Goal: Communication & Community: Share content

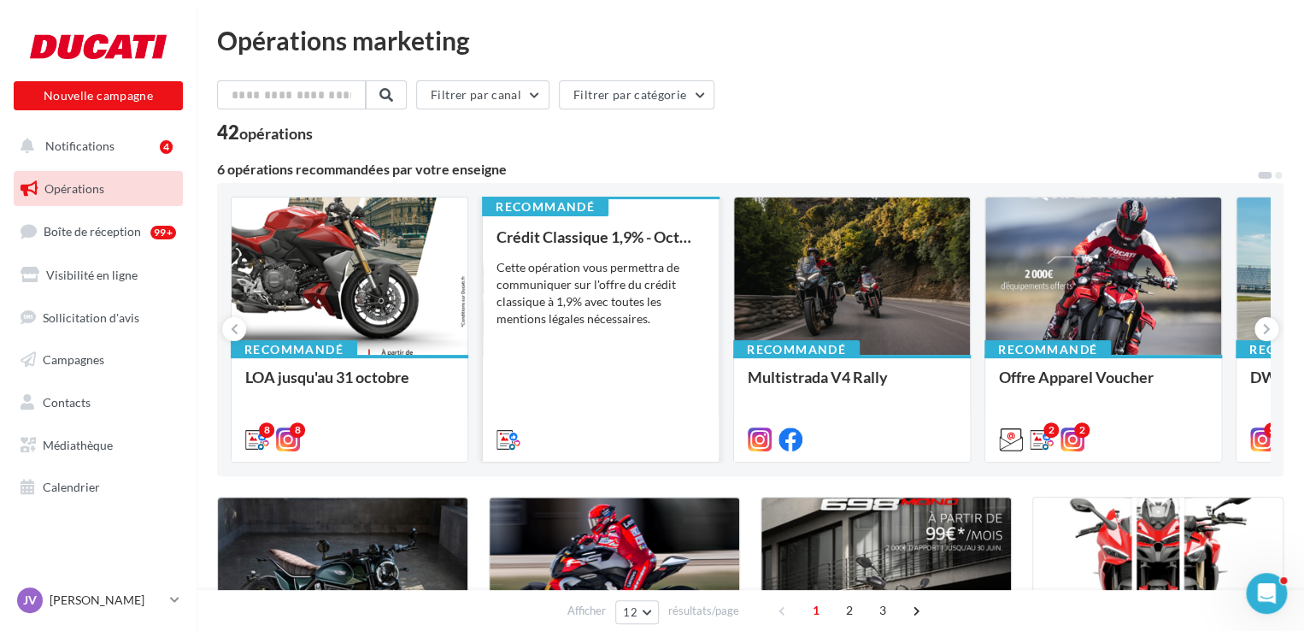
click at [561, 267] on div "Cette opération vous permettra de communiquer sur l'offre du crédit classique à…" at bounding box center [601, 293] width 209 height 68
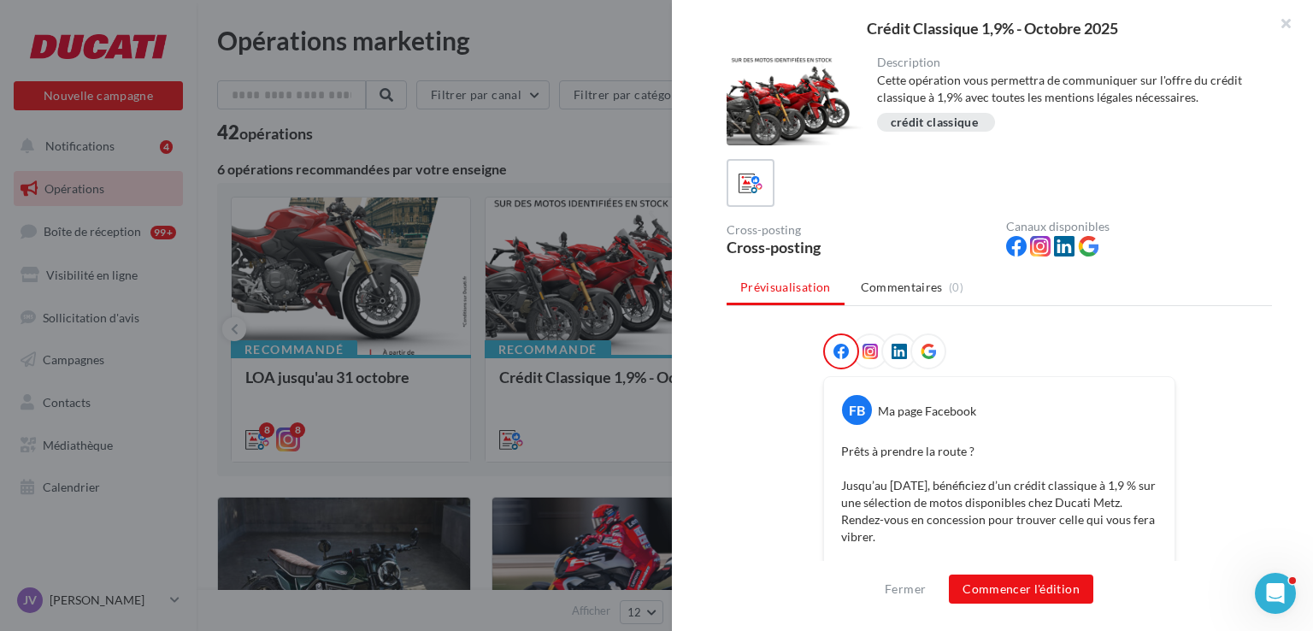
click at [787, 95] on div at bounding box center [794, 100] width 137 height 89
click at [1040, 588] on button "Commencer l'édition" at bounding box center [1021, 588] width 144 height 29
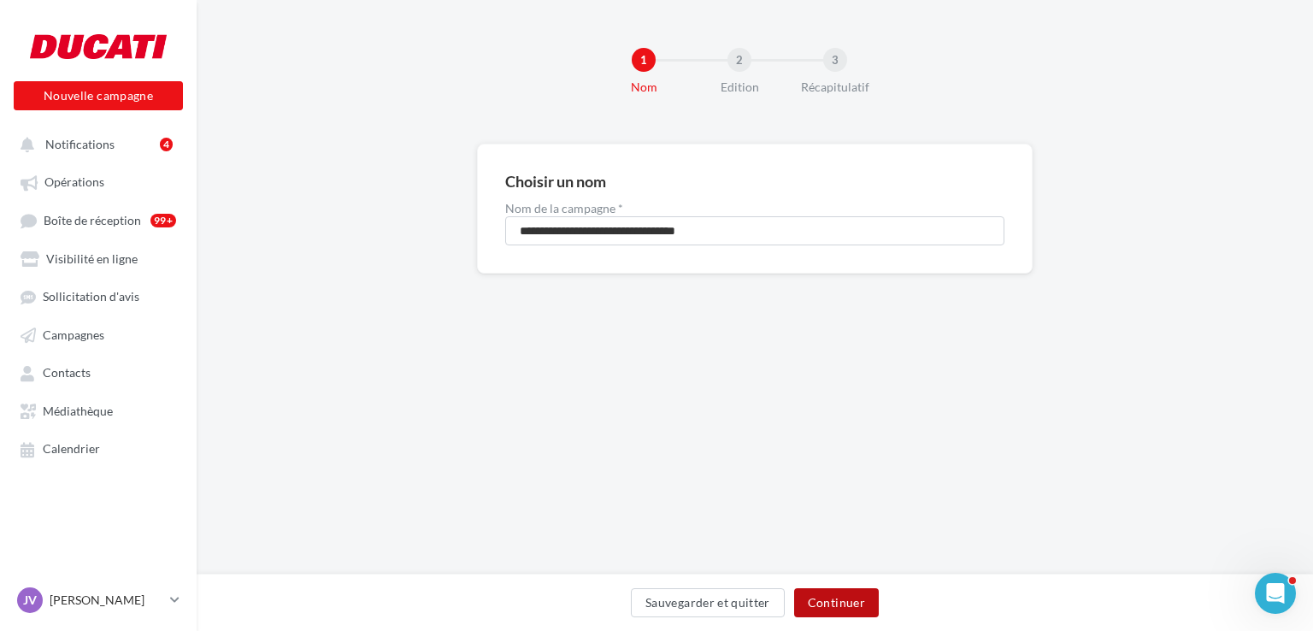
click at [838, 591] on button "Continuer" at bounding box center [836, 602] width 85 height 29
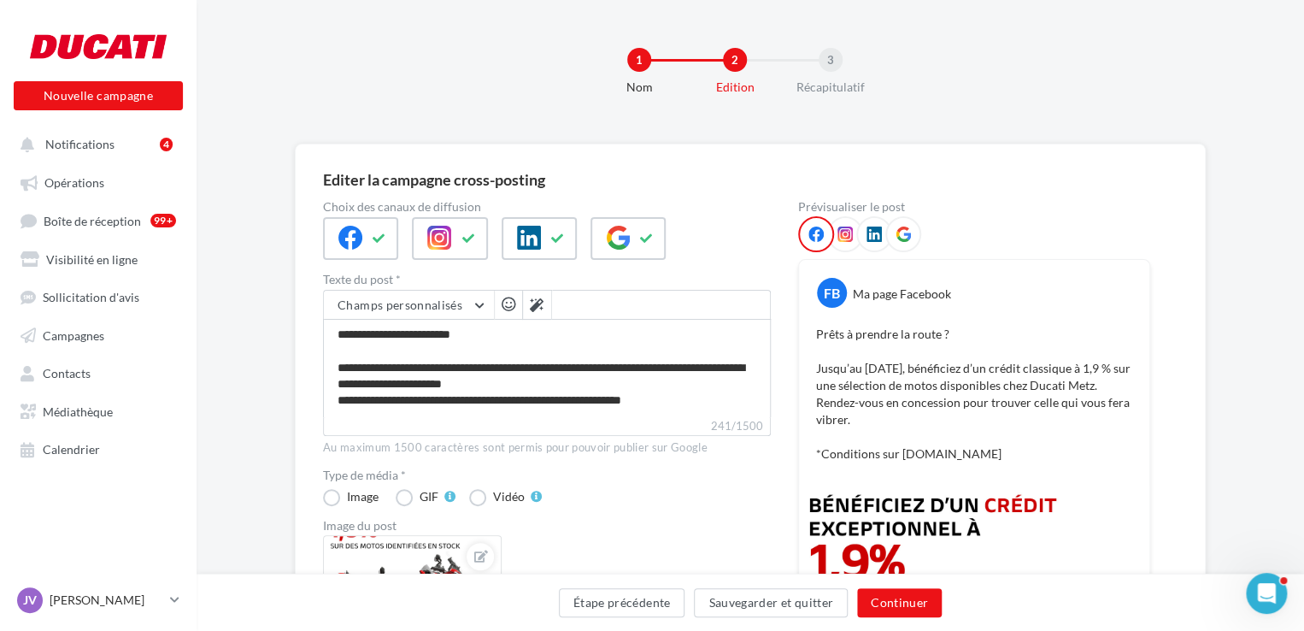
click at [49, 68] on div "Nouvelle campagne Nouvelle campagne" at bounding box center [98, 67] width 169 height 85
click at [103, 42] on div at bounding box center [98, 46] width 137 height 43
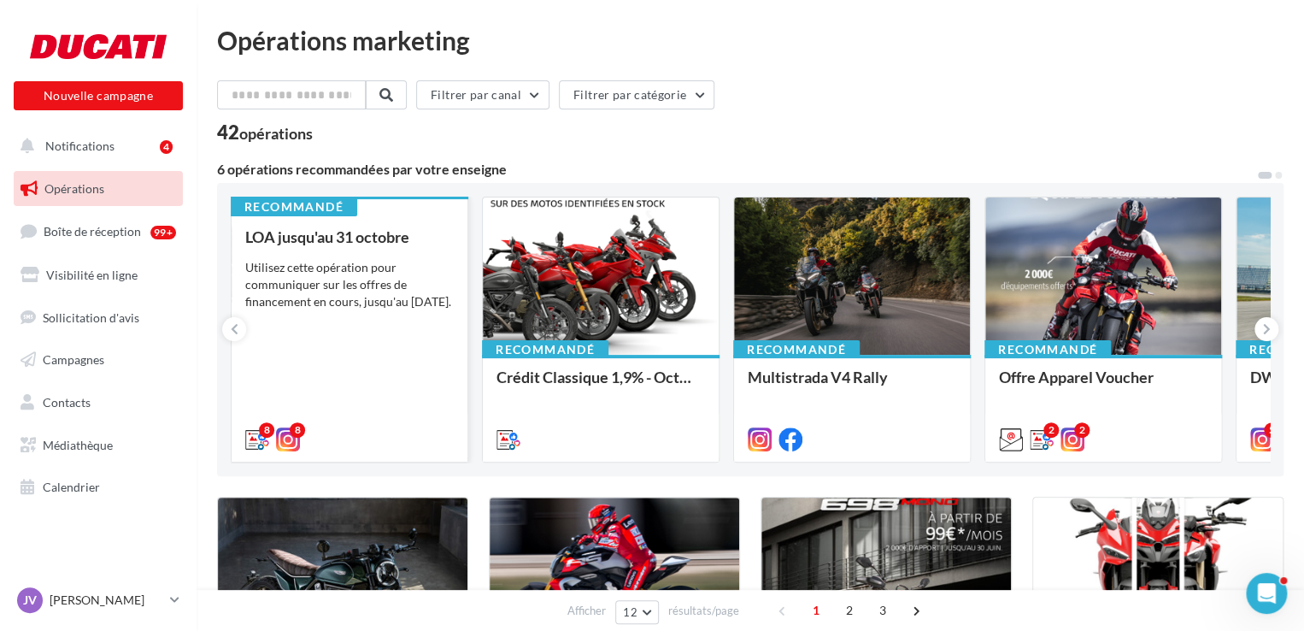
click at [296, 302] on div "Utilisez cette opération pour communiquer sur les offres de financement en cour…" at bounding box center [349, 284] width 209 height 51
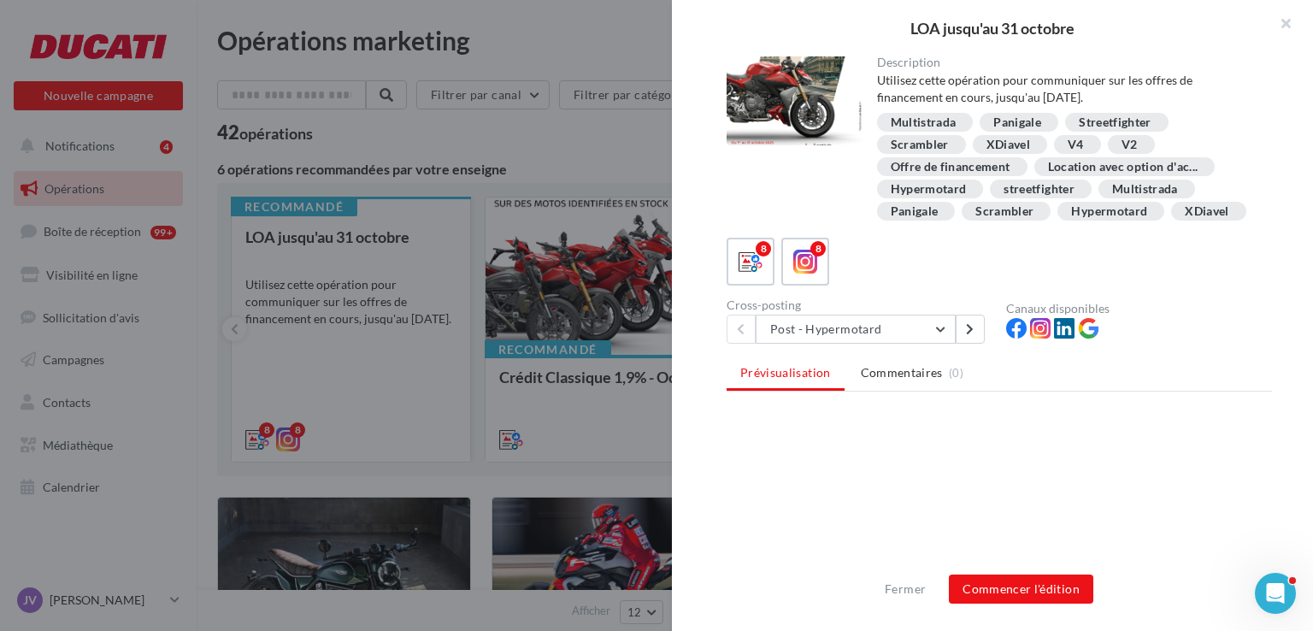
click at [296, 302] on div at bounding box center [656, 315] width 1313 height 631
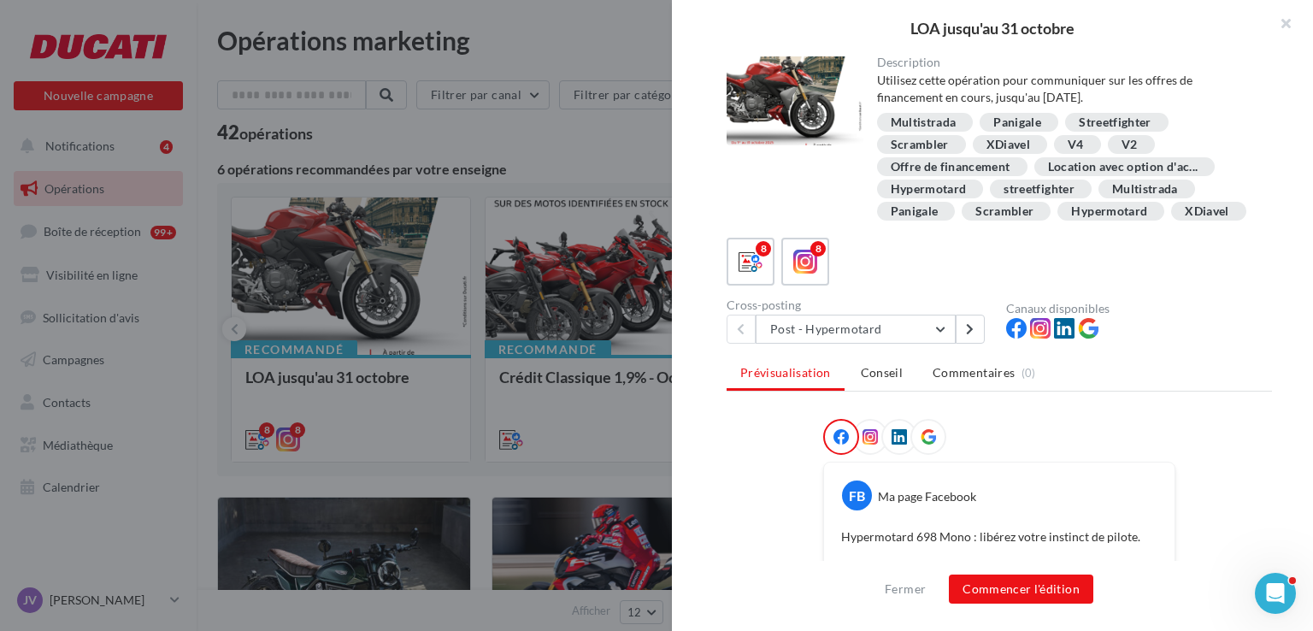
drag, startPoint x: 1015, startPoint y: 591, endPoint x: 1134, endPoint y: 483, distance: 160.3
click at [1134, 483] on div "FB Ma page Facebook Hypermotard 698 Mono : libérez votre instinct de pilote. Av…" at bounding box center [999, 591] width 350 height 259
click at [1019, 120] on div "Panigale" at bounding box center [1017, 122] width 48 height 13
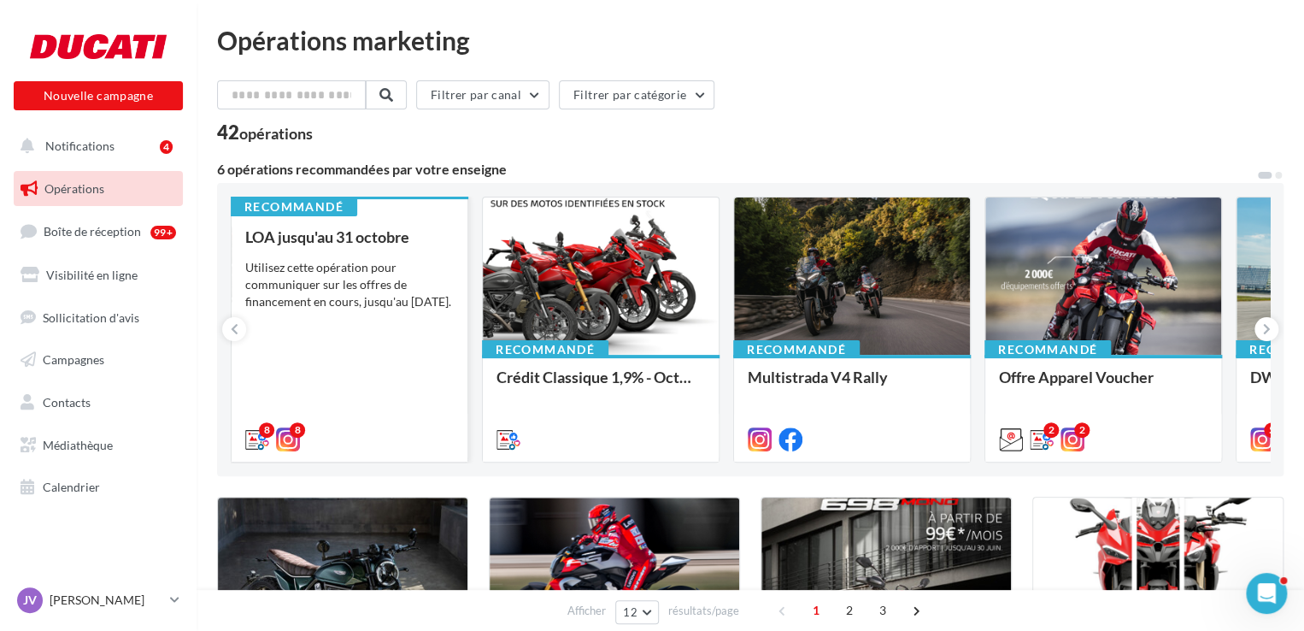
click at [367, 310] on div "Utilisez cette opération pour communiquer sur les offres de financement en cour…" at bounding box center [349, 284] width 209 height 51
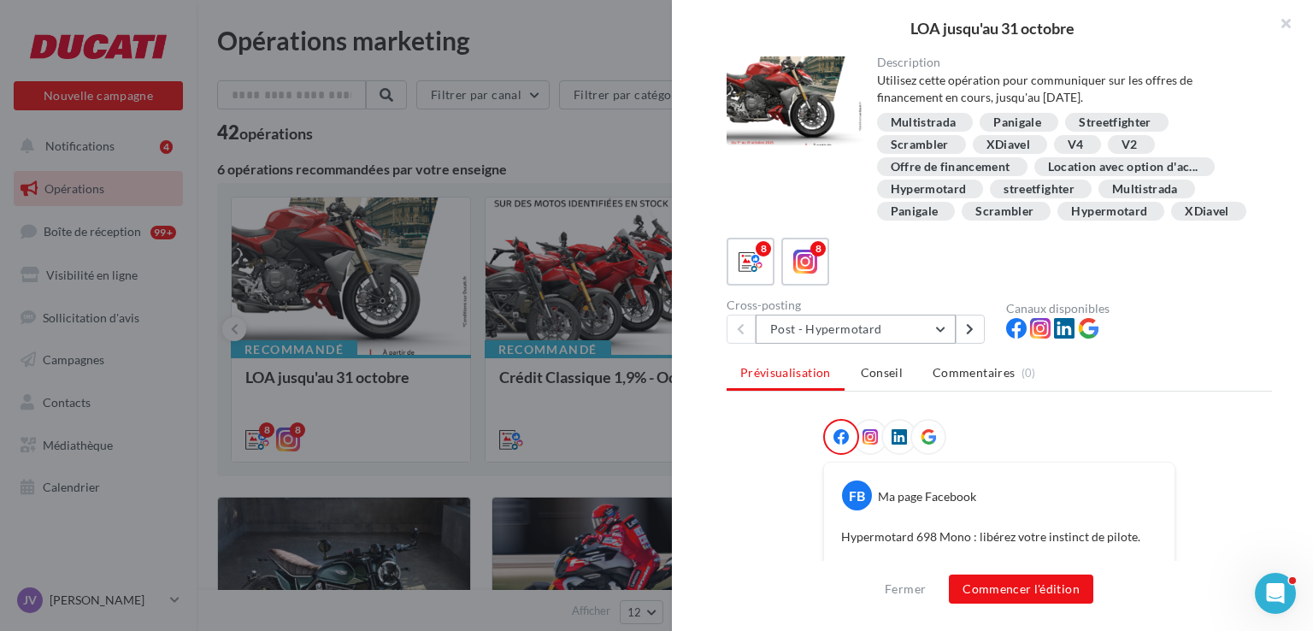
click at [942, 344] on button "Post - Hypermotard" at bounding box center [856, 329] width 200 height 29
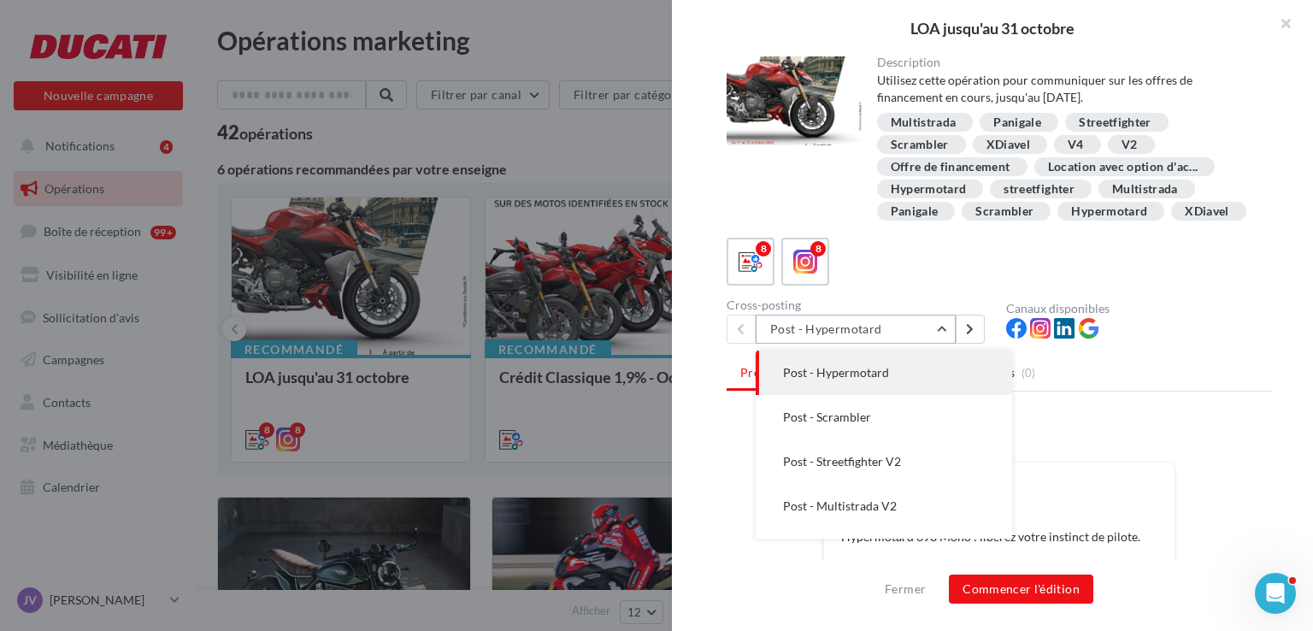
click at [938, 344] on button "Post - Hypermotard" at bounding box center [856, 329] width 200 height 29
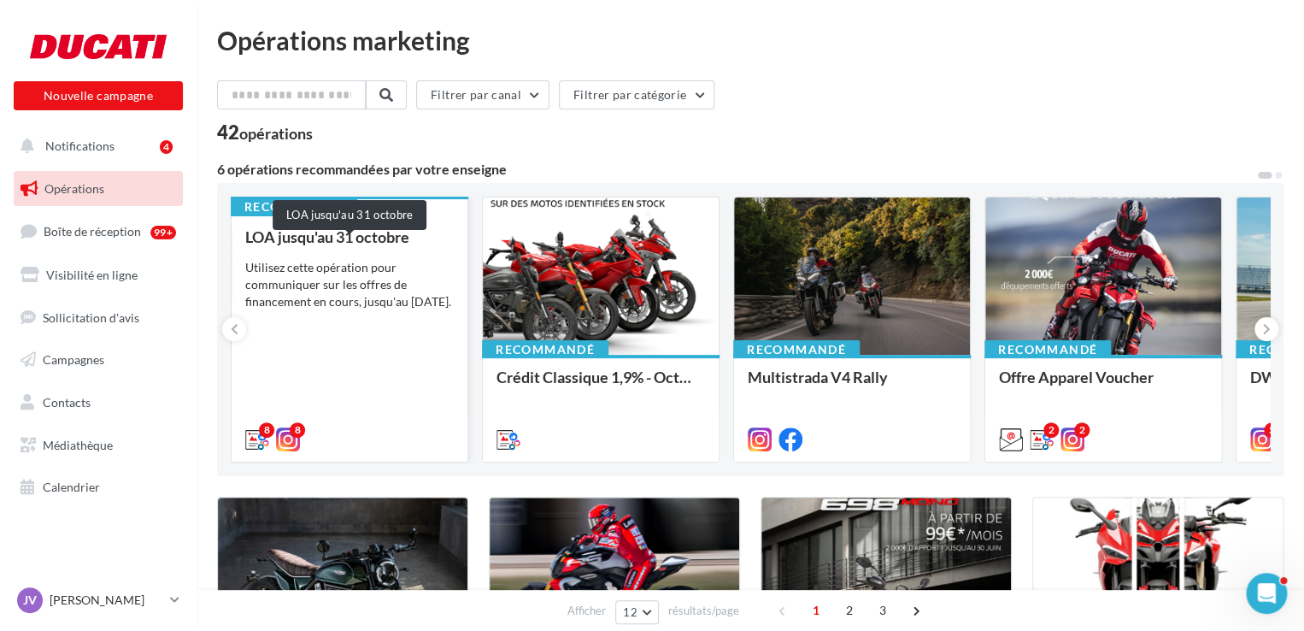
click at [369, 237] on div "LOA jusqu'au 31 octobre" at bounding box center [349, 236] width 209 height 17
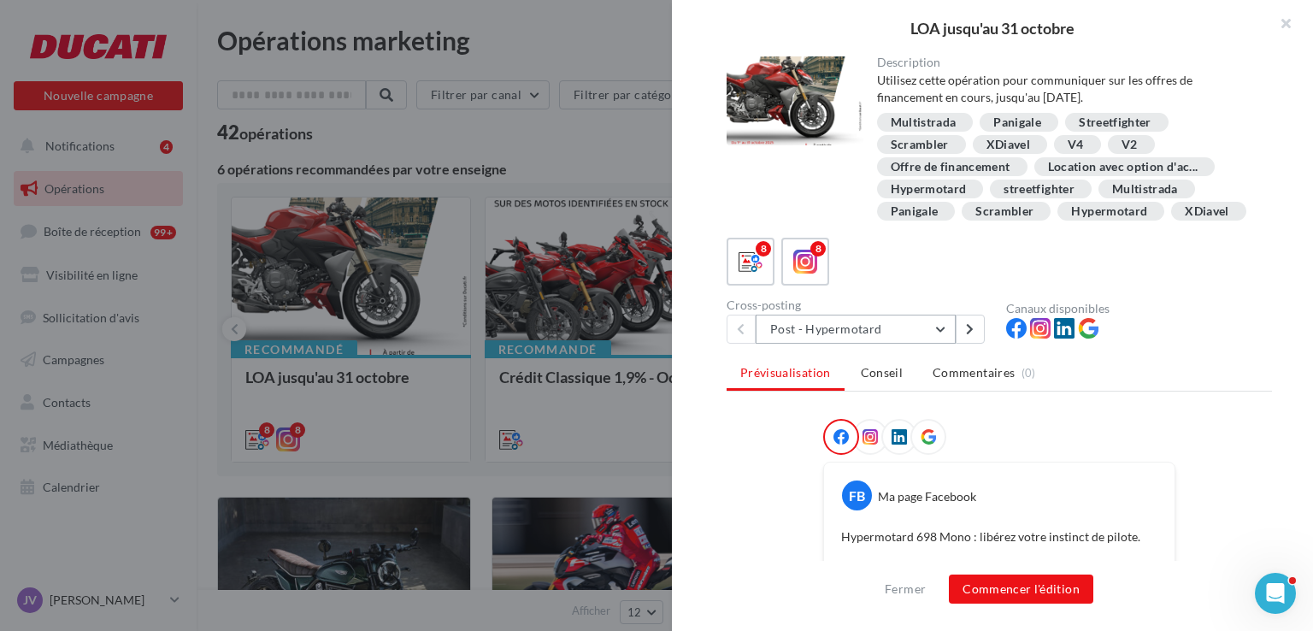
click at [928, 344] on button "Post - Hypermotard" at bounding box center [856, 329] width 200 height 29
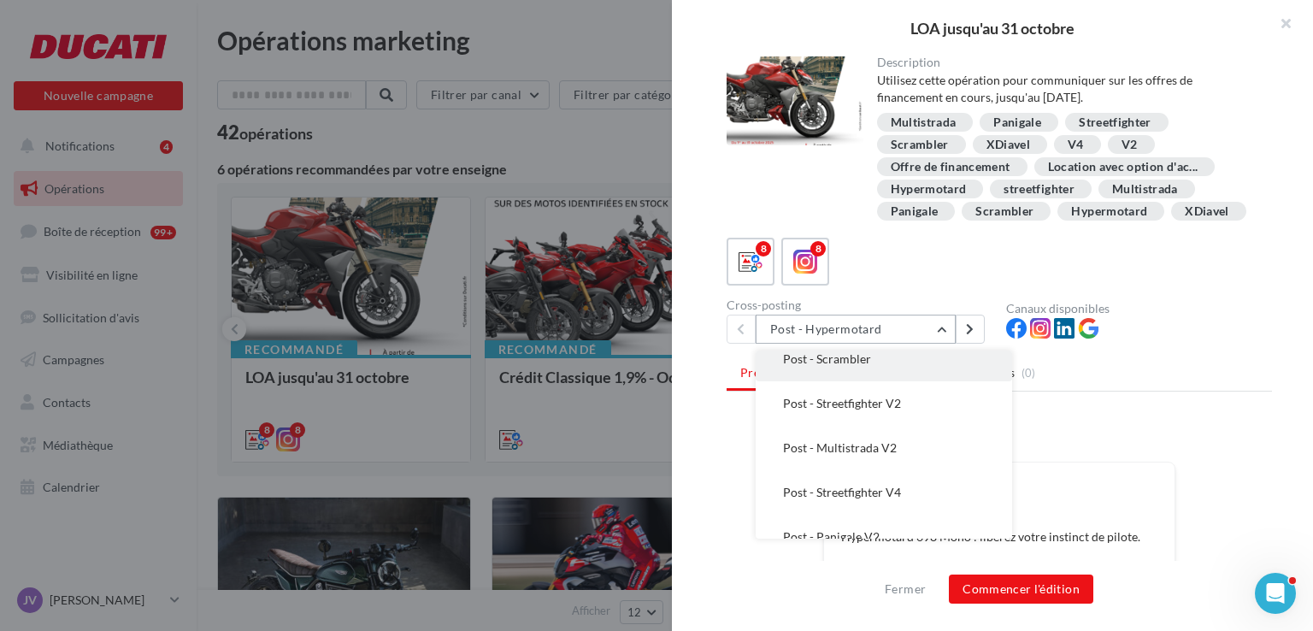
scroll to position [85, 0]
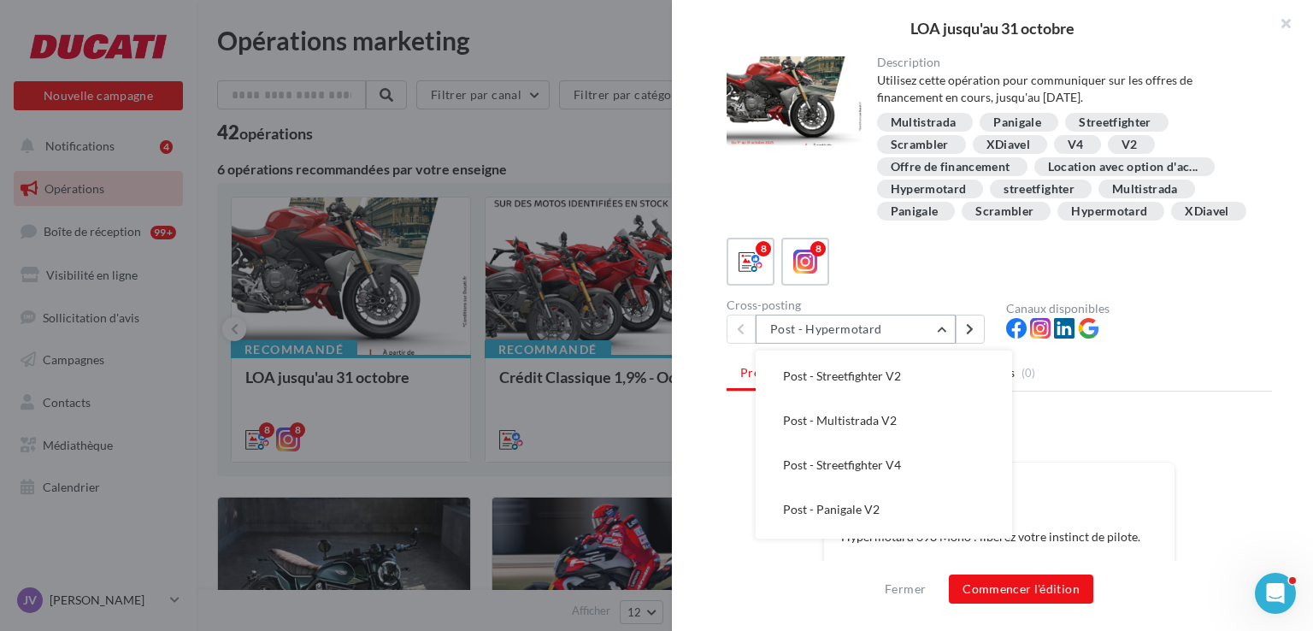
click at [940, 343] on button "Post - Hypermotard" at bounding box center [856, 329] width 200 height 29
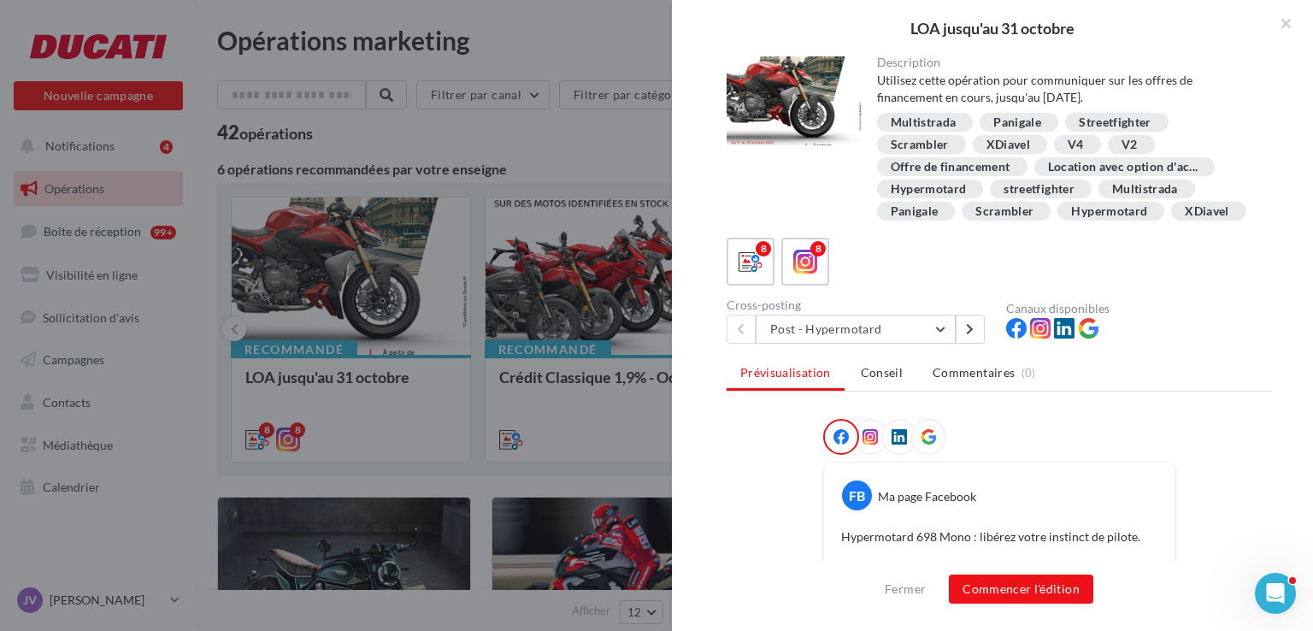
click at [575, 137] on div at bounding box center [656, 315] width 1313 height 631
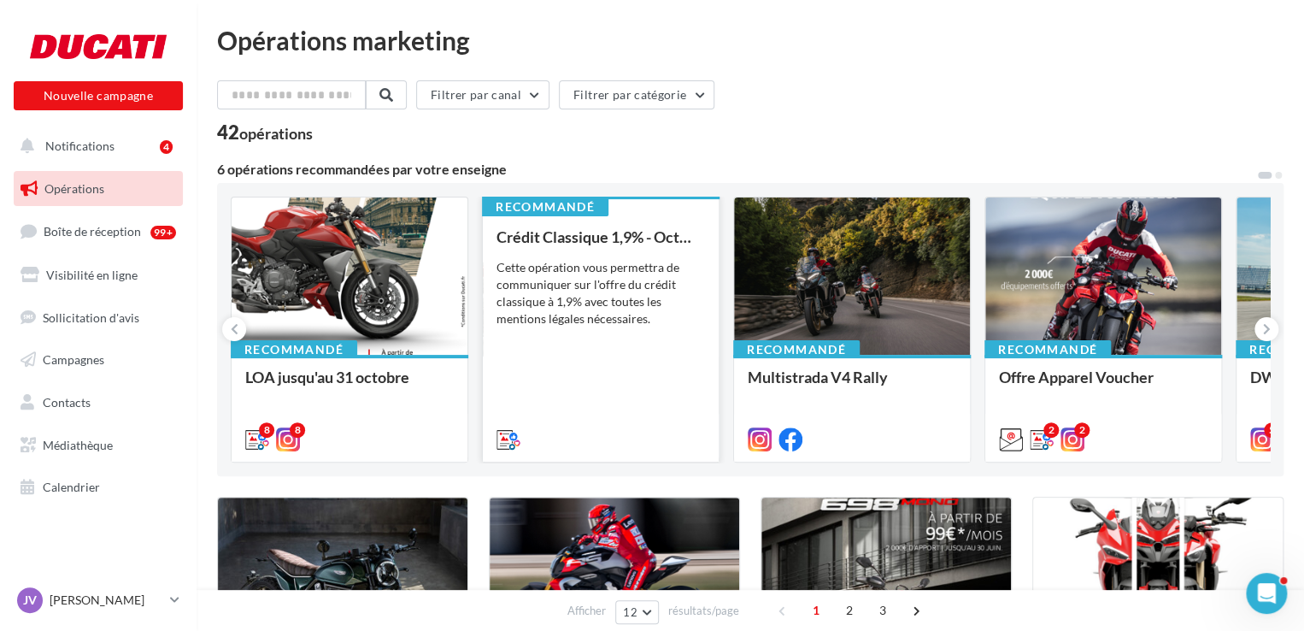
click at [656, 268] on div "Cette opération vous permettra de communiquer sur l'offre du crédit classique à…" at bounding box center [601, 293] width 209 height 68
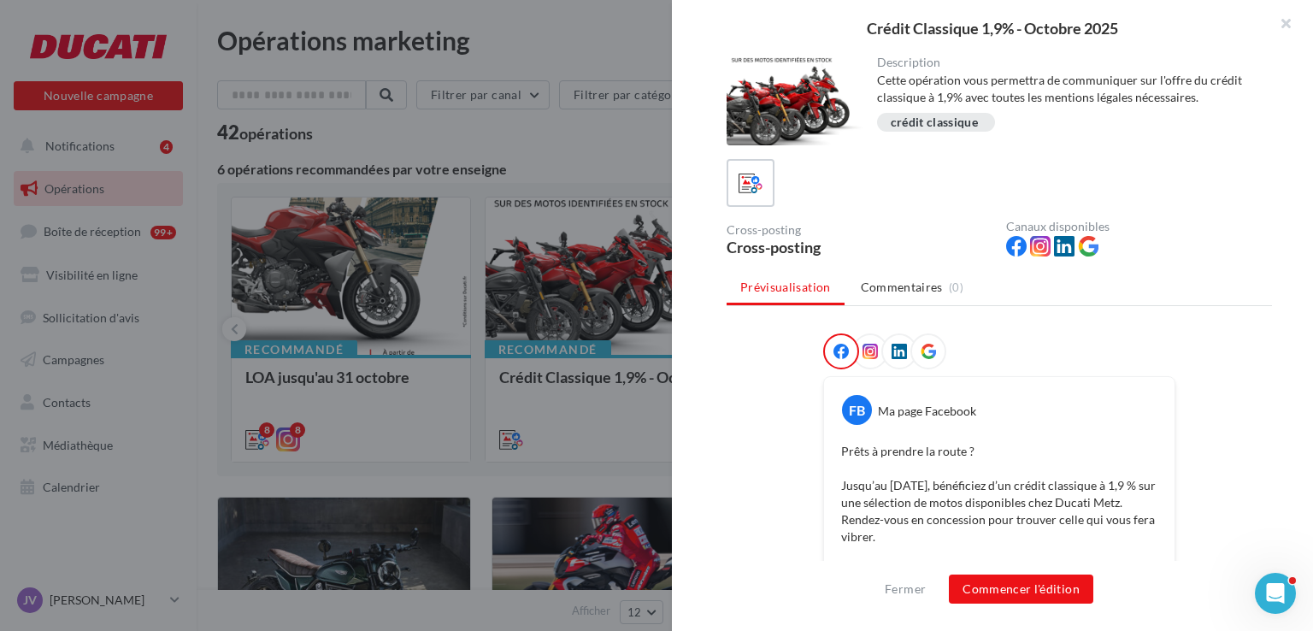
click at [636, 134] on div at bounding box center [656, 315] width 1313 height 631
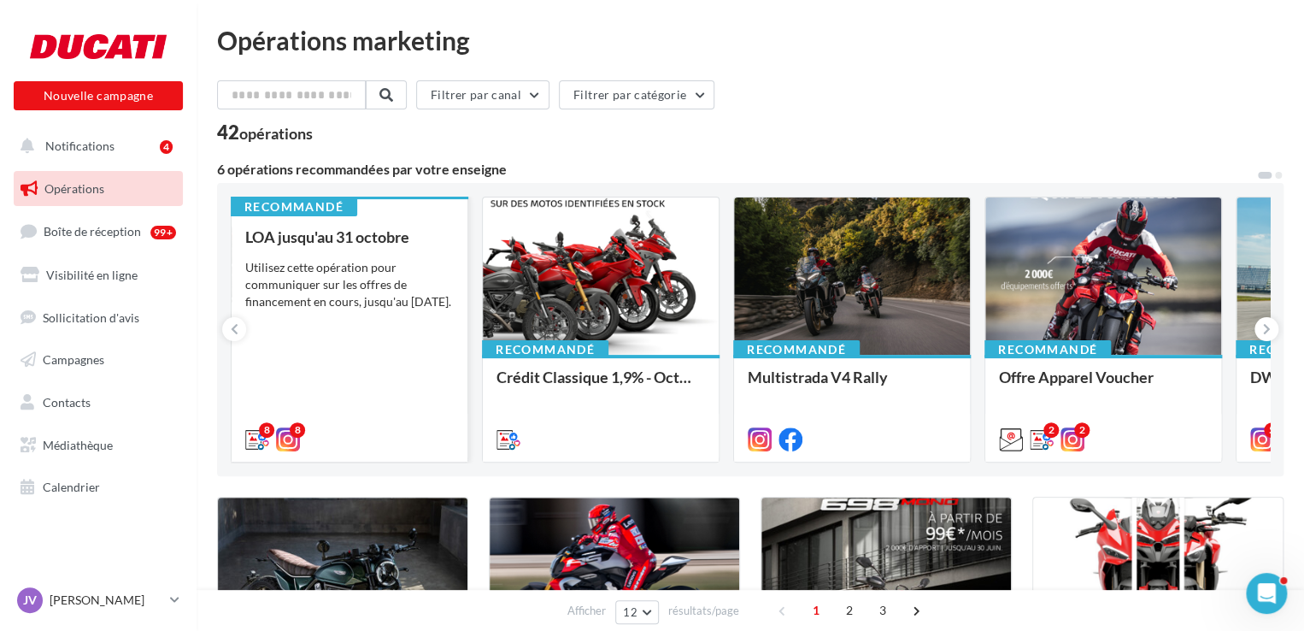
click at [397, 304] on div "Utilisez cette opération pour communiquer sur les offres de financement en cour…" at bounding box center [349, 284] width 209 height 51
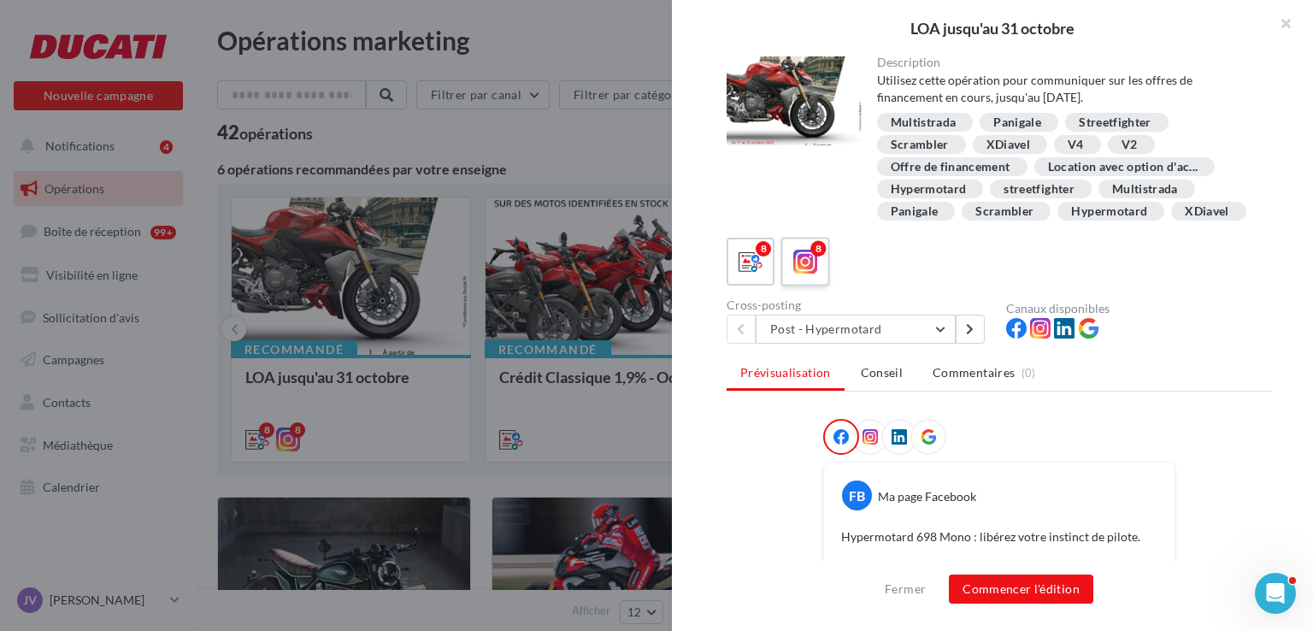
click at [798, 274] on icon at bounding box center [805, 262] width 25 height 25
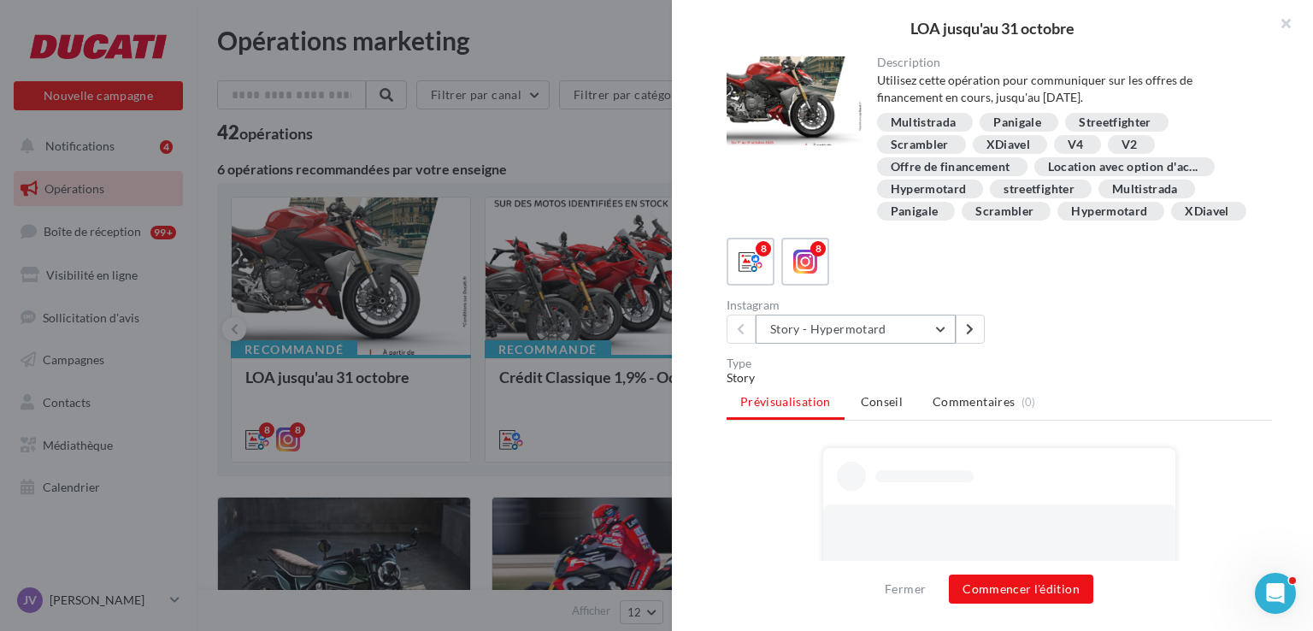
click at [848, 344] on button "Story - Hypermotard" at bounding box center [856, 329] width 200 height 29
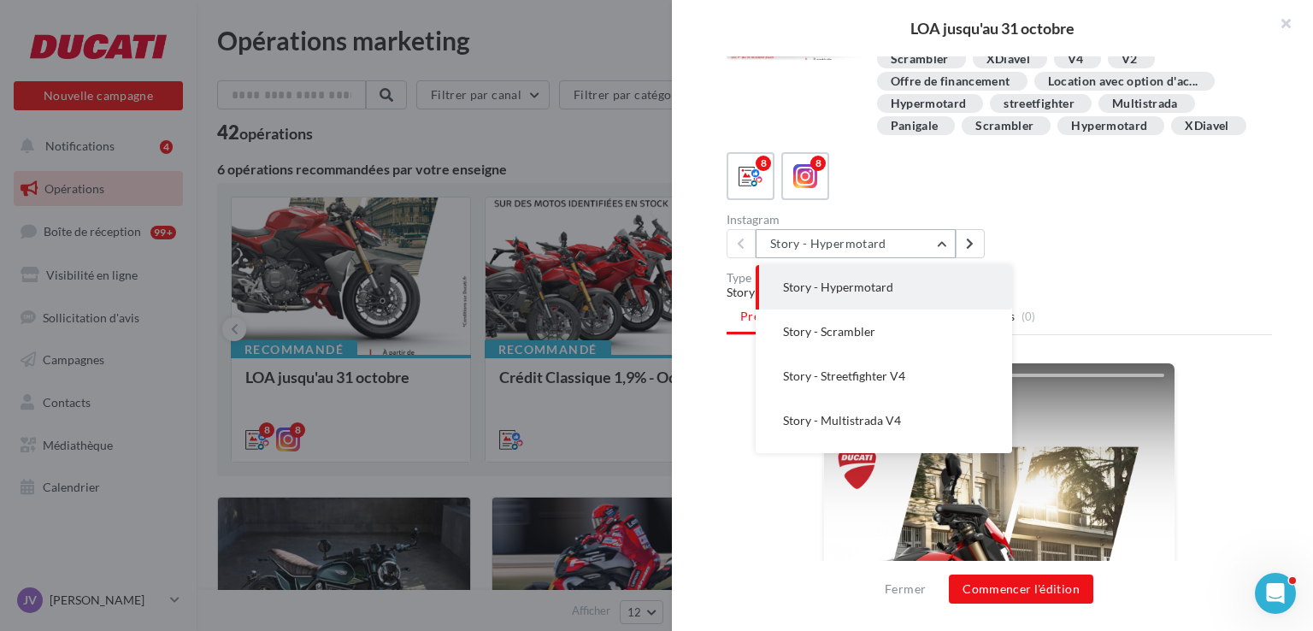
scroll to position [0, 0]
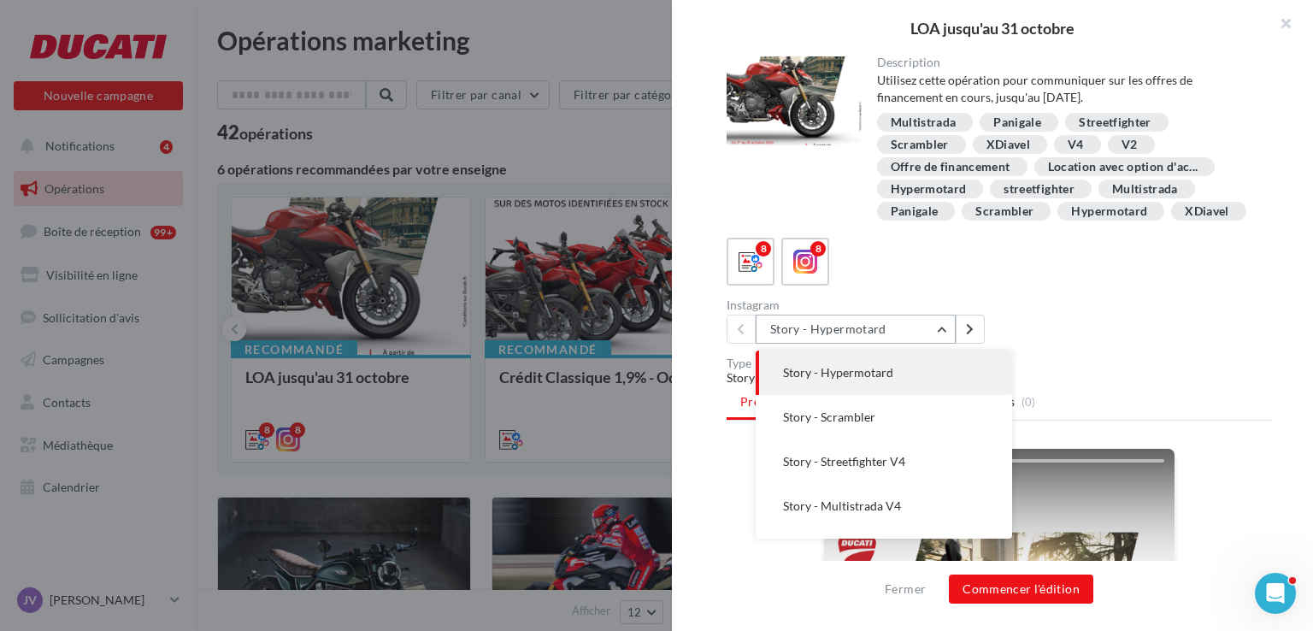
click at [930, 344] on button "Story - Hypermotard" at bounding box center [856, 329] width 200 height 29
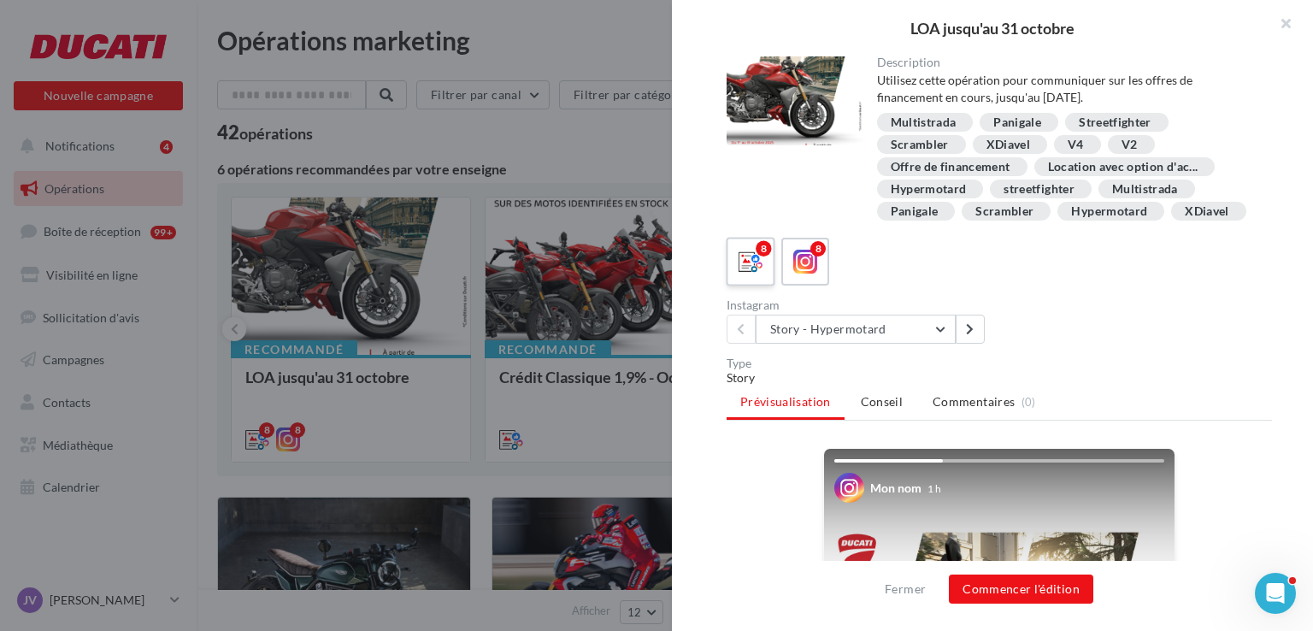
click at [761, 274] on icon at bounding box center [750, 262] width 25 height 25
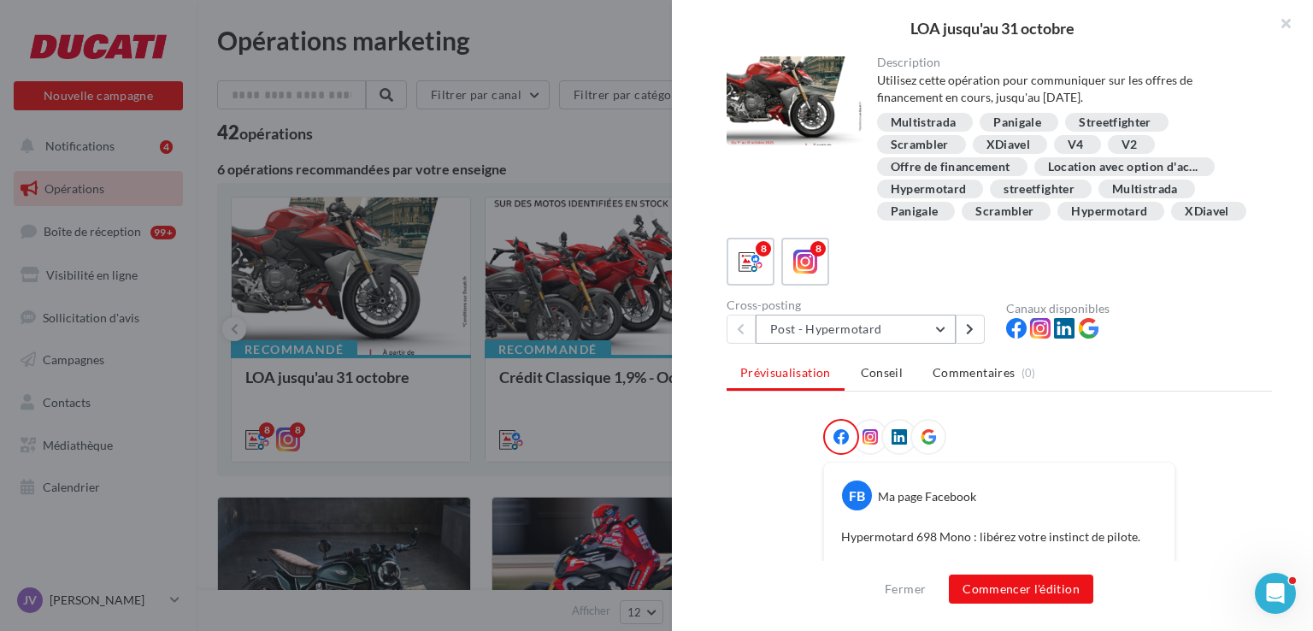
click at [928, 344] on button "Post - Hypermotard" at bounding box center [856, 329] width 200 height 29
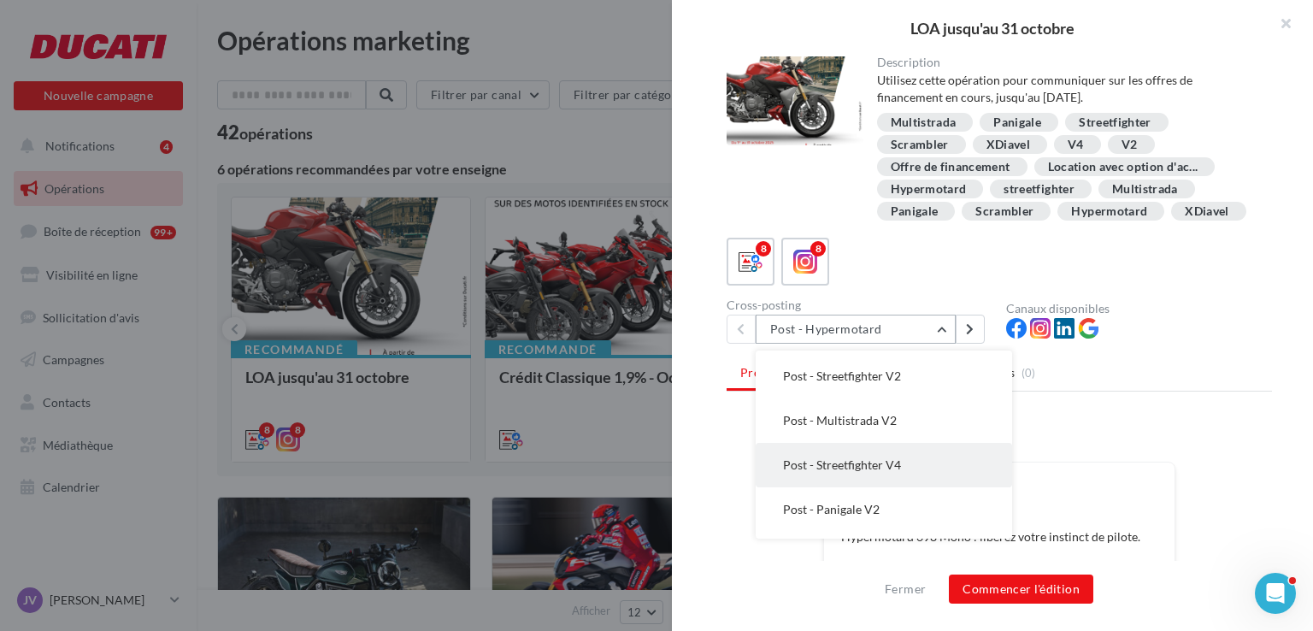
scroll to position [168, 0]
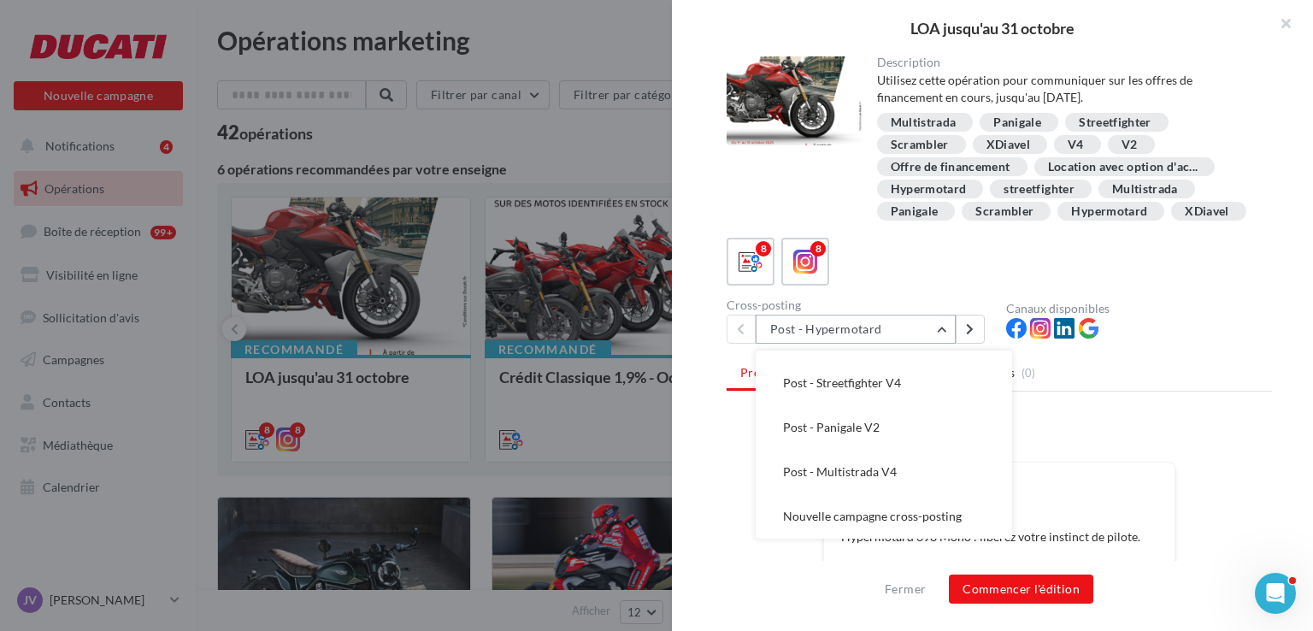
click at [926, 344] on button "Post - Hypermotard" at bounding box center [856, 329] width 200 height 29
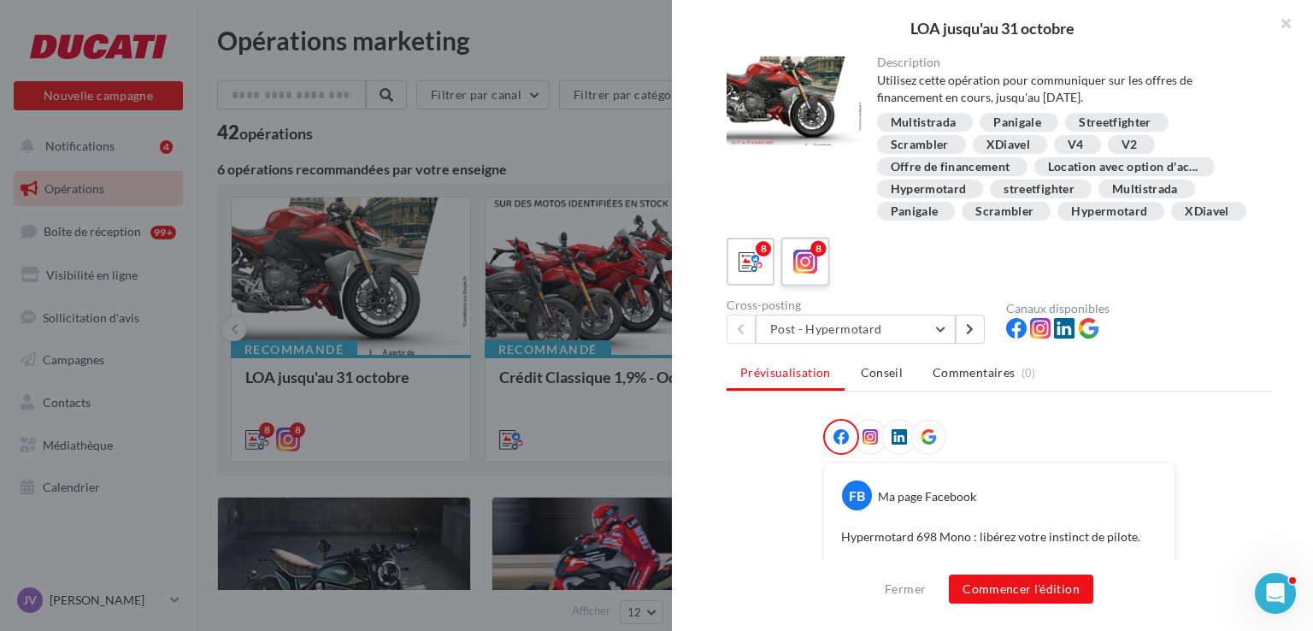
click at [795, 274] on icon at bounding box center [805, 262] width 25 height 25
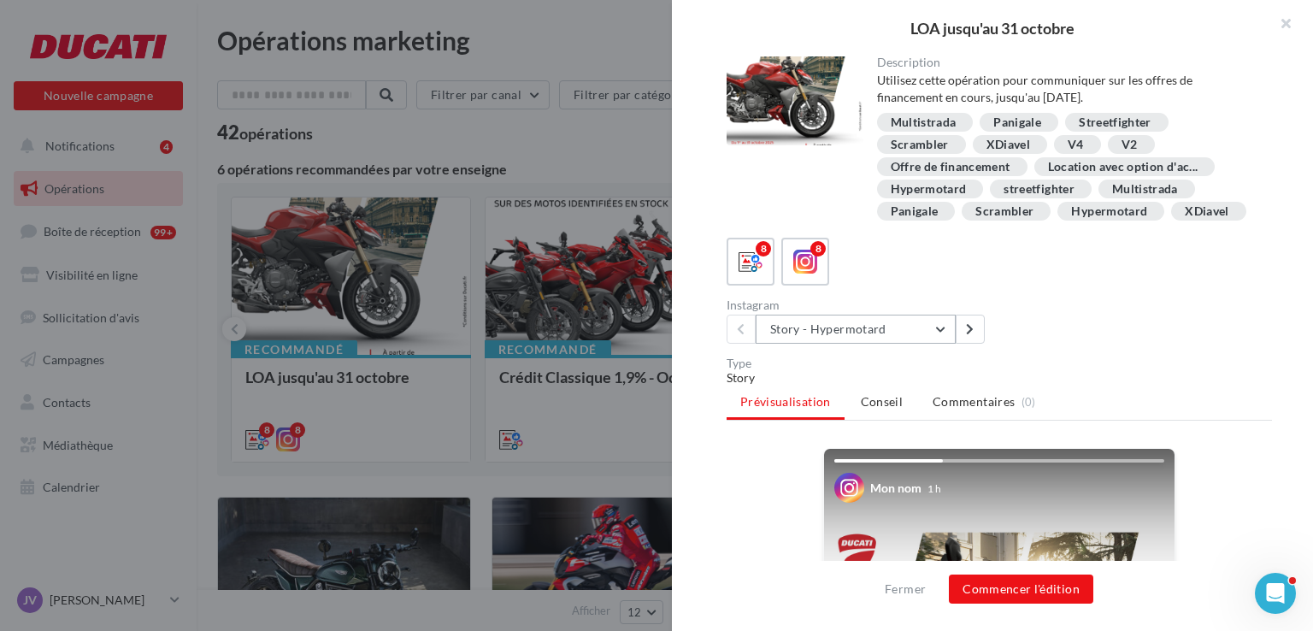
click at [900, 344] on button "Story - Hypermotard" at bounding box center [856, 329] width 200 height 29
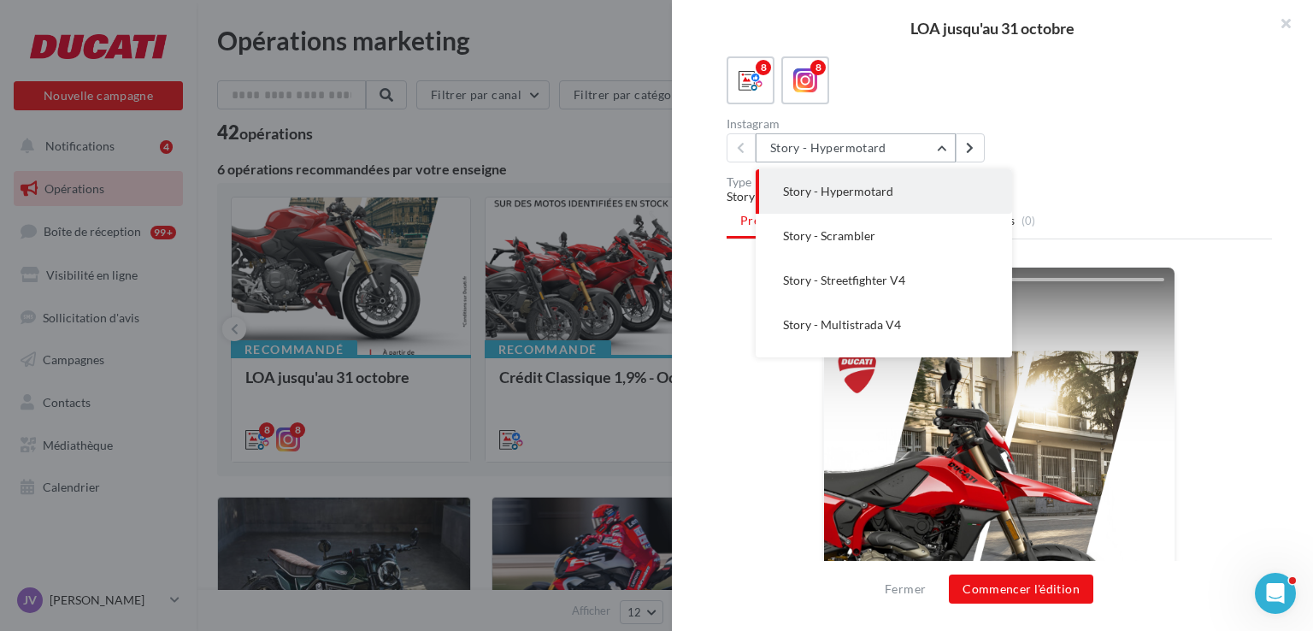
scroll to position [0, 0]
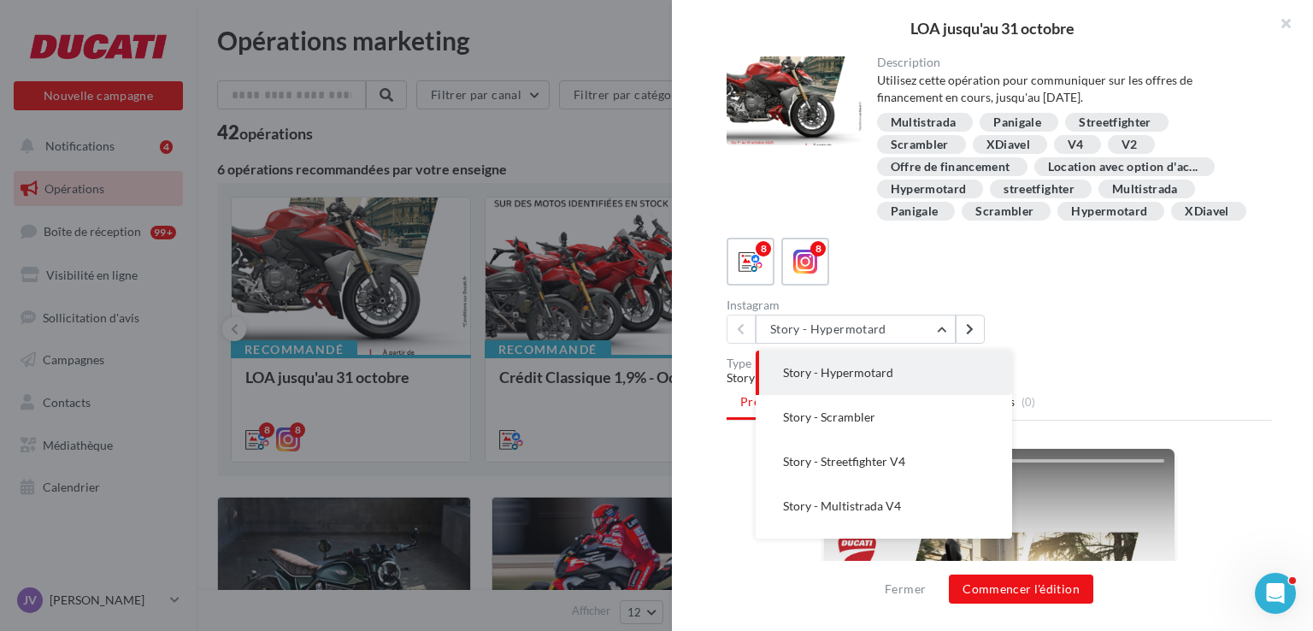
click at [1111, 386] on div "Story" at bounding box center [998, 377] width 545 height 17
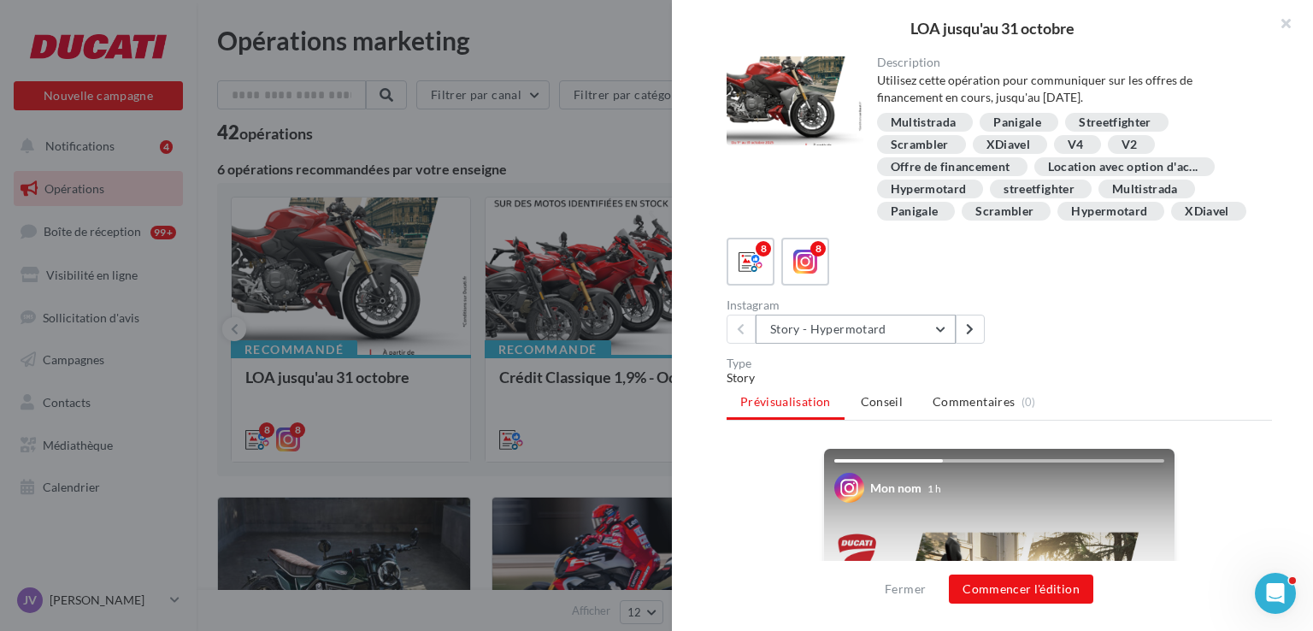
click at [851, 344] on button "Story - Hypermotard" at bounding box center [856, 329] width 200 height 29
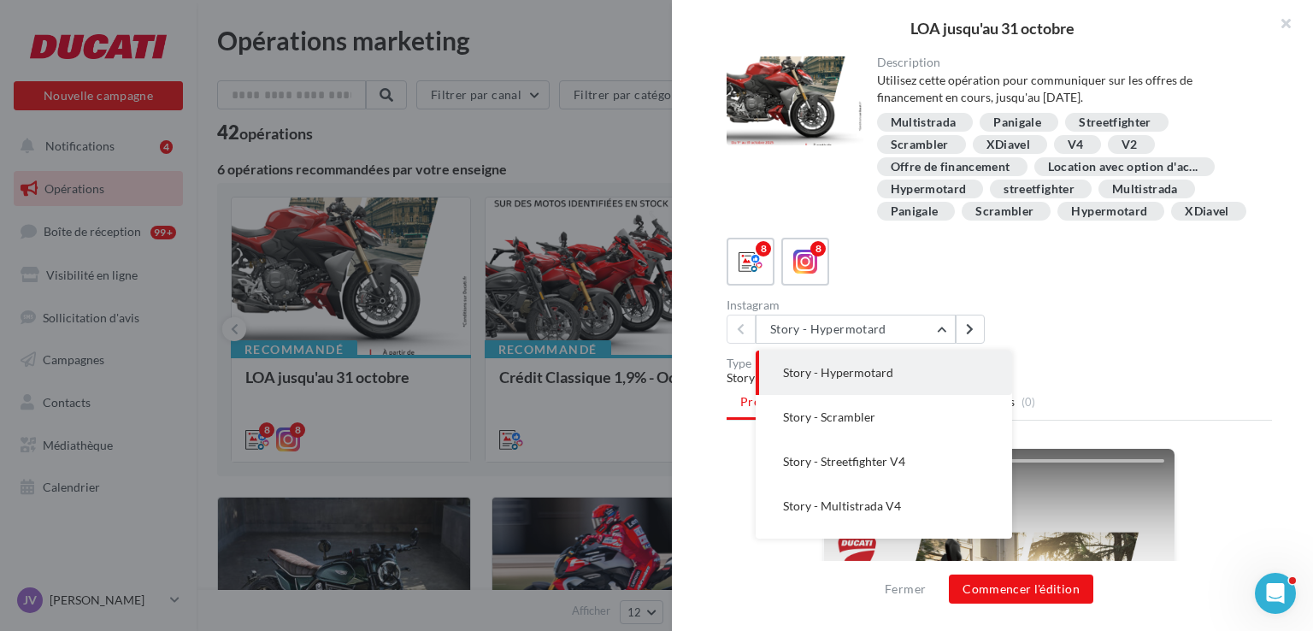
click at [1111, 320] on div "Instagram Story - Hypermotard Story - Hypermotard Story - Scrambler Story - Str…" at bounding box center [1005, 321] width 559 height 44
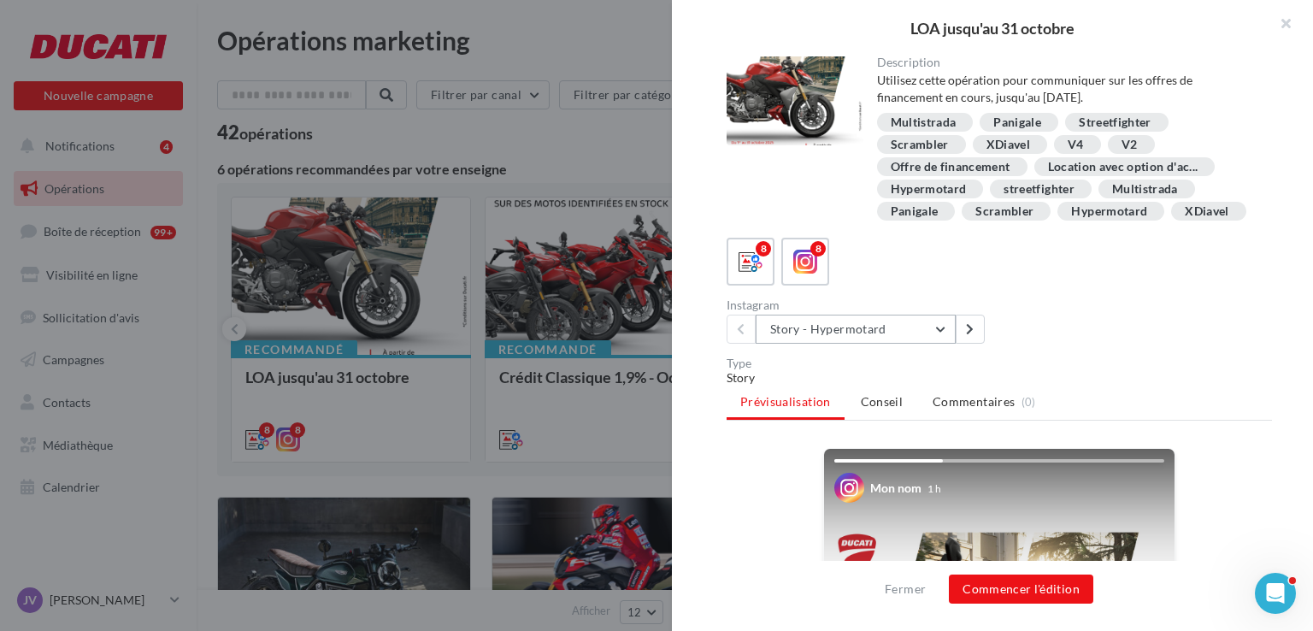
click at [915, 344] on button "Story - Hypermotard" at bounding box center [856, 329] width 200 height 29
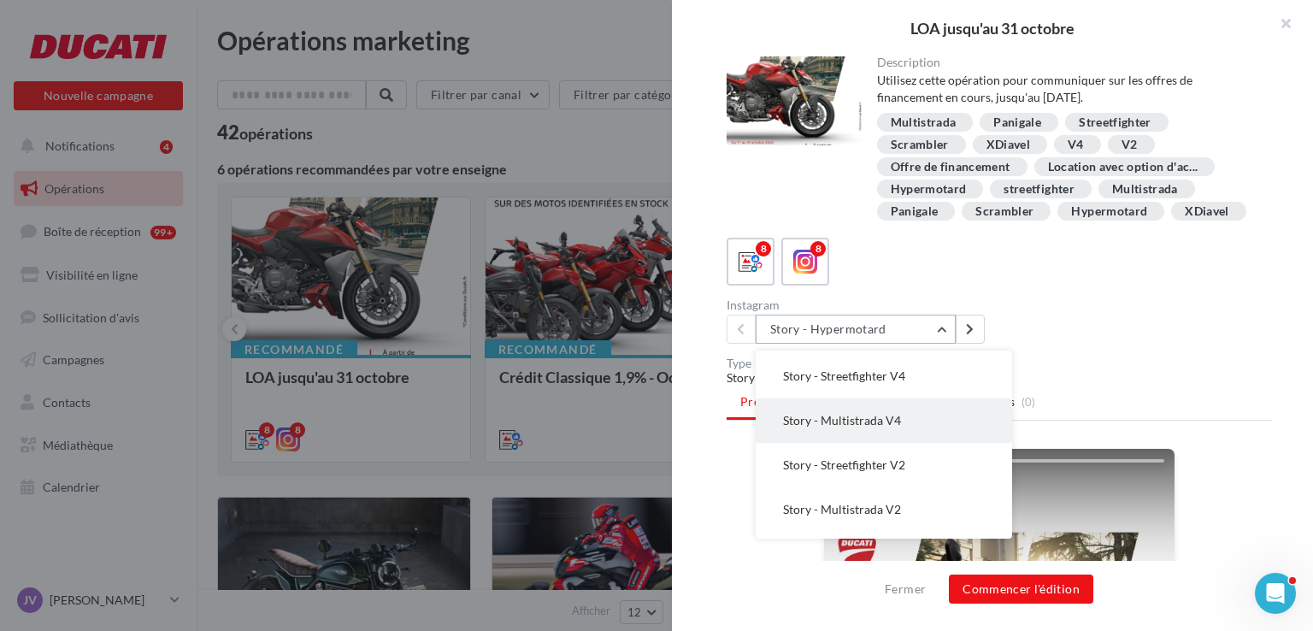
scroll to position [168, 0]
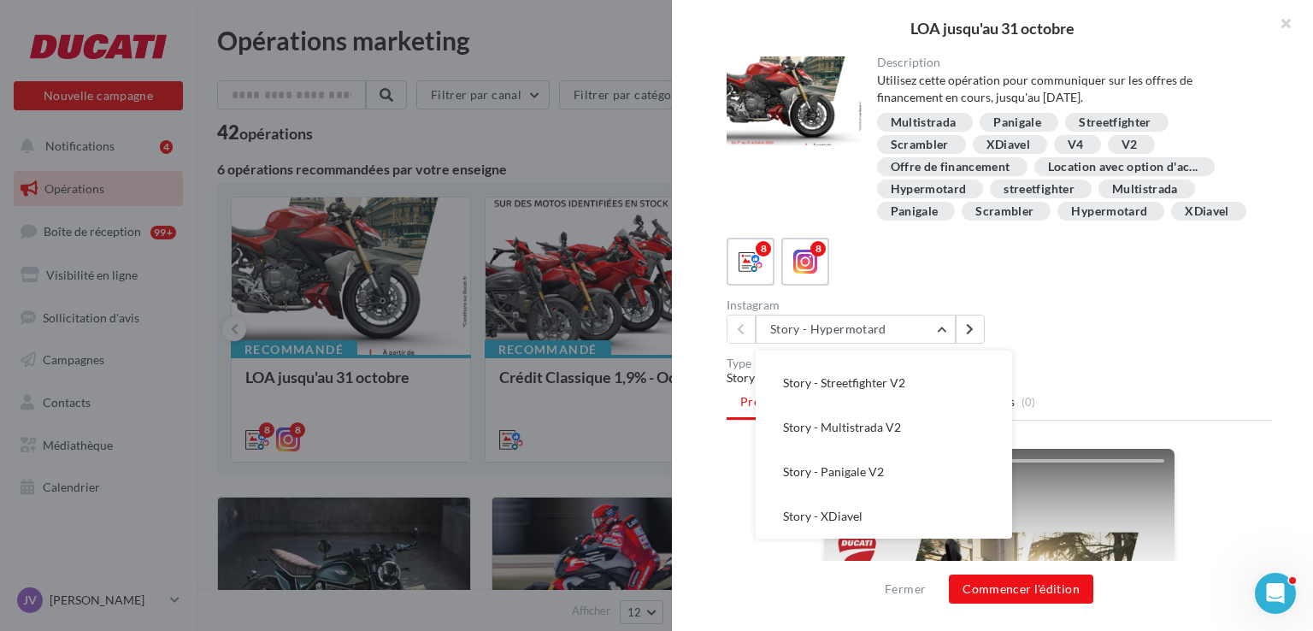
click at [776, 277] on div "8 8" at bounding box center [998, 262] width 545 height 48
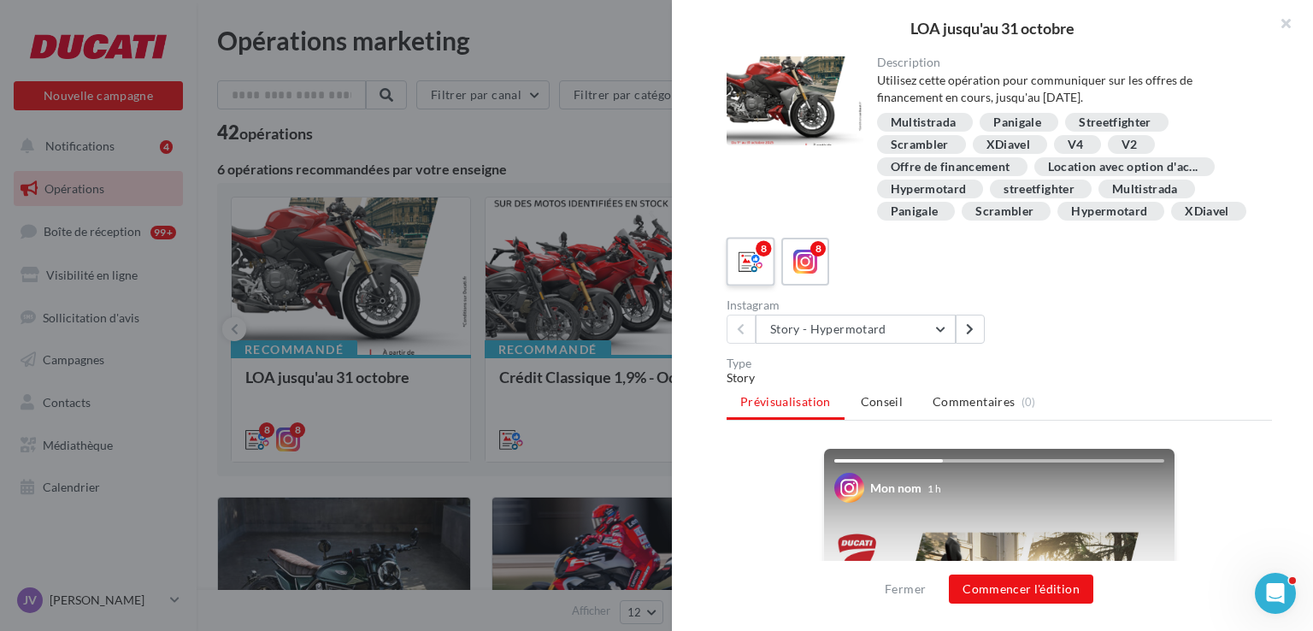
click at [766, 278] on div "8" at bounding box center [751, 262] width 32 height 32
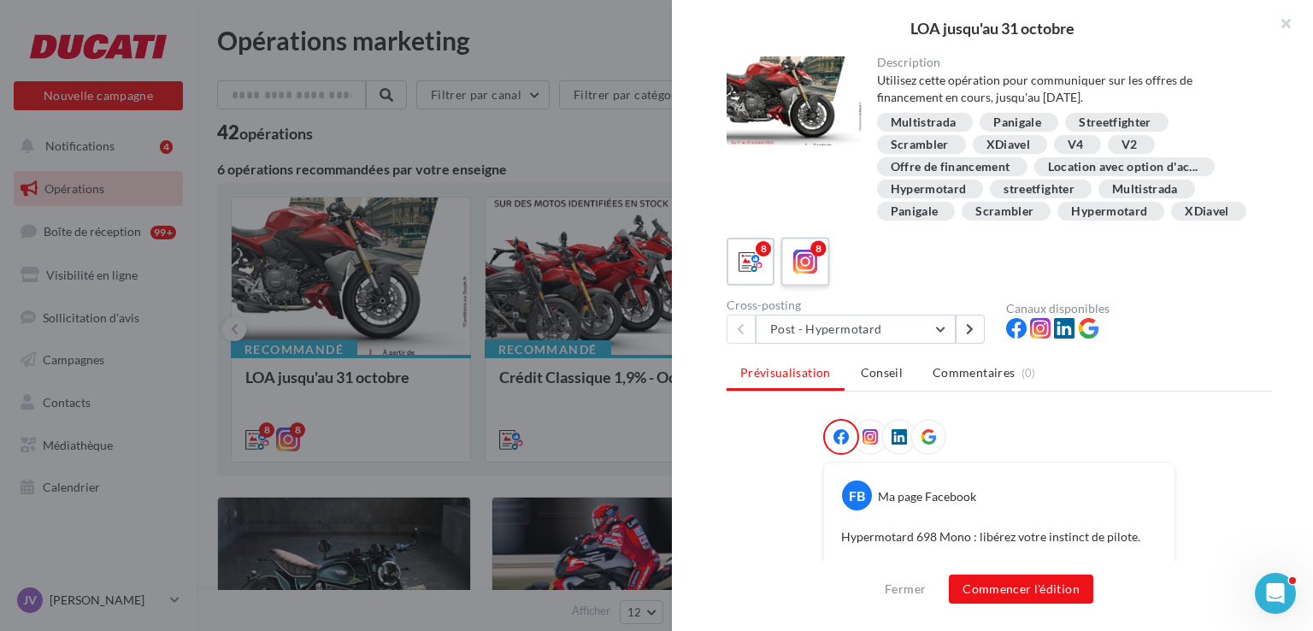
click at [803, 271] on icon at bounding box center [805, 262] width 25 height 25
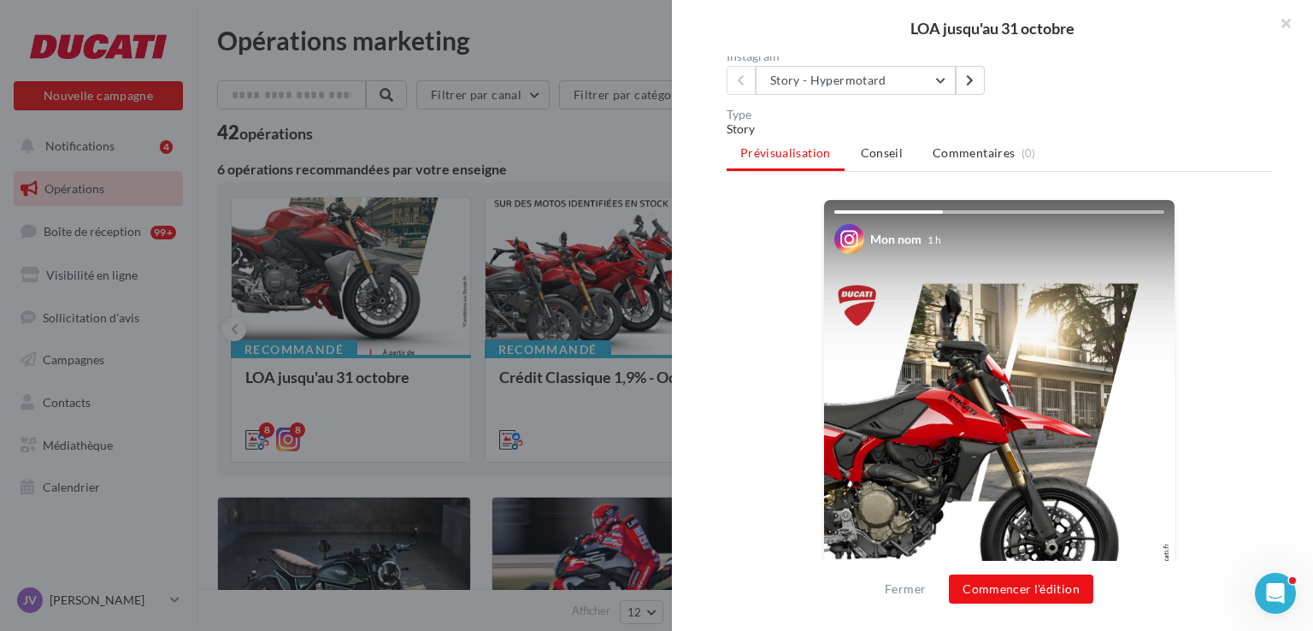
scroll to position [27, 0]
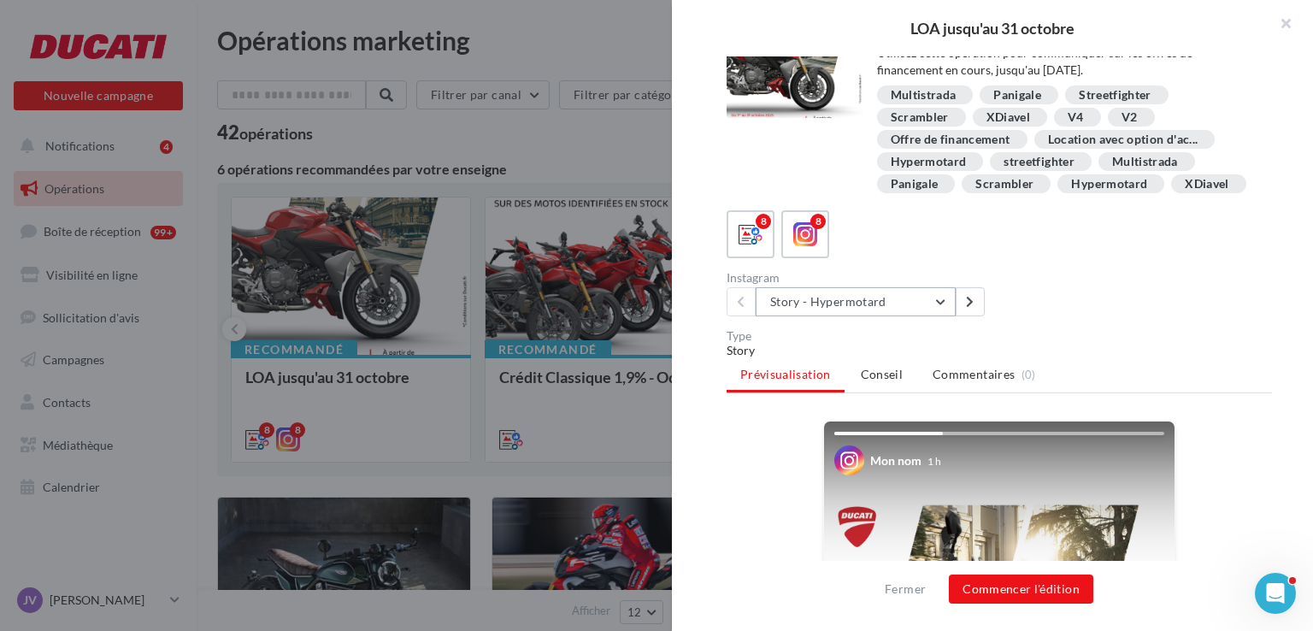
click at [889, 316] on button "Story - Hypermotard" at bounding box center [856, 301] width 200 height 29
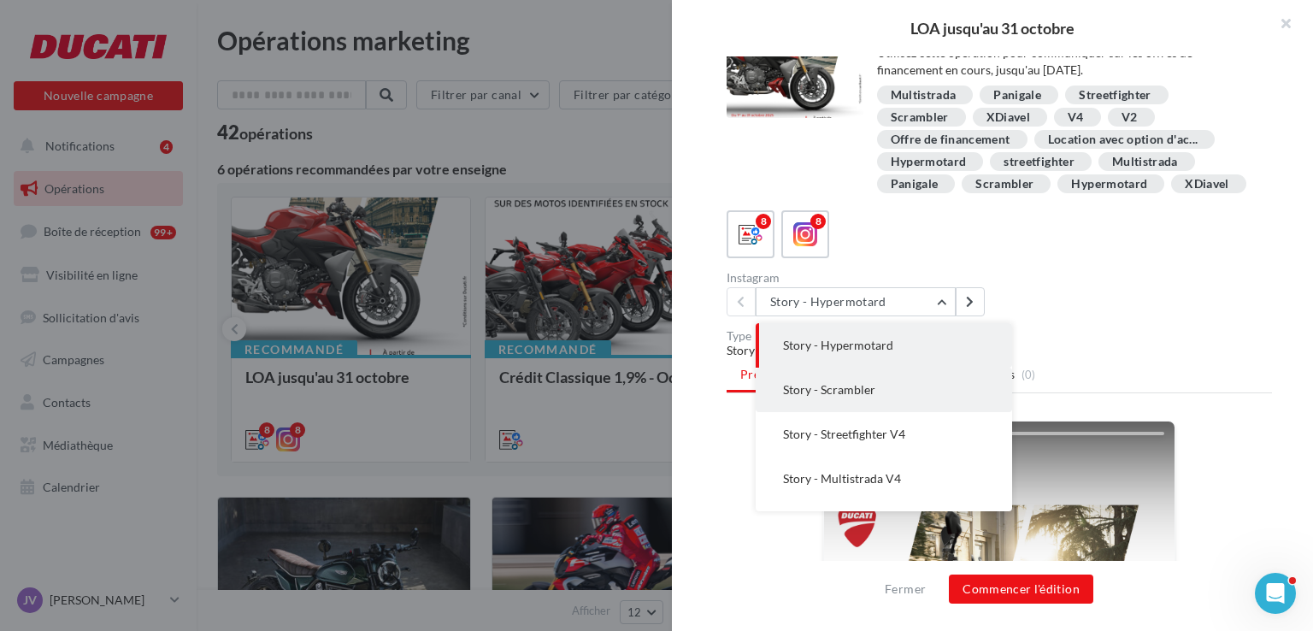
click at [863, 397] on span "Story - Scrambler" at bounding box center [829, 389] width 92 height 15
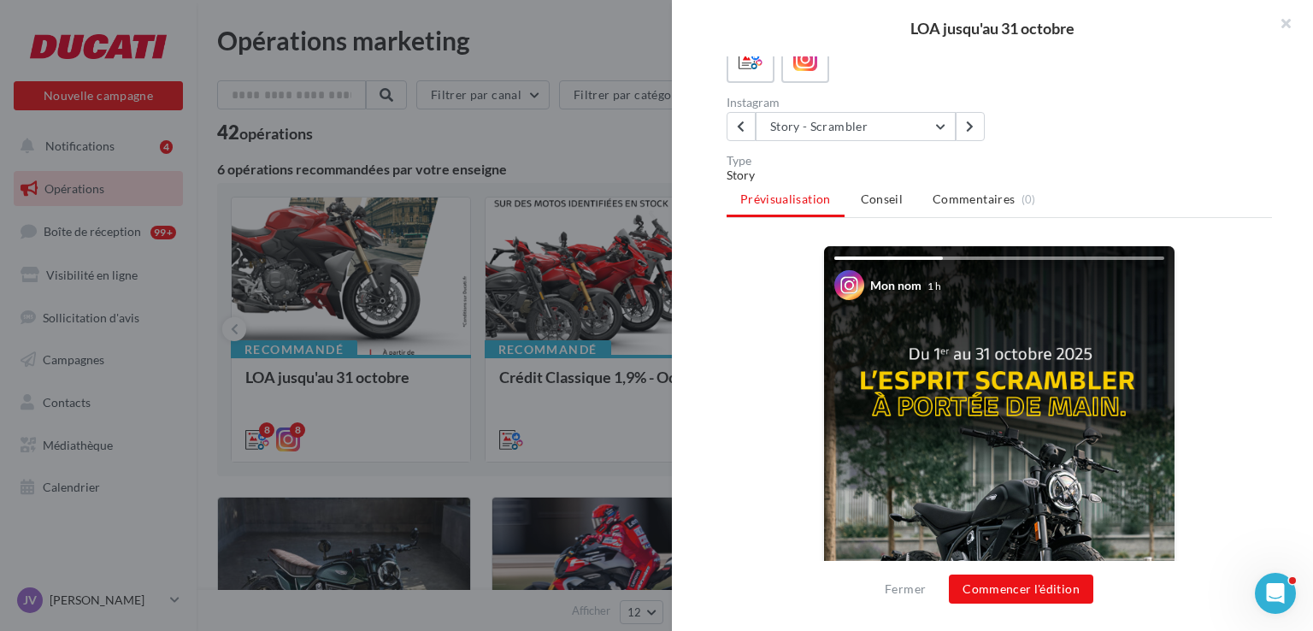
scroll to position [198, 0]
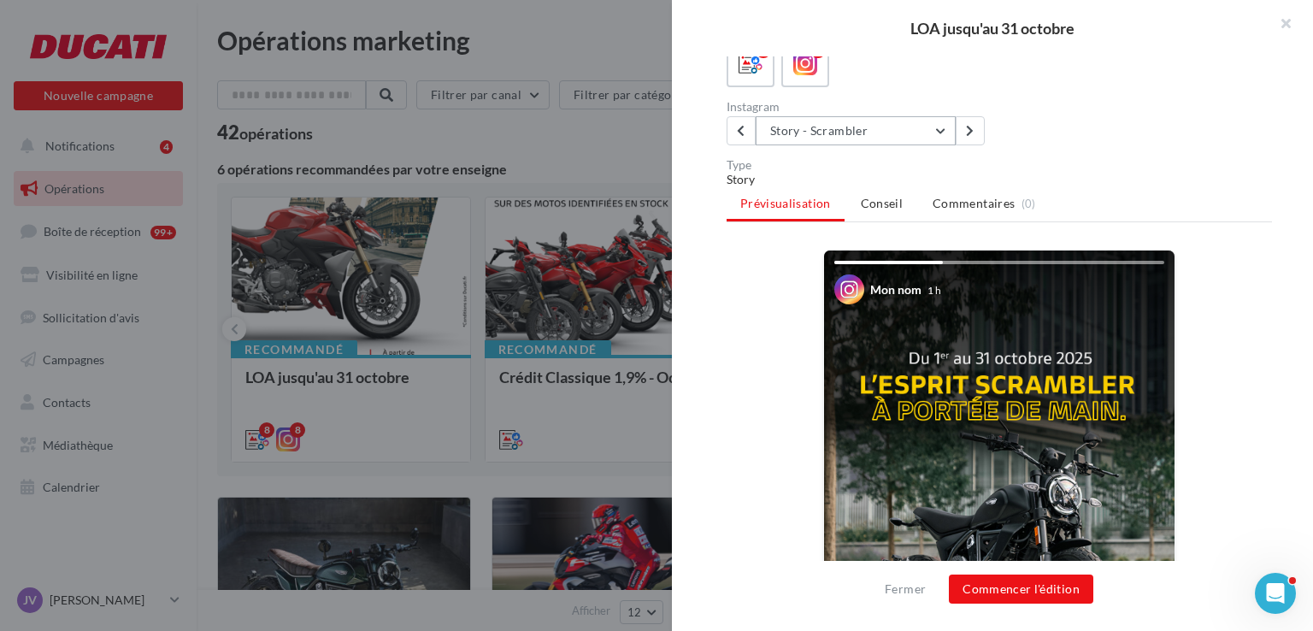
click at [829, 145] on button "Story - Scrambler" at bounding box center [856, 130] width 200 height 29
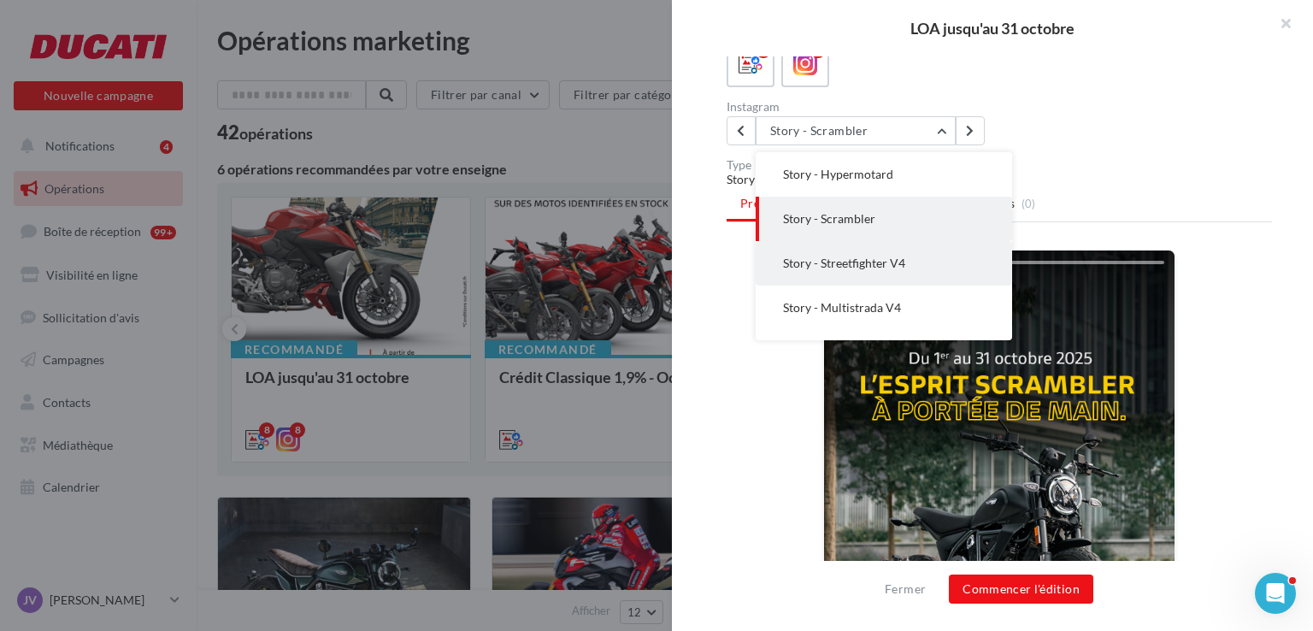
click at [829, 270] on span "Story - Streetfighter V4" at bounding box center [844, 263] width 122 height 15
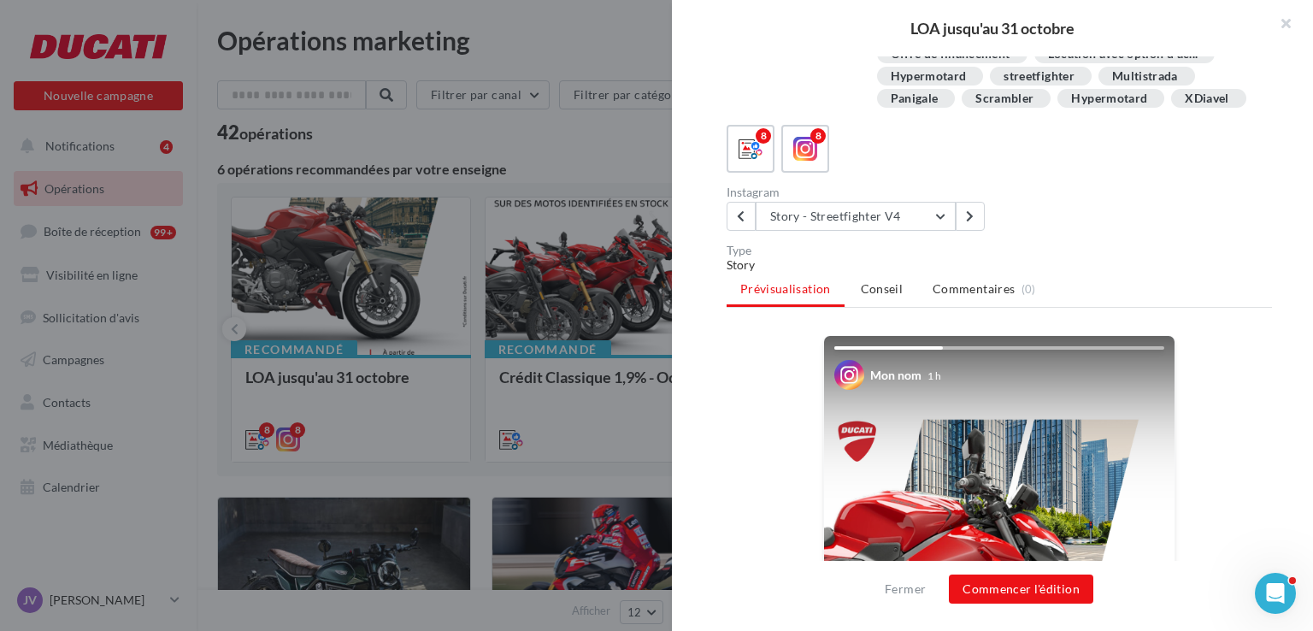
scroll to position [0, 0]
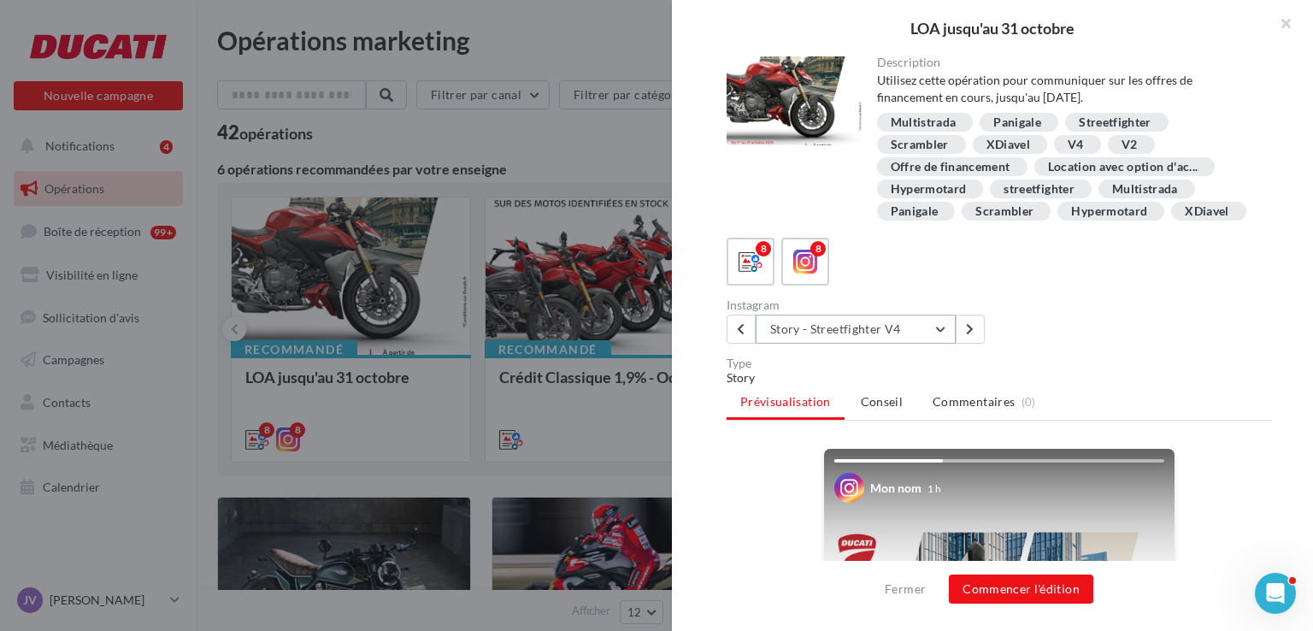
click at [862, 344] on button "Story - Streetfighter V4" at bounding box center [856, 329] width 200 height 29
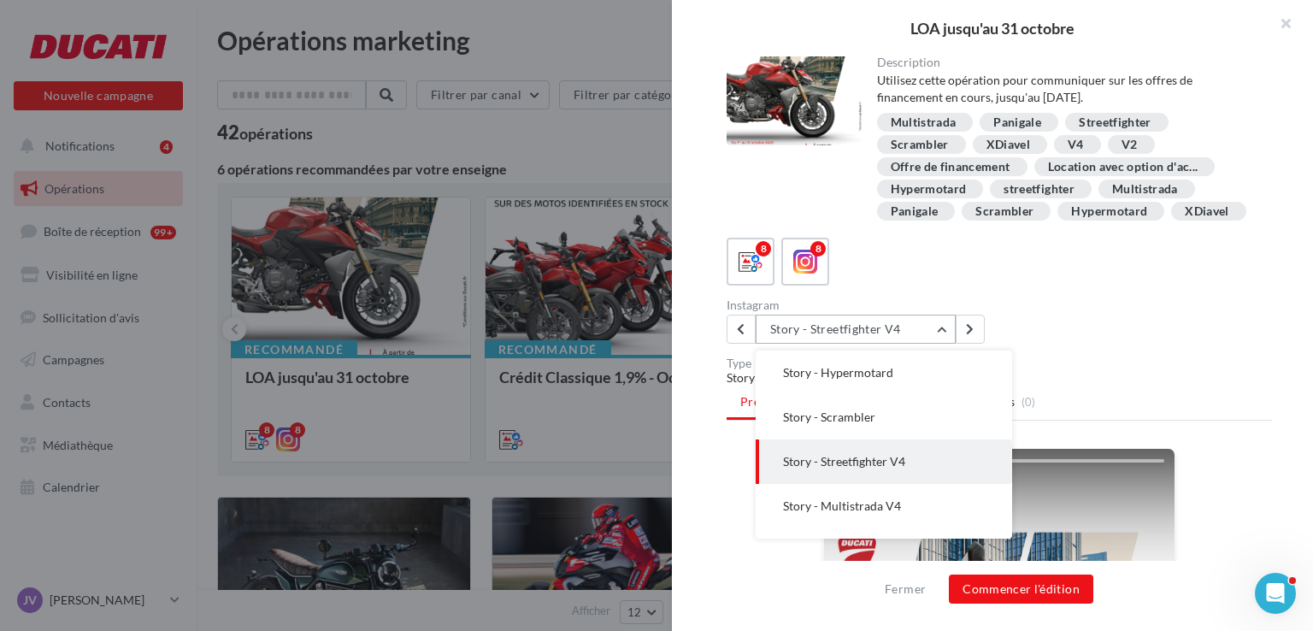
scroll to position [44, 0]
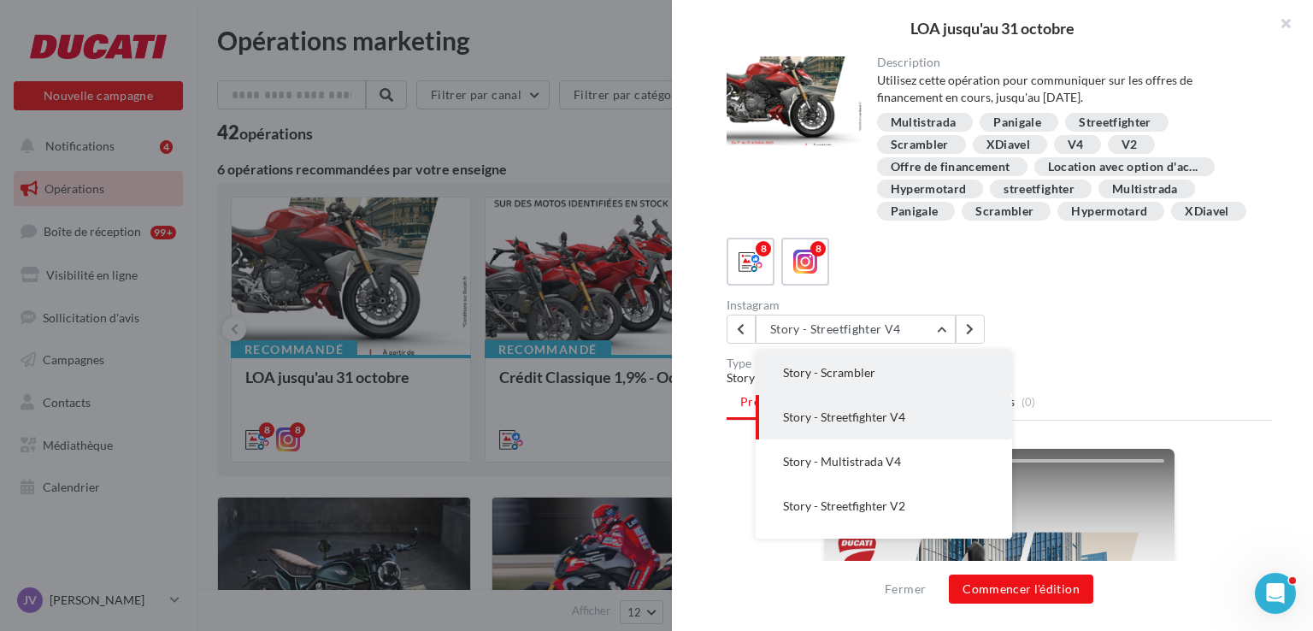
click at [868, 379] on span "Story - Scrambler" at bounding box center [829, 372] width 92 height 15
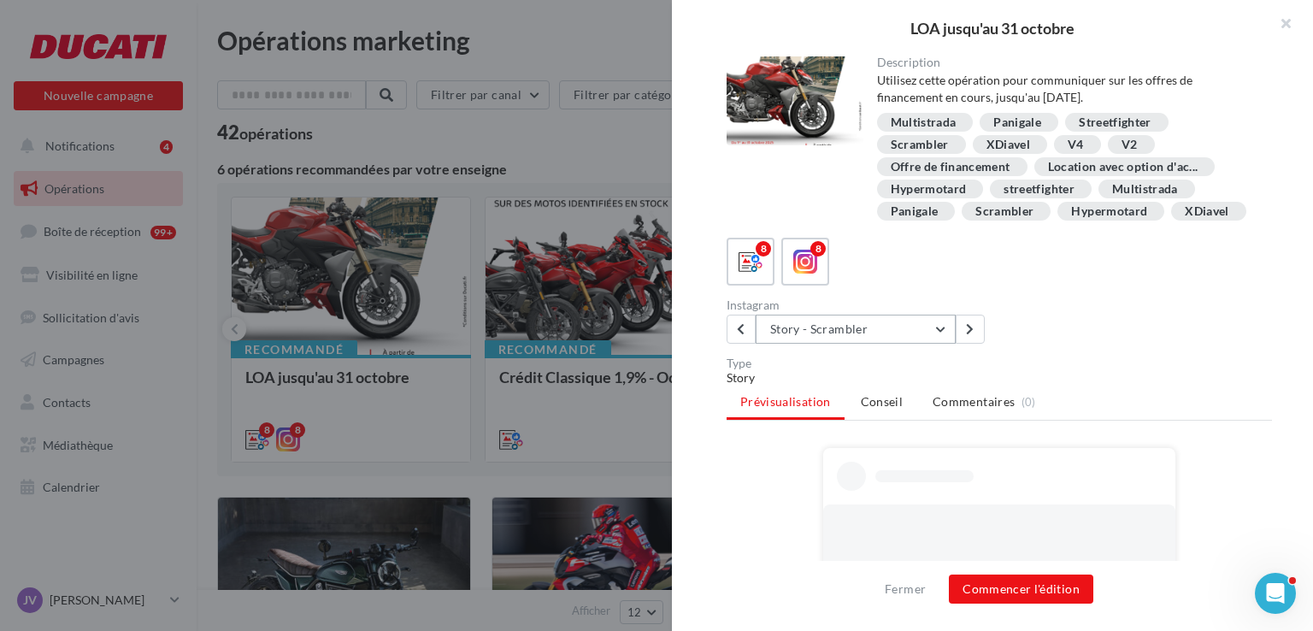
click at [892, 344] on button "Story - Scrambler" at bounding box center [856, 329] width 200 height 29
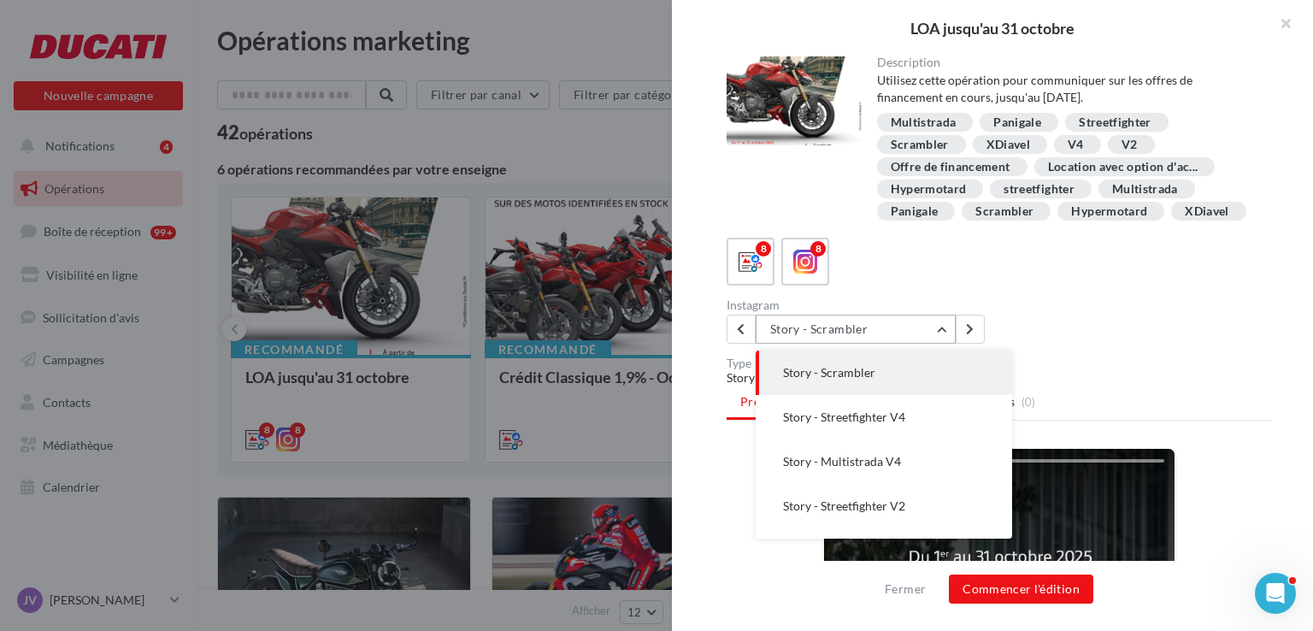
scroll to position [0, 0]
click at [825, 395] on button "Story - Hypermotard" at bounding box center [884, 372] width 256 height 44
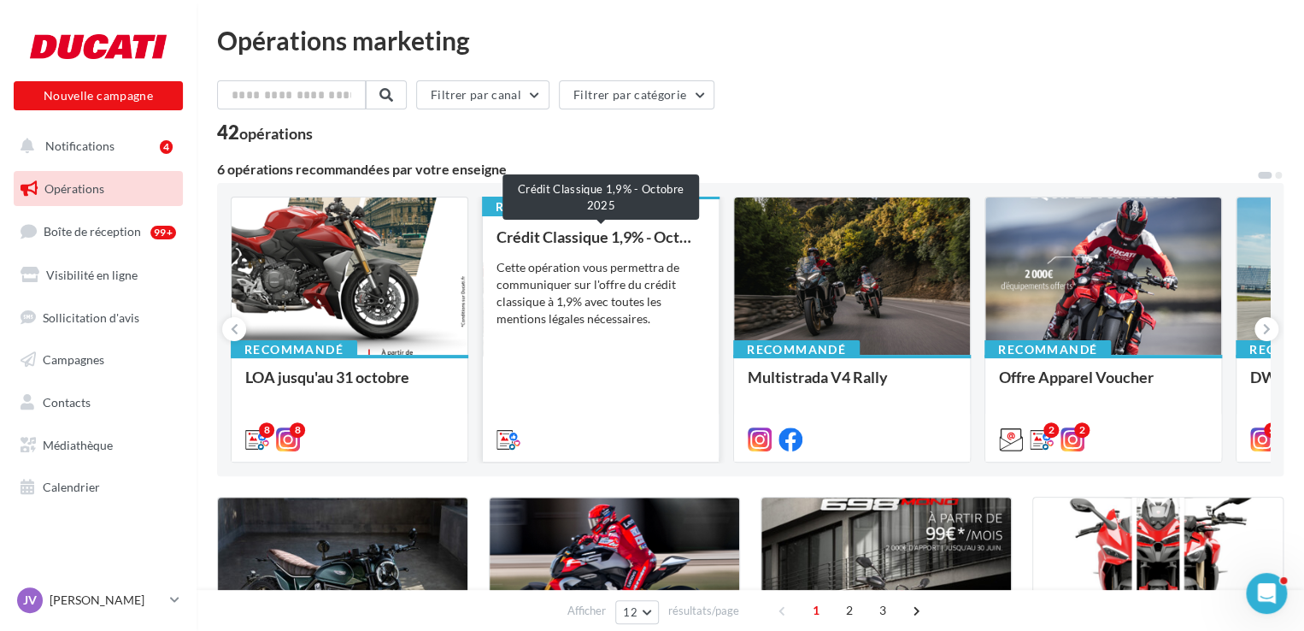
click at [609, 243] on div "Crédit Classique 1,9% - Octobre 2025" at bounding box center [601, 236] width 209 height 17
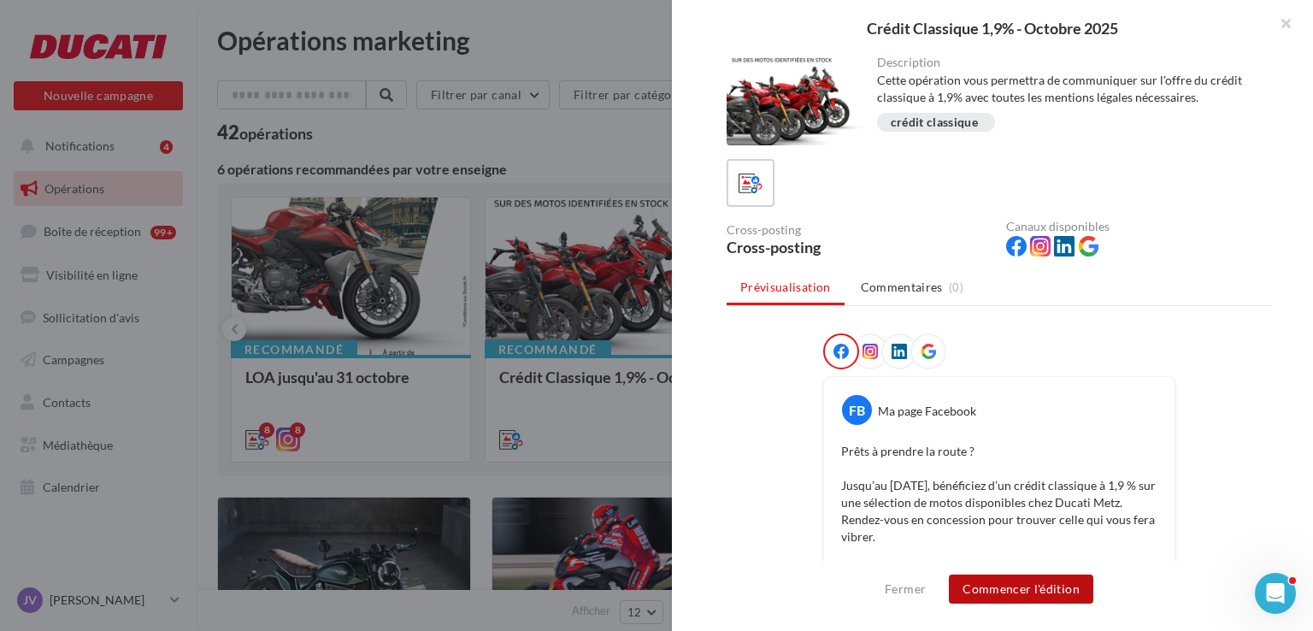
click at [1003, 598] on button "Commencer l'édition" at bounding box center [1021, 588] width 144 height 29
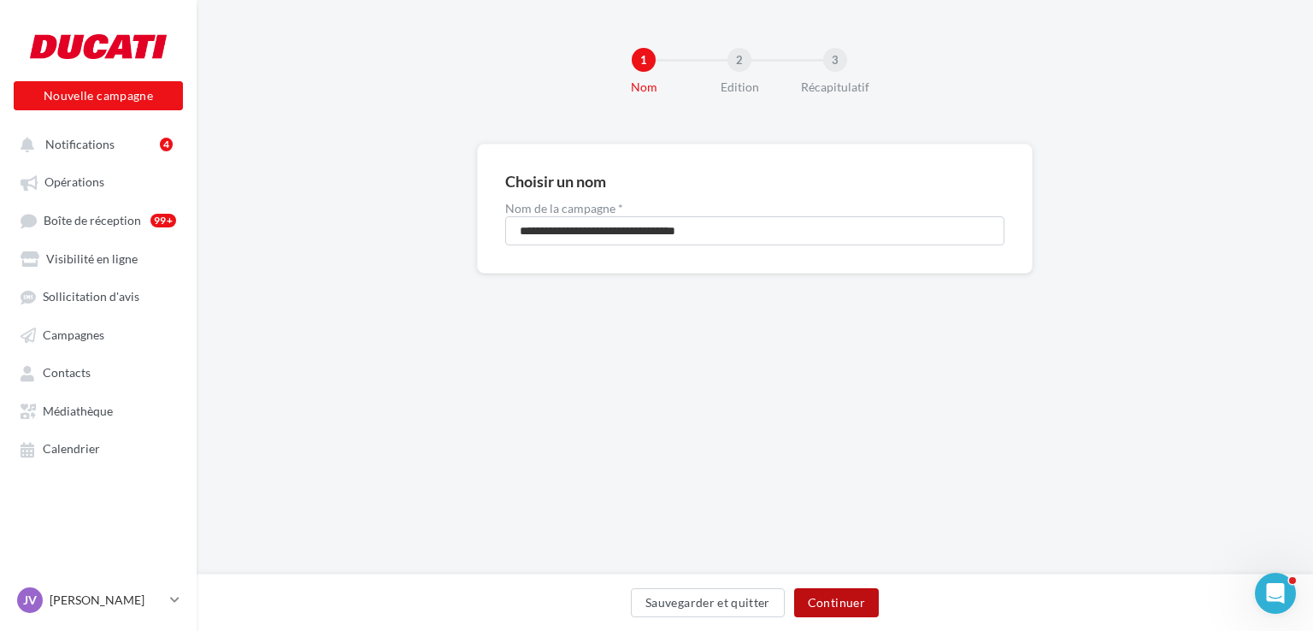
click at [827, 601] on button "Continuer" at bounding box center [836, 602] width 85 height 29
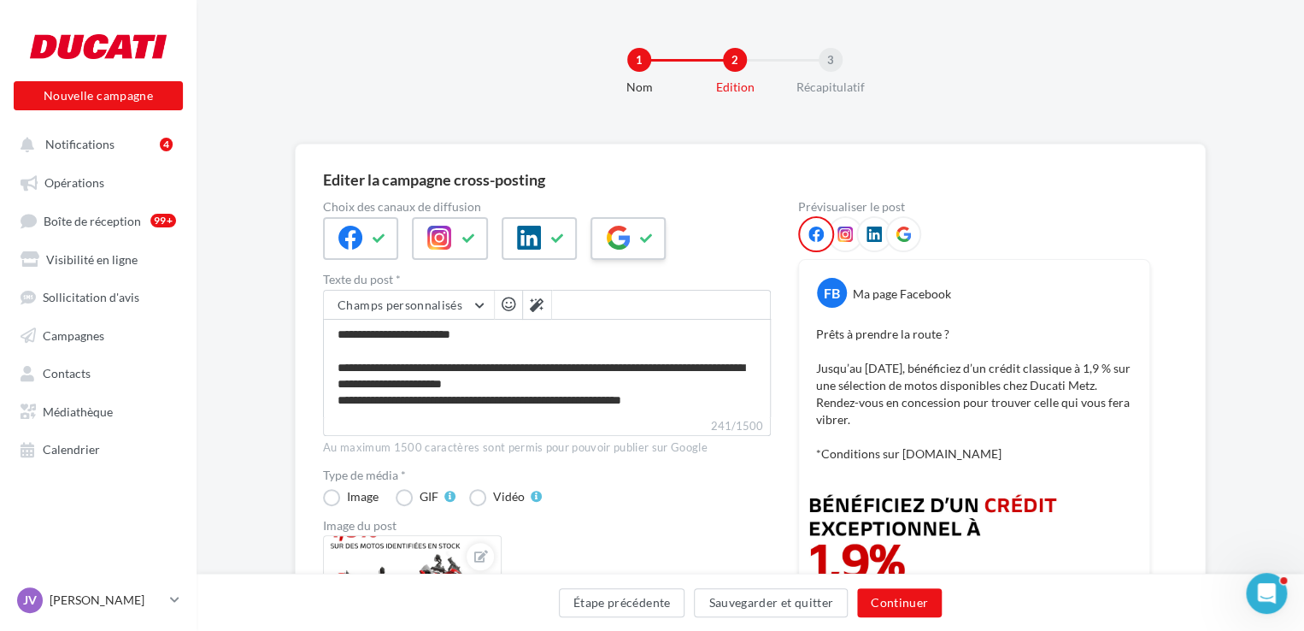
click at [644, 228] on button at bounding box center [647, 239] width 21 height 26
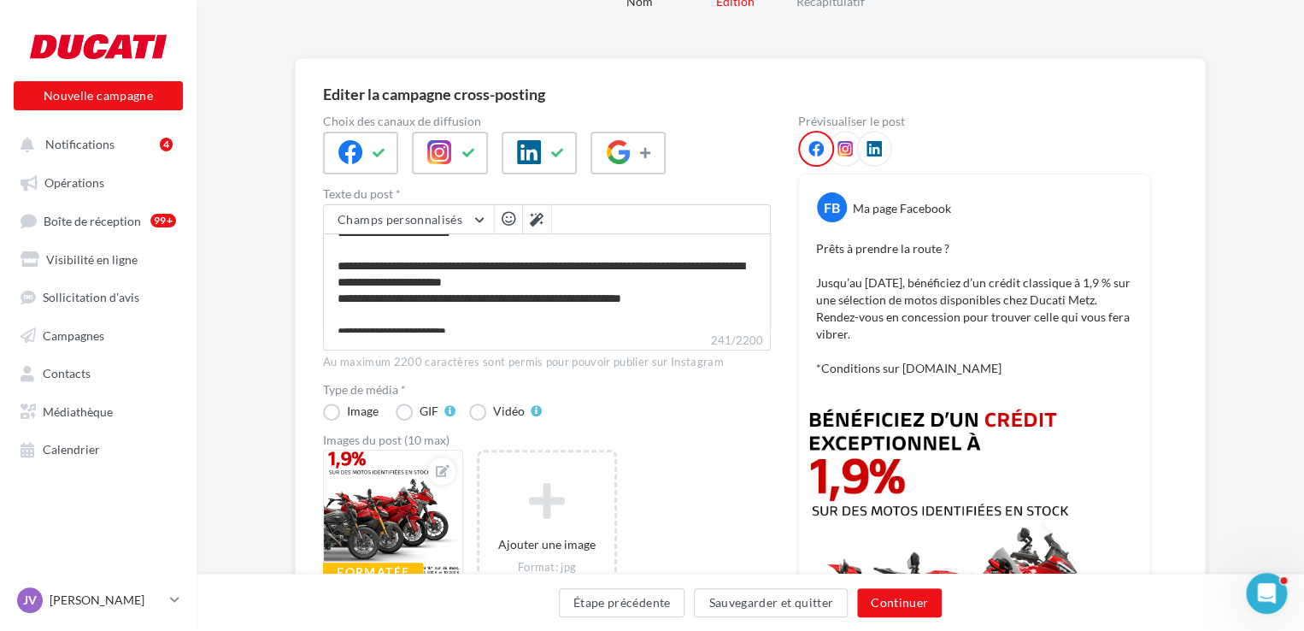
scroll to position [31, 0]
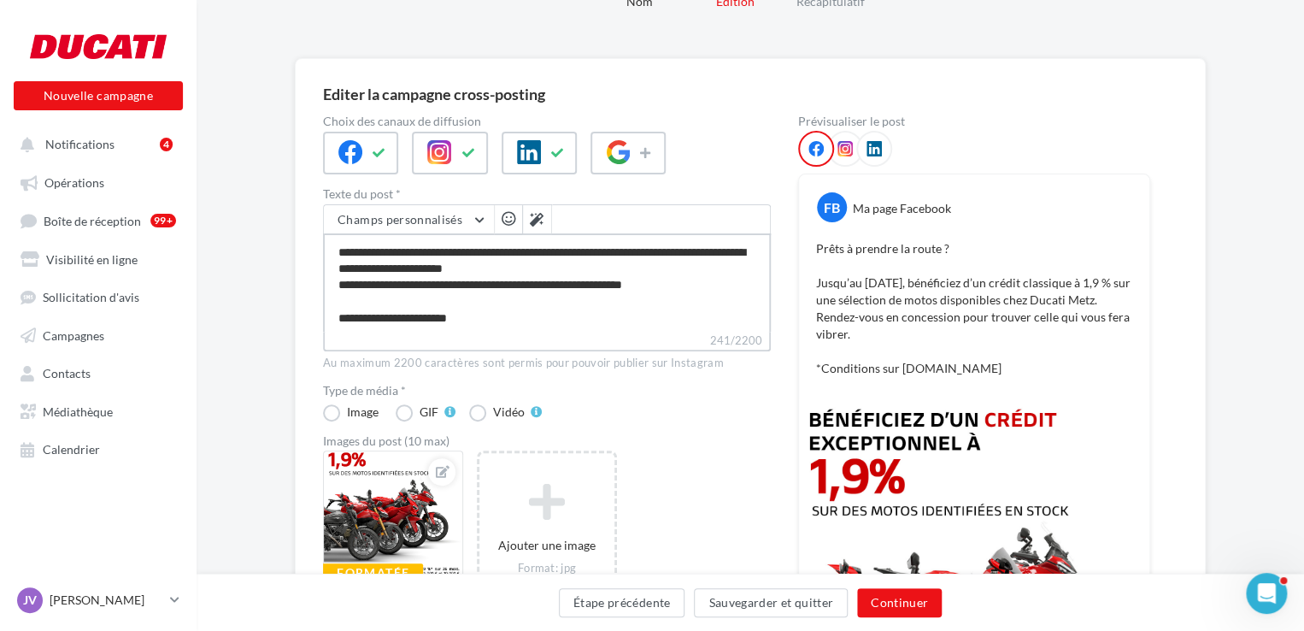
click at [505, 326] on textarea "**********" at bounding box center [547, 282] width 448 height 98
type textarea "**********"
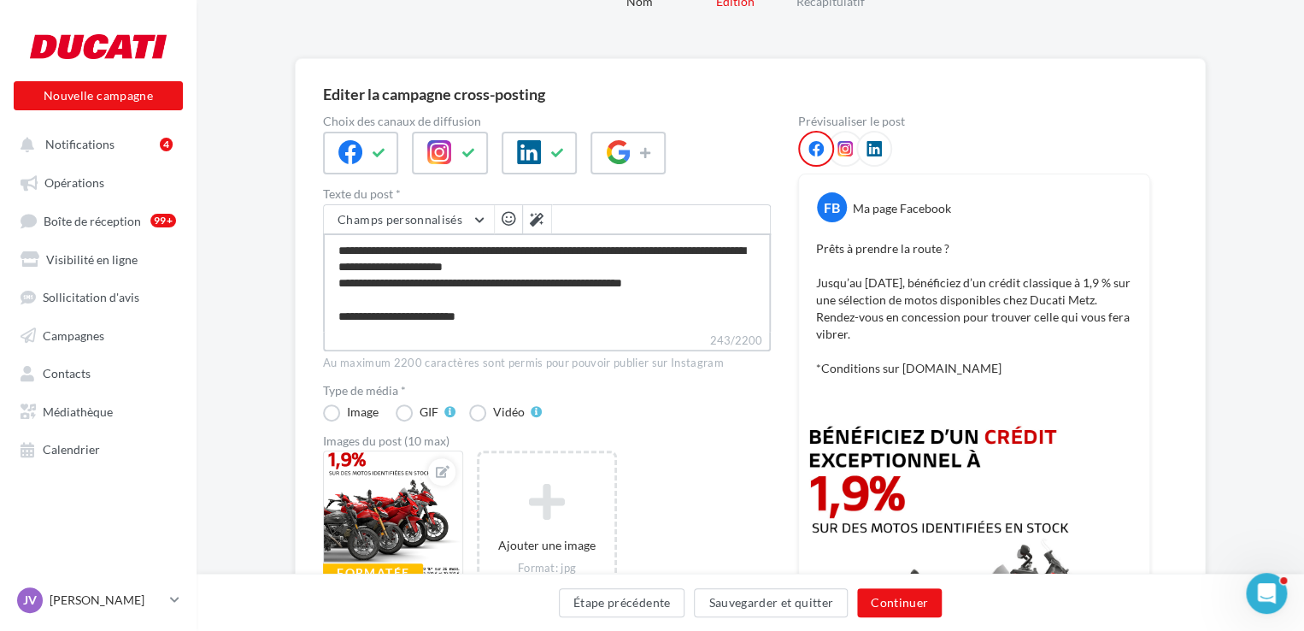
type textarea "**********"
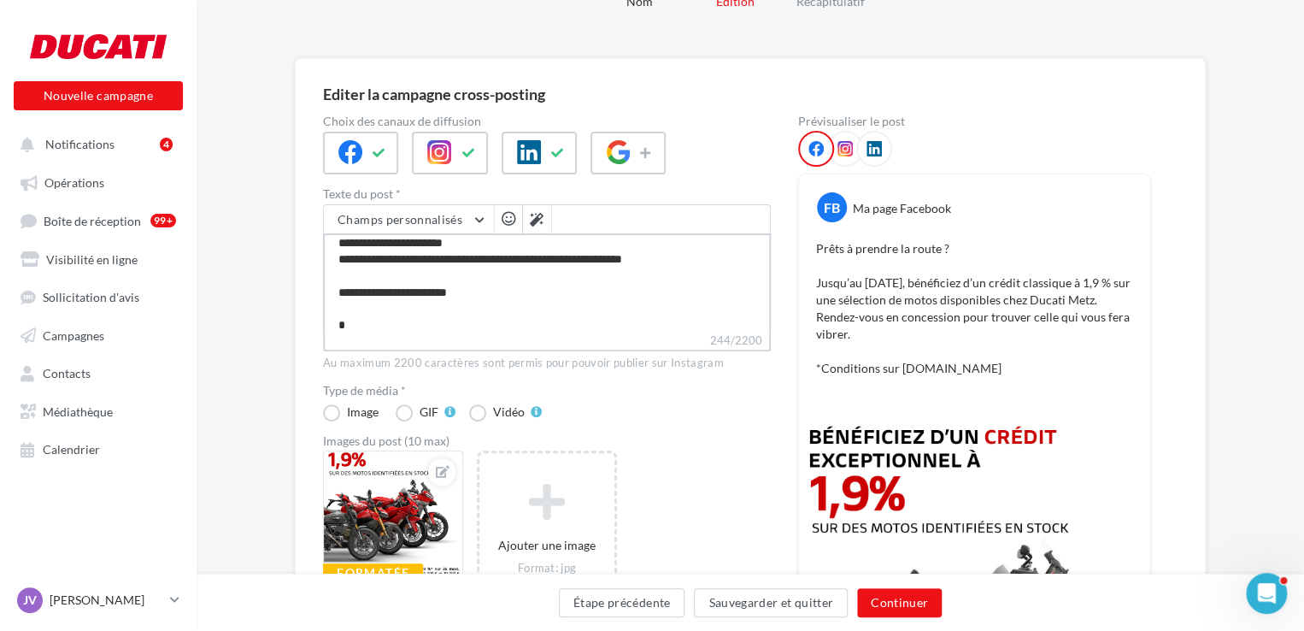
paste textarea "**********"
type textarea "**********"
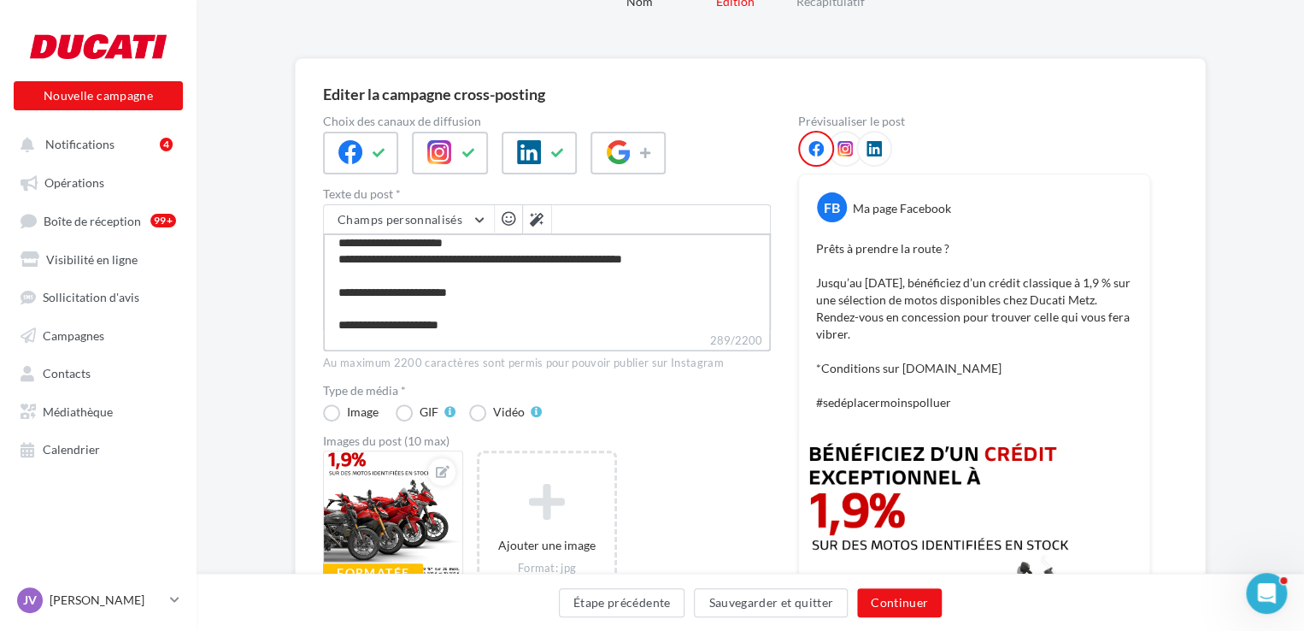
click at [349, 320] on textarea "**********" at bounding box center [547, 282] width 448 height 98
type textarea "**********"
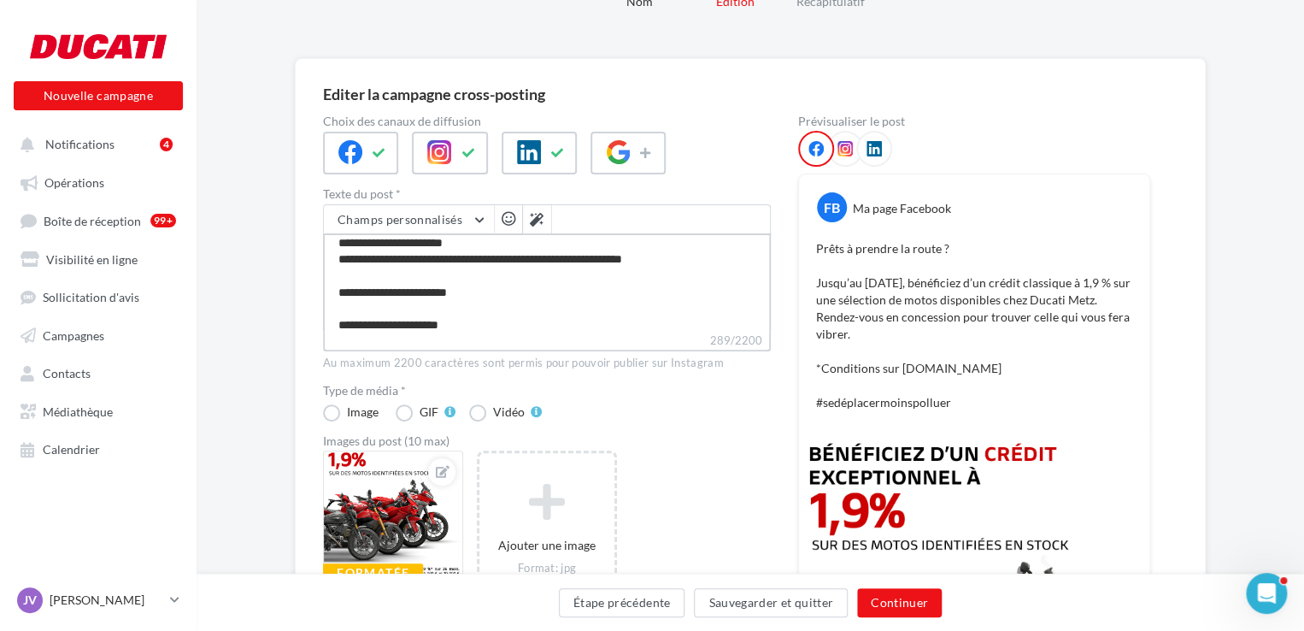
click at [361, 324] on textarea "**********" at bounding box center [547, 282] width 448 height 98
type textarea "**********"
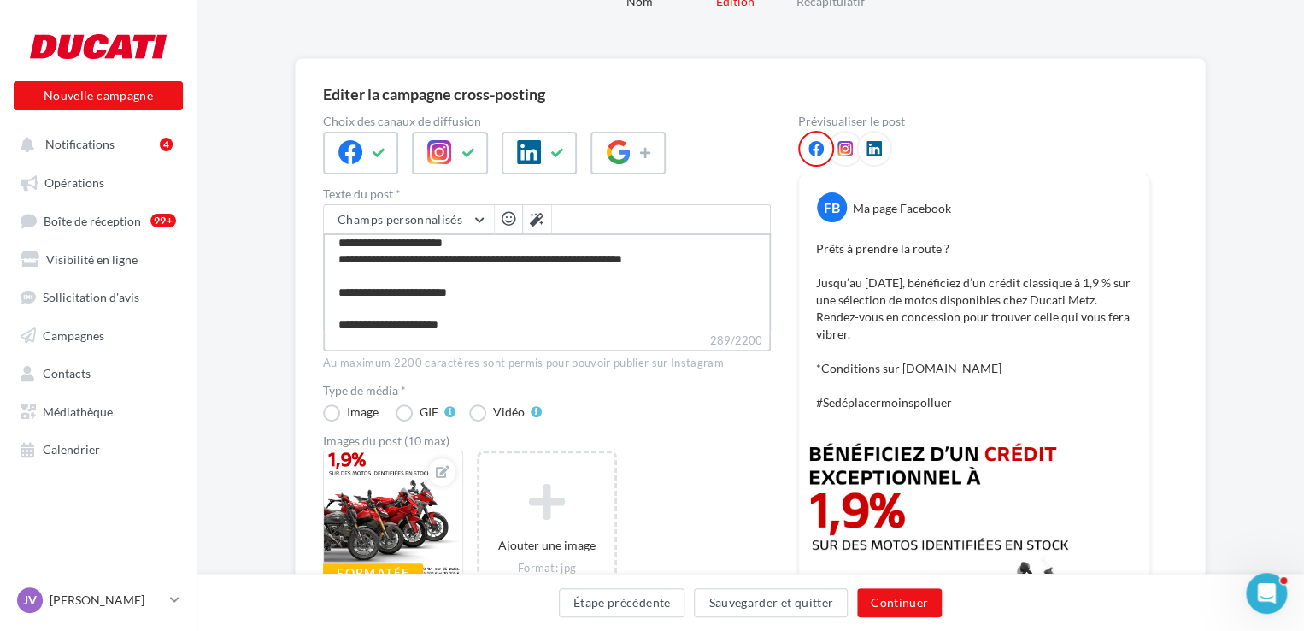
click at [410, 323] on textarea "**********" at bounding box center [547, 282] width 448 height 98
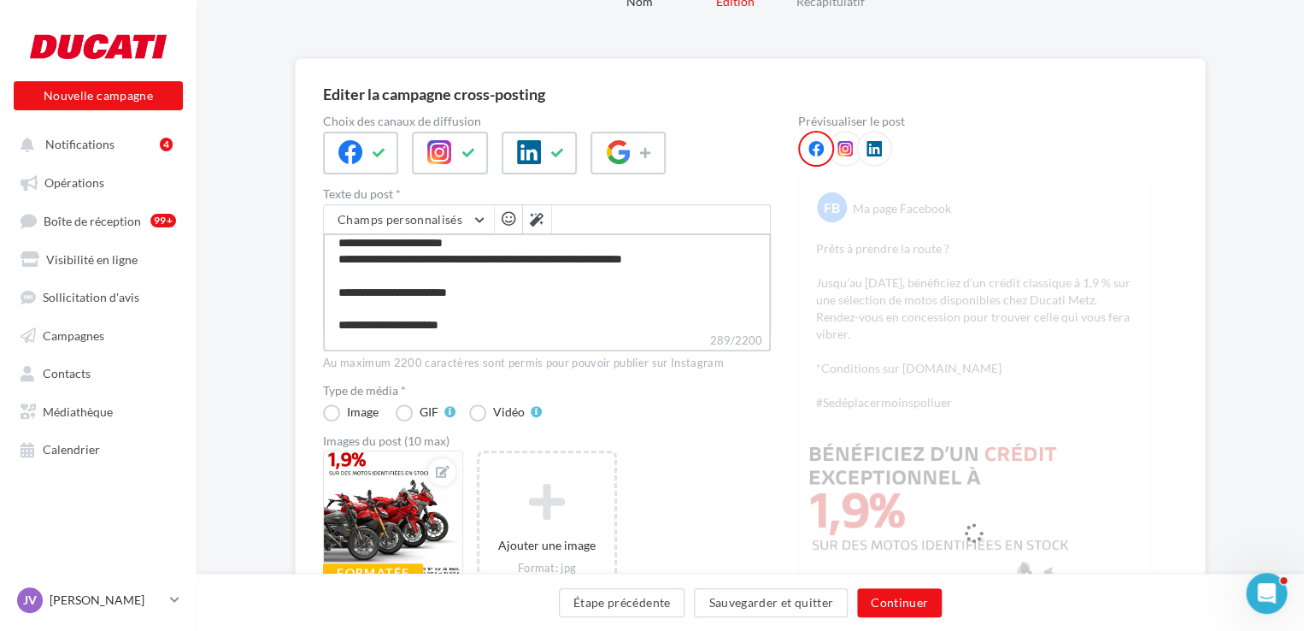
type textarea "**********"
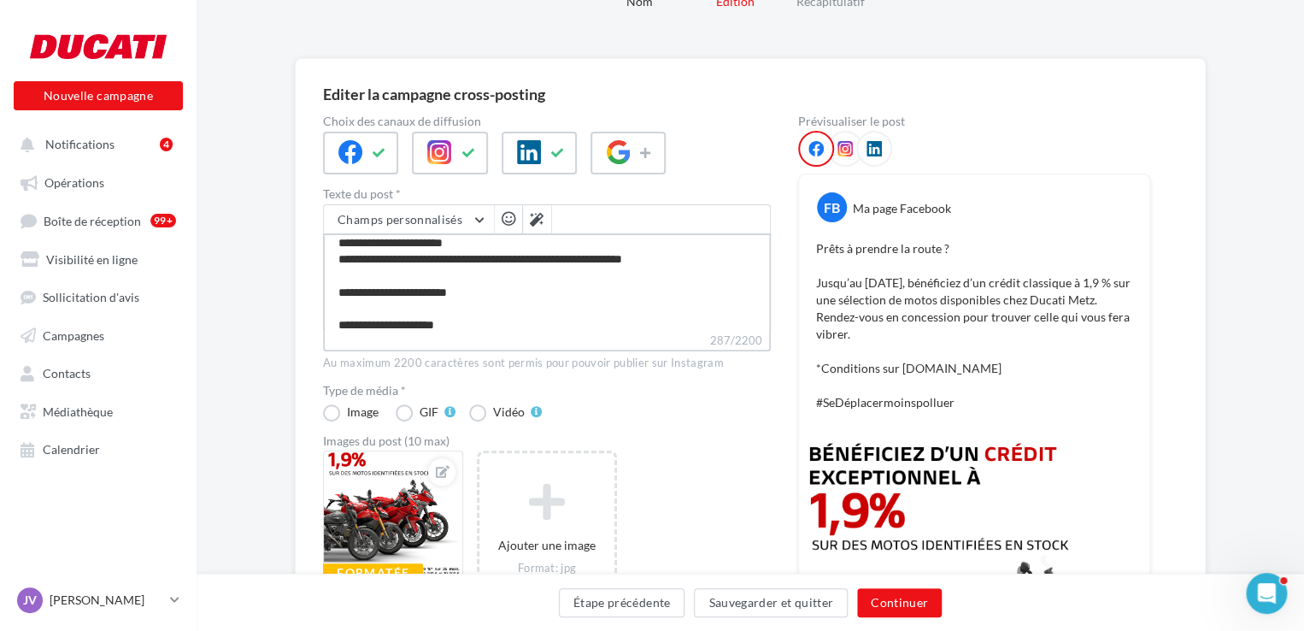
type textarea "**********"
click at [441, 324] on textarea "**********" at bounding box center [547, 282] width 448 height 98
type textarea "**********"
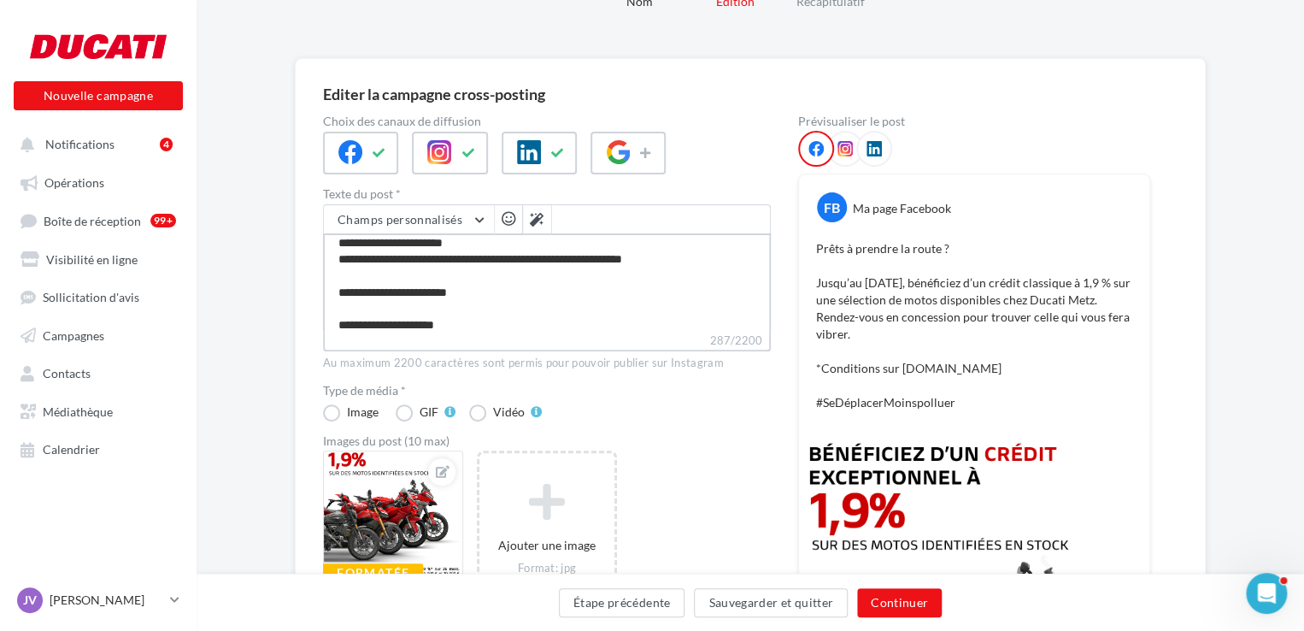
type textarea "**********"
click at [489, 323] on textarea "**********" at bounding box center [547, 282] width 448 height 98
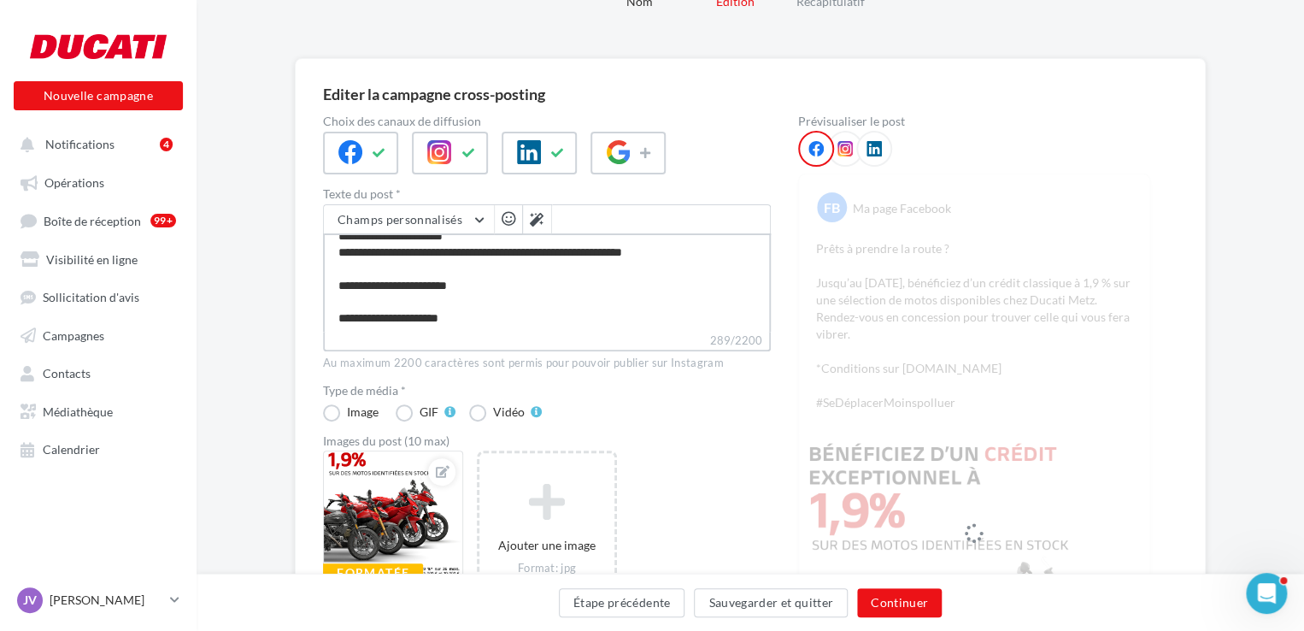
scroll to position [65, 0]
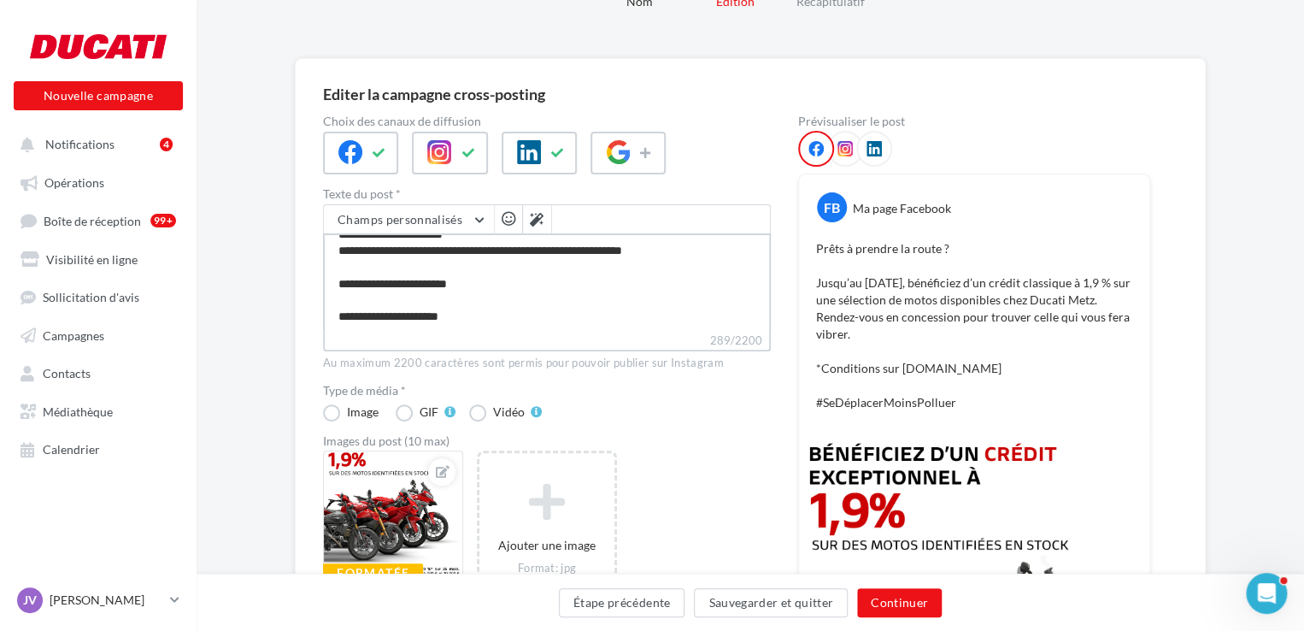
type textarea "**********"
click at [468, 275] on textarea "**********" at bounding box center [547, 282] width 448 height 98
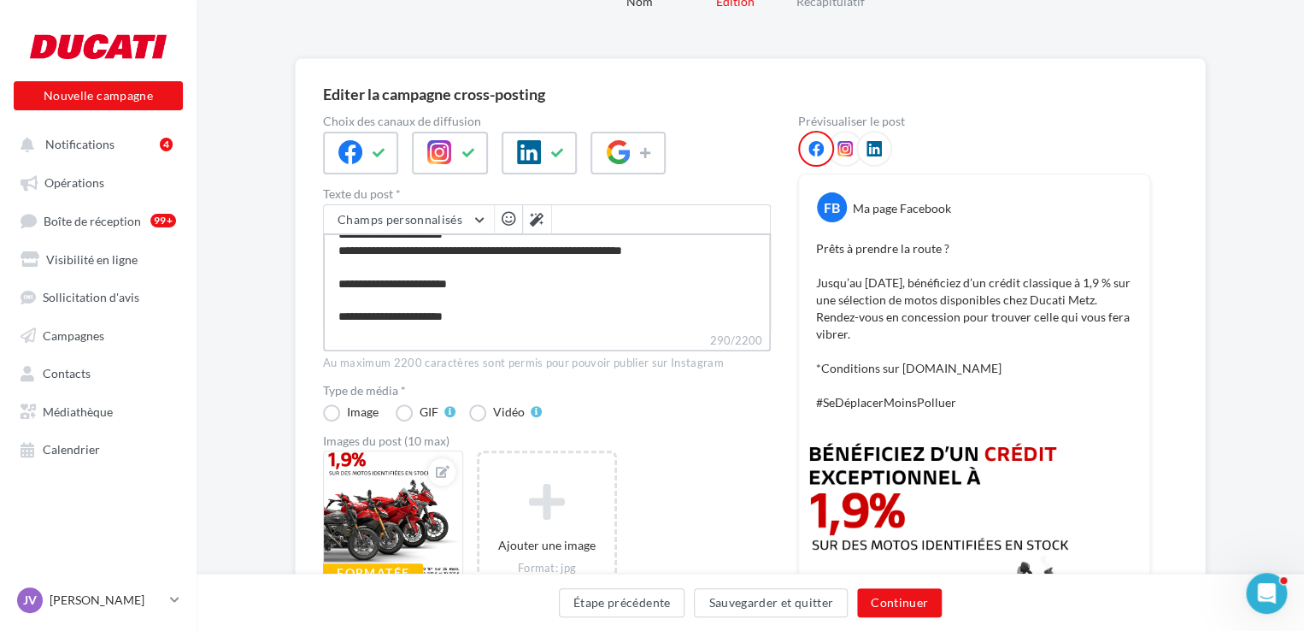
type textarea "**********"
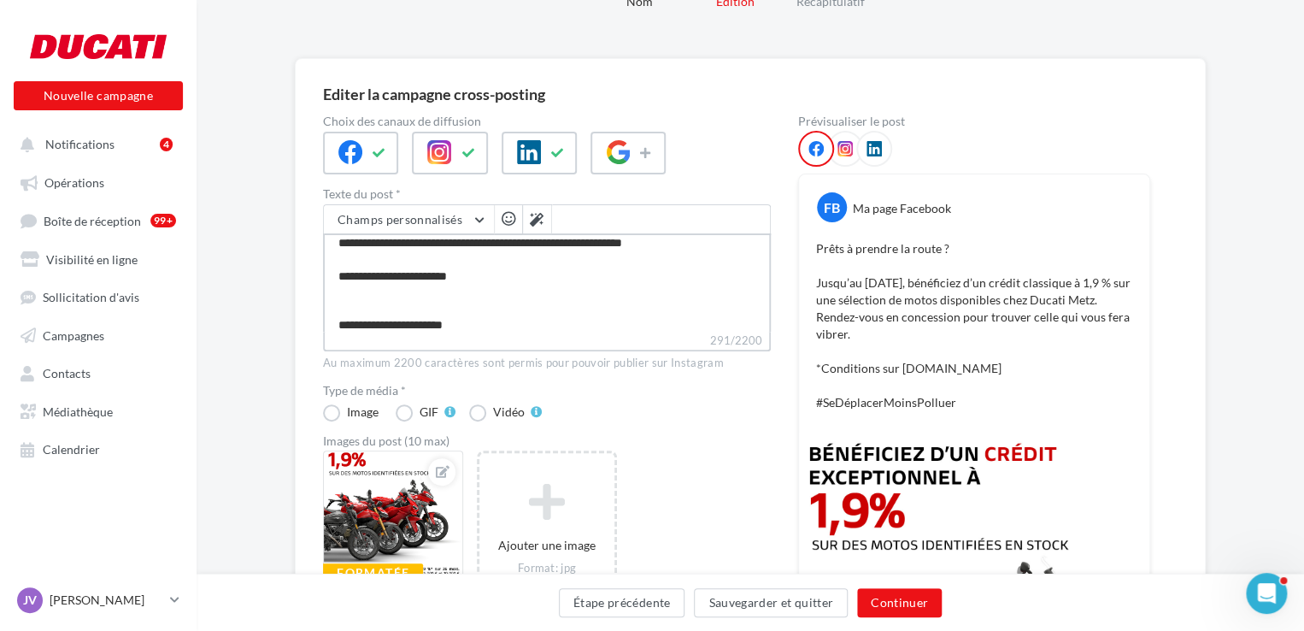
type textarea "**********"
paste textarea "**********"
type textarea "**********"
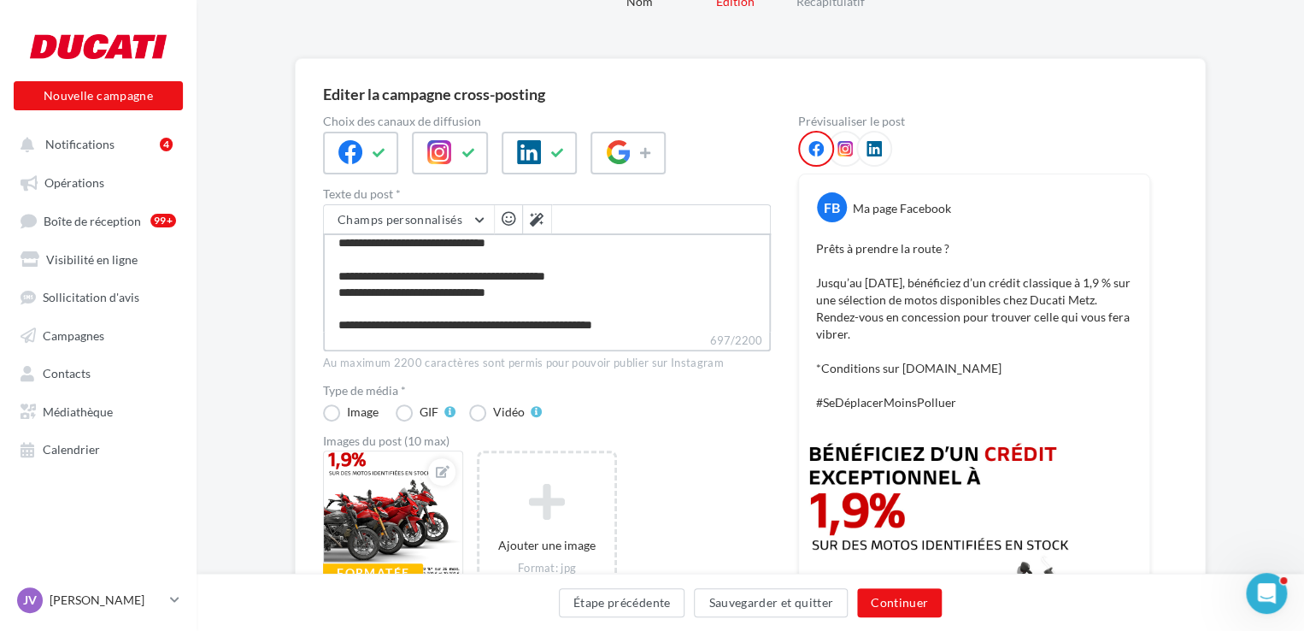
scroll to position [393, 0]
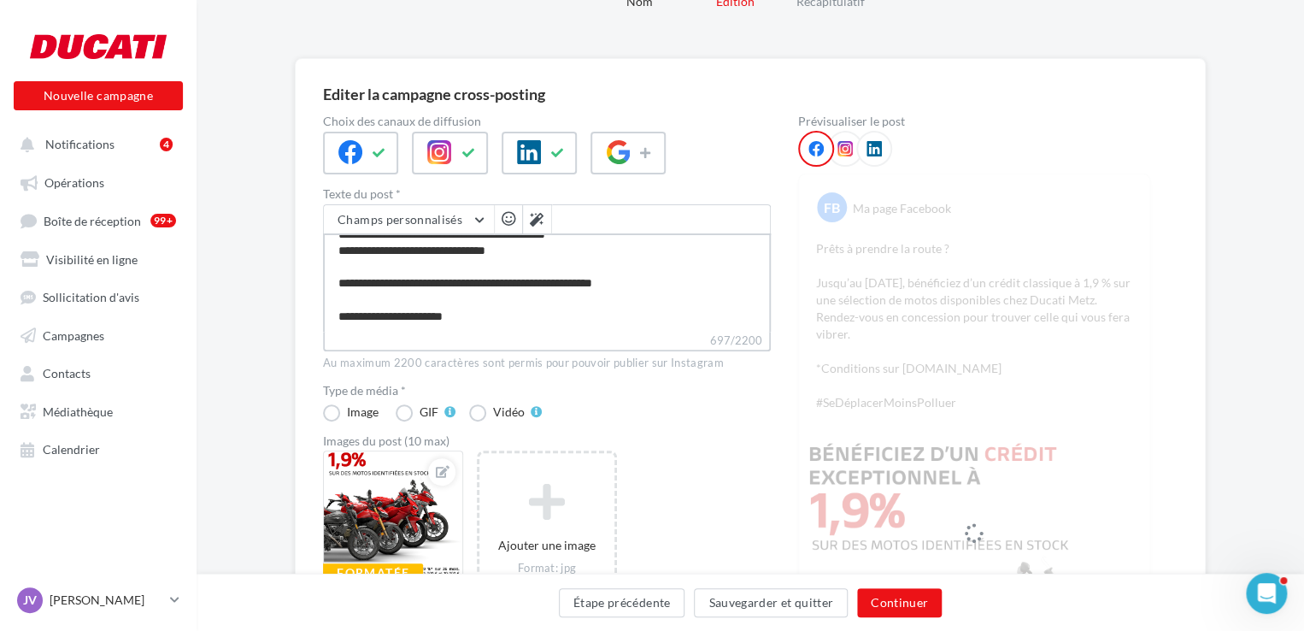
click at [332, 285] on textarea "**********" at bounding box center [547, 282] width 448 height 98
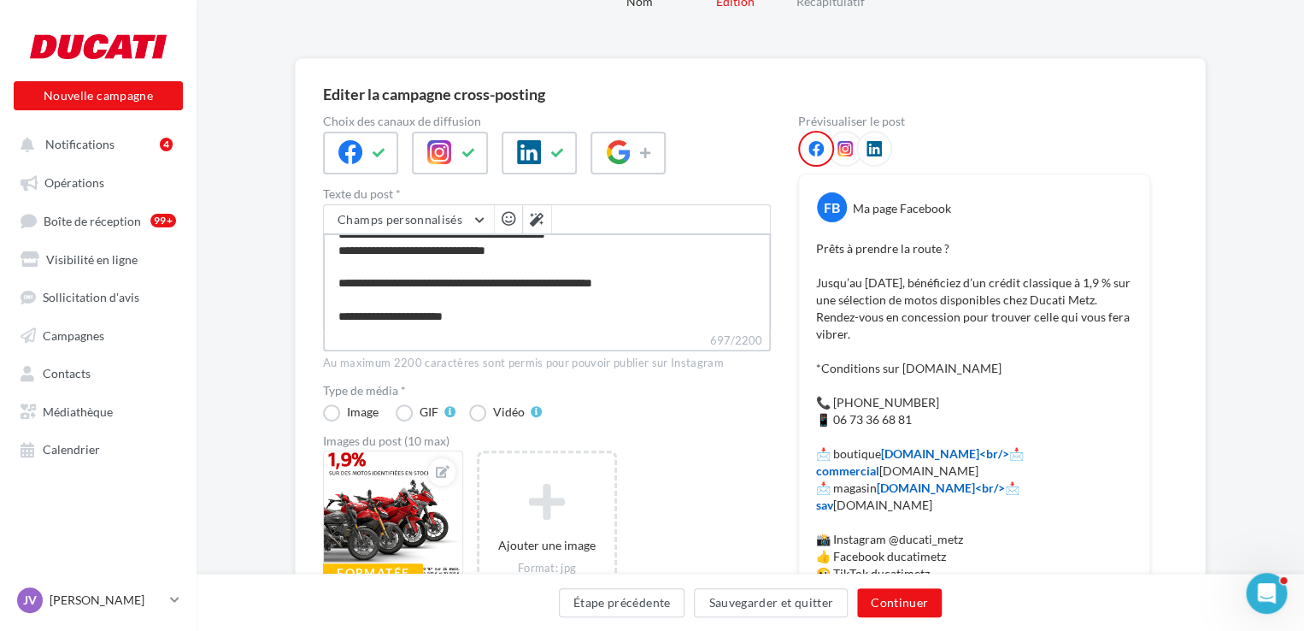
type textarea "**********"
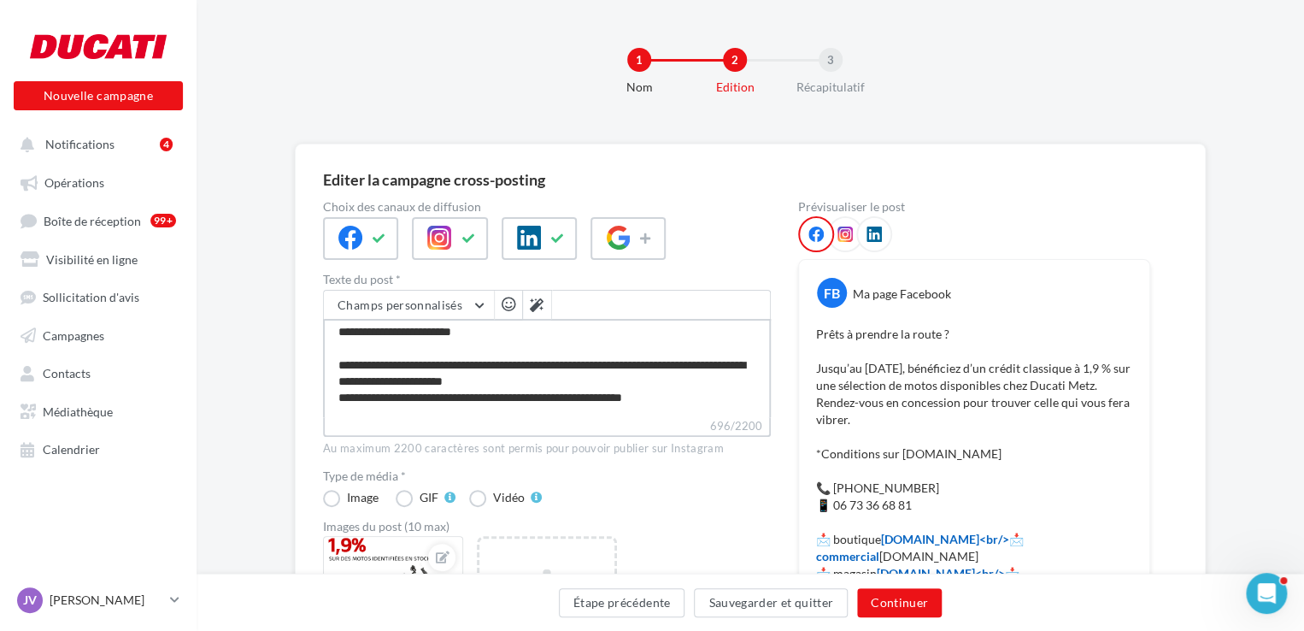
scroll to position [0, 0]
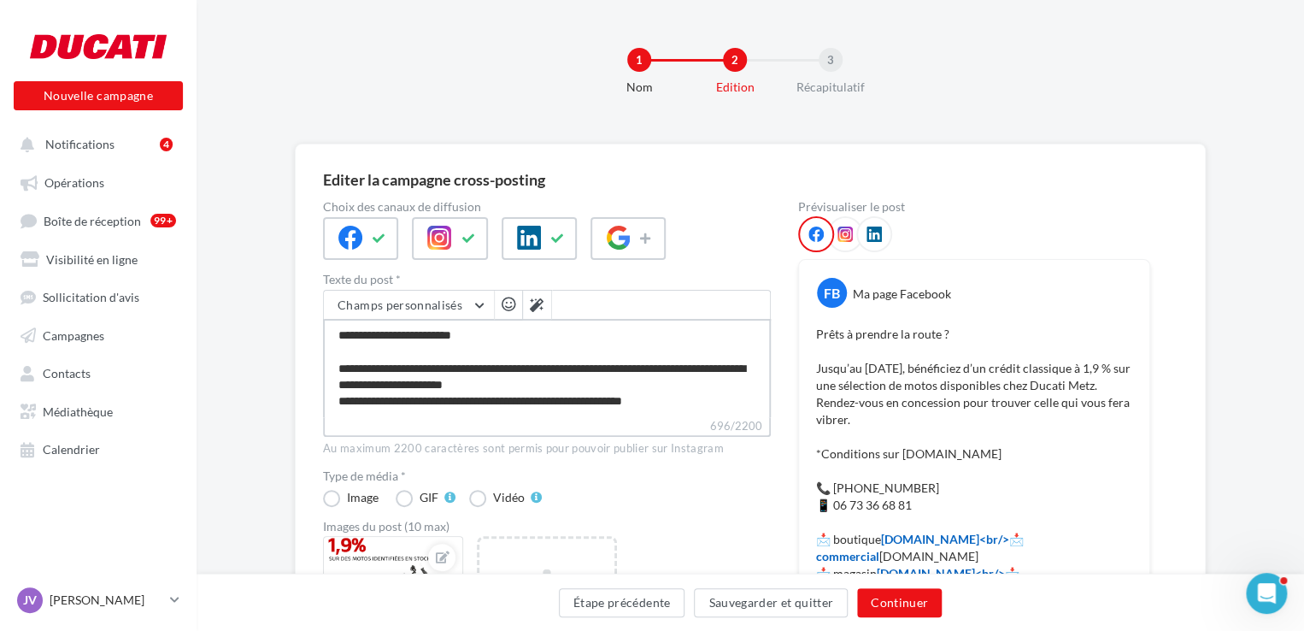
type textarea "**********"
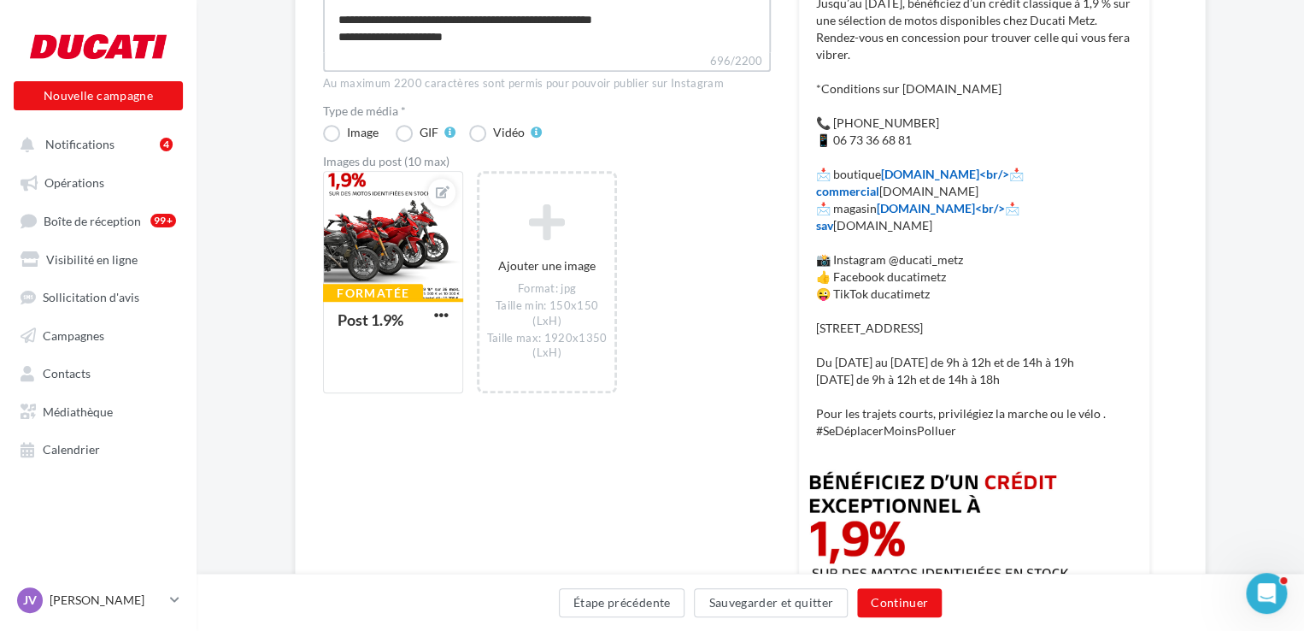
scroll to position [390, 0]
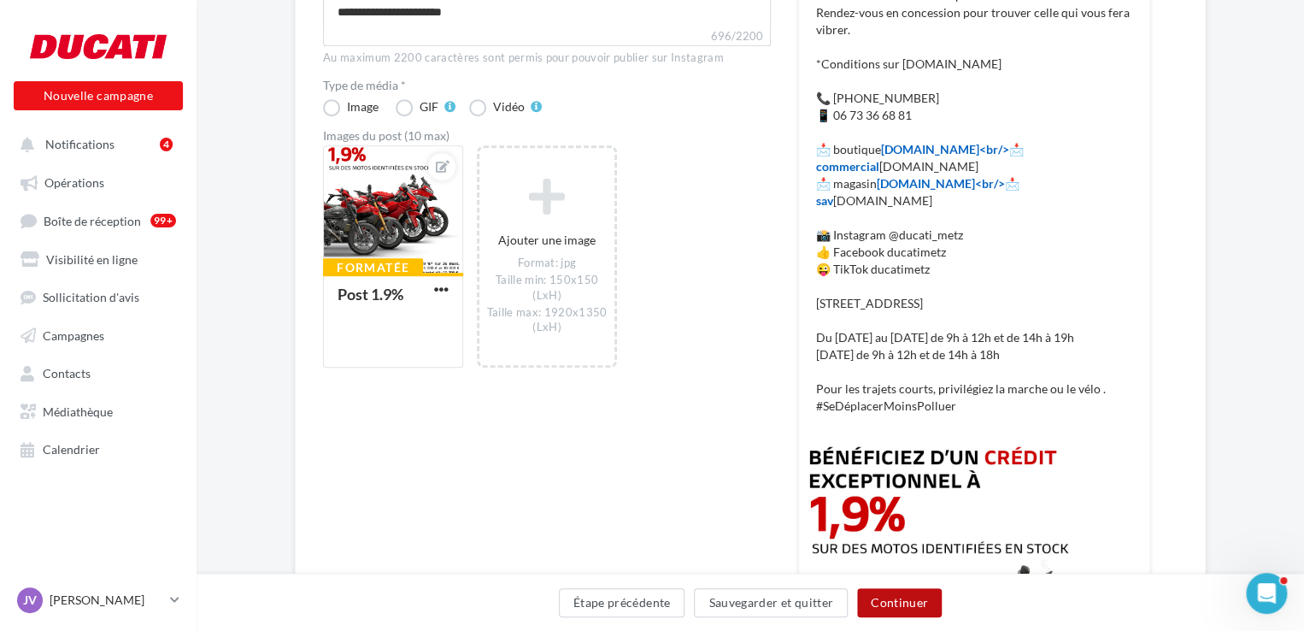
click at [873, 600] on button "Continuer" at bounding box center [899, 602] width 85 height 29
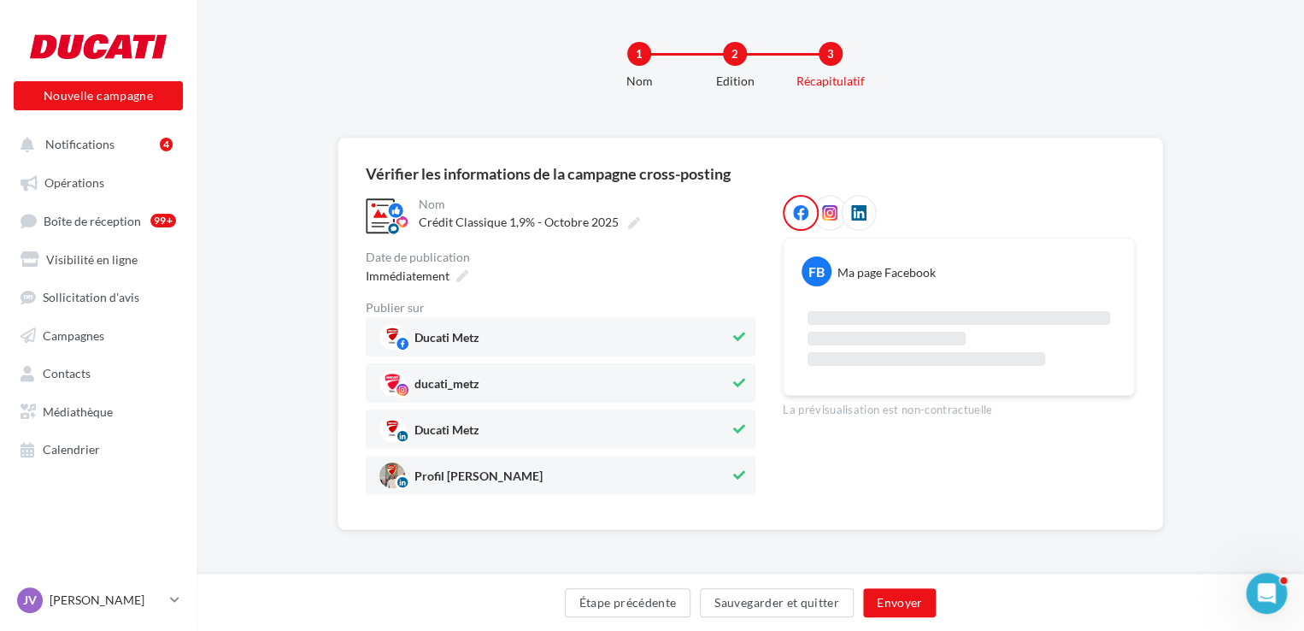
scroll to position [79, 0]
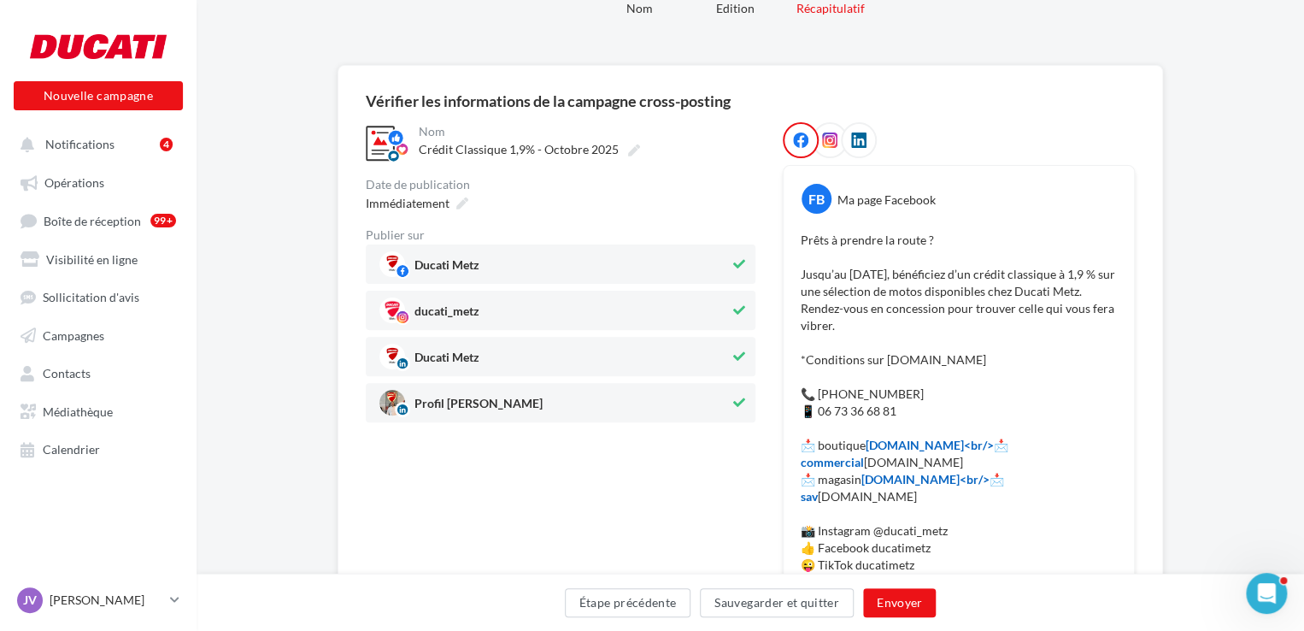
click at [737, 397] on icon at bounding box center [739, 403] width 12 height 12
click at [448, 209] on span "Immédiatement" at bounding box center [408, 203] width 84 height 15
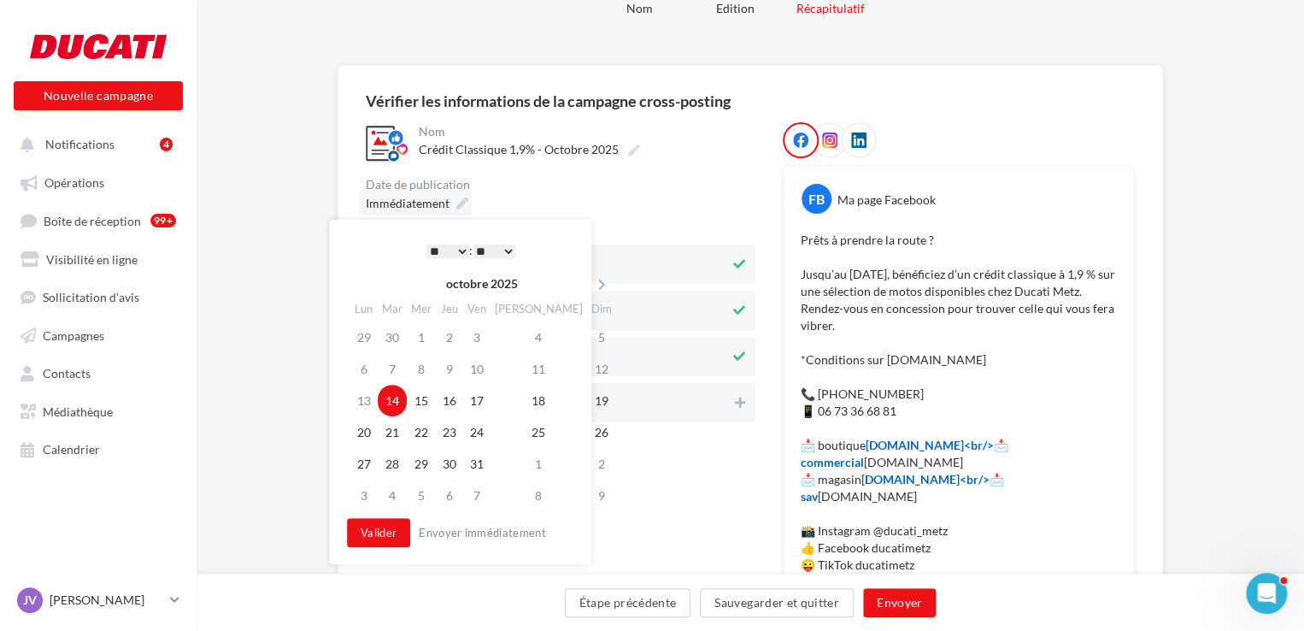
click at [448, 209] on span "Immédiatement" at bounding box center [408, 203] width 84 height 15
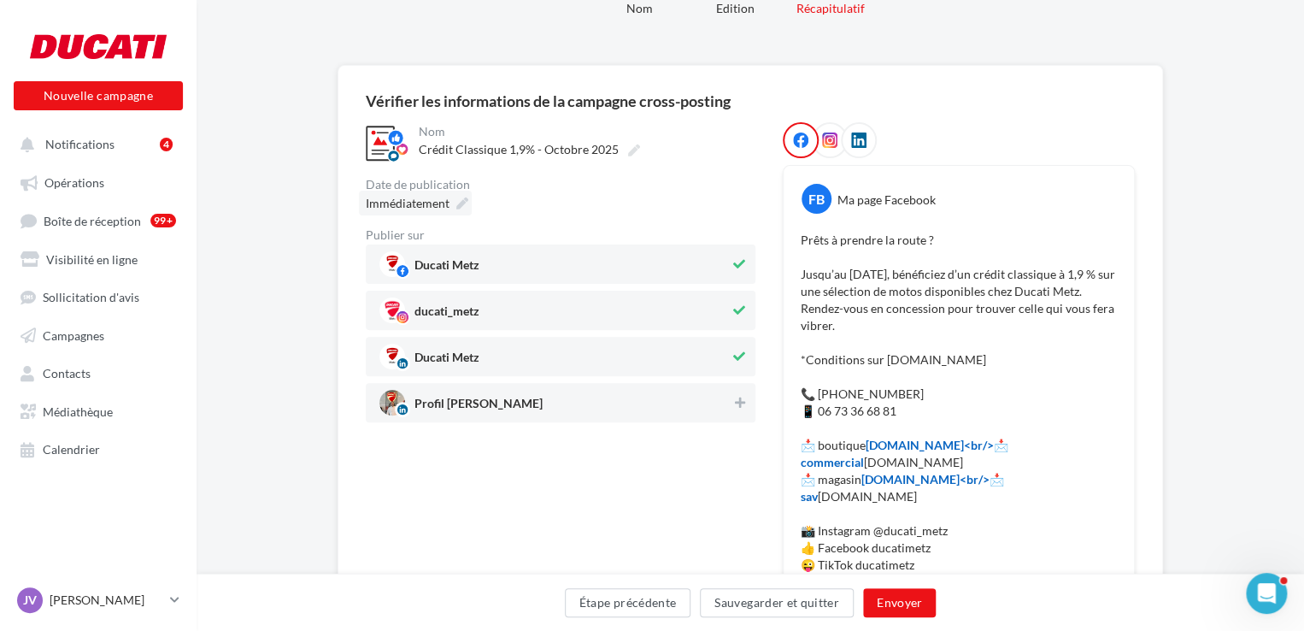
click at [448, 209] on span "Immédiatement" at bounding box center [408, 203] width 84 height 15
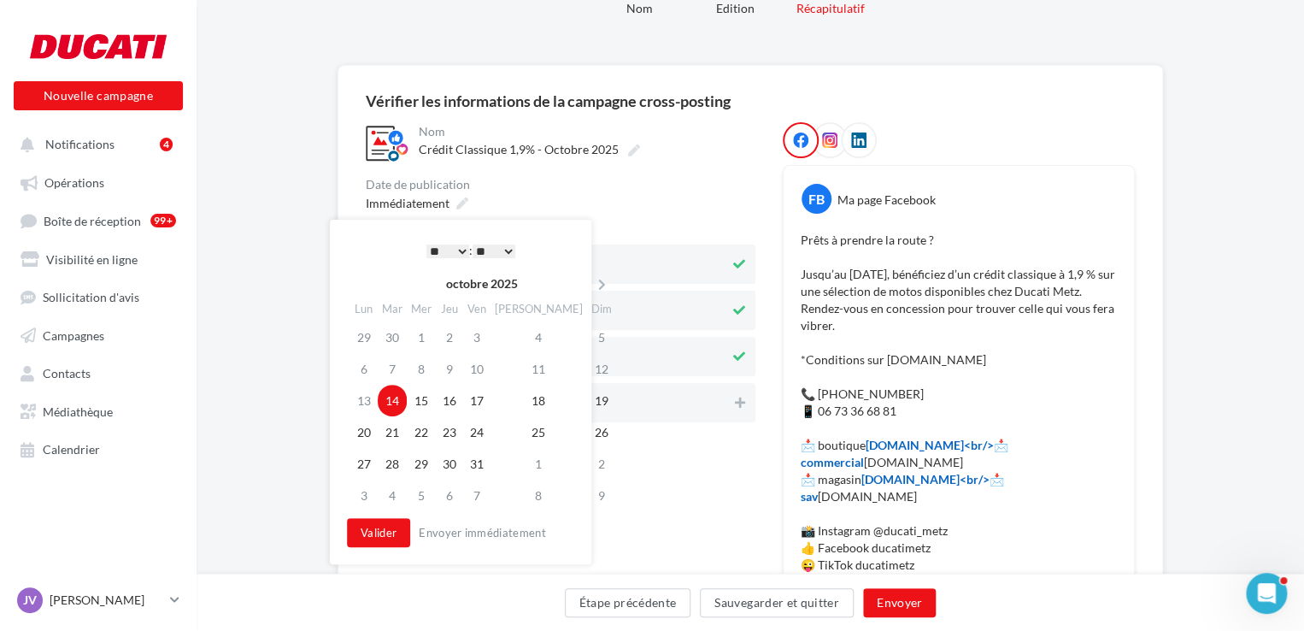
click at [451, 248] on select "* * * * * * * * * * ** ** ** ** ** ** ** ** ** ** ** ** ** **" at bounding box center [447, 251] width 43 height 14
click at [356, 534] on button "Valider" at bounding box center [378, 532] width 63 height 29
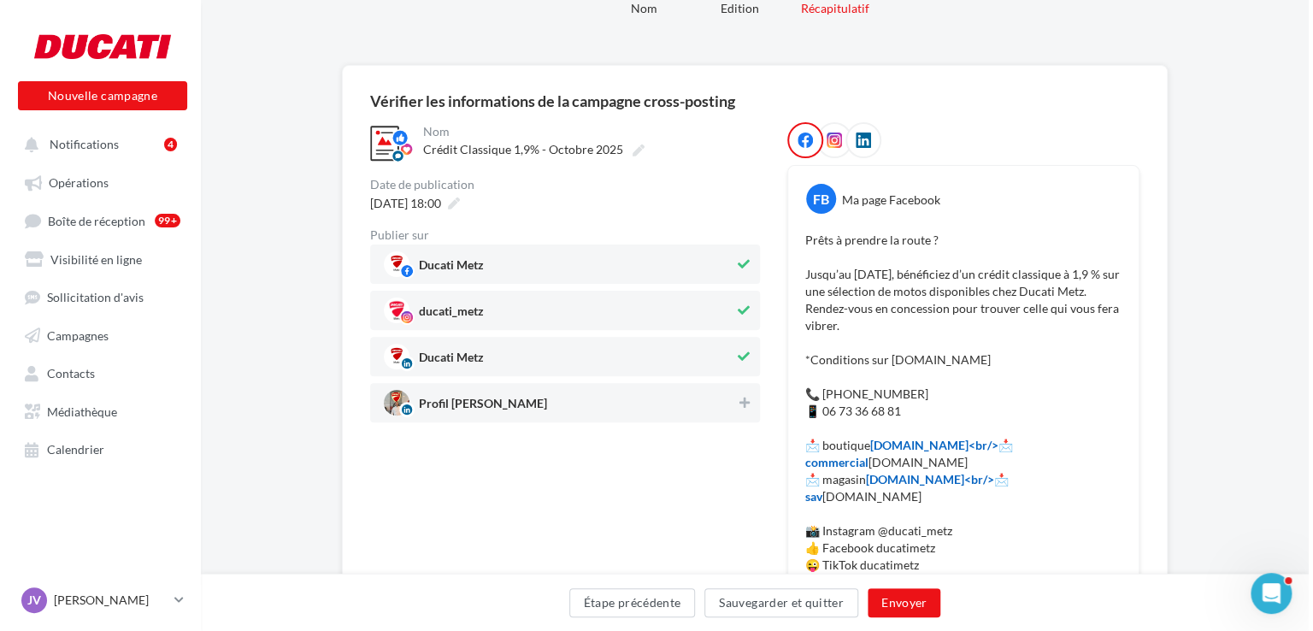
scroll to position [113, 0]
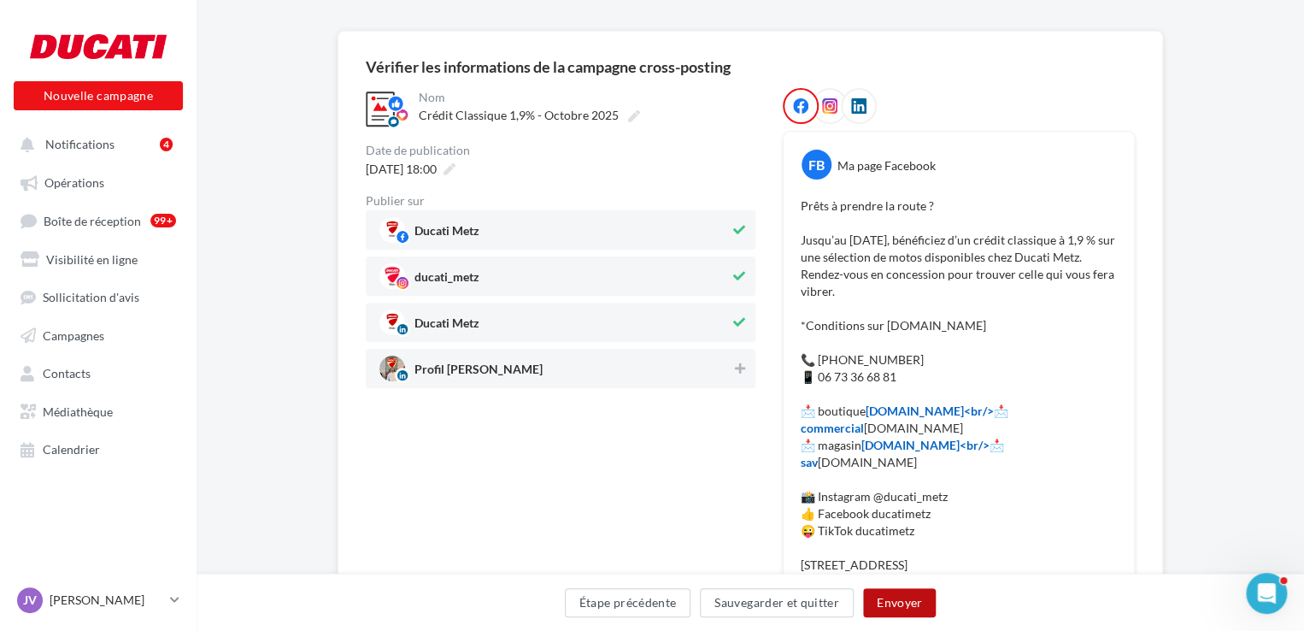
click at [885, 609] on button "Envoyer" at bounding box center [899, 602] width 73 height 29
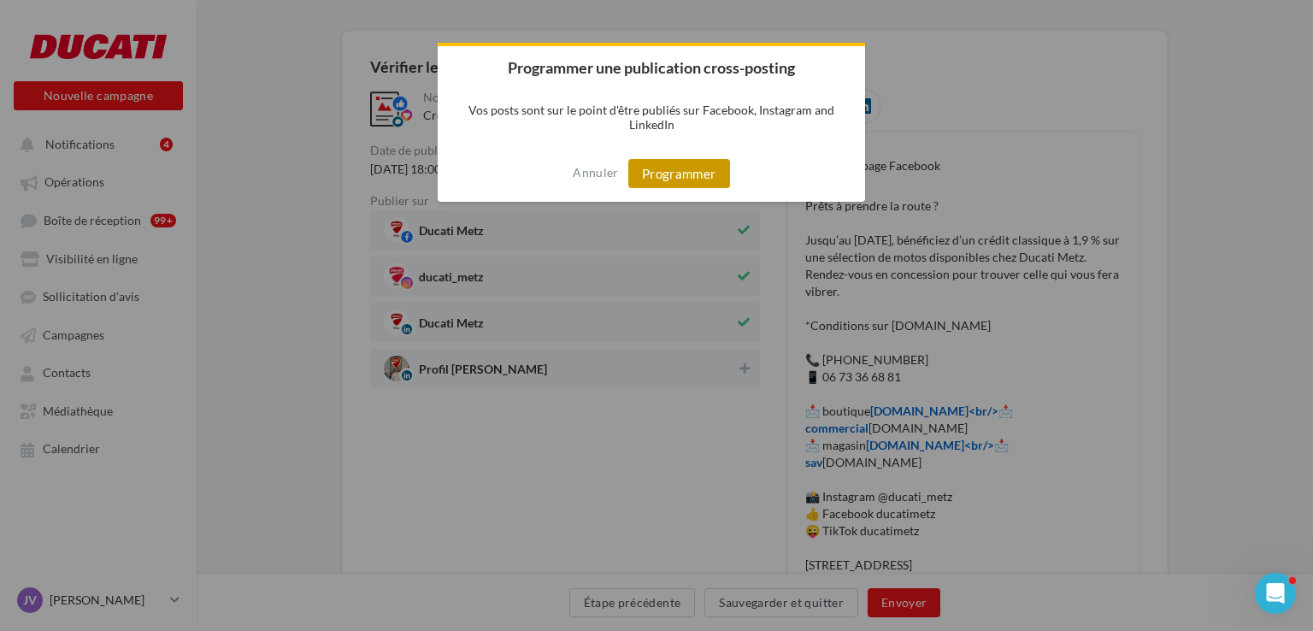
click at [696, 171] on button "Programmer" at bounding box center [679, 173] width 102 height 29
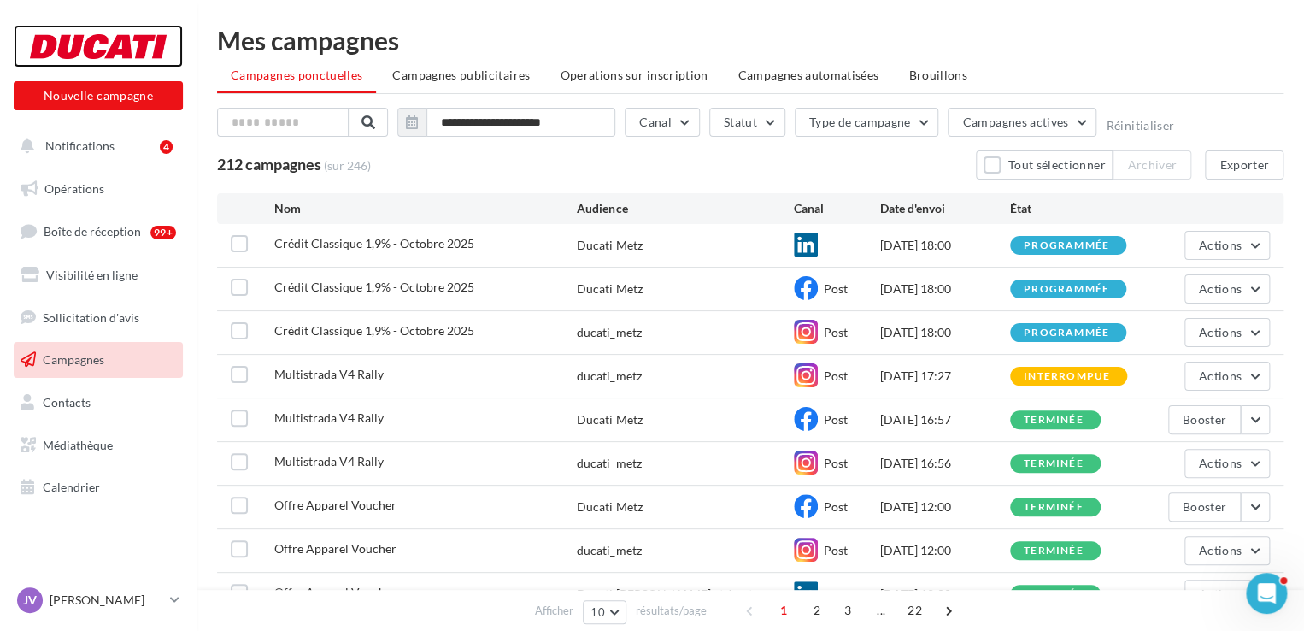
click at [85, 42] on div at bounding box center [98, 46] width 137 height 43
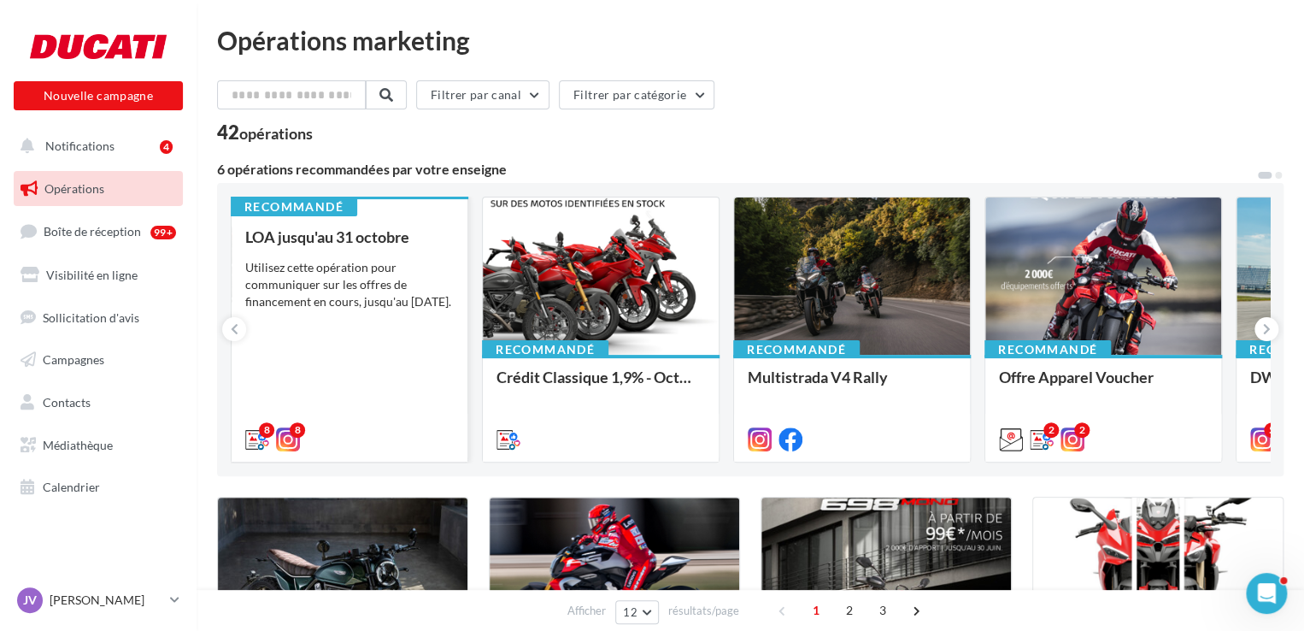
click at [366, 274] on div "Utilisez cette opération pour communiquer sur les offres de financement en cour…" at bounding box center [349, 284] width 209 height 51
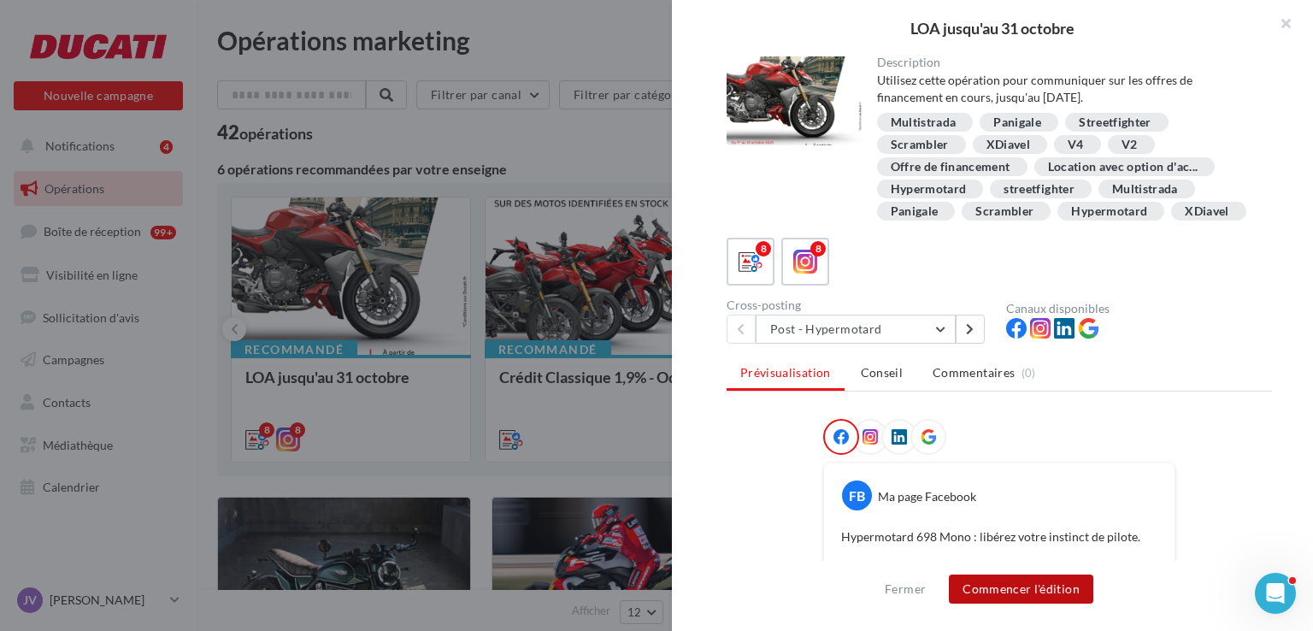
click at [1025, 589] on button "Commencer l'édition" at bounding box center [1021, 588] width 144 height 29
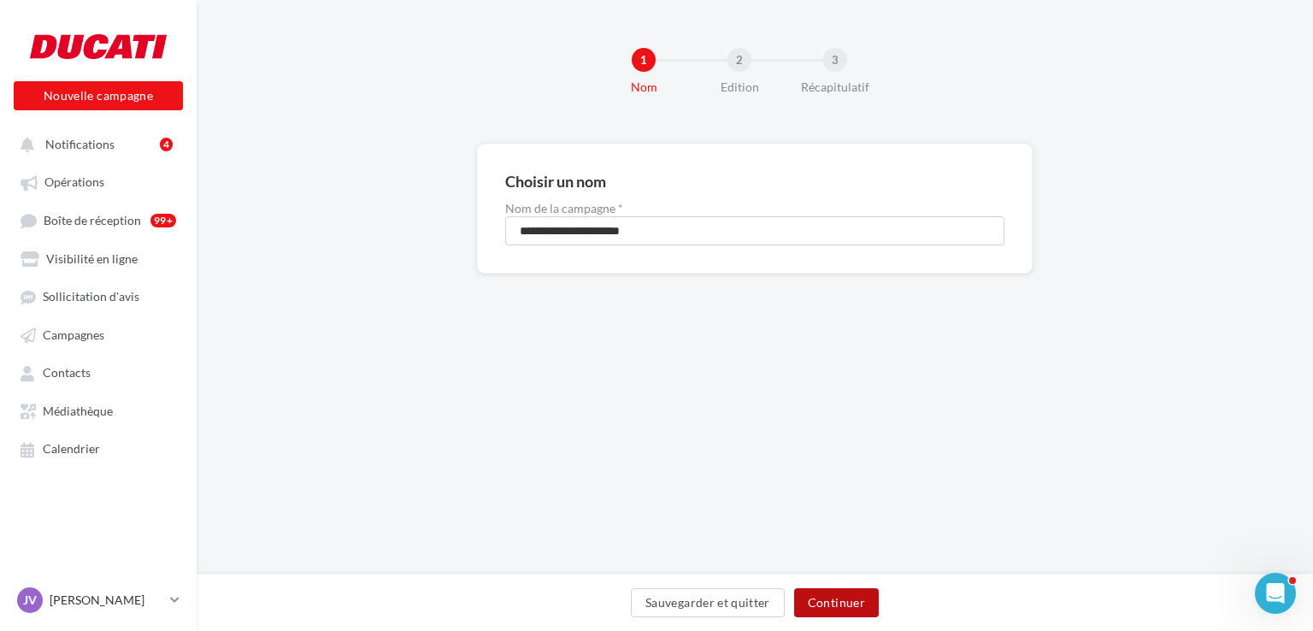
click at [820, 604] on button "Continuer" at bounding box center [836, 602] width 85 height 29
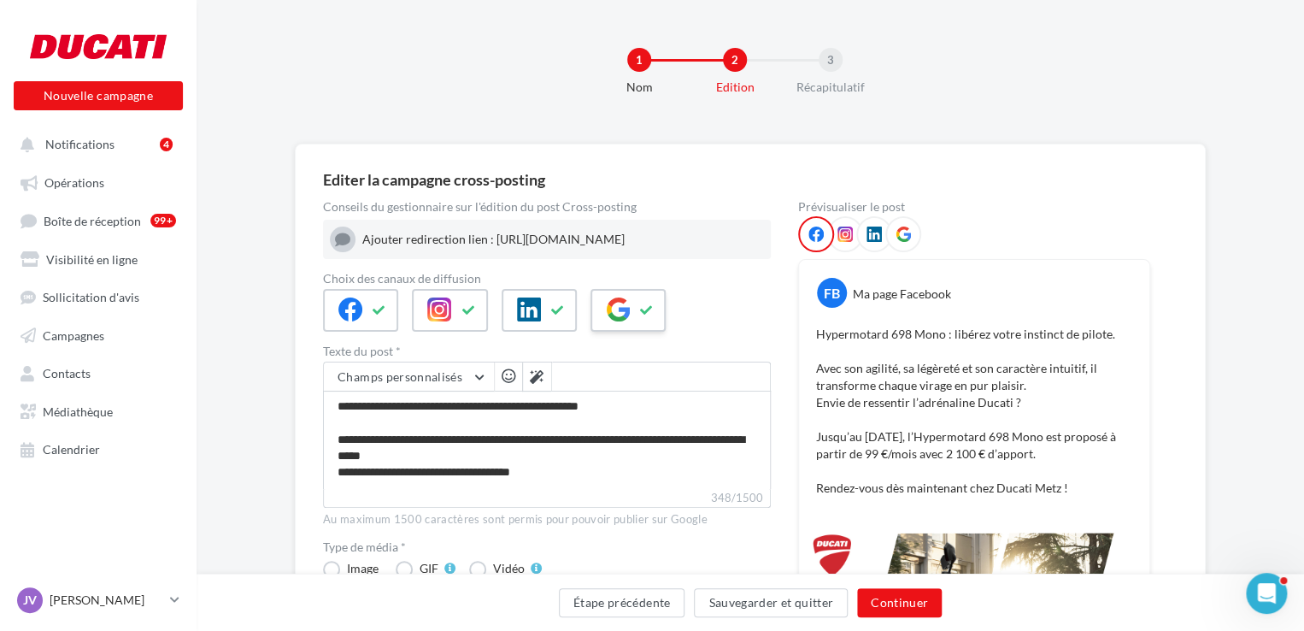
click at [632, 316] on div at bounding box center [628, 310] width 75 height 43
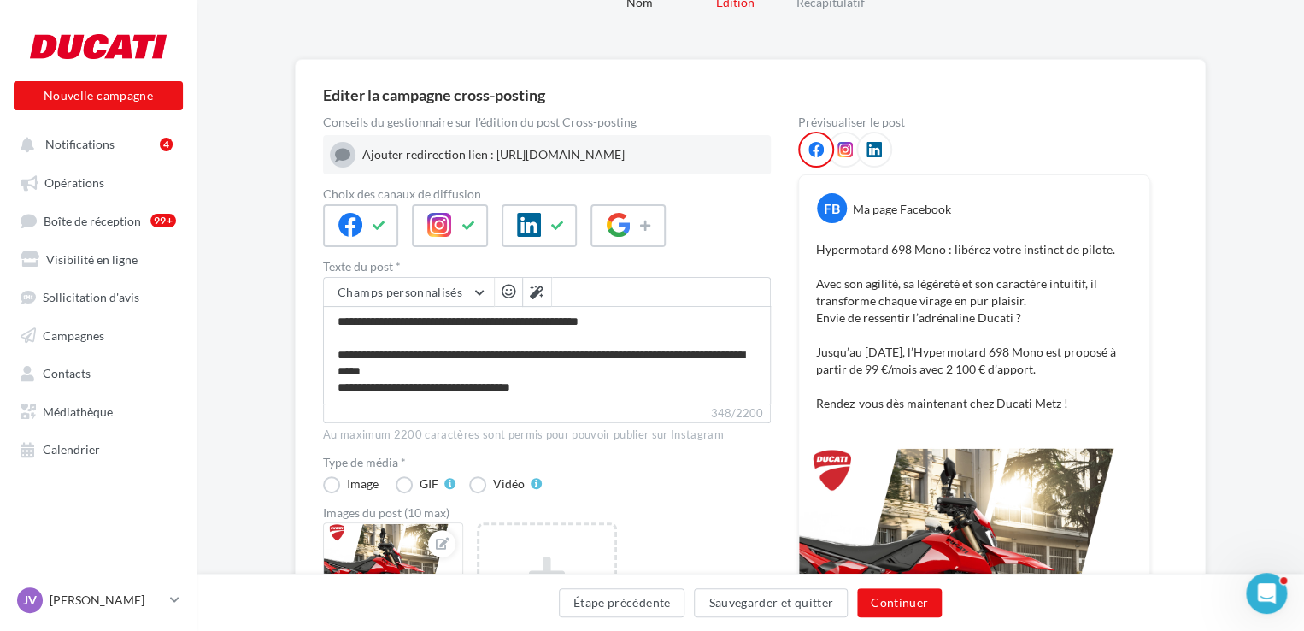
scroll to position [85, 0]
click at [561, 399] on textarea "**********" at bounding box center [547, 354] width 448 height 98
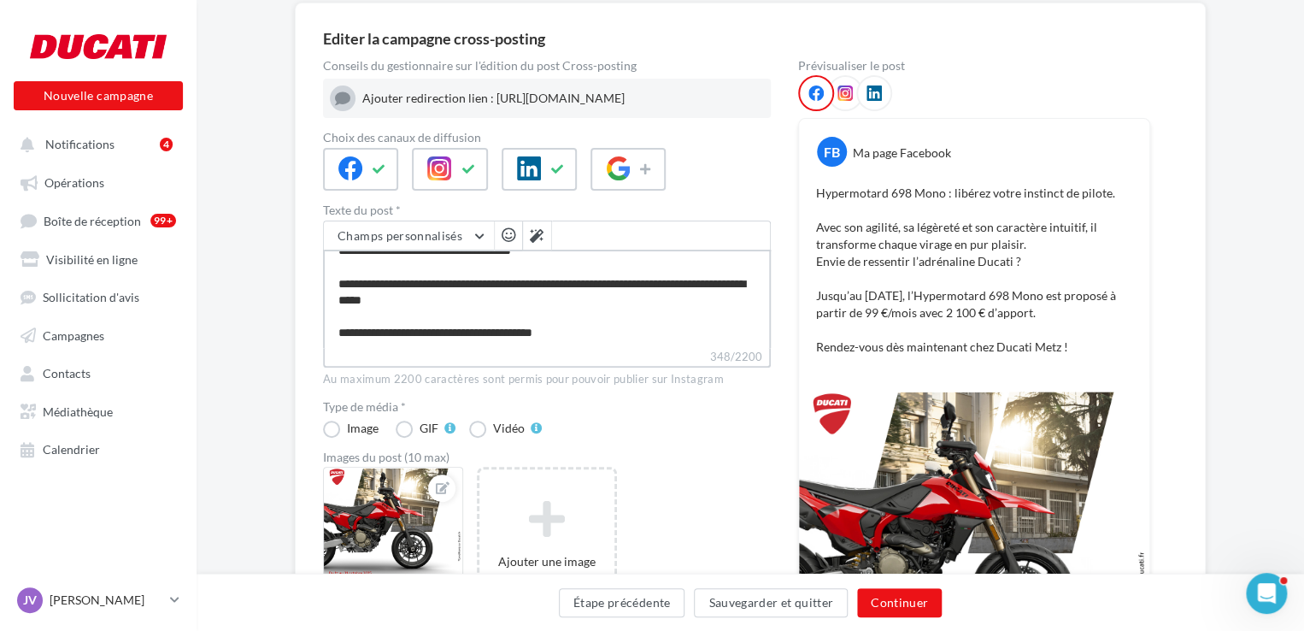
scroll to position [171, 0]
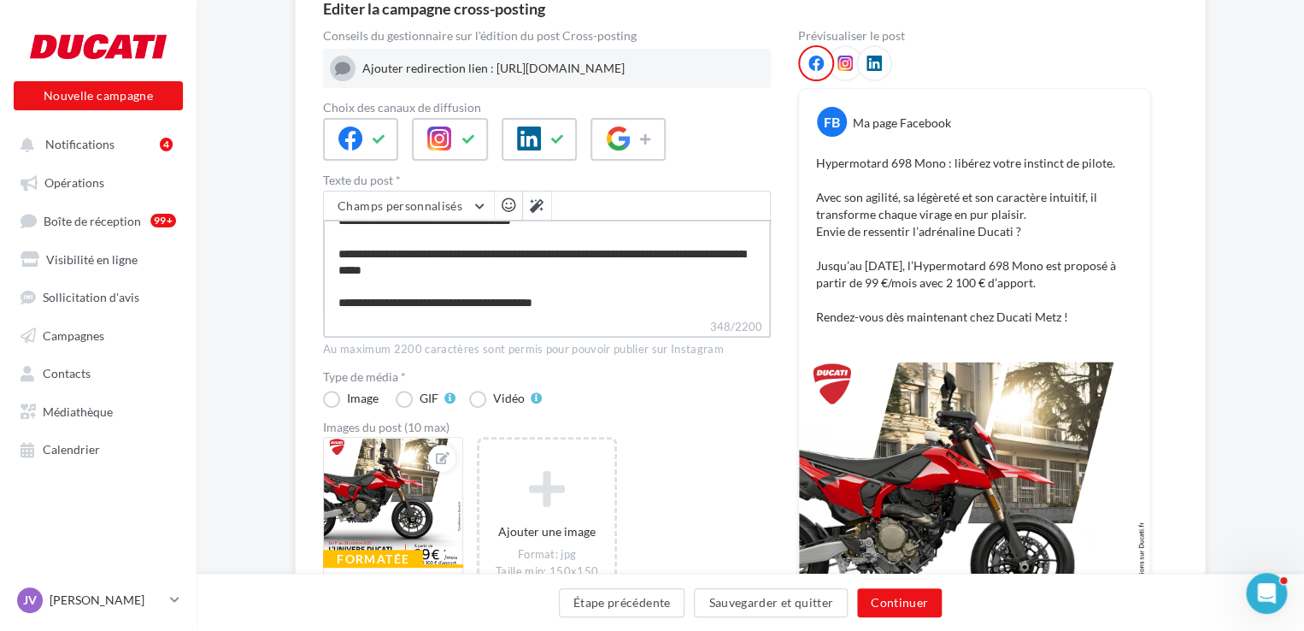
click at [599, 312] on textarea "**********" at bounding box center [547, 269] width 448 height 98
type textarea "**********"
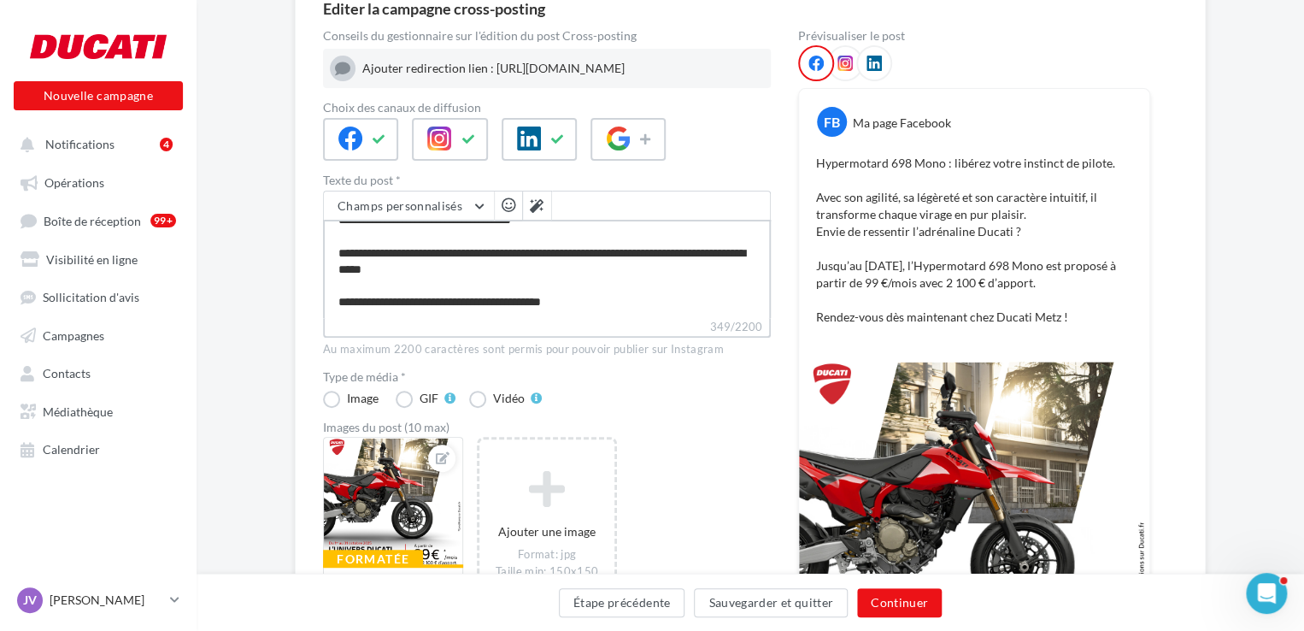
scroll to position [106, 0]
paste textarea "**********"
type textarea "**********"
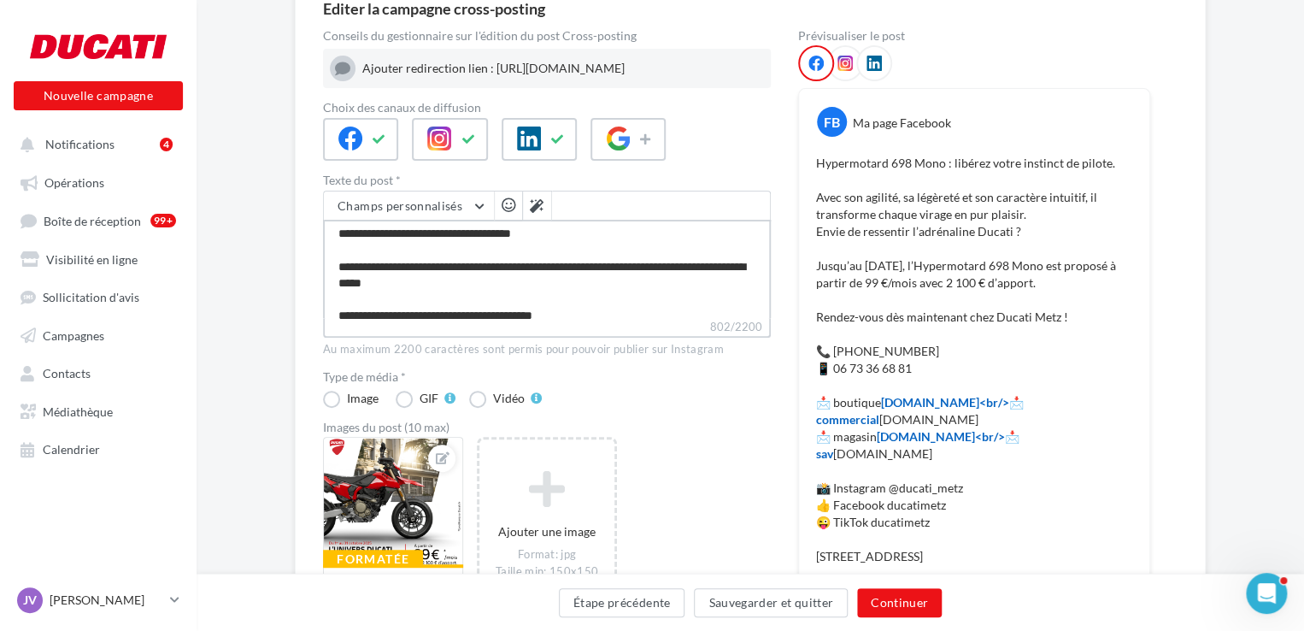
scroll to position [0, 0]
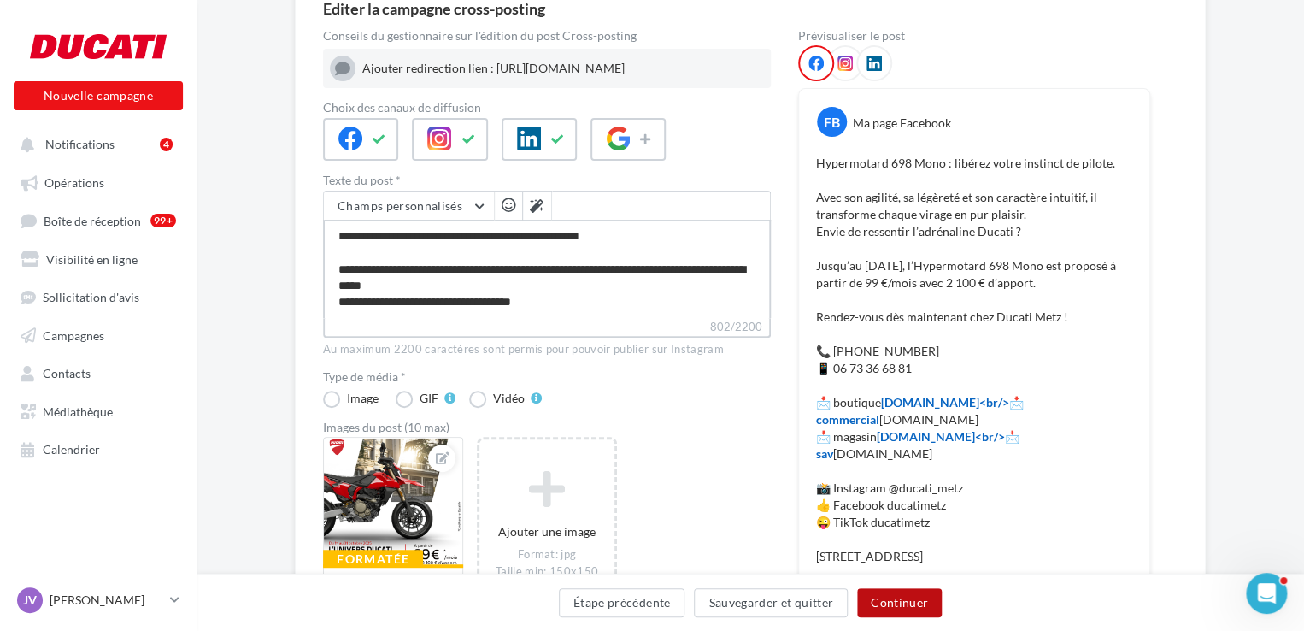
type textarea "**********"
click at [889, 612] on button "Continuer" at bounding box center [899, 602] width 85 height 29
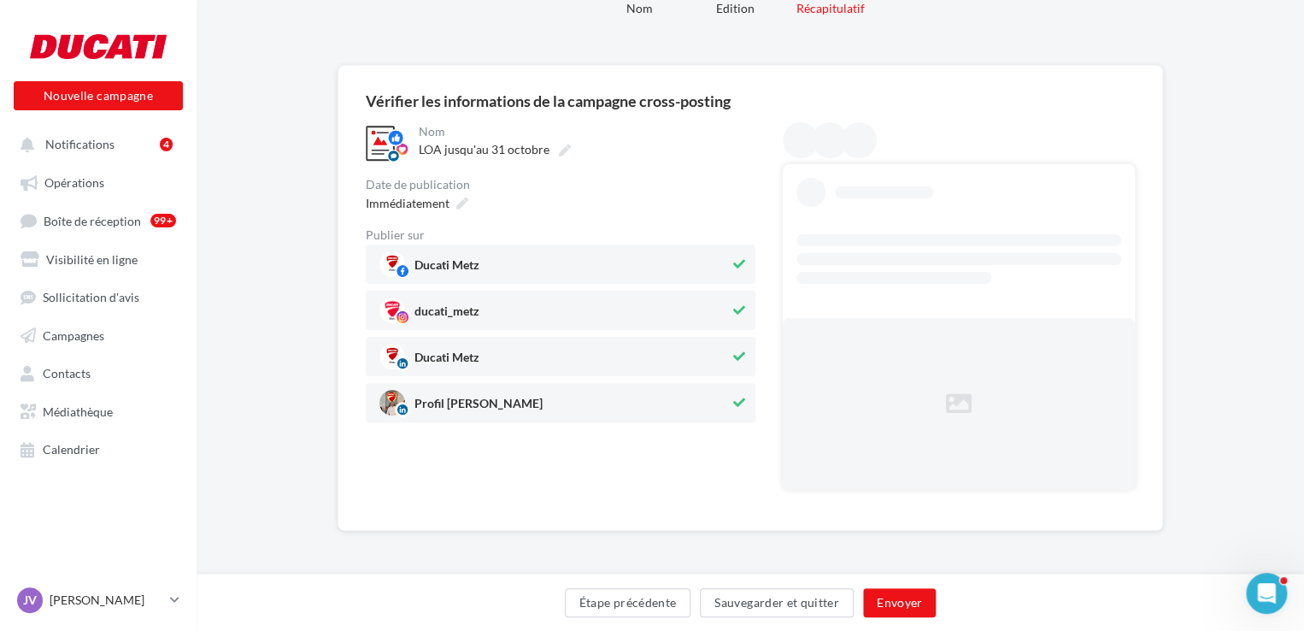
click at [508, 394] on span "Profil Jimmy Viklovszki" at bounding box center [554, 403] width 350 height 26
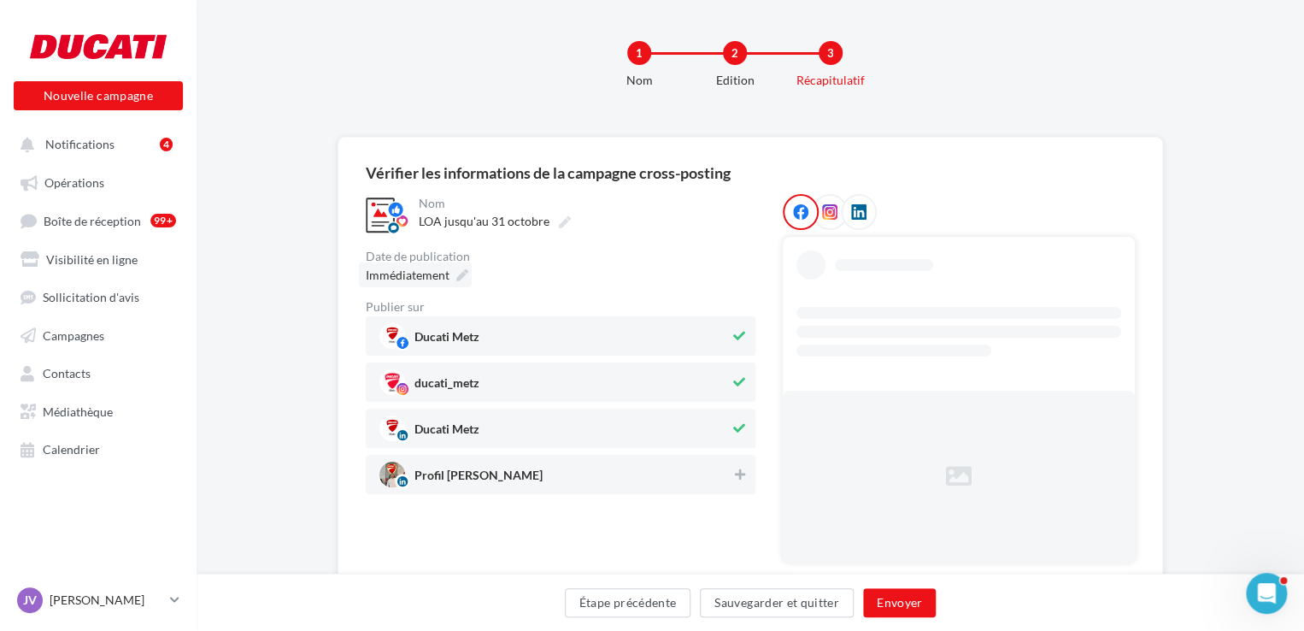
click at [415, 206] on div "**********" at bounding box center [585, 215] width 340 height 43
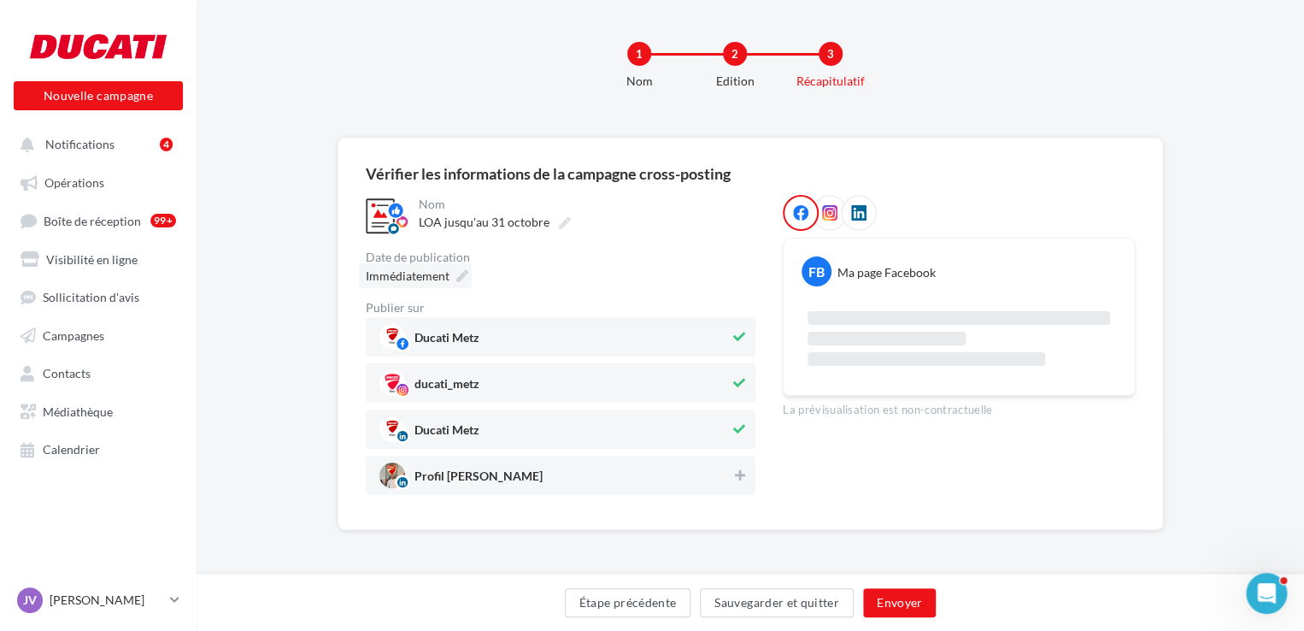
click at [415, 277] on span "Immédiatement" at bounding box center [408, 275] width 84 height 15
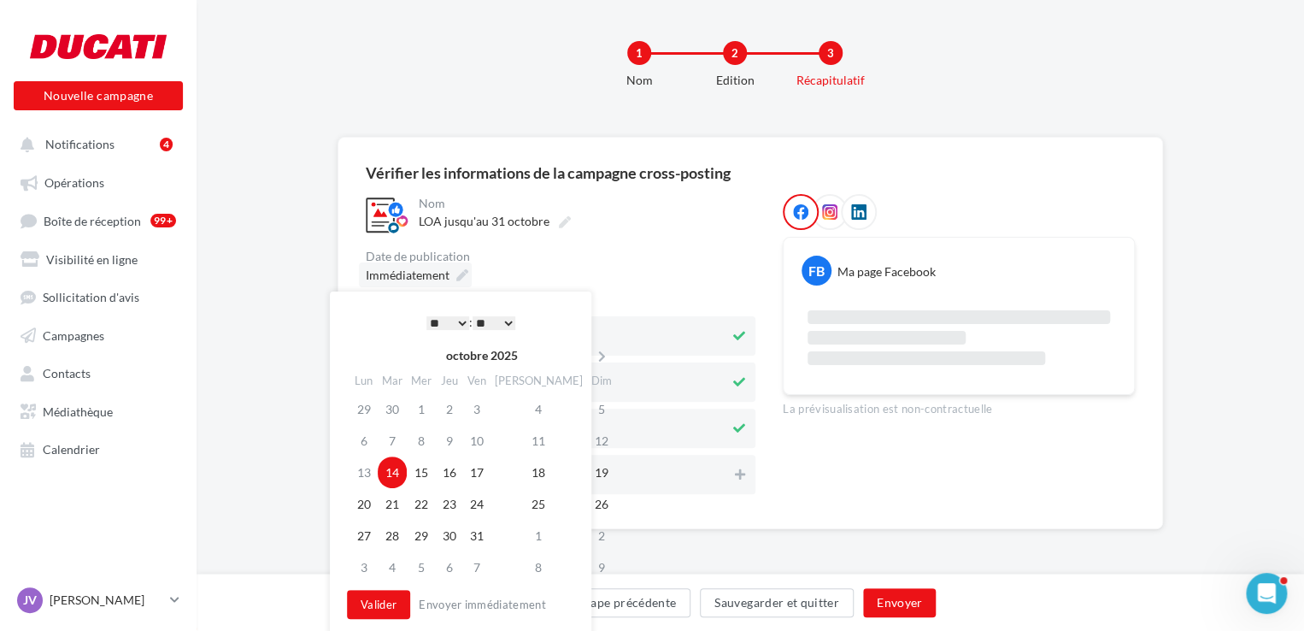
scroll to position [12, 0]
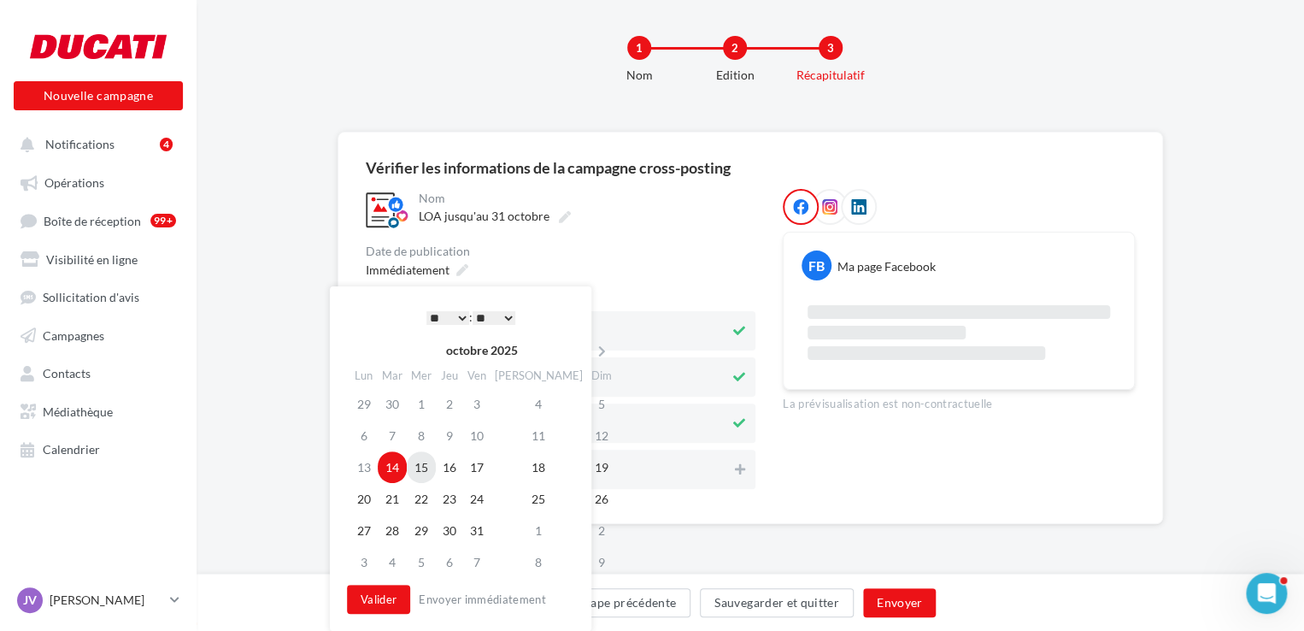
click at [426, 469] on td "15" at bounding box center [421, 467] width 29 height 32
click at [449, 316] on select "* * * * * * * * * * ** ** ** ** ** ** ** ** ** ** ** ** ** **" at bounding box center [447, 318] width 43 height 14
click at [396, 599] on button "Valider" at bounding box center [378, 599] width 63 height 29
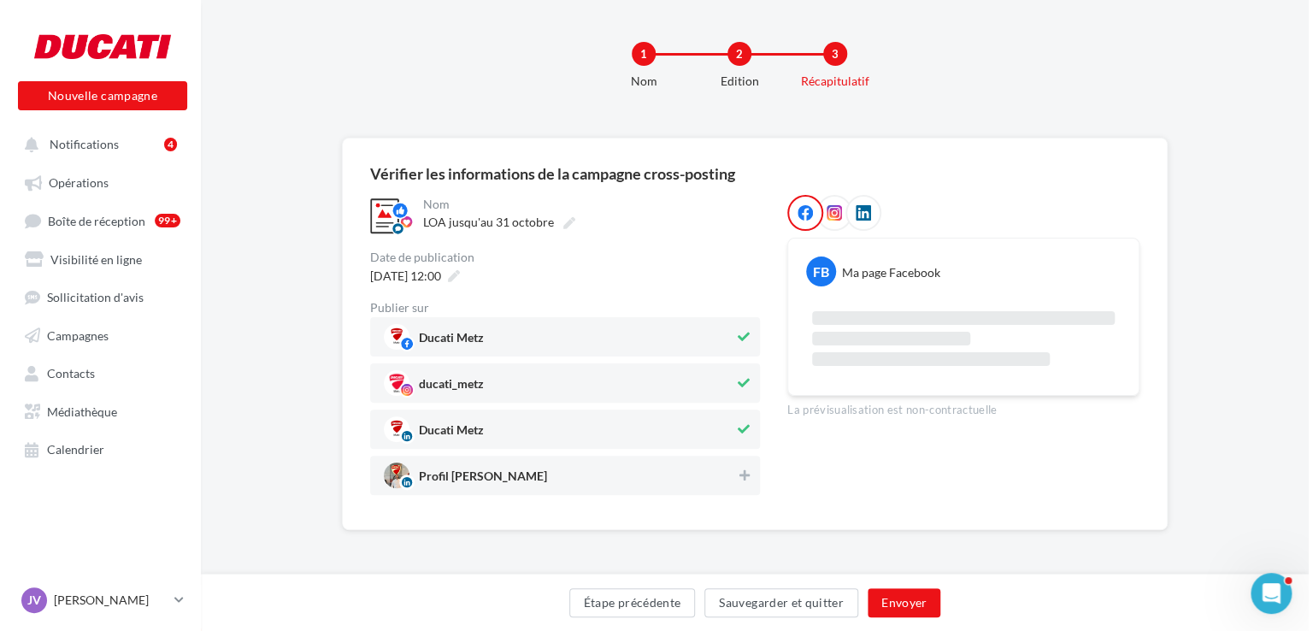
scroll to position [7, 0]
click at [437, 276] on span "15/10/2025 à 12:00" at bounding box center [401, 275] width 71 height 15
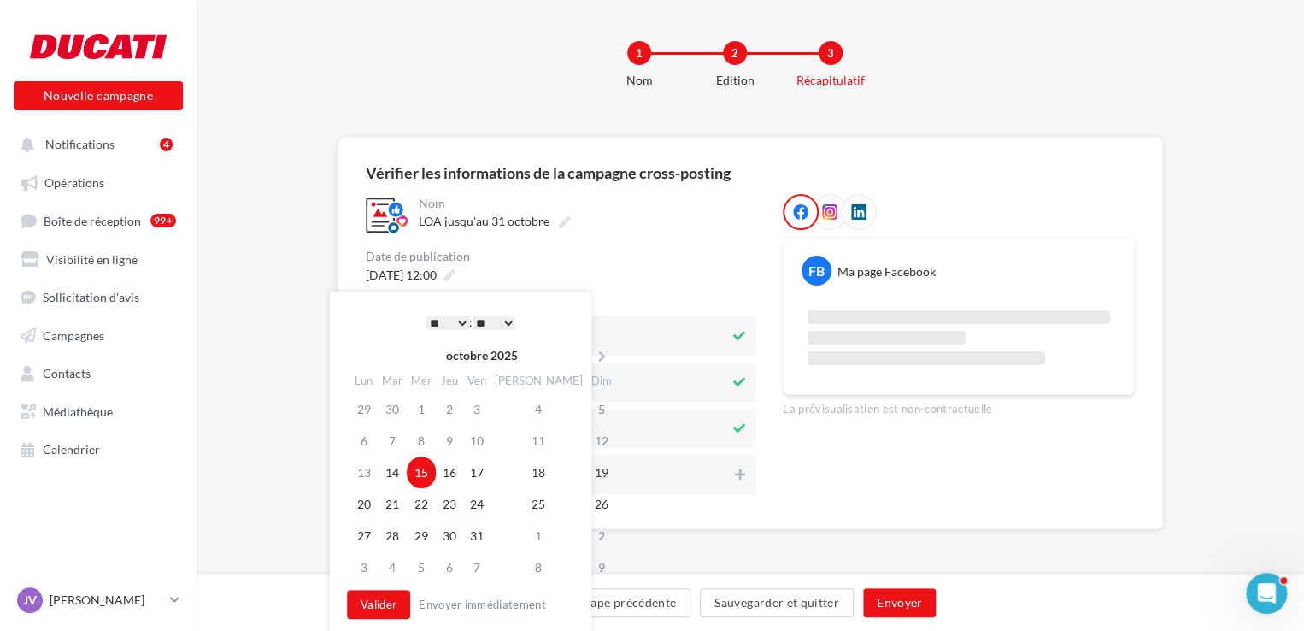
click at [450, 322] on select "* * * * * * * * * * ** ** ** ** ** ** ** ** ** ** ** ** ** **" at bounding box center [447, 323] width 43 height 14
click at [391, 603] on button "Valider" at bounding box center [378, 604] width 63 height 29
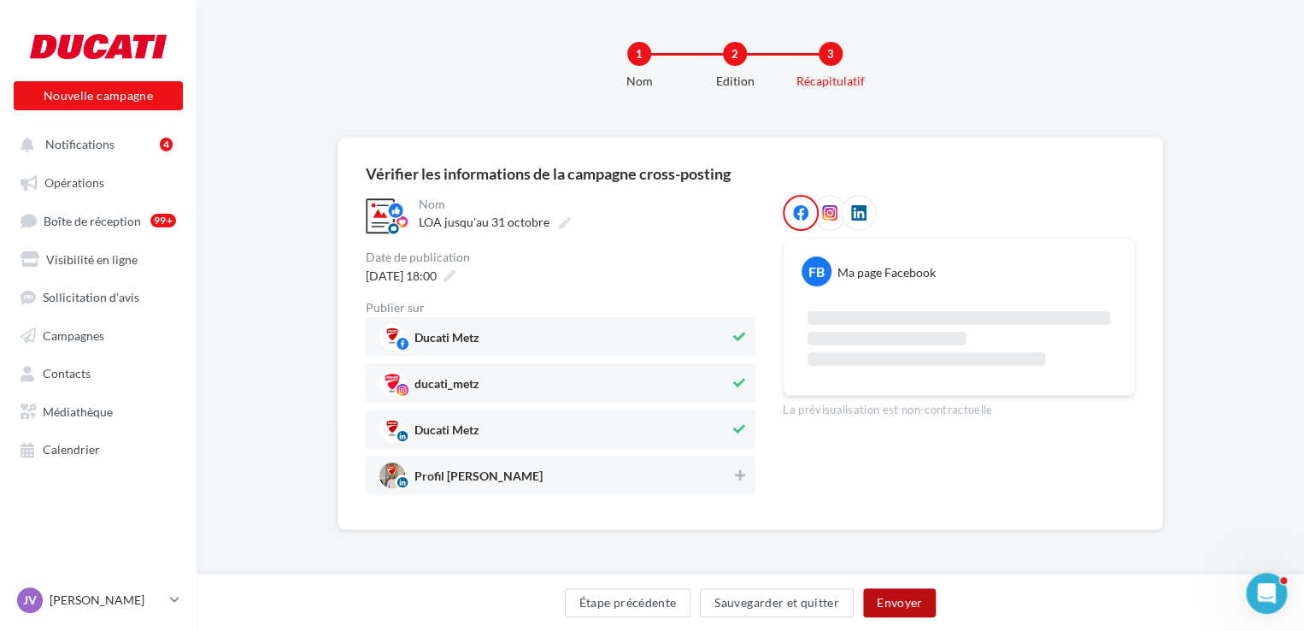
click at [884, 603] on button "Envoyer" at bounding box center [899, 602] width 73 height 29
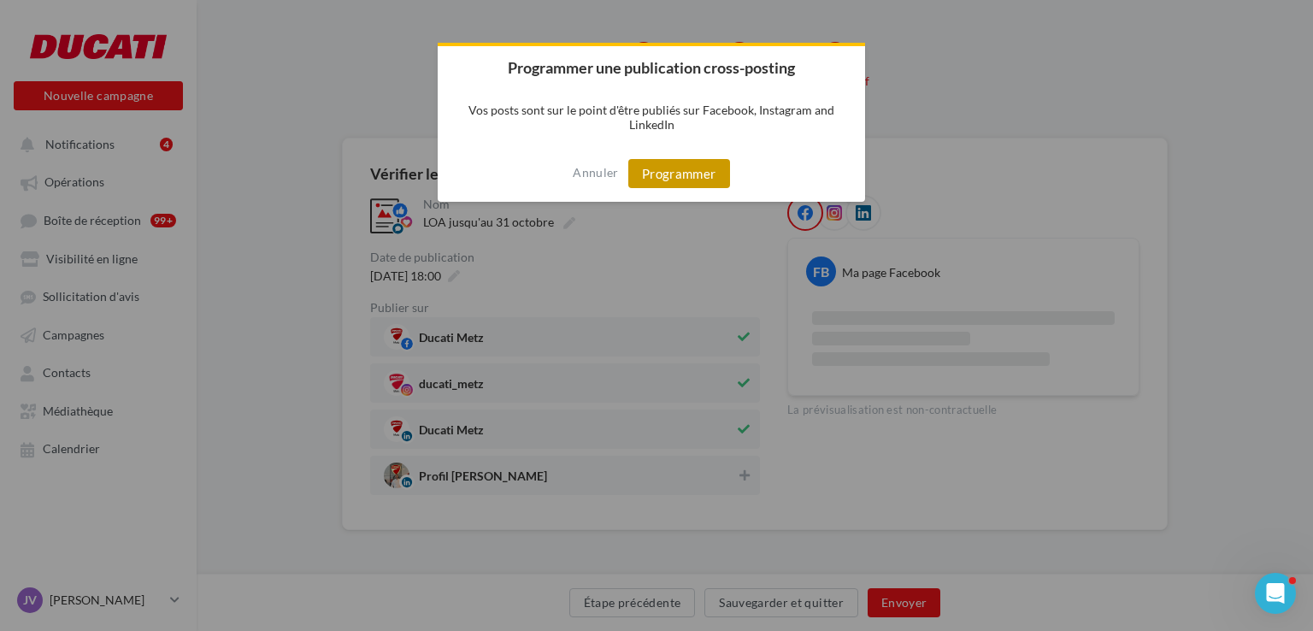
click at [684, 175] on button "Programmer" at bounding box center [679, 173] width 102 height 29
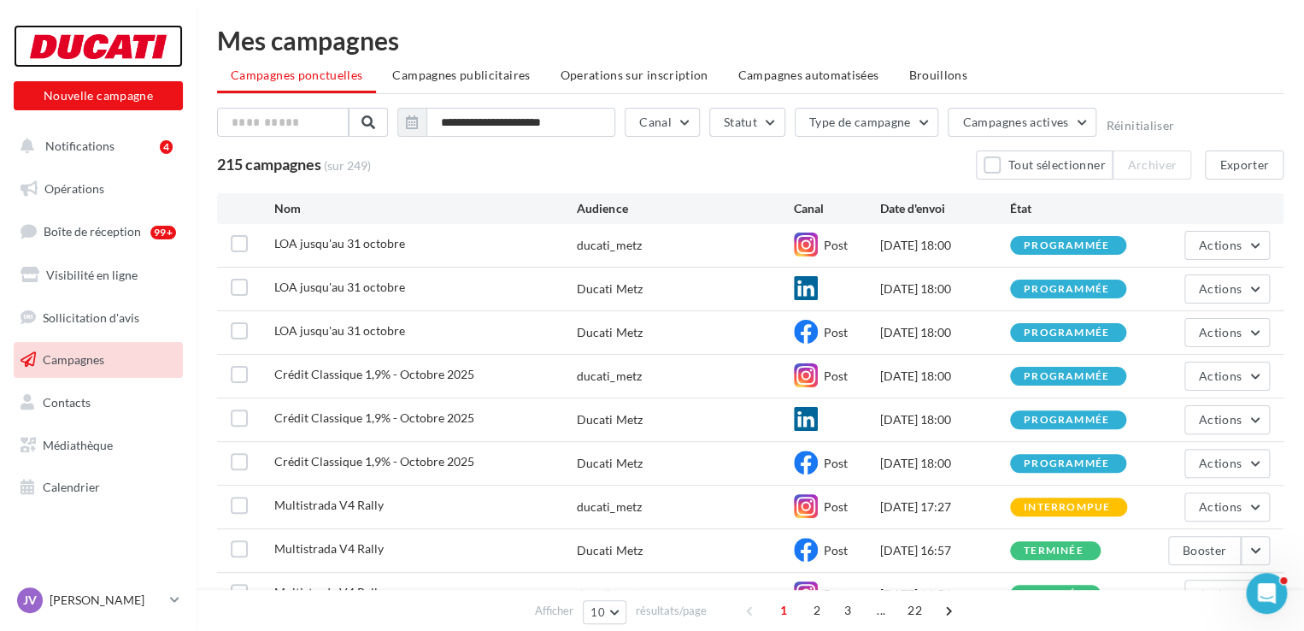
click at [40, 39] on div at bounding box center [98, 46] width 137 height 43
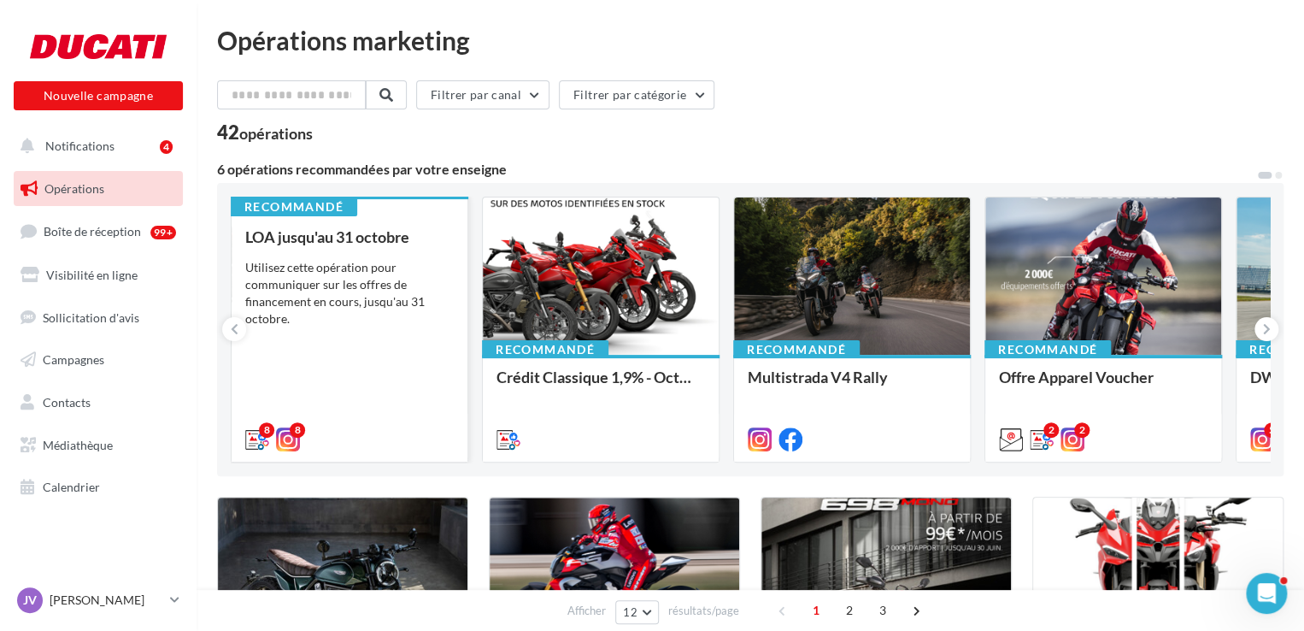
click at [292, 288] on div "Utilisez cette opération pour communiquer sur les offres de financement en cour…" at bounding box center [349, 293] width 209 height 68
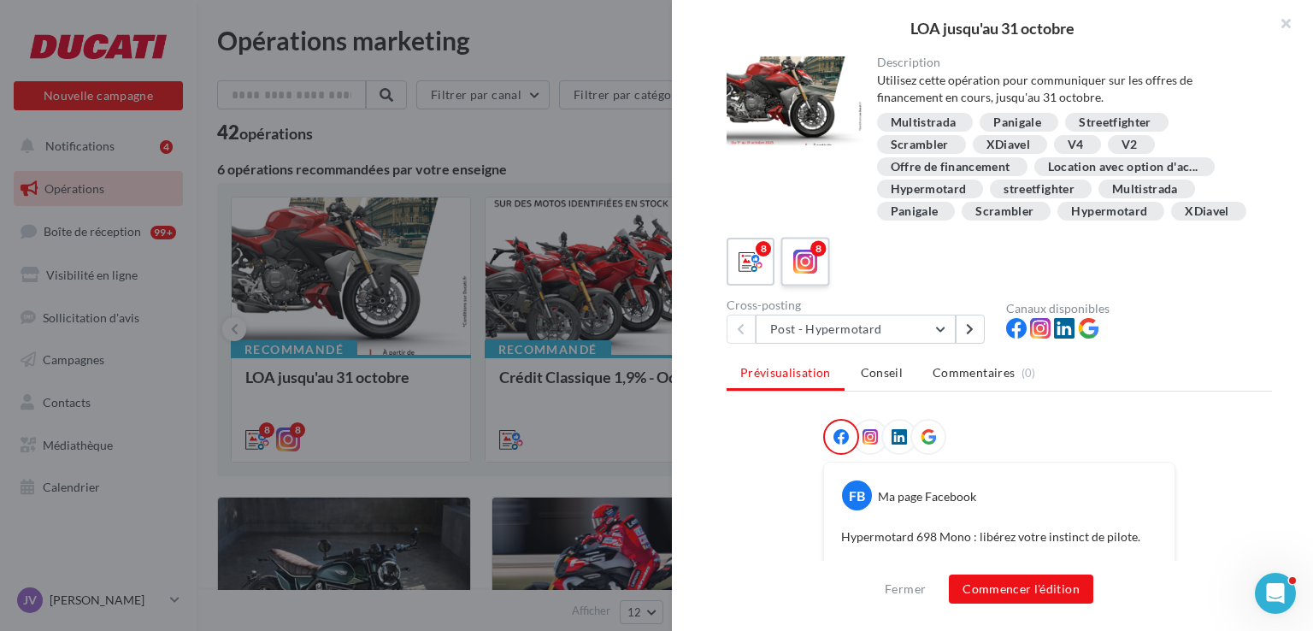
click at [801, 278] on div "8" at bounding box center [806, 262] width 32 height 32
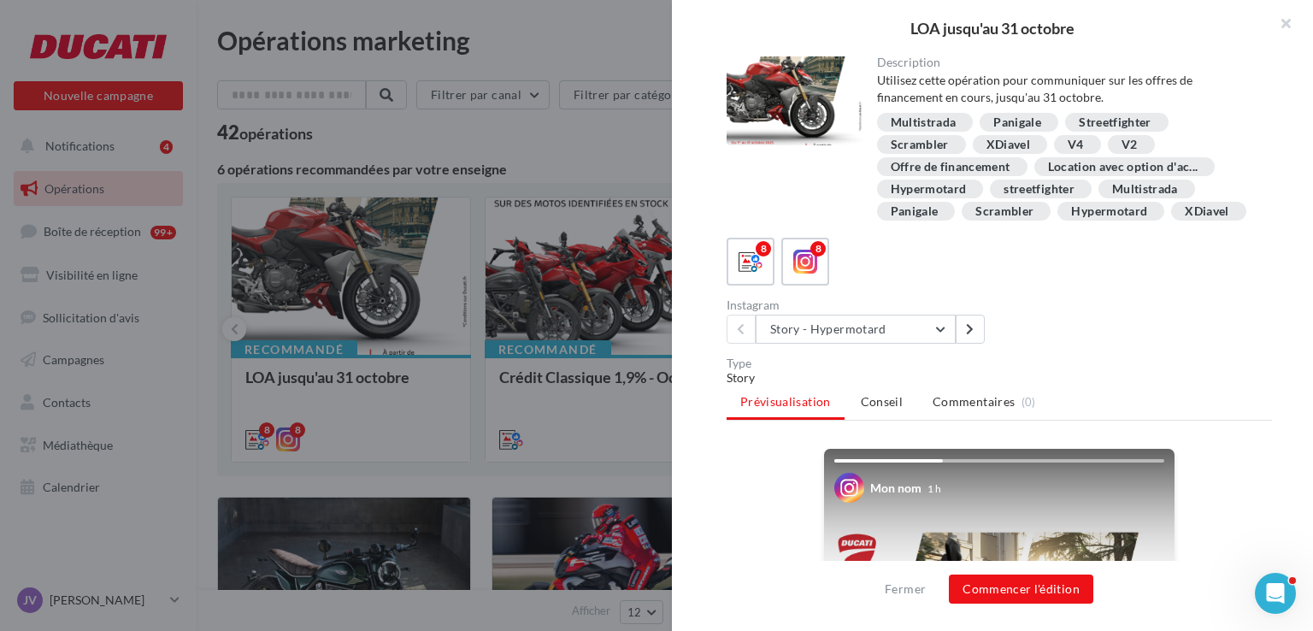
scroll to position [513, 0]
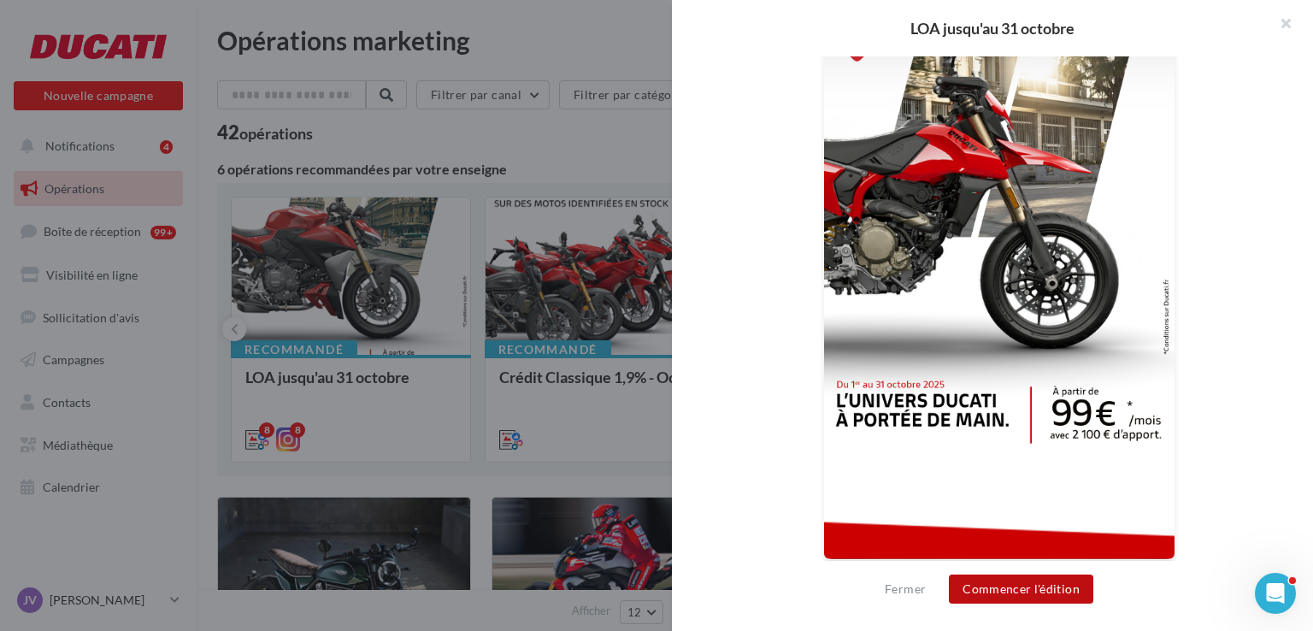
click at [998, 596] on button "Commencer l'édition" at bounding box center [1021, 588] width 144 height 29
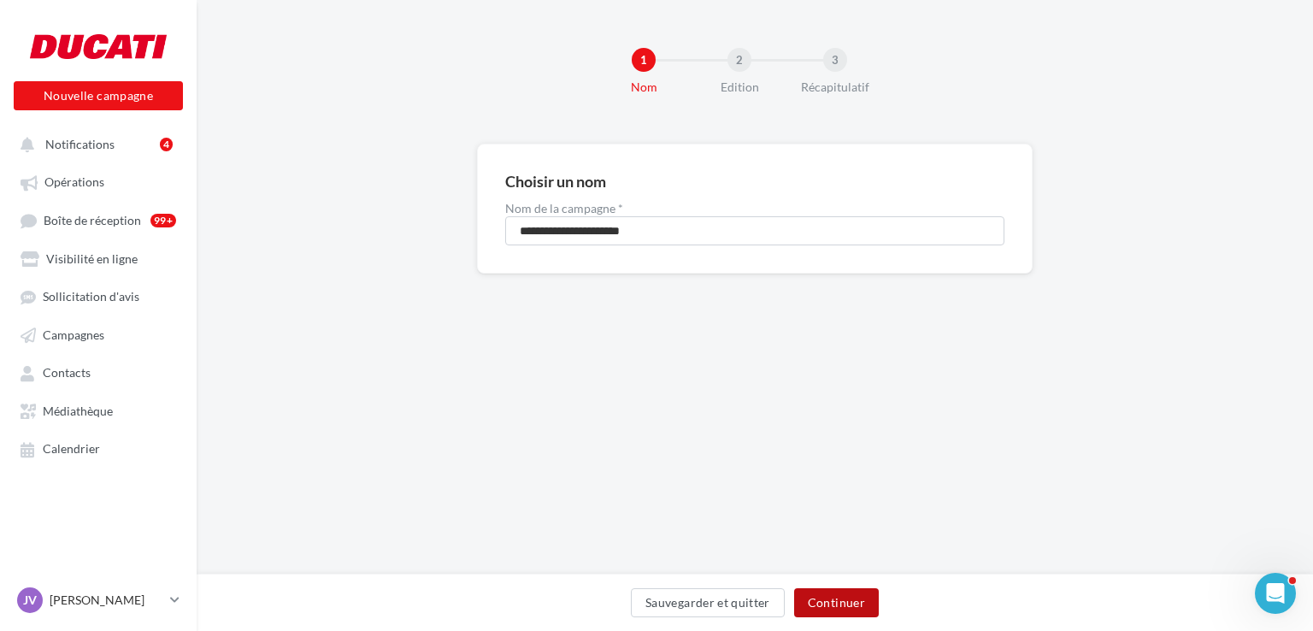
click at [858, 615] on button "Continuer" at bounding box center [836, 602] width 85 height 29
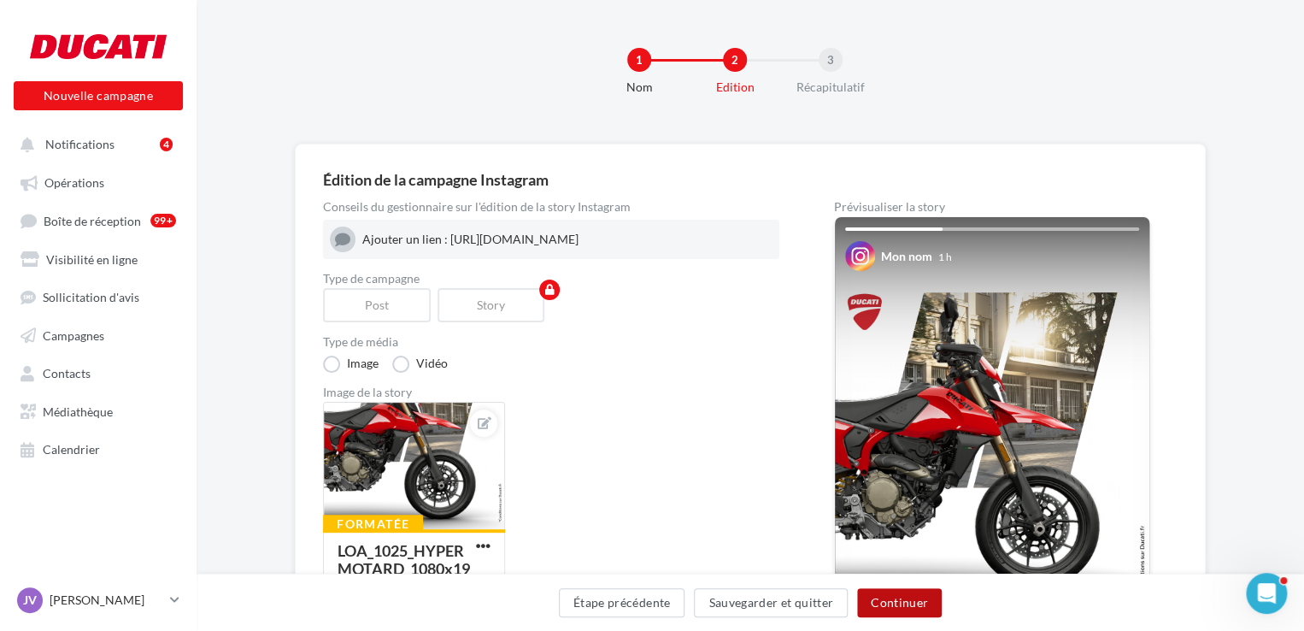
click at [907, 608] on button "Continuer" at bounding box center [899, 602] width 85 height 29
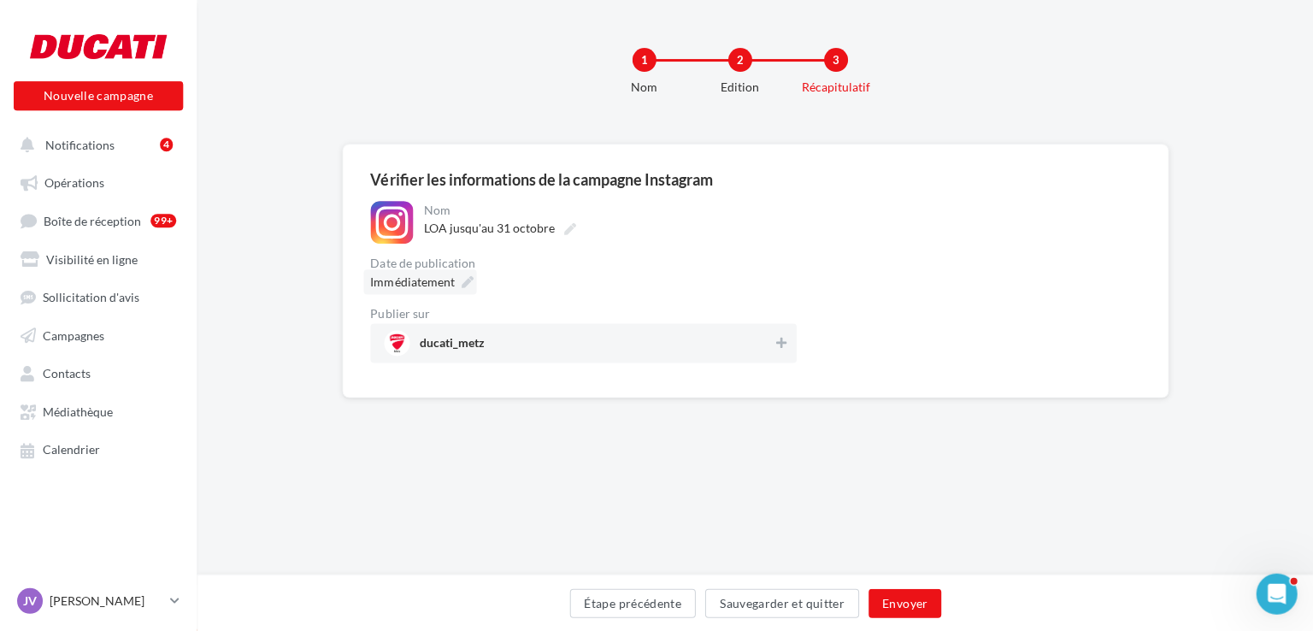
click at [425, 276] on span "Immédiatement" at bounding box center [412, 281] width 84 height 15
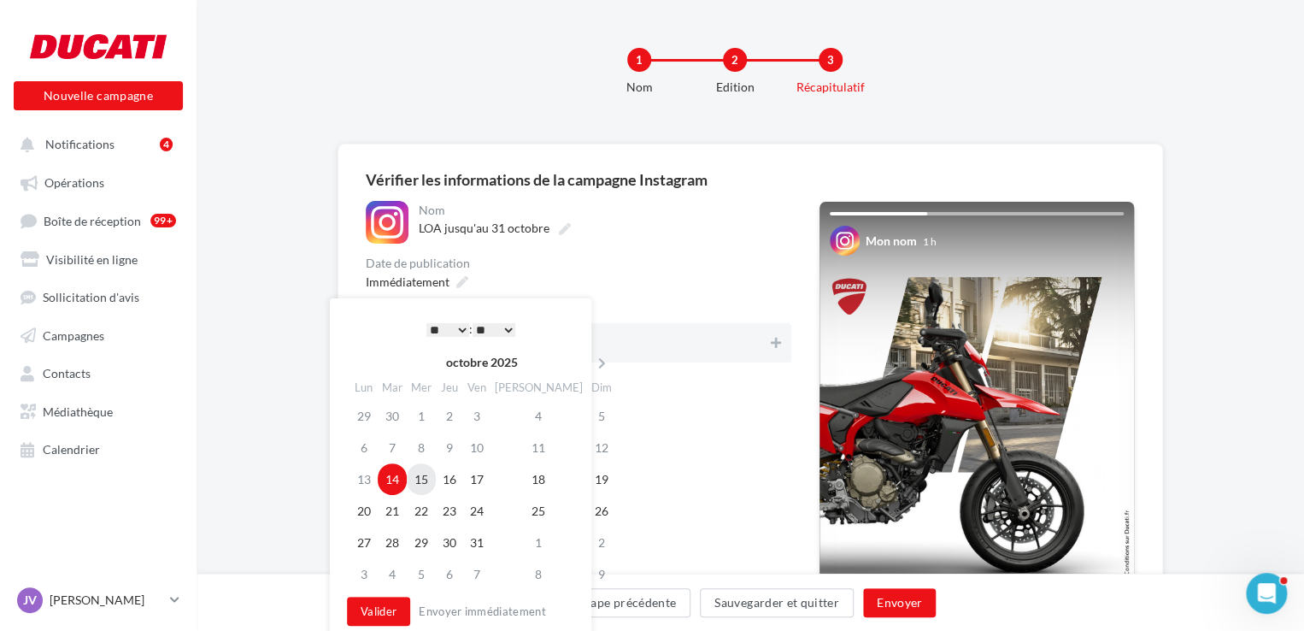
click at [433, 485] on td "15" at bounding box center [421, 479] width 29 height 32
click at [452, 329] on select "* * * * * * * * * * ** ** ** ** ** ** ** ** ** ** ** ** ** **" at bounding box center [447, 330] width 43 height 14
click at [907, 599] on button "Envoyer" at bounding box center [899, 602] width 73 height 29
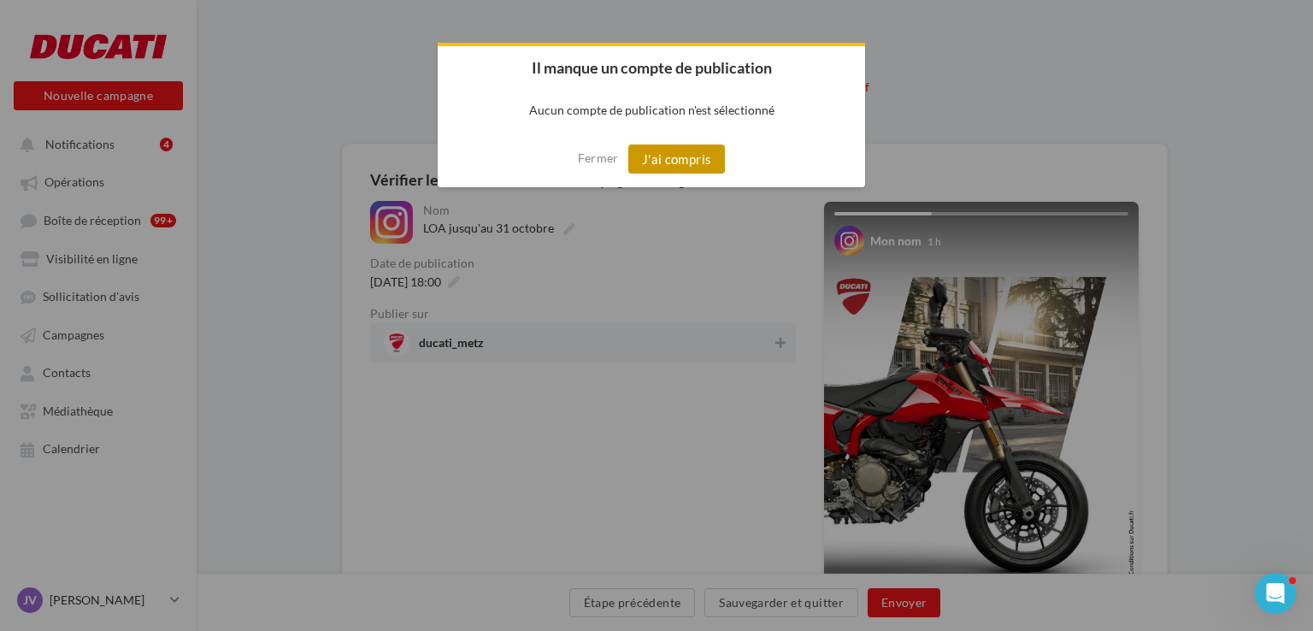
click at [680, 150] on button "J'ai compris" at bounding box center [676, 158] width 97 height 29
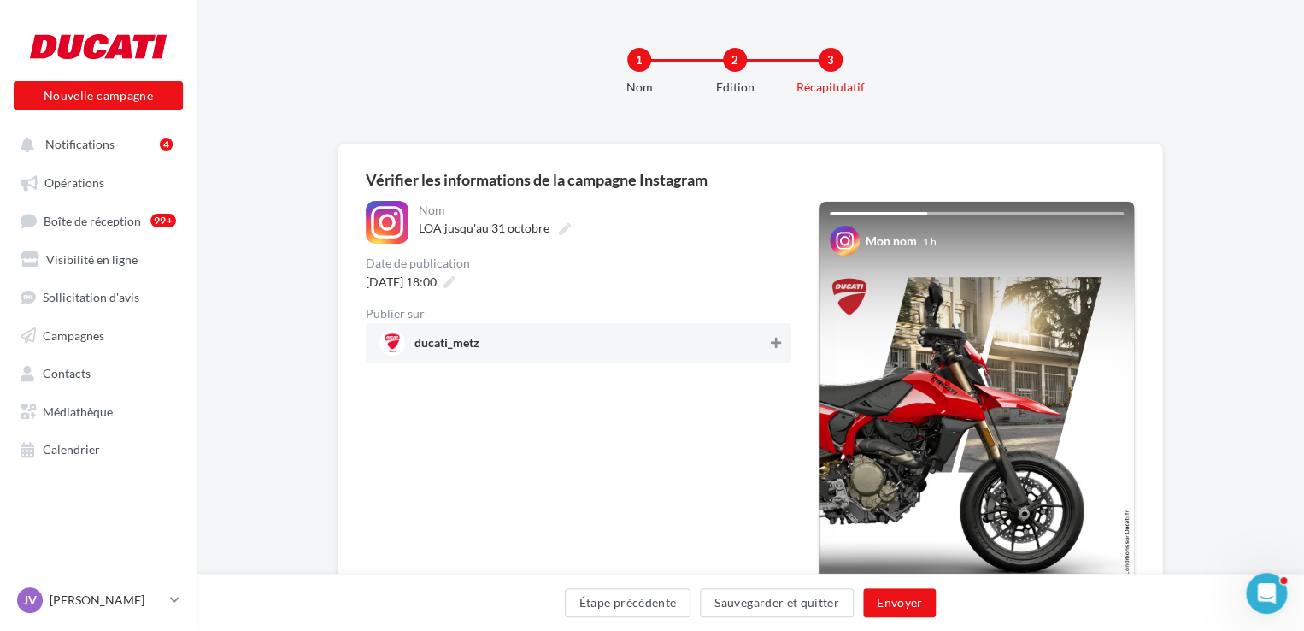
click at [776, 343] on icon at bounding box center [776, 343] width 10 height 12
click at [927, 603] on button "Envoyer" at bounding box center [899, 602] width 73 height 29
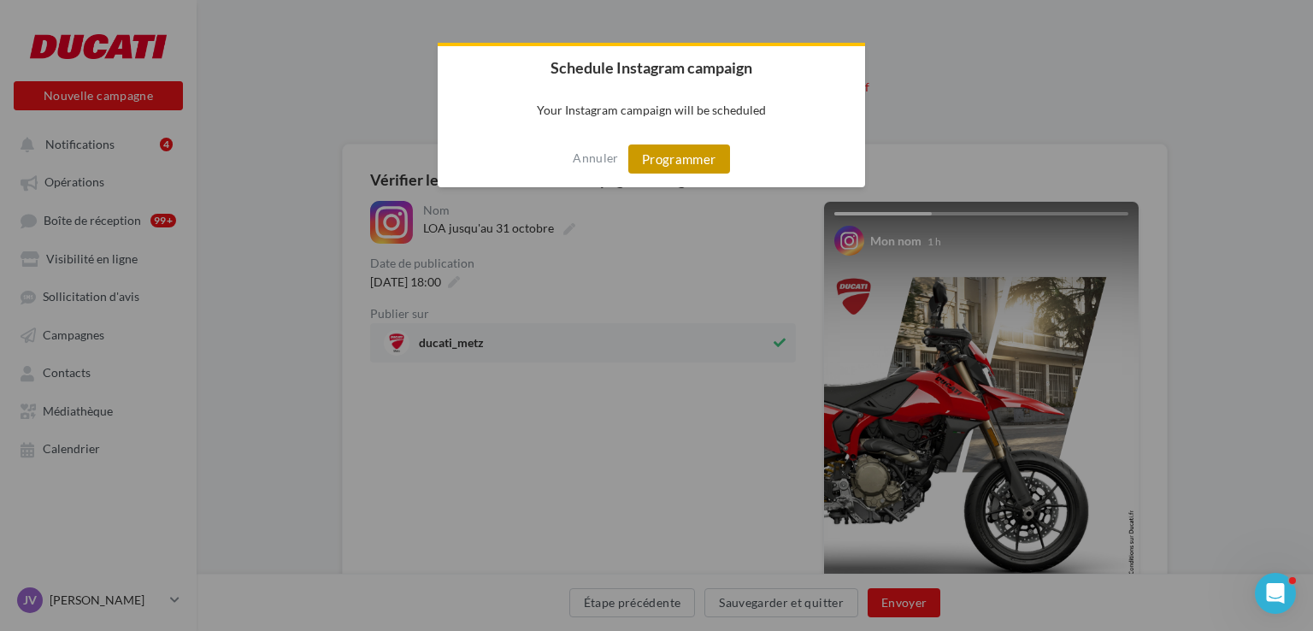
click at [662, 150] on button "Programmer" at bounding box center [679, 158] width 102 height 29
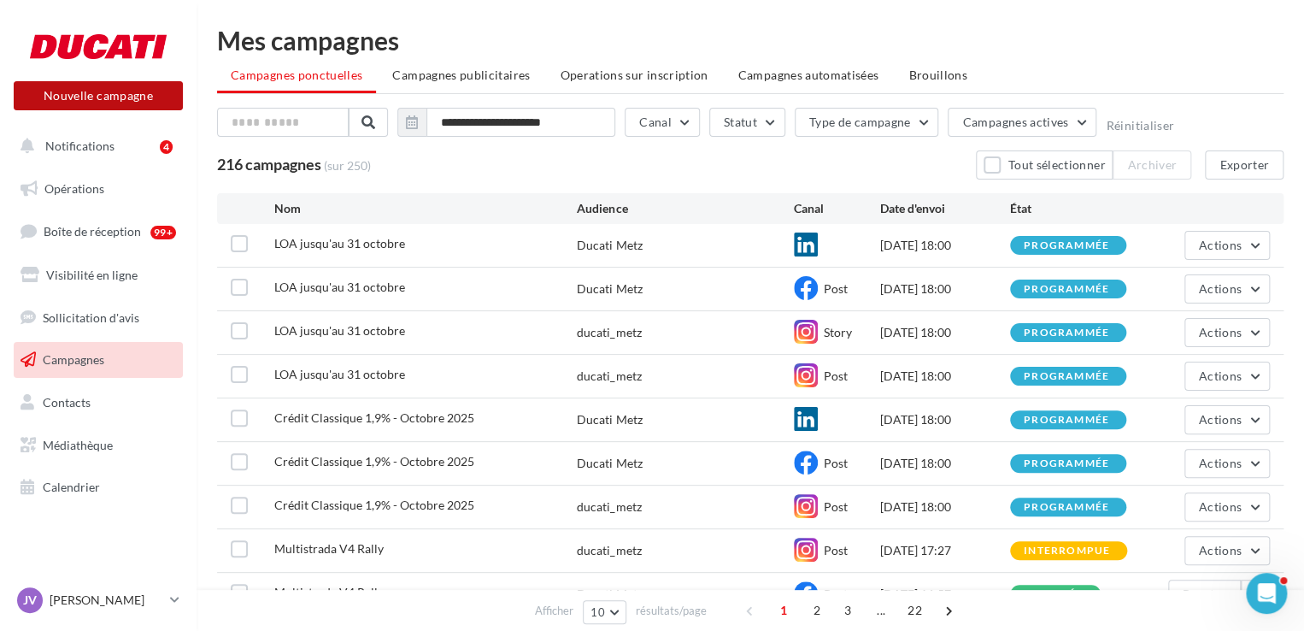
drag, startPoint x: 0, startPoint y: 0, endPoint x: 110, endPoint y: 95, distance: 145.5
click at [110, 95] on button "Nouvelle campagne" at bounding box center [98, 95] width 169 height 29
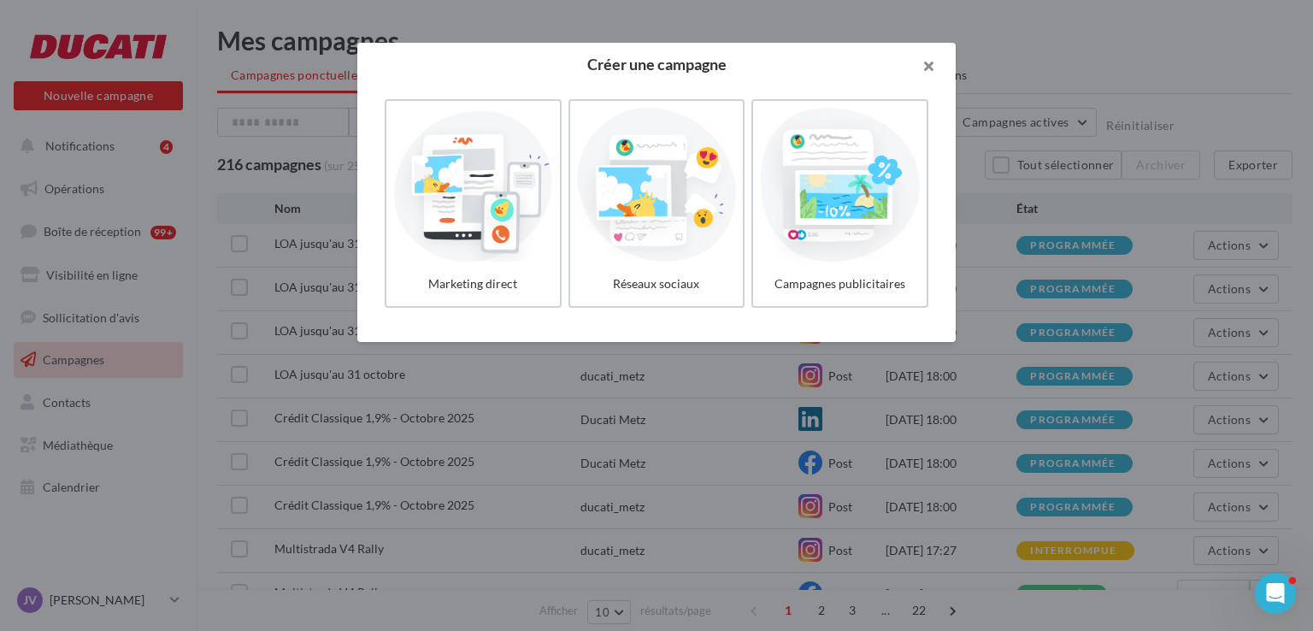
click at [919, 66] on button "button" at bounding box center [921, 68] width 68 height 51
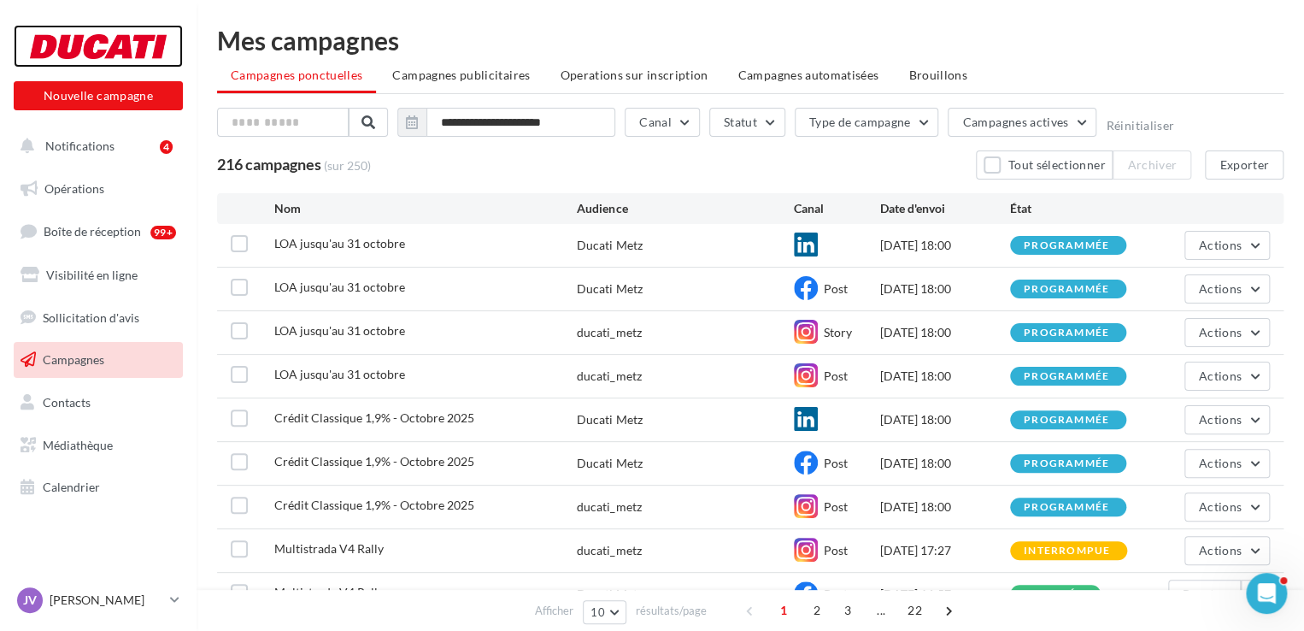
click at [109, 48] on div at bounding box center [98, 46] width 137 height 43
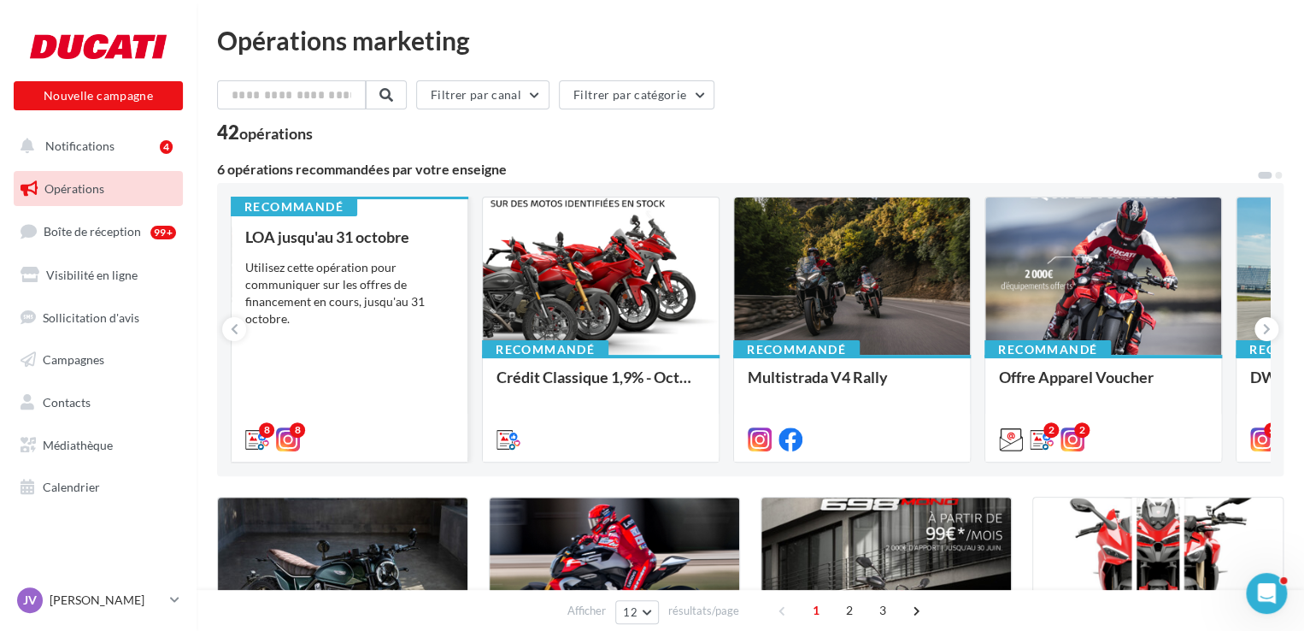
click at [323, 250] on div "LOA jusqu'au [DATE] Utilisez cette opération pour communiquer sur les offres de…" at bounding box center [349, 337] width 209 height 218
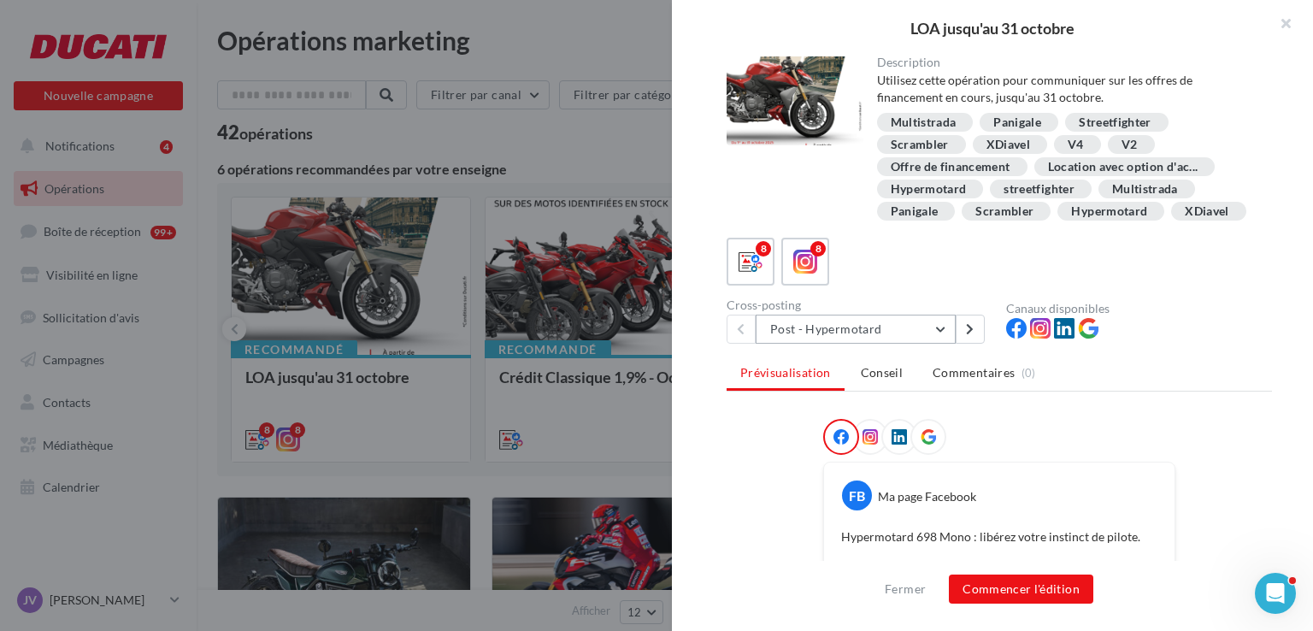
click at [893, 344] on button "Post - Hypermotard" at bounding box center [856, 329] width 200 height 29
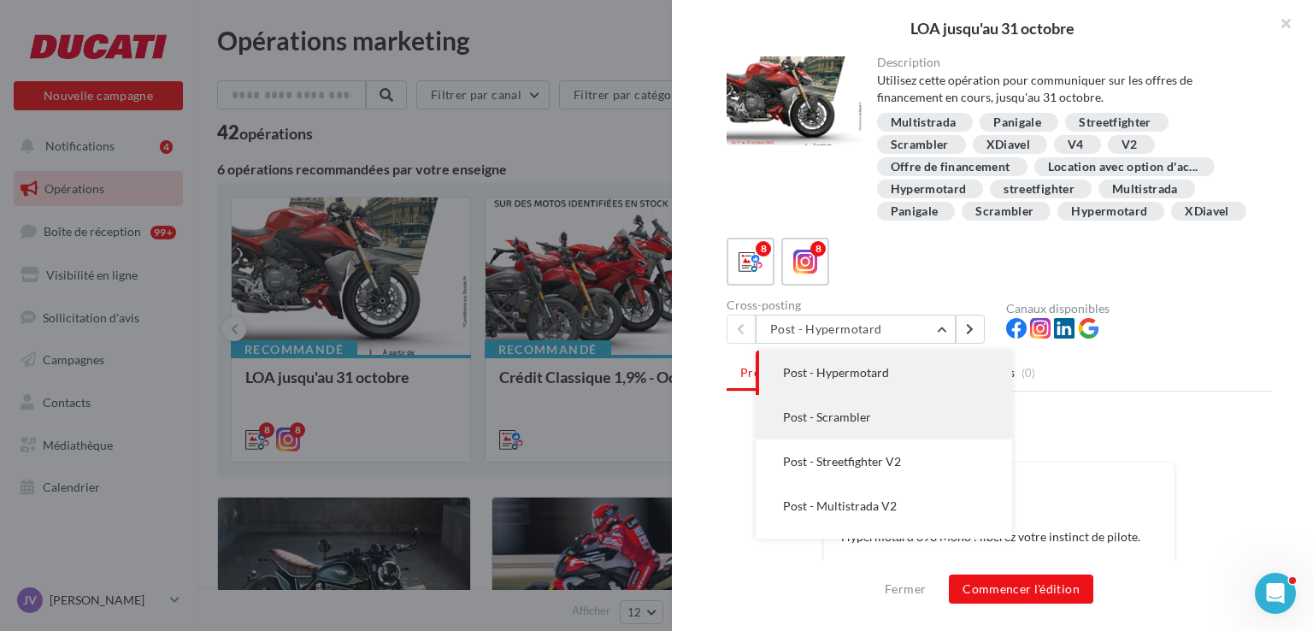
click at [867, 424] on span "Post - Scrambler" at bounding box center [827, 416] width 88 height 15
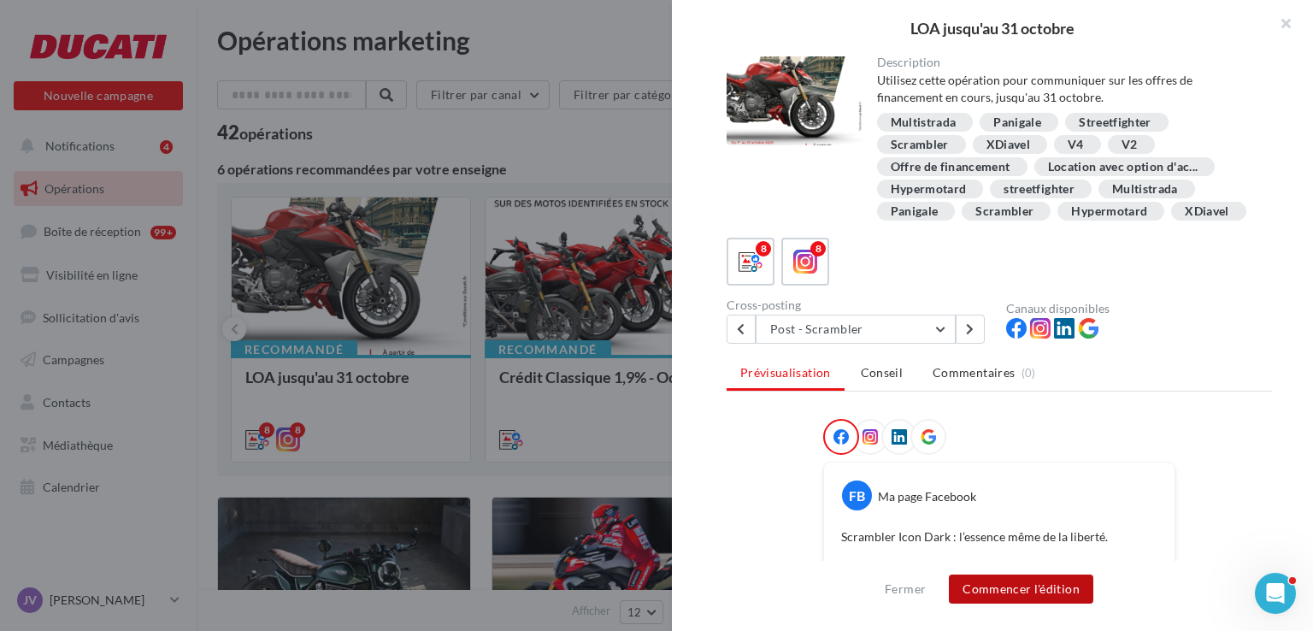
click at [1026, 585] on button "Commencer l'édition" at bounding box center [1021, 588] width 144 height 29
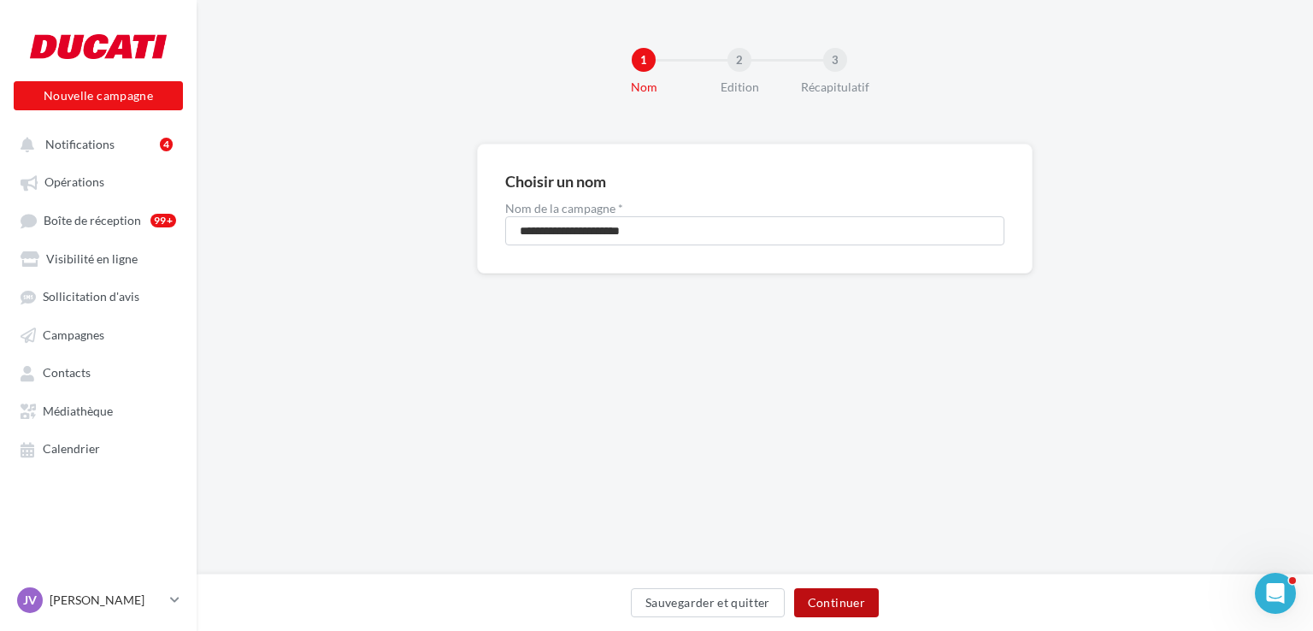
click at [826, 592] on button "Continuer" at bounding box center [836, 602] width 85 height 29
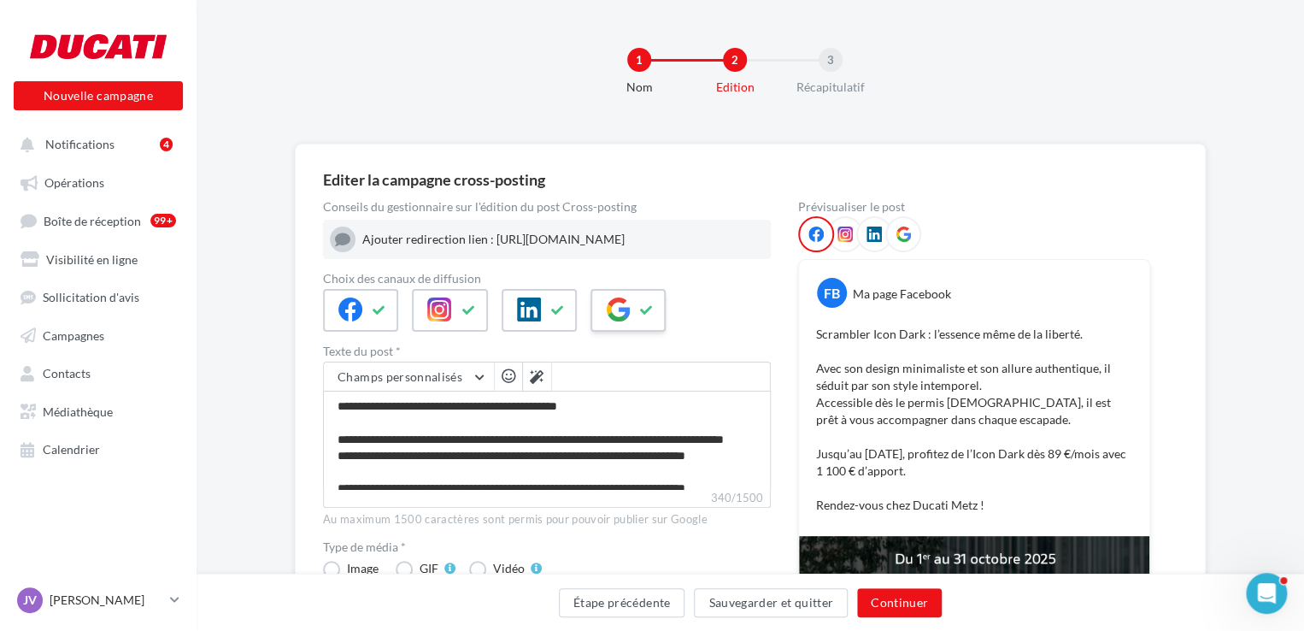
click at [639, 309] on div at bounding box center [628, 310] width 75 height 43
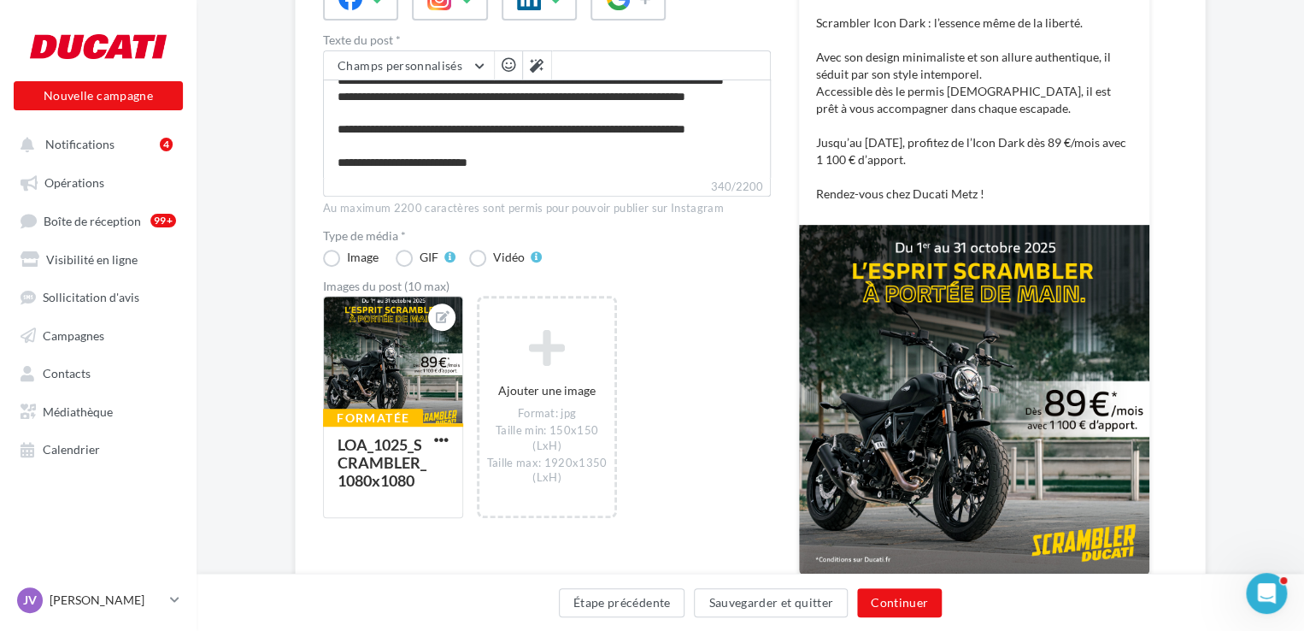
scroll to position [421, 0]
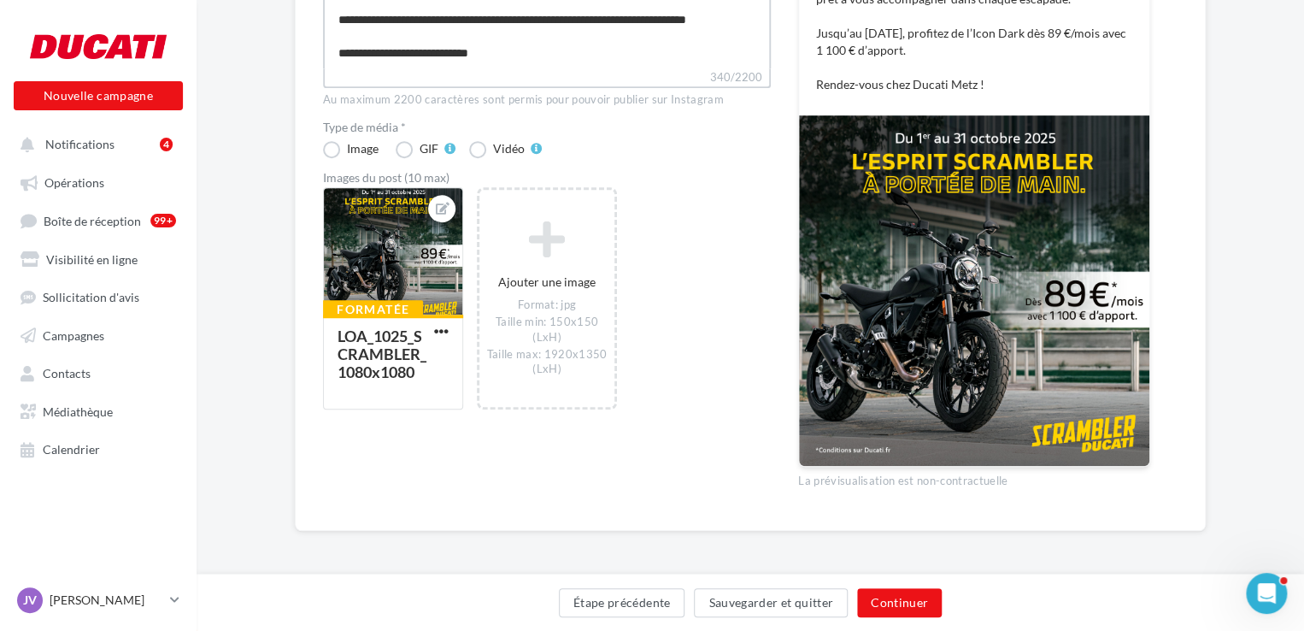
click at [521, 56] on textarea "**********" at bounding box center [547, 19] width 448 height 98
type textarea "**********"
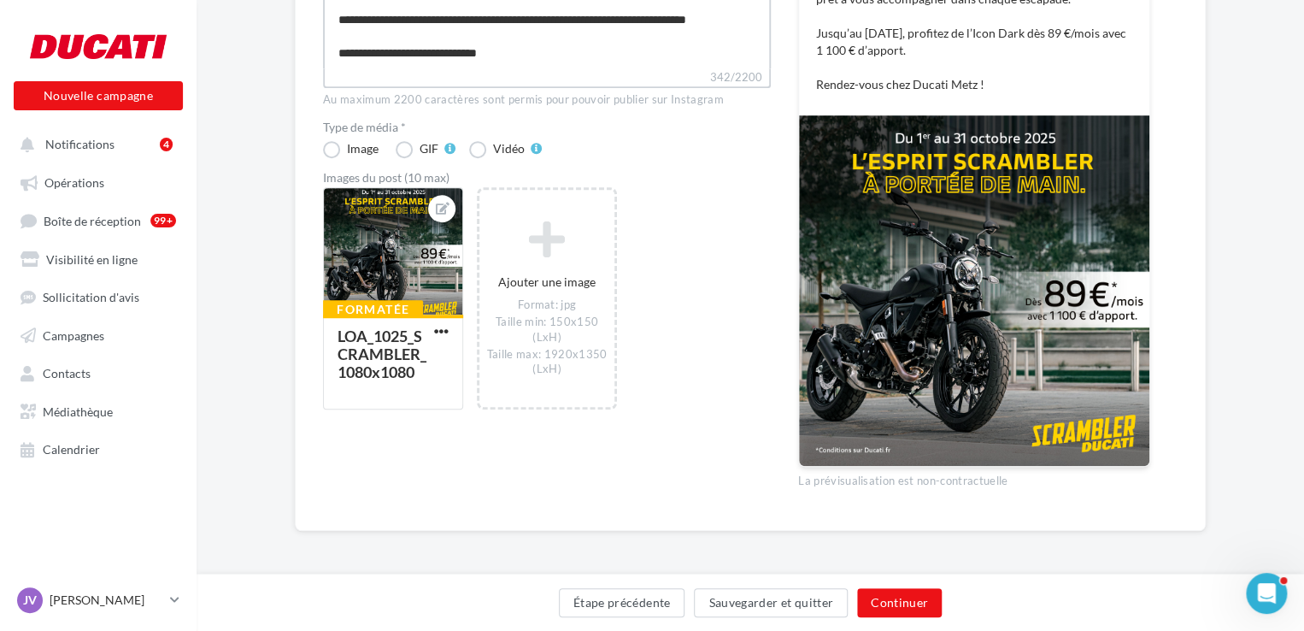
paste textarea "**********"
type textarea "**********"
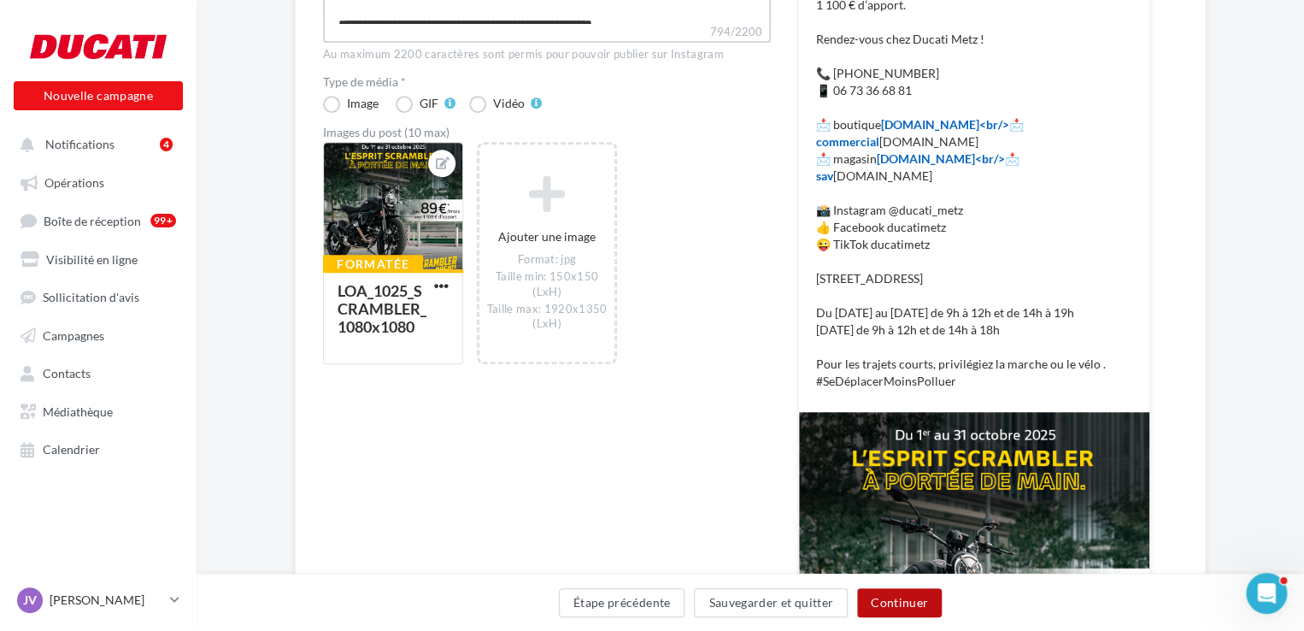
scroll to position [506, 0]
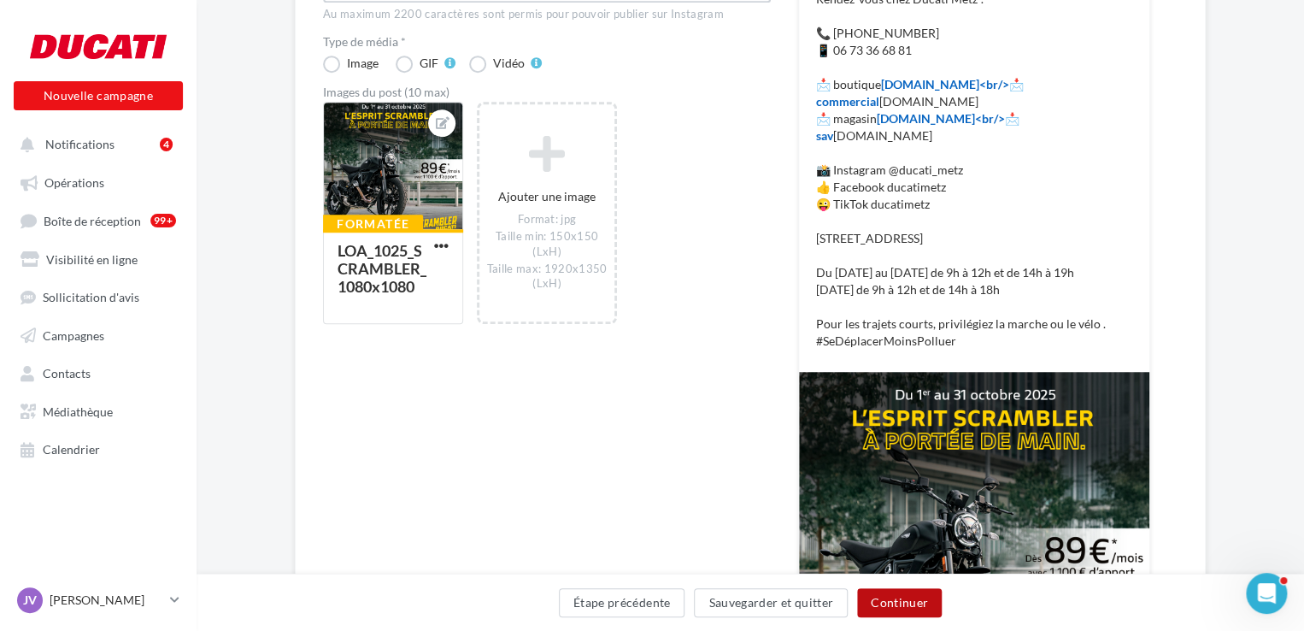
type textarea "**********"
click at [895, 600] on button "Continuer" at bounding box center [899, 602] width 85 height 29
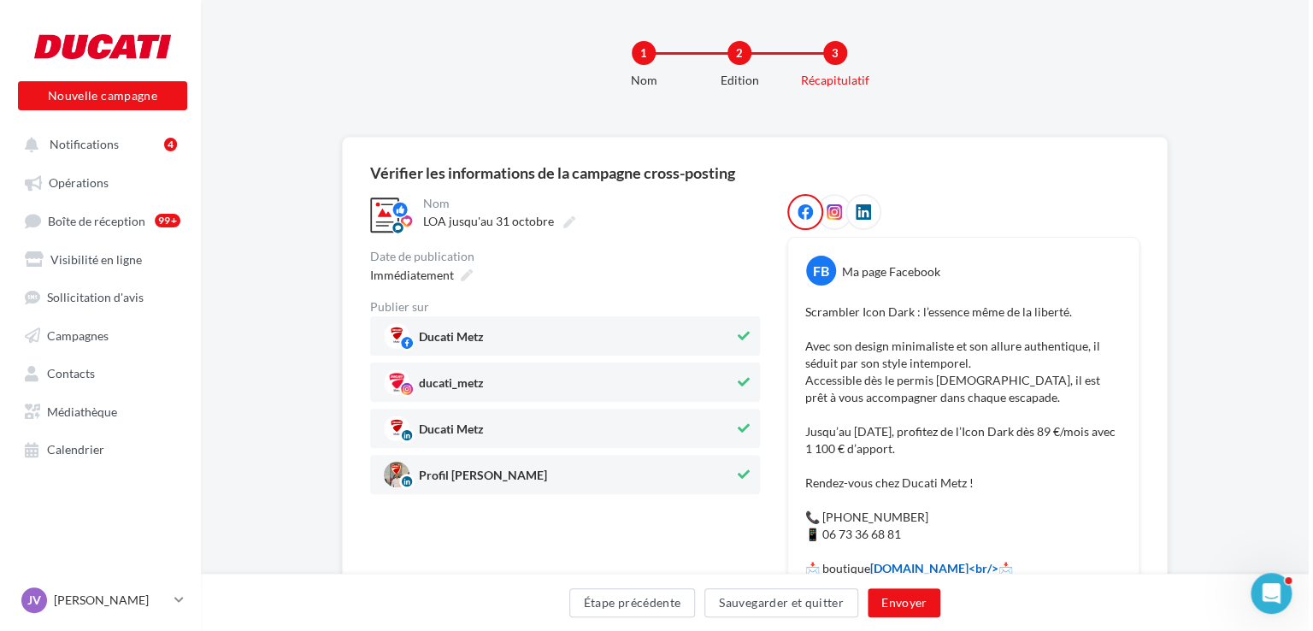
scroll to position [79, 0]
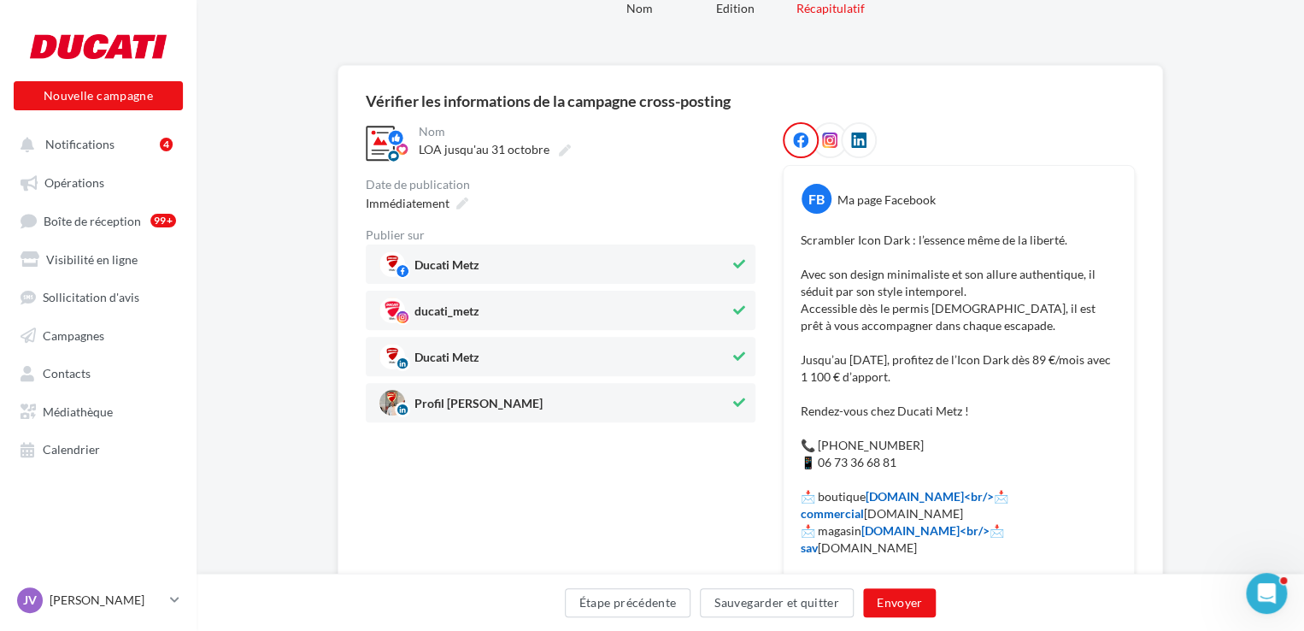
click at [598, 476] on div "**********" at bounding box center [561, 639] width 390 height 1035
click at [592, 404] on span "Profil Jimmy Viklovszki" at bounding box center [554, 403] width 350 height 26
click at [422, 198] on span "Immédiatement" at bounding box center [408, 203] width 84 height 15
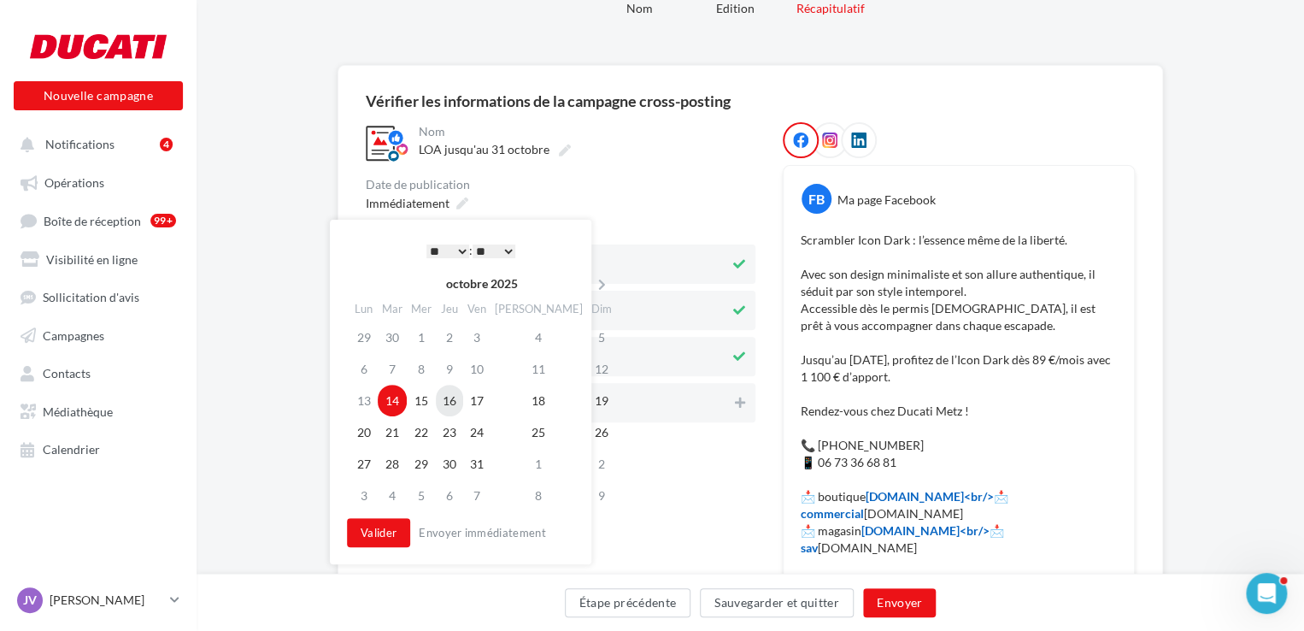
click at [454, 397] on td "16" at bounding box center [449, 401] width 27 height 32
click at [438, 250] on select "* * * * * * * * * * ** ** ** ** ** ** ** ** ** ** ** ** ** **" at bounding box center [447, 251] width 43 height 14
click at [367, 528] on button "Valider" at bounding box center [378, 532] width 63 height 29
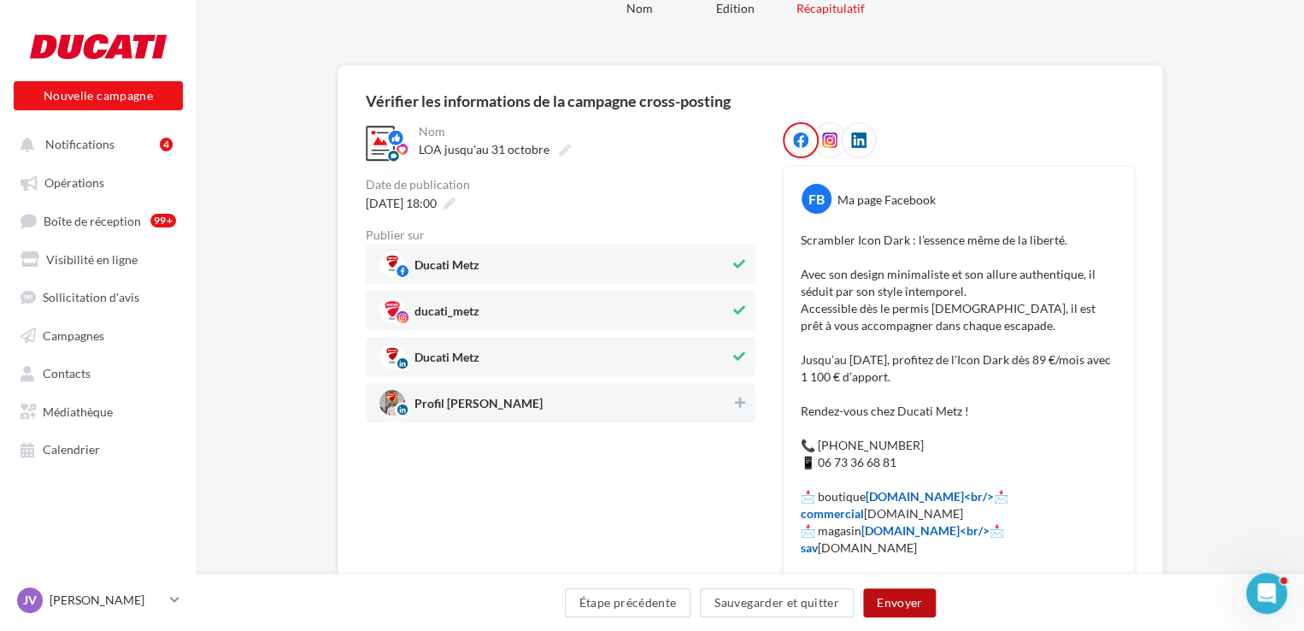
click at [892, 595] on button "Envoyer" at bounding box center [899, 602] width 73 height 29
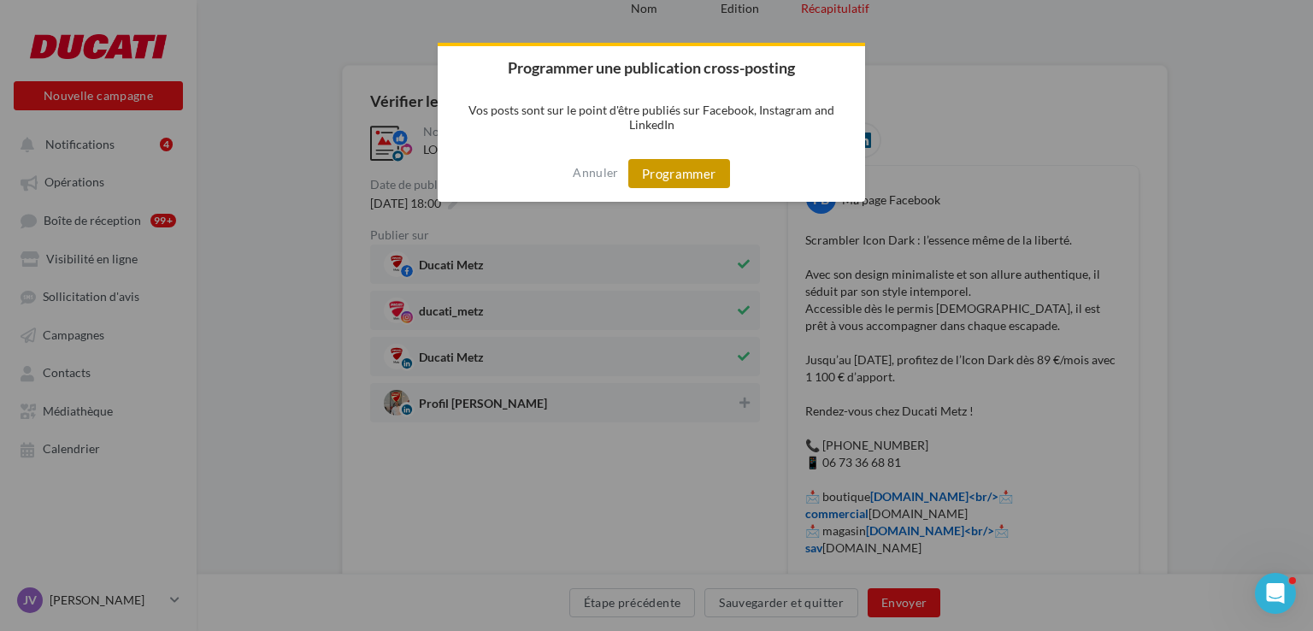
click at [715, 179] on button "Programmer" at bounding box center [679, 173] width 102 height 29
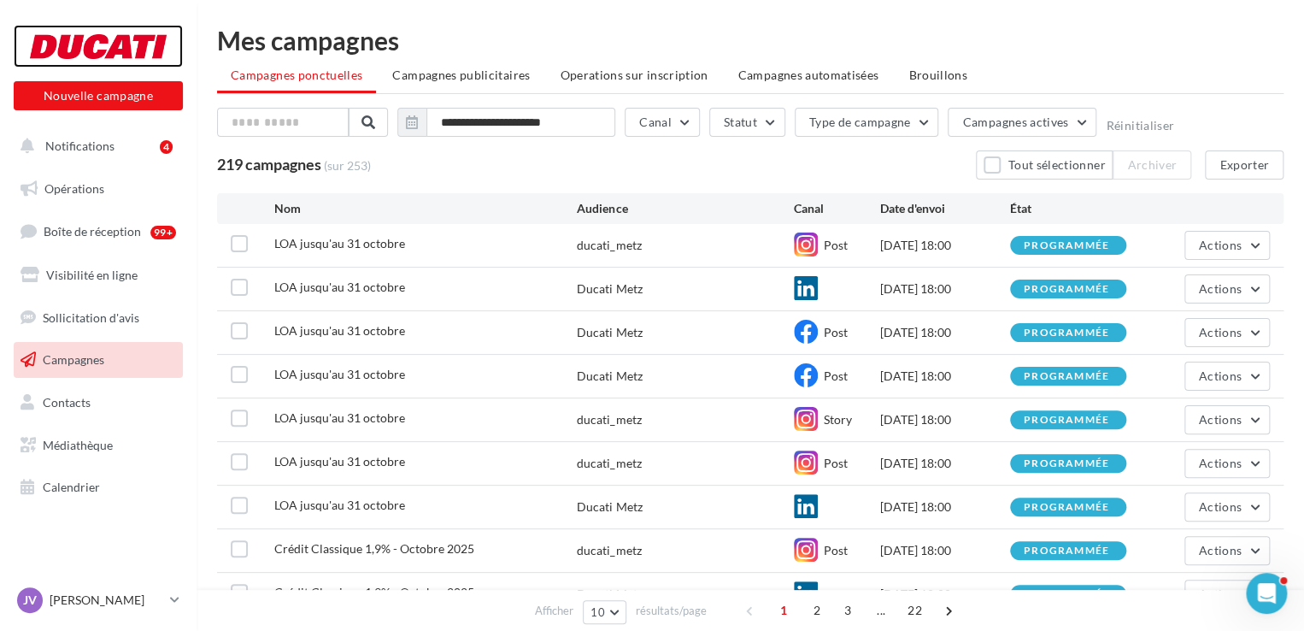
click at [55, 33] on div at bounding box center [98, 46] width 137 height 43
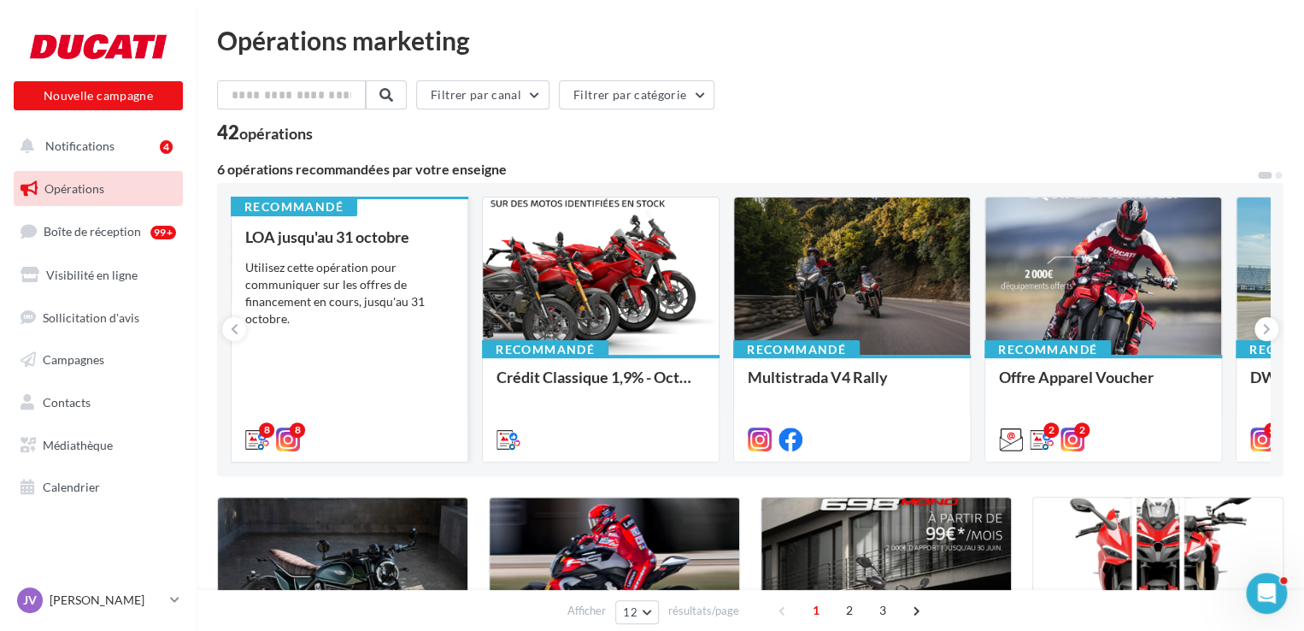
click at [309, 256] on div "LOA jusqu'au [DATE] Utilisez cette opération pour communiquer sur les offres de…" at bounding box center [349, 337] width 209 height 218
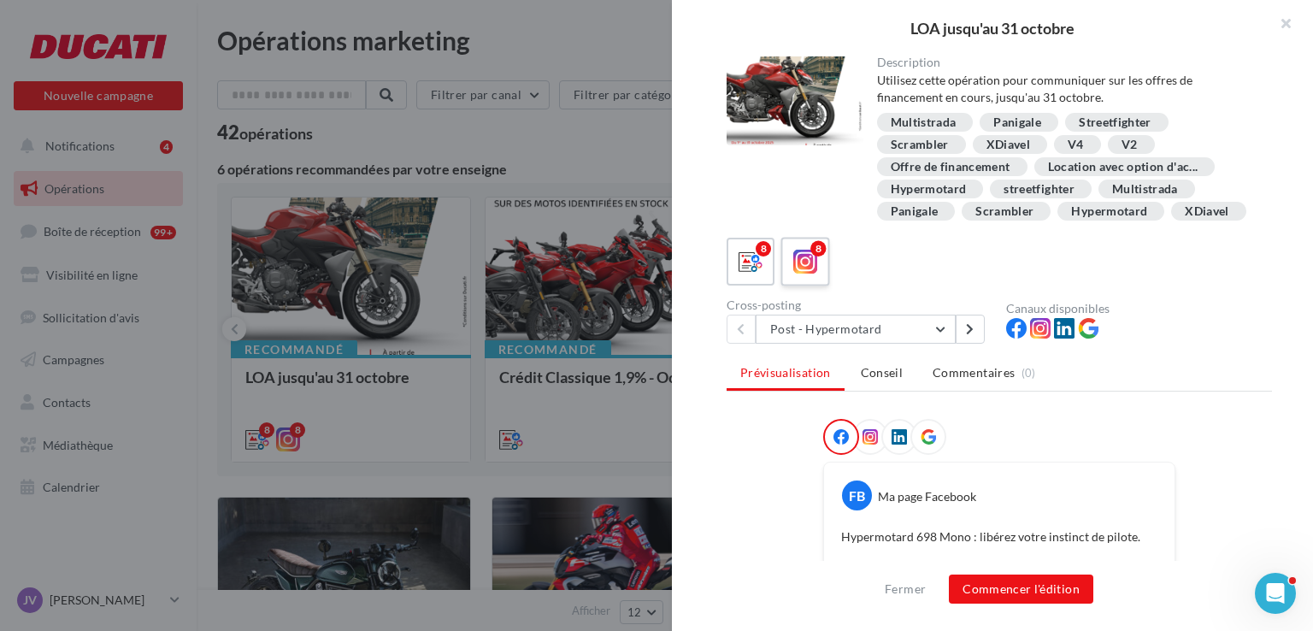
click at [811, 285] on label "8" at bounding box center [804, 261] width 49 height 49
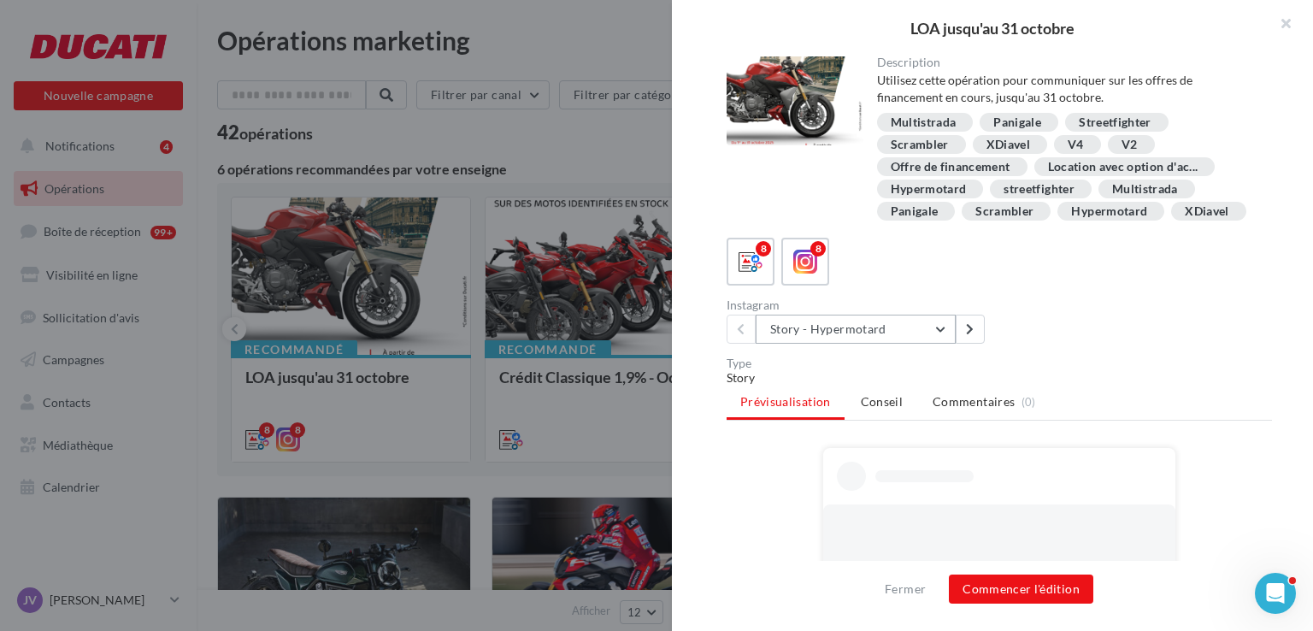
click at [858, 344] on button "Story - Hypermotard" at bounding box center [856, 329] width 200 height 29
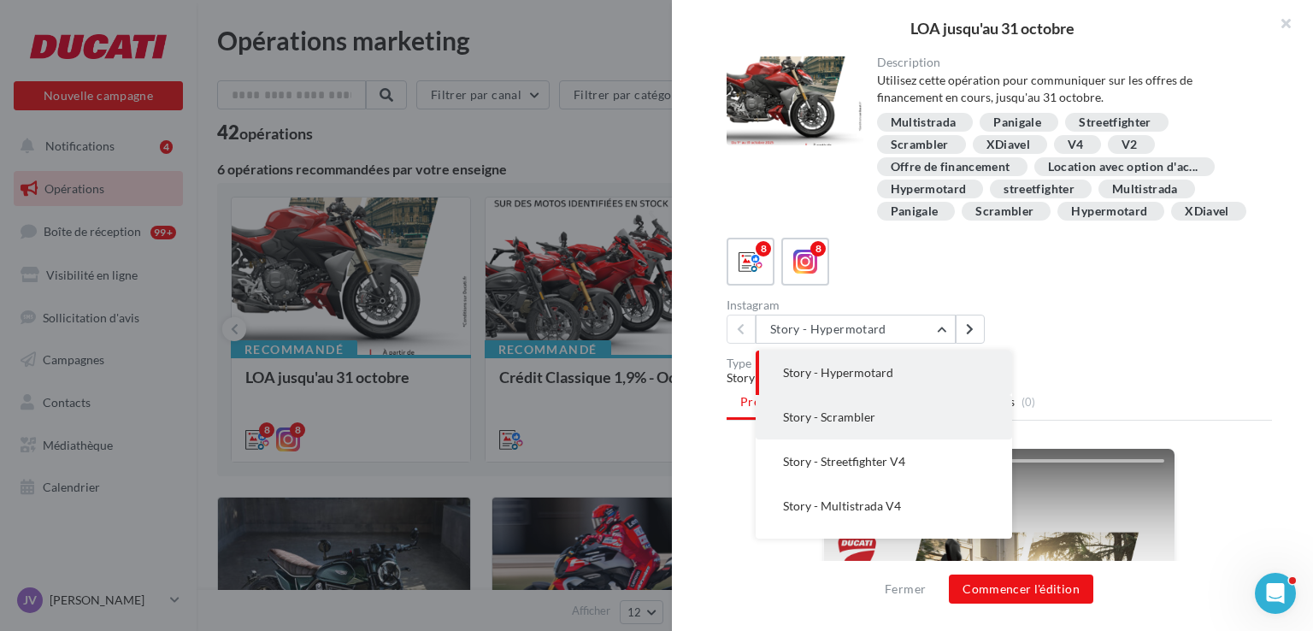
click at [850, 425] on button "Story - Scrambler" at bounding box center [884, 417] width 256 height 44
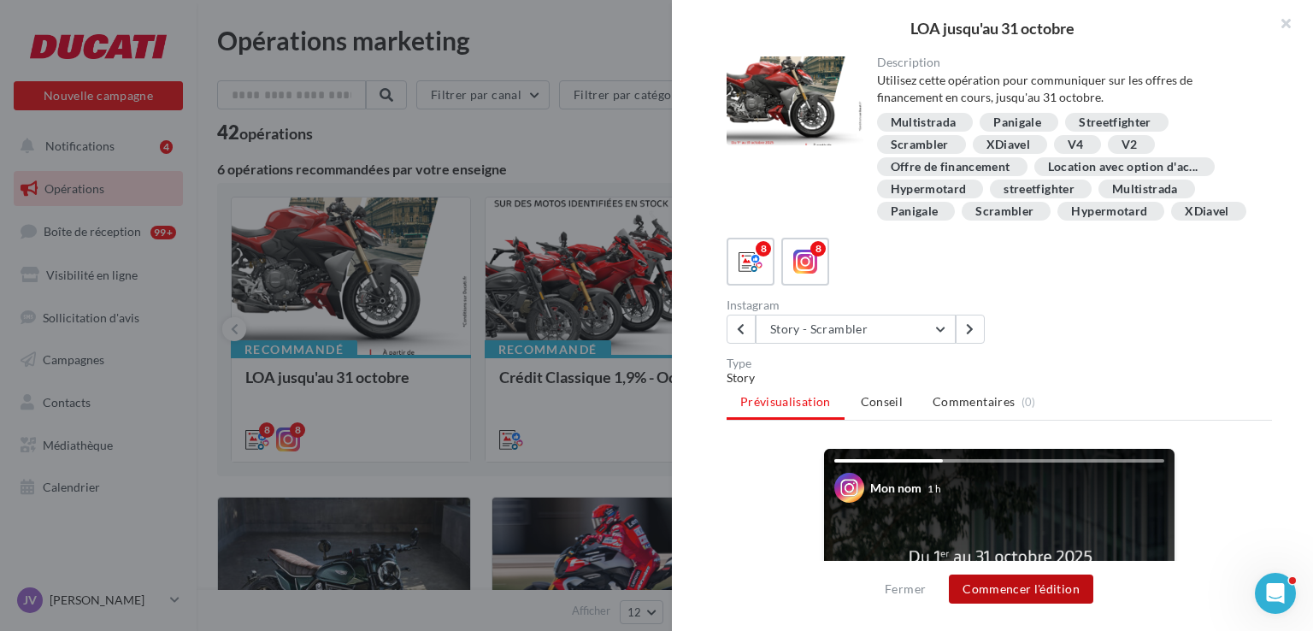
click at [1009, 579] on button "Commencer l'édition" at bounding box center [1021, 588] width 144 height 29
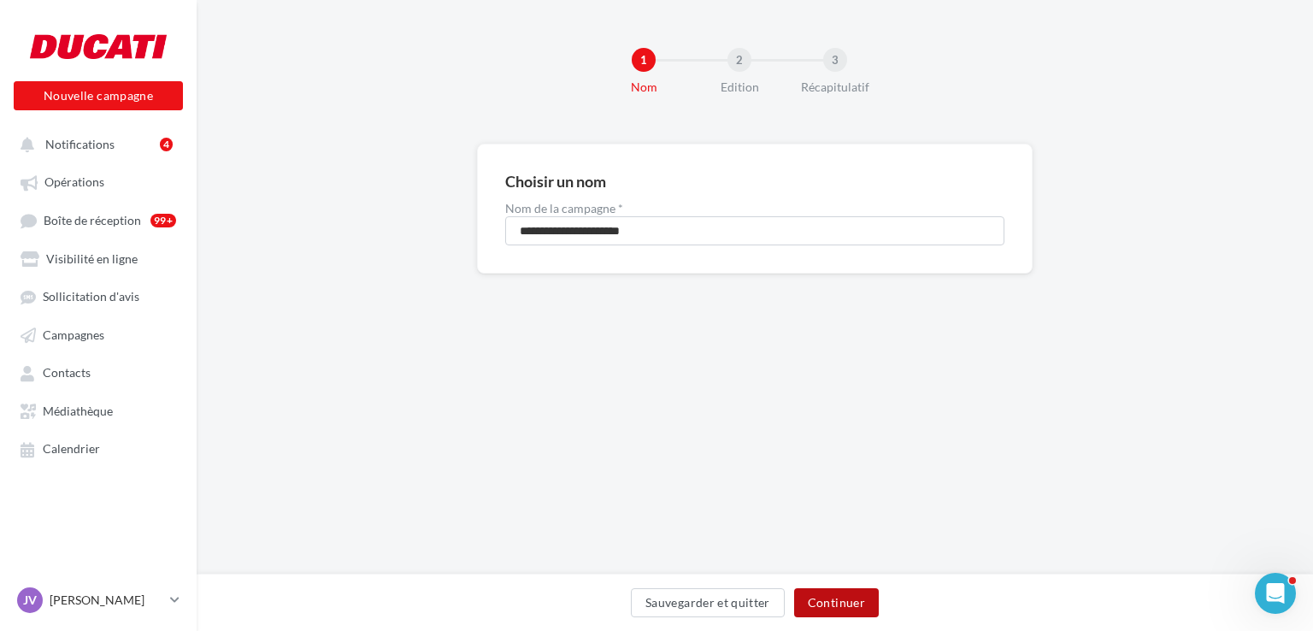
click at [820, 595] on button "Continuer" at bounding box center [836, 602] width 85 height 29
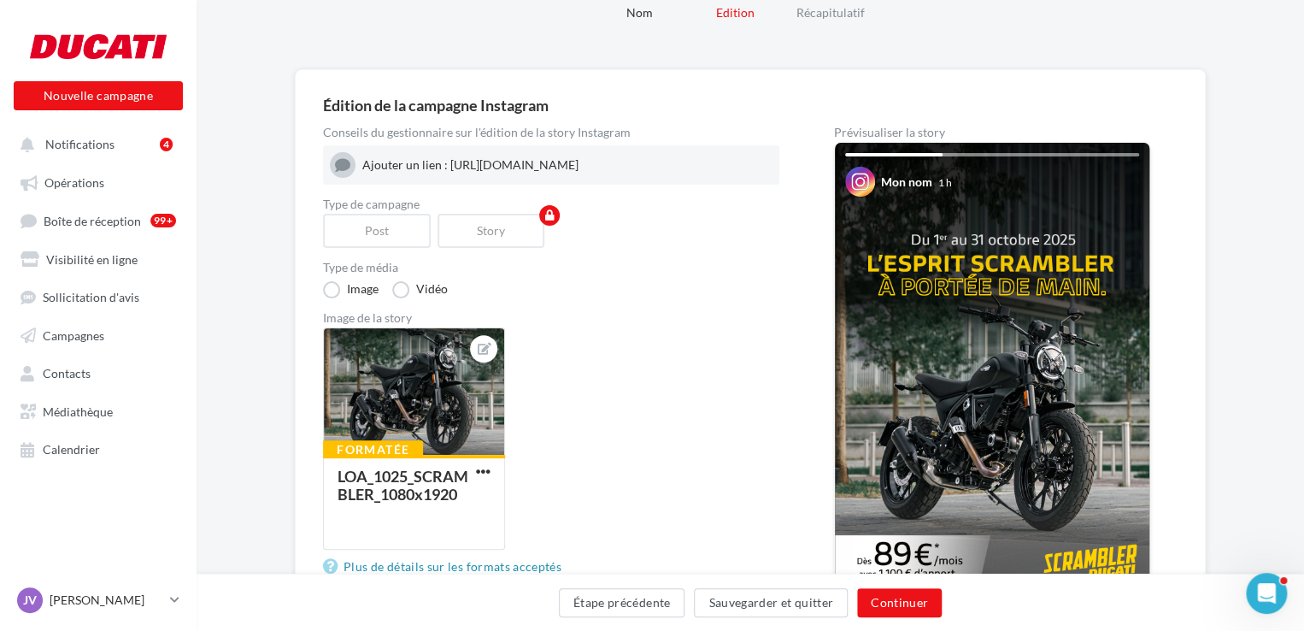
scroll to position [171, 0]
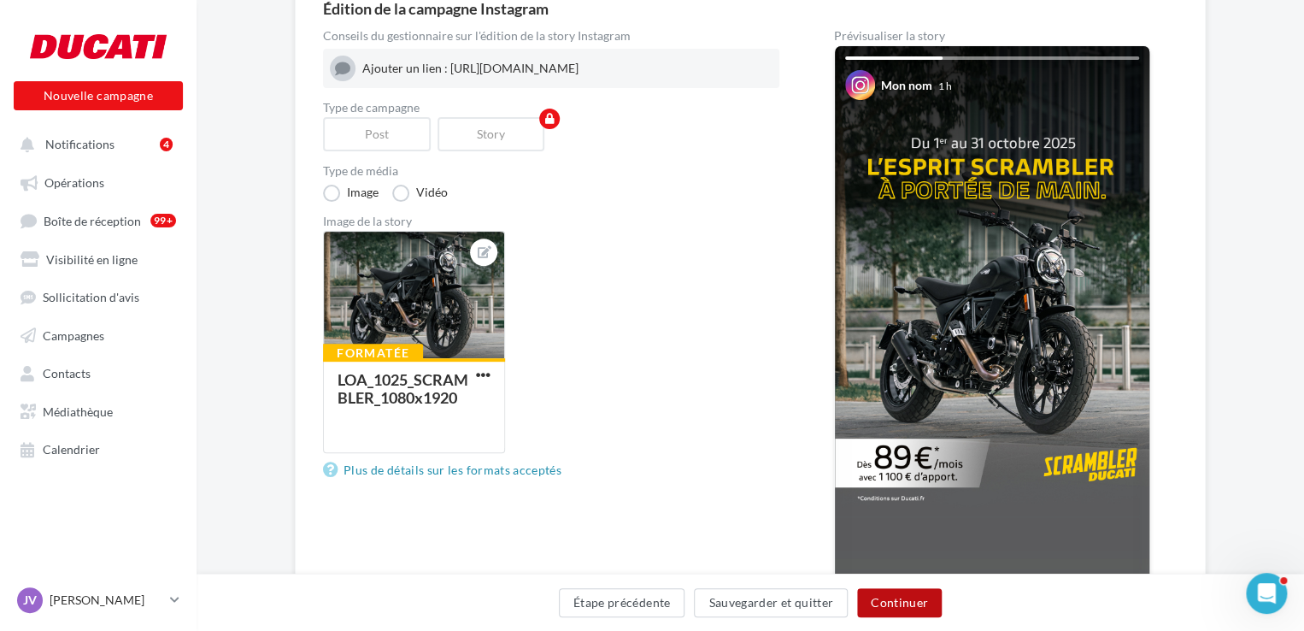
click at [903, 603] on button "Continuer" at bounding box center [899, 602] width 85 height 29
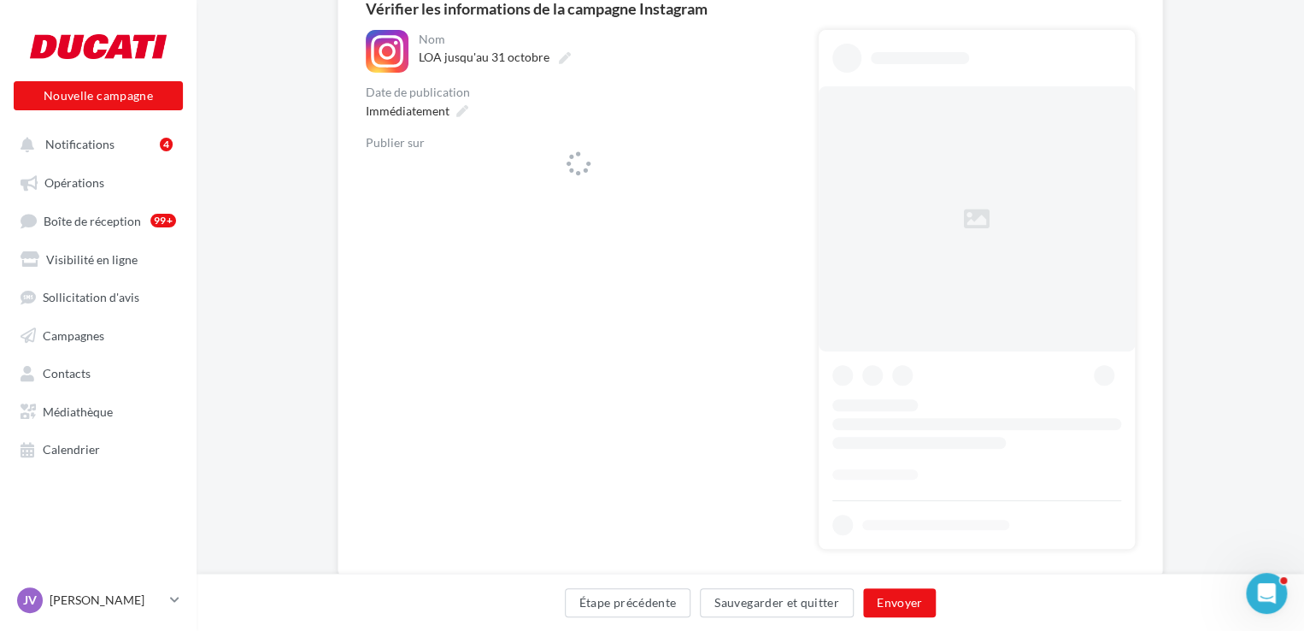
scroll to position [218, 0]
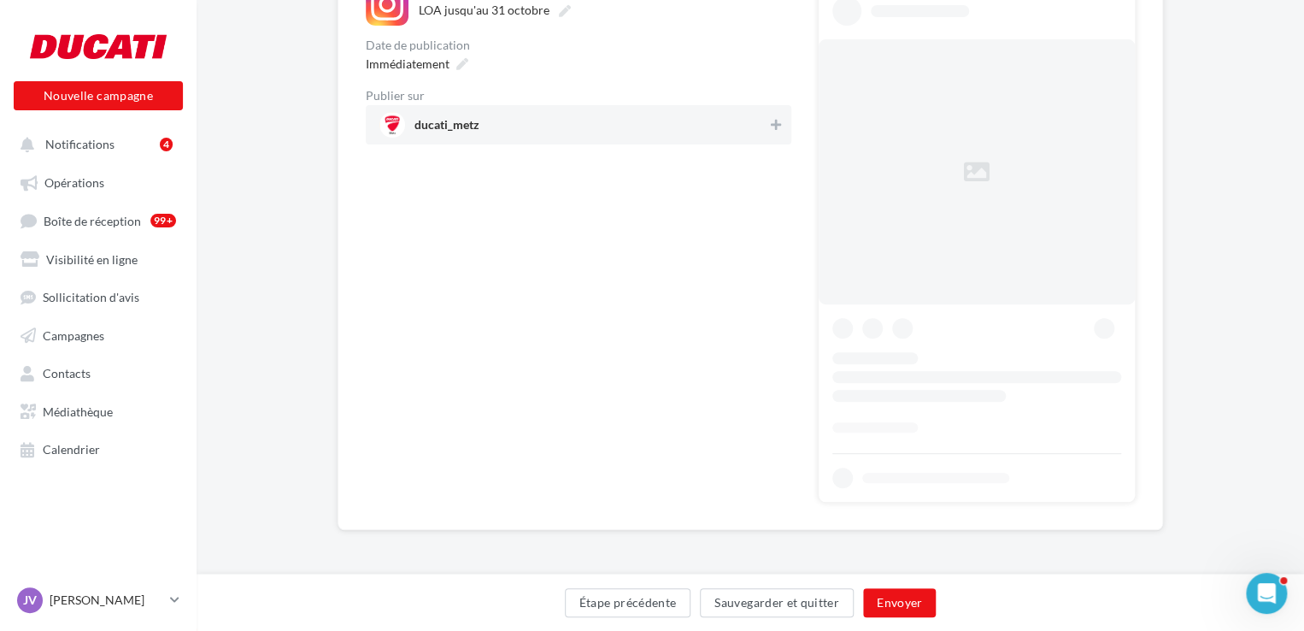
click at [776, 135] on div at bounding box center [776, 127] width 17 height 24
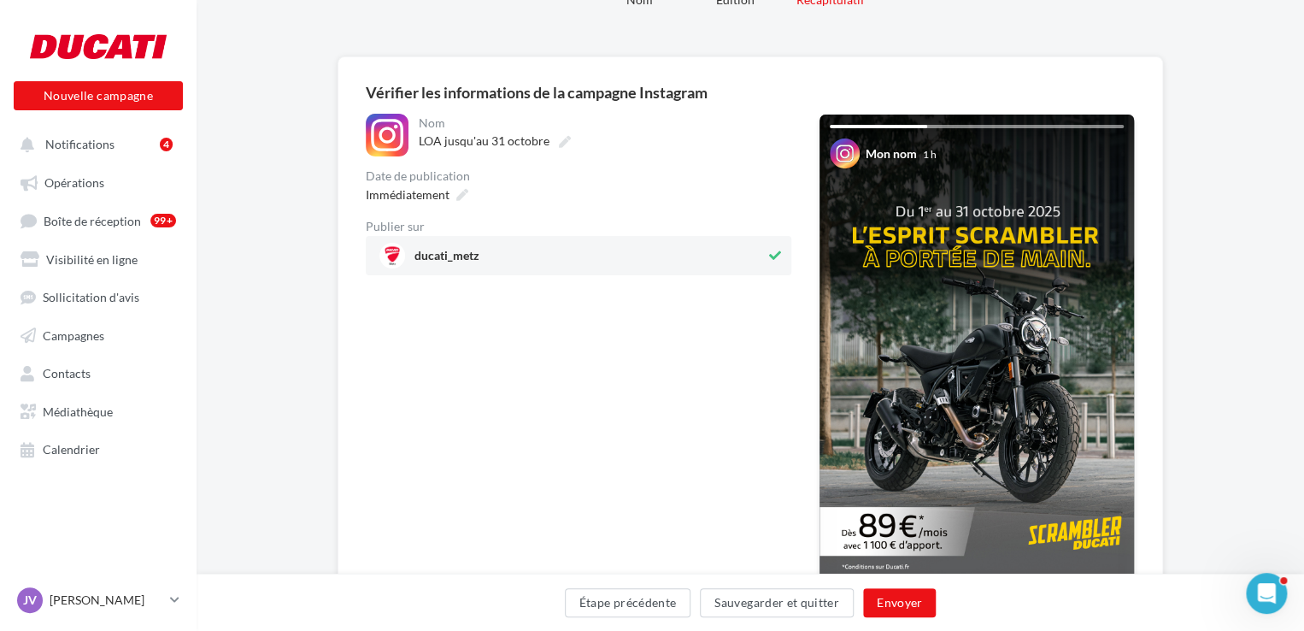
scroll to position [85, 0]
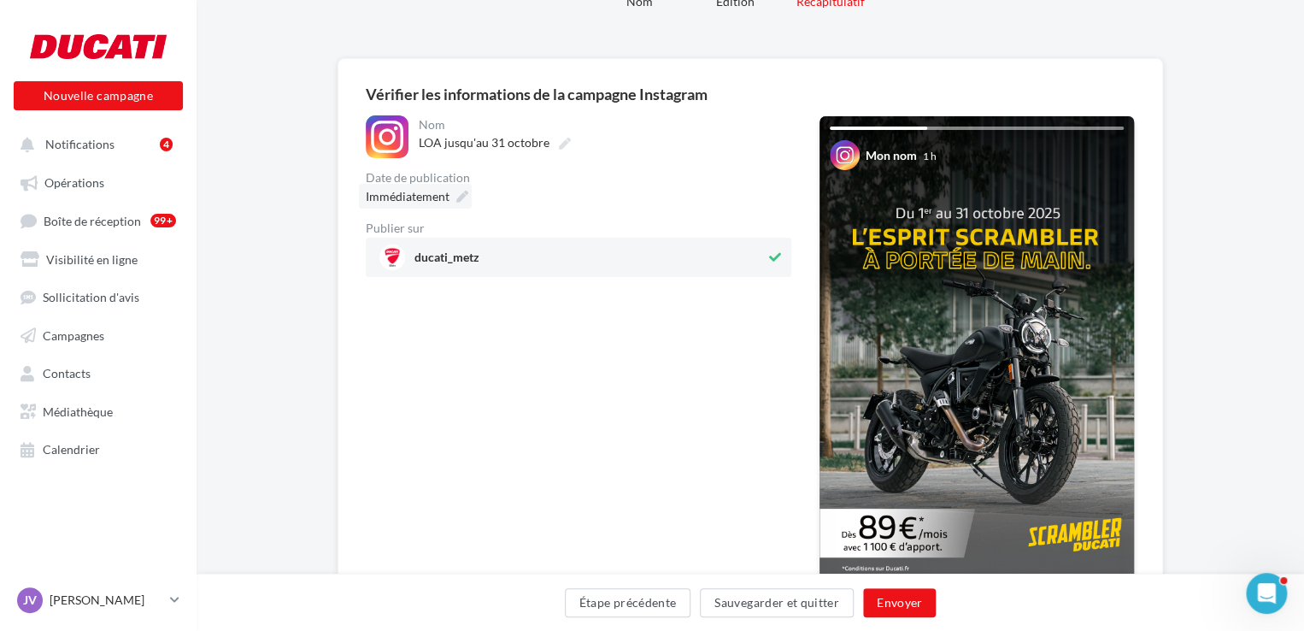
click at [423, 199] on span "Immédiatement" at bounding box center [408, 196] width 84 height 15
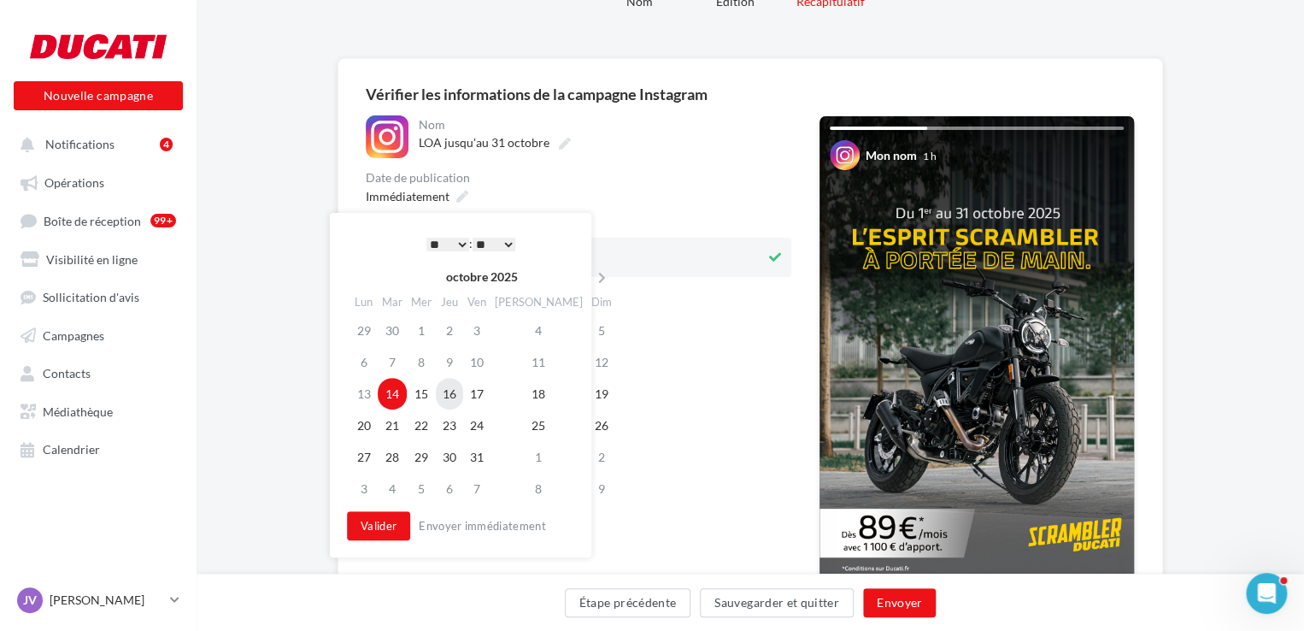
click at [463, 391] on td "16" at bounding box center [449, 394] width 27 height 32
click at [448, 244] on select "* * * * * * * * * * ** ** ** ** ** ** ** ** ** ** ** ** ** **" at bounding box center [447, 245] width 43 height 14
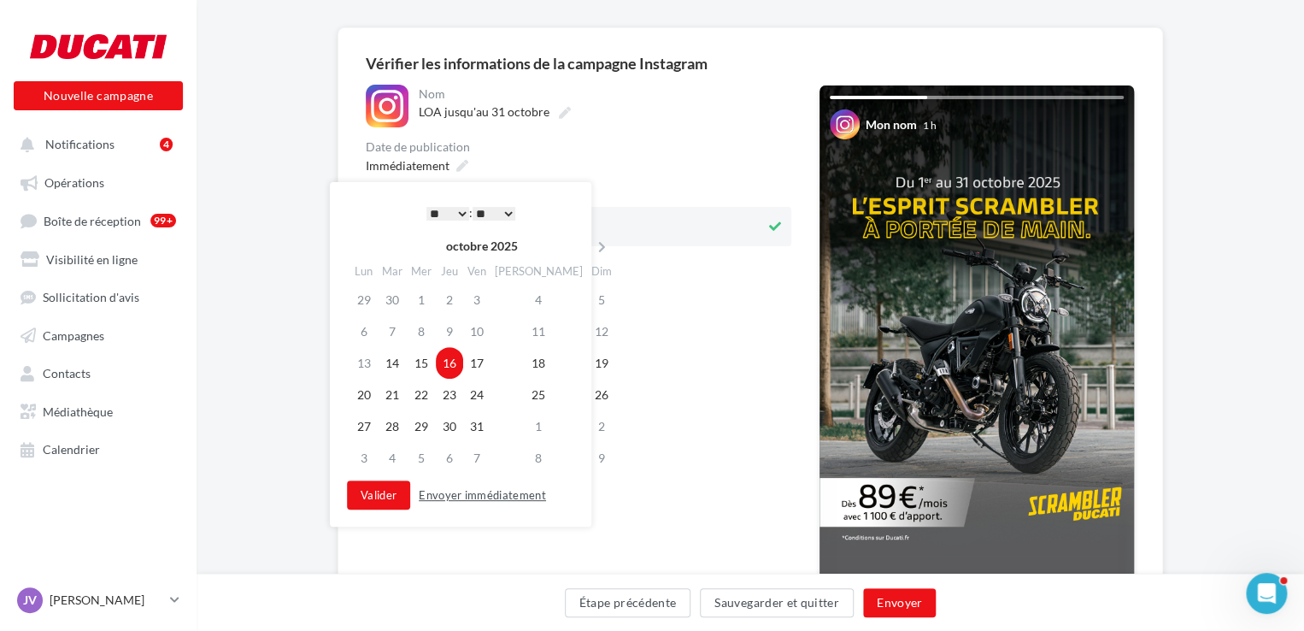
scroll to position [256, 0]
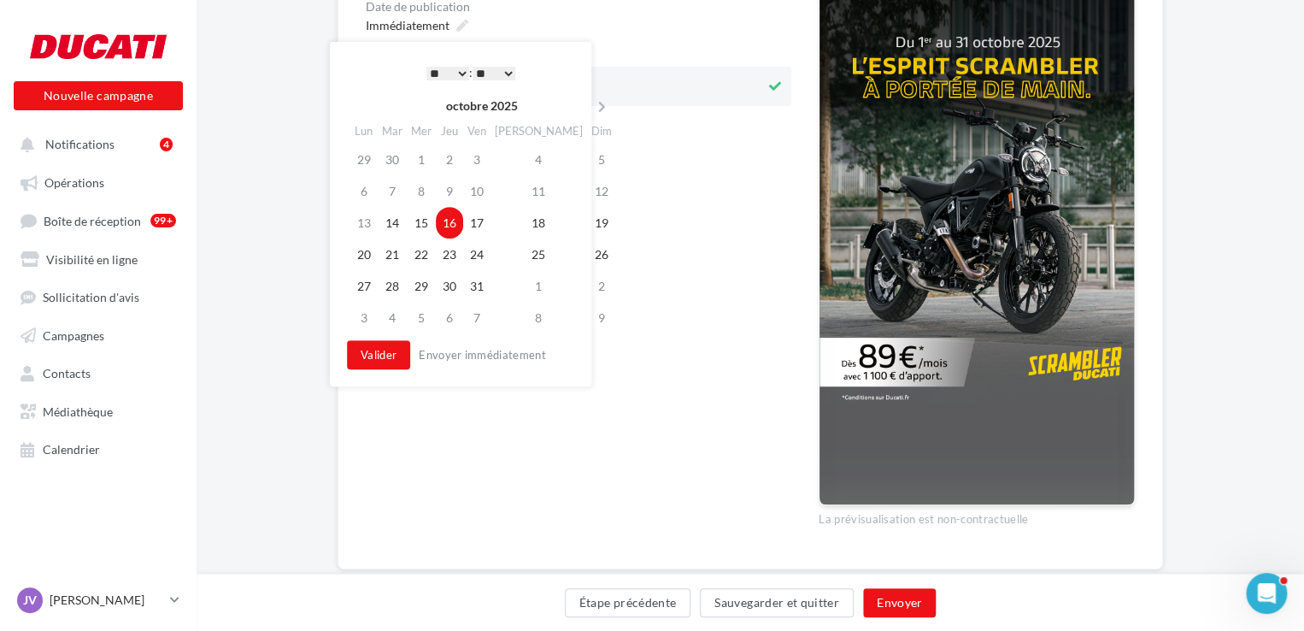
click at [453, 67] on select "* * * * * * * * * * ** ** ** ** ** ** ** ** ** ** ** ** ** **" at bounding box center [447, 74] width 43 height 14
click at [383, 353] on button "Valider" at bounding box center [378, 354] width 63 height 29
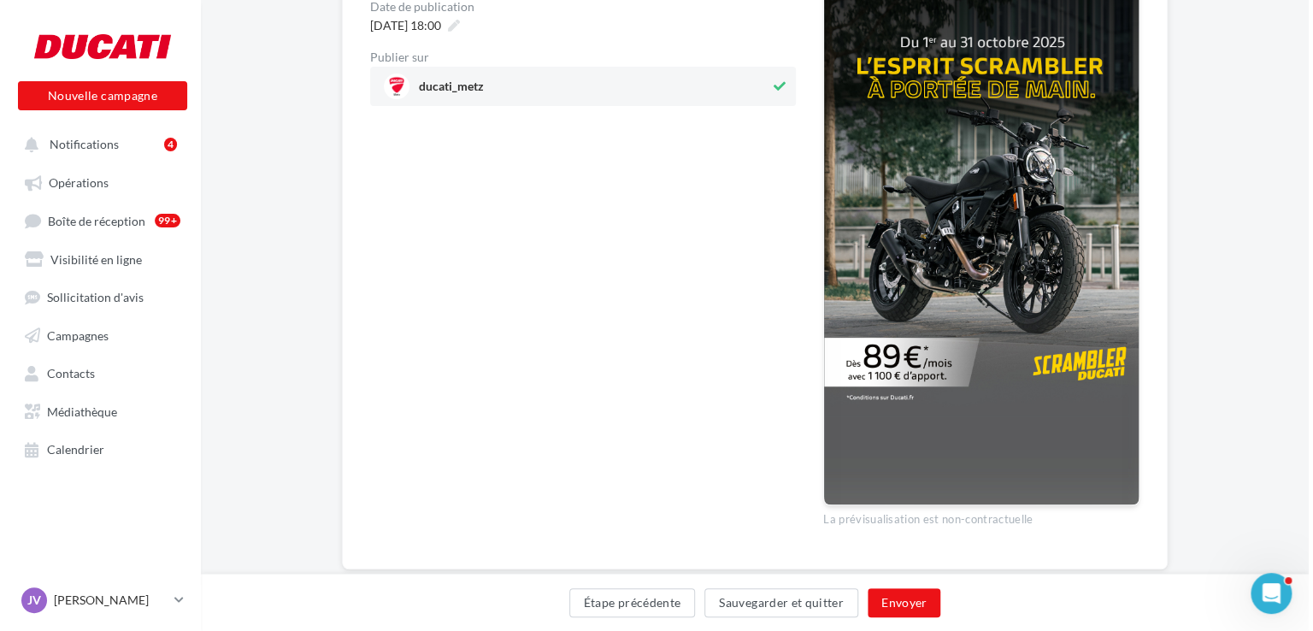
scroll to position [85, 0]
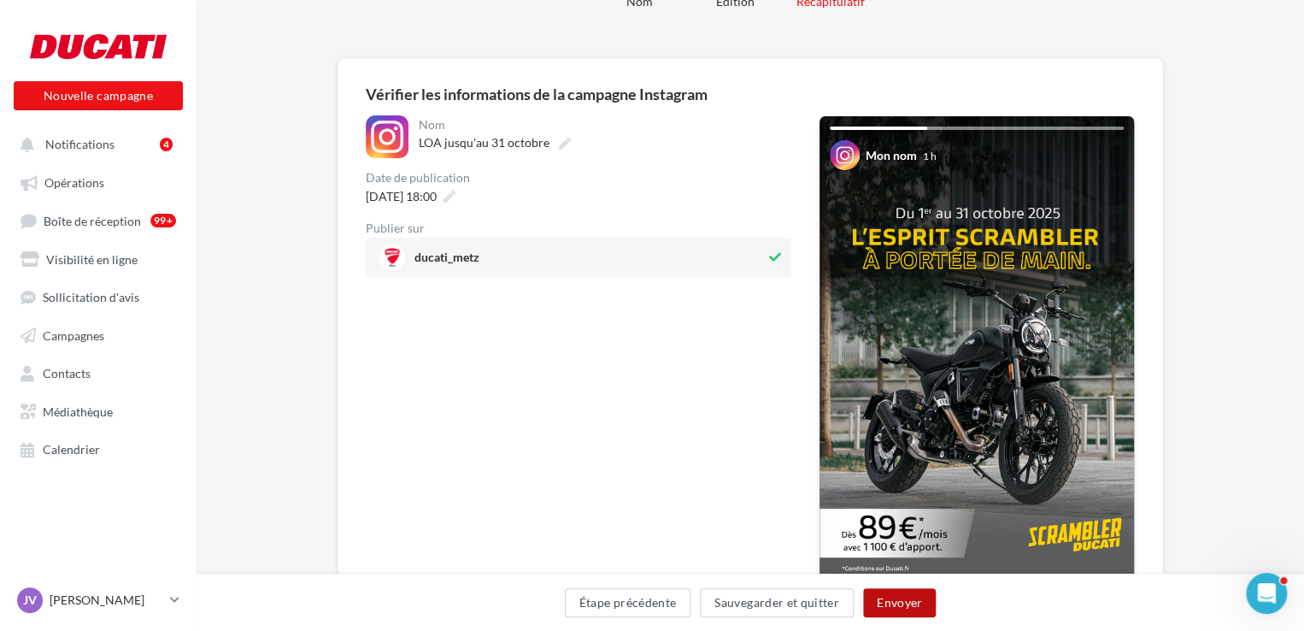
click at [888, 605] on button "Envoyer" at bounding box center [899, 602] width 73 height 29
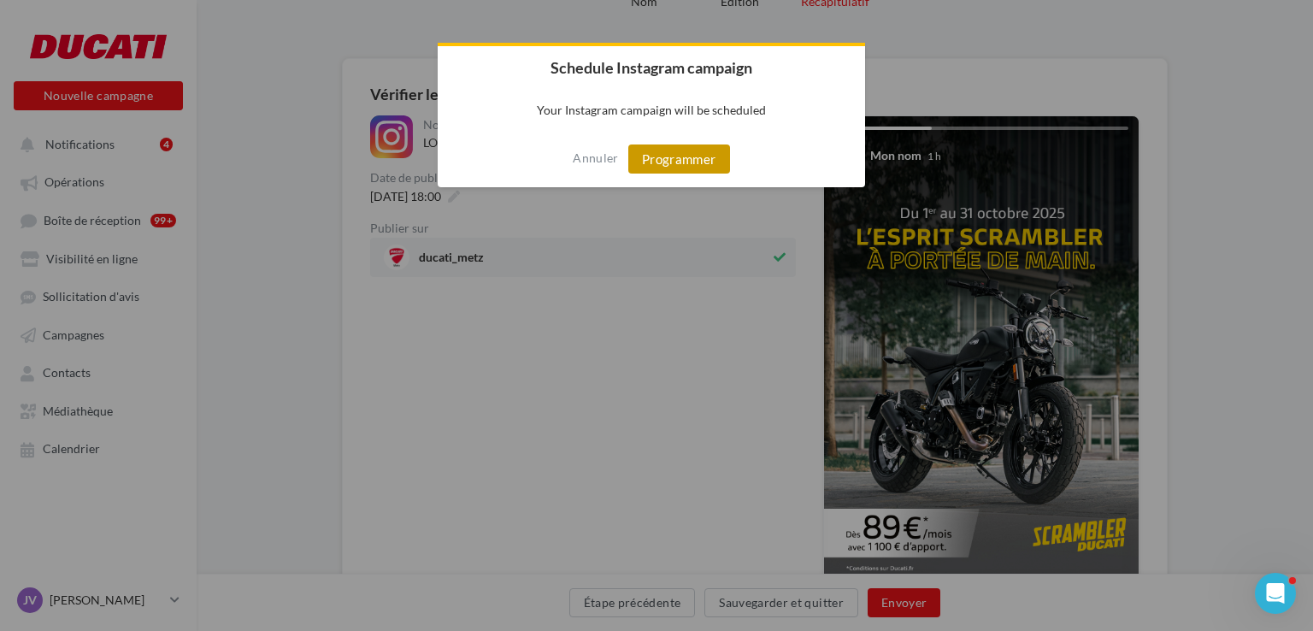
click at [672, 155] on button "Programmer" at bounding box center [679, 158] width 102 height 29
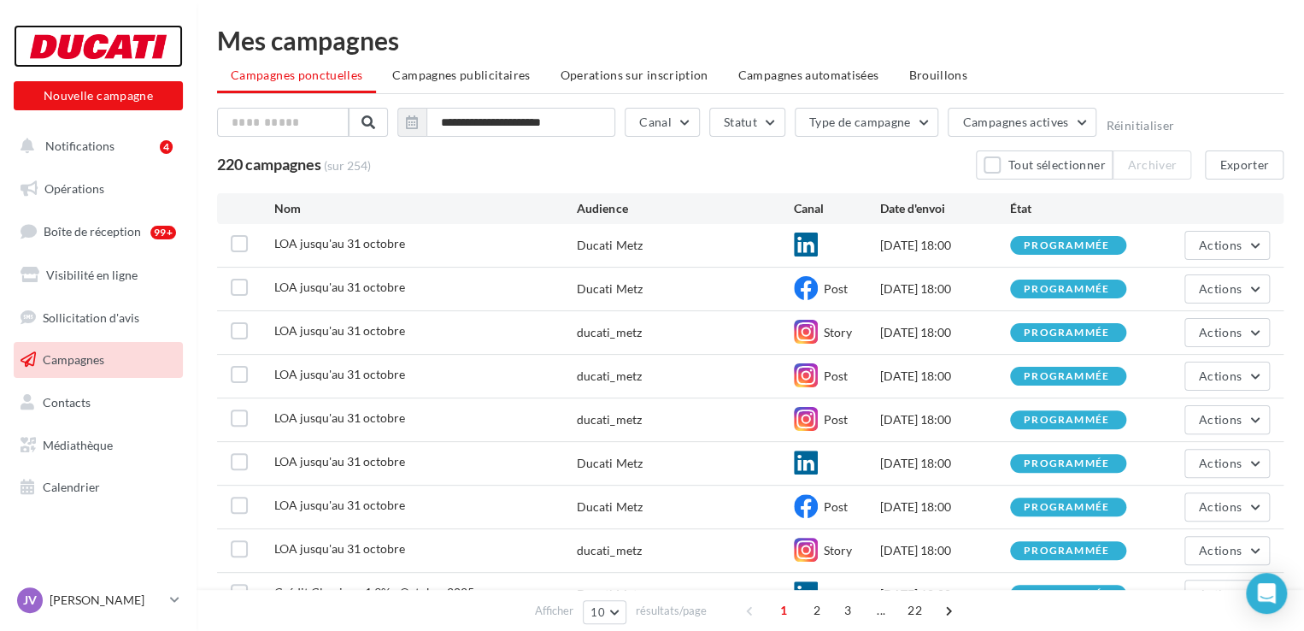
click at [117, 49] on div at bounding box center [98, 46] width 137 height 43
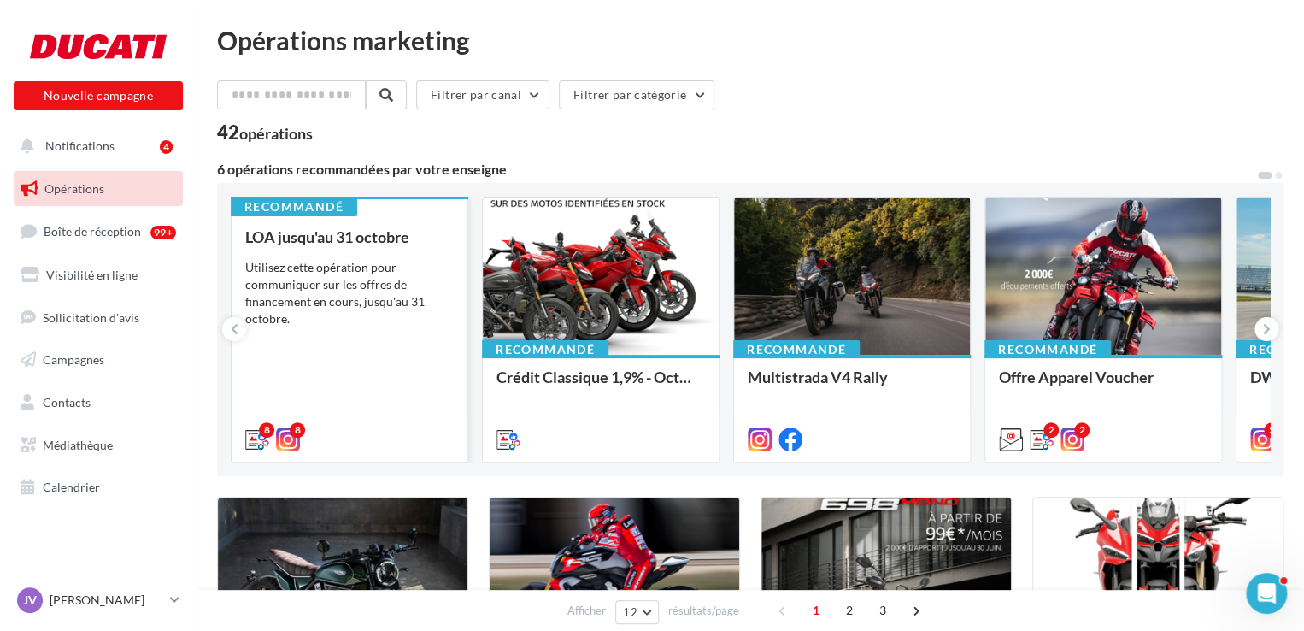
click at [323, 256] on div "LOA jusqu'au [DATE] Utilisez cette opération pour communiquer sur les offres de…" at bounding box center [349, 337] width 209 height 218
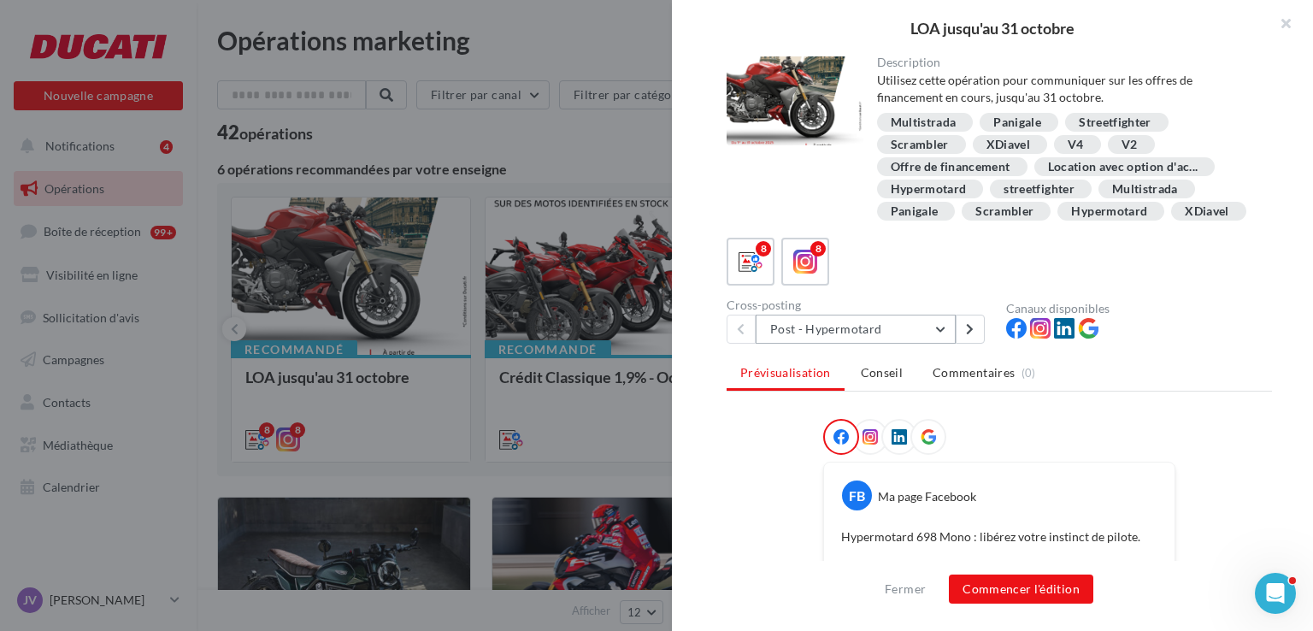
click at [856, 344] on button "Post - Hypermotard" at bounding box center [856, 329] width 200 height 29
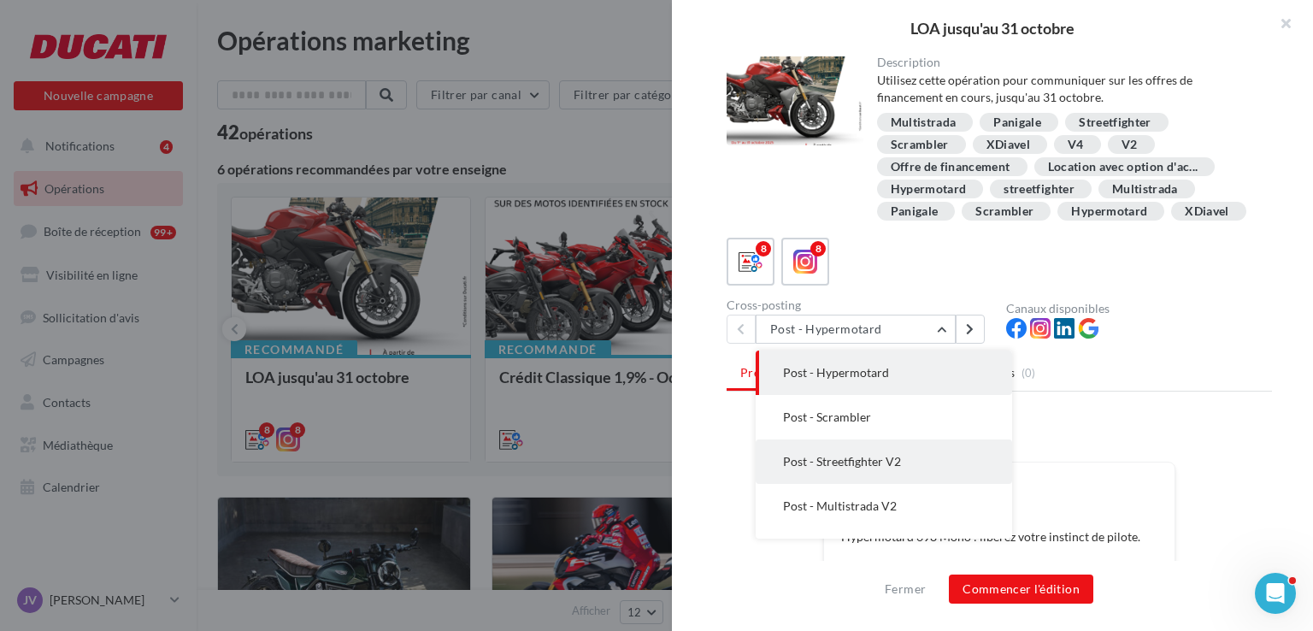
click at [846, 468] on span "Post - Streetfighter V2" at bounding box center [842, 461] width 118 height 15
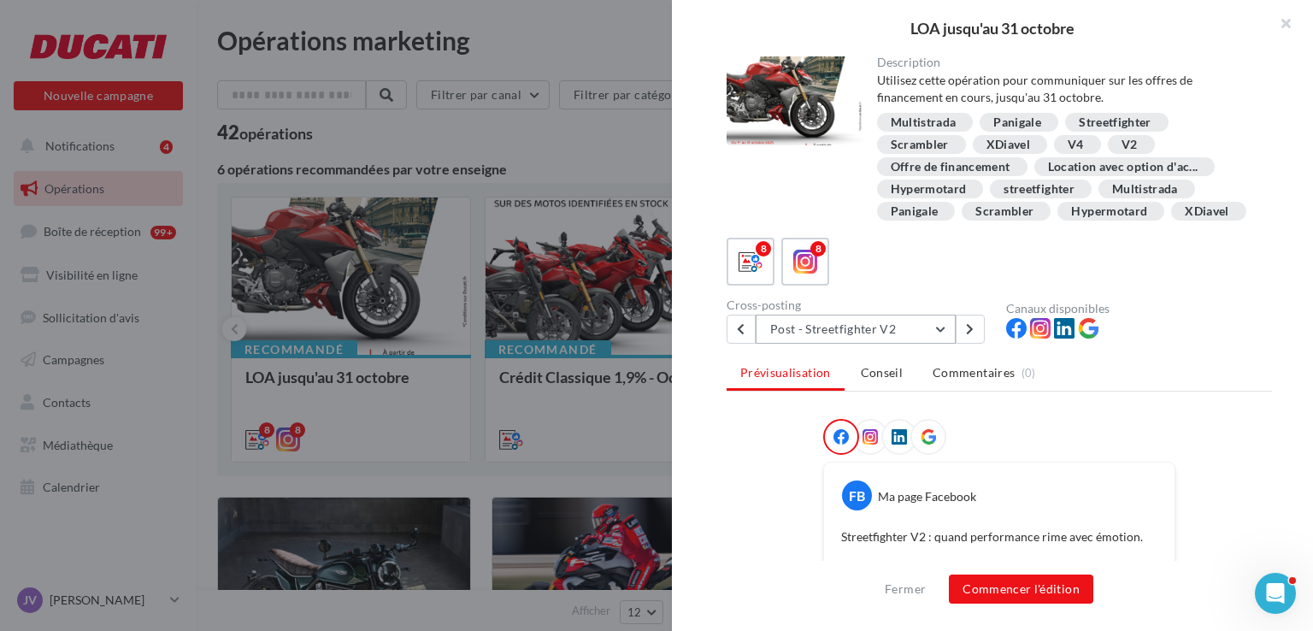
click at [814, 344] on button "Post - Streetfighter V2" at bounding box center [856, 329] width 200 height 29
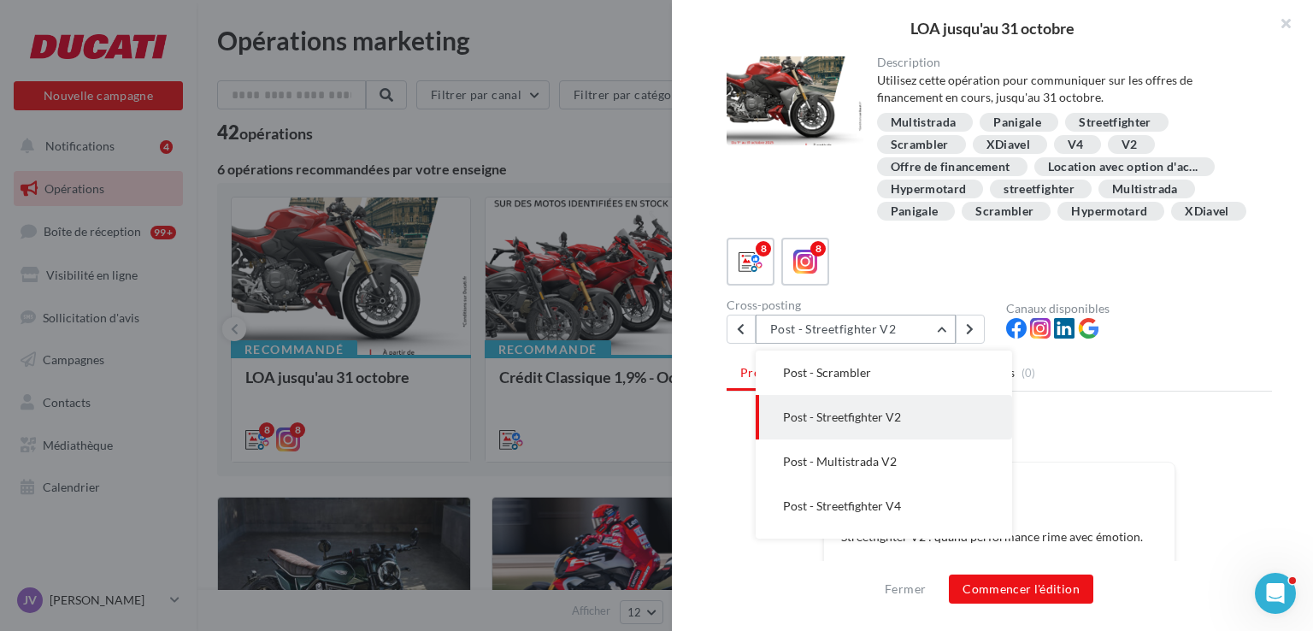
click at [813, 344] on button "Post - Streetfighter V2" at bounding box center [856, 329] width 200 height 29
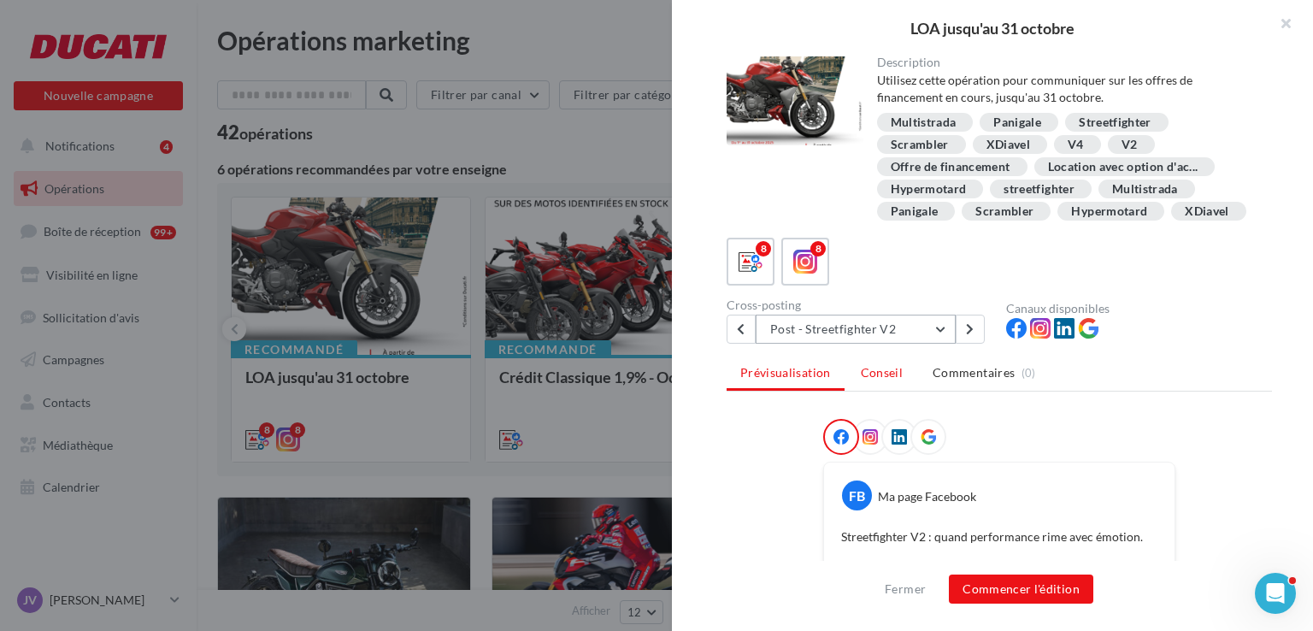
scroll to position [85, 0]
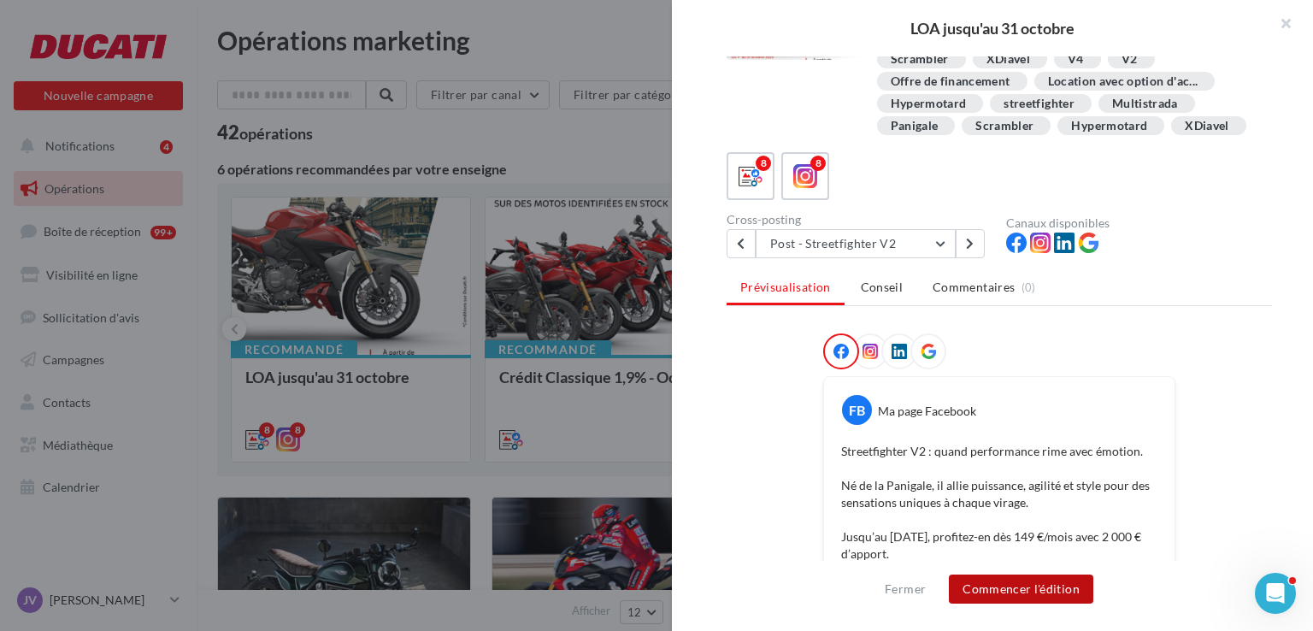
click at [982, 582] on button "Commencer l'édition" at bounding box center [1021, 588] width 144 height 29
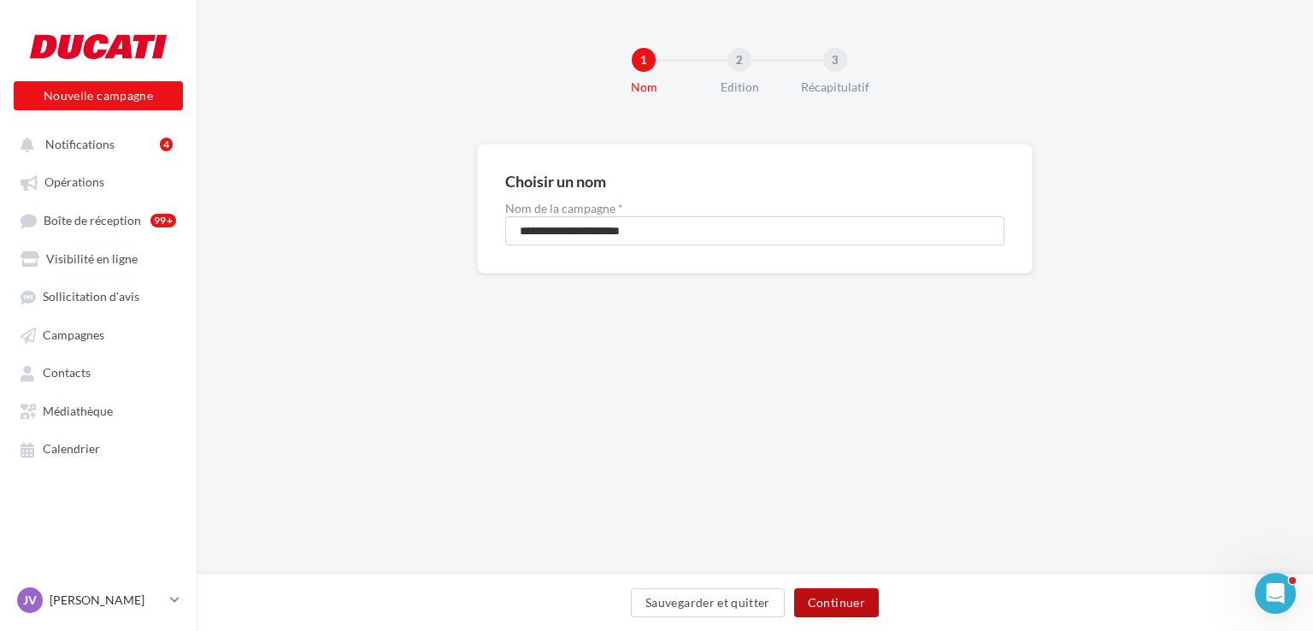
click at [824, 600] on button "Continuer" at bounding box center [836, 602] width 85 height 29
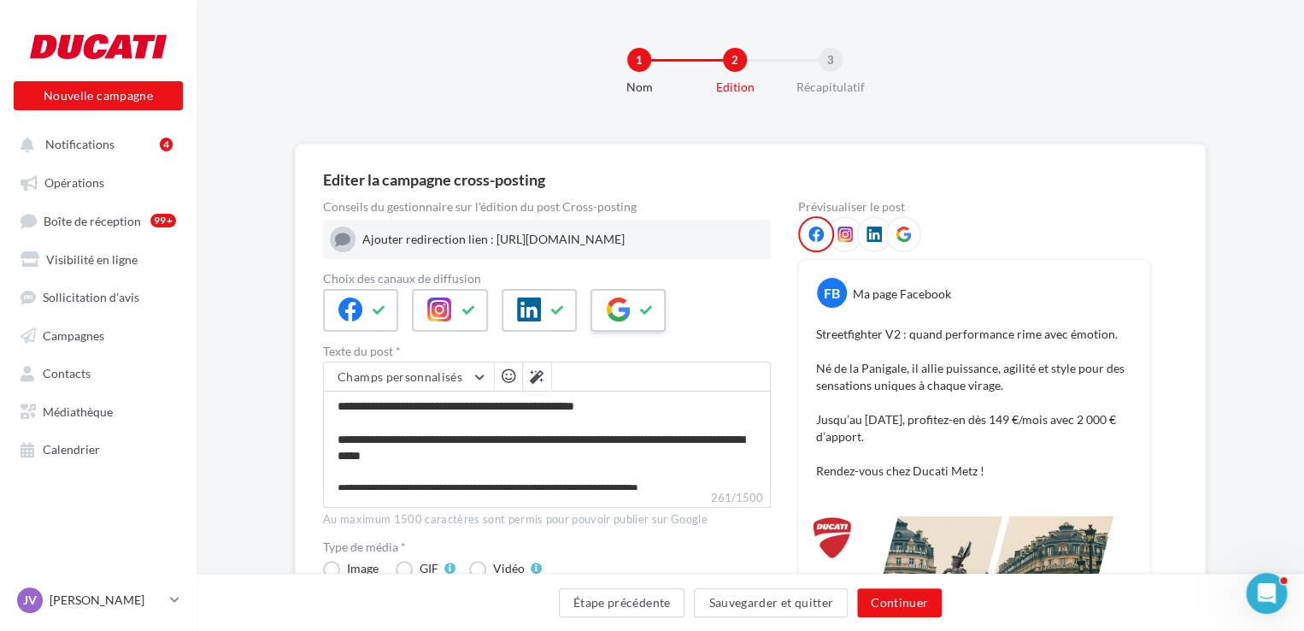
click at [629, 310] on div at bounding box center [628, 310] width 75 height 43
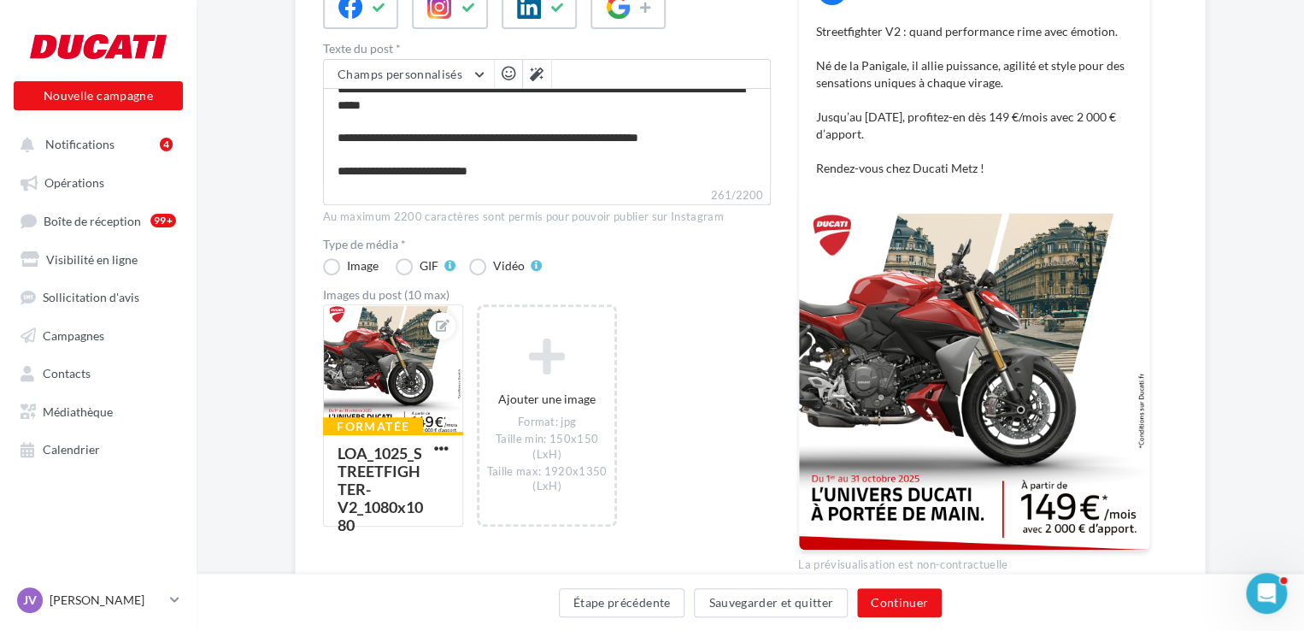
scroll to position [342, 0]
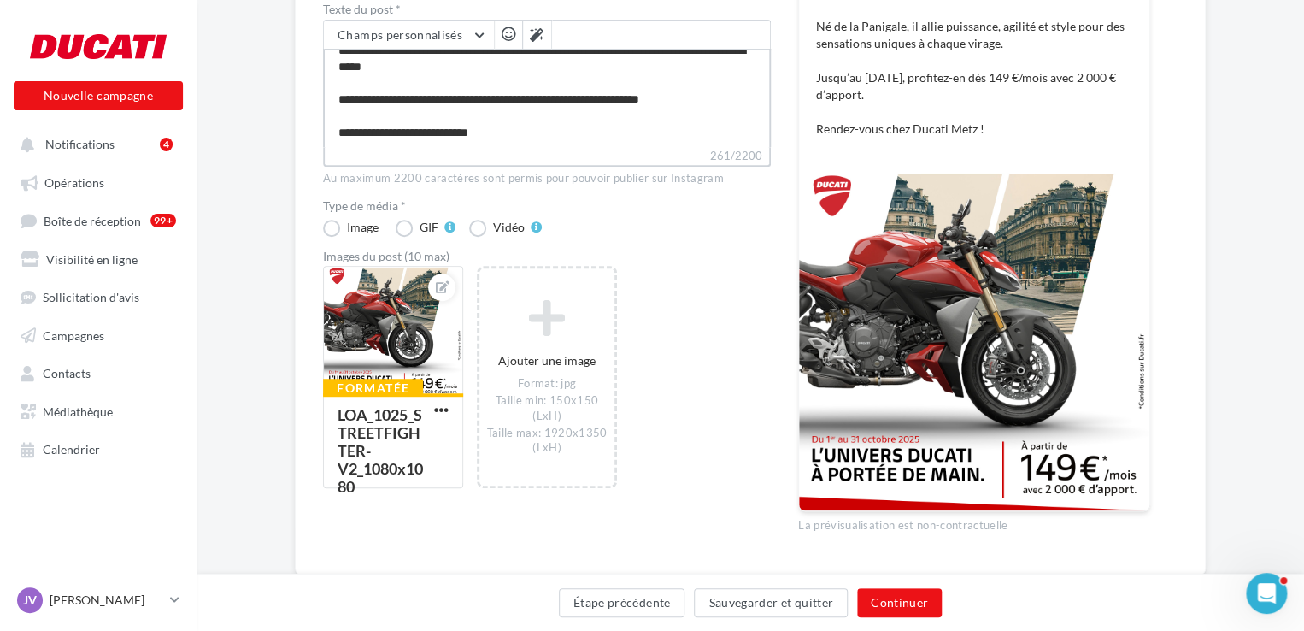
click at [528, 141] on textarea "**********" at bounding box center [547, 98] width 448 height 98
type textarea "**********"
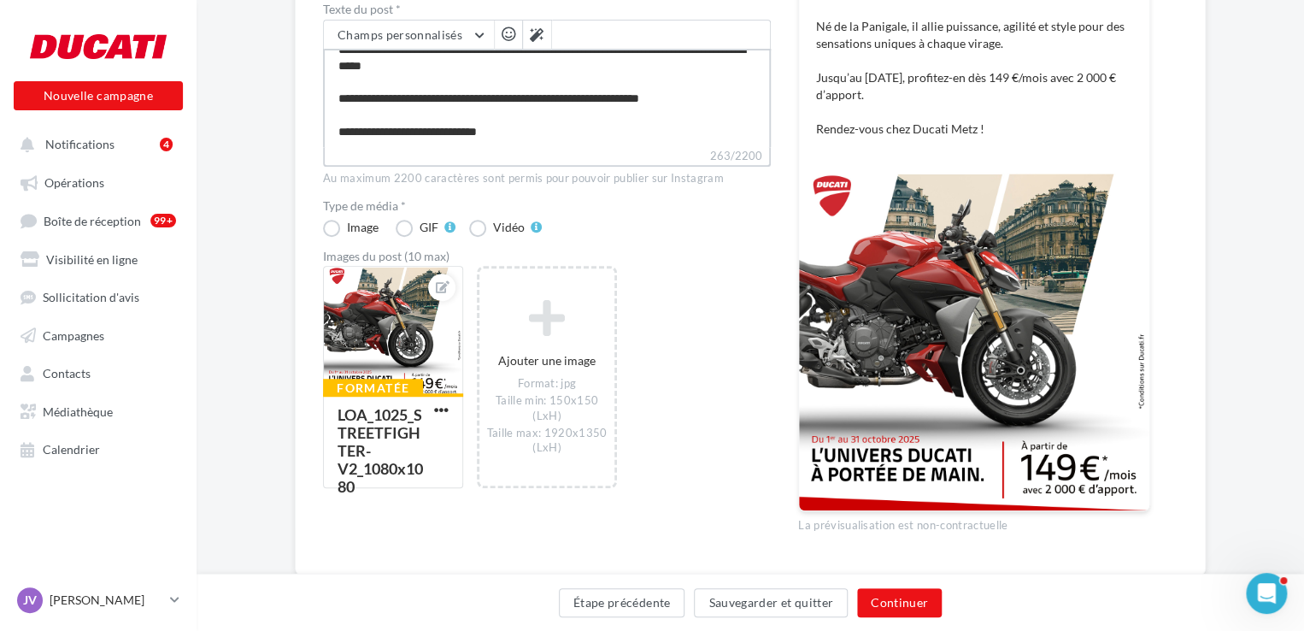
paste textarea "**********"
type textarea "**********"
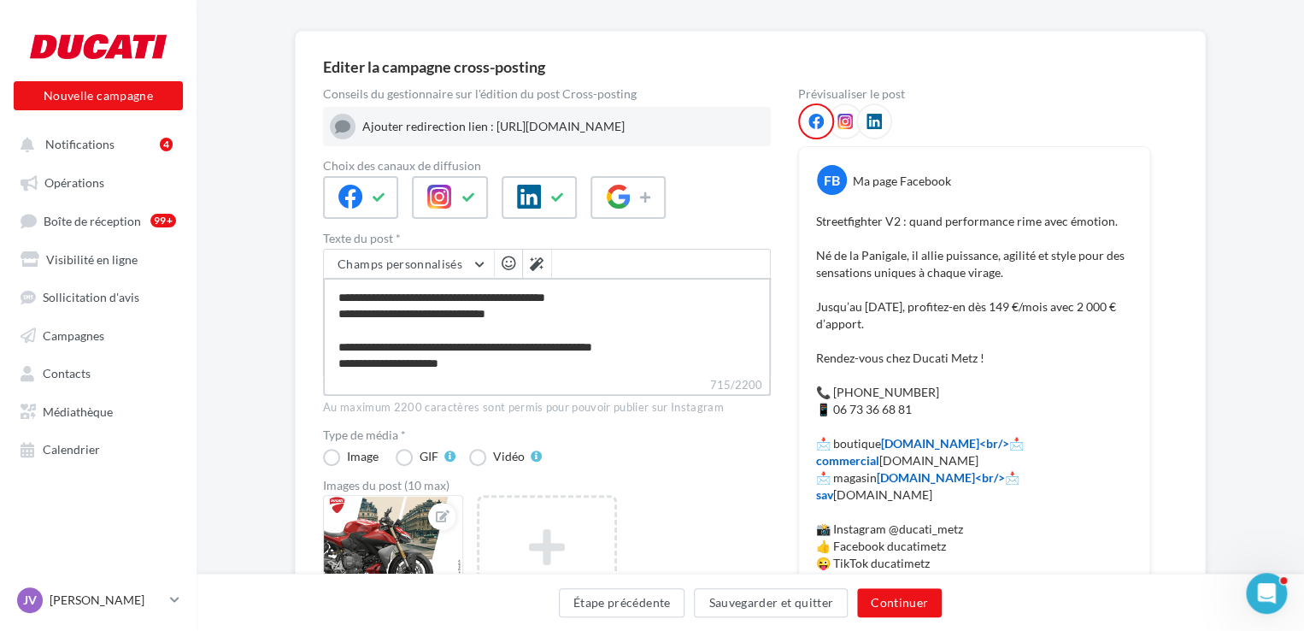
scroll to position [377, 0]
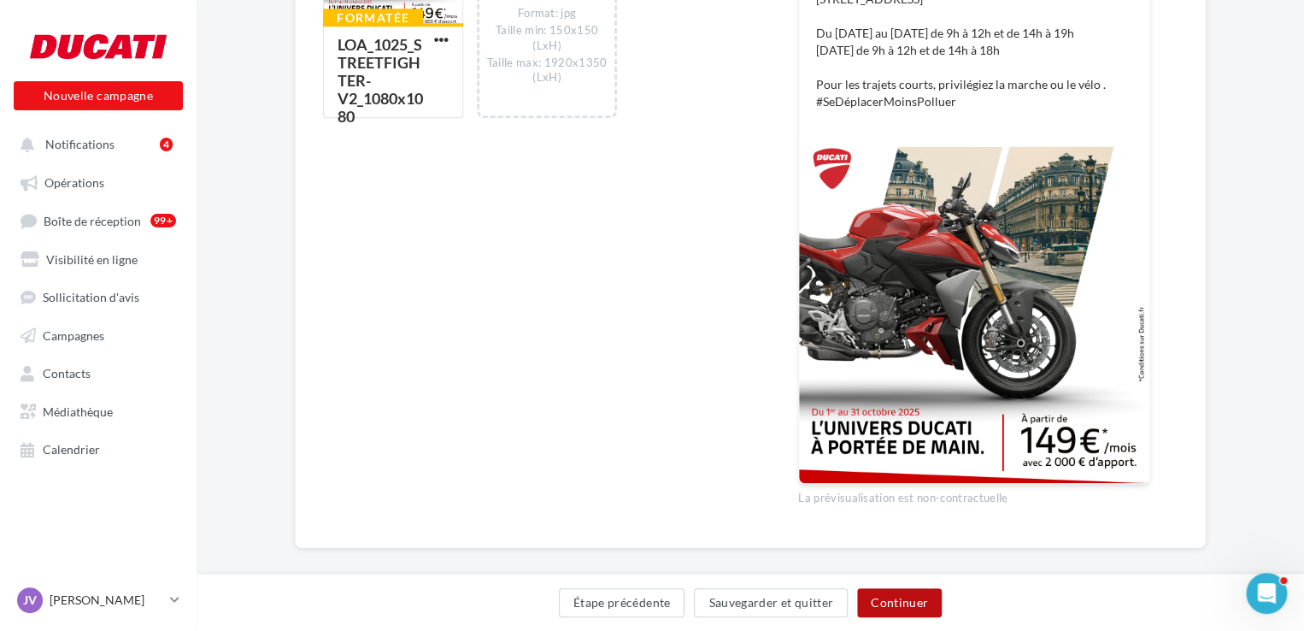
click at [876, 597] on button "Continuer" at bounding box center [899, 602] width 85 height 29
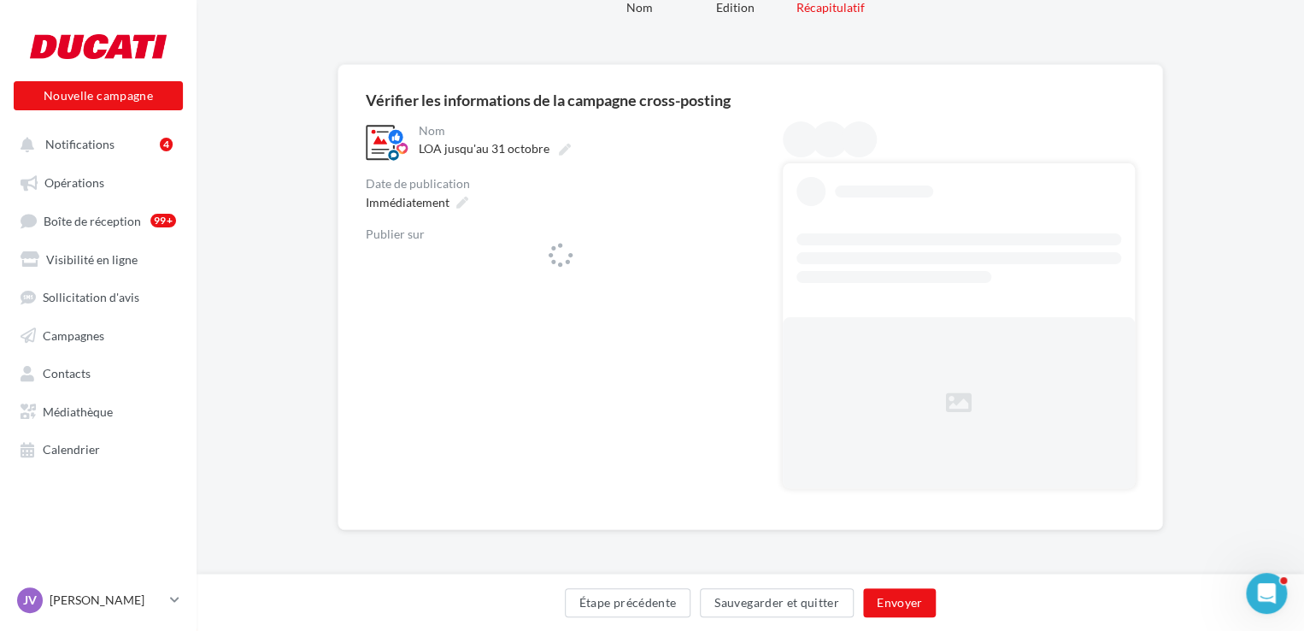
scroll to position [79, 0]
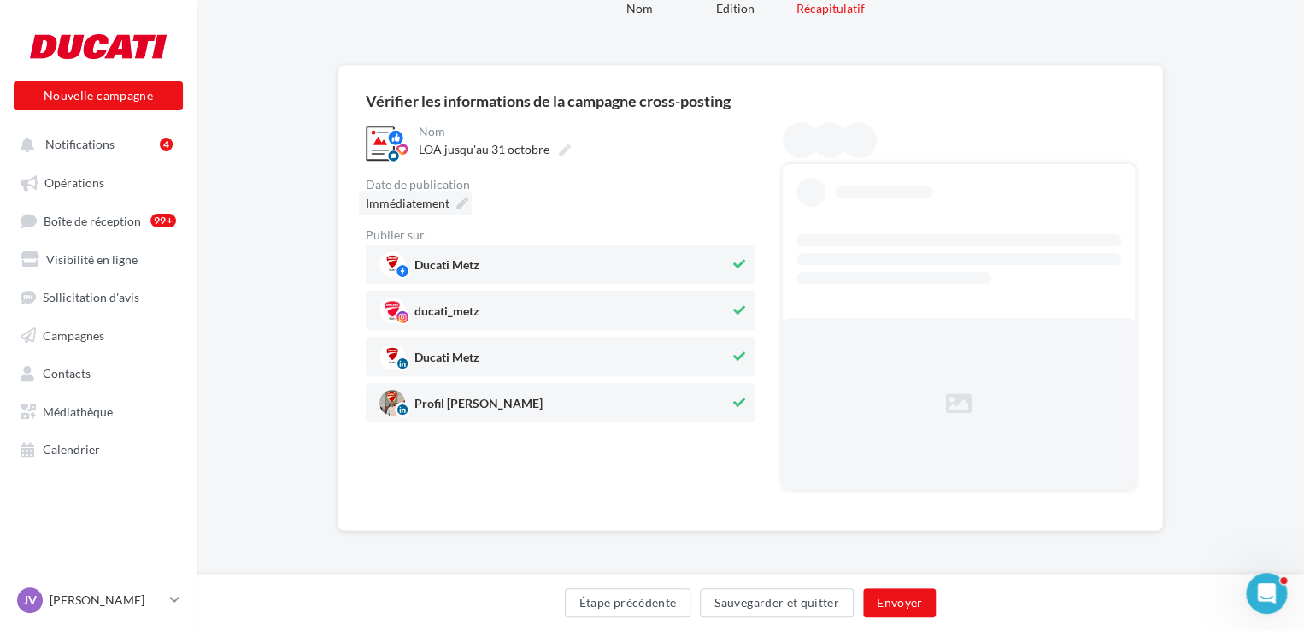
click at [413, 206] on span "Immédiatement" at bounding box center [408, 203] width 84 height 15
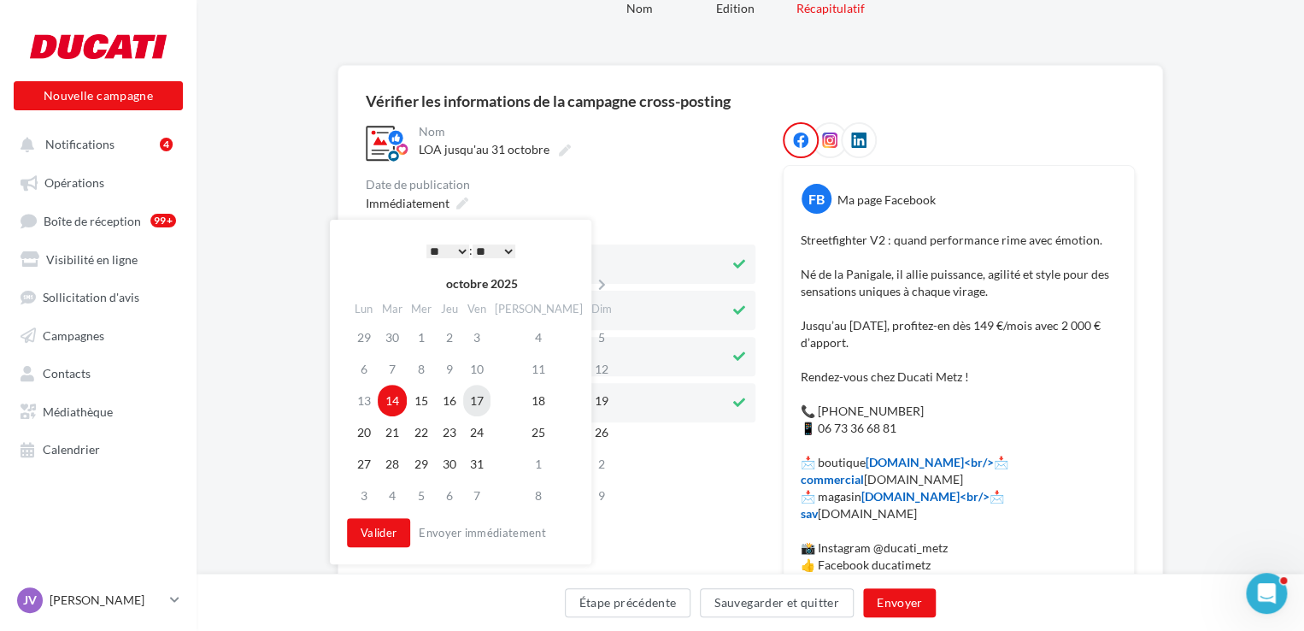
click at [491, 397] on td "17" at bounding box center [476, 401] width 27 height 32
click at [441, 250] on select "* * * * * * * * * * ** ** ** ** ** ** ** ** ** ** ** ** ** **" at bounding box center [447, 251] width 43 height 14
click at [383, 538] on button "Valider" at bounding box center [378, 532] width 63 height 29
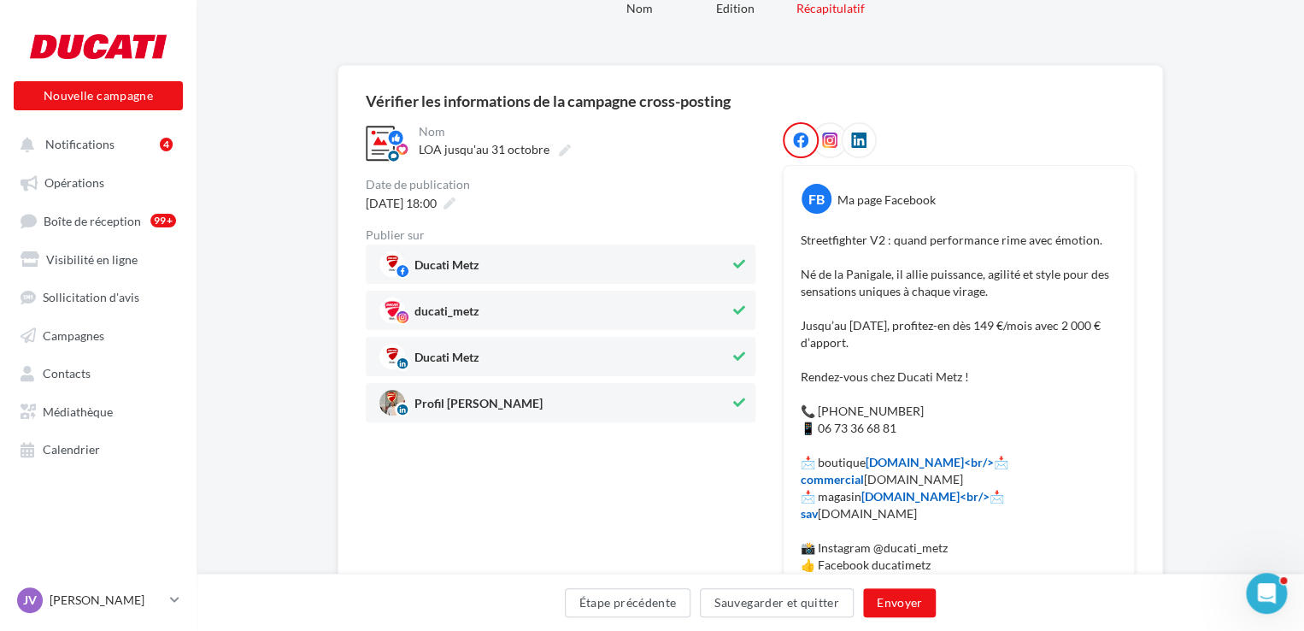
click at [586, 400] on span "Profil Jimmy Viklovszki" at bounding box center [554, 403] width 350 height 26
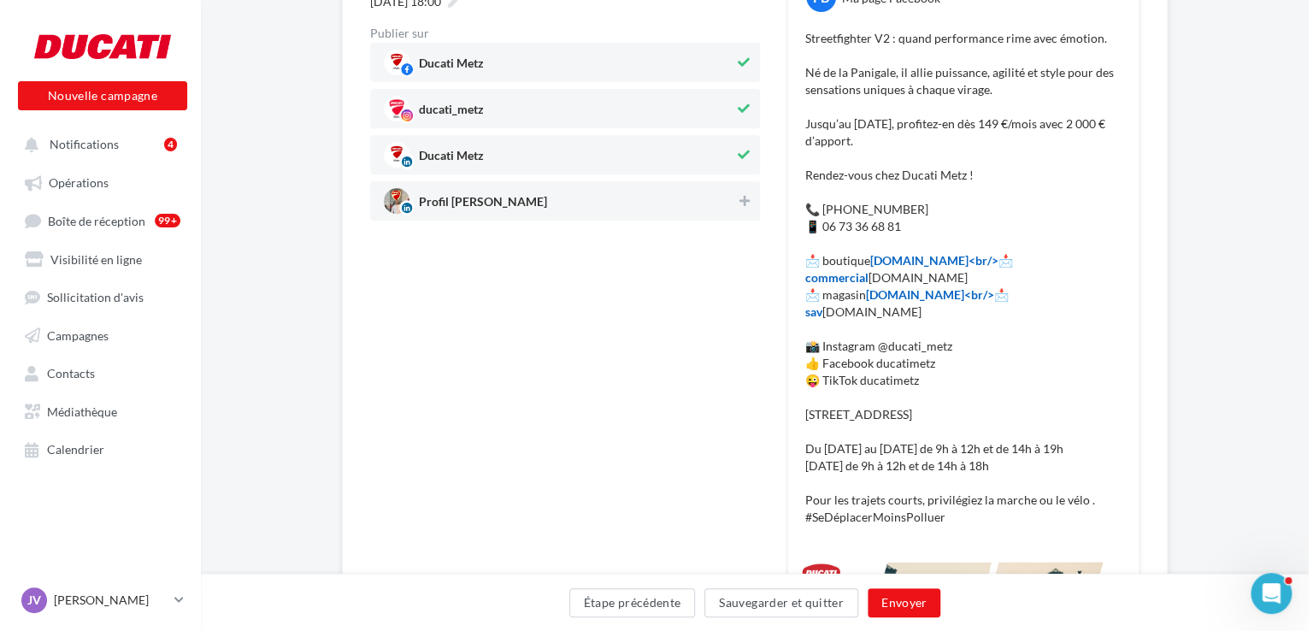
scroll to position [250, 0]
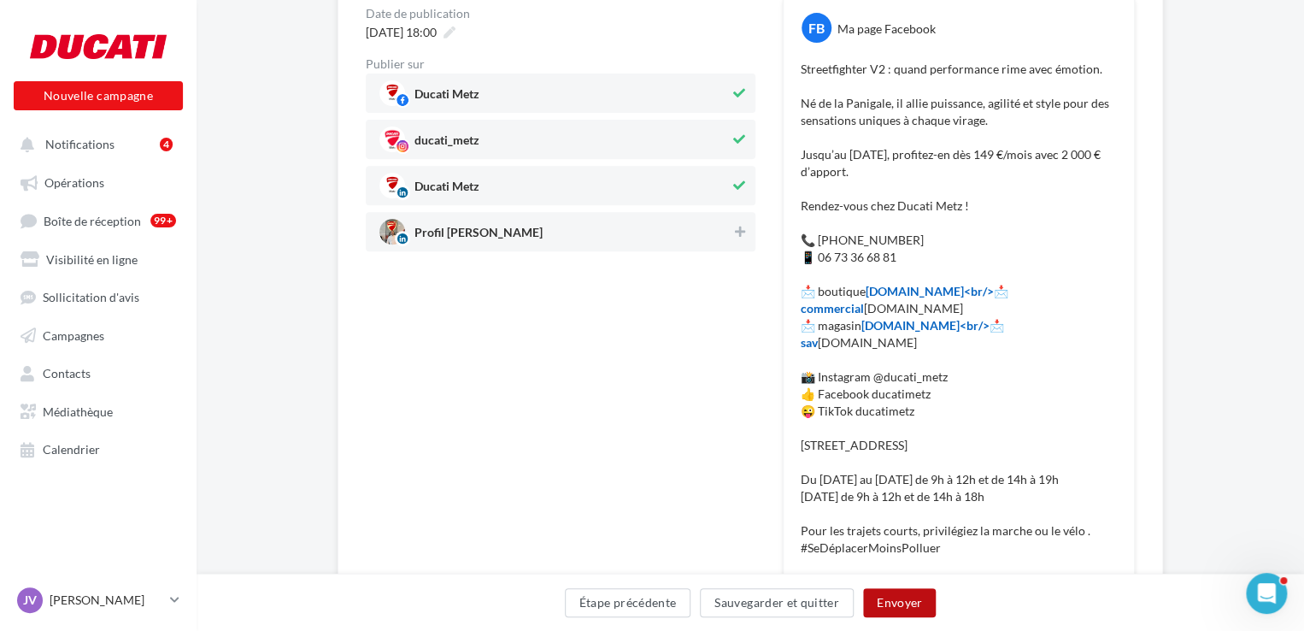
click at [887, 600] on button "Envoyer" at bounding box center [899, 602] width 73 height 29
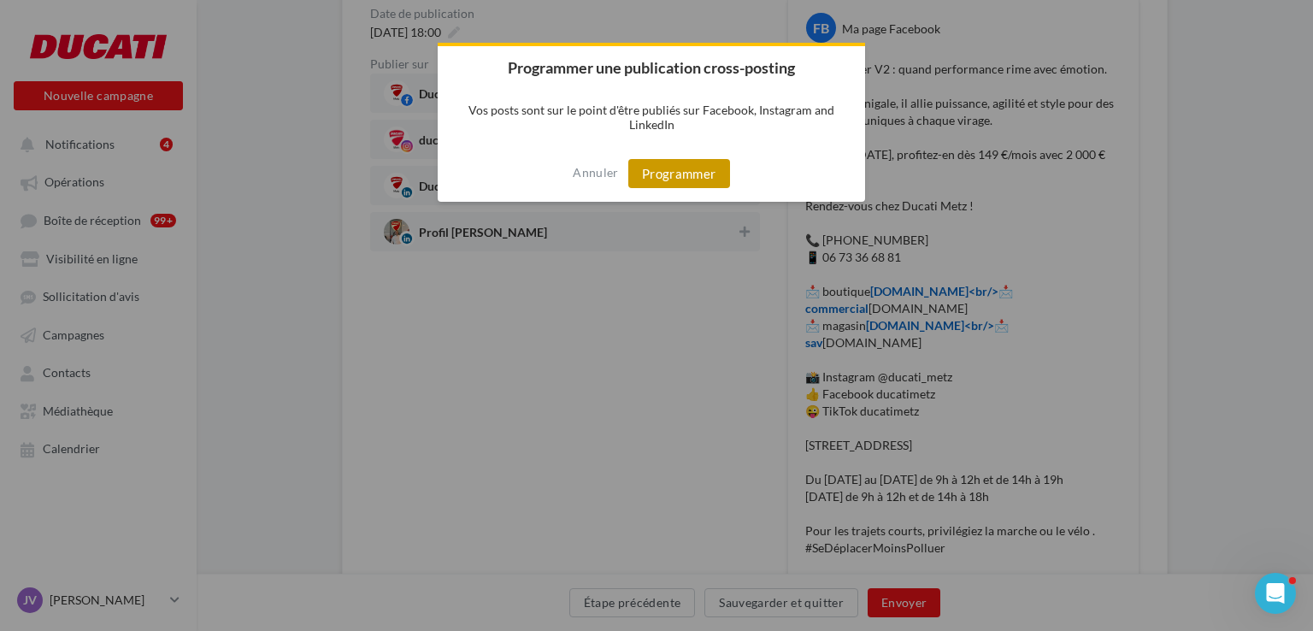
click at [694, 171] on button "Programmer" at bounding box center [679, 173] width 102 height 29
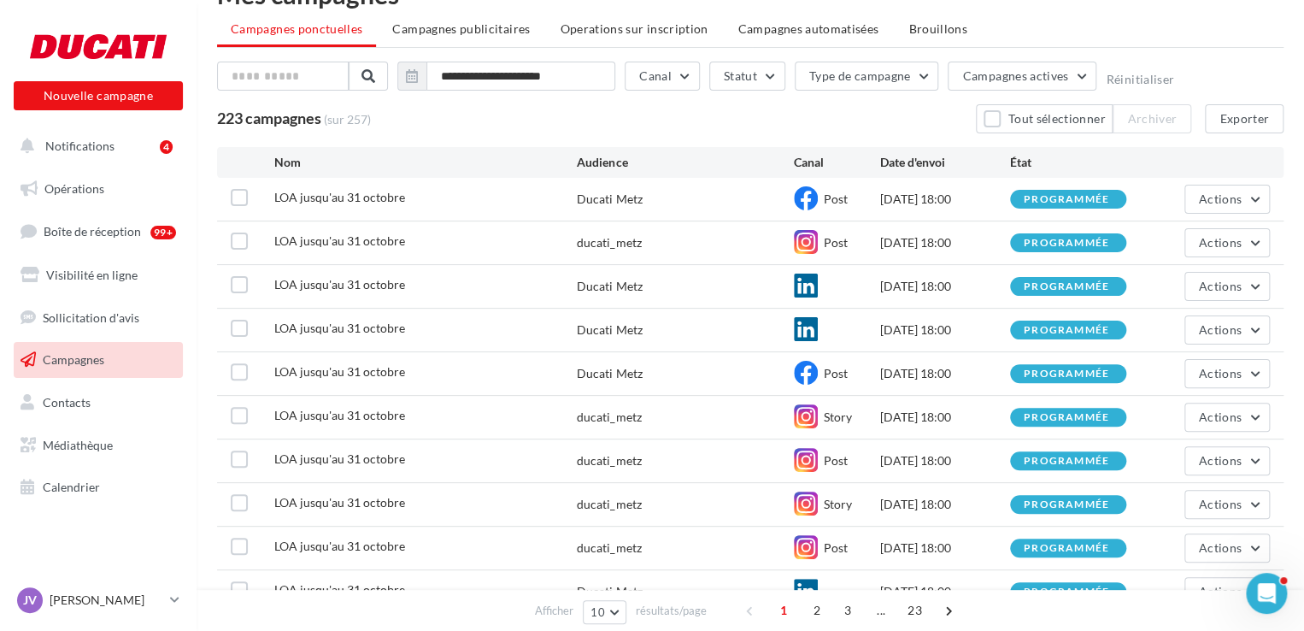
scroll to position [85, 0]
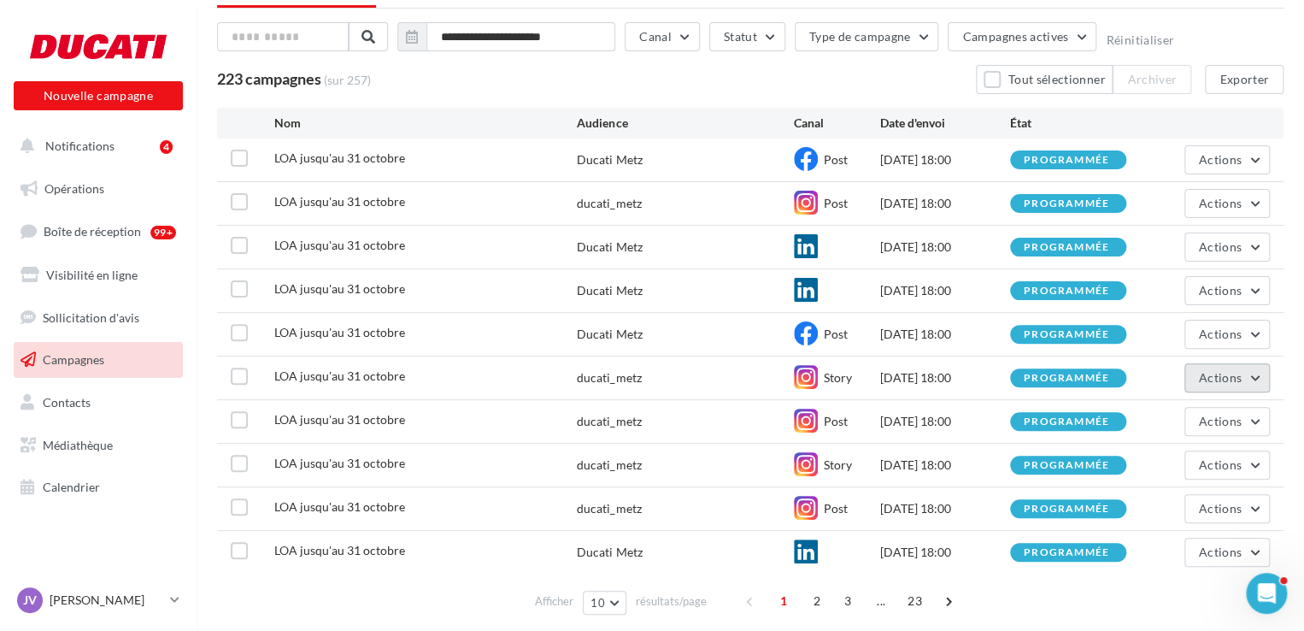
click at [1254, 377] on button "Actions" at bounding box center [1227, 377] width 85 height 29
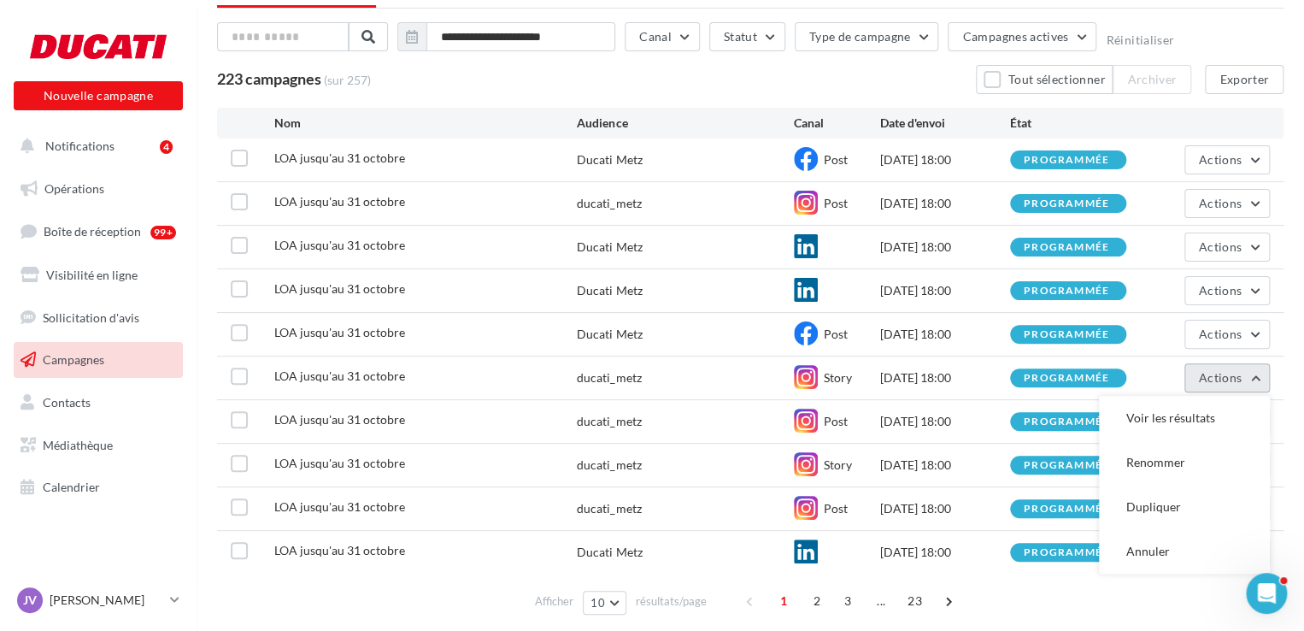
click at [1254, 377] on button "Actions" at bounding box center [1227, 377] width 85 height 29
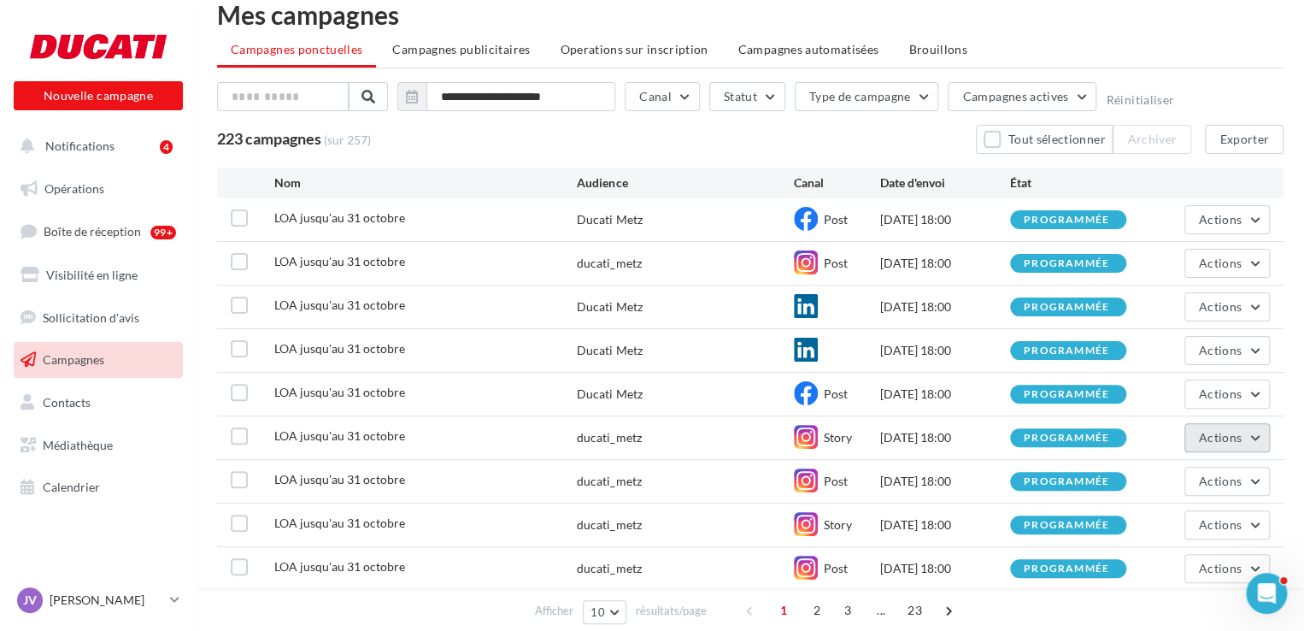
scroll to position [0, 0]
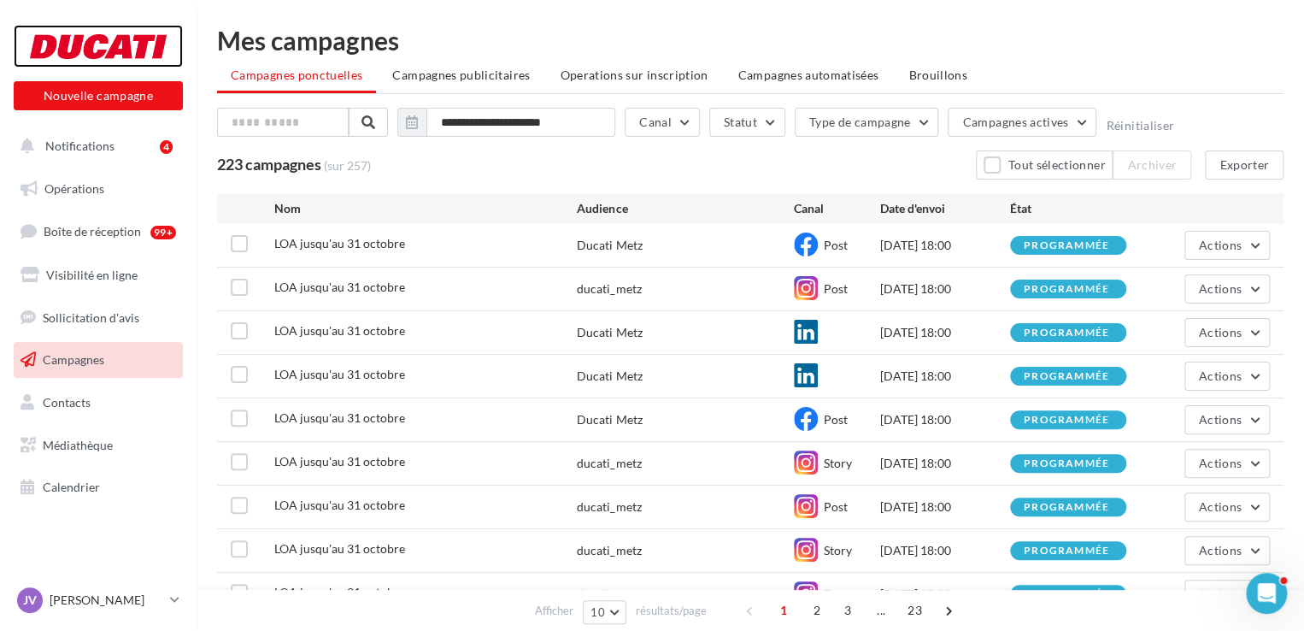
click at [117, 49] on div at bounding box center [98, 46] width 137 height 43
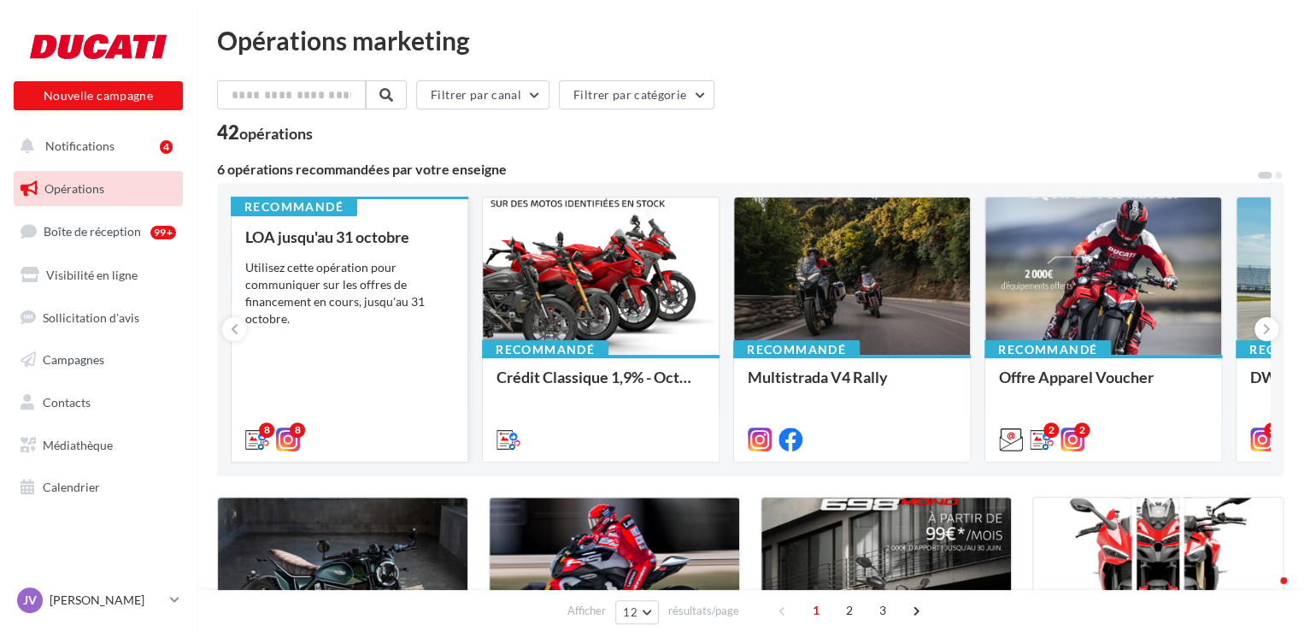
click at [323, 299] on div "Utilisez cette opération pour communiquer sur les offres de financement en cour…" at bounding box center [349, 293] width 209 height 68
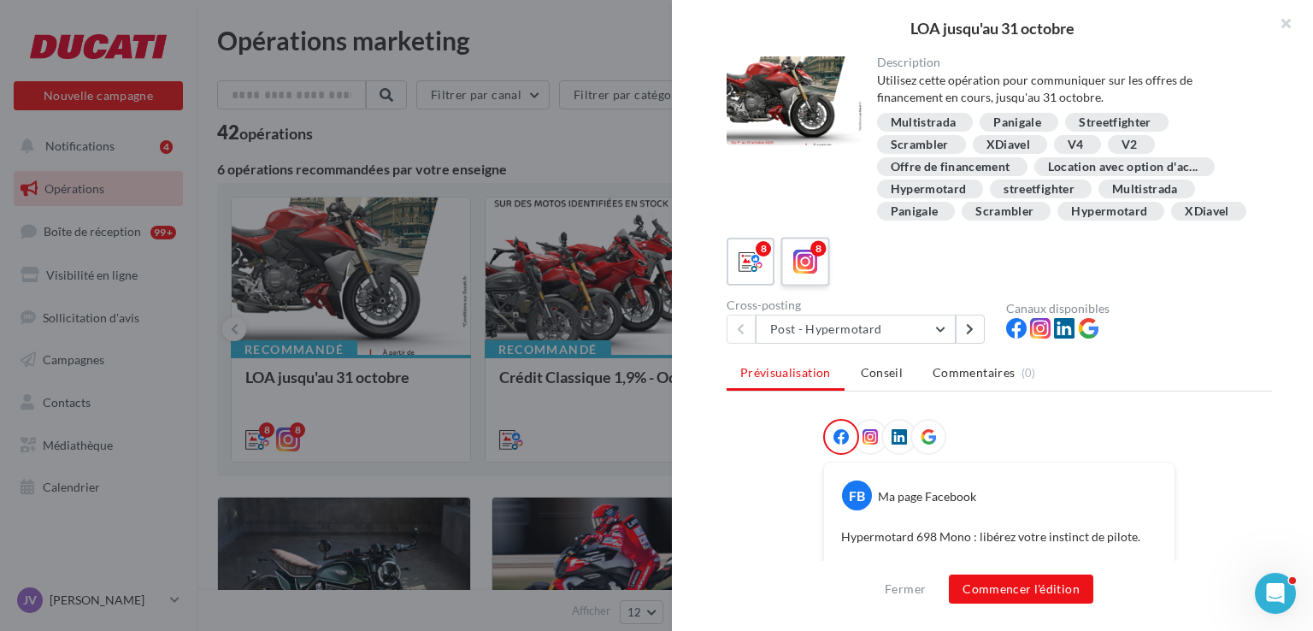
click at [786, 283] on label "8" at bounding box center [804, 261] width 49 height 49
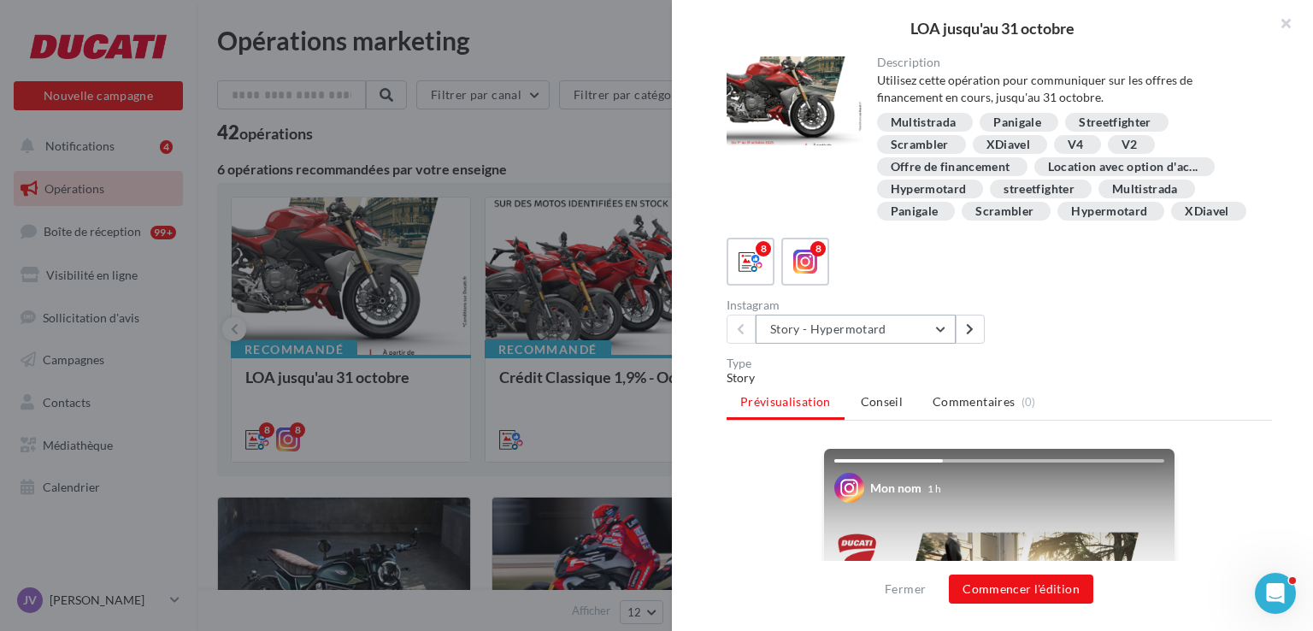
click at [831, 344] on button "Story - Hypermotard" at bounding box center [856, 329] width 200 height 29
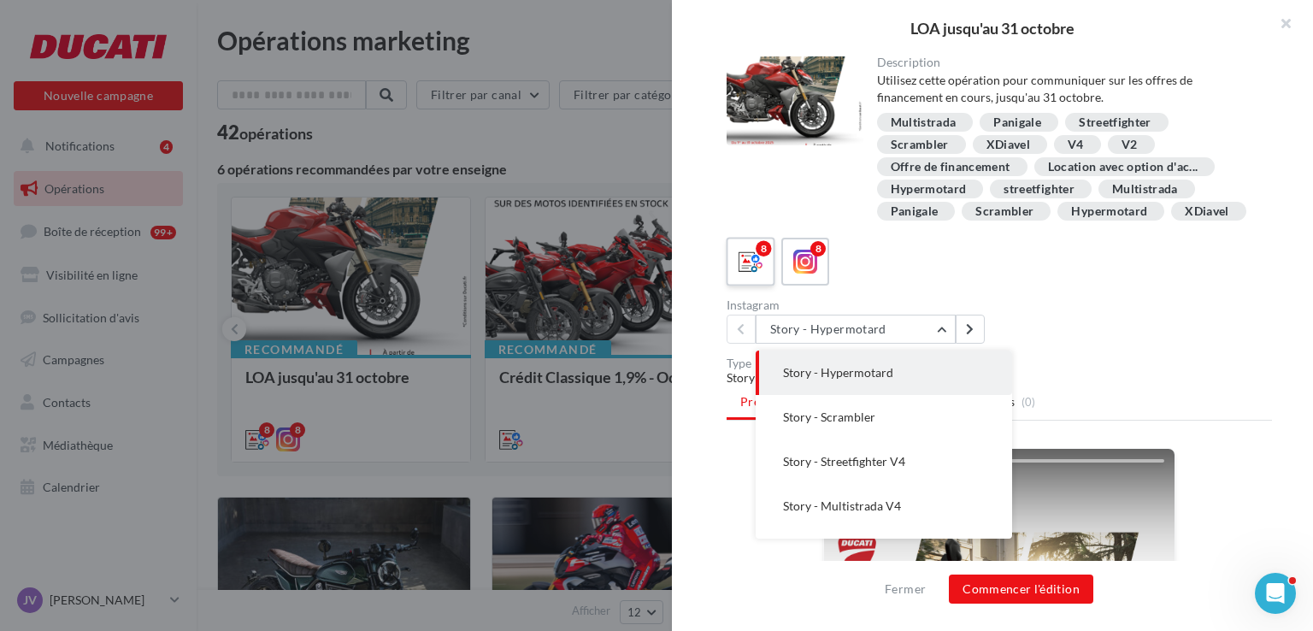
click at [764, 256] on div "8" at bounding box center [763, 248] width 15 height 15
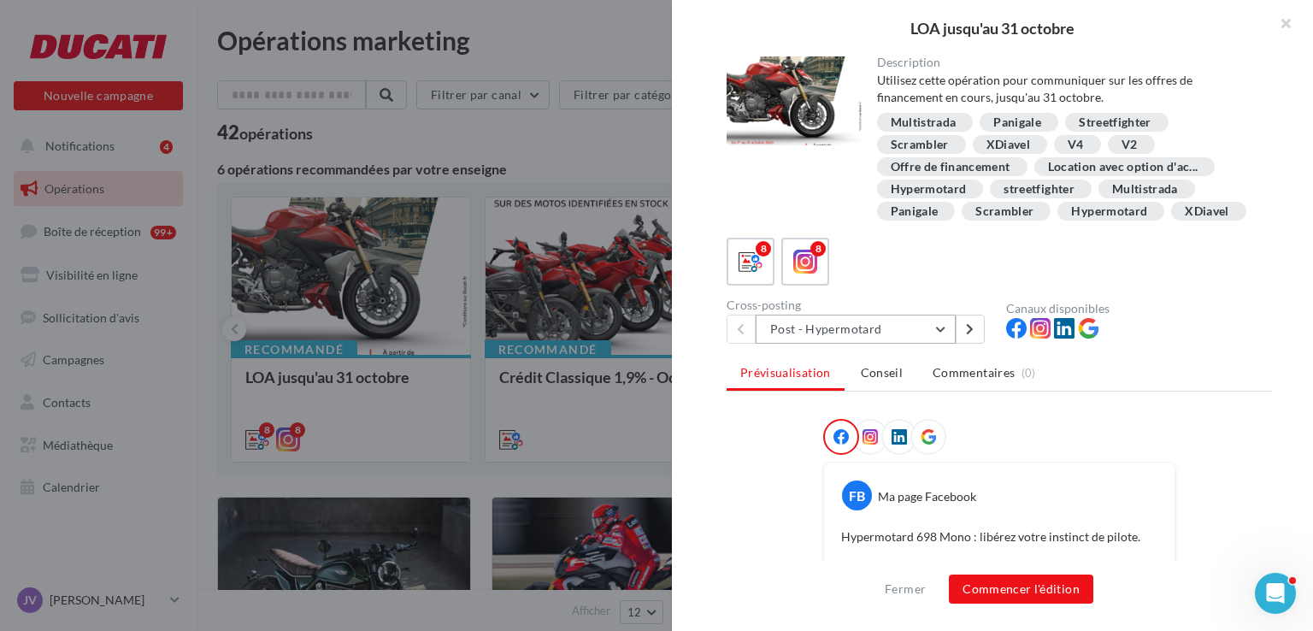
click at [865, 344] on button "Post - Hypermotard" at bounding box center [856, 329] width 200 height 29
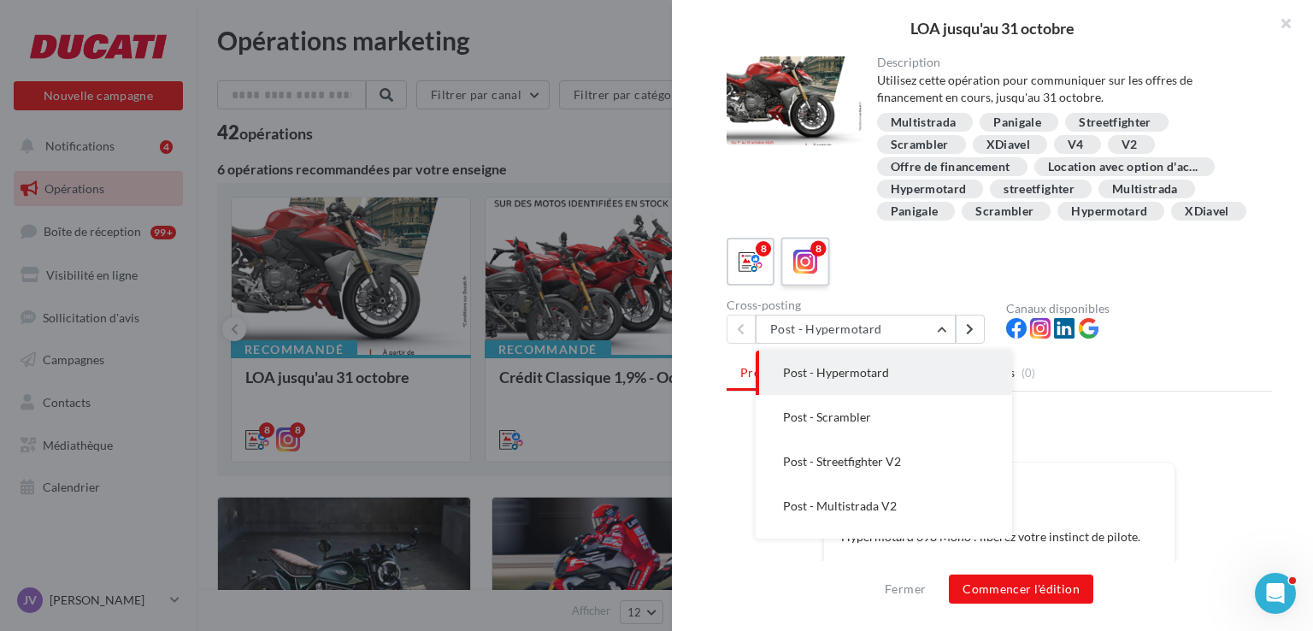
click at [785, 285] on label "8" at bounding box center [804, 261] width 49 height 49
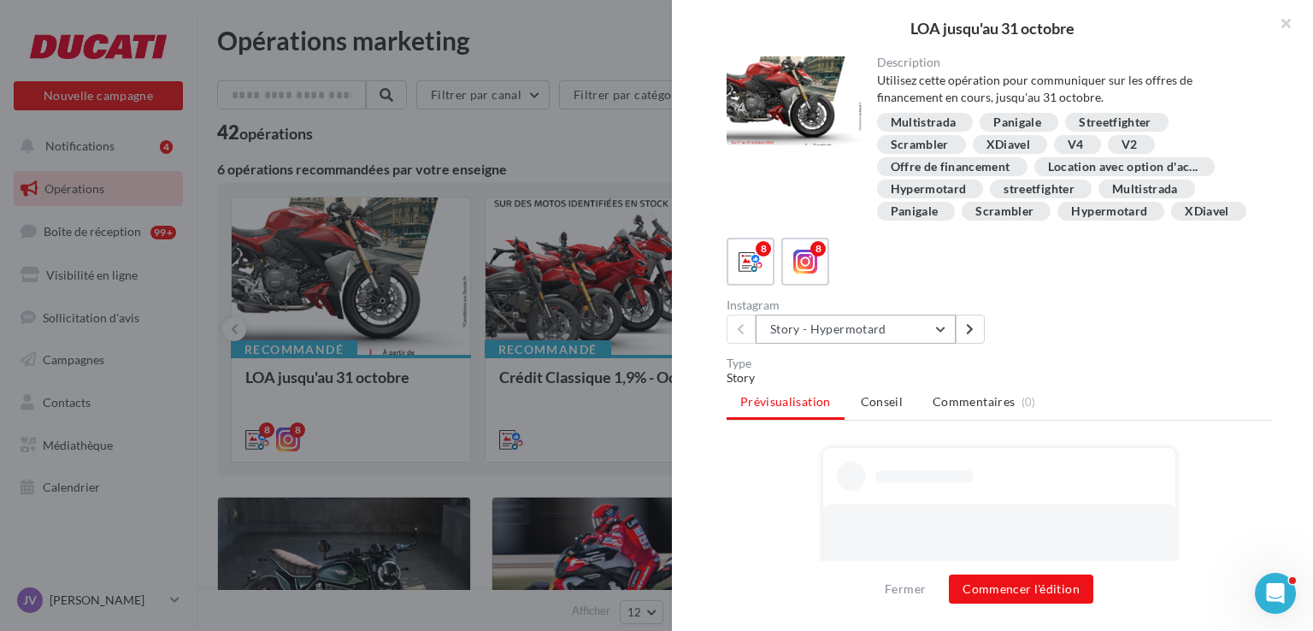
click at [877, 344] on button "Story - Hypermotard" at bounding box center [856, 329] width 200 height 29
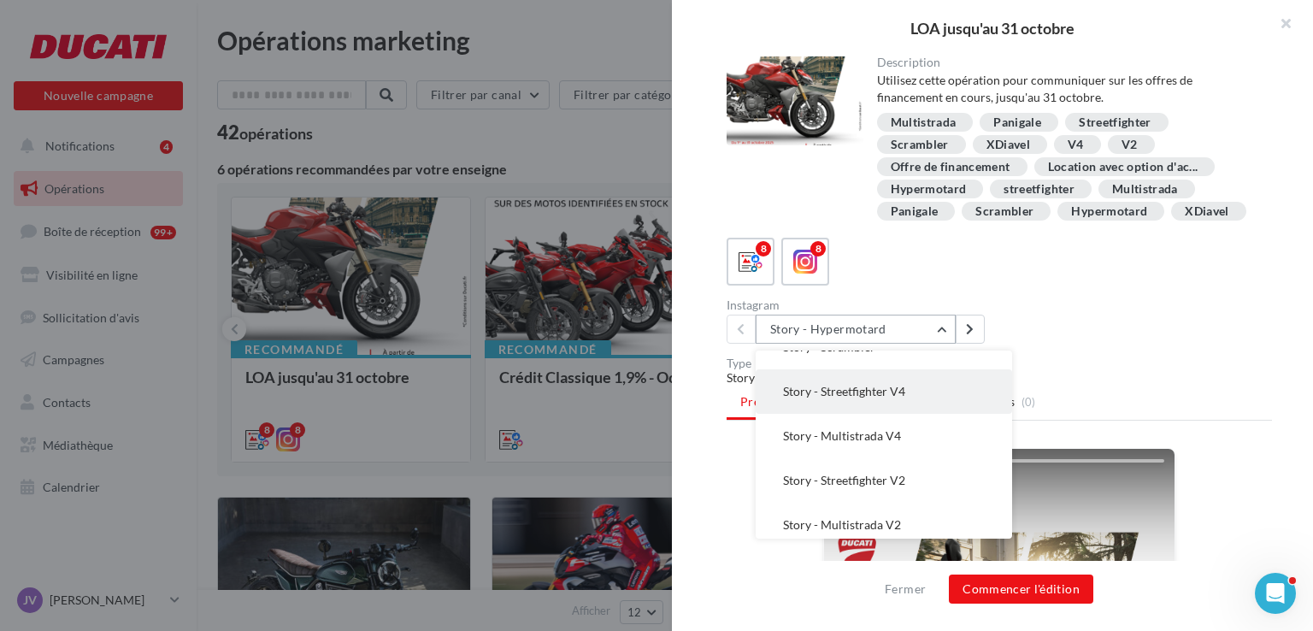
scroll to position [168, 0]
click at [873, 390] on span "Story - Streetfighter V2" at bounding box center [844, 382] width 122 height 15
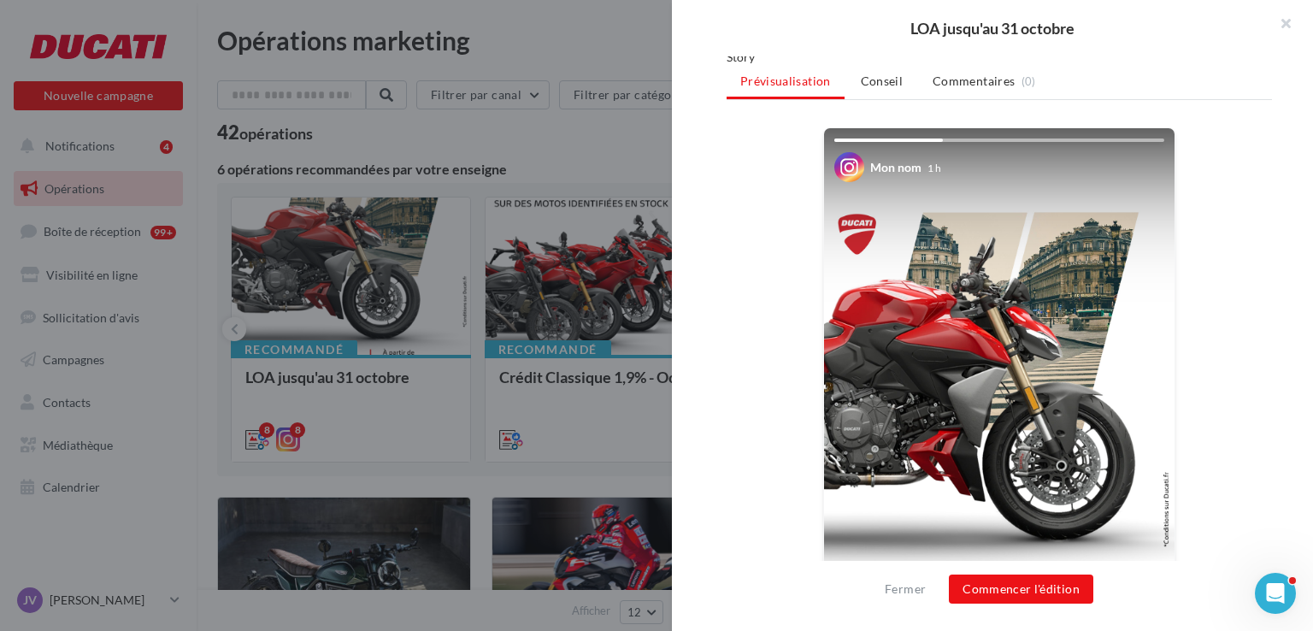
scroll to position [427, 0]
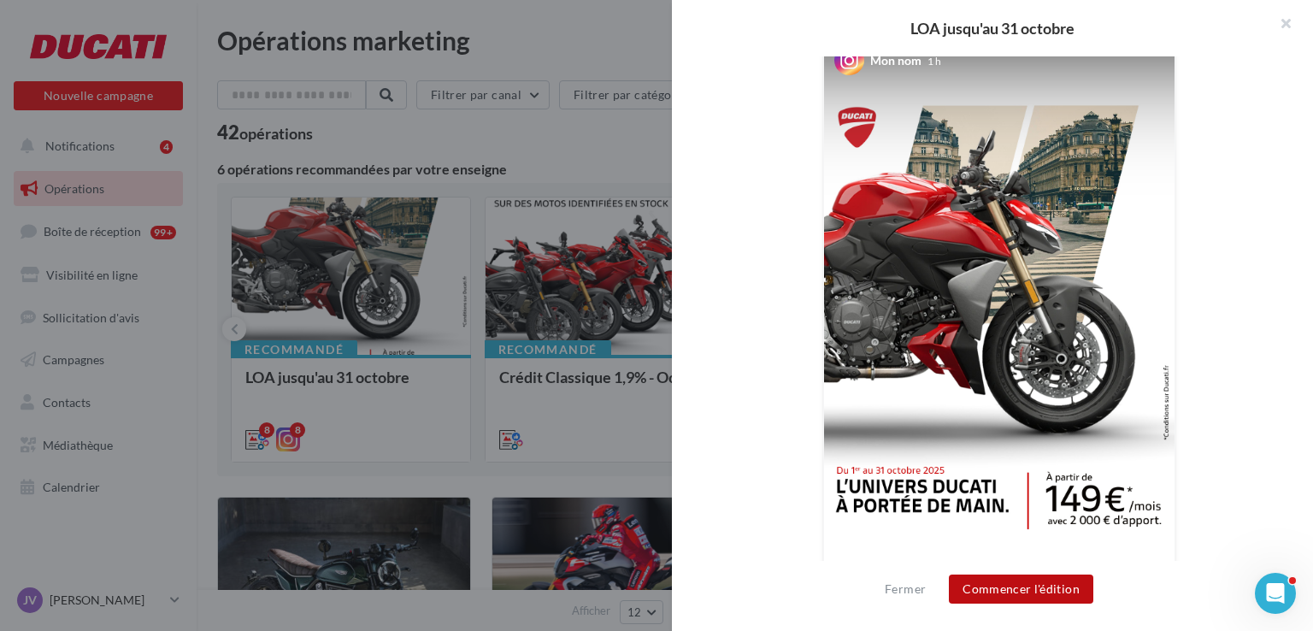
click at [1008, 586] on button "Commencer l'édition" at bounding box center [1021, 588] width 144 height 29
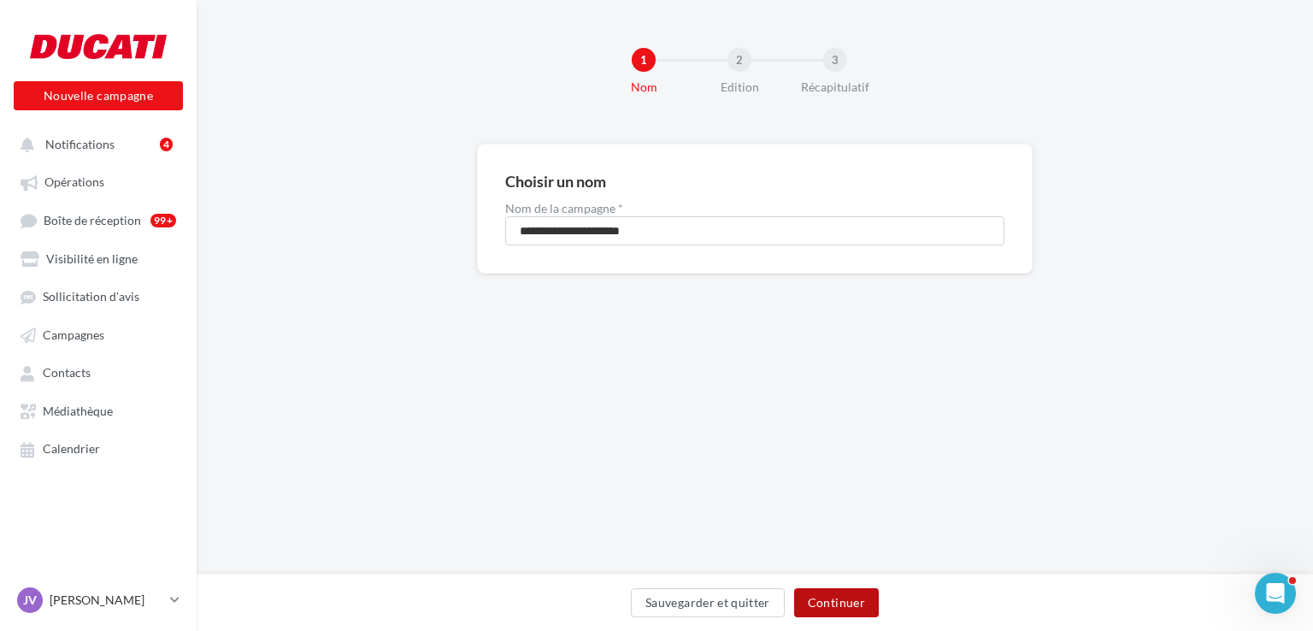
click at [801, 601] on button "Continuer" at bounding box center [836, 602] width 85 height 29
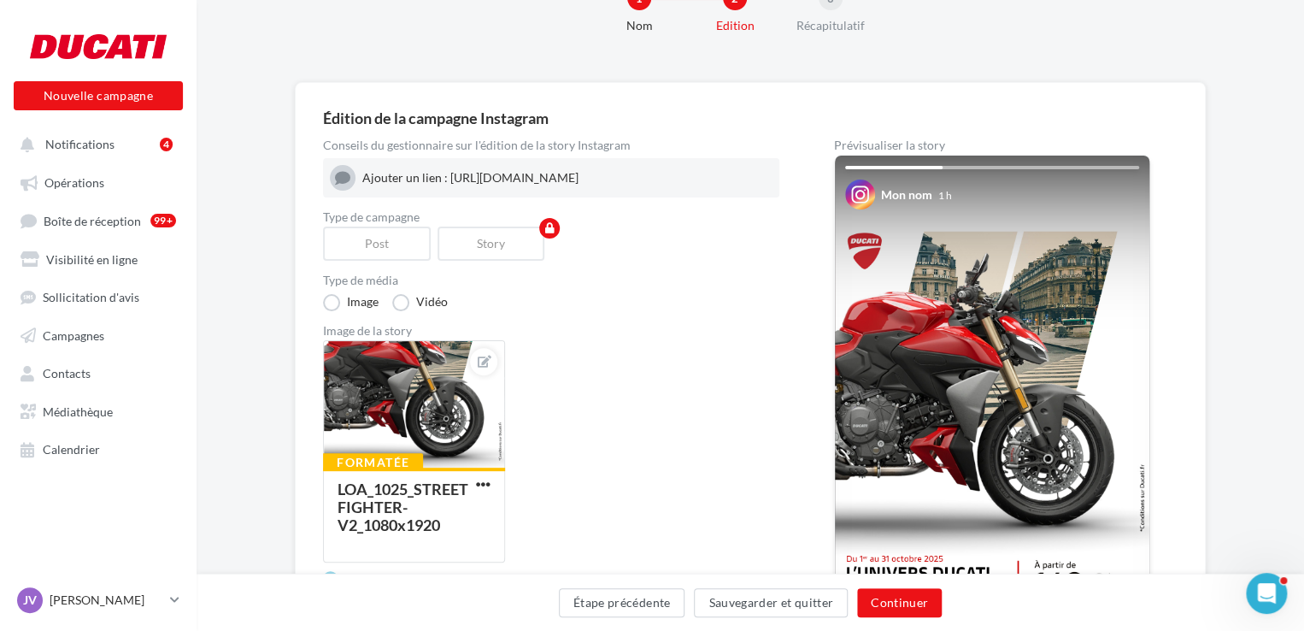
scroll to position [171, 0]
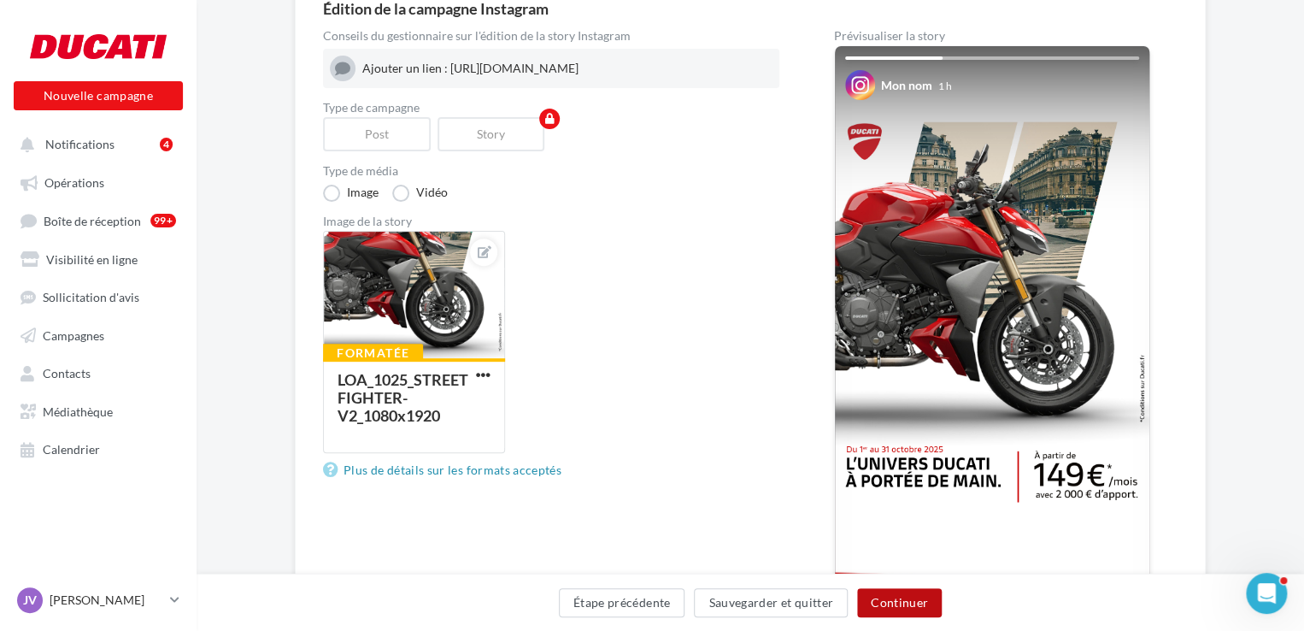
click at [883, 602] on button "Continuer" at bounding box center [899, 602] width 85 height 29
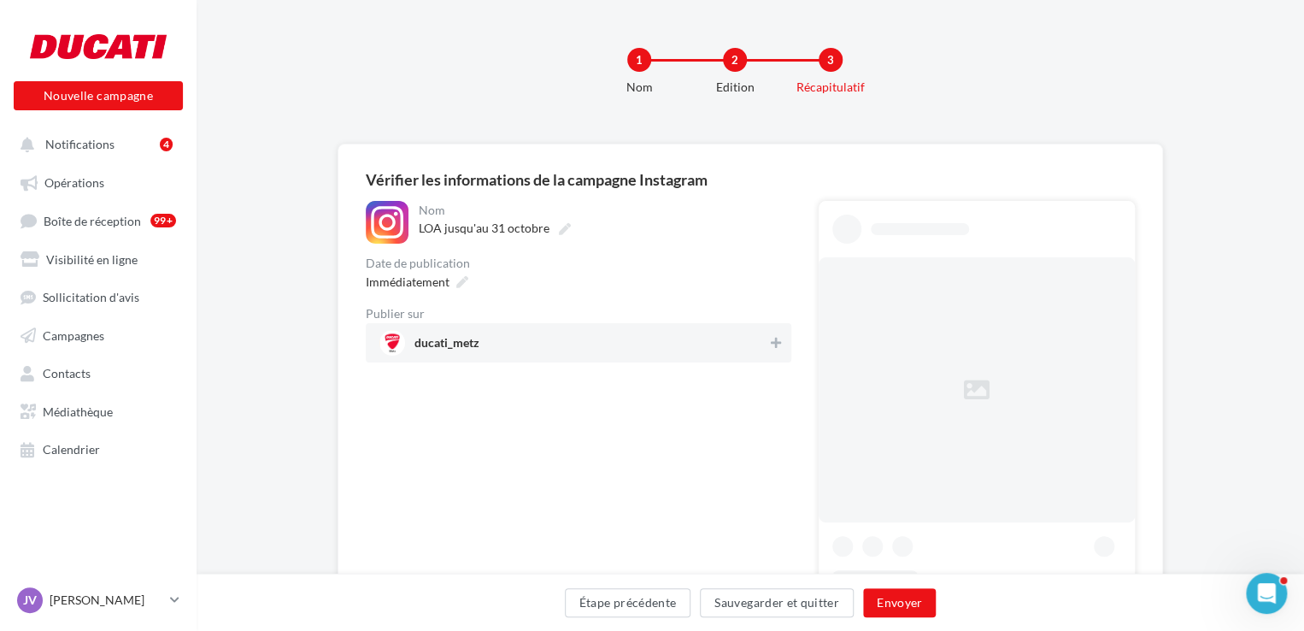
click at [749, 126] on div "1 Nom 2 Edition 3 Récapitulatif" at bounding box center [778, 78] width 1108 height 103
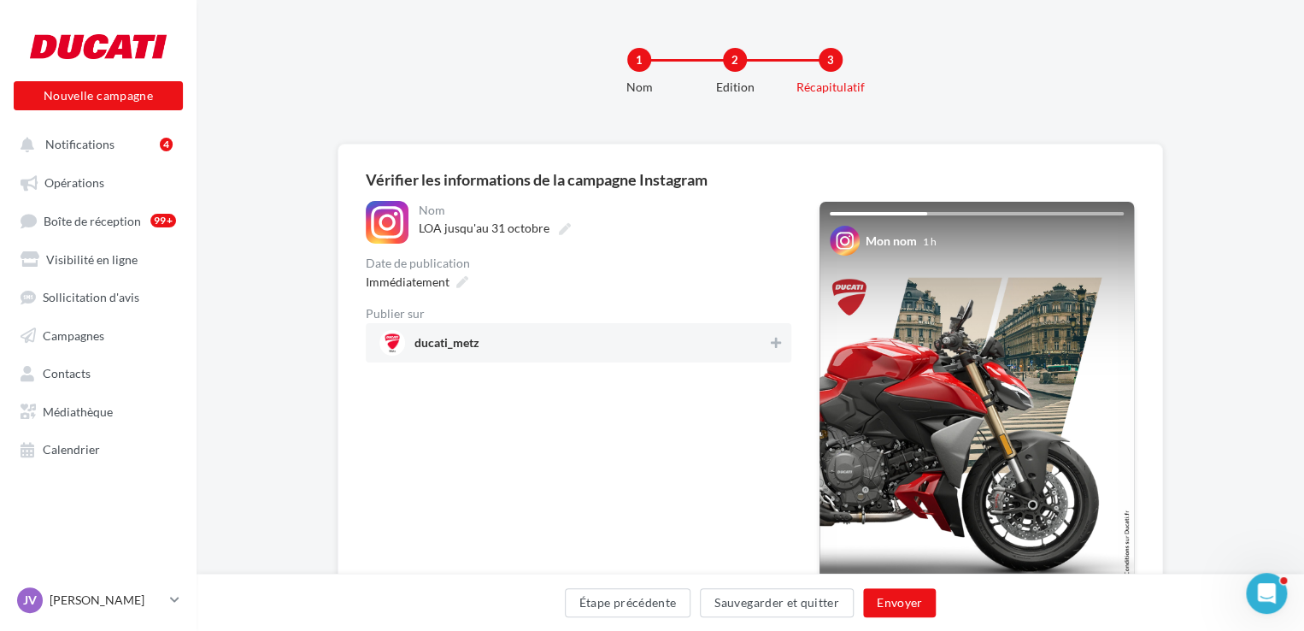
click at [735, 339] on span "ducati_metz" at bounding box center [573, 343] width 388 height 26
click at [421, 277] on span "Immédiatement" at bounding box center [408, 281] width 84 height 15
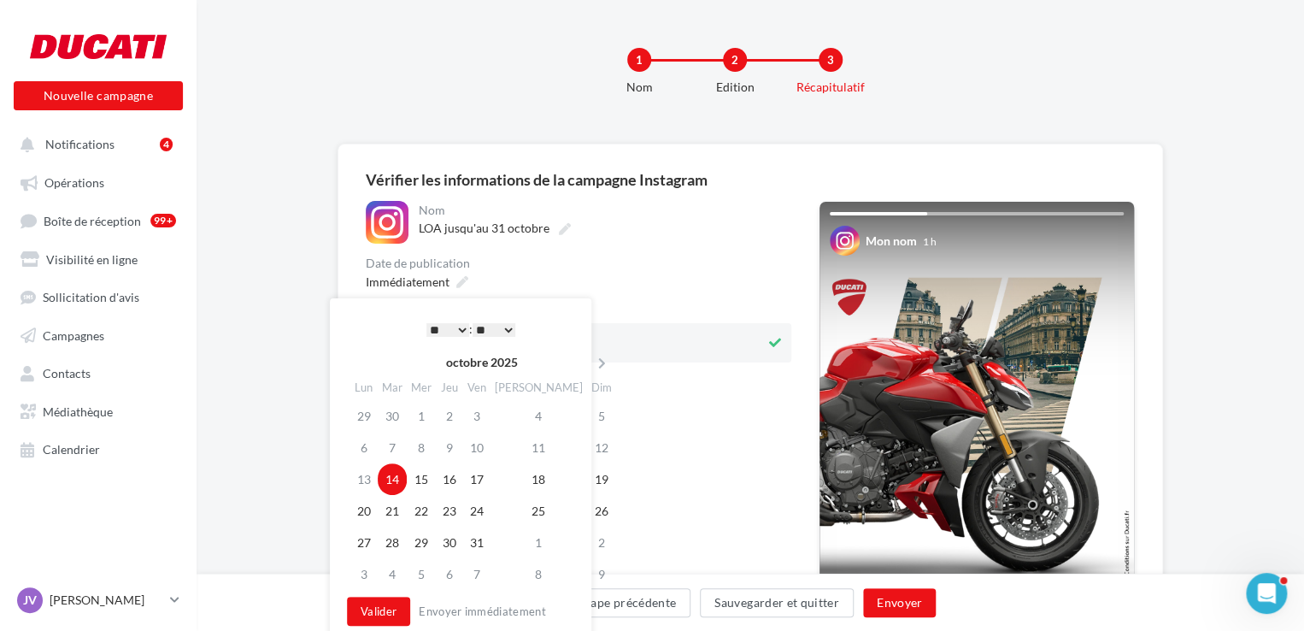
click at [444, 333] on select "* * * * * * * * * * ** ** ** ** ** ** ** ** ** ** ** ** ** **" at bounding box center [447, 330] width 43 height 14
click at [496, 326] on select "** ** ** ** ** **" at bounding box center [494, 330] width 43 height 14
click at [489, 474] on td "17" at bounding box center [476, 479] width 27 height 32
click at [366, 609] on button "Valider" at bounding box center [378, 611] width 63 height 29
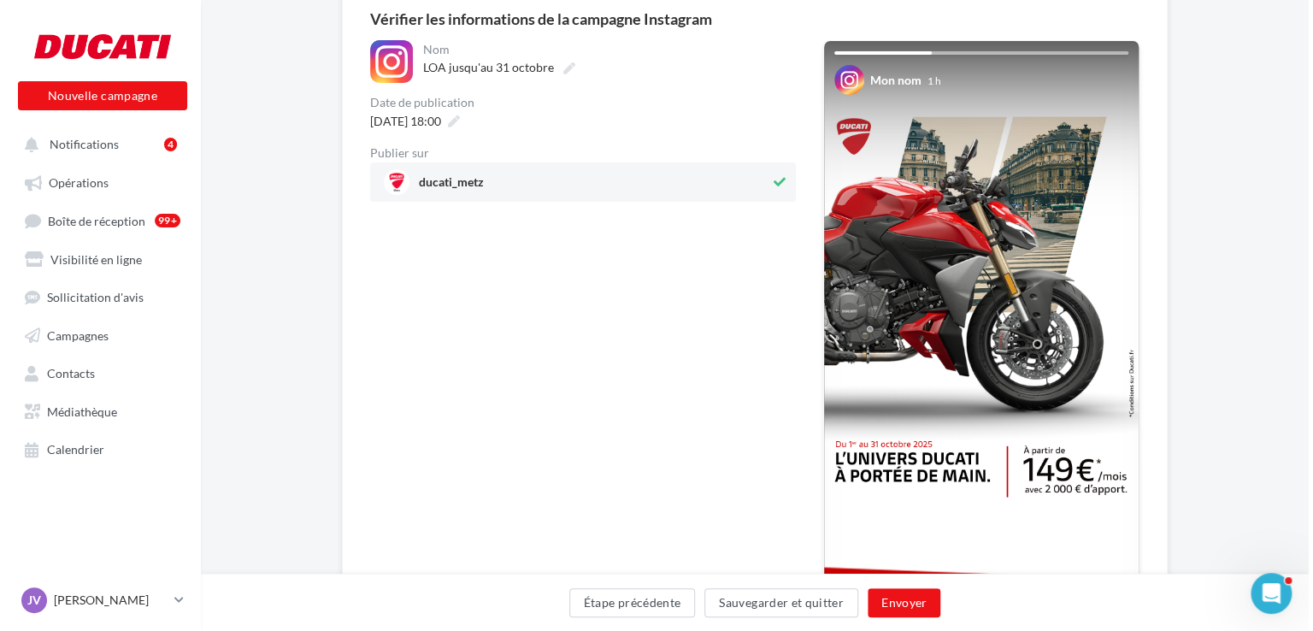
scroll to position [171, 0]
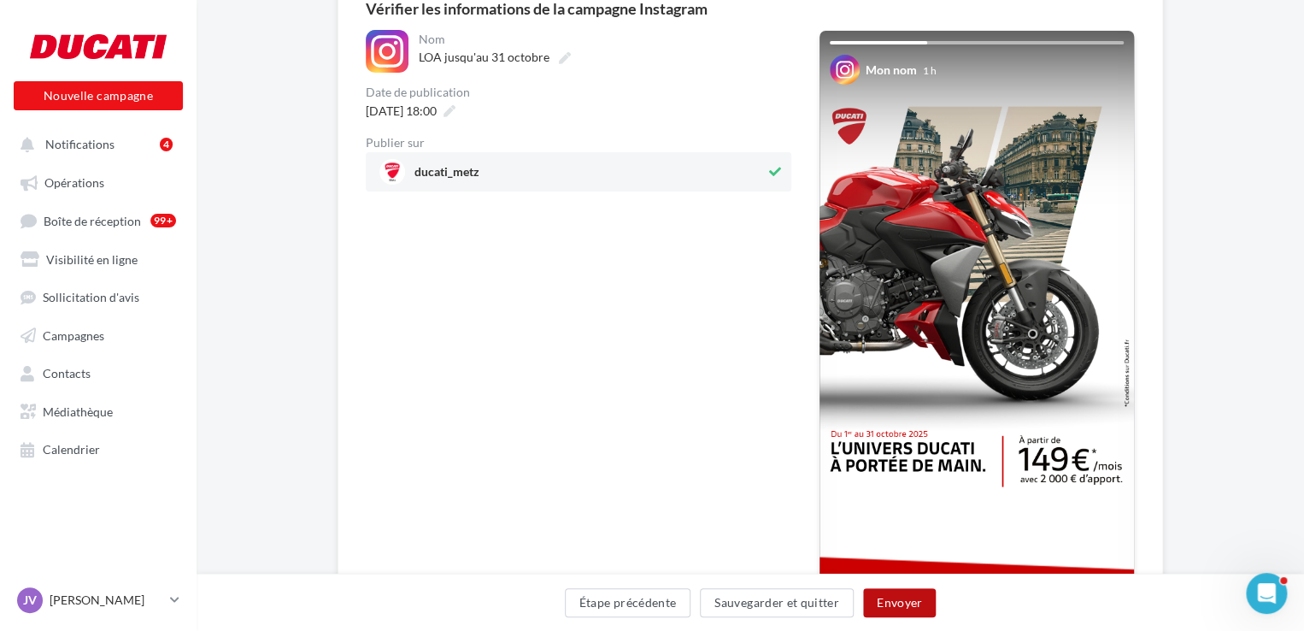
click at [909, 596] on button "Envoyer" at bounding box center [899, 602] width 73 height 29
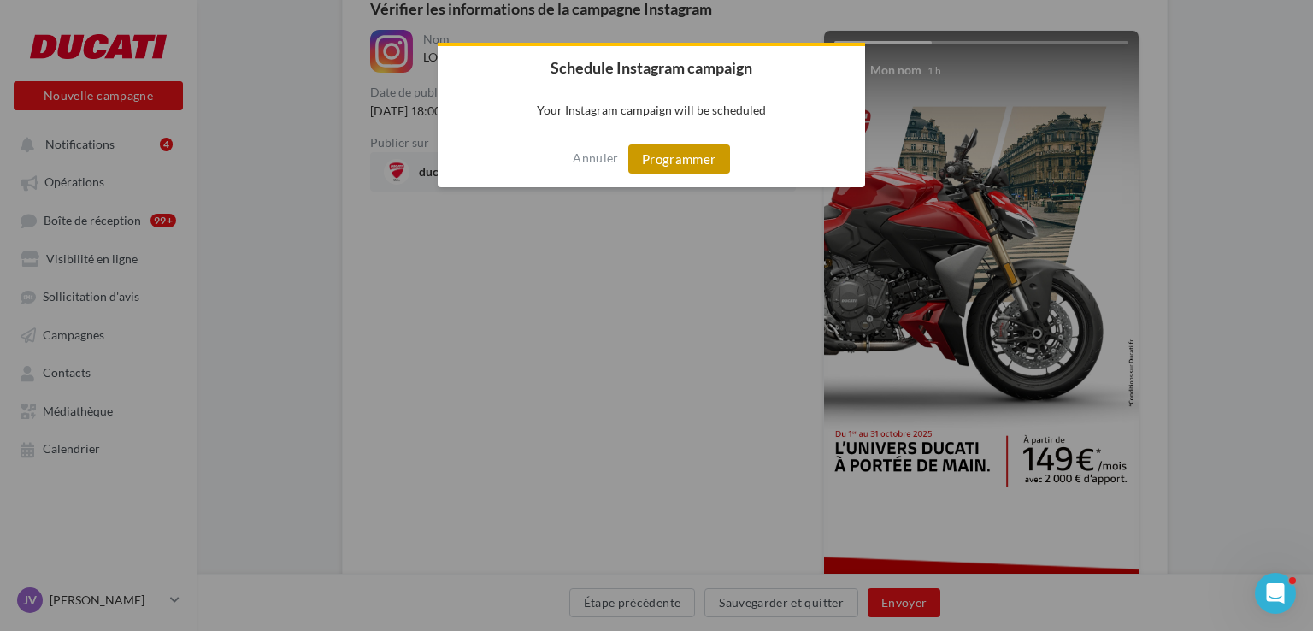
click at [662, 147] on button "Programmer" at bounding box center [679, 158] width 102 height 29
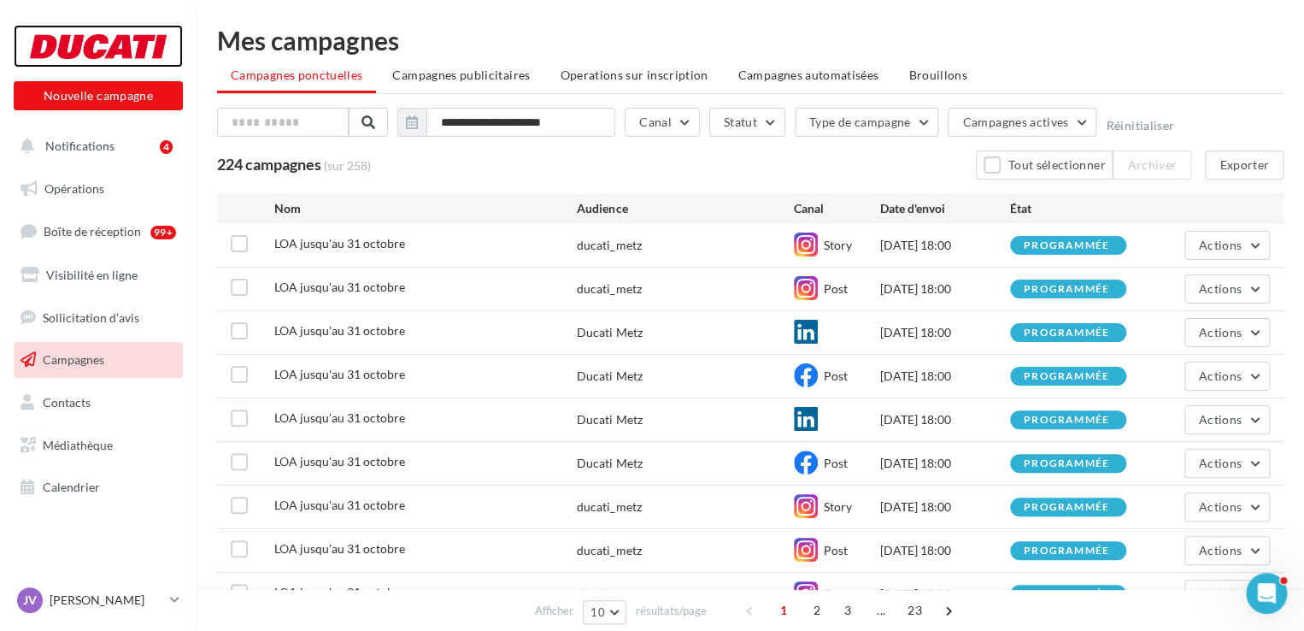
click at [50, 32] on div at bounding box center [98, 46] width 137 height 43
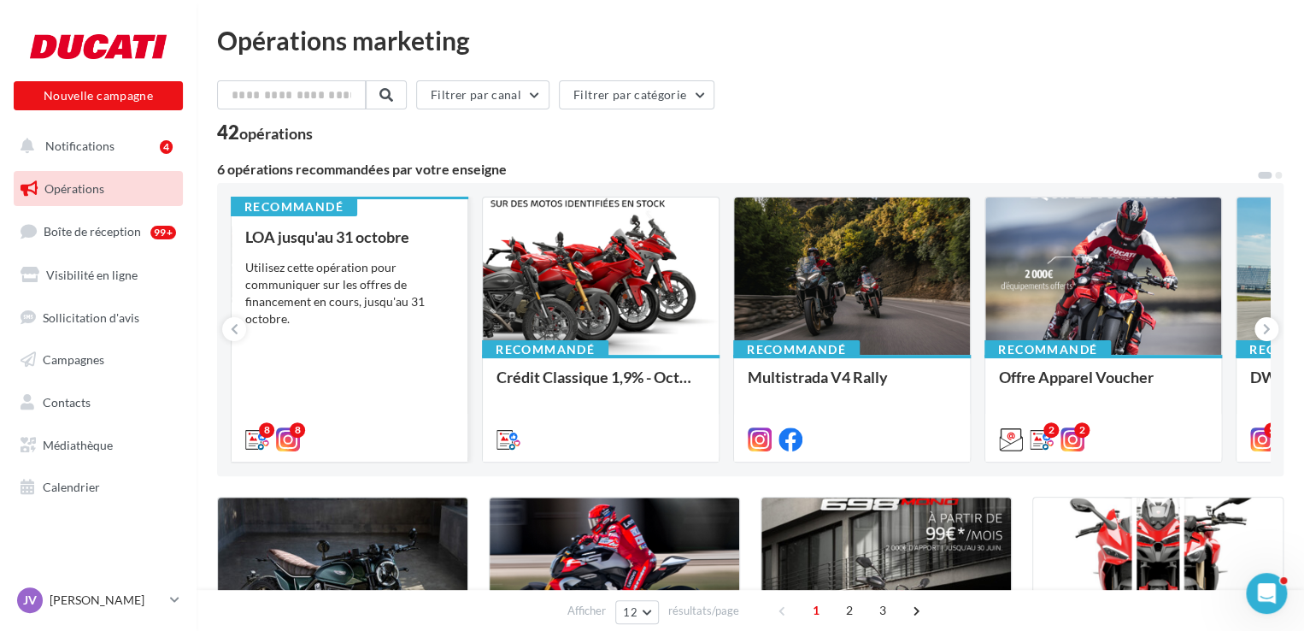
click at [343, 264] on div "Utilisez cette opération pour communiquer sur les offres de financement en cour…" at bounding box center [349, 293] width 209 height 68
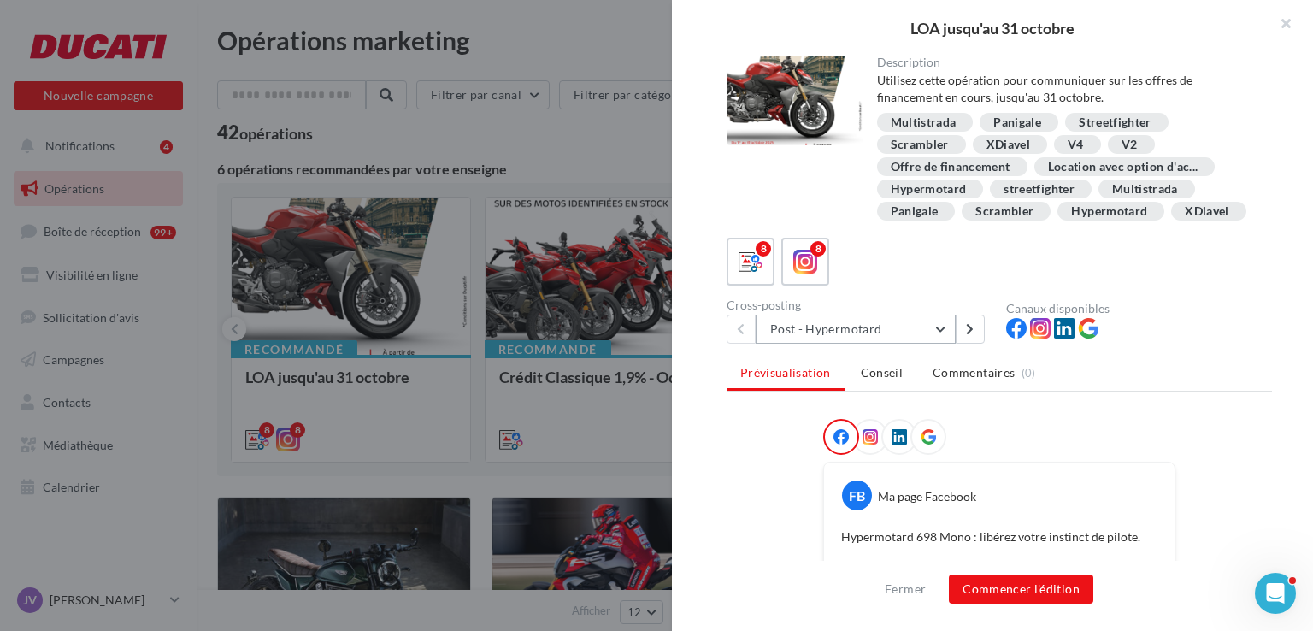
click at [832, 344] on button "Post - Hypermotard" at bounding box center [856, 329] width 200 height 29
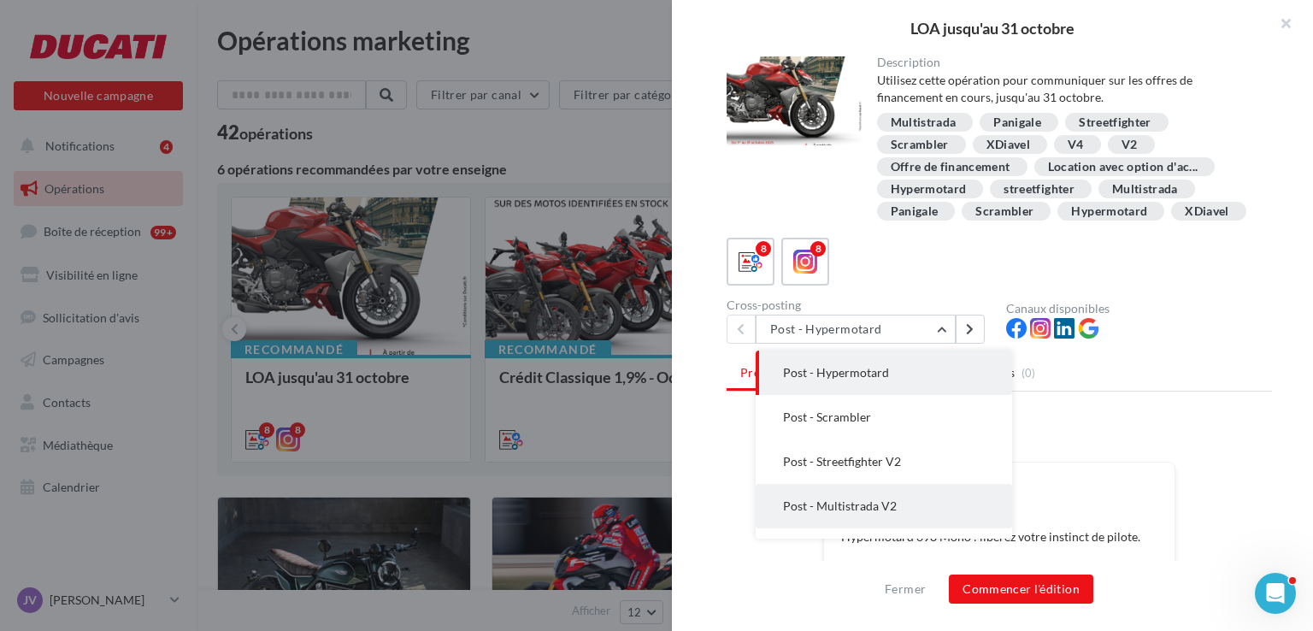
click at [873, 519] on button "Post - Multistrada V2" at bounding box center [884, 506] width 256 height 44
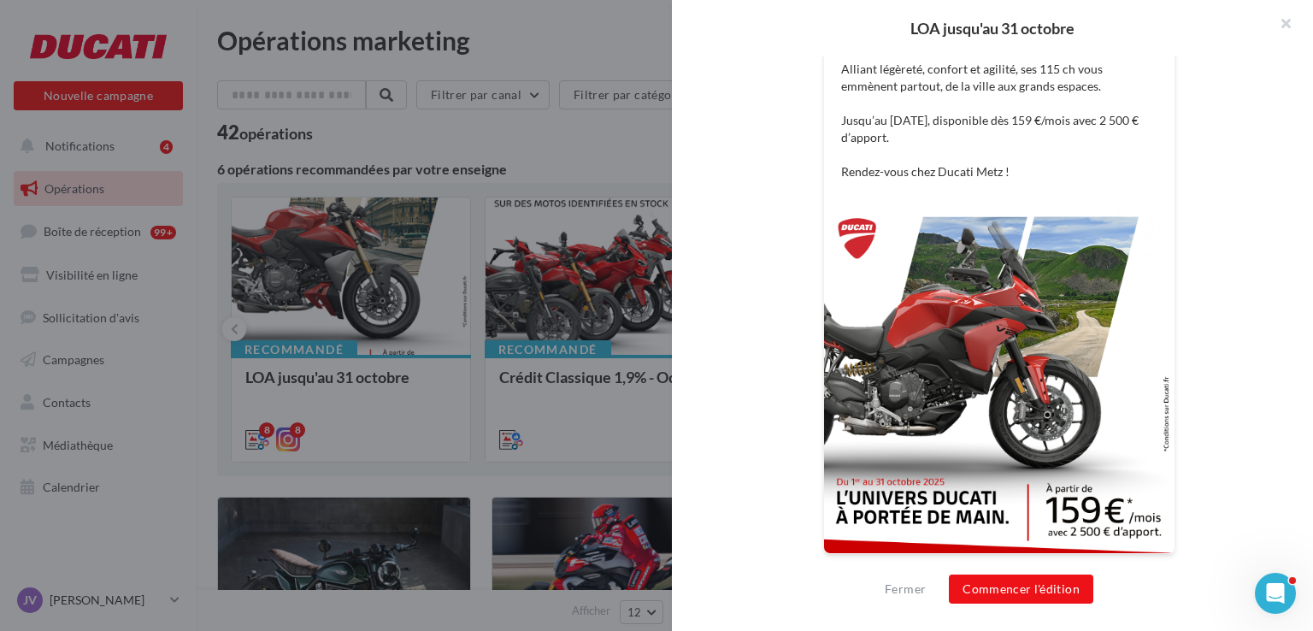
scroll to position [521, 0]
click at [987, 577] on button "Commencer l'édition" at bounding box center [1021, 588] width 144 height 29
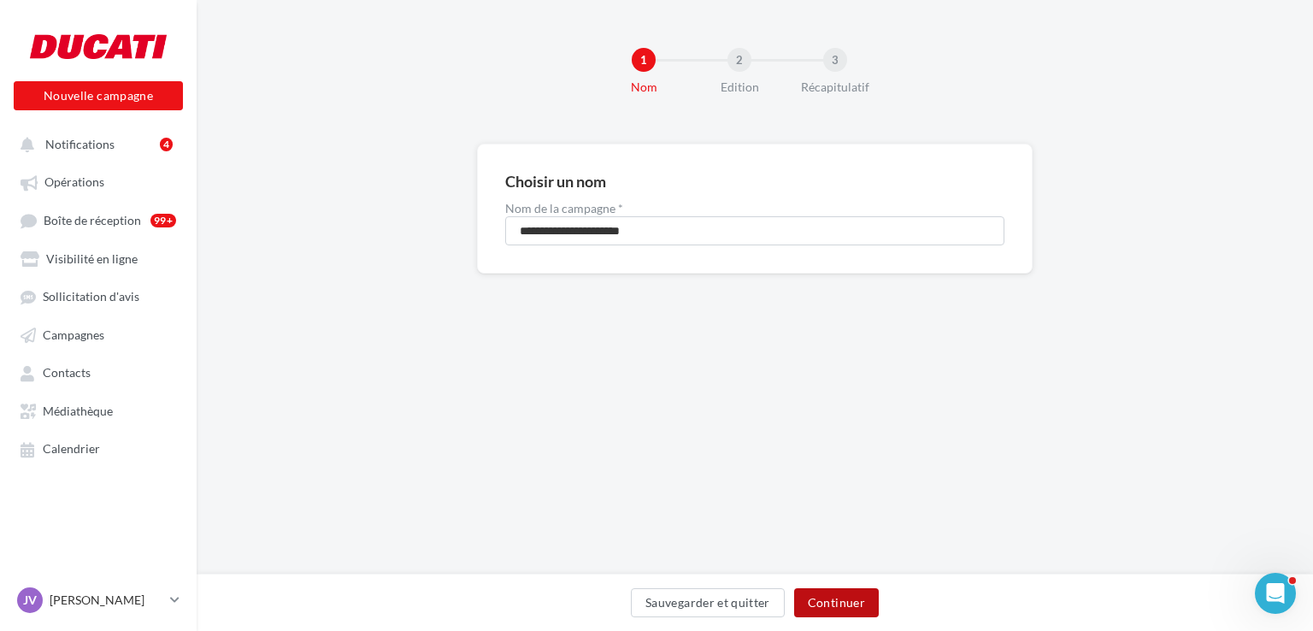
click at [817, 606] on button "Continuer" at bounding box center [836, 602] width 85 height 29
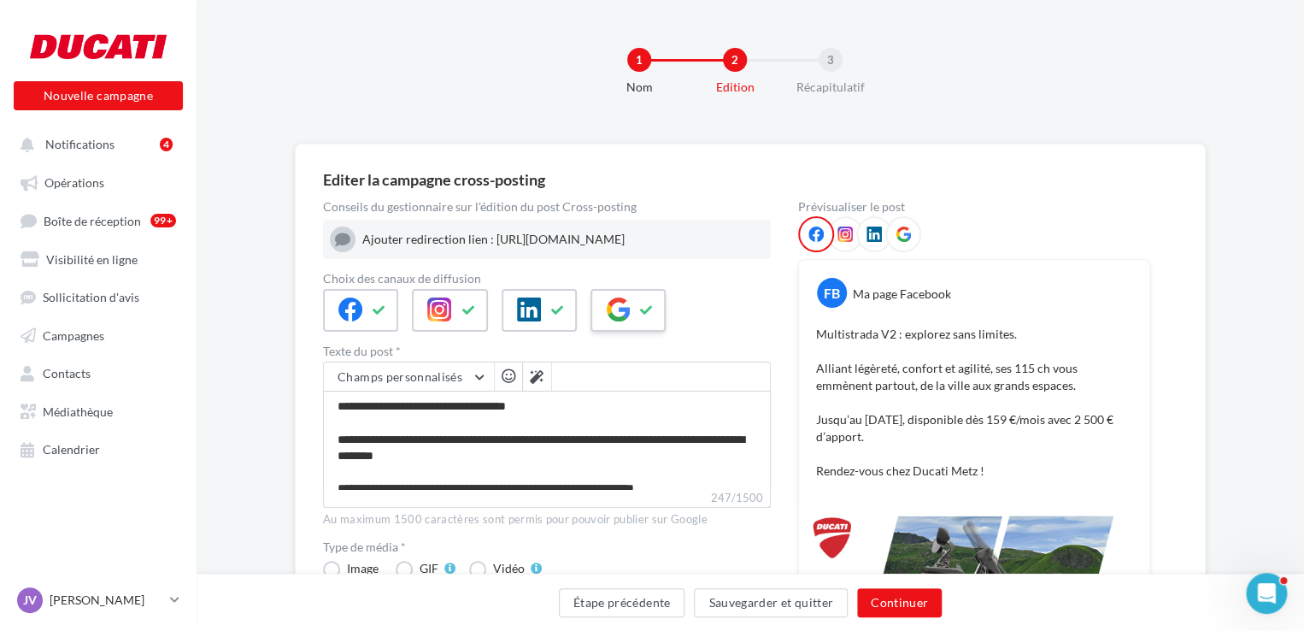
click at [626, 321] on icon at bounding box center [618, 309] width 24 height 24
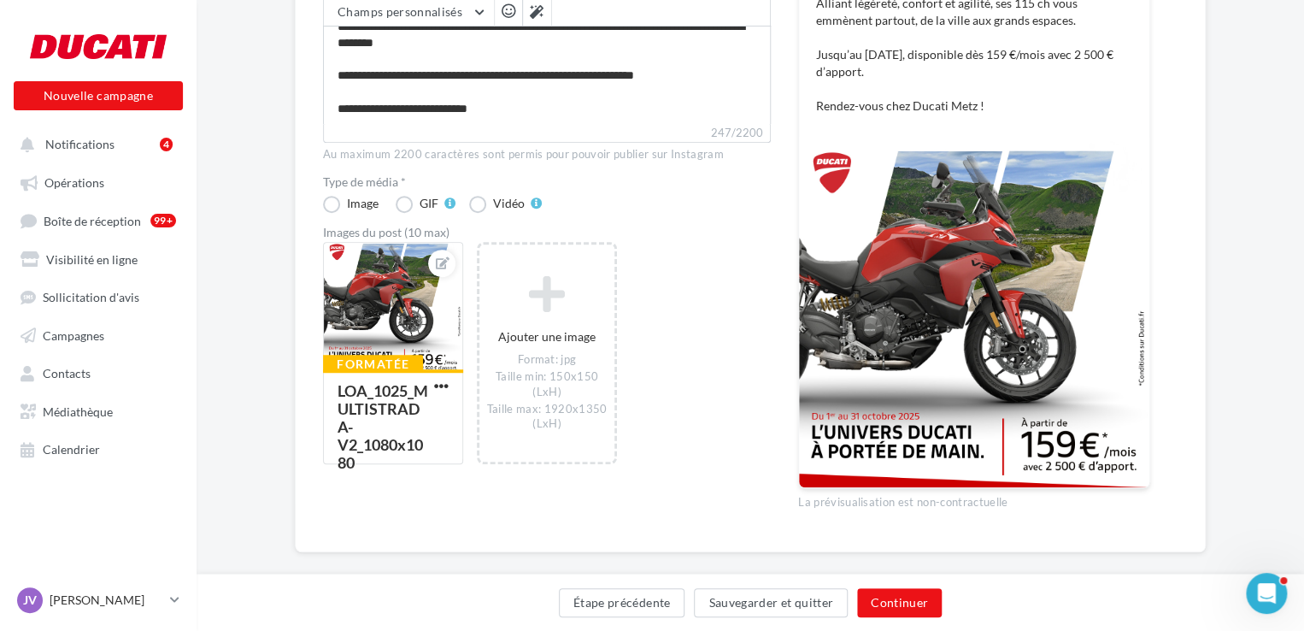
scroll to position [386, 0]
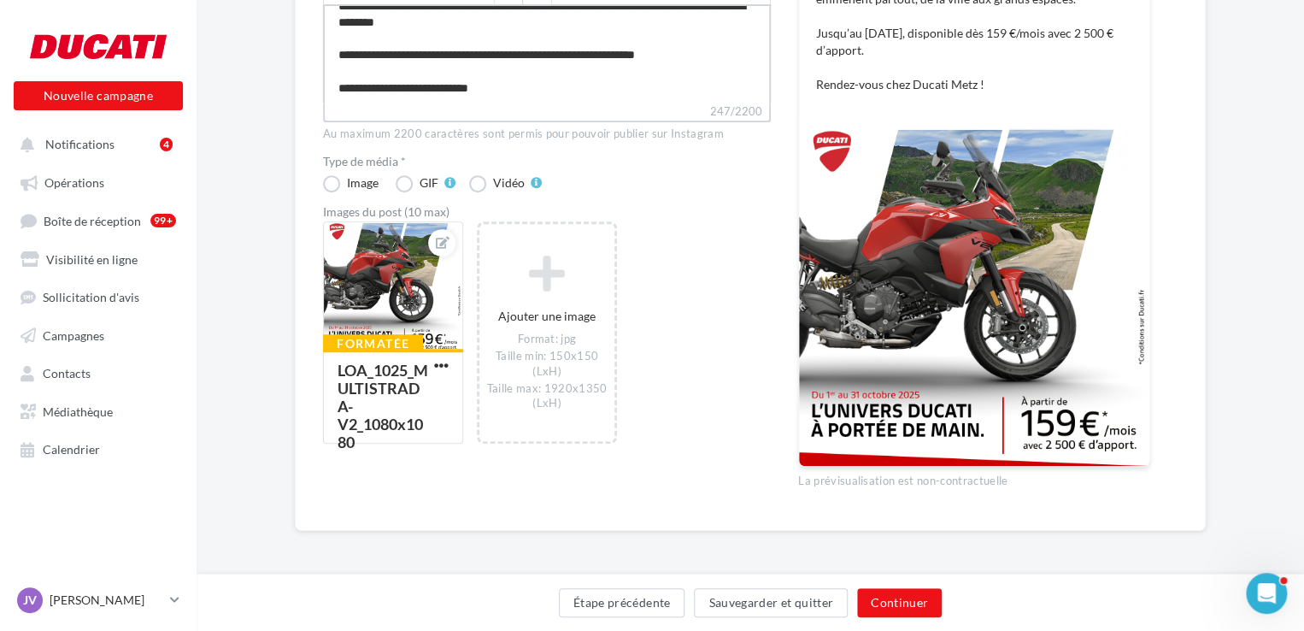
click at [522, 100] on textarea "**********" at bounding box center [547, 53] width 448 height 98
type textarea "**********"
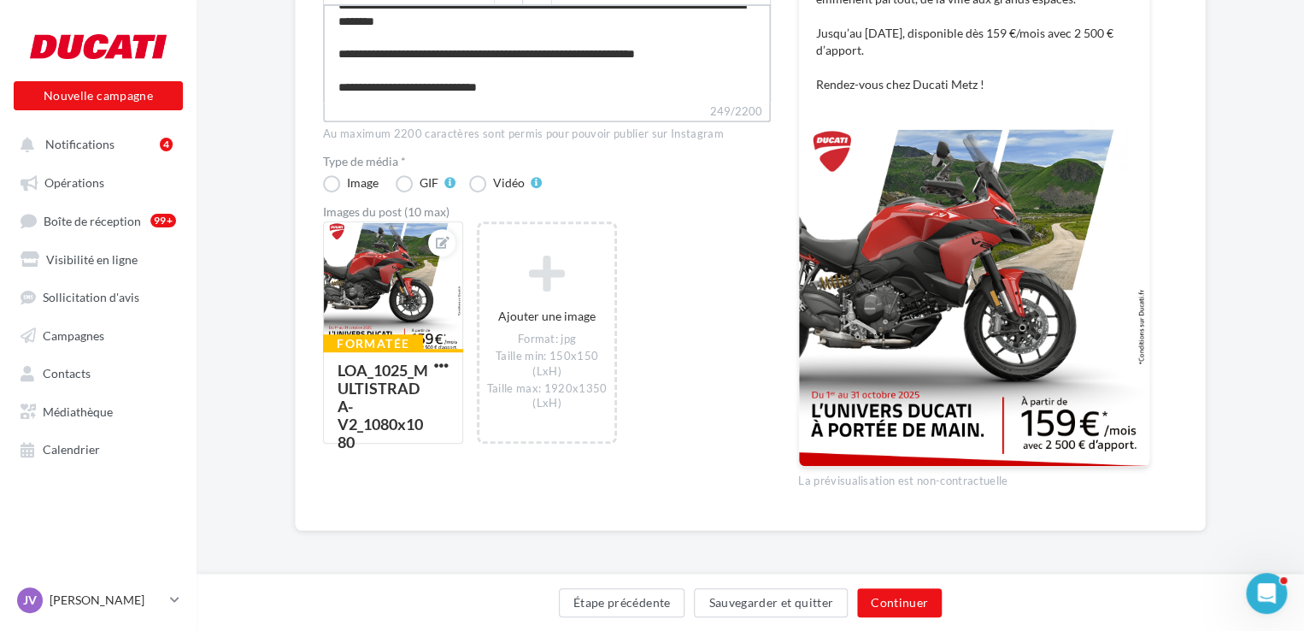
paste textarea "**********"
type textarea "**********"
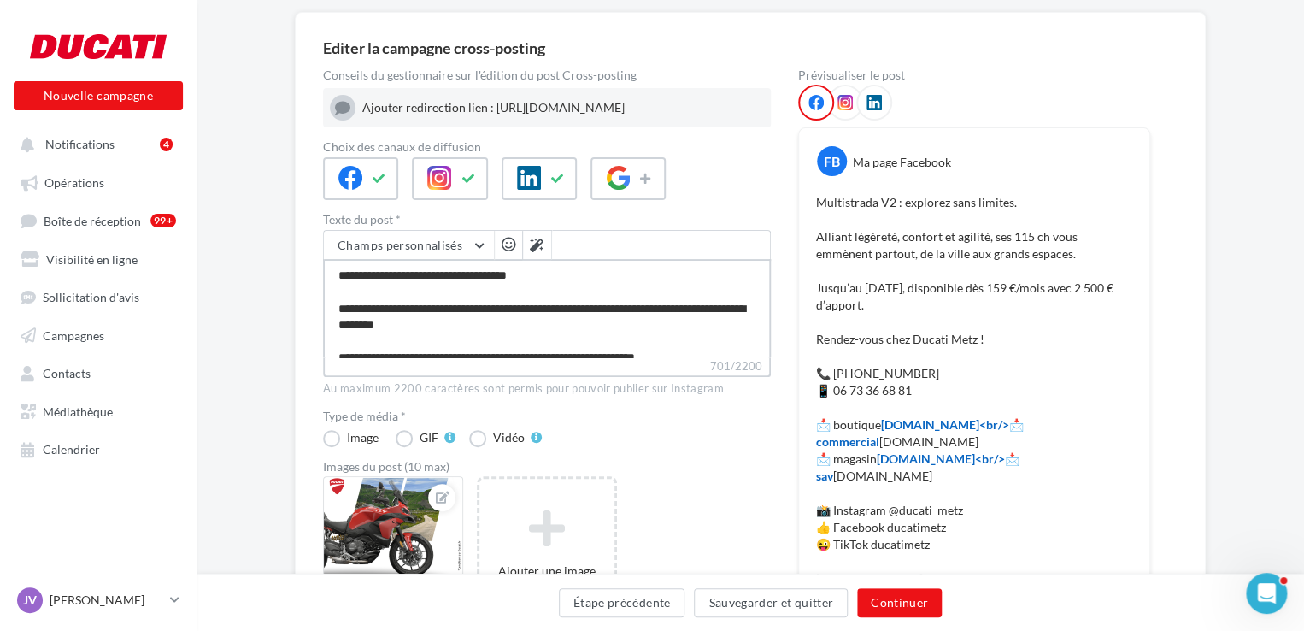
scroll to position [130, 0]
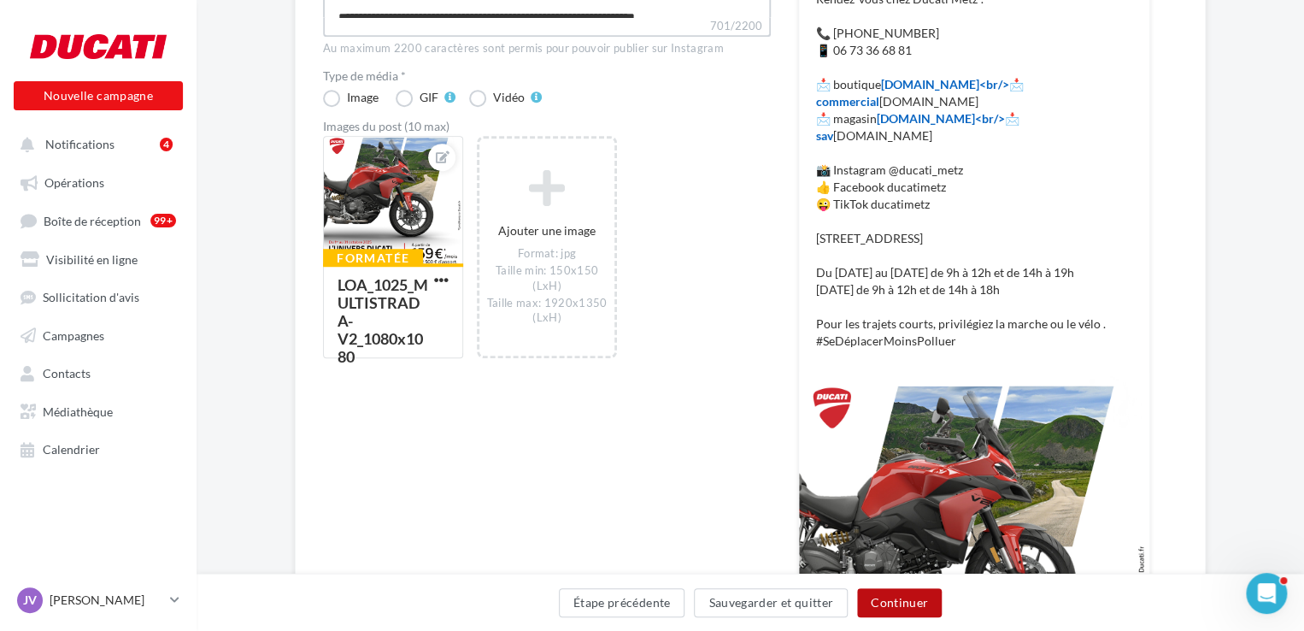
type textarea "**********"
click at [901, 608] on button "Continuer" at bounding box center [899, 602] width 85 height 29
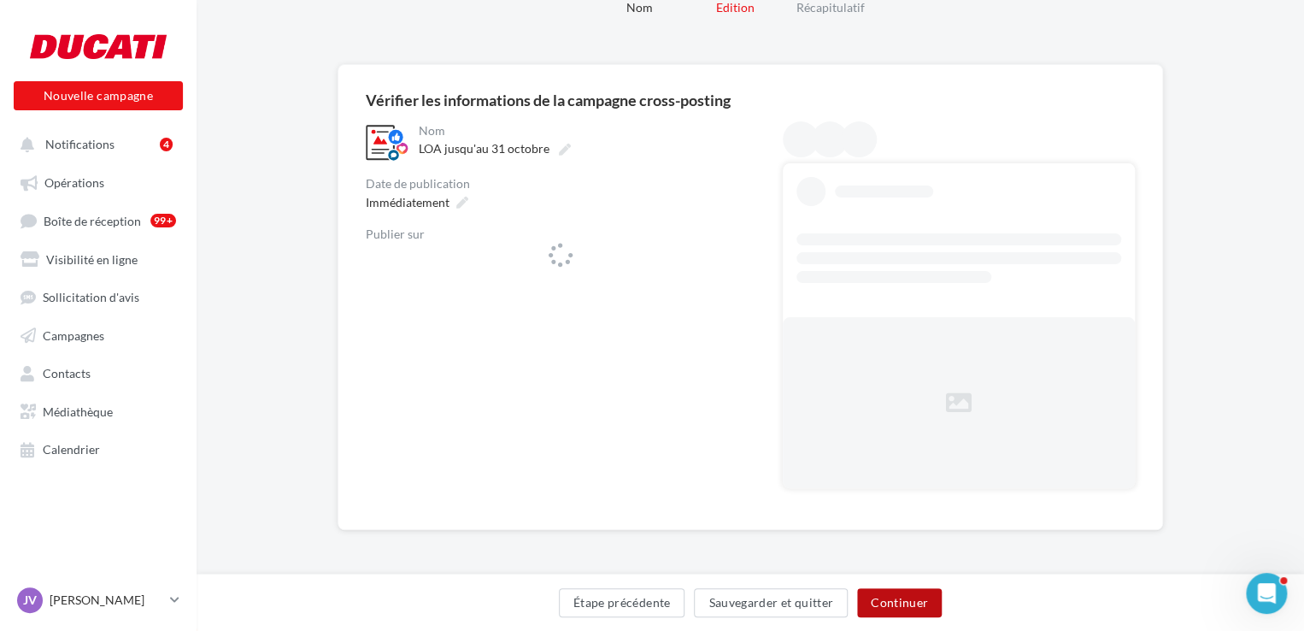
scroll to position [79, 0]
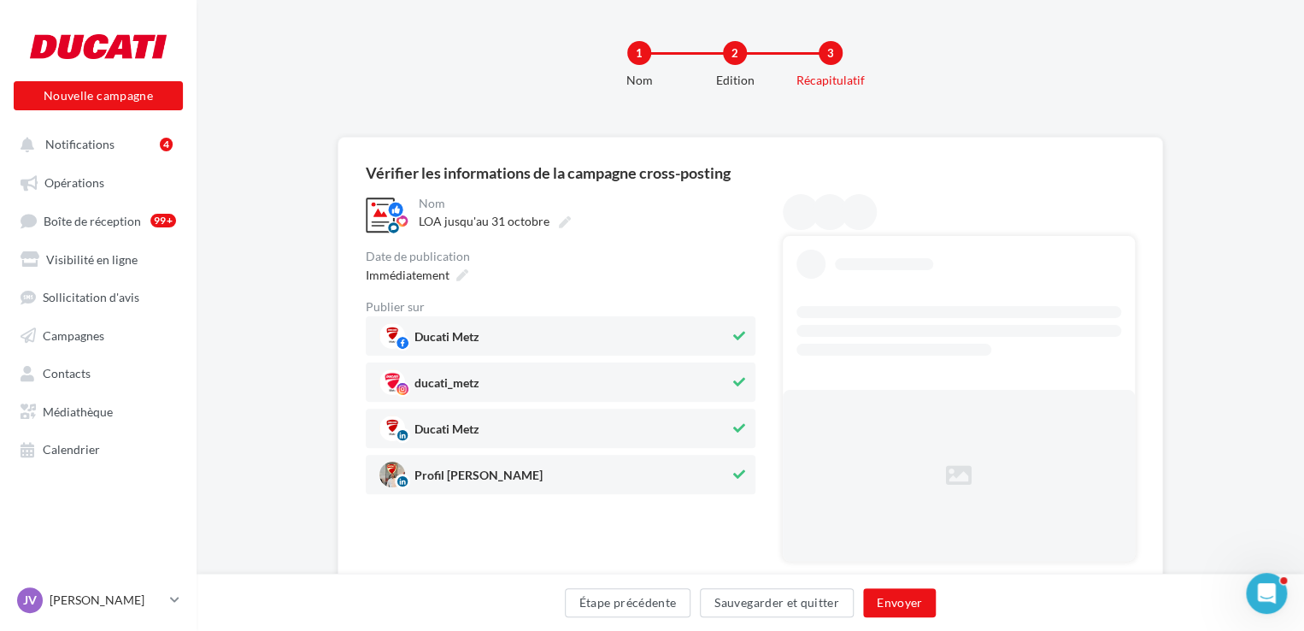
click at [679, 404] on div "Ducati Metz ducati_metz Ducati Metz Profil Jimmy Viklovszki" at bounding box center [561, 405] width 390 height 178
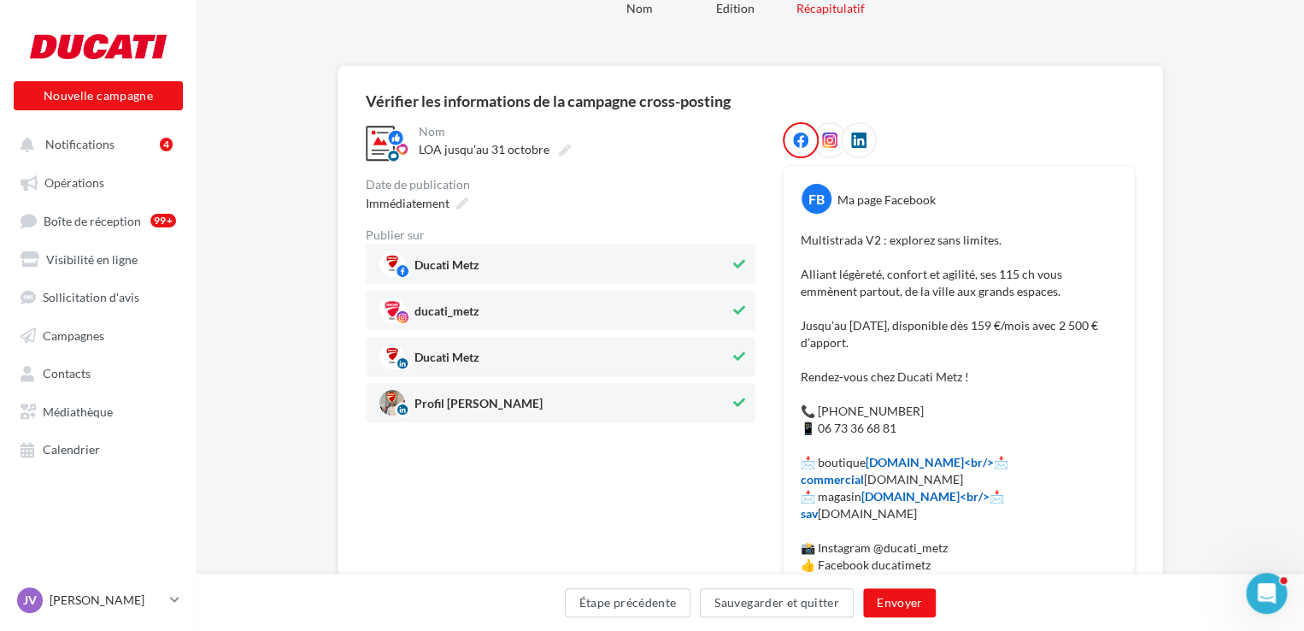
click at [725, 405] on span "Profil Jimmy Viklovszki" at bounding box center [554, 403] width 350 height 26
click at [421, 204] on span "Immédiatement" at bounding box center [408, 203] width 84 height 15
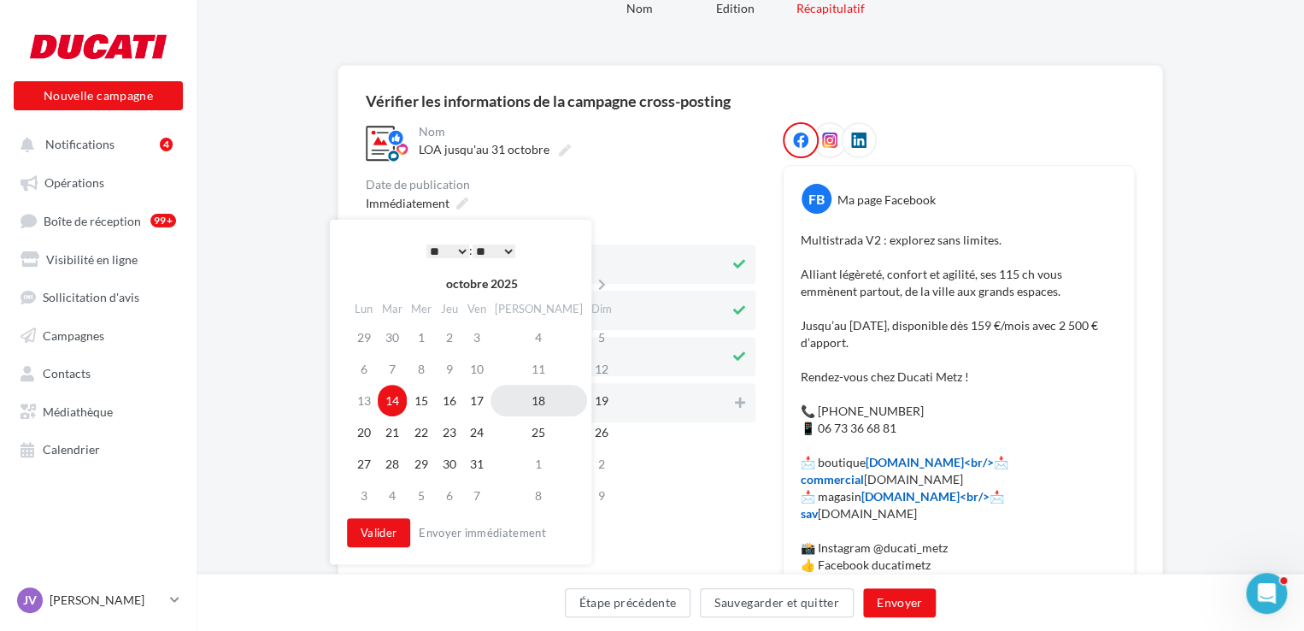
click at [523, 401] on td "18" at bounding box center [539, 401] width 97 height 32
click at [444, 254] on select "* * * * * * * * * * ** ** ** ** ** ** ** ** ** ** ** ** ** **" at bounding box center [447, 251] width 43 height 14
click at [388, 531] on button "Valider" at bounding box center [378, 532] width 63 height 29
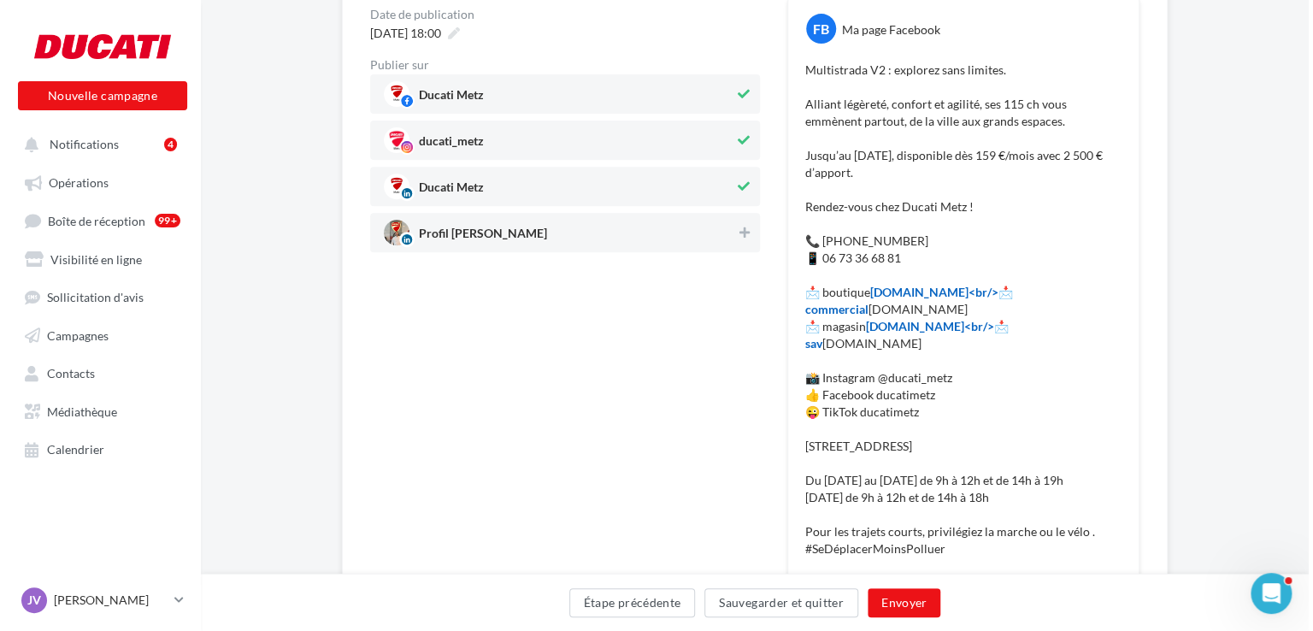
scroll to position [250, 0]
click at [902, 595] on button "Envoyer" at bounding box center [899, 602] width 73 height 29
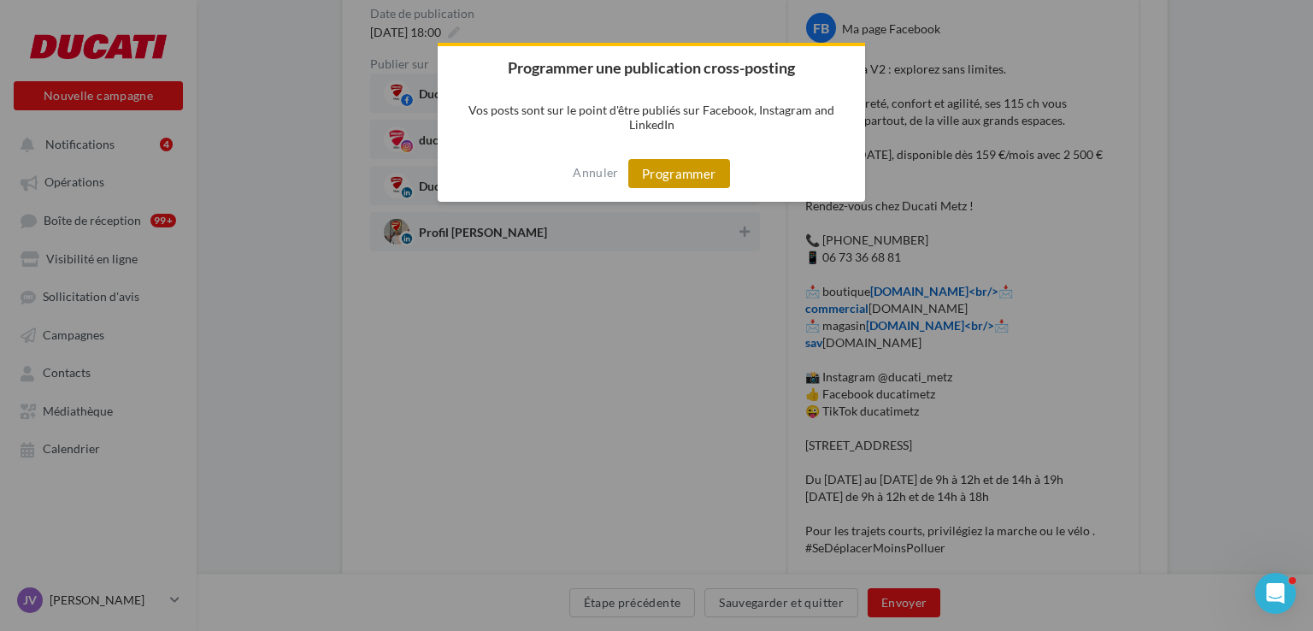
click at [667, 174] on button "Programmer" at bounding box center [679, 173] width 102 height 29
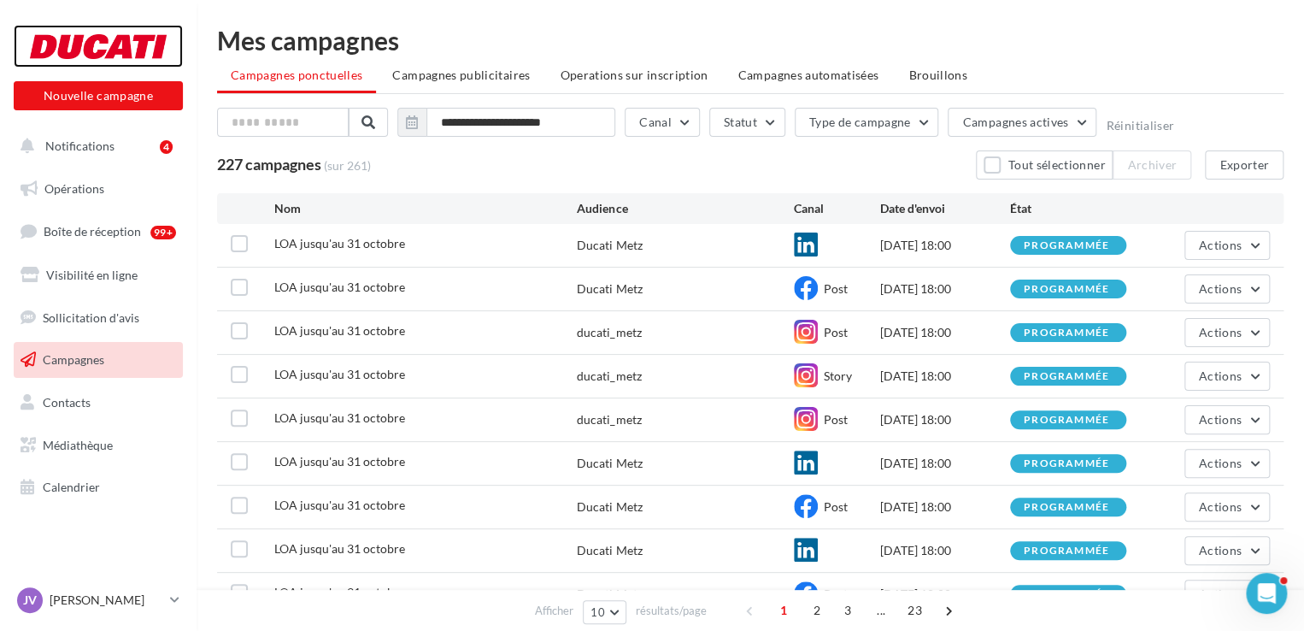
click at [42, 38] on div at bounding box center [98, 46] width 137 height 43
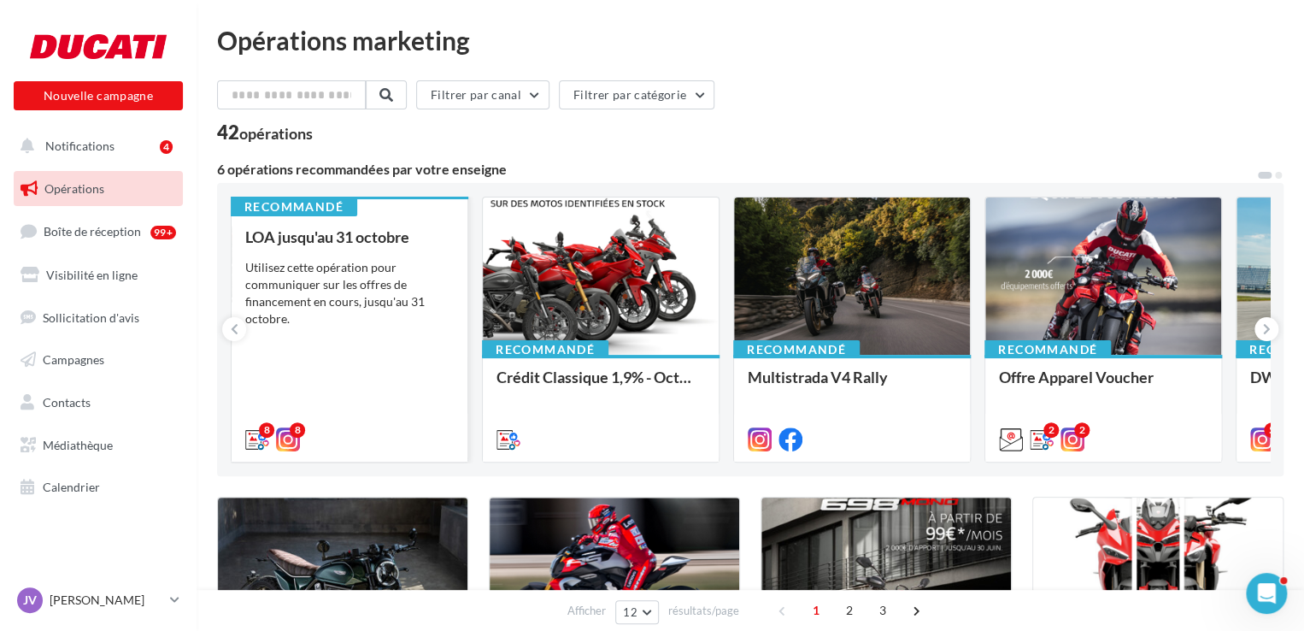
click at [390, 290] on div "Utilisez cette opération pour communiquer sur les offres de financement en cour…" at bounding box center [349, 293] width 209 height 68
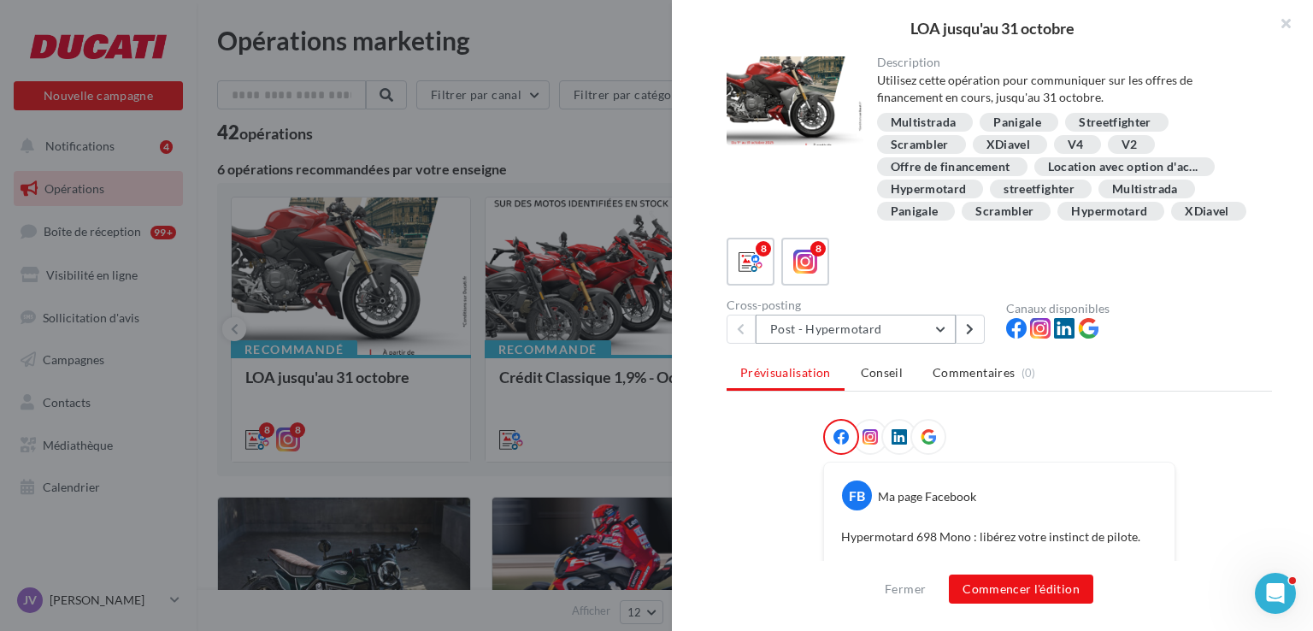
click at [822, 344] on button "Post - Hypermotard" at bounding box center [856, 329] width 200 height 29
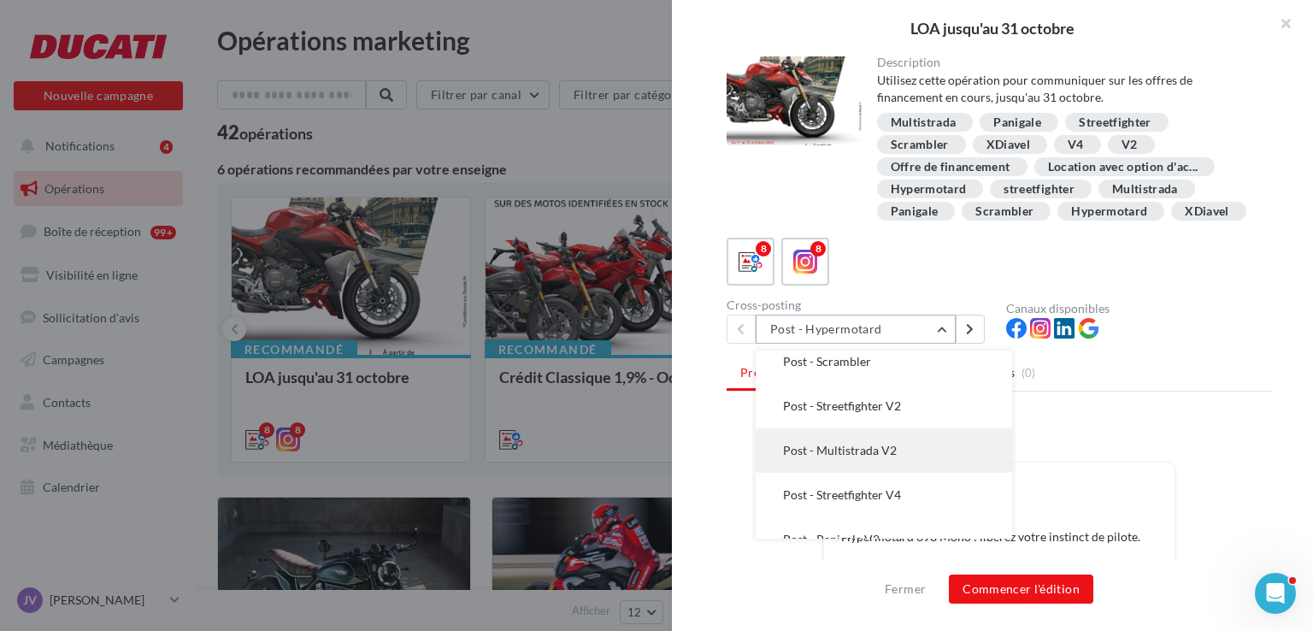
scroll to position [85, 0]
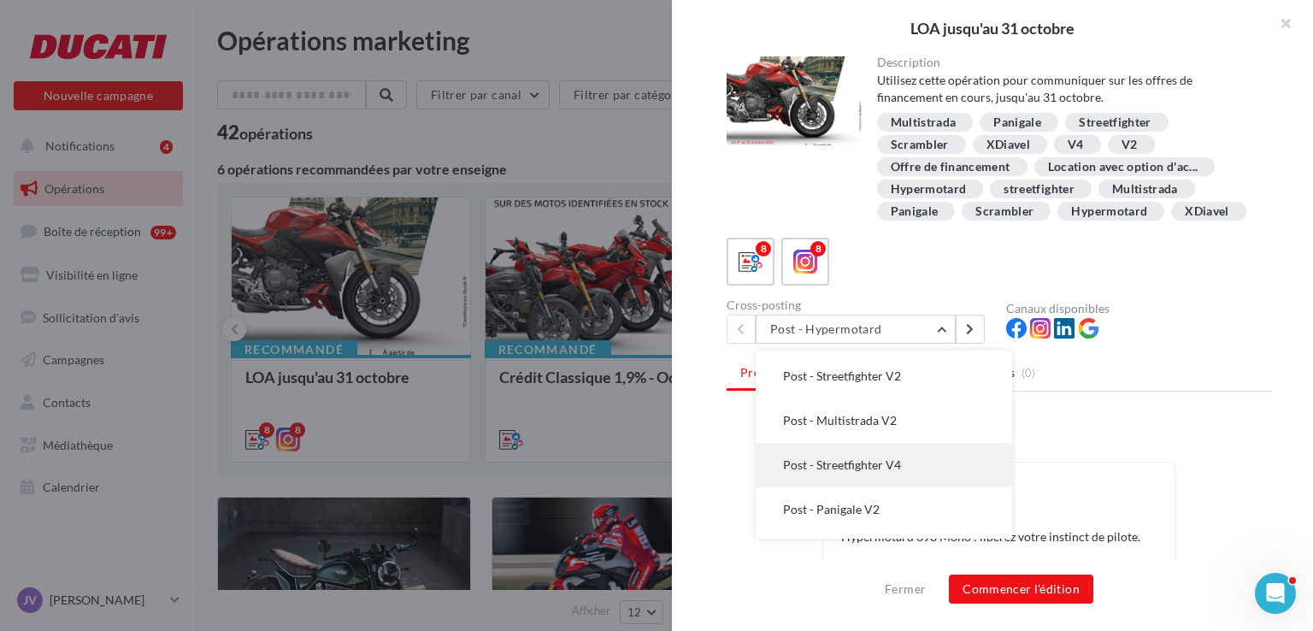
click at [875, 472] on span "Post - Streetfighter V4" at bounding box center [842, 464] width 118 height 15
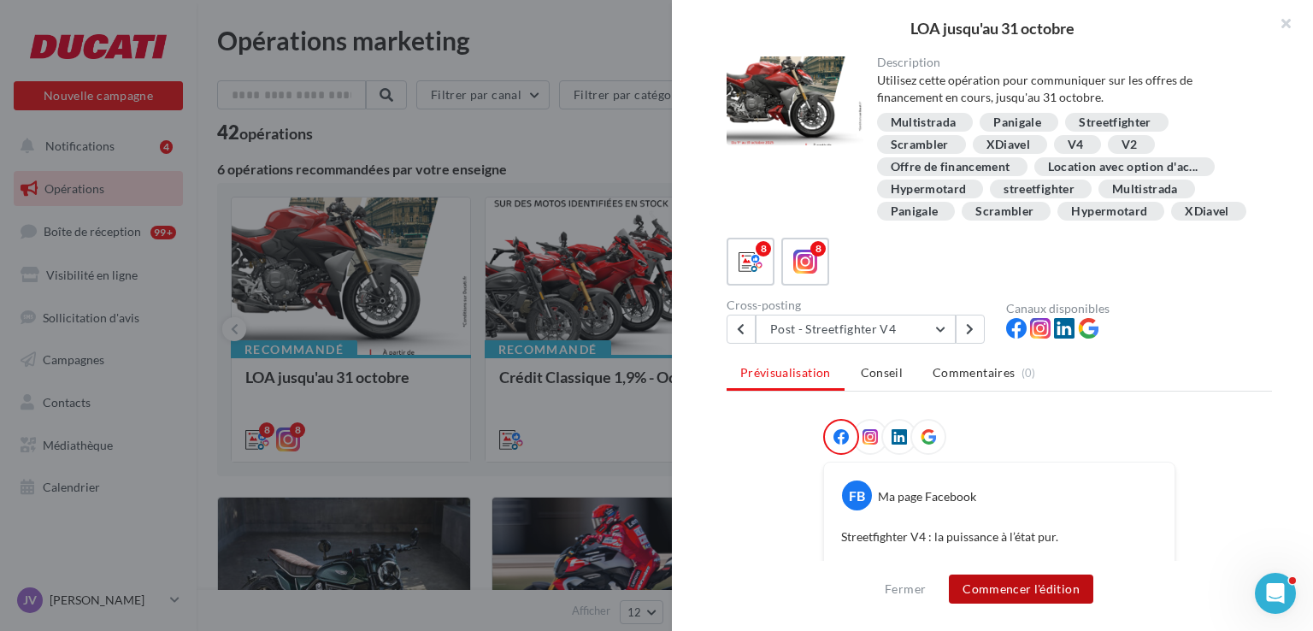
click at [984, 592] on button "Commencer l'édition" at bounding box center [1021, 588] width 144 height 29
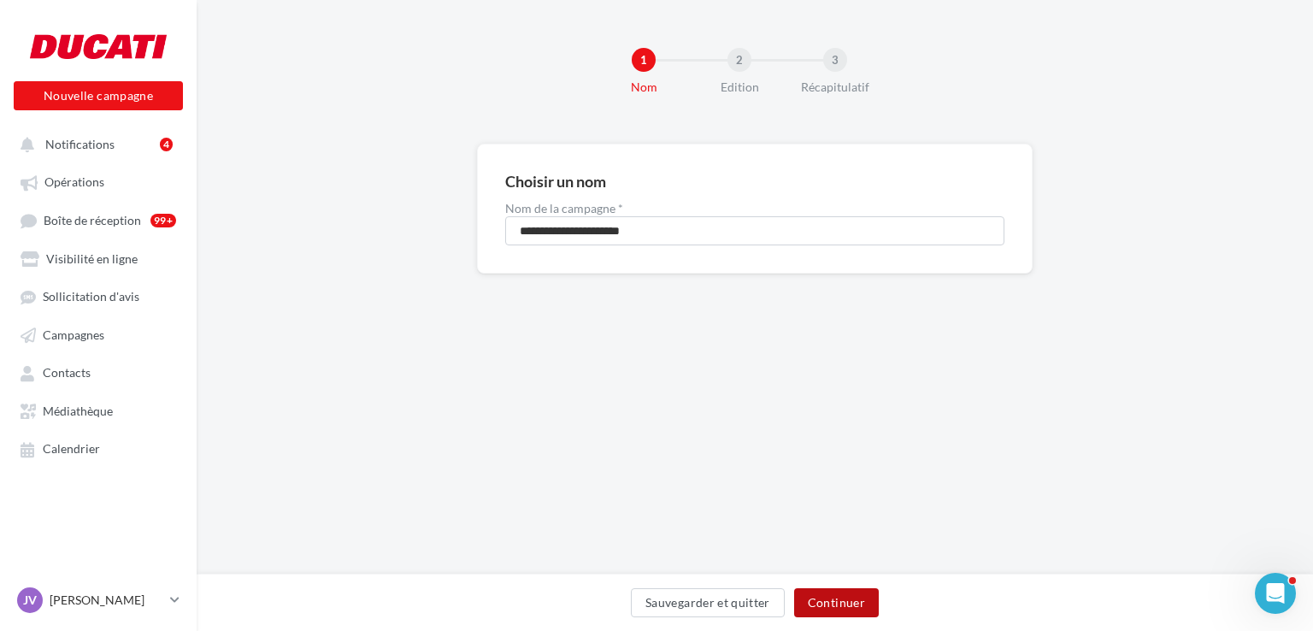
click at [817, 599] on button "Continuer" at bounding box center [836, 602] width 85 height 29
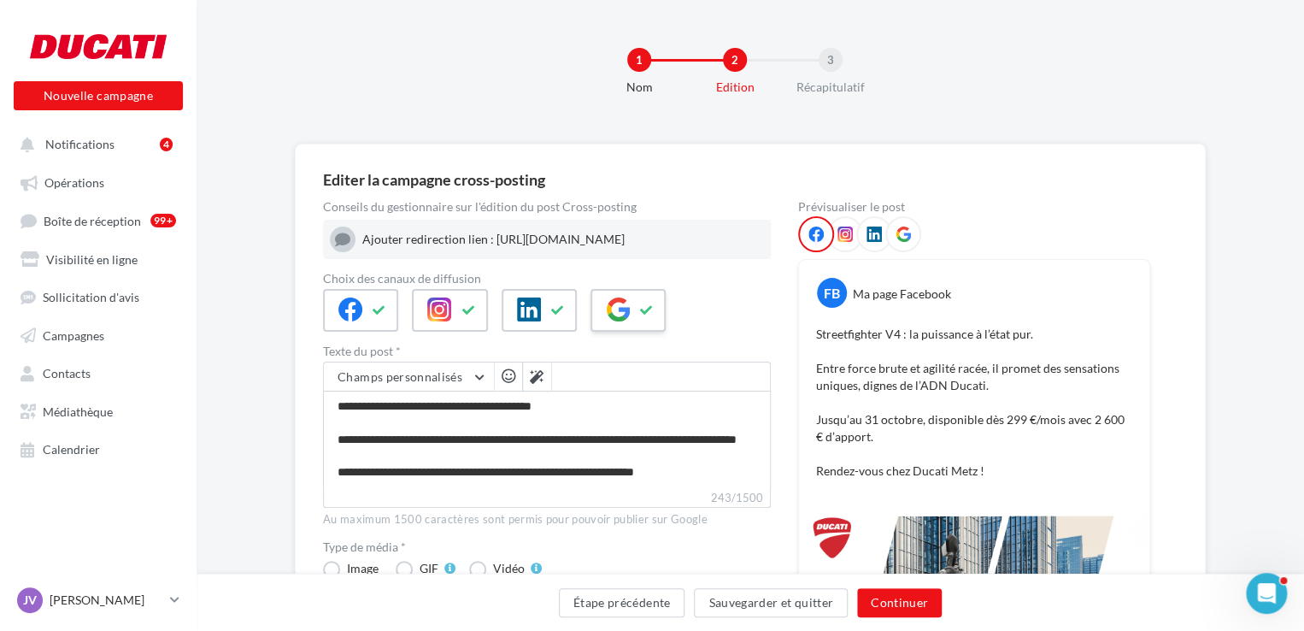
click at [619, 332] on div at bounding box center [628, 310] width 75 height 43
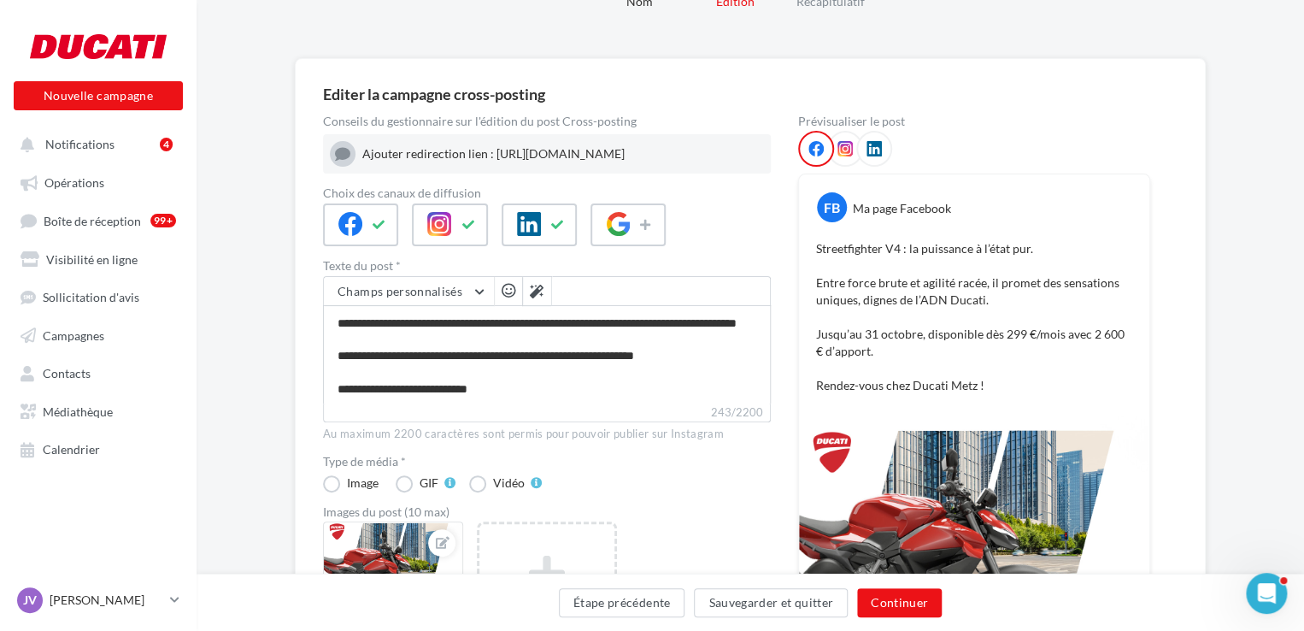
scroll to position [48, 0]
click at [515, 398] on textarea "**********" at bounding box center [547, 354] width 448 height 98
type textarea "**********"
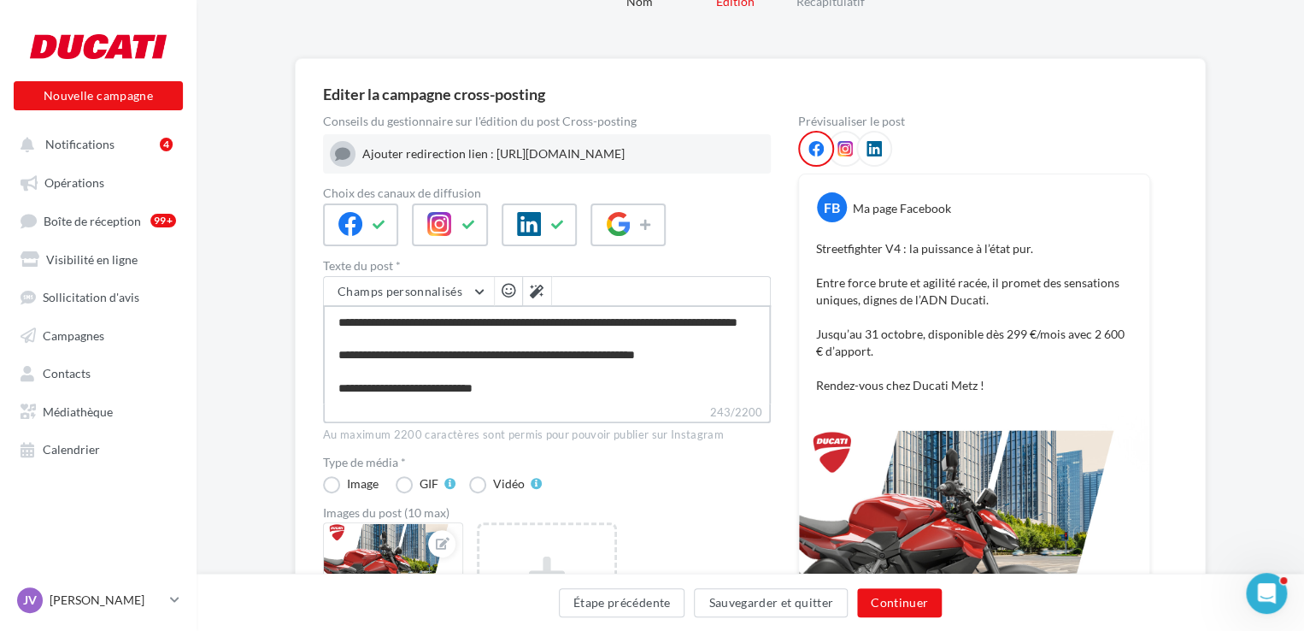
type textarea "**********"
paste textarea "**********"
type textarea "**********"
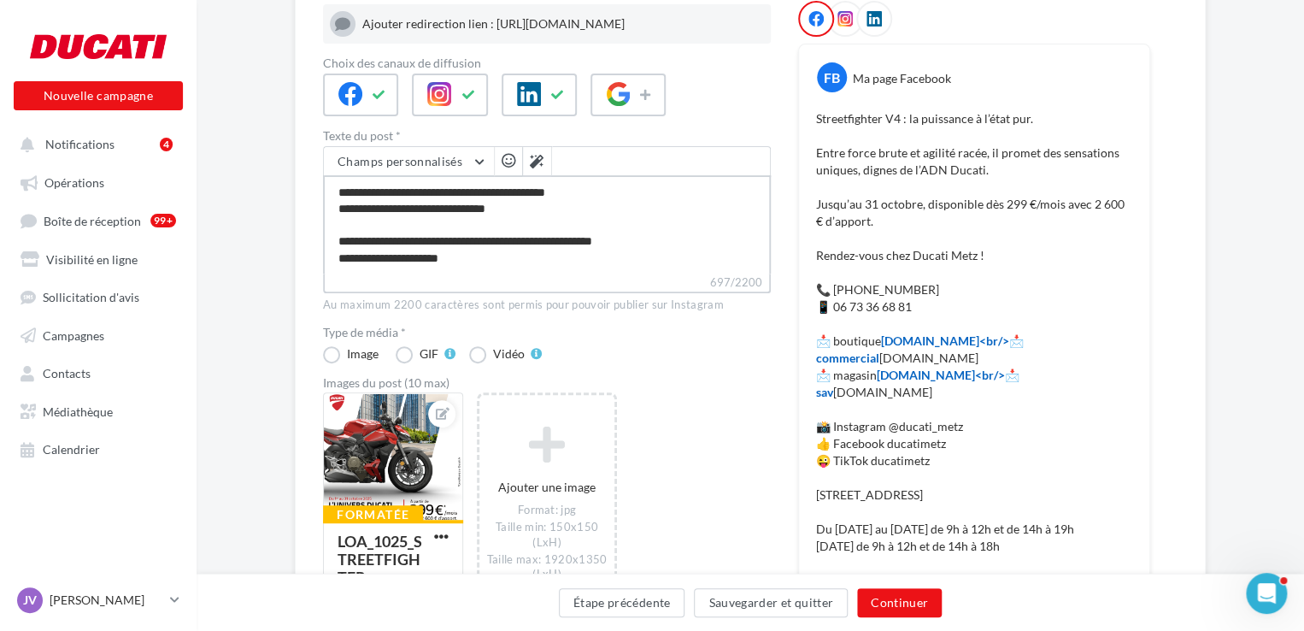
scroll to position [44, 0]
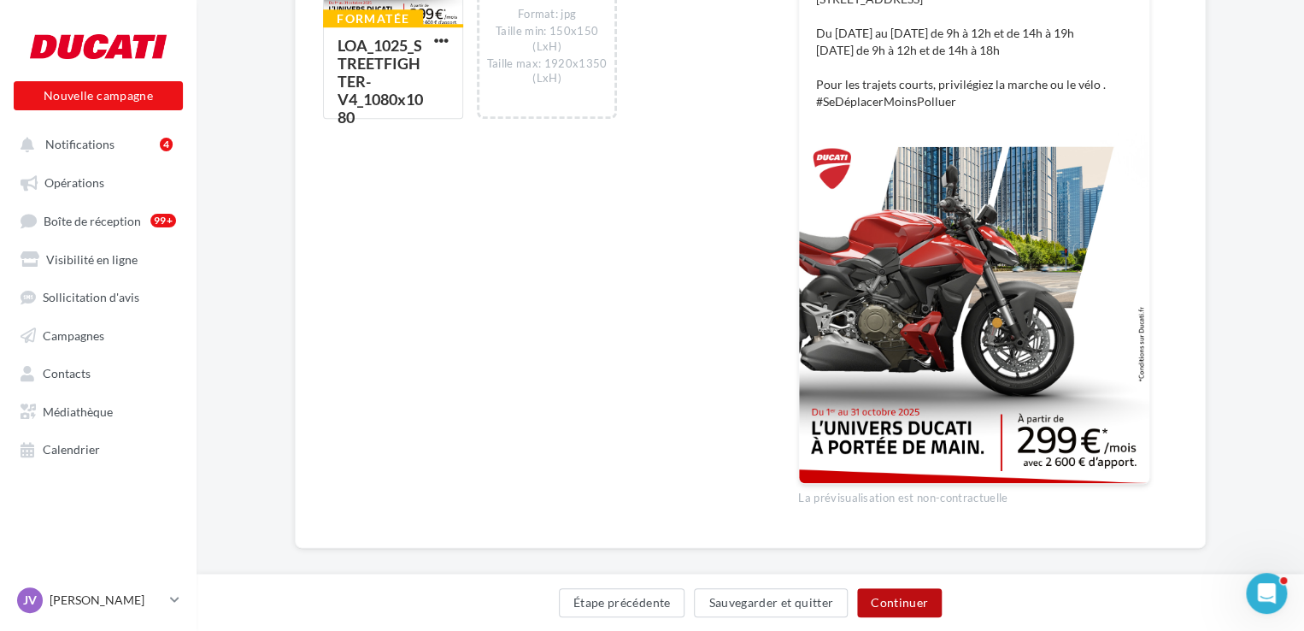
type textarea "**********"
click at [899, 596] on button "Continuer" at bounding box center [899, 602] width 85 height 29
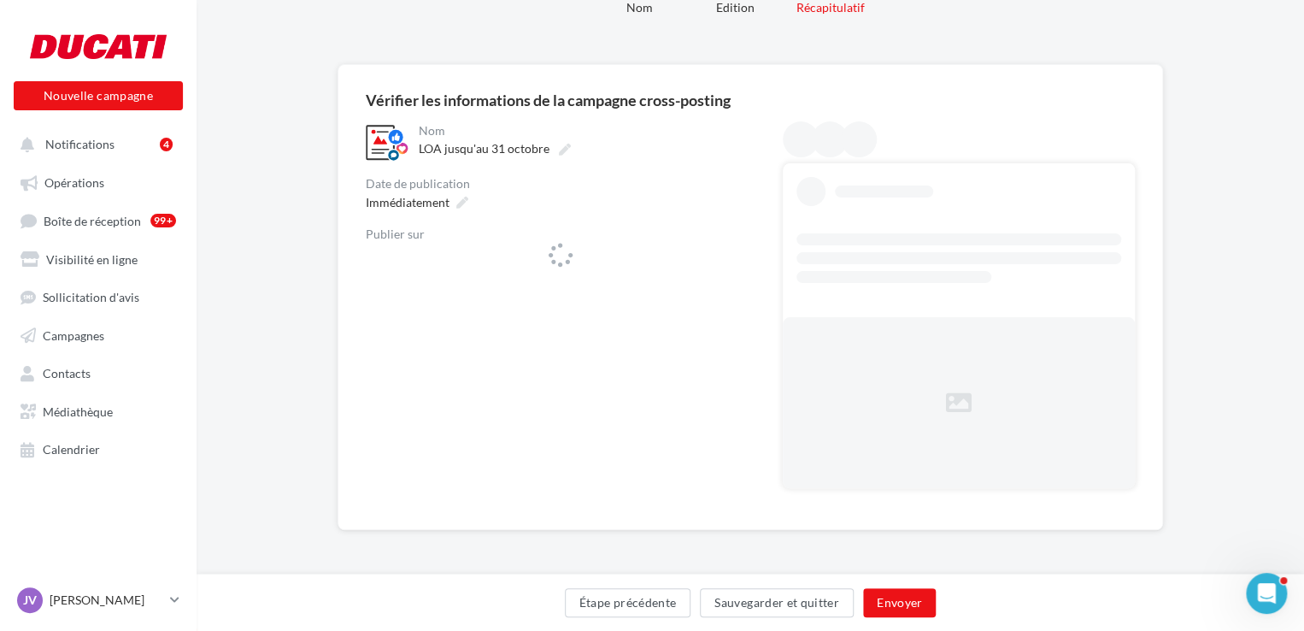
scroll to position [79, 0]
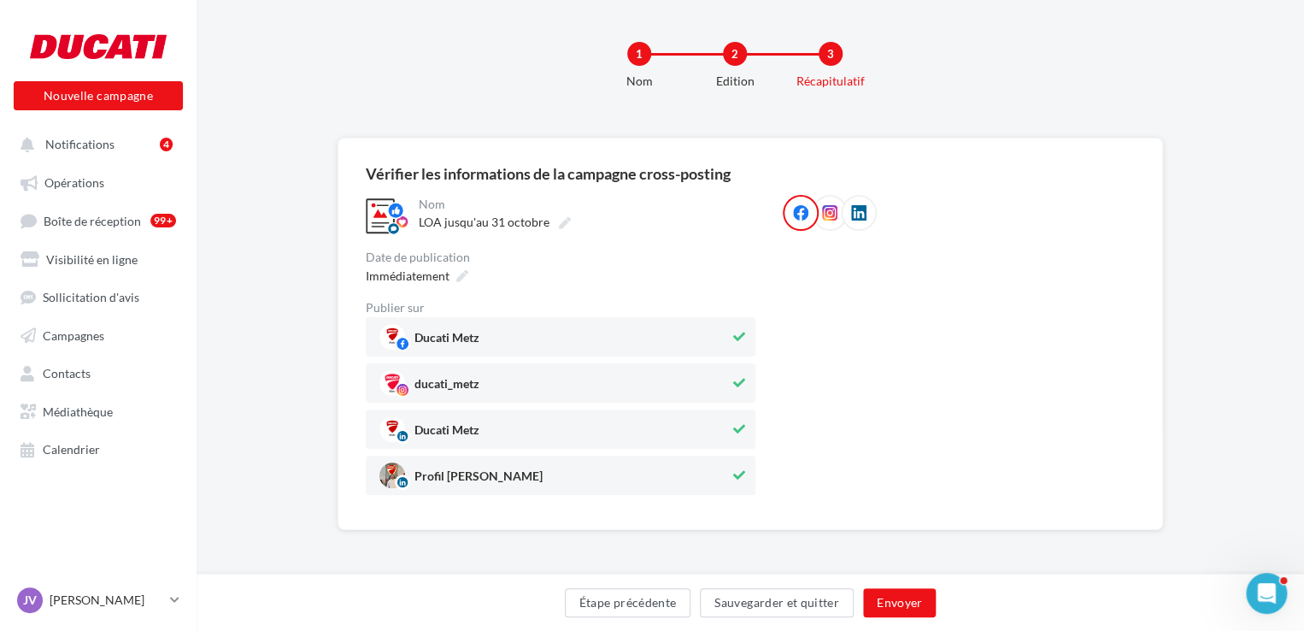
click at [604, 392] on div "Ducati Metz ducati_metz Ducati Metz Profil Jimmy Viklovszki" at bounding box center [561, 406] width 390 height 178
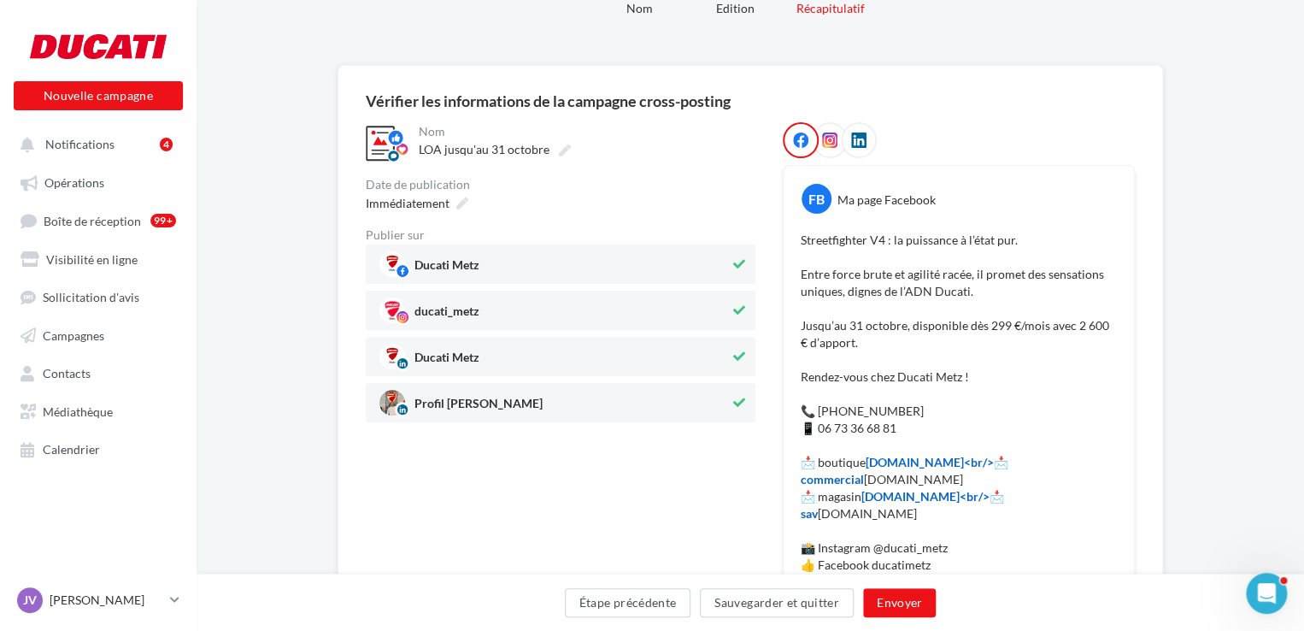
click at [594, 408] on span "Profil Jimmy Viklovszki" at bounding box center [554, 403] width 350 height 26
click at [412, 206] on span "Immédiatement" at bounding box center [408, 203] width 84 height 15
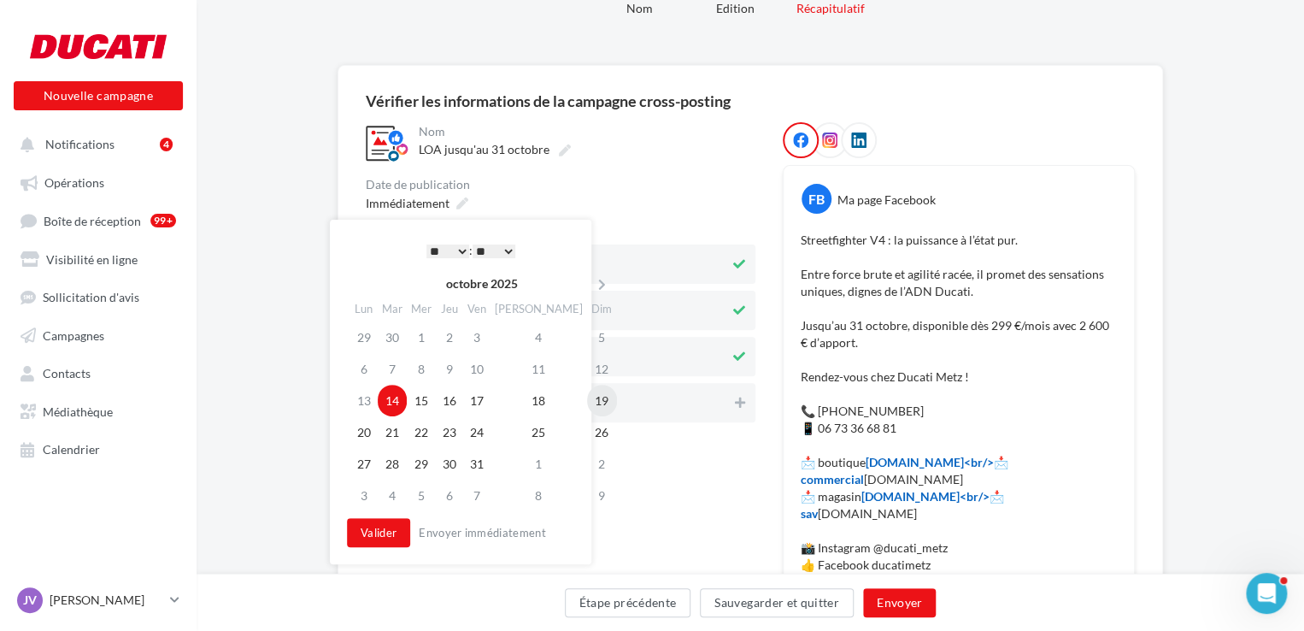
click at [587, 394] on td "19" at bounding box center [602, 401] width 30 height 32
click at [448, 249] on select "* * * * * * * * * * ** ** ** ** ** ** ** ** ** ** ** ** ** **" at bounding box center [447, 251] width 43 height 14
click at [372, 525] on button "Valider" at bounding box center [378, 532] width 63 height 29
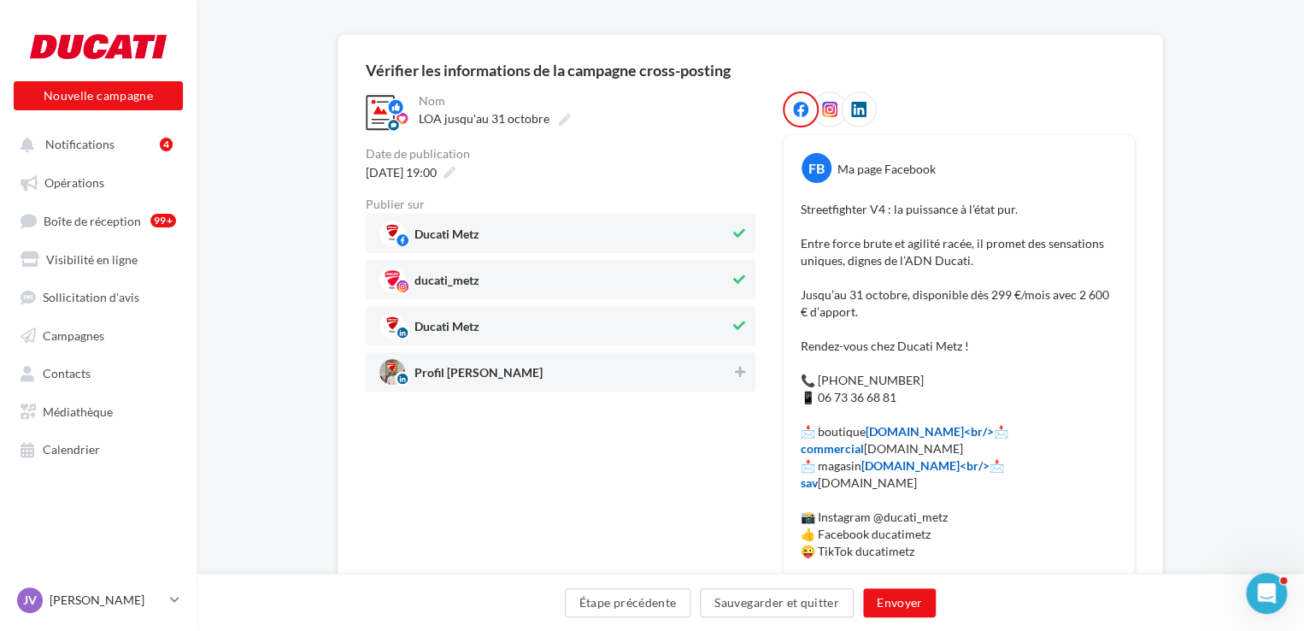
scroll to position [0, 0]
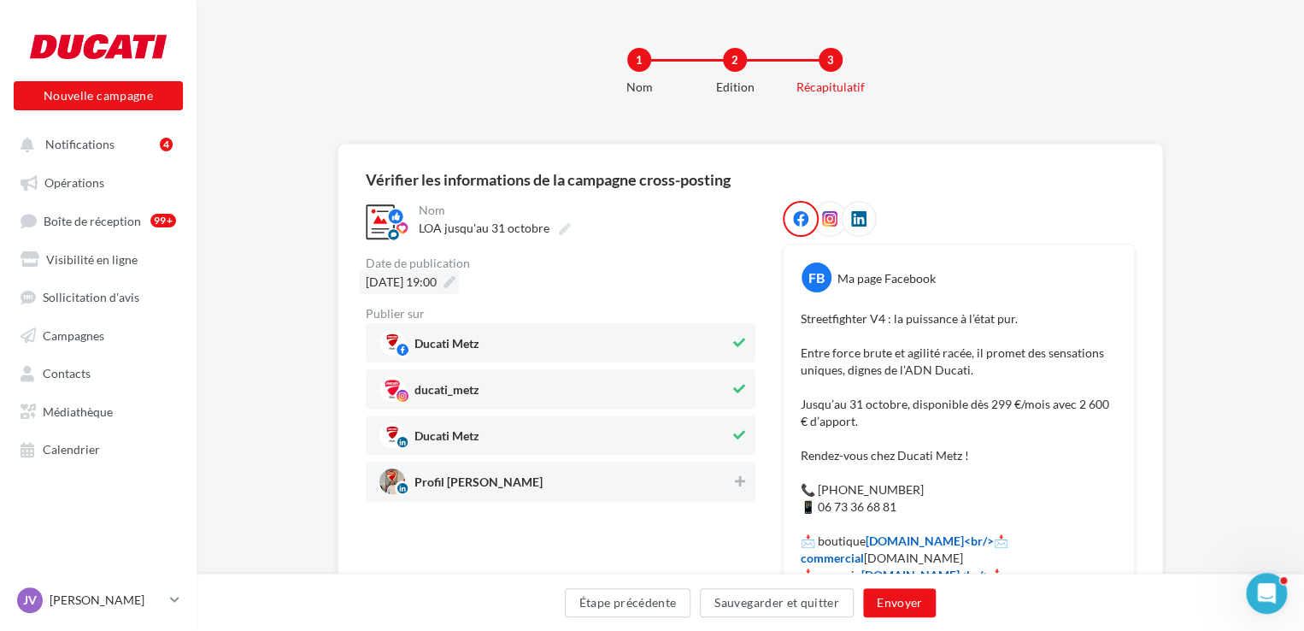
click at [437, 283] on span "19/10/2025 à 19:00" at bounding box center [401, 281] width 71 height 15
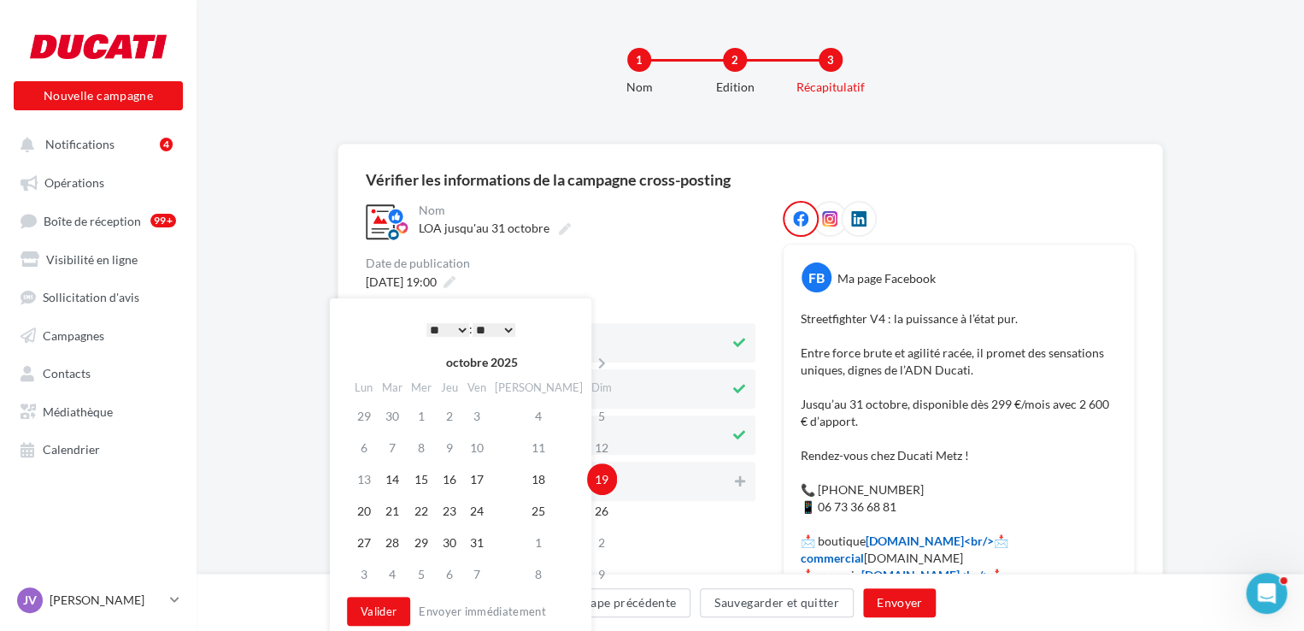
click at [439, 320] on div "* * * * * * * * * * ** ** ** ** ** ** ** ** ** ** ** ** ** ** : ** ** ** ** ** …" at bounding box center [471, 329] width 173 height 26
click at [441, 335] on select "* * * * * * * * * * ** ** ** ** ** ** ** ** ** ** ** ** ** **" at bounding box center [447, 330] width 43 height 14
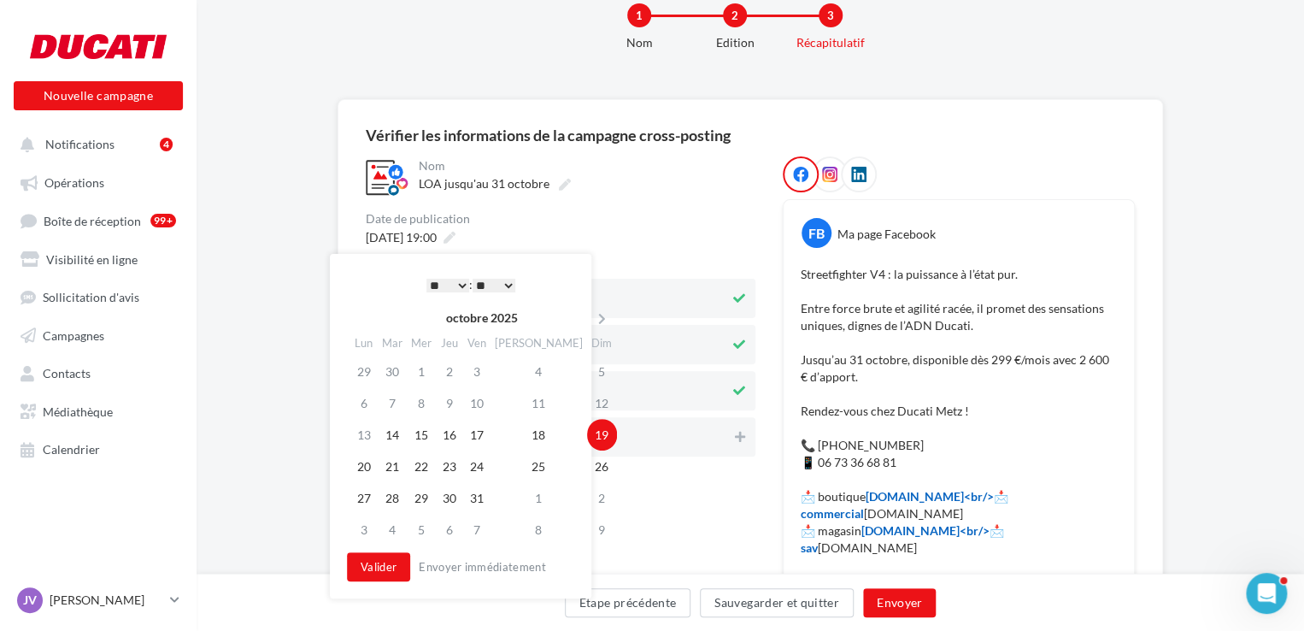
scroll to position [85, 0]
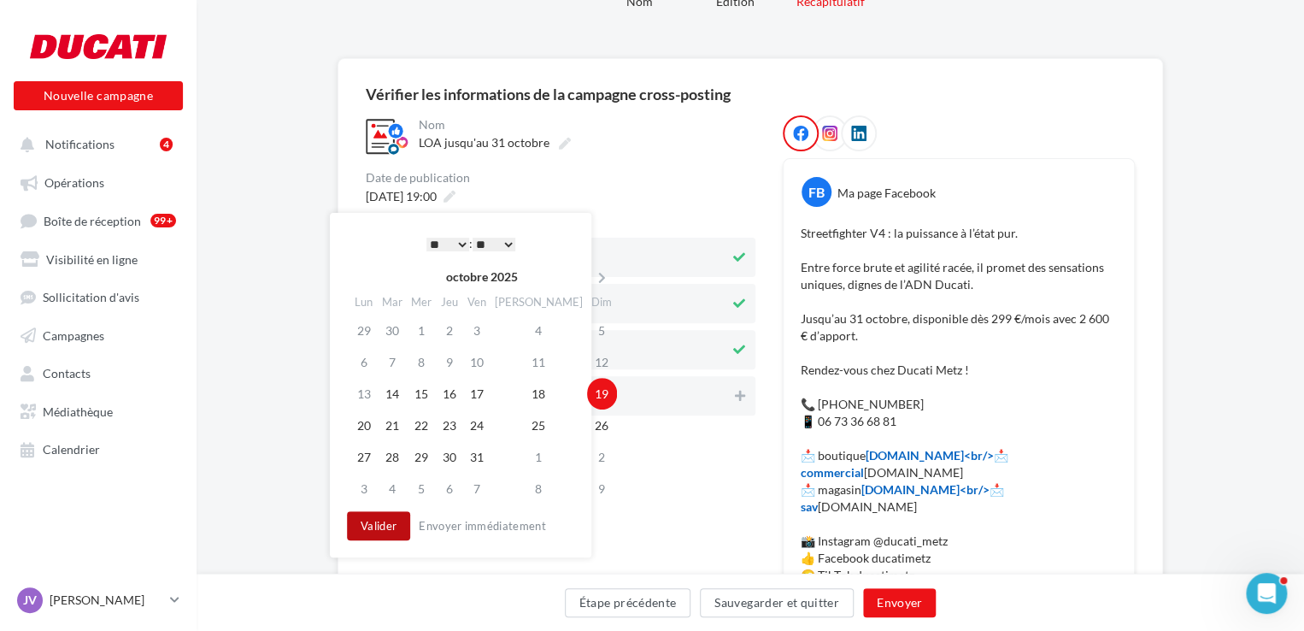
click at [382, 527] on button "Valider" at bounding box center [378, 525] width 63 height 29
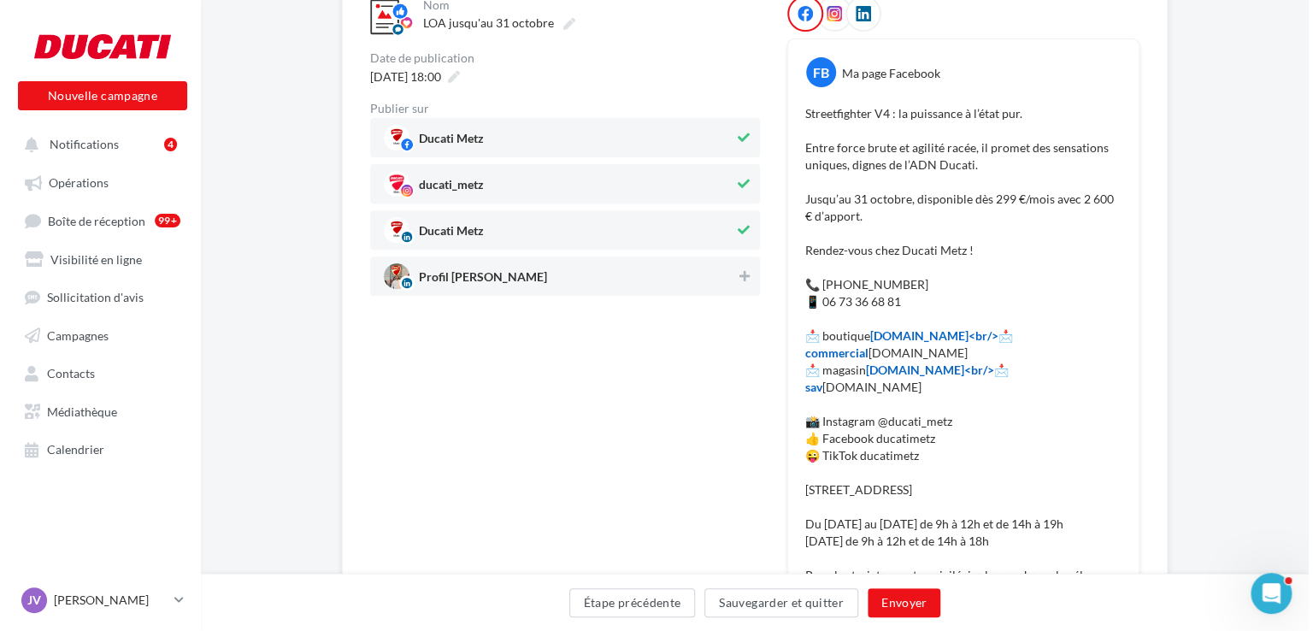
scroll to position [256, 0]
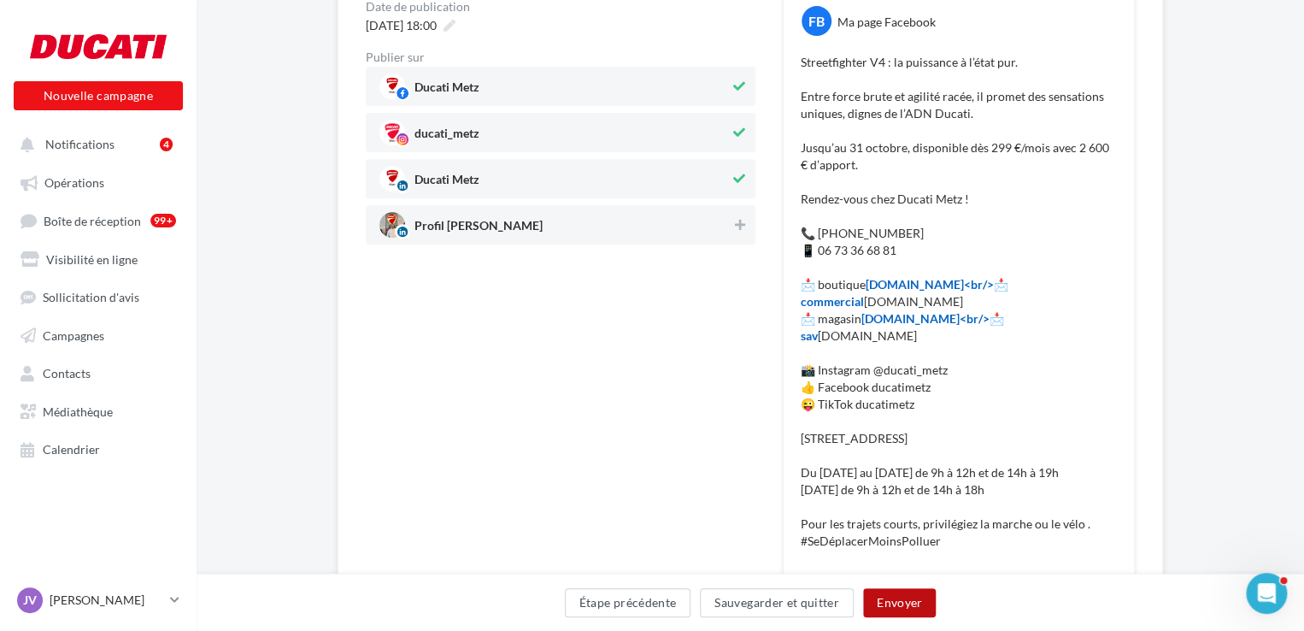
click at [923, 607] on button "Envoyer" at bounding box center [899, 602] width 73 height 29
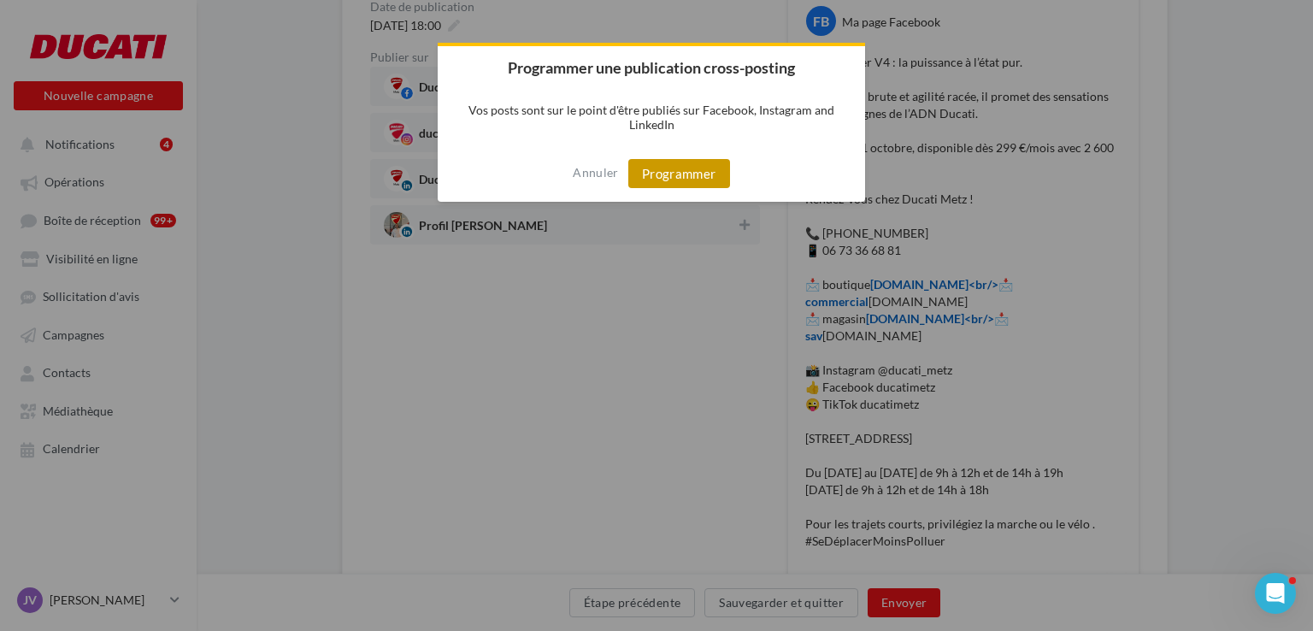
click at [647, 168] on button "Programmer" at bounding box center [679, 173] width 102 height 29
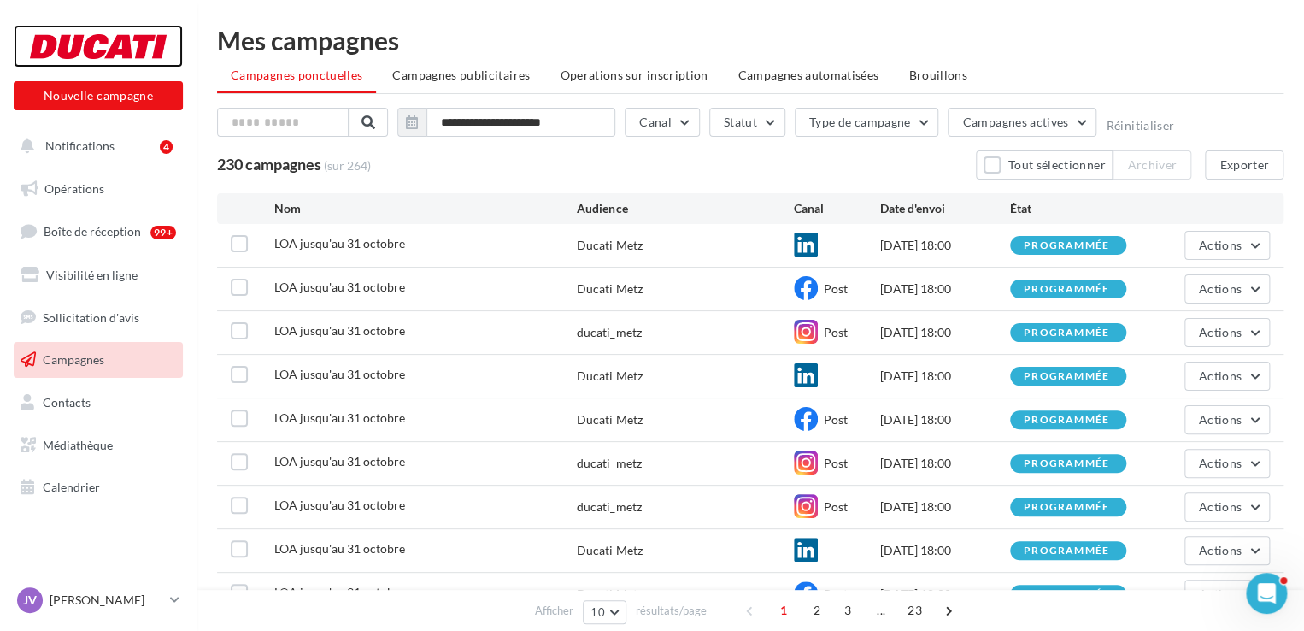
click at [138, 47] on div at bounding box center [98, 46] width 137 height 43
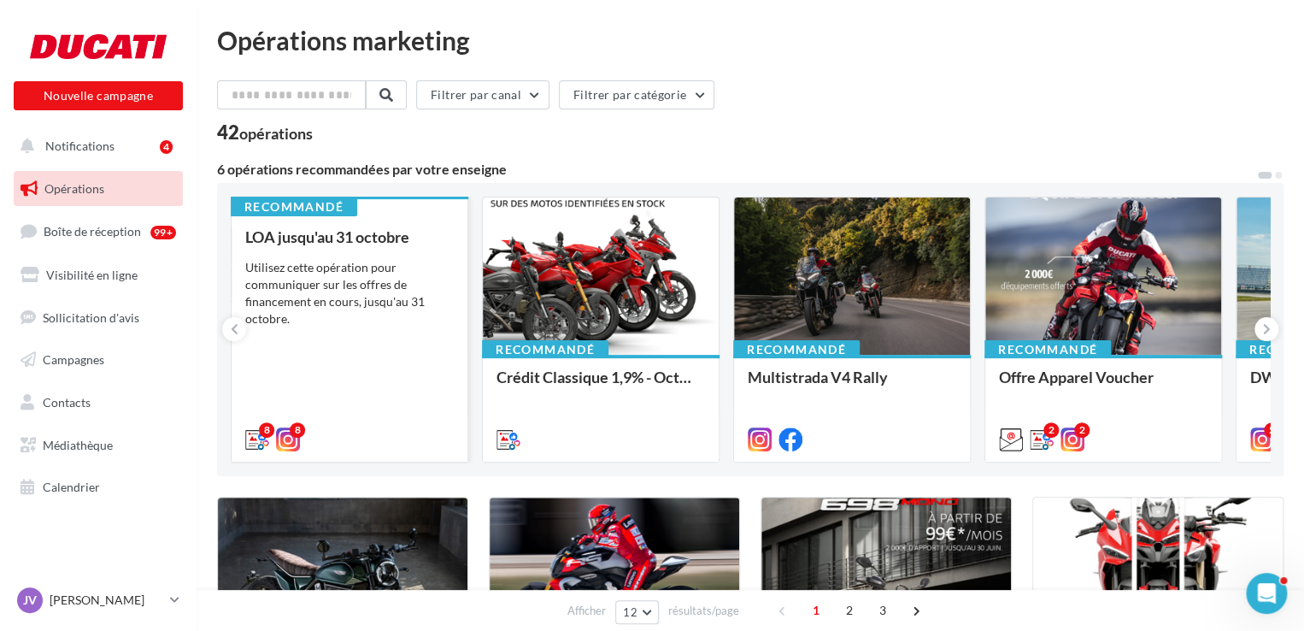
click at [322, 314] on div "Utilisez cette opération pour communiquer sur les offres de financement en cour…" at bounding box center [349, 293] width 209 height 68
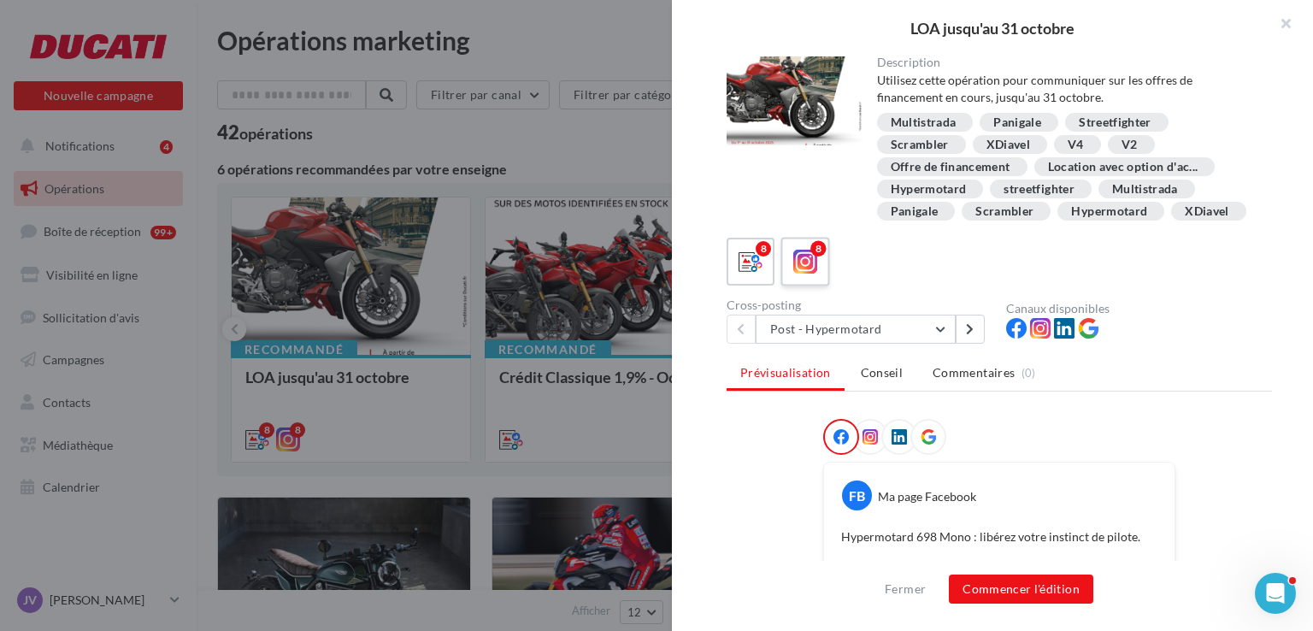
click at [806, 274] on icon at bounding box center [805, 262] width 25 height 25
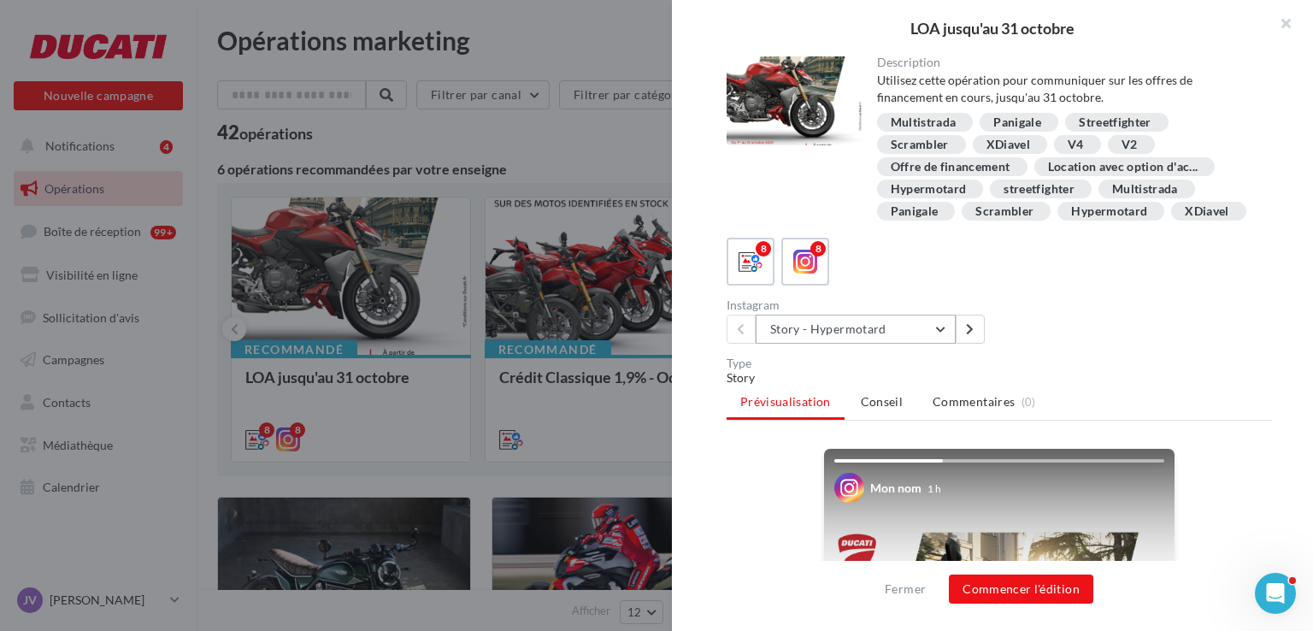
click at [876, 344] on button "Story - Hypermotard" at bounding box center [856, 329] width 200 height 29
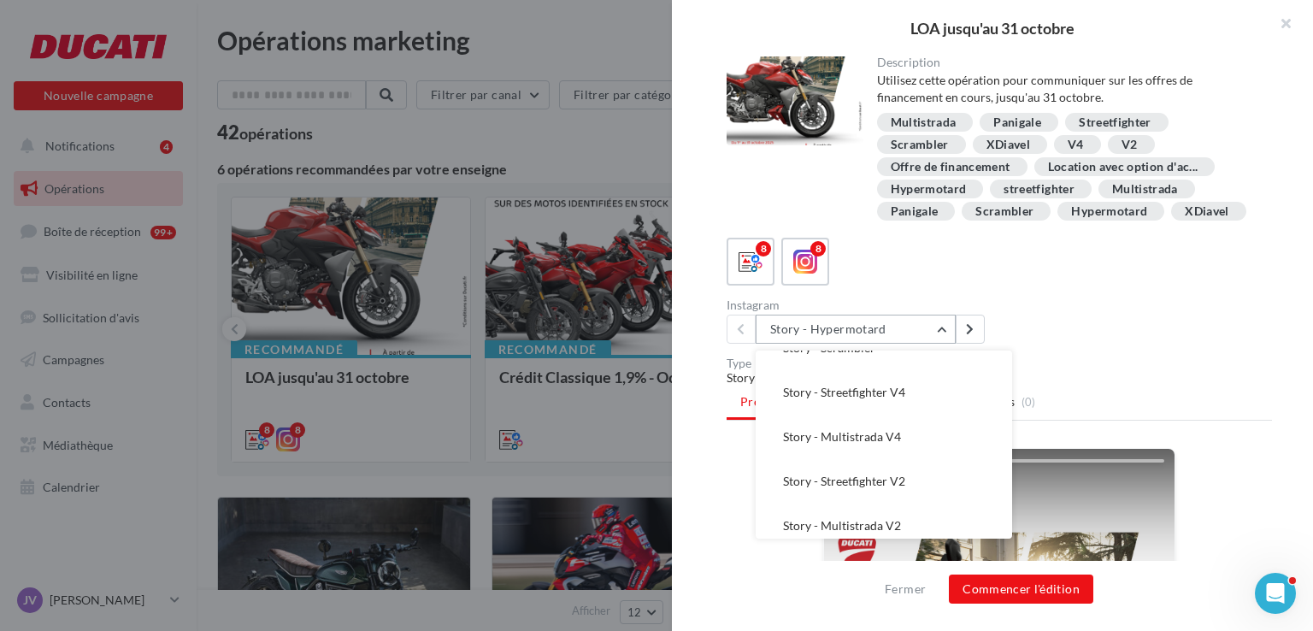
scroll to position [168, 0]
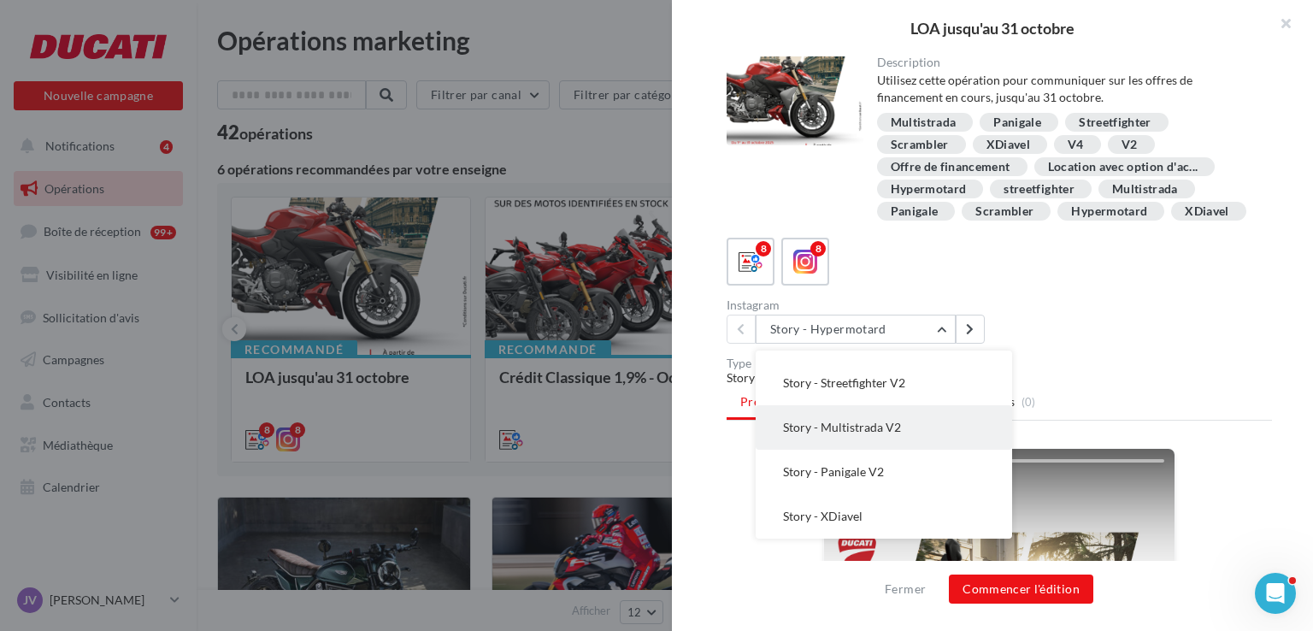
click at [865, 434] on span "Story - Multistrada V2" at bounding box center [842, 427] width 118 height 15
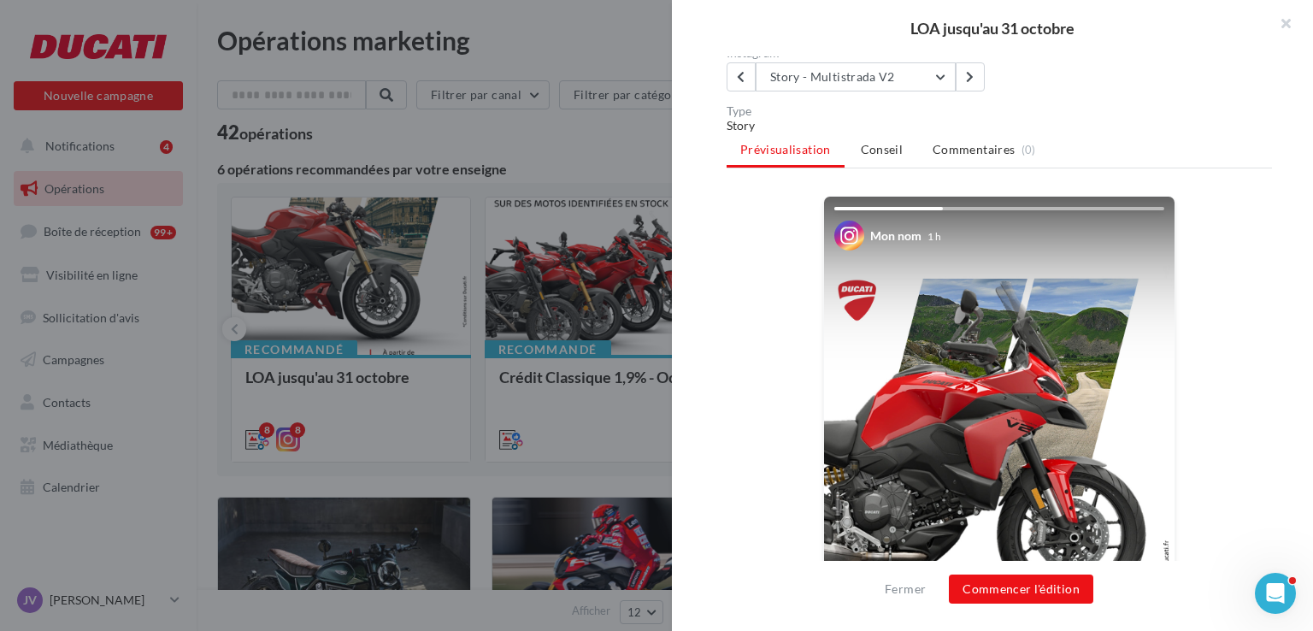
scroll to position [342, 0]
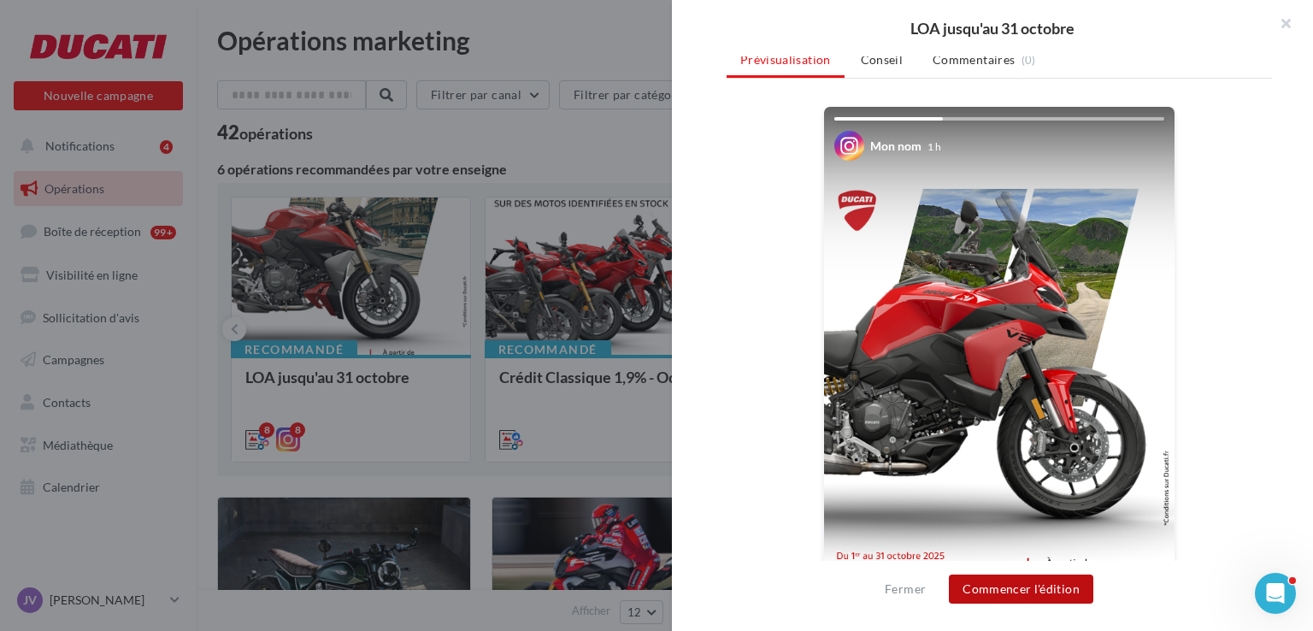
click at [989, 588] on button "Commencer l'édition" at bounding box center [1021, 588] width 144 height 29
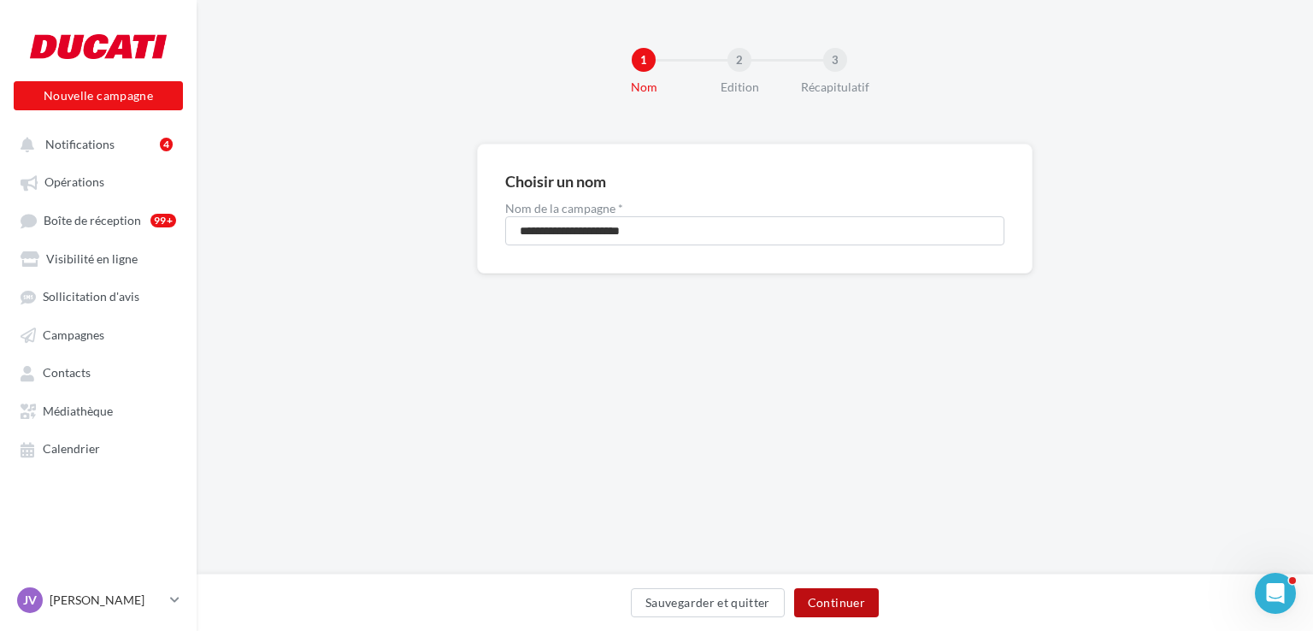
click at [838, 612] on button "Continuer" at bounding box center [836, 602] width 85 height 29
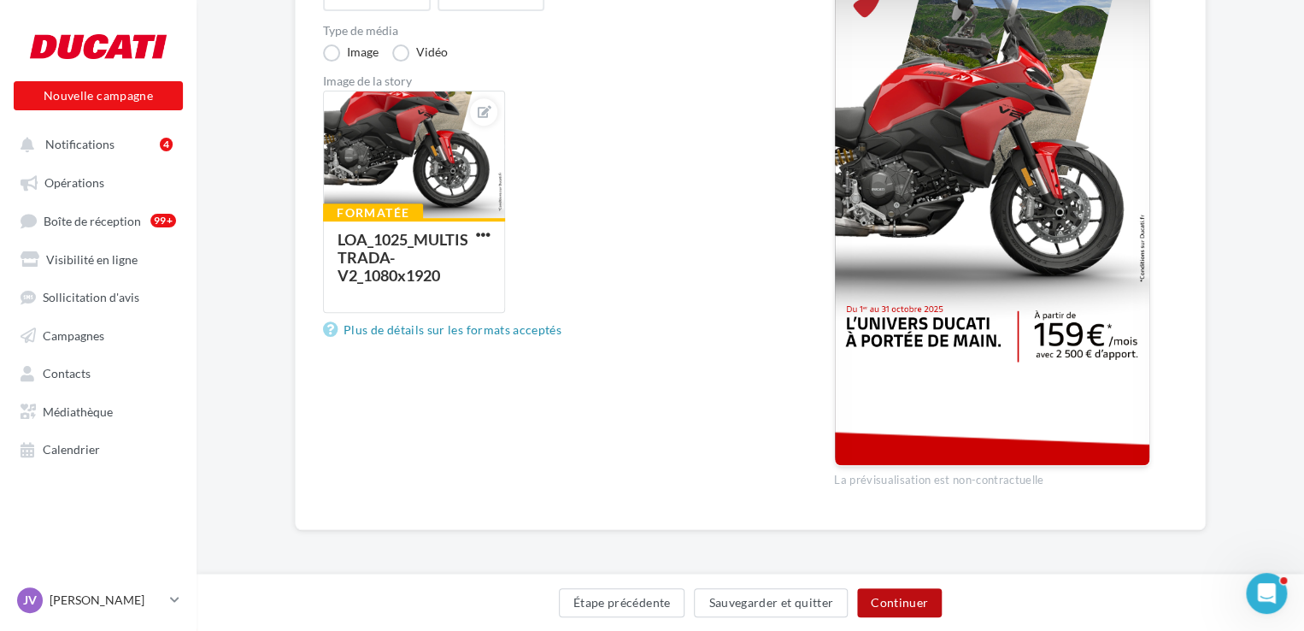
click at [885, 596] on button "Continuer" at bounding box center [899, 602] width 85 height 29
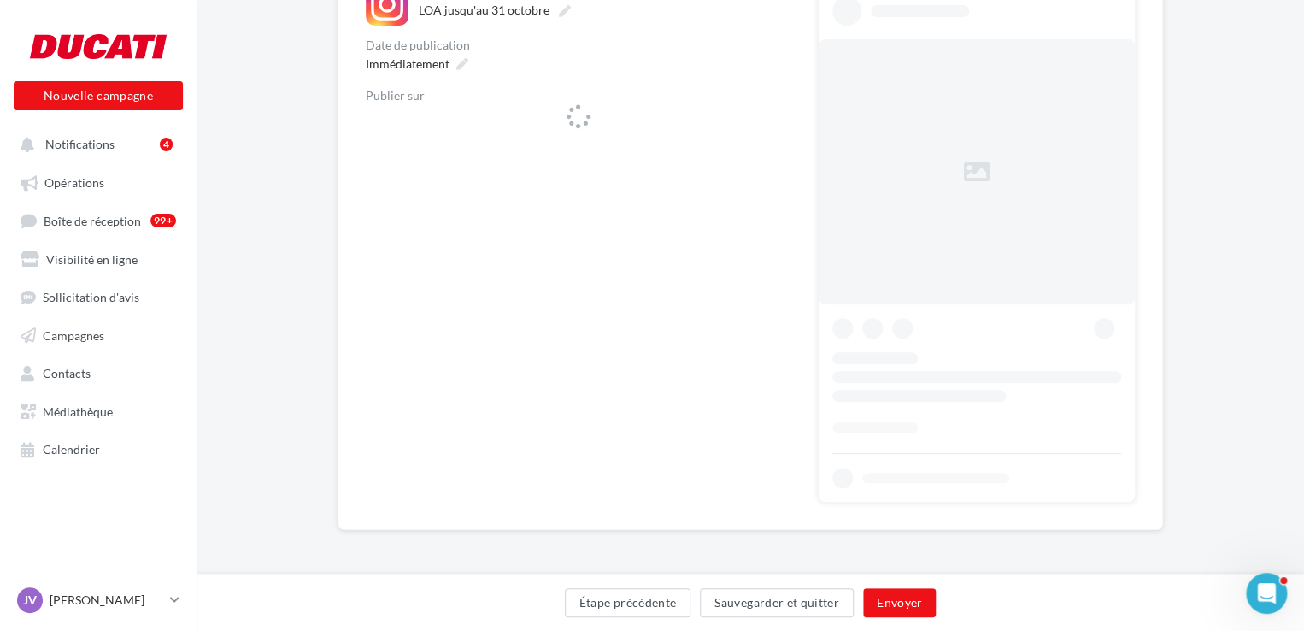
scroll to position [218, 0]
click at [639, 116] on span "ducati_metz" at bounding box center [573, 125] width 388 height 26
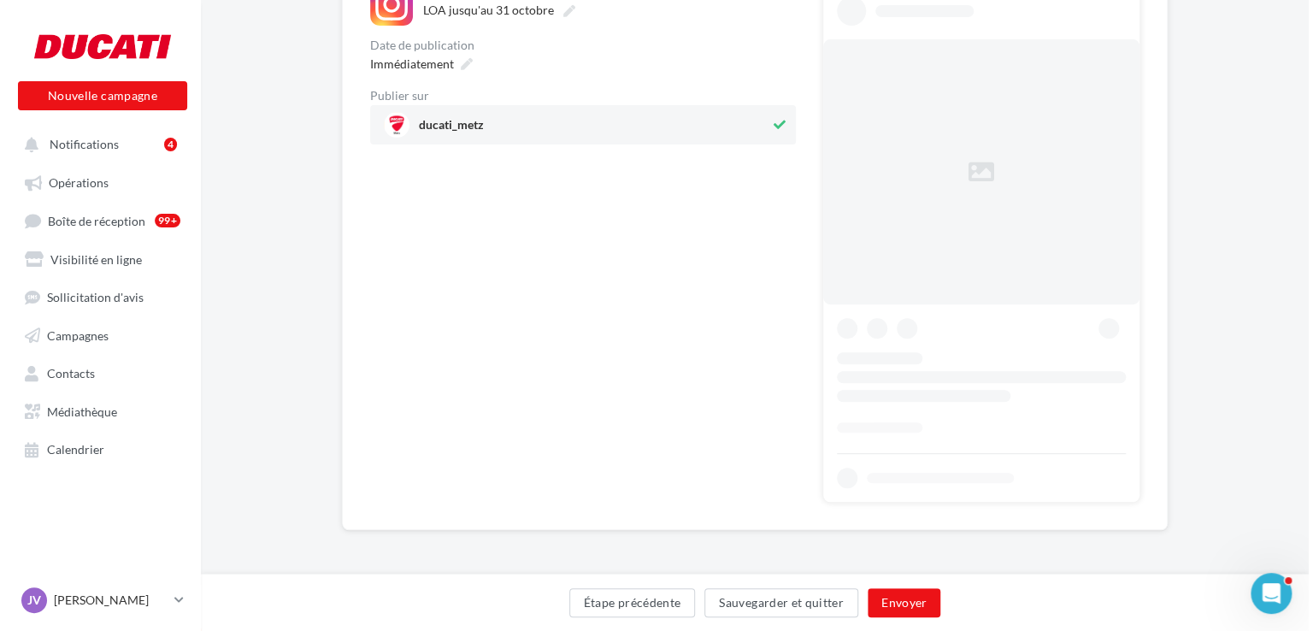
scroll to position [0, 0]
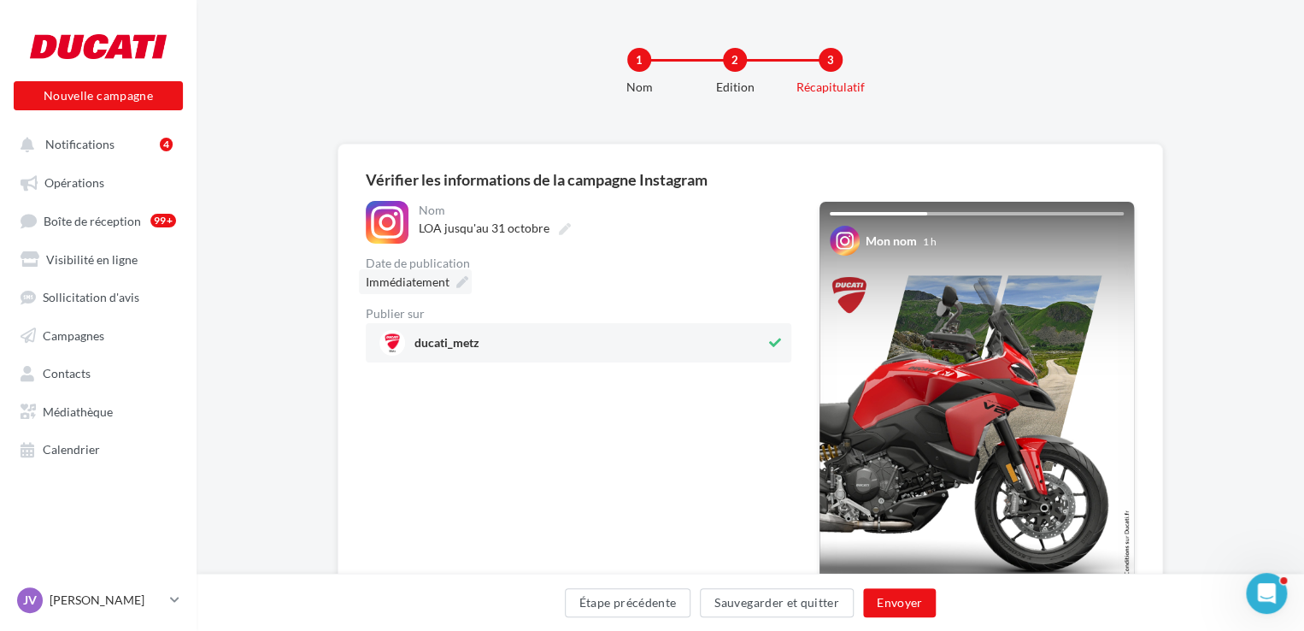
click at [451, 281] on div "Immédiatement" at bounding box center [415, 281] width 113 height 25
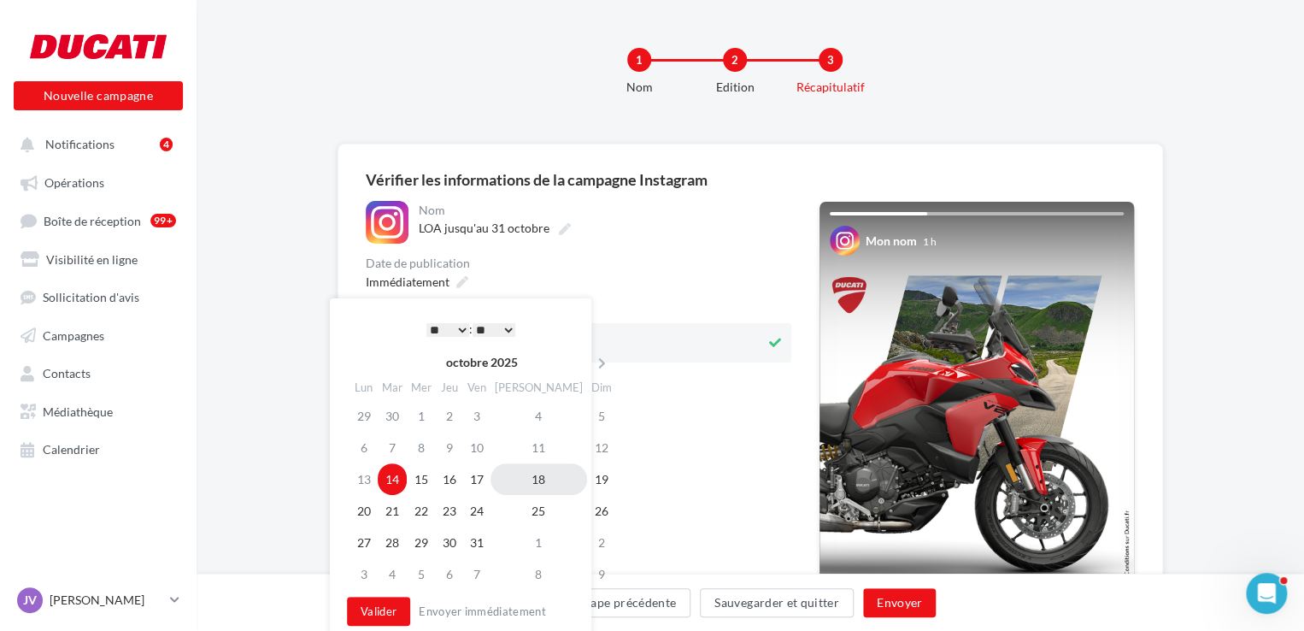
click at [517, 482] on td "18" at bounding box center [539, 479] width 97 height 32
click at [439, 326] on select "* * * * * * * * * * ** ** ** ** ** ** ** ** ** ** ** ** ** **" at bounding box center [447, 330] width 43 height 14
click at [359, 603] on button "Valider" at bounding box center [378, 611] width 63 height 29
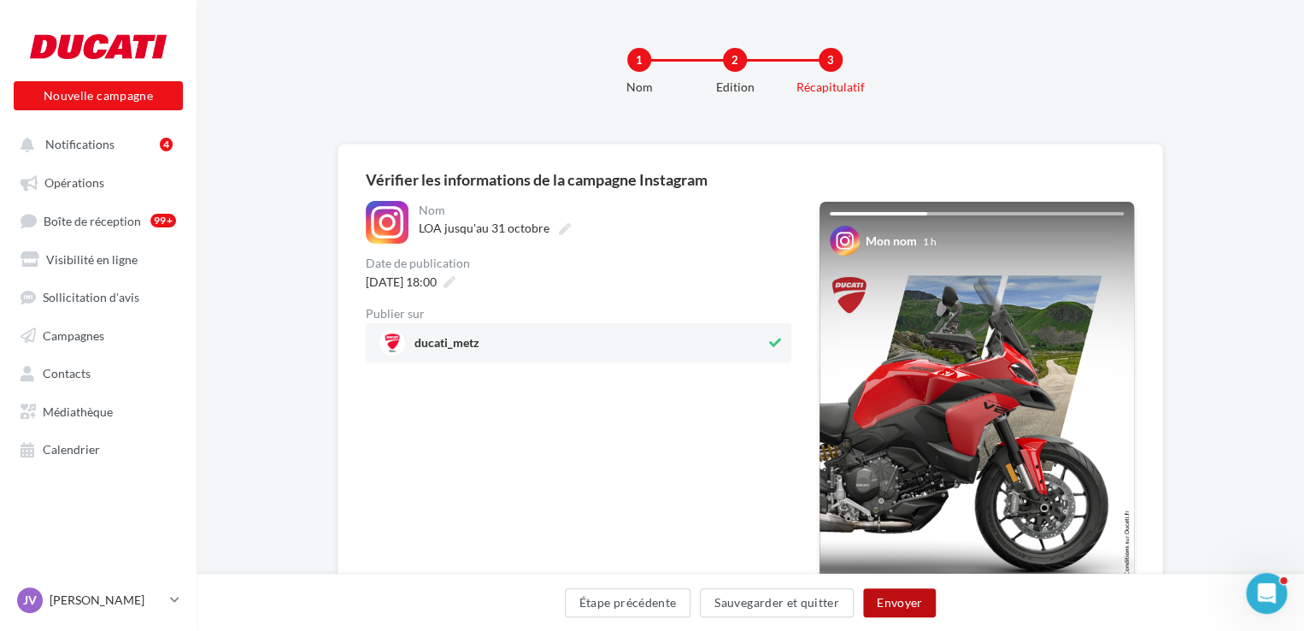
click at [872, 596] on button "Envoyer" at bounding box center [899, 602] width 73 height 29
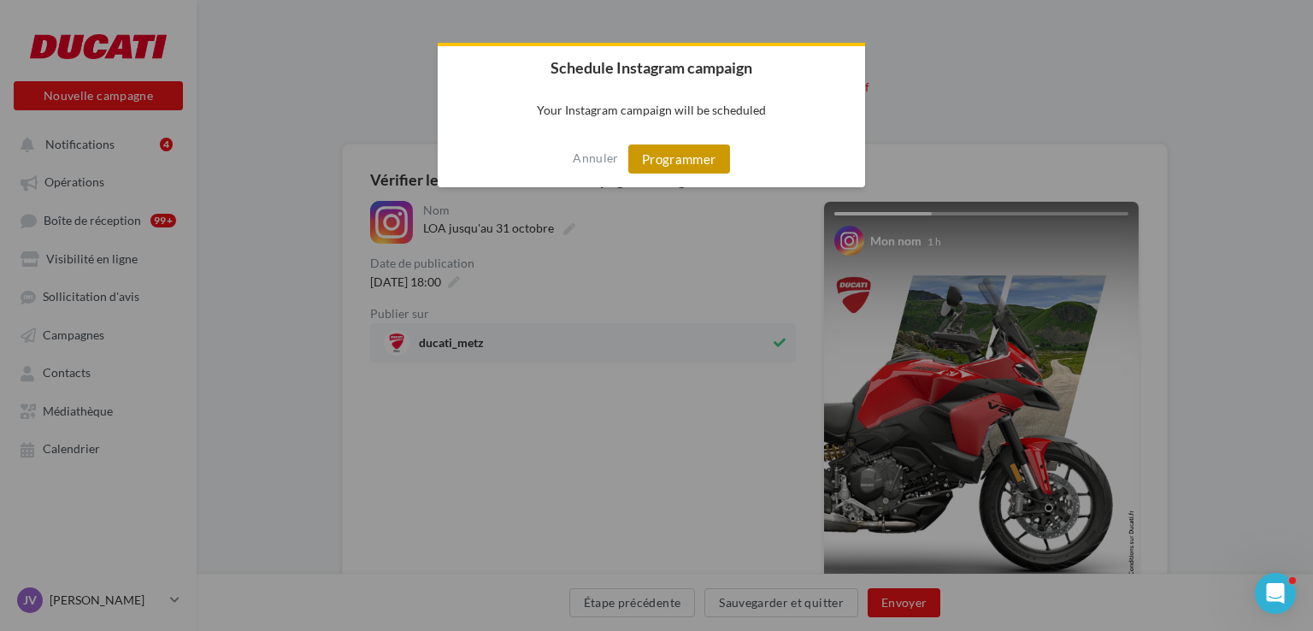
click at [687, 166] on button "Programmer" at bounding box center [679, 158] width 102 height 29
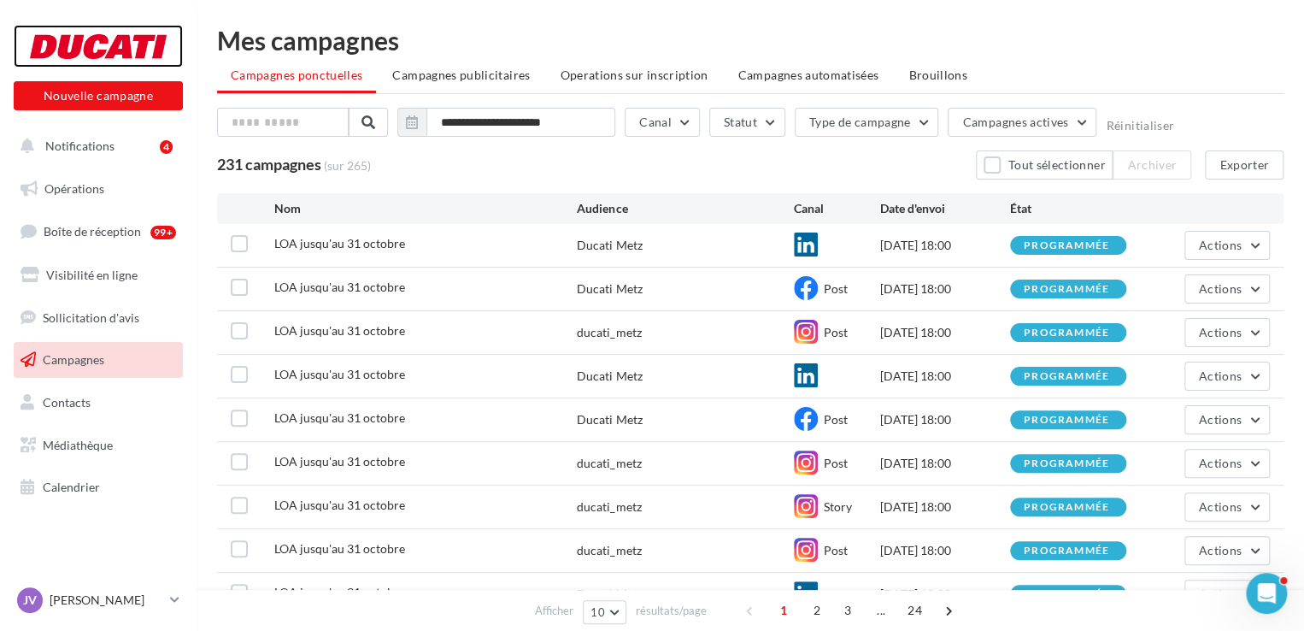
click at [78, 50] on div at bounding box center [98, 46] width 137 height 43
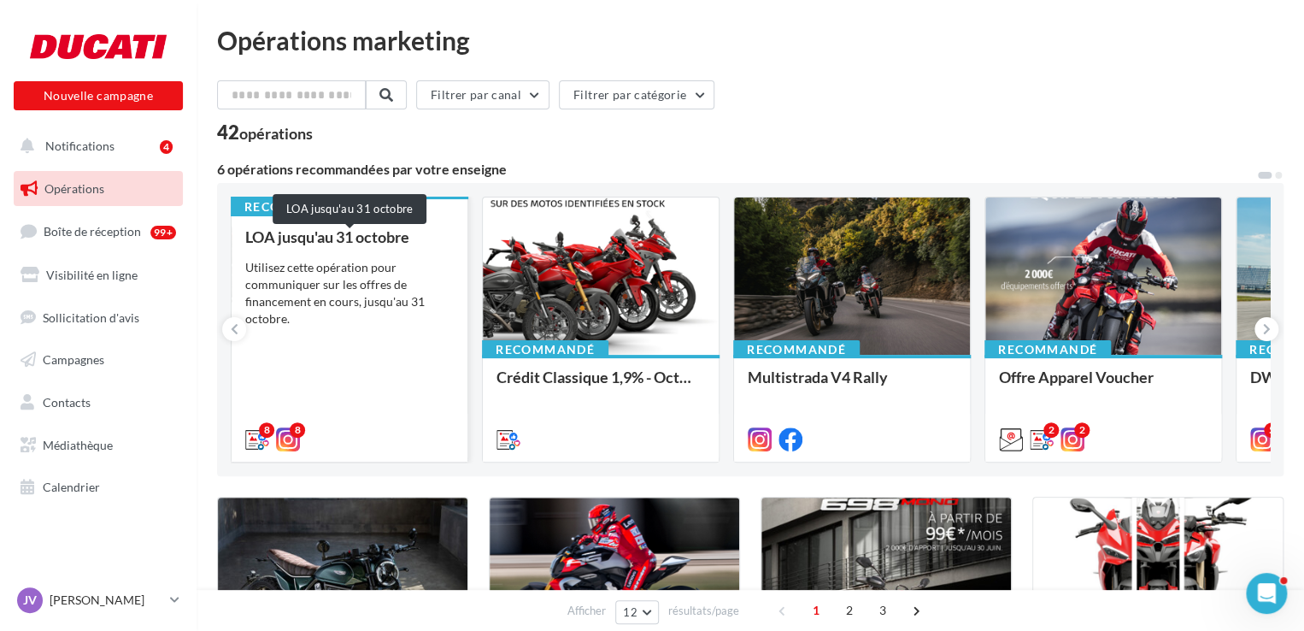
click at [315, 239] on div "LOA jusqu'au 31 octobre" at bounding box center [349, 236] width 209 height 17
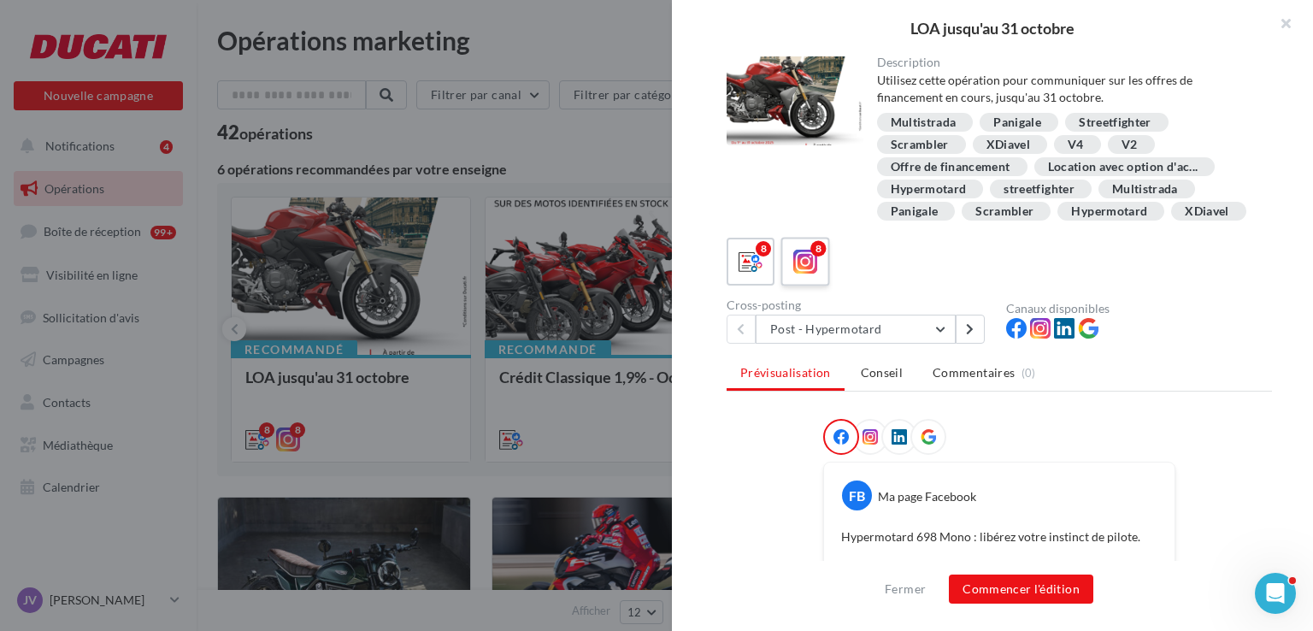
click at [812, 274] on icon at bounding box center [805, 262] width 25 height 25
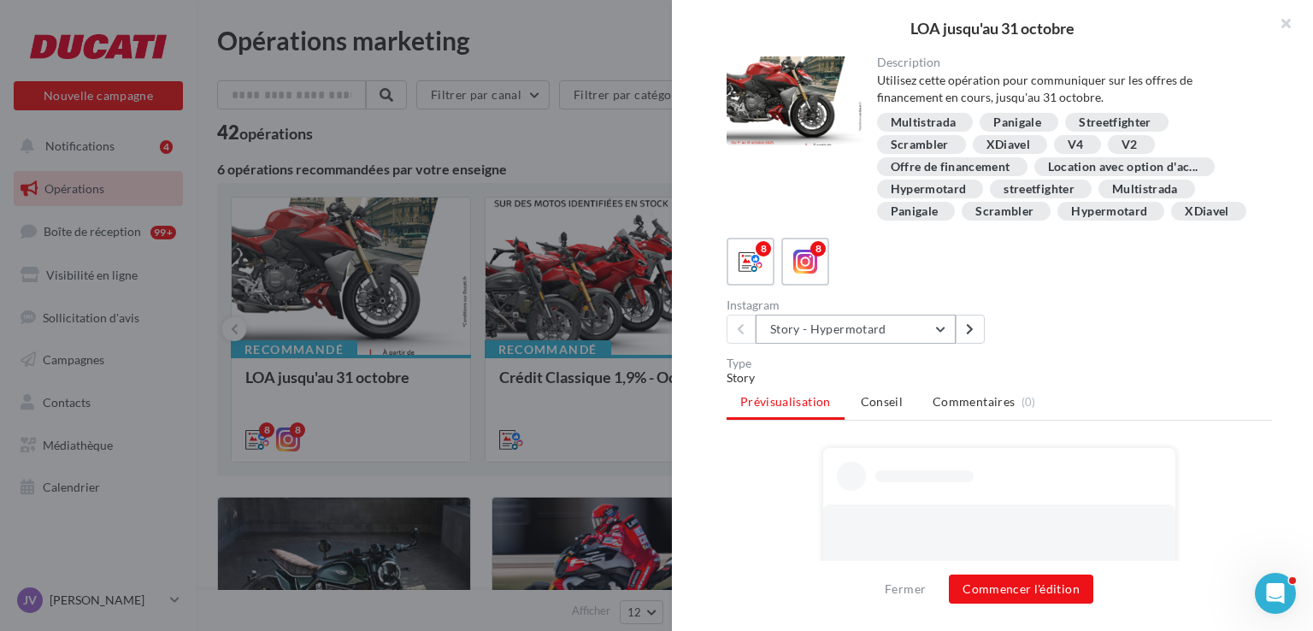
click at [825, 343] on button "Story - Hypermotard" at bounding box center [856, 329] width 200 height 29
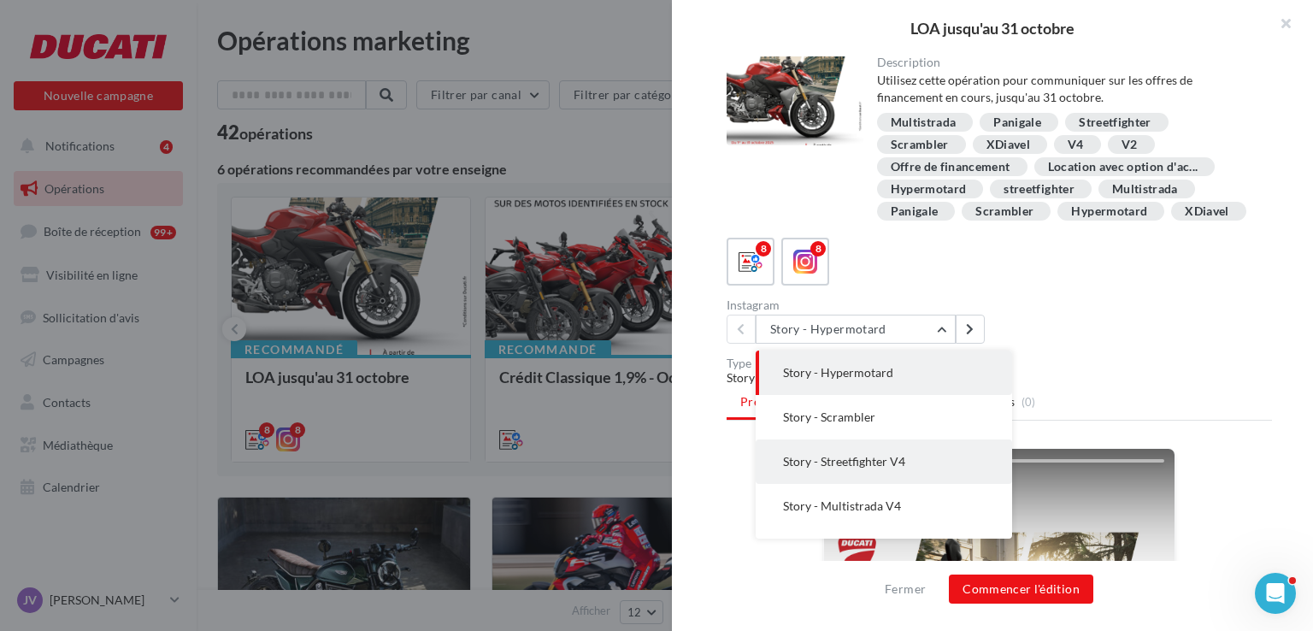
click at [873, 468] on span "Story - Streetfighter V4" at bounding box center [844, 461] width 122 height 15
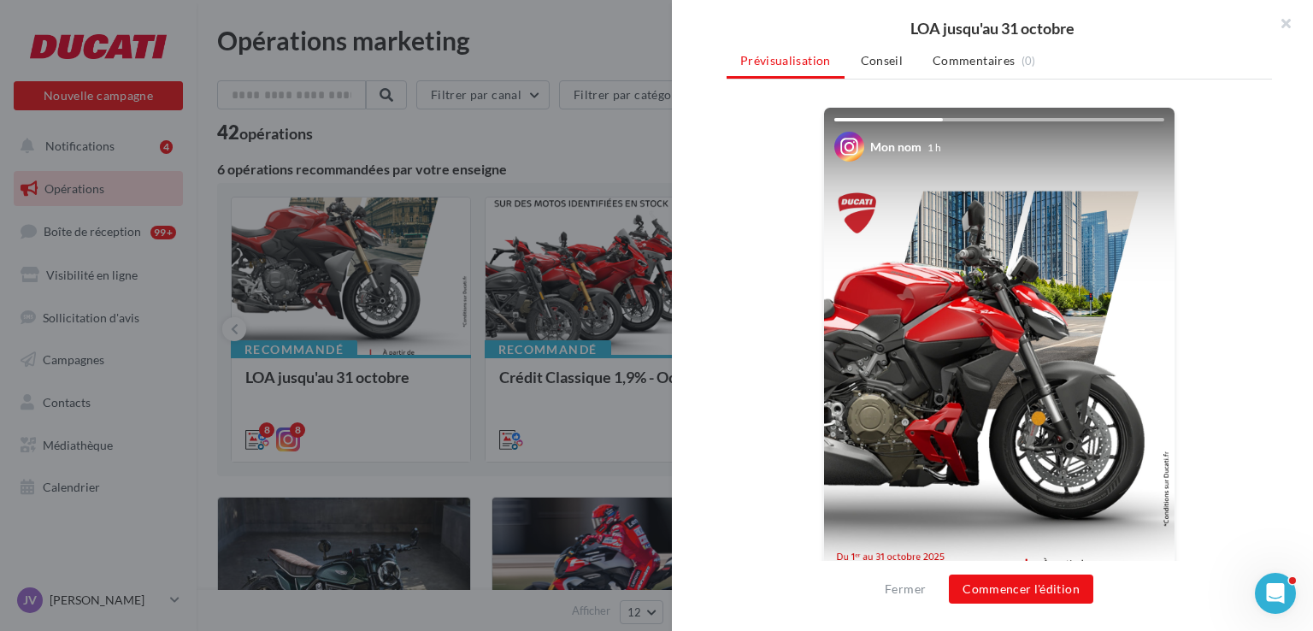
scroll to position [342, 0]
click at [1026, 579] on button "Commencer l'édition" at bounding box center [1021, 588] width 144 height 29
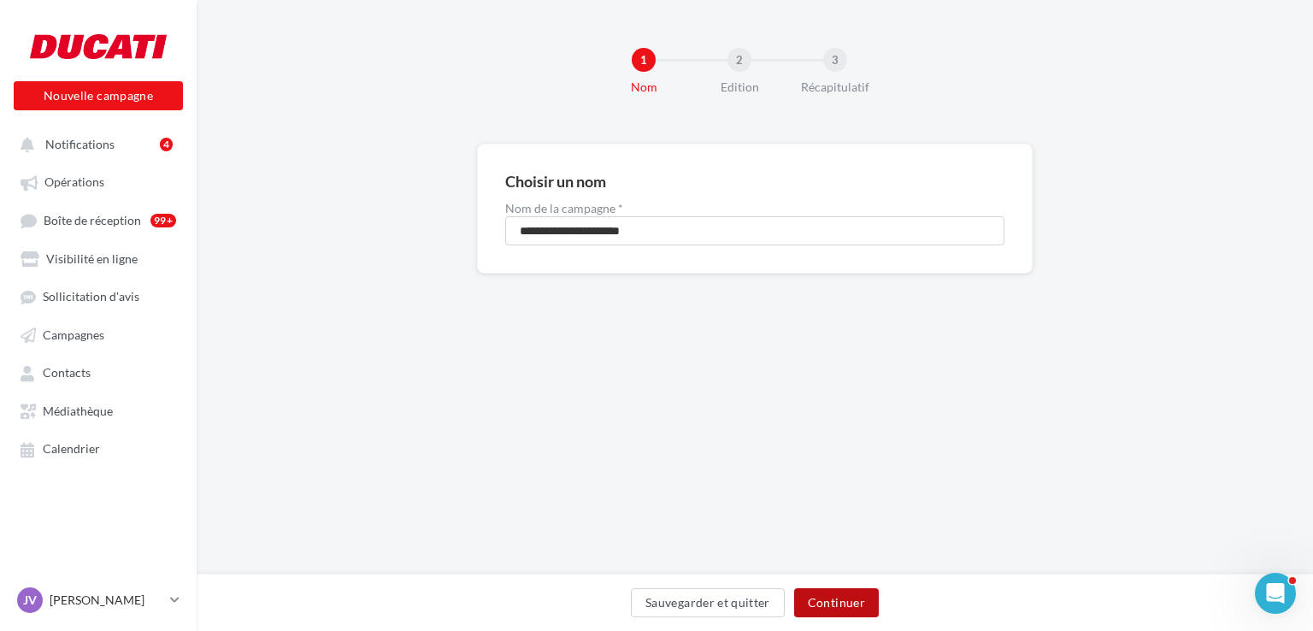
click at [854, 606] on button "Continuer" at bounding box center [836, 602] width 85 height 29
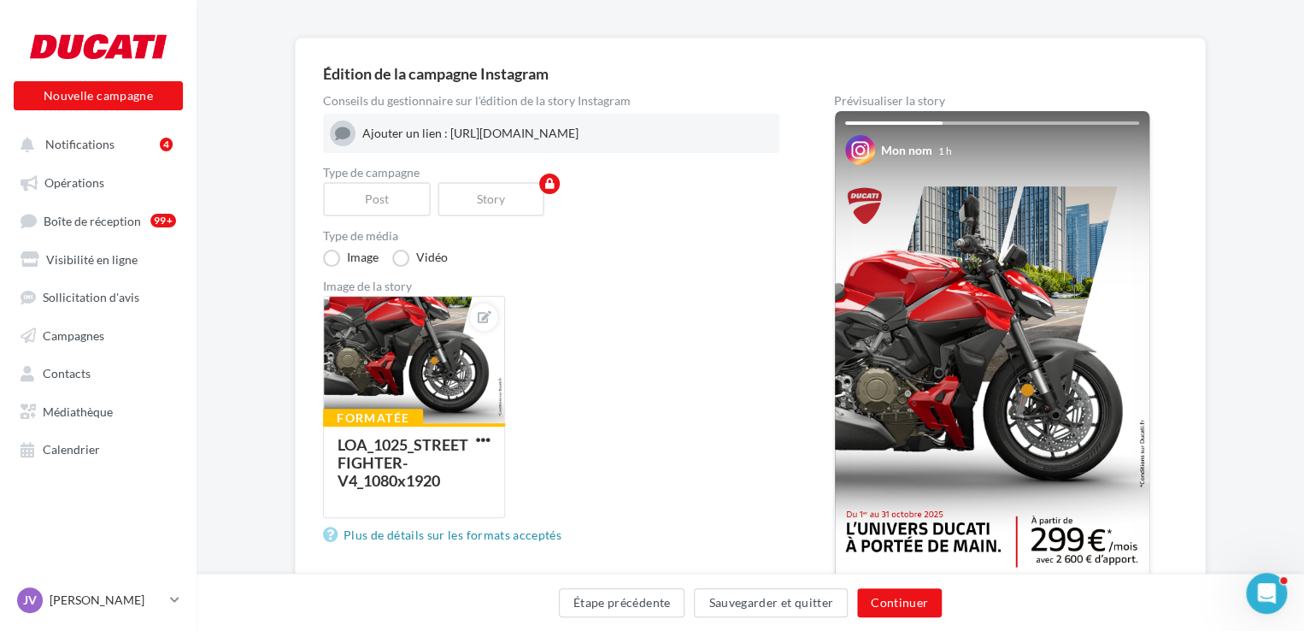
scroll to position [171, 0]
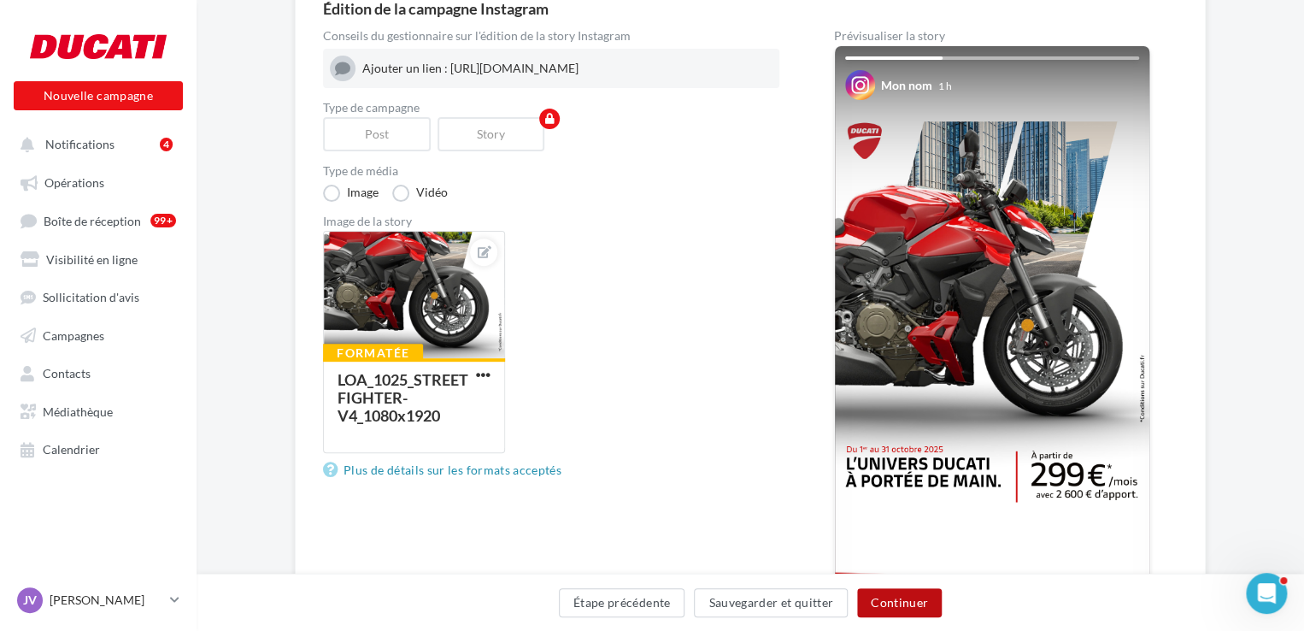
click at [896, 594] on button "Continuer" at bounding box center [899, 602] width 85 height 29
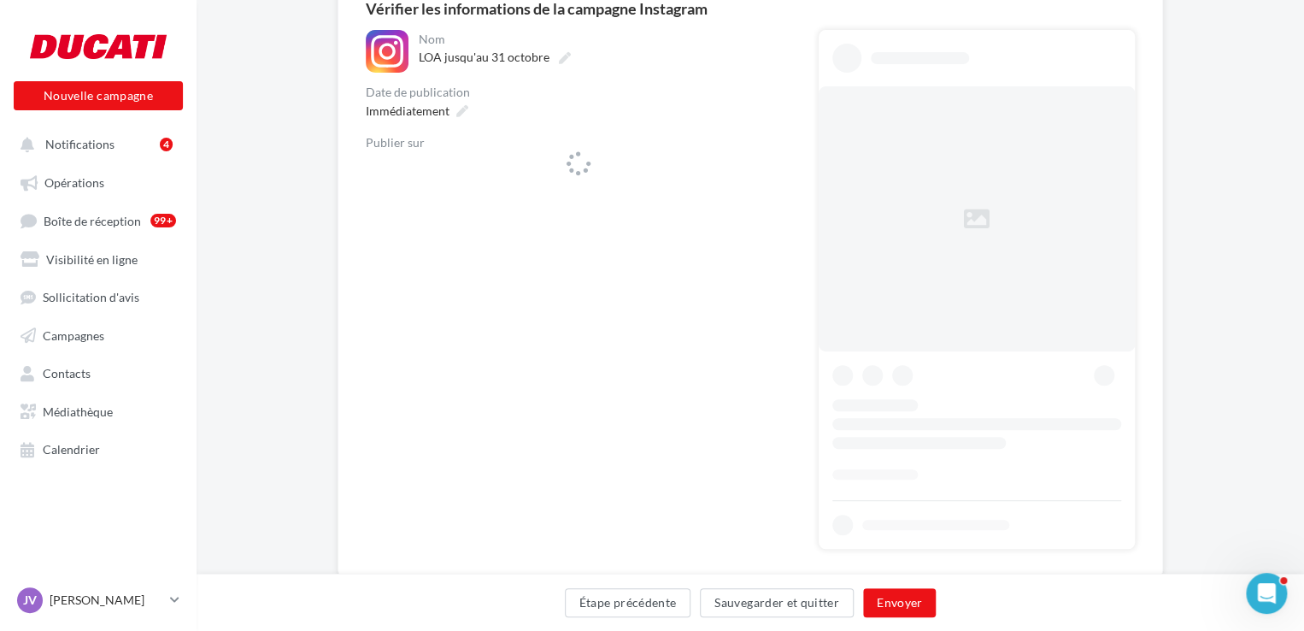
scroll to position [218, 0]
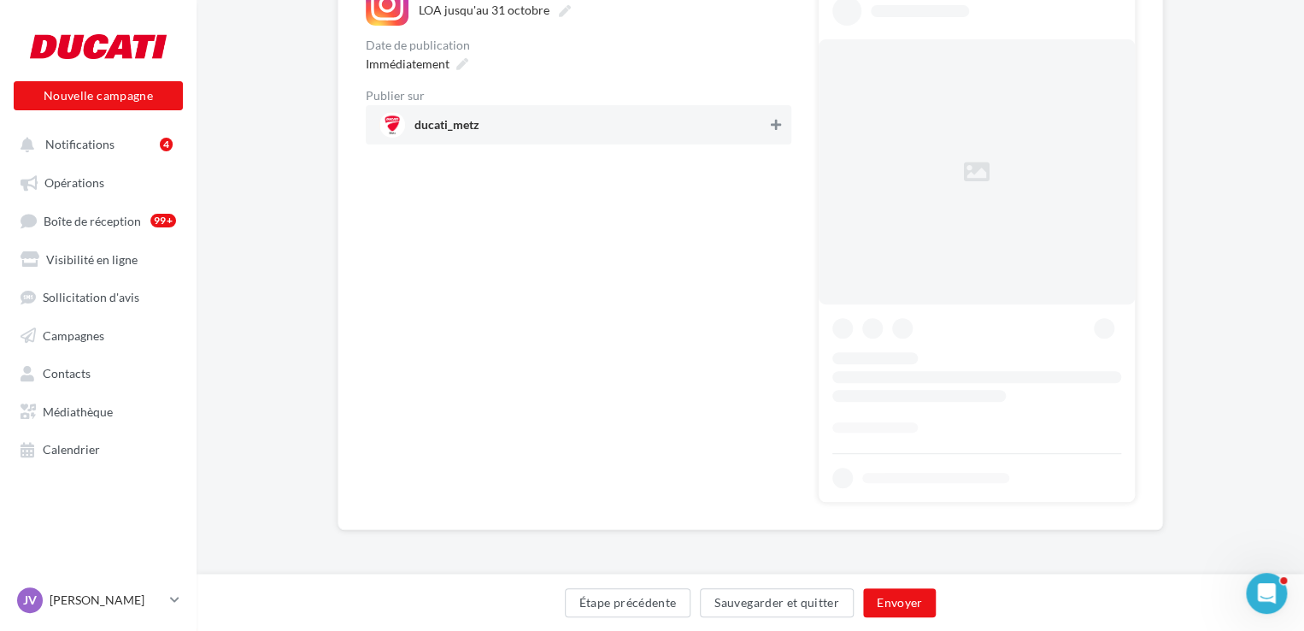
click at [776, 134] on div at bounding box center [776, 127] width 17 height 24
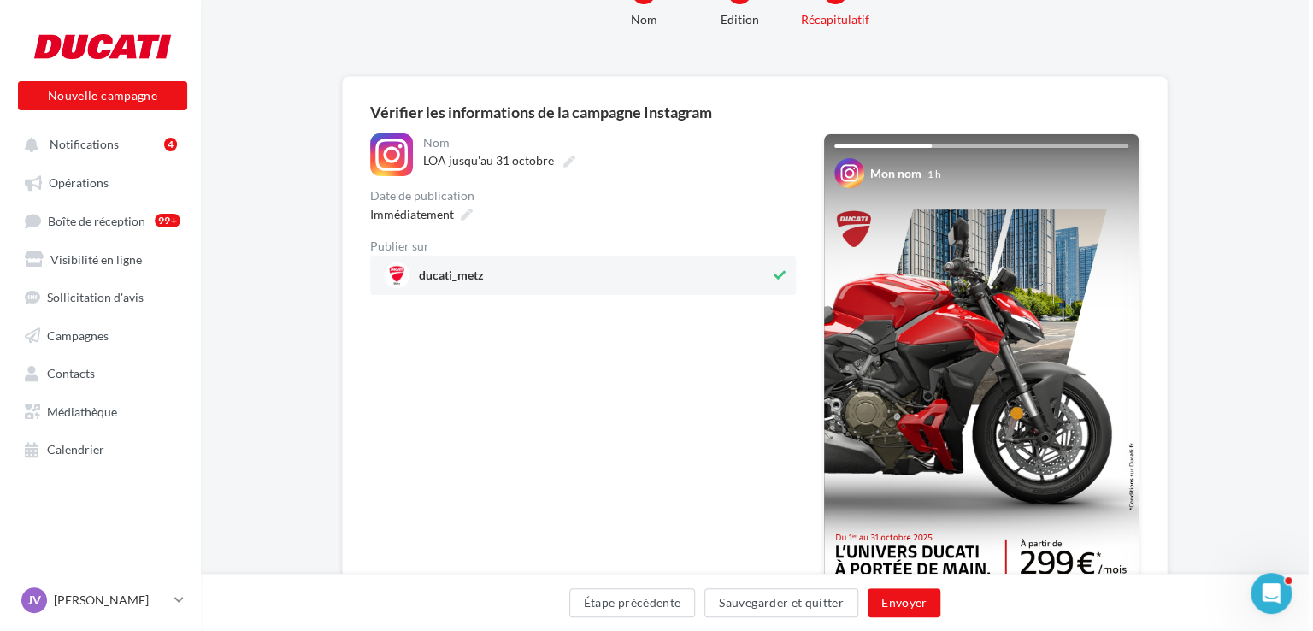
scroll to position [171, 0]
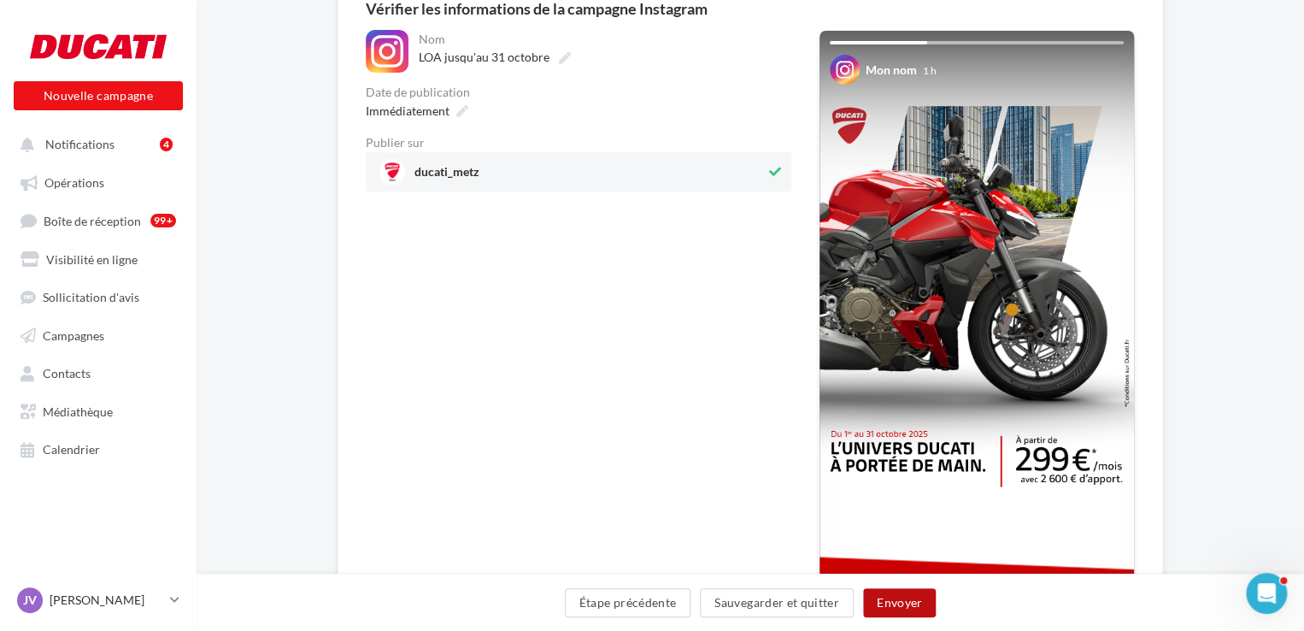
click at [901, 598] on button "Envoyer" at bounding box center [899, 602] width 73 height 29
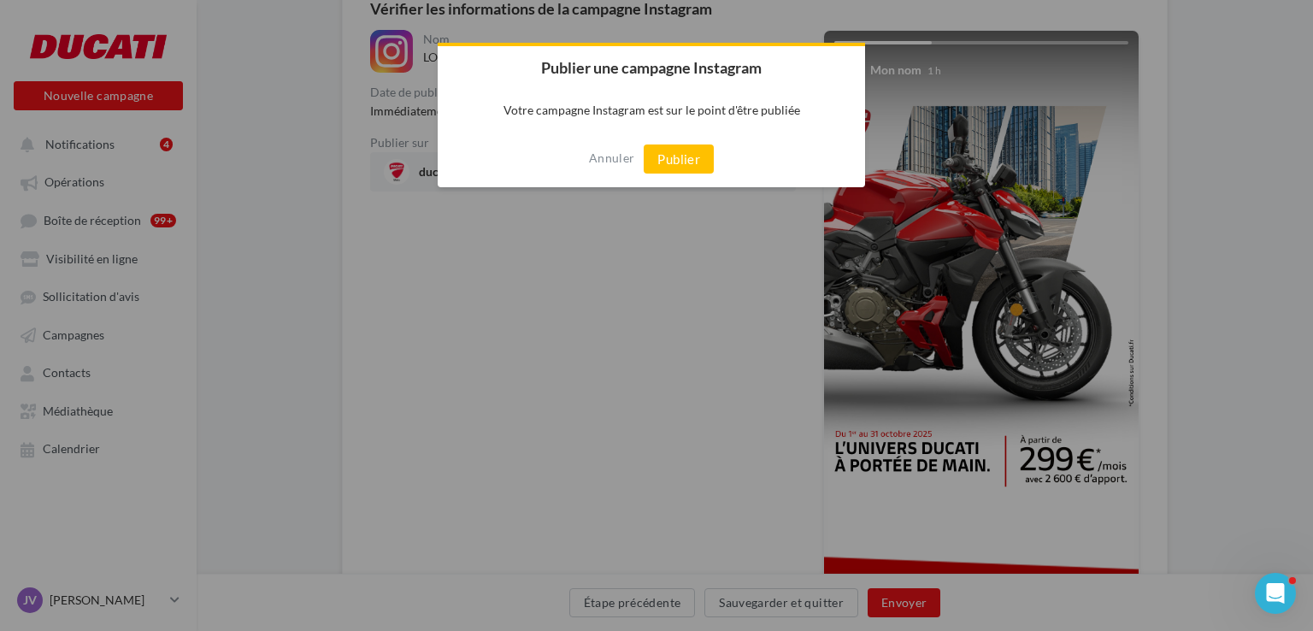
click at [684, 162] on button "Publier" at bounding box center [679, 158] width 70 height 29
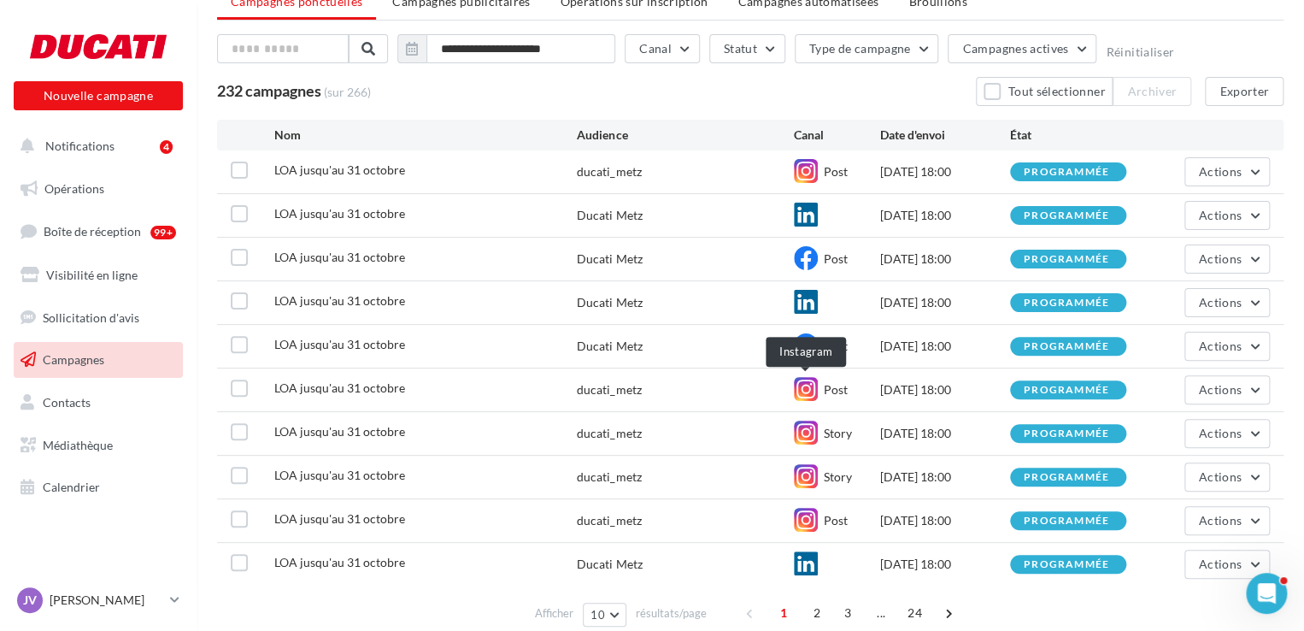
scroll to position [147, 0]
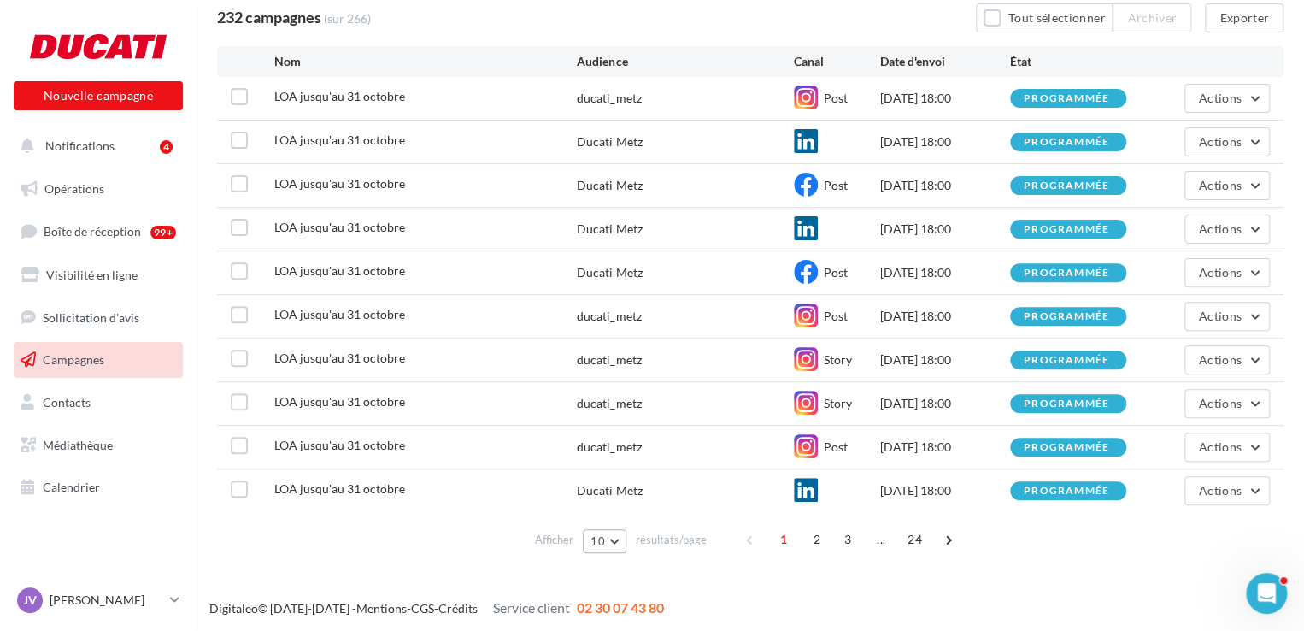
click at [619, 531] on button "10" at bounding box center [605, 541] width 44 height 24
click at [616, 471] on button "50" at bounding box center [643, 480] width 120 height 30
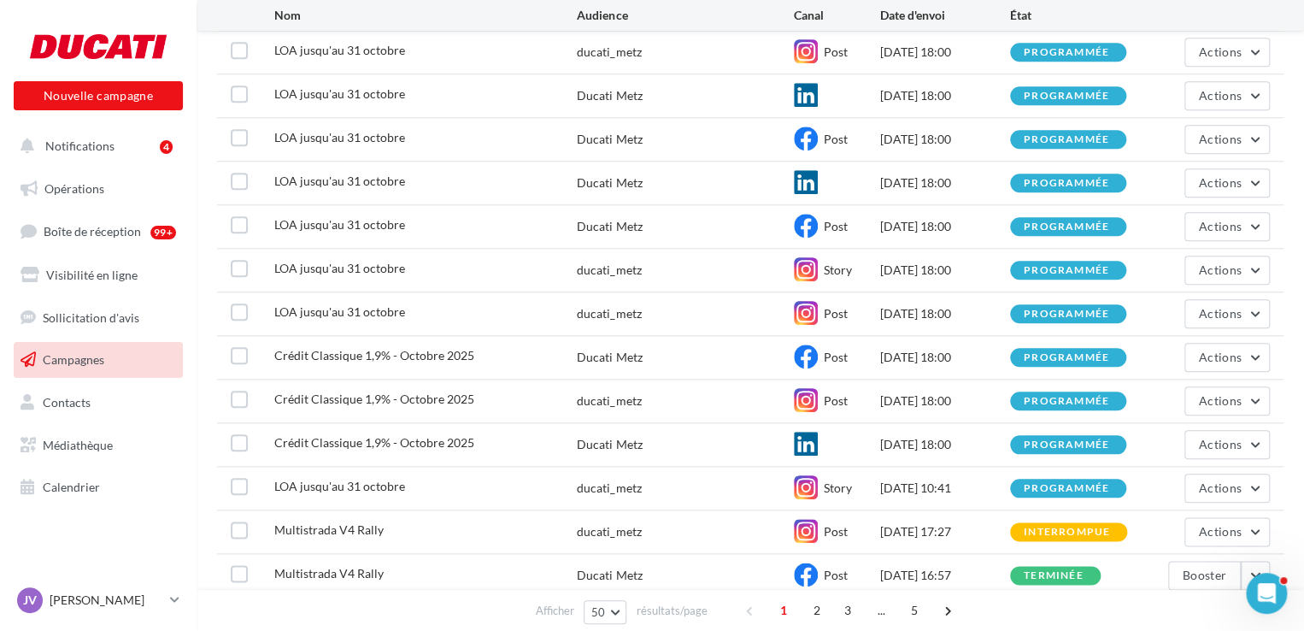
scroll to position [745, 0]
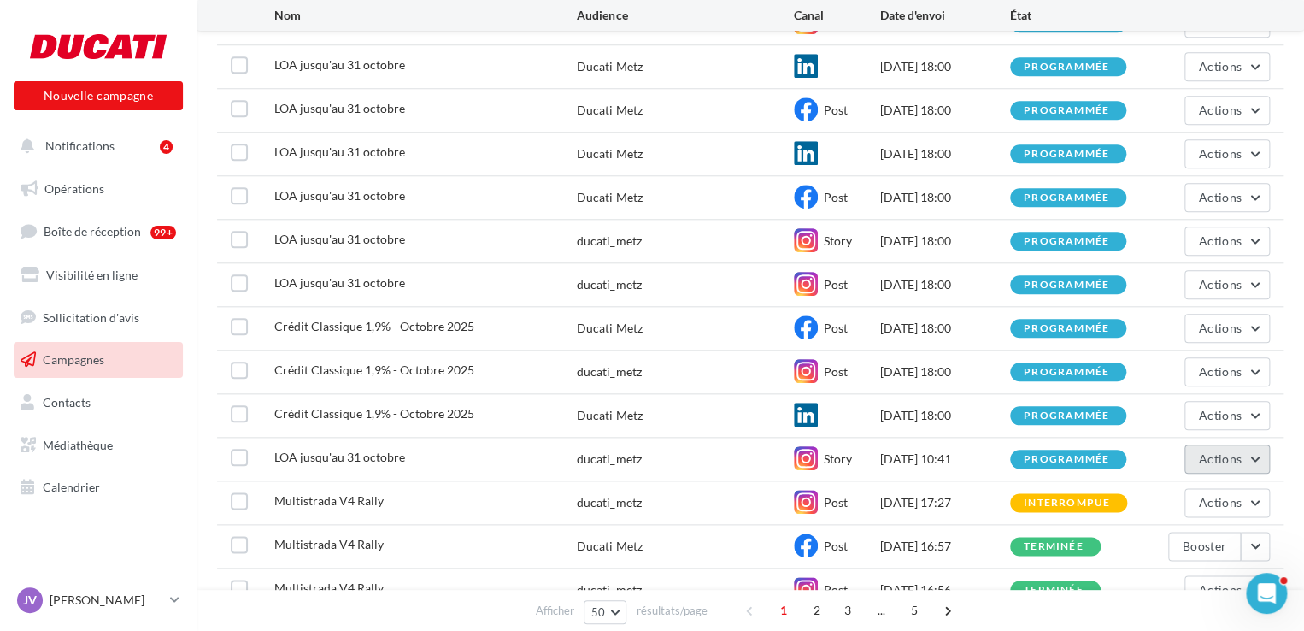
click at [1251, 447] on button "Actions" at bounding box center [1227, 458] width 85 height 29
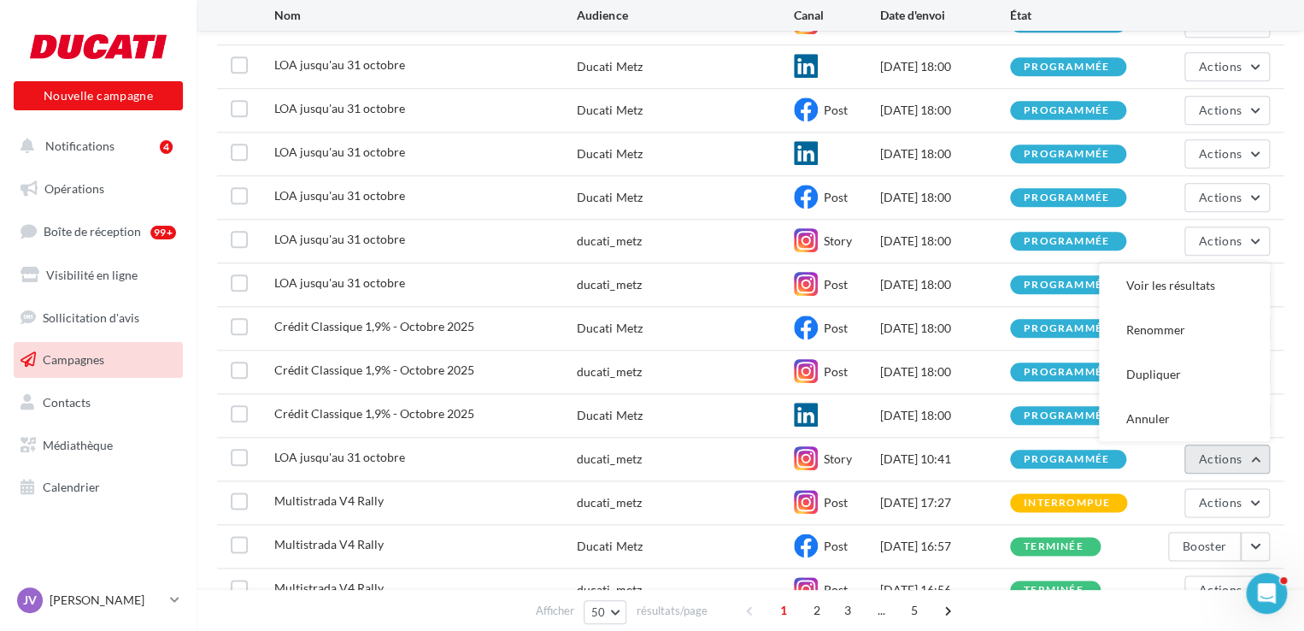
click at [1243, 451] on button "Actions" at bounding box center [1227, 458] width 85 height 29
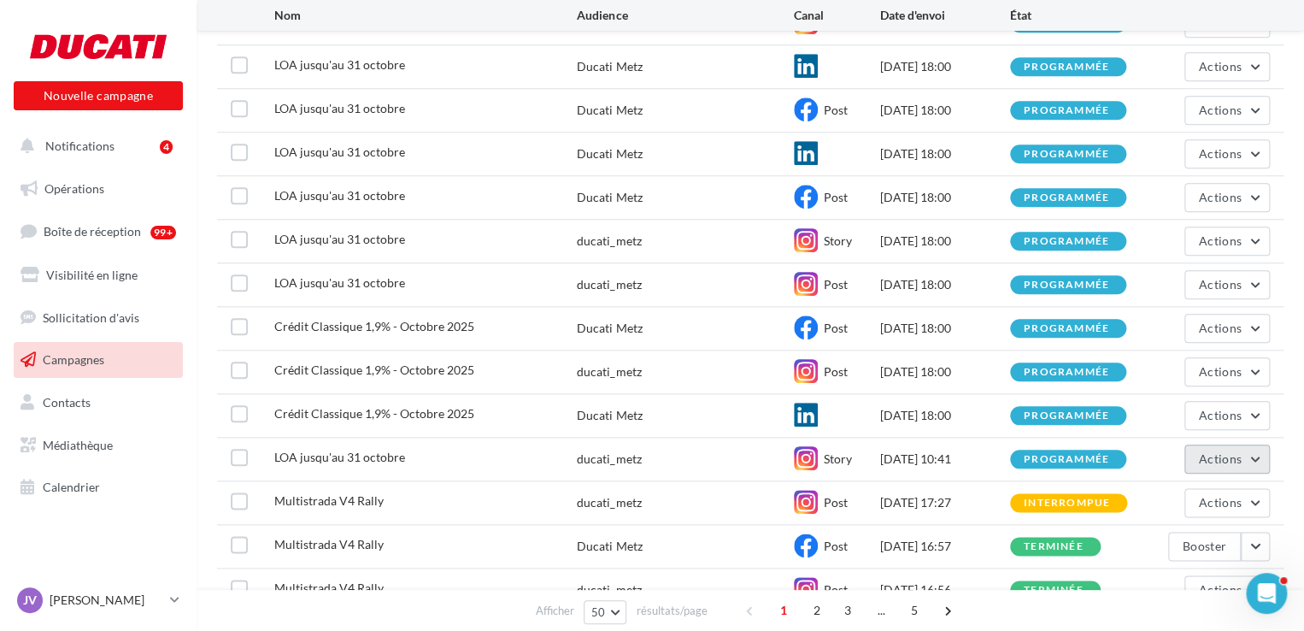
click at [1263, 448] on button "Actions" at bounding box center [1227, 458] width 85 height 29
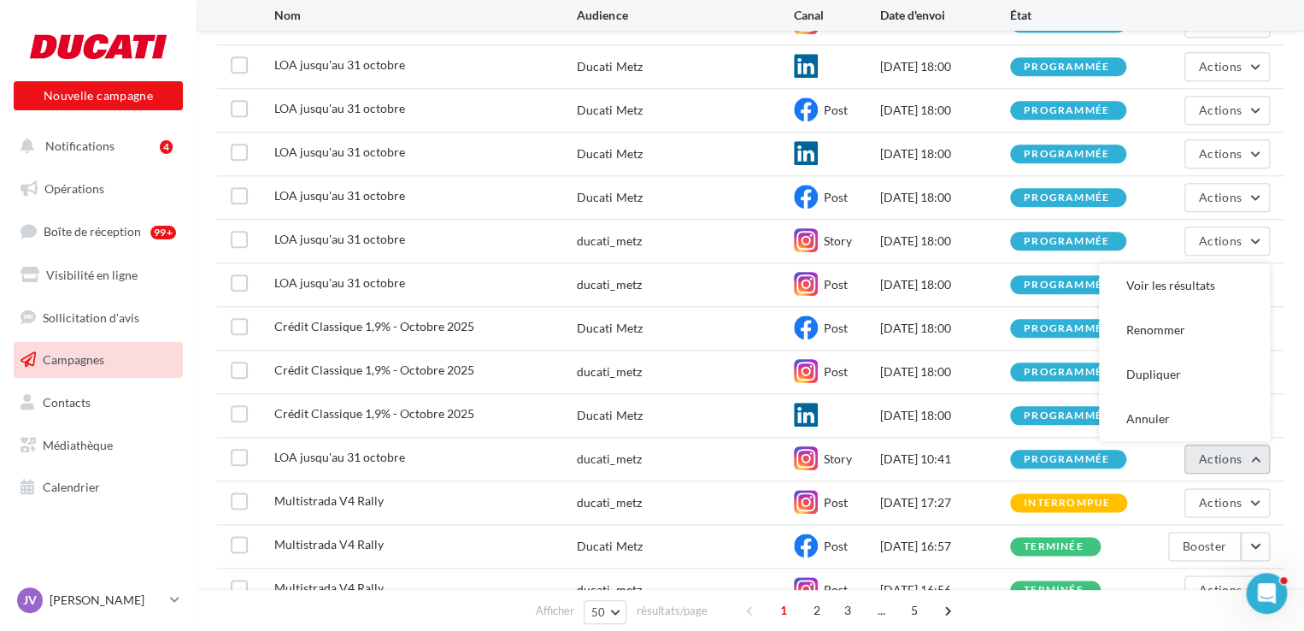
click at [1239, 456] on span "Actions" at bounding box center [1220, 458] width 43 height 15
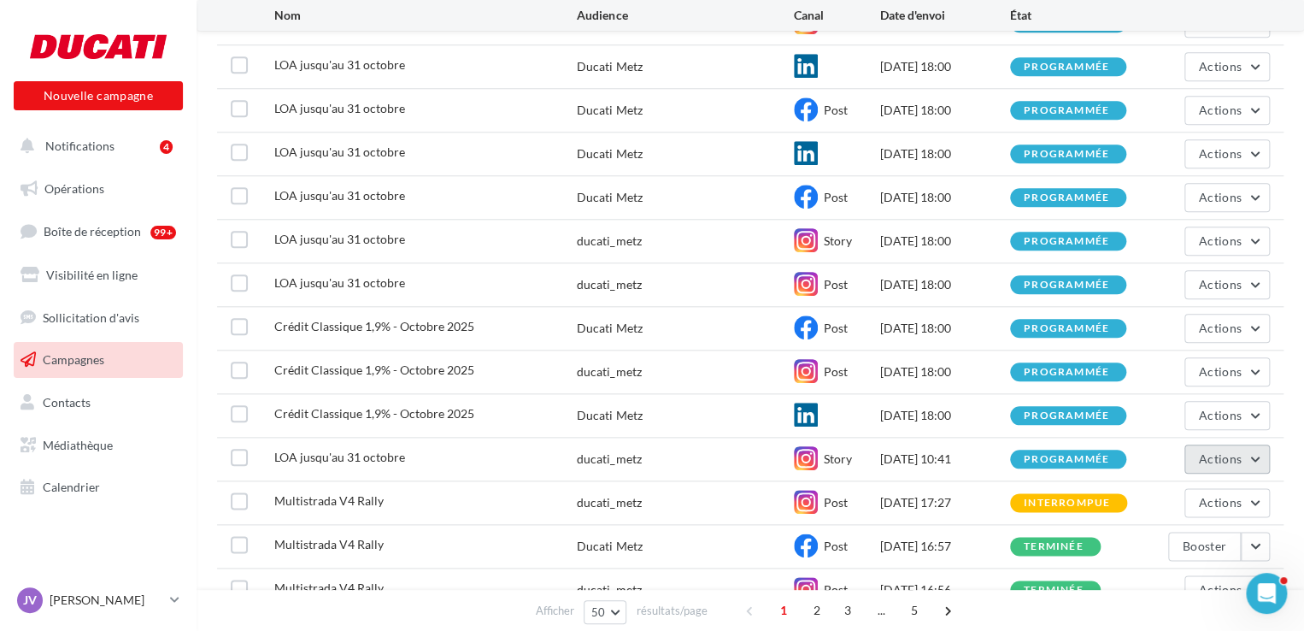
click at [1239, 456] on span "Actions" at bounding box center [1220, 458] width 43 height 15
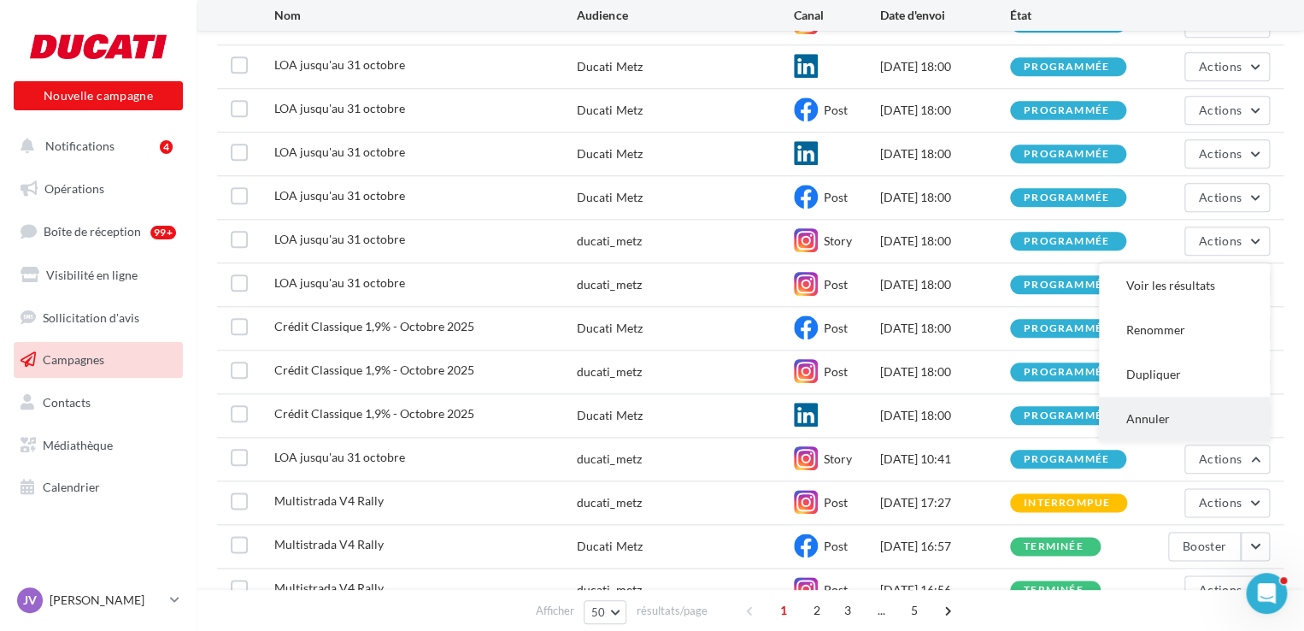
click at [1159, 404] on button "Annuler" at bounding box center [1184, 419] width 171 height 44
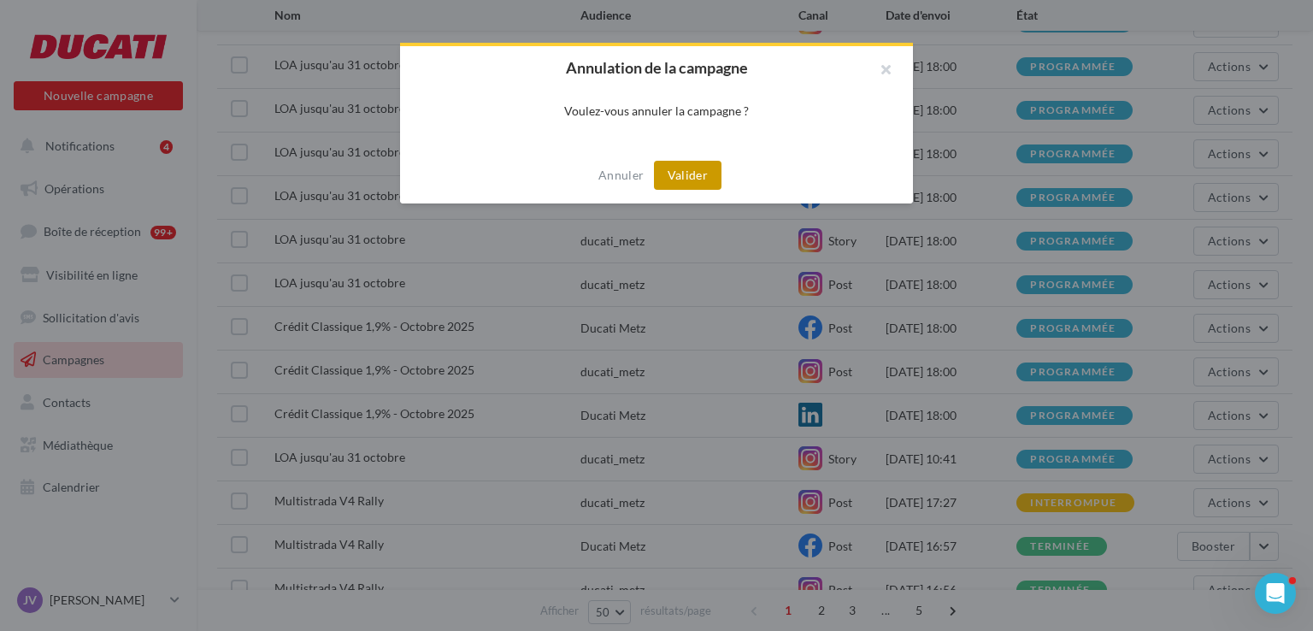
click at [693, 175] on button "Valider" at bounding box center [688, 175] width 68 height 29
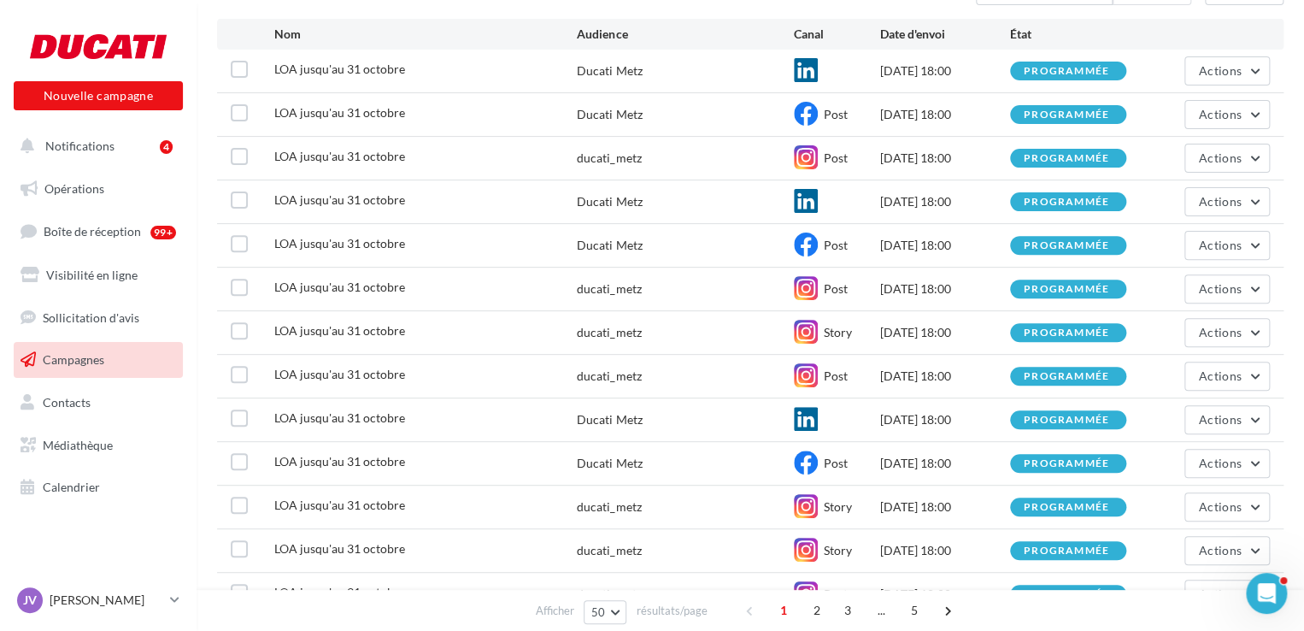
scroll to position [147, 0]
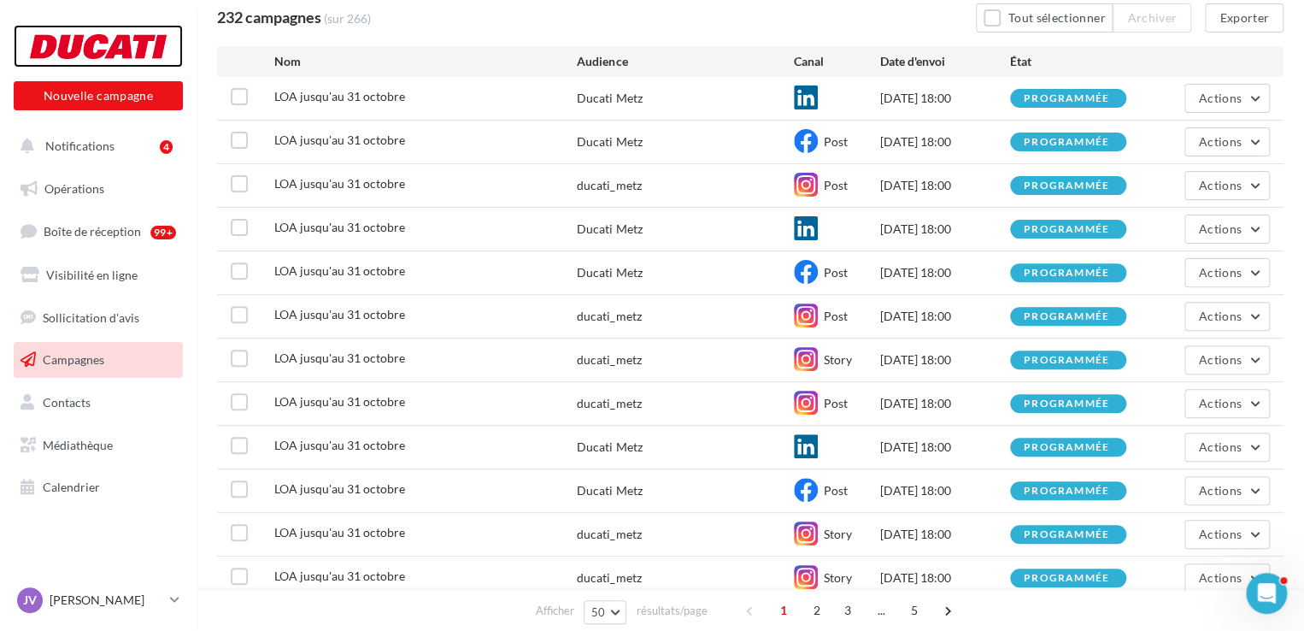
click at [68, 56] on div at bounding box center [98, 46] width 137 height 43
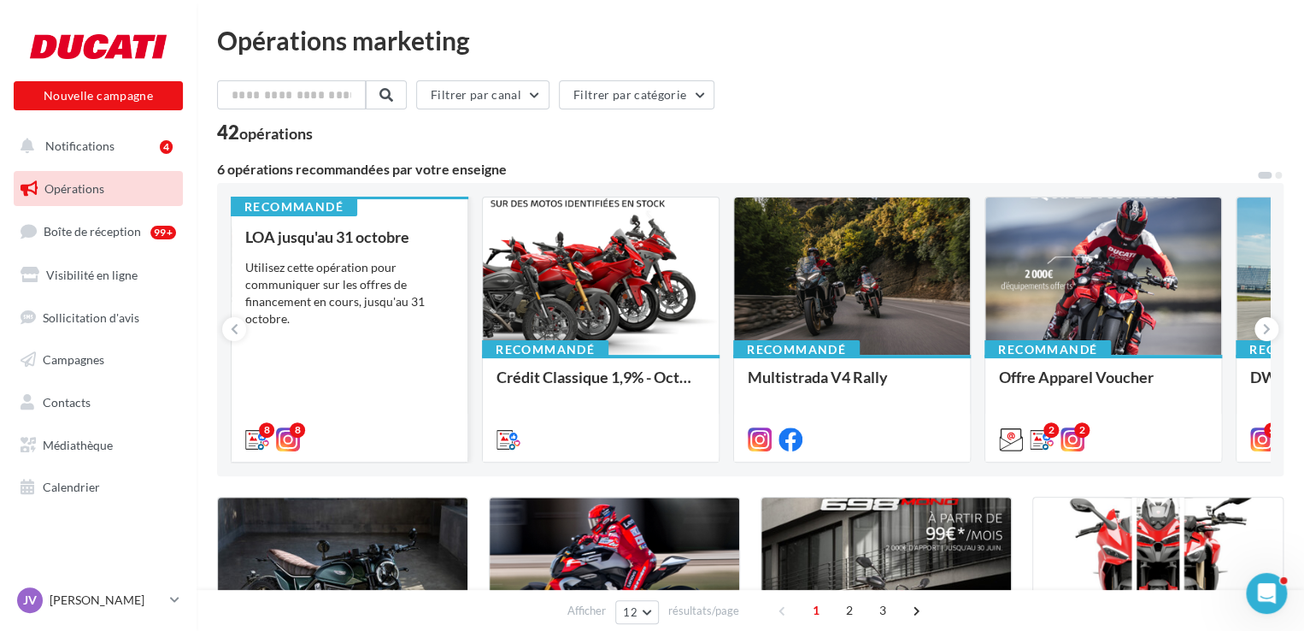
click at [315, 291] on div "Utilisez cette opération pour communiquer sur les offres de financement en cour…" at bounding box center [349, 293] width 209 height 68
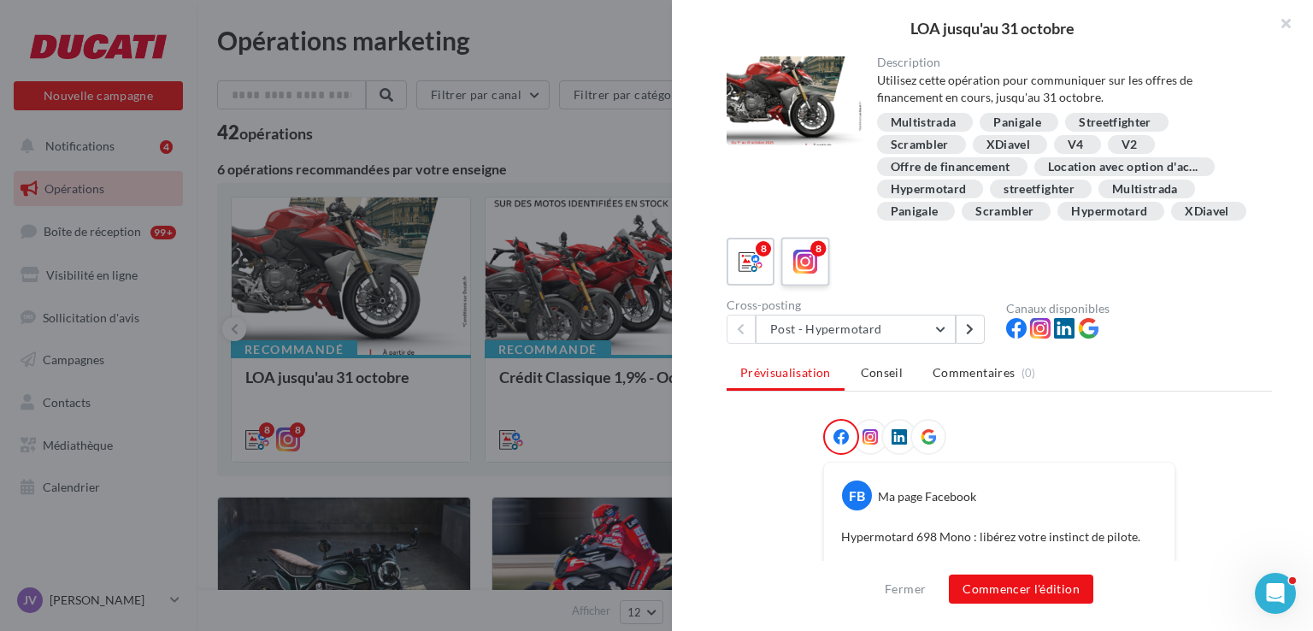
click at [819, 278] on div "8" at bounding box center [806, 262] width 32 height 32
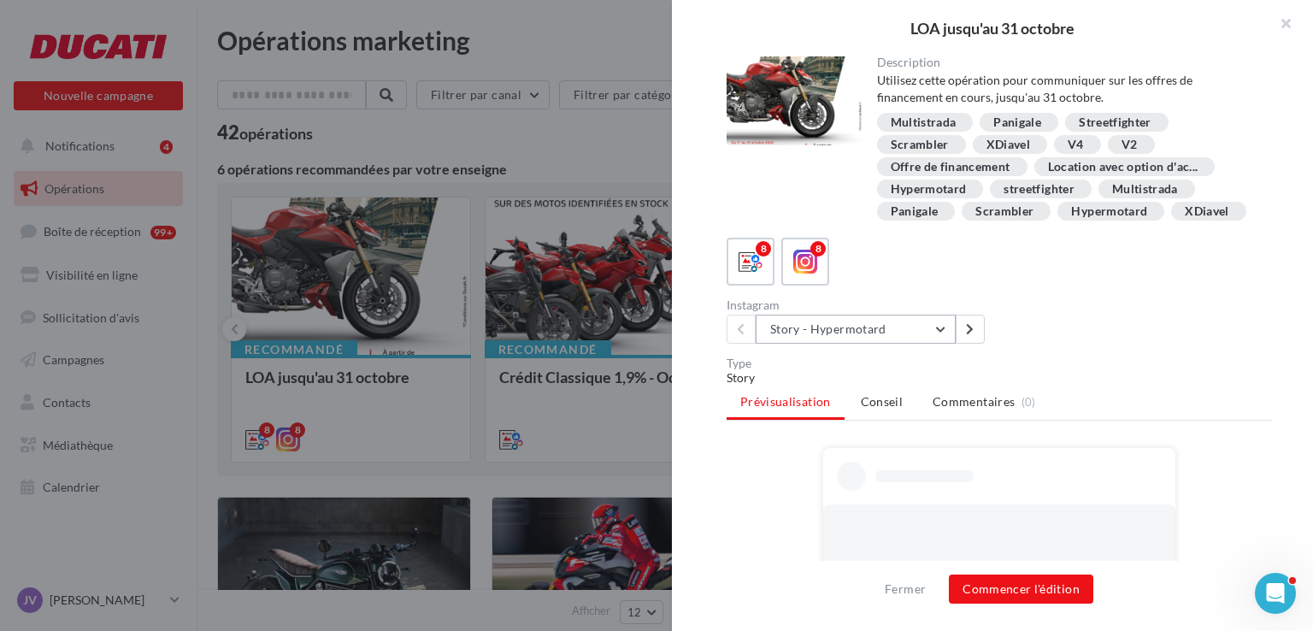
click at [844, 344] on button "Story - Hypermotard" at bounding box center [856, 329] width 200 height 29
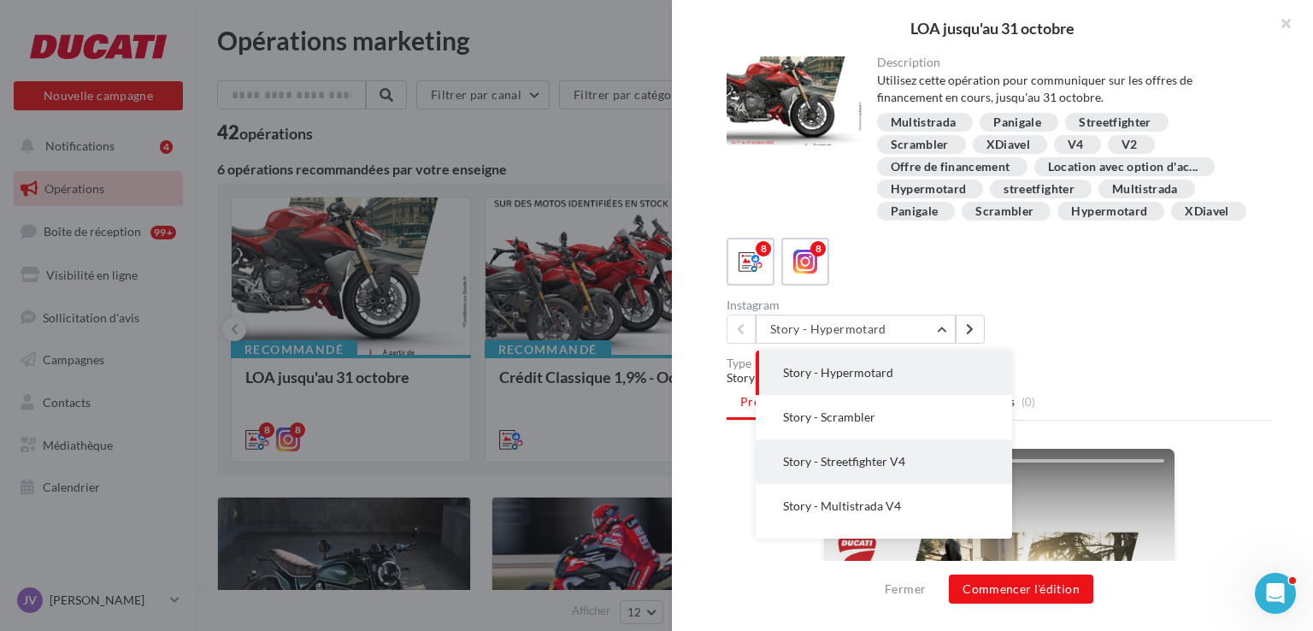
click at [886, 484] on button "Story - Streetfighter V4" at bounding box center [884, 461] width 256 height 44
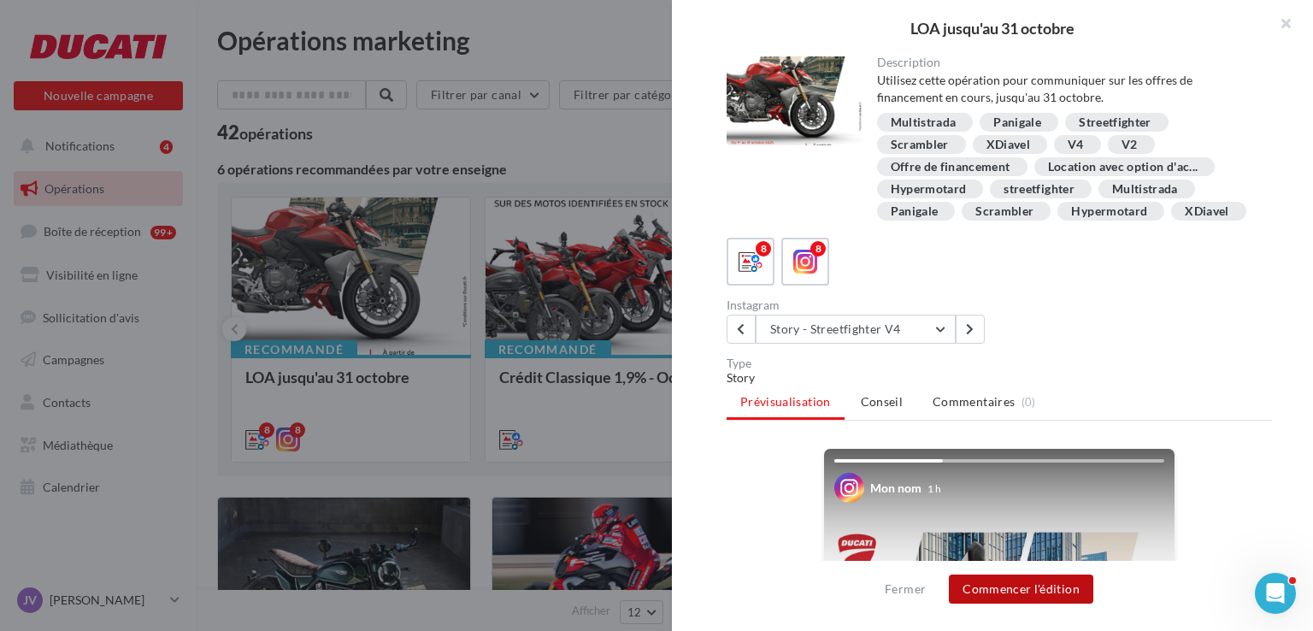
click at [1011, 587] on button "Commencer l'édition" at bounding box center [1021, 588] width 144 height 29
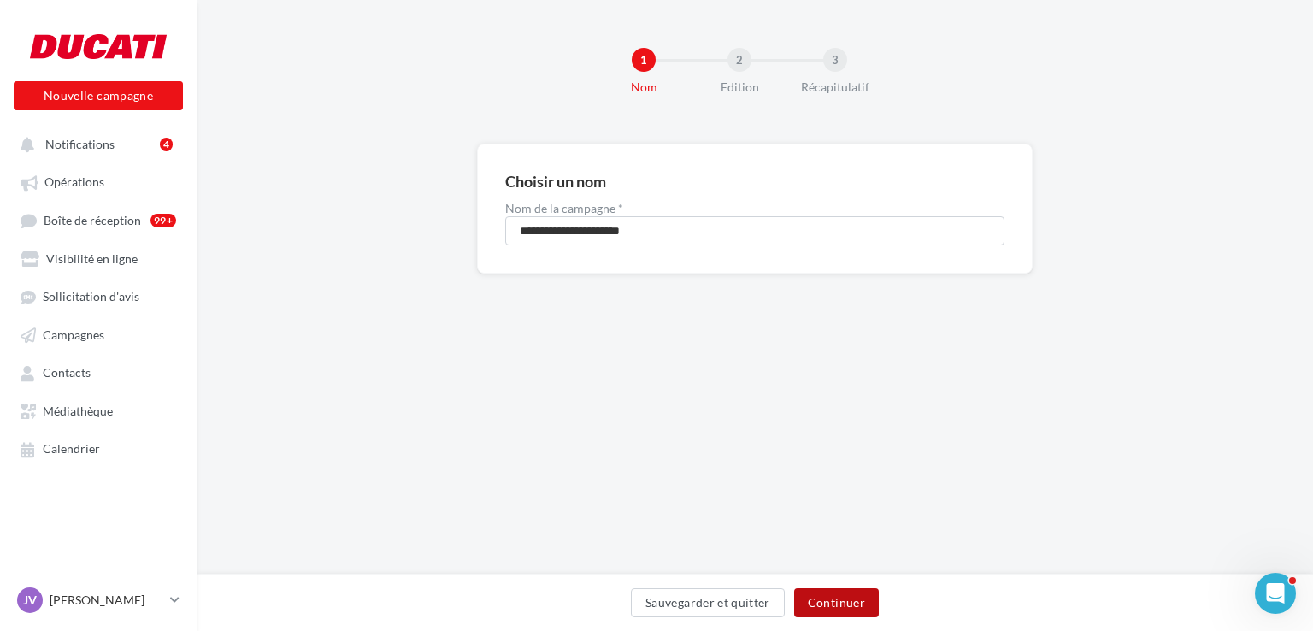
click at [848, 603] on button "Continuer" at bounding box center [836, 602] width 85 height 29
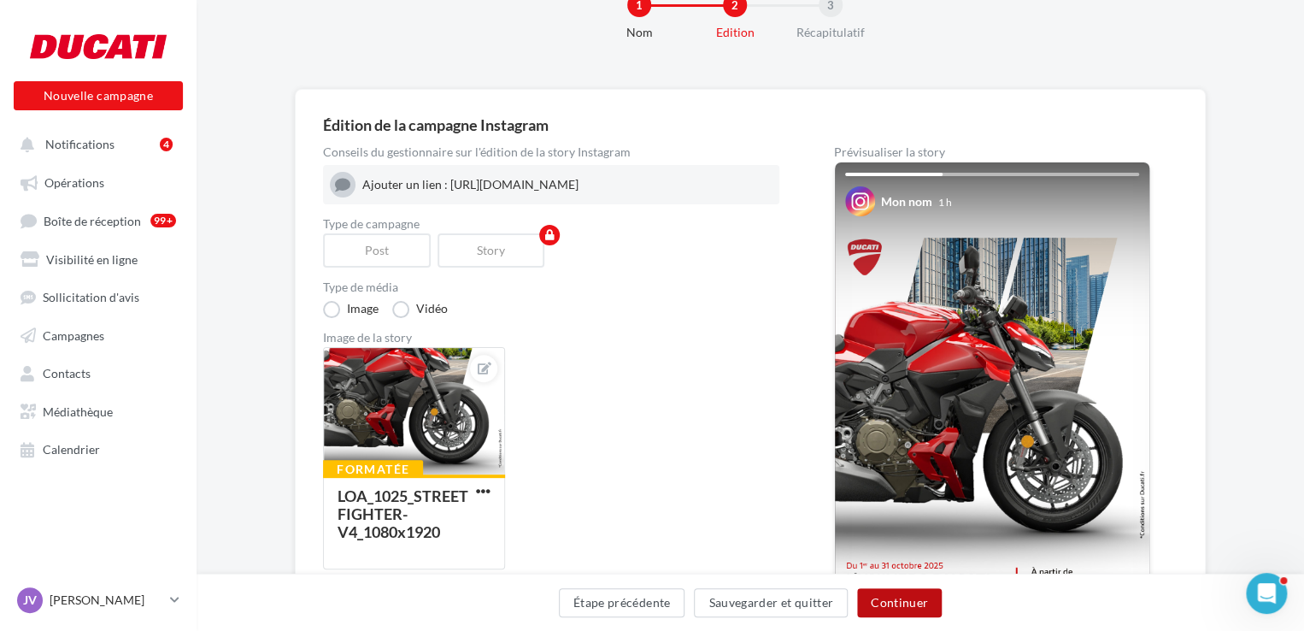
scroll to position [85, 0]
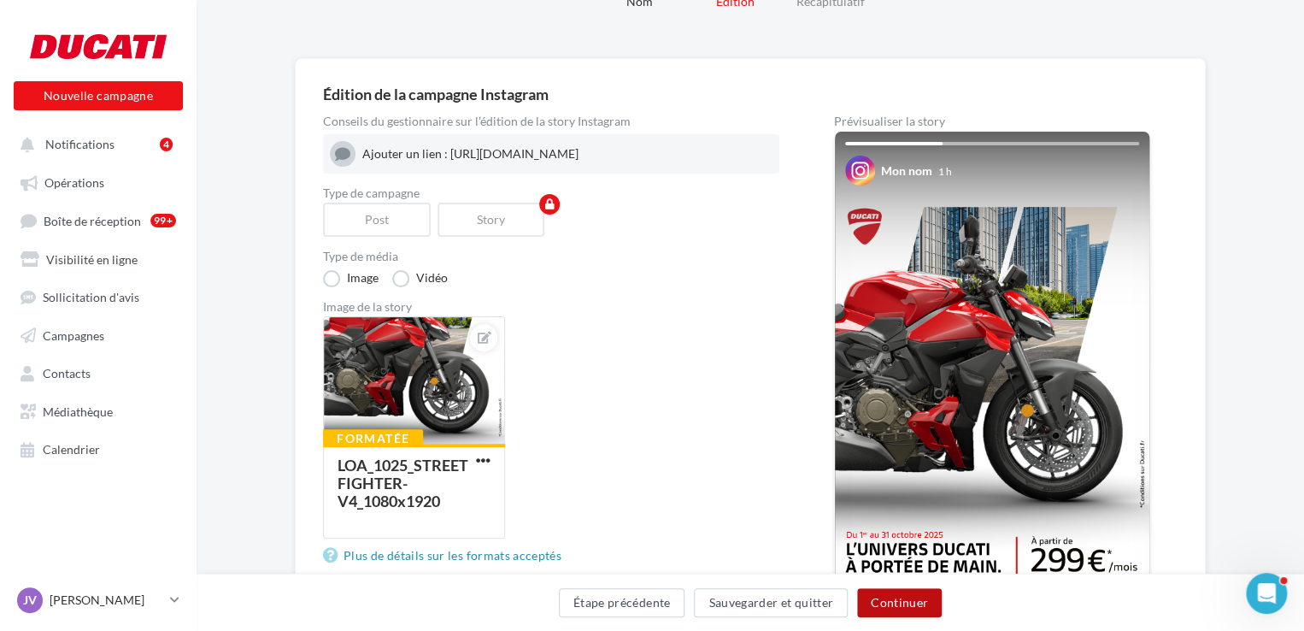
click at [878, 599] on button "Continuer" at bounding box center [899, 602] width 85 height 29
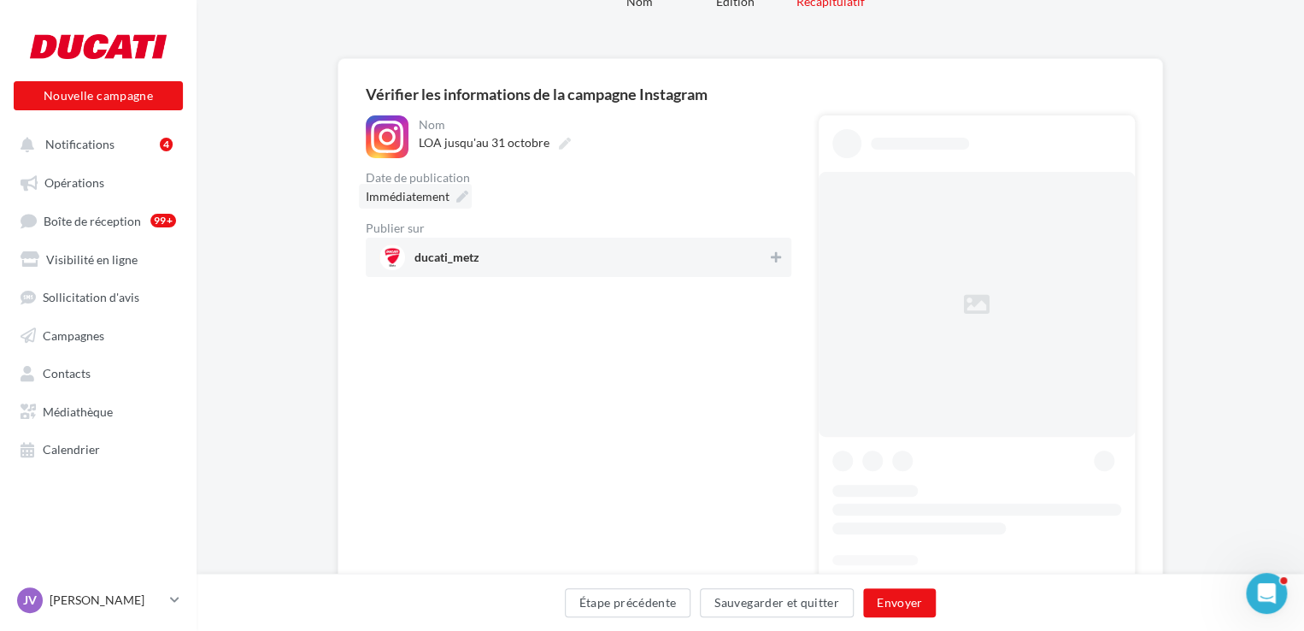
click at [413, 199] on span "Immédiatement" at bounding box center [408, 196] width 84 height 15
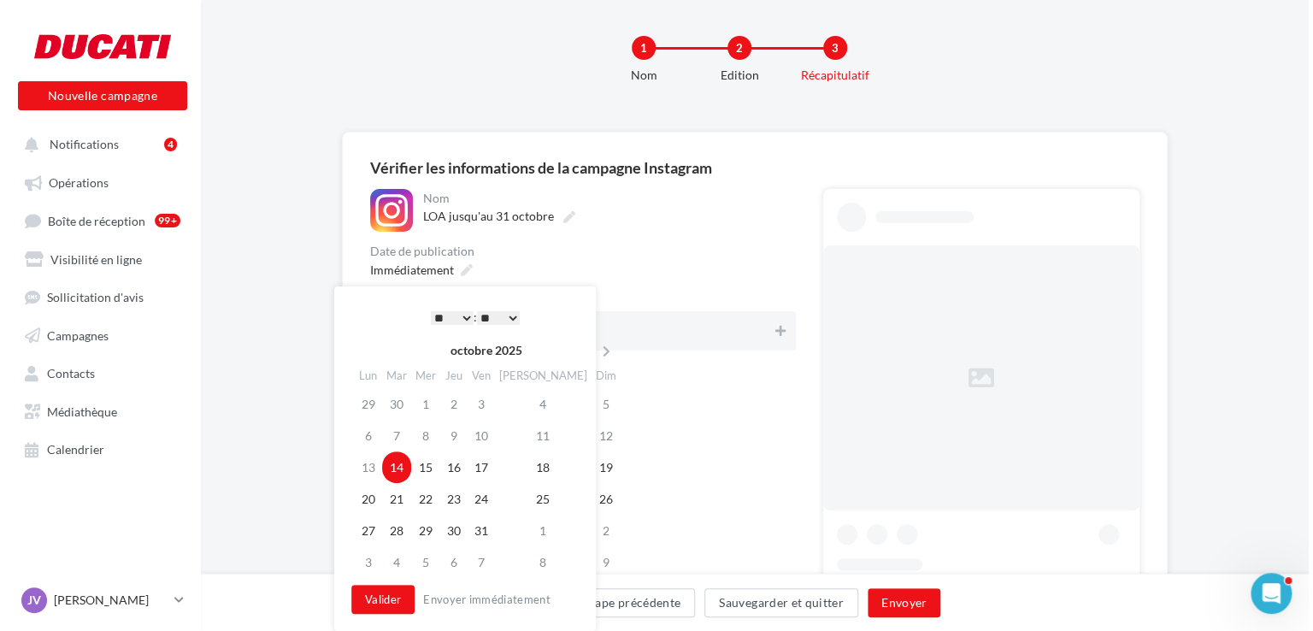
scroll to position [85, 0]
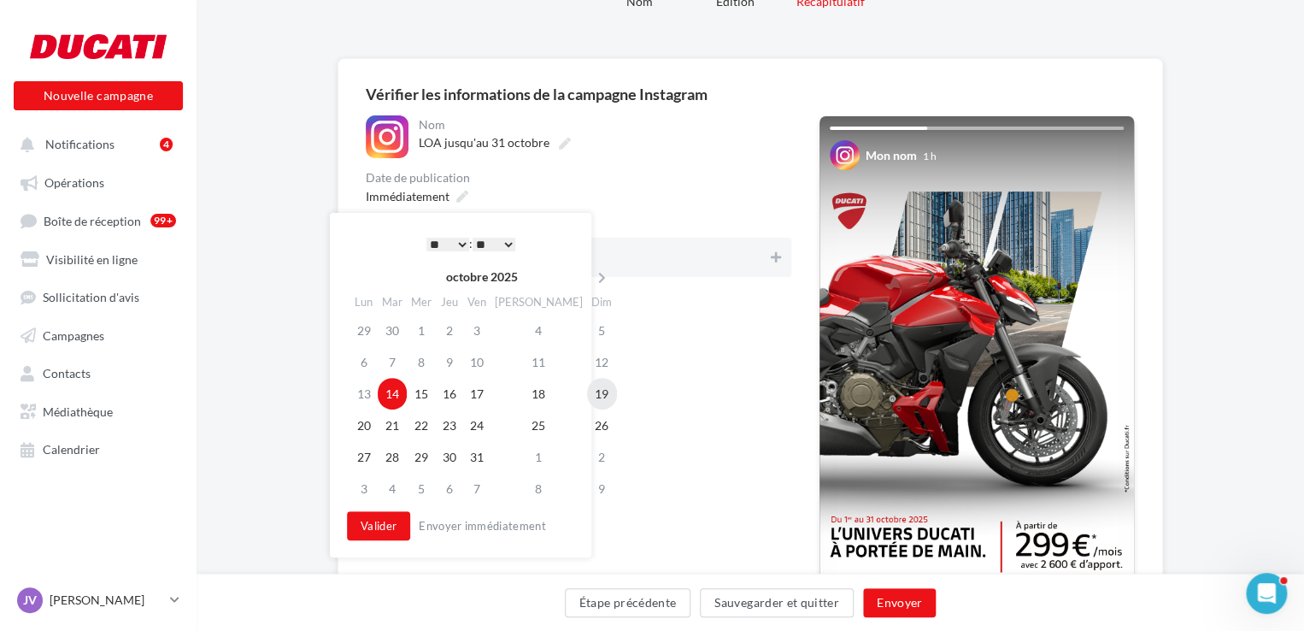
click at [587, 402] on td "19" at bounding box center [602, 394] width 30 height 32
click at [444, 248] on select "* * * * * * * * * * ** ** ** ** ** ** ** ** ** ** ** ** ** **" at bounding box center [447, 245] width 43 height 14
click at [377, 524] on button "Valider" at bounding box center [378, 525] width 63 height 29
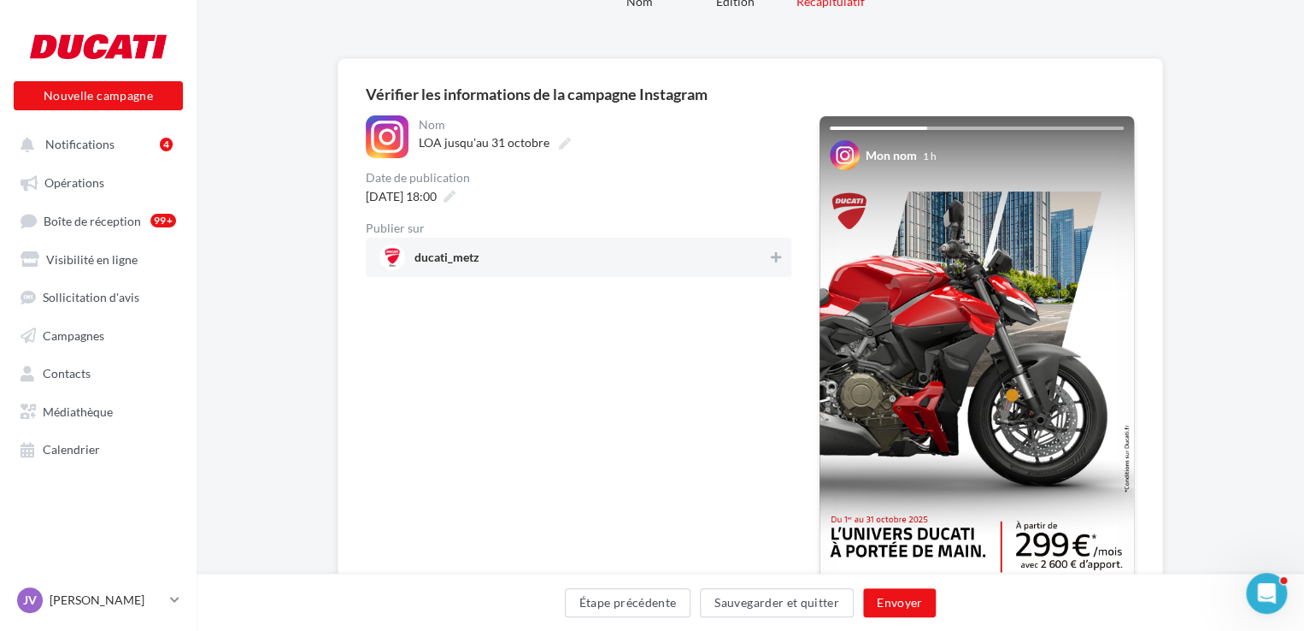
click at [707, 256] on span "ducati_metz" at bounding box center [573, 257] width 388 height 26
click at [899, 597] on button "Envoyer" at bounding box center [899, 602] width 73 height 29
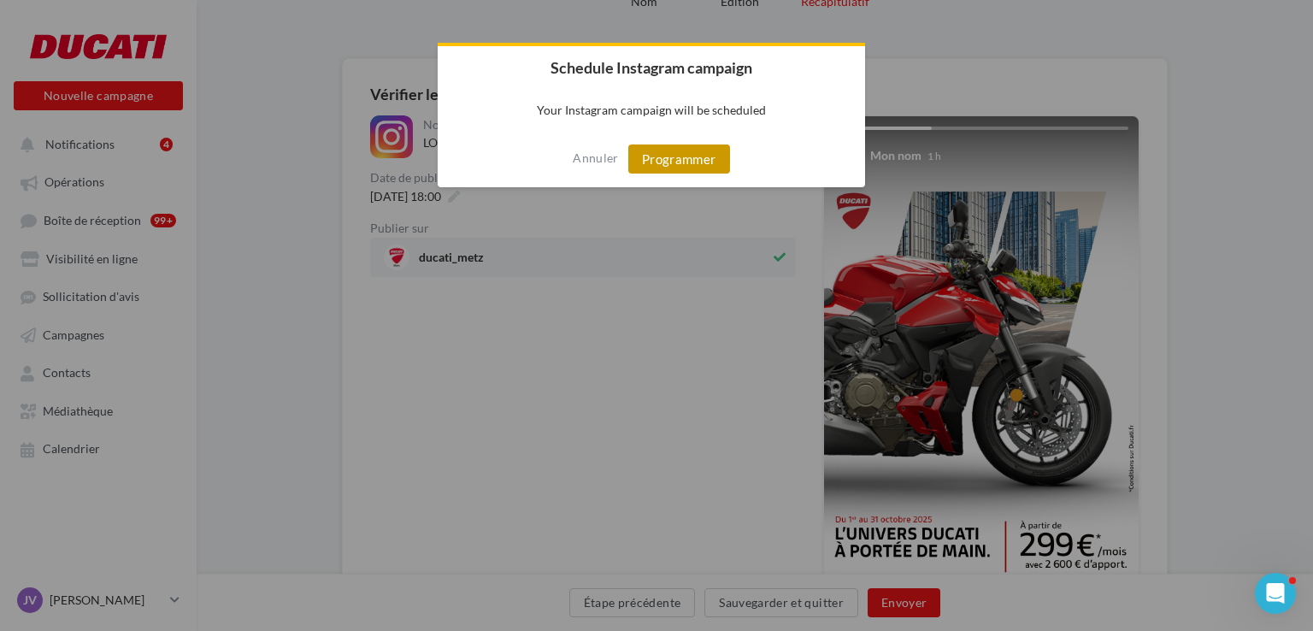
click at [653, 155] on button "Programmer" at bounding box center [679, 158] width 102 height 29
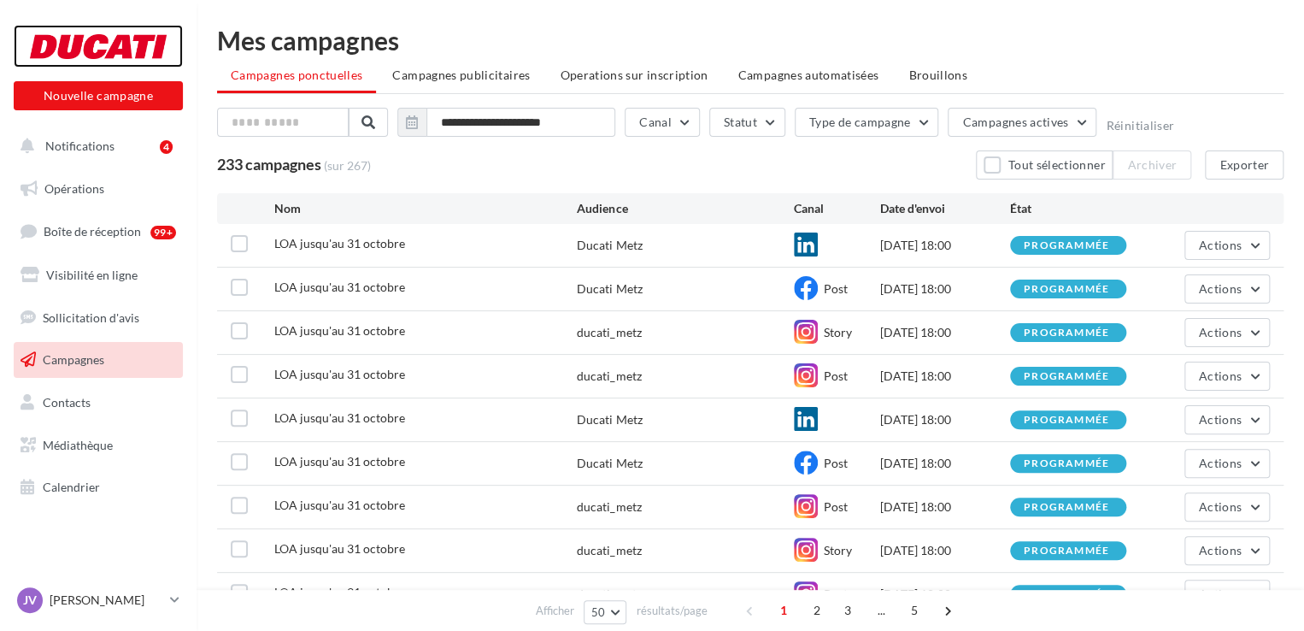
click at [110, 42] on div at bounding box center [98, 46] width 137 height 43
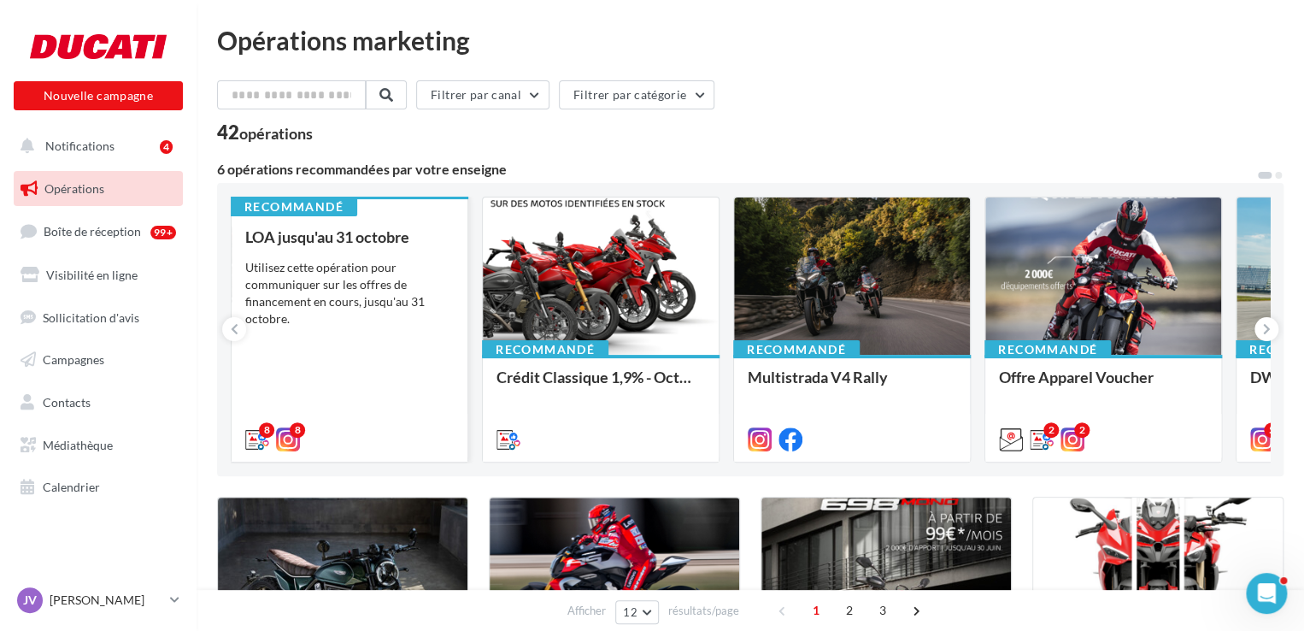
click at [393, 298] on div "Utilisez cette opération pour communiquer sur les offres de financement en cour…" at bounding box center [349, 293] width 209 height 68
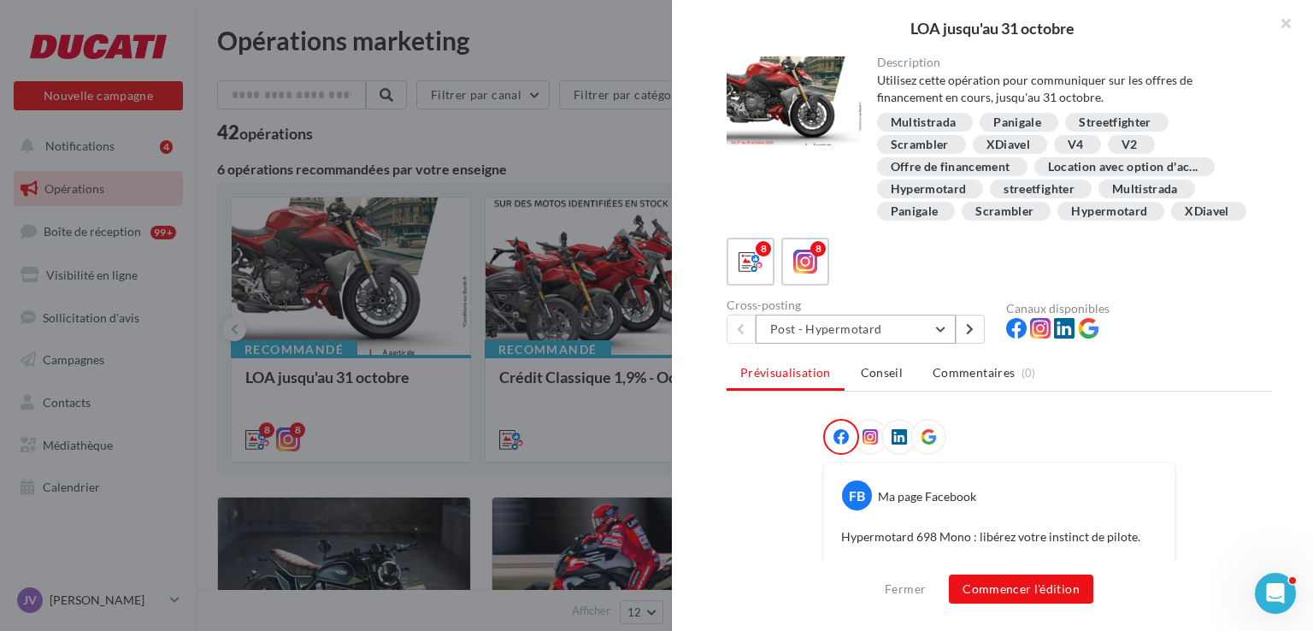
click at [885, 344] on button "Post - Hypermotard" at bounding box center [856, 329] width 200 height 29
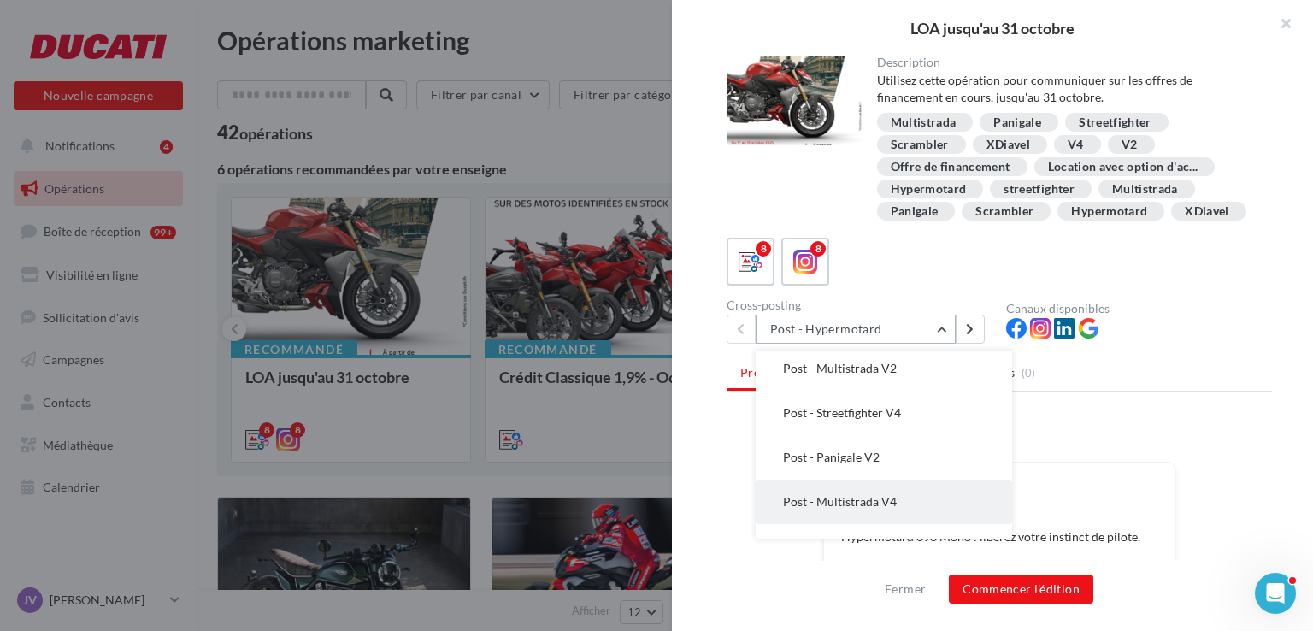
scroll to position [168, 0]
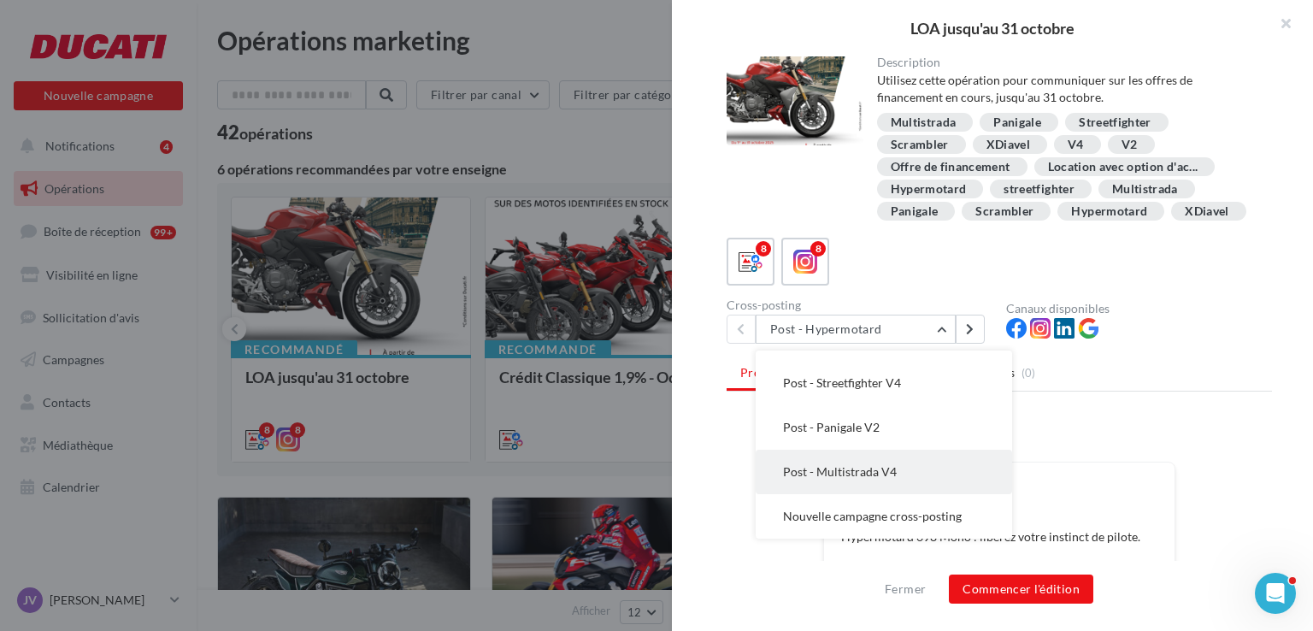
click at [873, 479] on span "Post - Multistrada V4" at bounding box center [840, 471] width 114 height 15
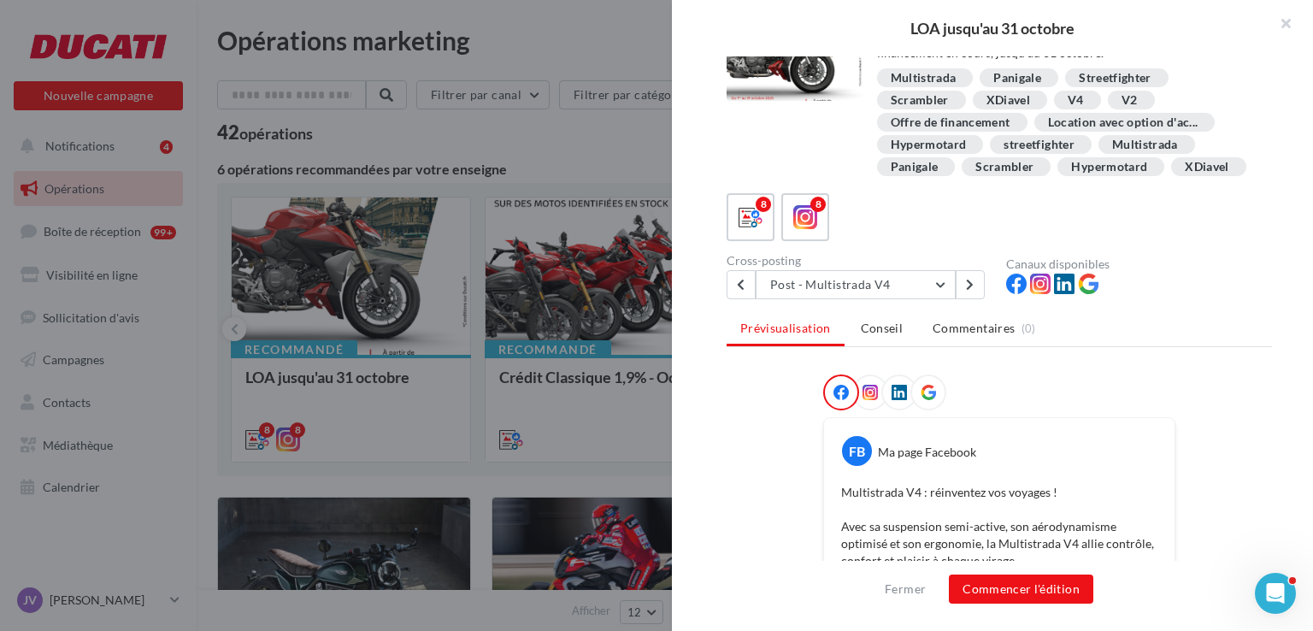
scroll to position [85, 0]
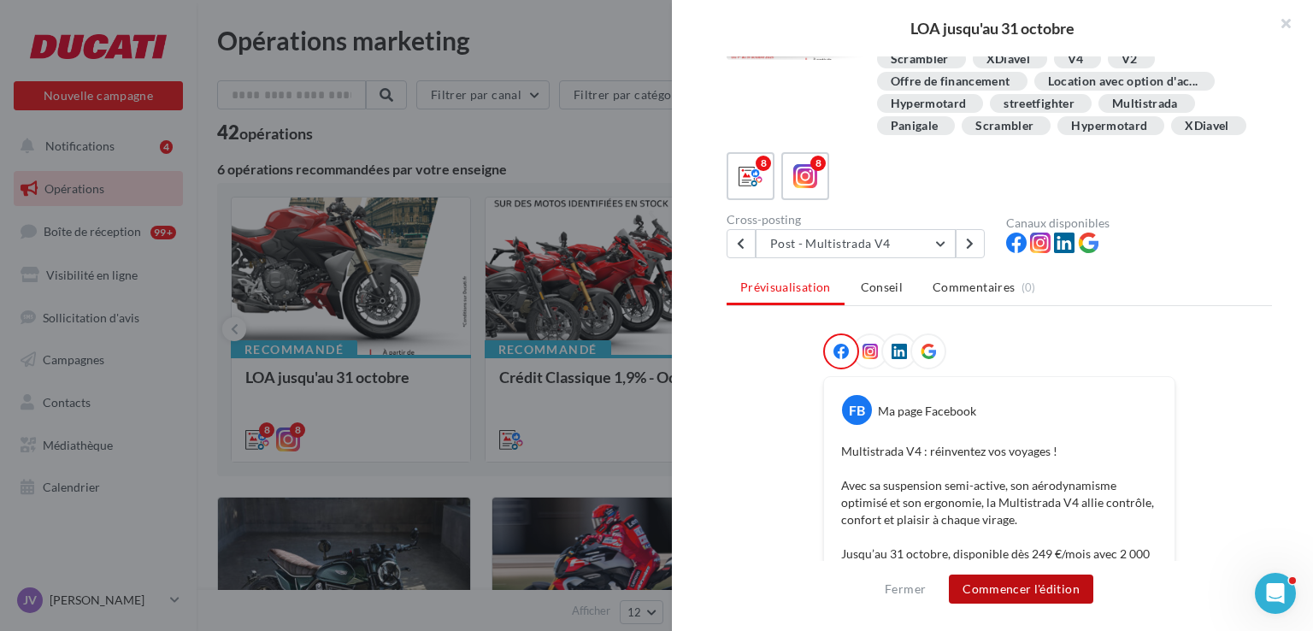
click at [1003, 578] on button "Commencer l'édition" at bounding box center [1021, 588] width 144 height 29
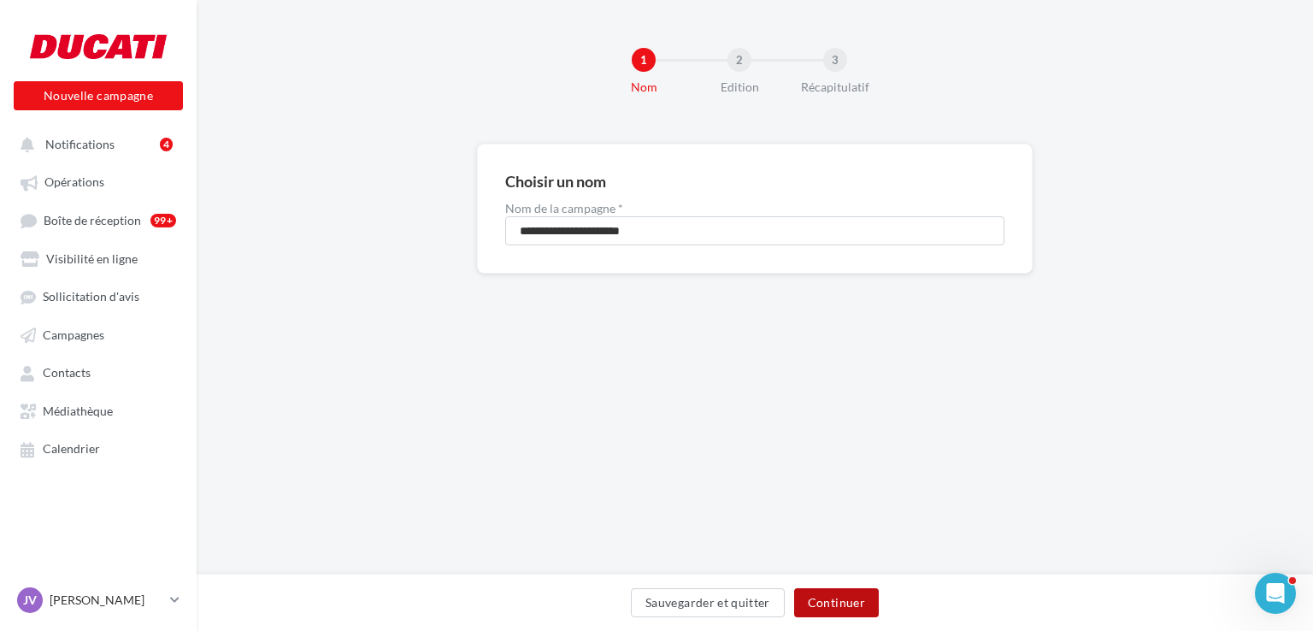
click at [826, 596] on button "Continuer" at bounding box center [836, 602] width 85 height 29
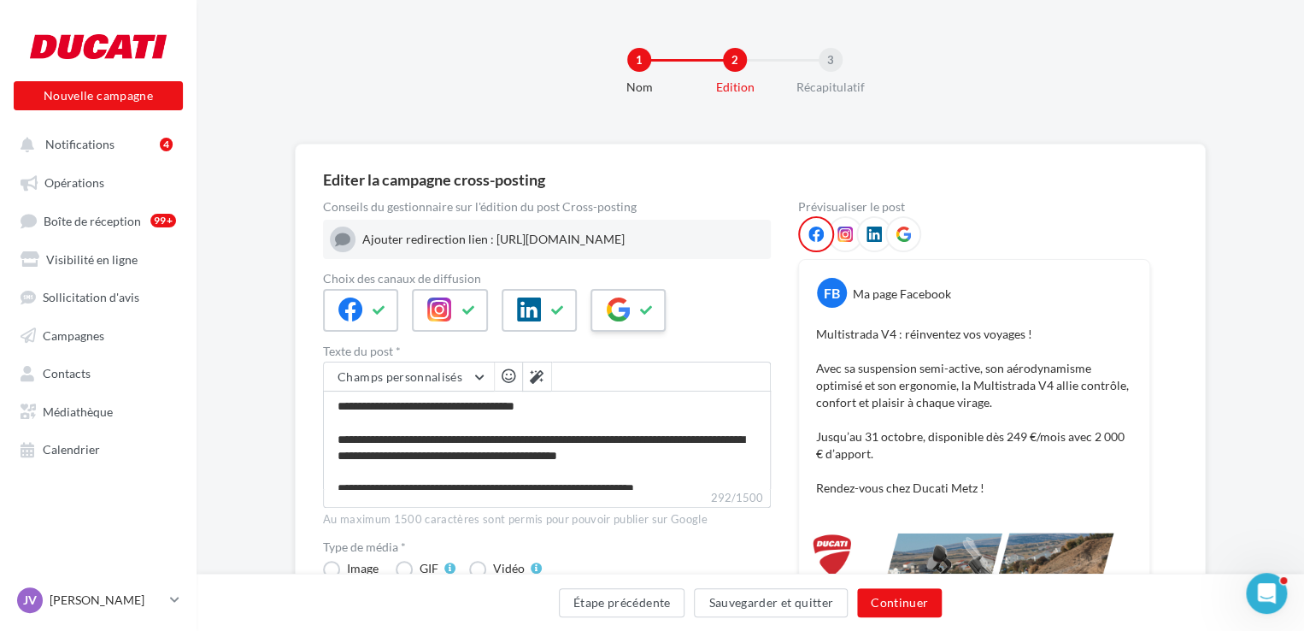
click at [609, 321] on icon at bounding box center [618, 309] width 24 height 24
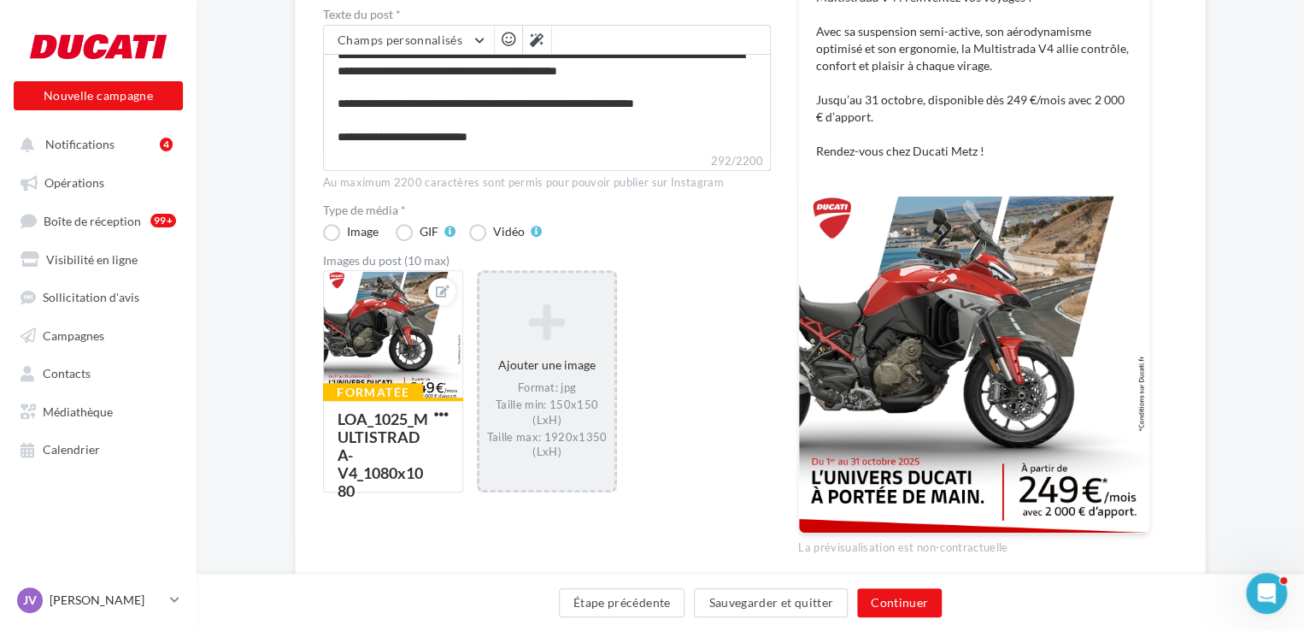
scroll to position [342, 0]
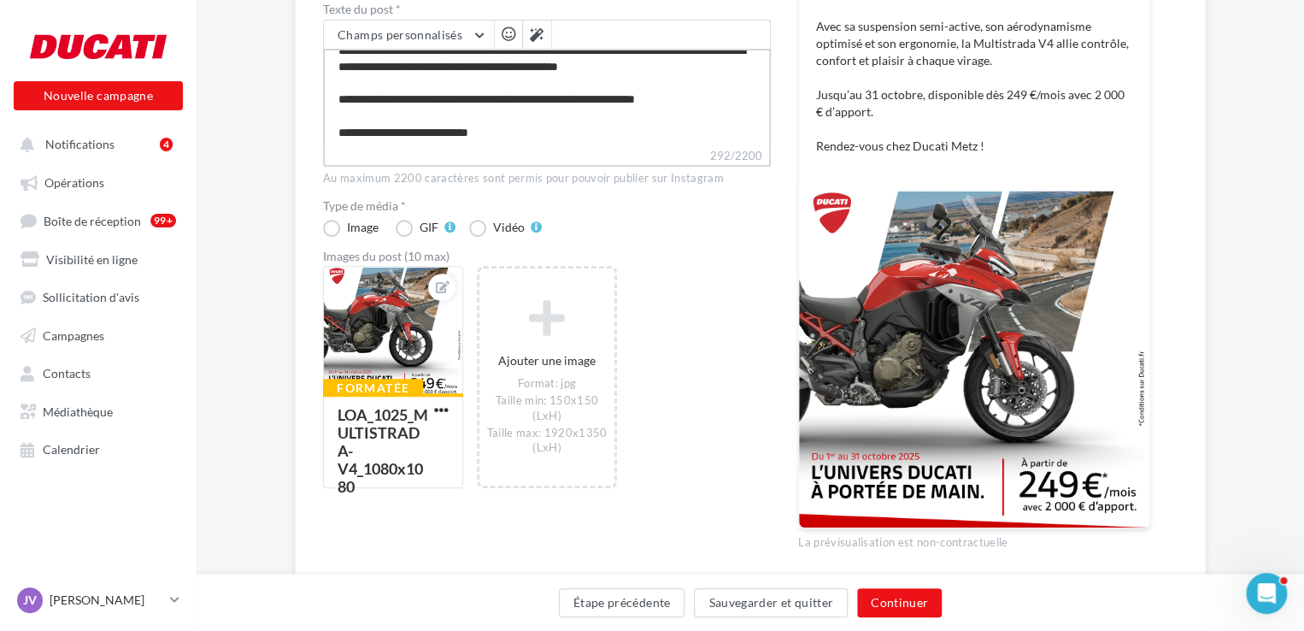
click at [560, 138] on textarea "**********" at bounding box center [547, 98] width 448 height 98
type textarea "**********"
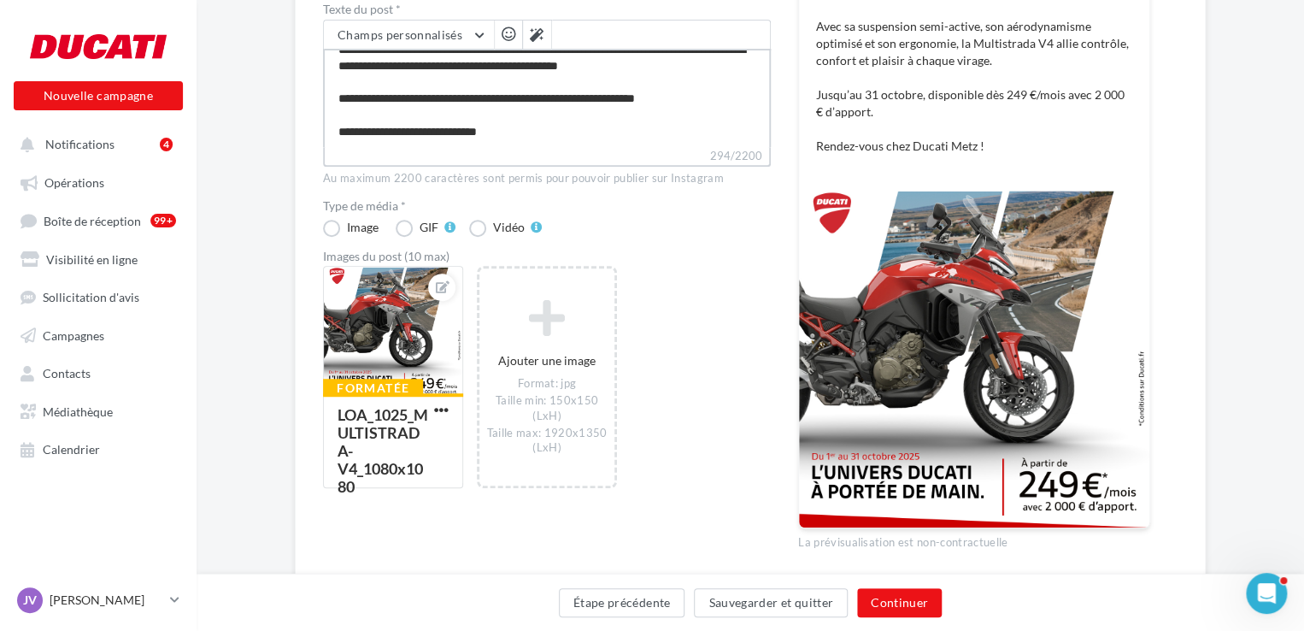
paste textarea "**********"
type textarea "**********"
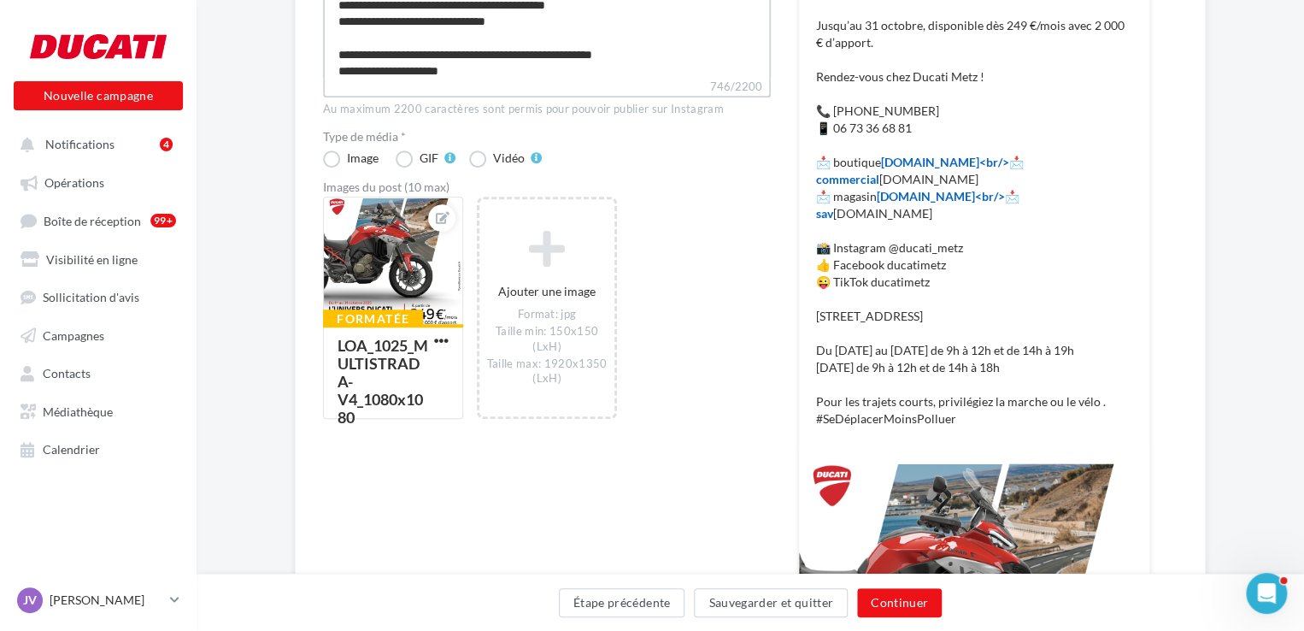
scroll to position [513, 0]
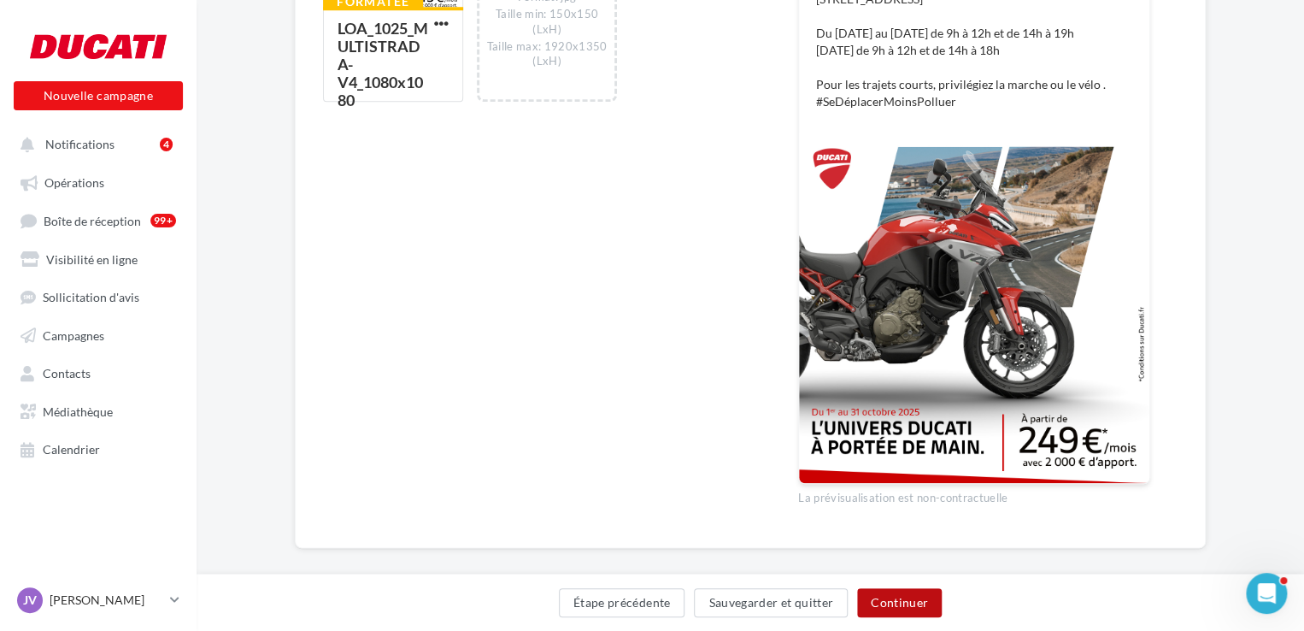
type textarea "**********"
click at [923, 603] on button "Continuer" at bounding box center [899, 602] width 85 height 29
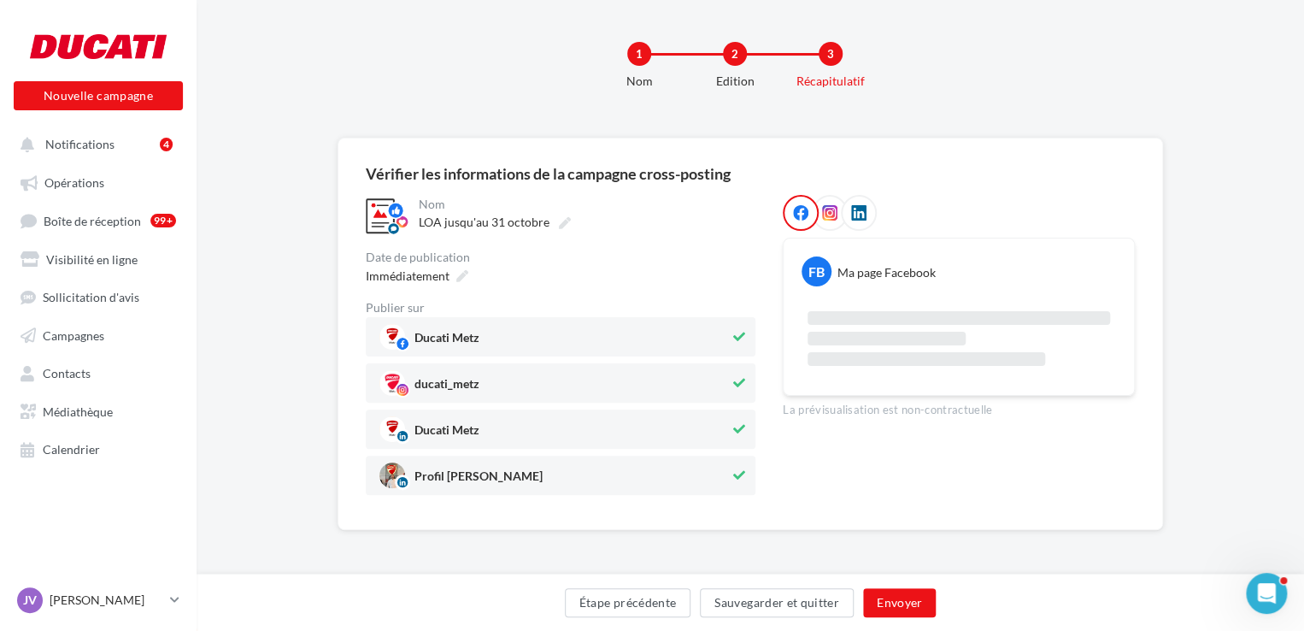
scroll to position [79, 0]
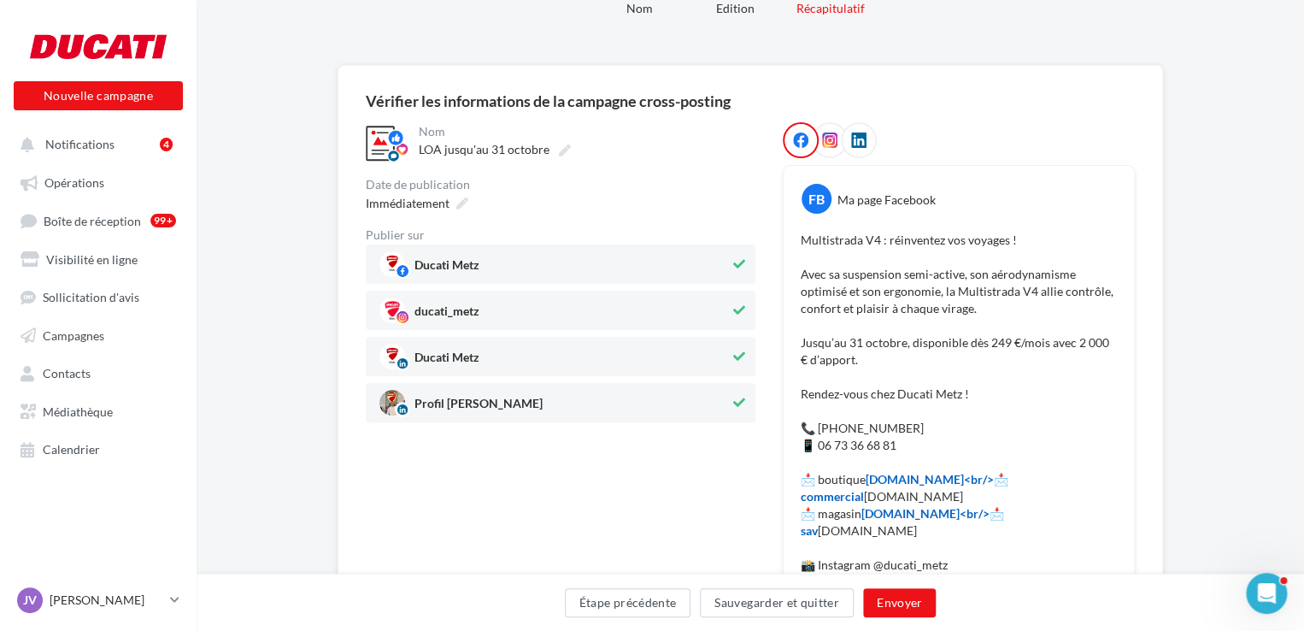
click at [718, 415] on div "Profil Jimmy Viklovszki" at bounding box center [561, 402] width 390 height 39
click at [463, 203] on icon at bounding box center [462, 203] width 12 height 12
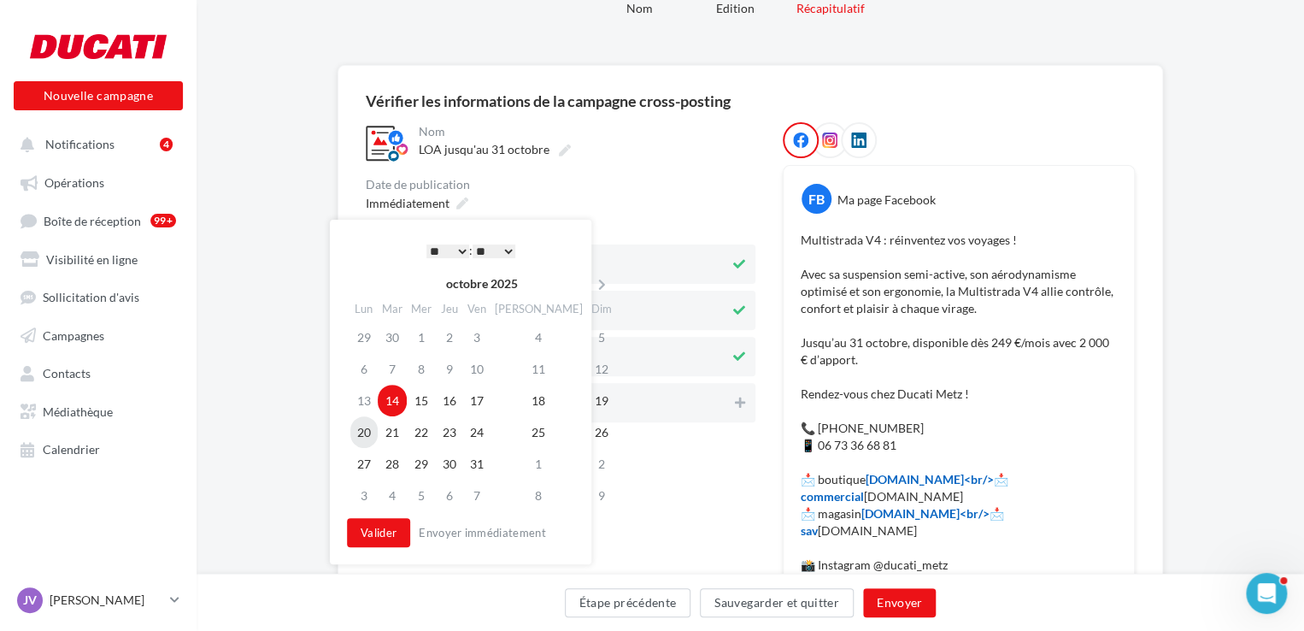
click at [359, 433] on td "20" at bounding box center [363, 432] width 27 height 32
click at [451, 252] on select "* * * * * * * * * * ** ** ** ** ** ** ** ** ** ** ** ** ** **" at bounding box center [447, 251] width 43 height 14
click at [456, 250] on select "* * * * * * * * * * ** ** ** ** ** ** ** ** ** ** ** ** ** **" at bounding box center [447, 251] width 43 height 14
click at [369, 526] on button "Valider" at bounding box center [378, 532] width 63 height 29
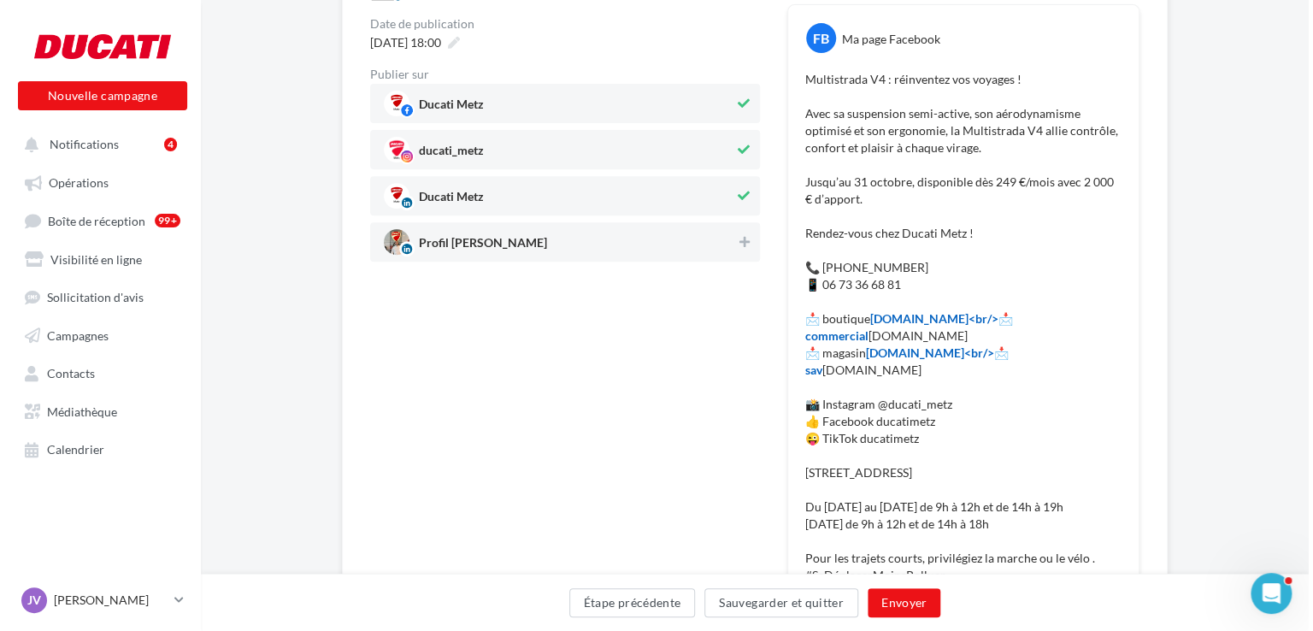
scroll to position [250, 0]
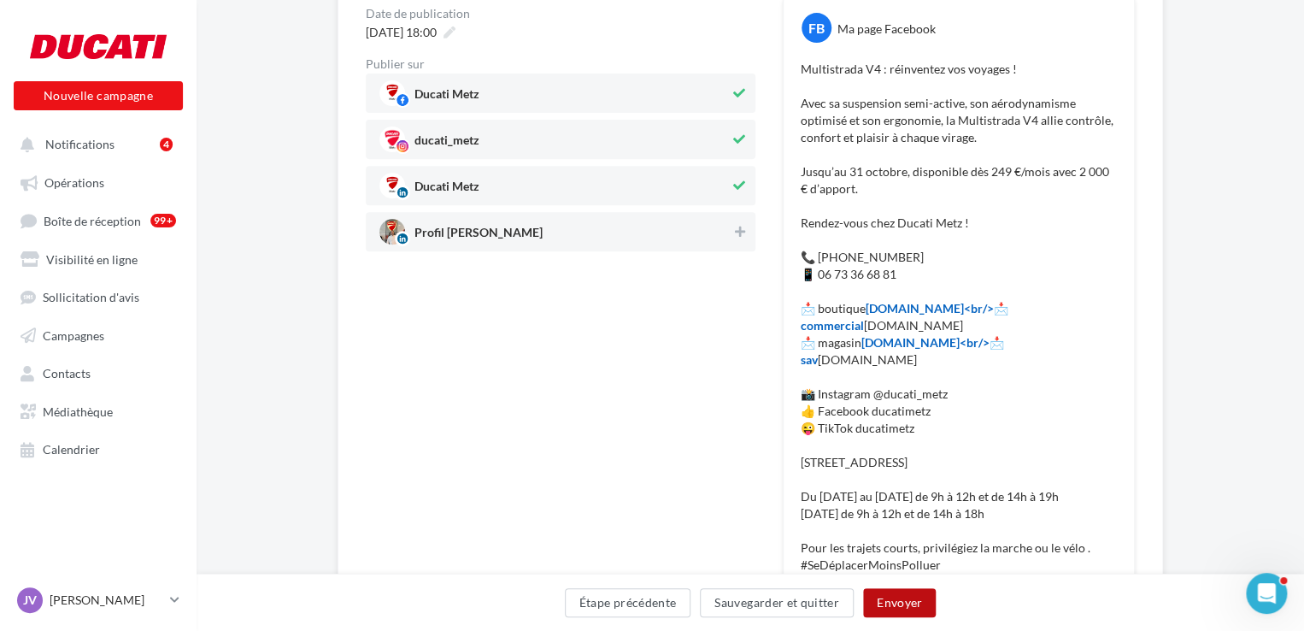
click at [909, 600] on button "Envoyer" at bounding box center [899, 602] width 73 height 29
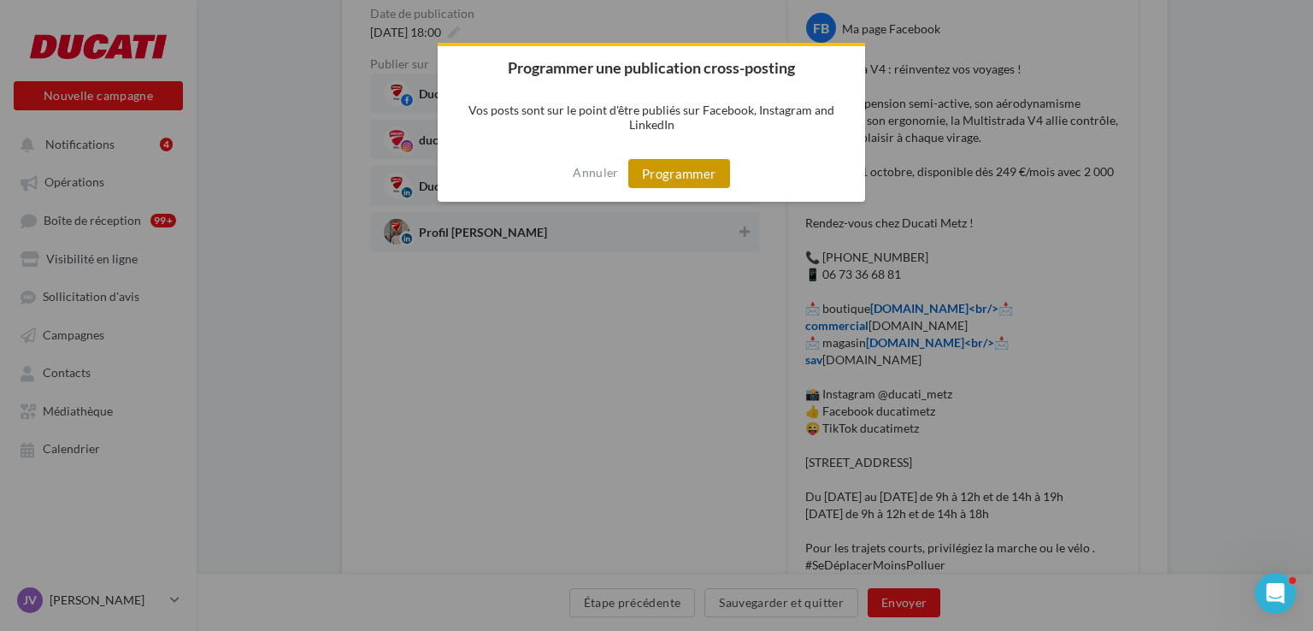
click at [686, 172] on button "Programmer" at bounding box center [679, 173] width 102 height 29
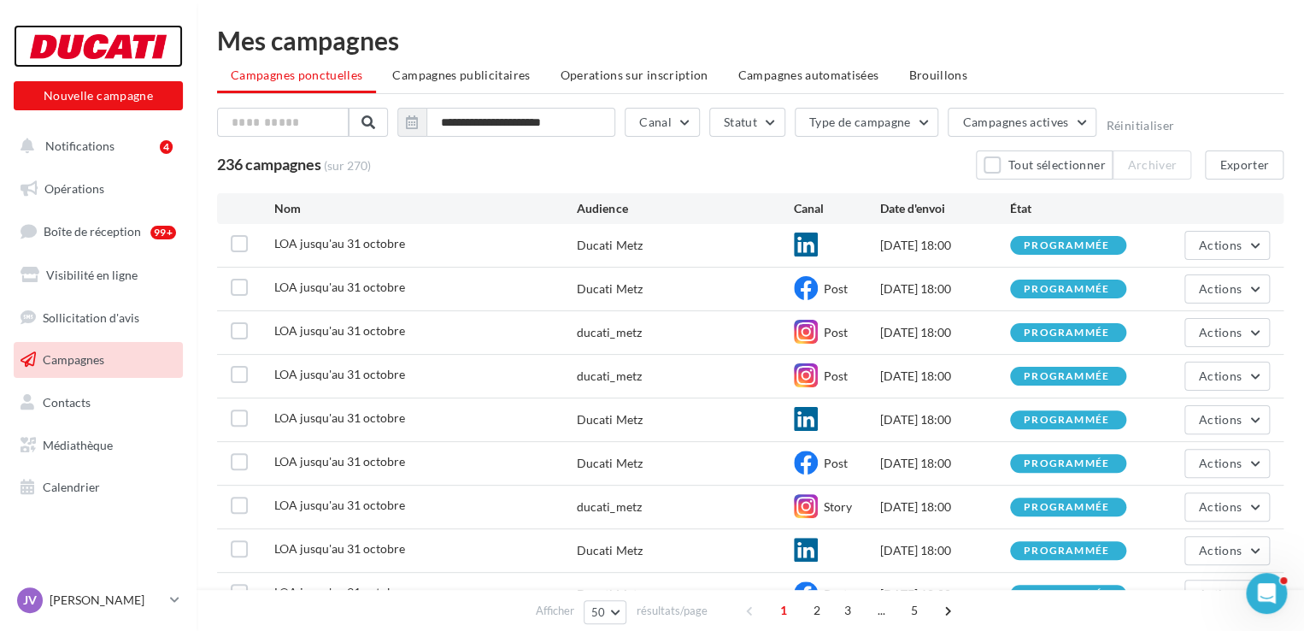
click at [75, 45] on div at bounding box center [98, 46] width 137 height 43
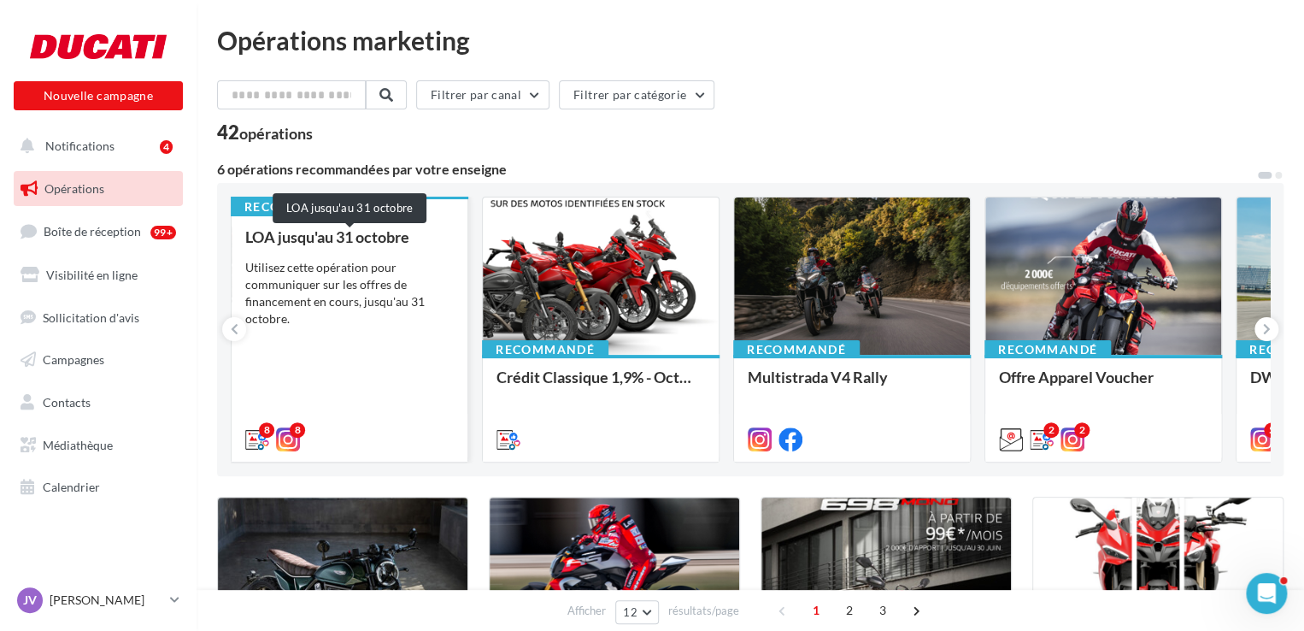
click at [373, 232] on div "LOA jusqu'au 31 octobre" at bounding box center [349, 236] width 209 height 17
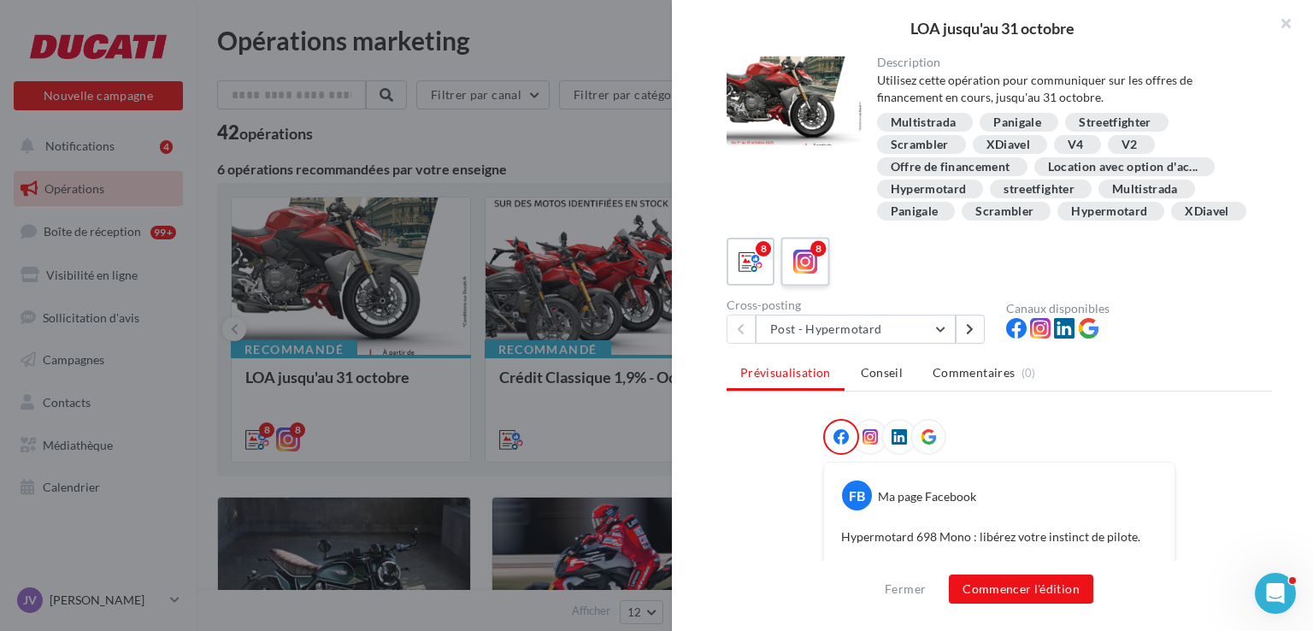
click at [793, 274] on icon at bounding box center [805, 262] width 25 height 25
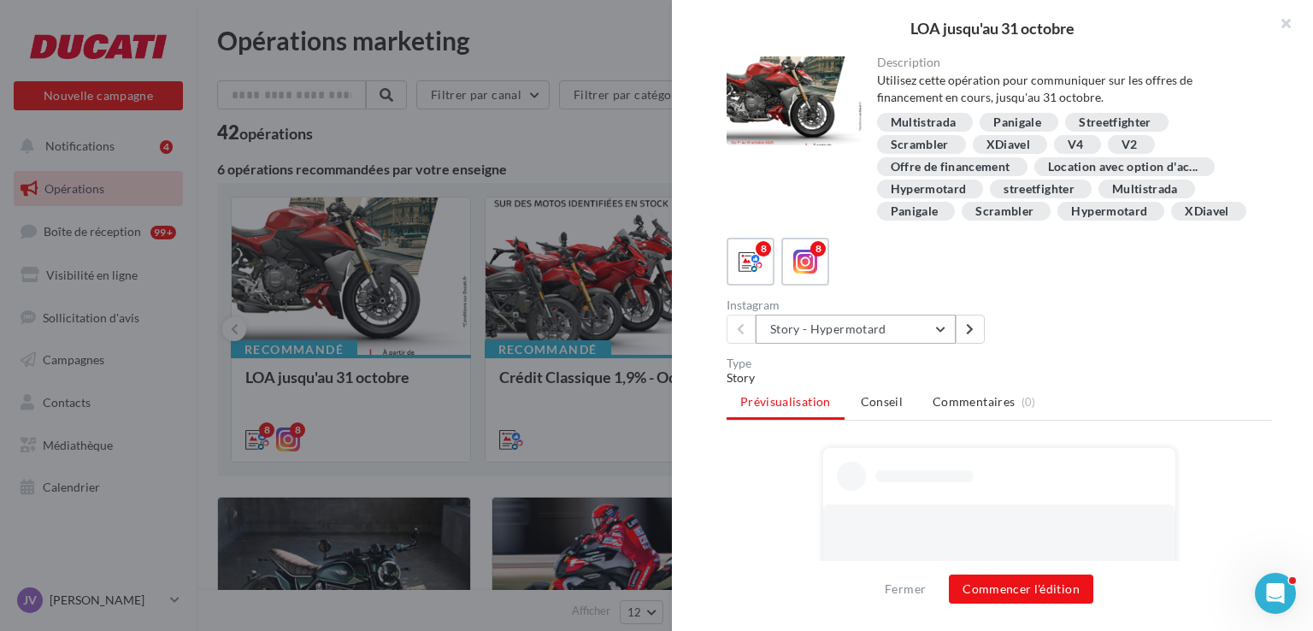
click at [833, 344] on button "Story - Hypermotard" at bounding box center [856, 329] width 200 height 29
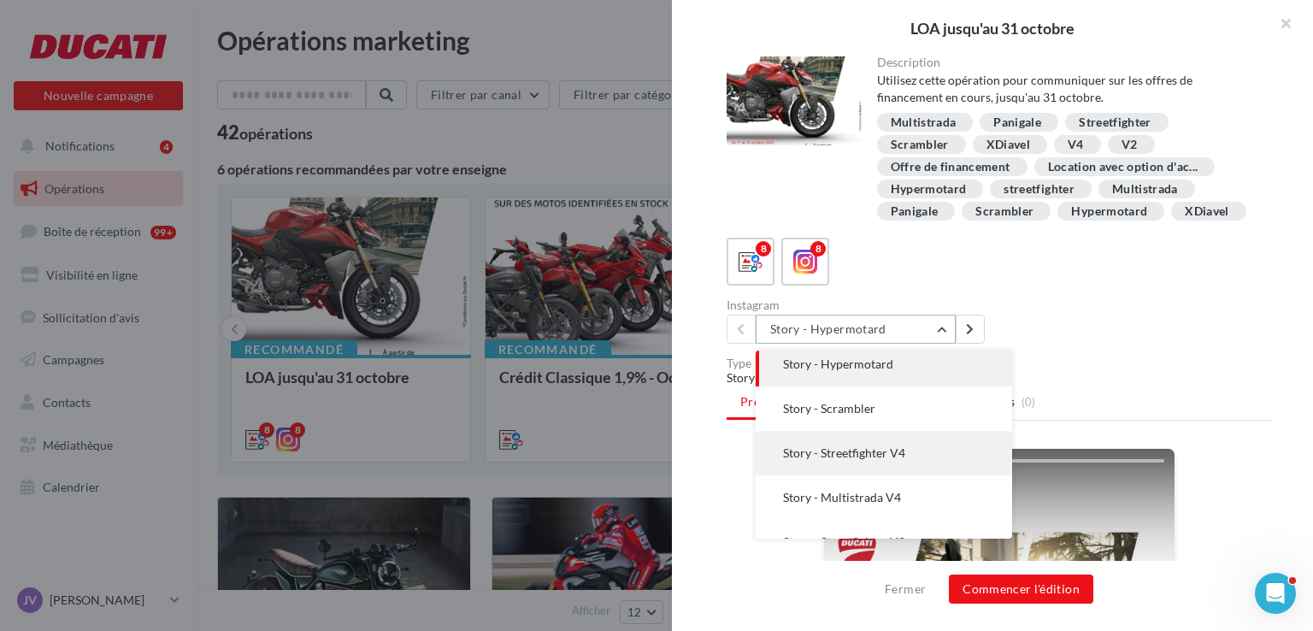
scroll to position [85, 0]
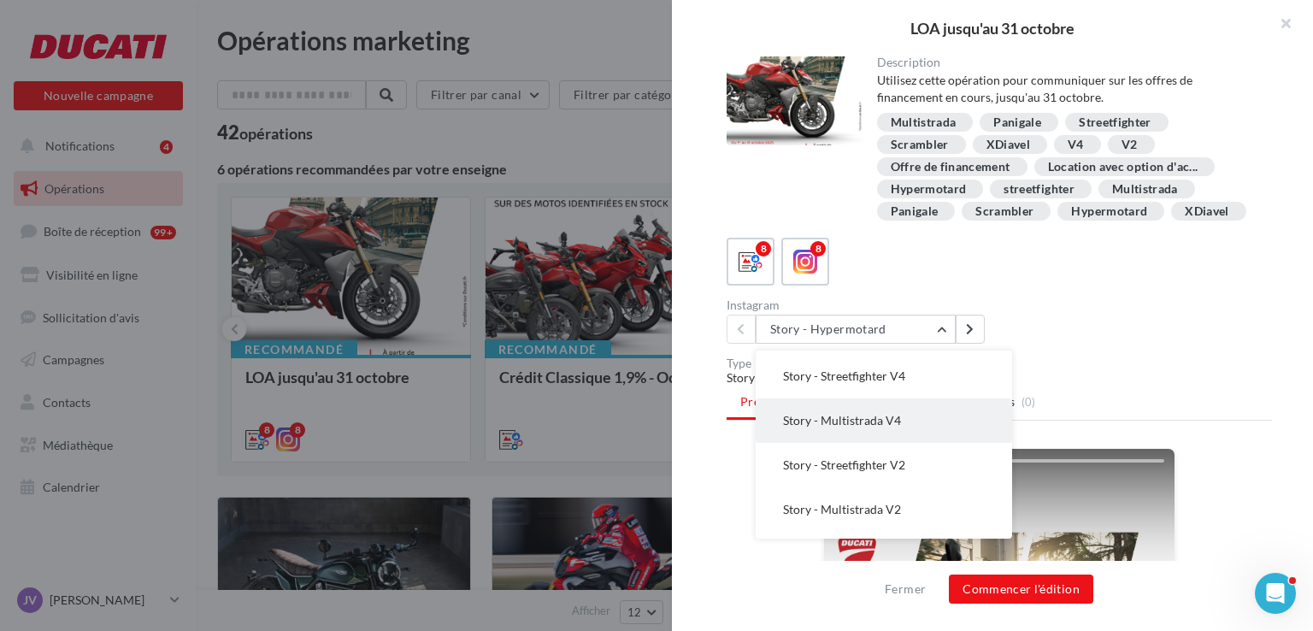
click at [866, 427] on span "Story - Multistrada V4" at bounding box center [842, 420] width 118 height 15
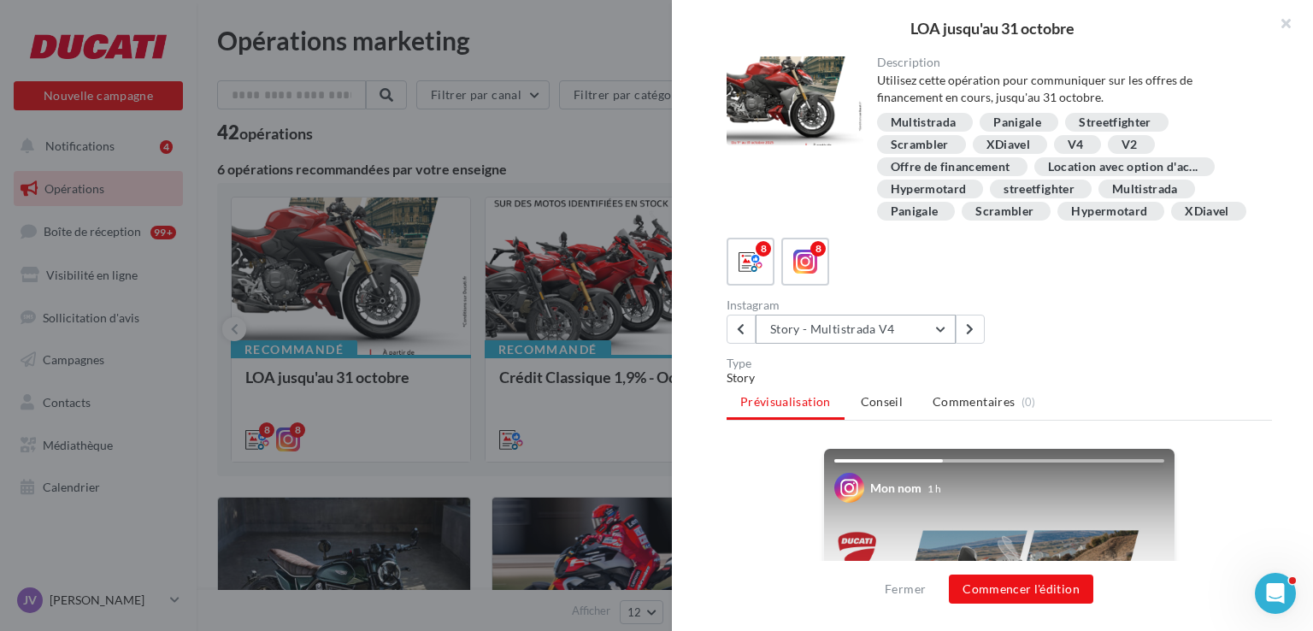
click at [879, 344] on button "Story - Multistrada V4" at bounding box center [856, 329] width 200 height 29
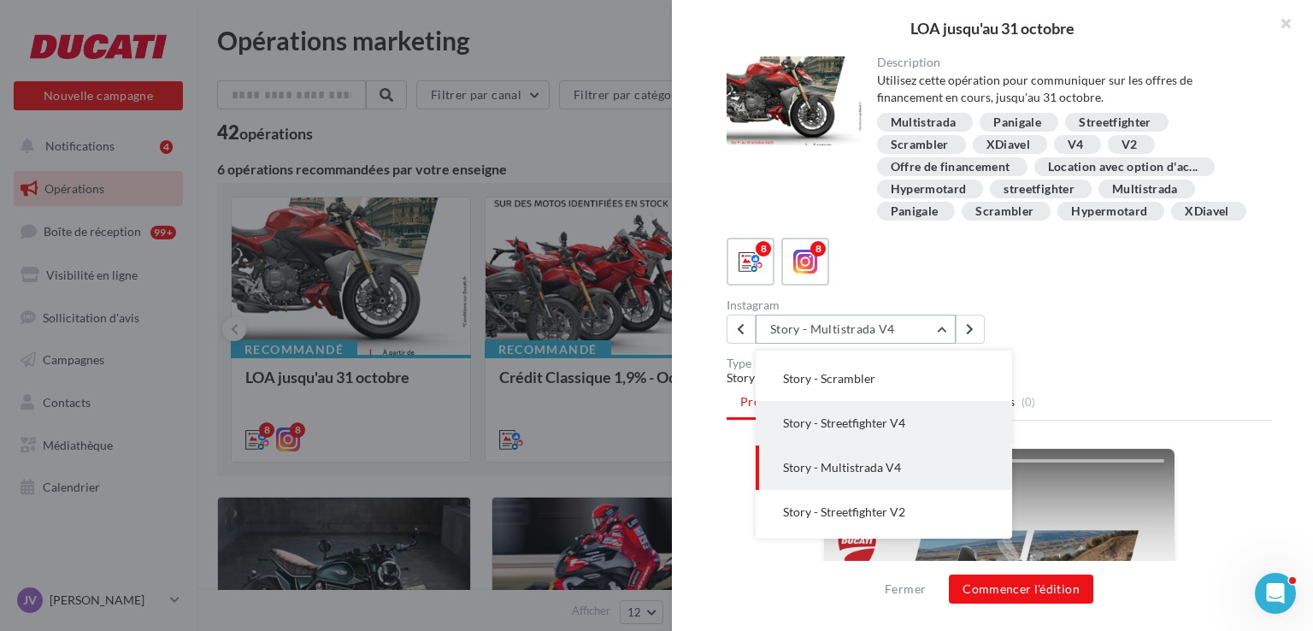
scroll to position [0, 0]
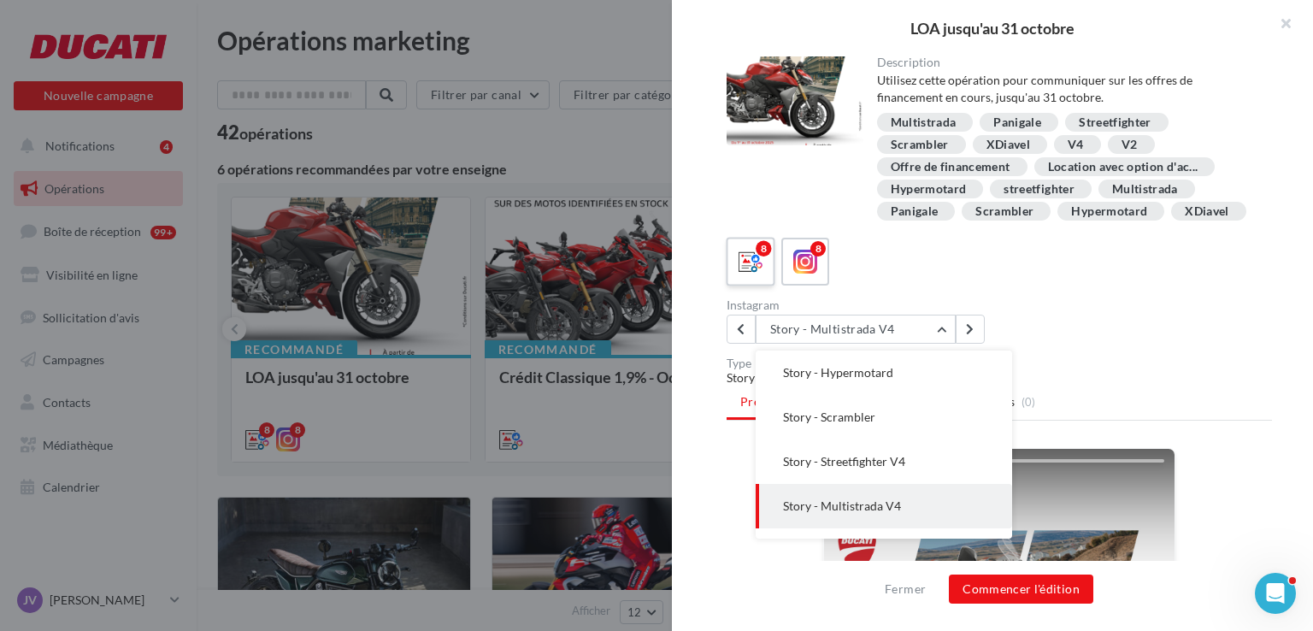
click at [732, 285] on label "8" at bounding box center [750, 261] width 49 height 49
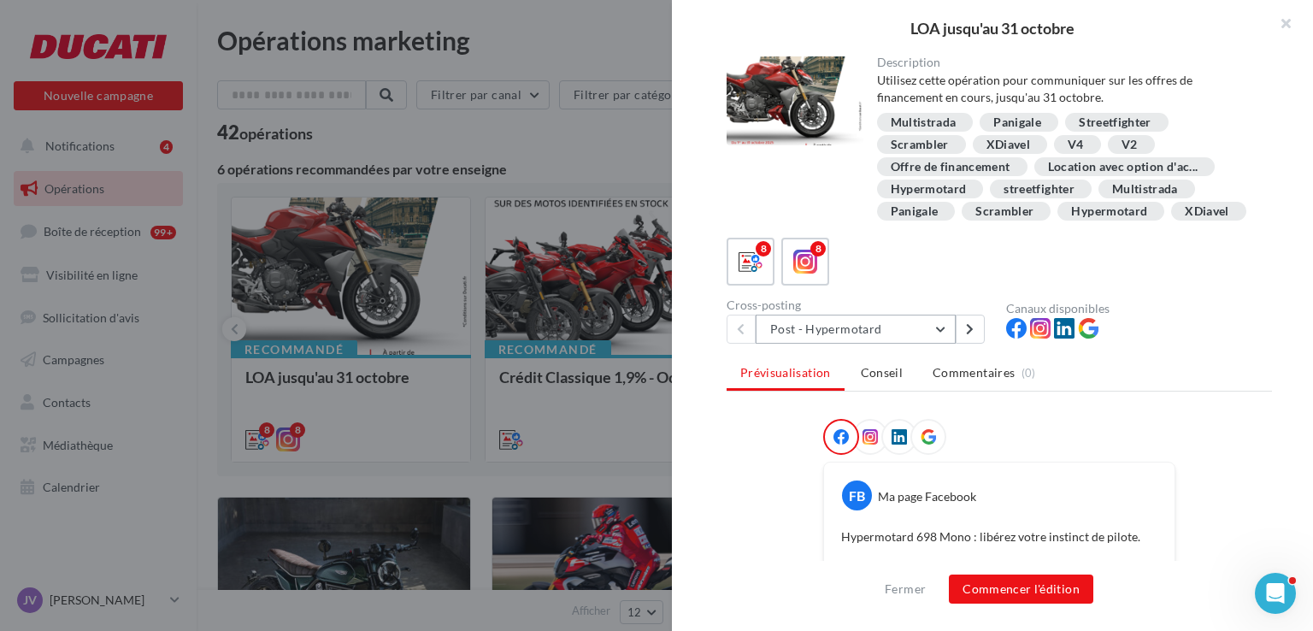
click at [841, 336] on button "Post - Hypermotard" at bounding box center [856, 329] width 200 height 29
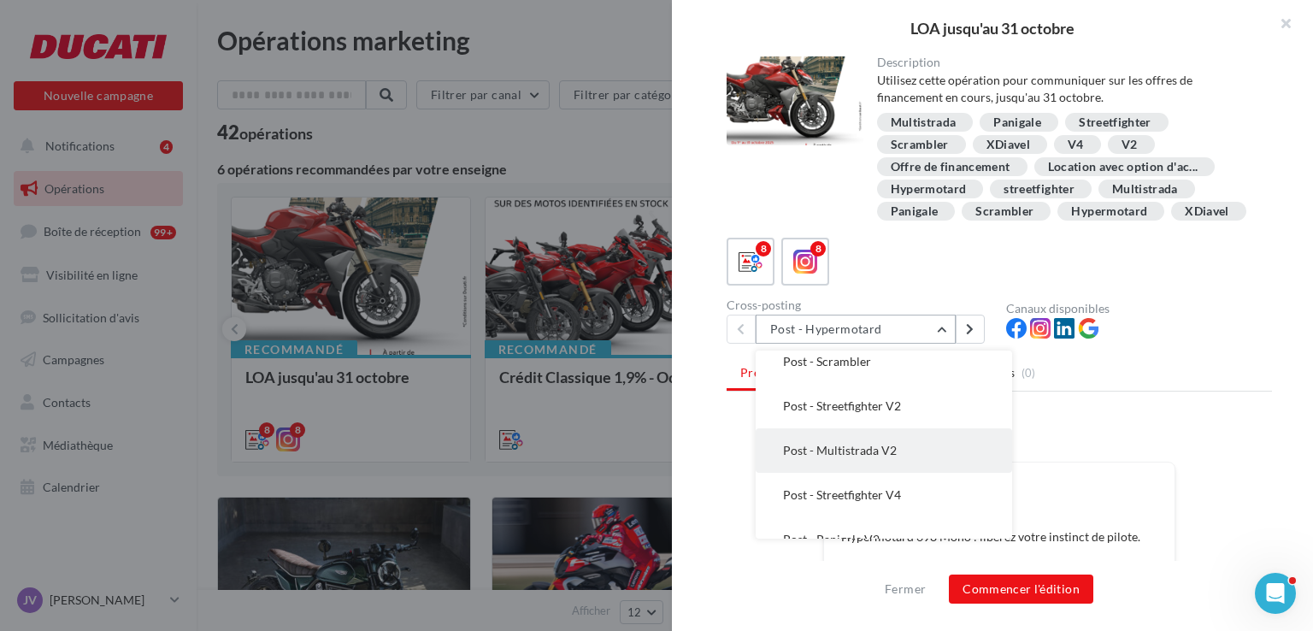
scroll to position [85, 0]
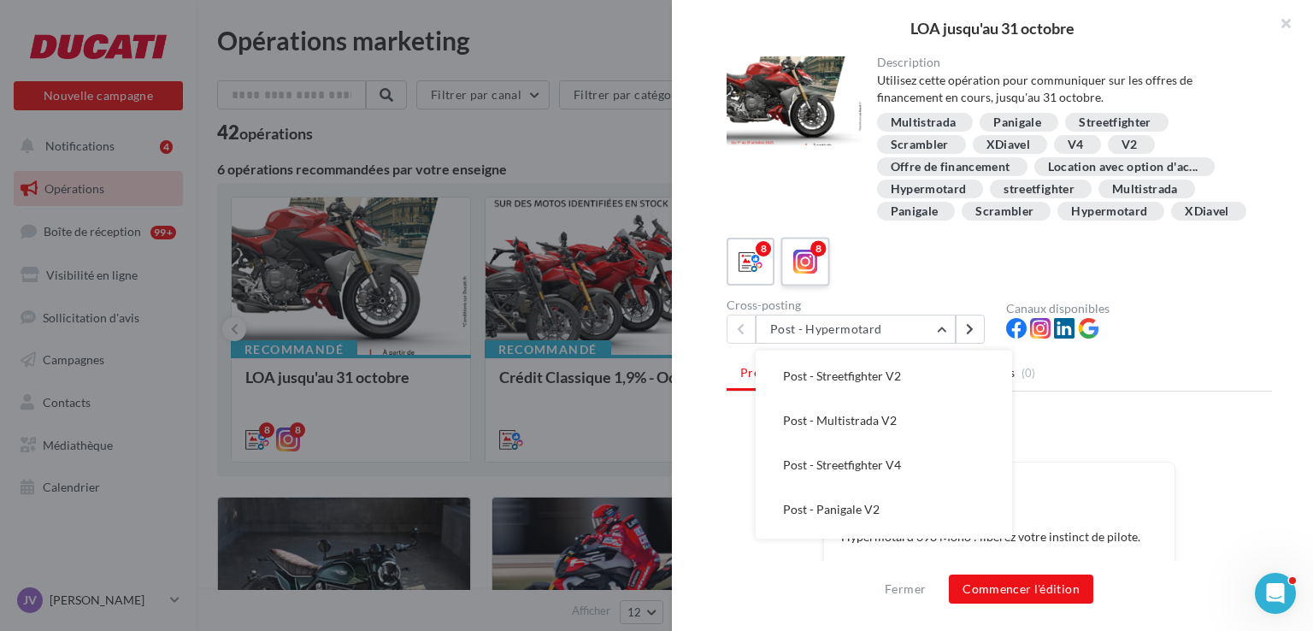
click at [787, 281] on label "8" at bounding box center [804, 261] width 49 height 49
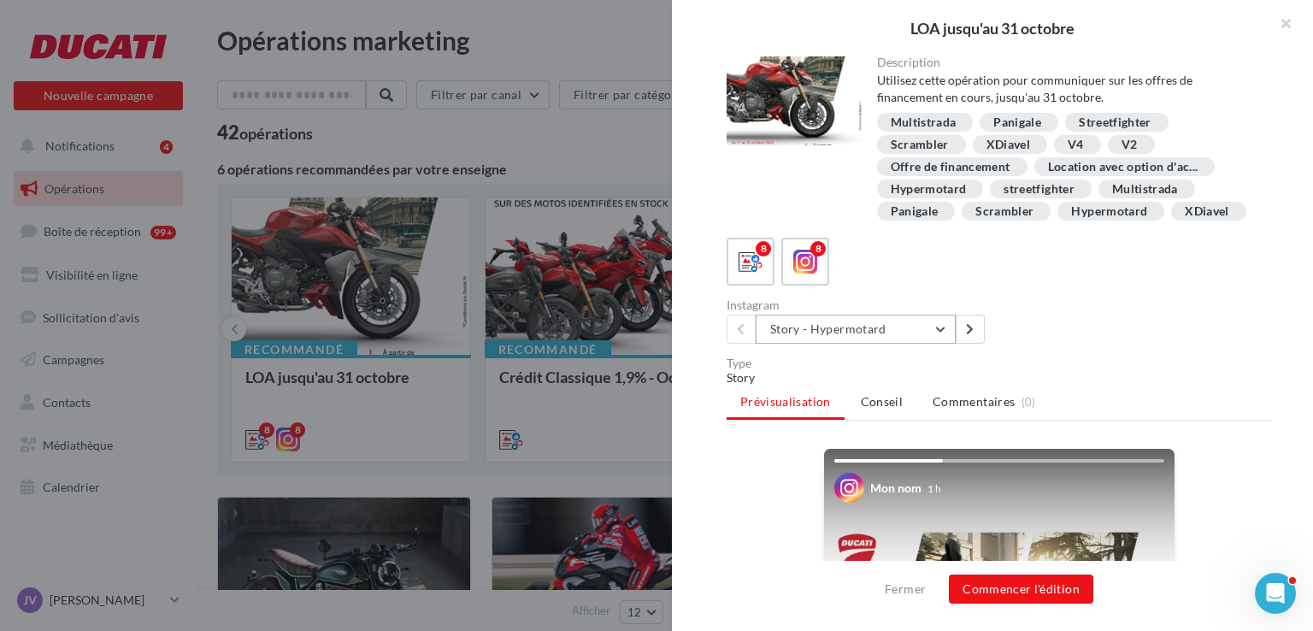
click at [858, 344] on button "Story - Hypermotard" at bounding box center [856, 329] width 200 height 29
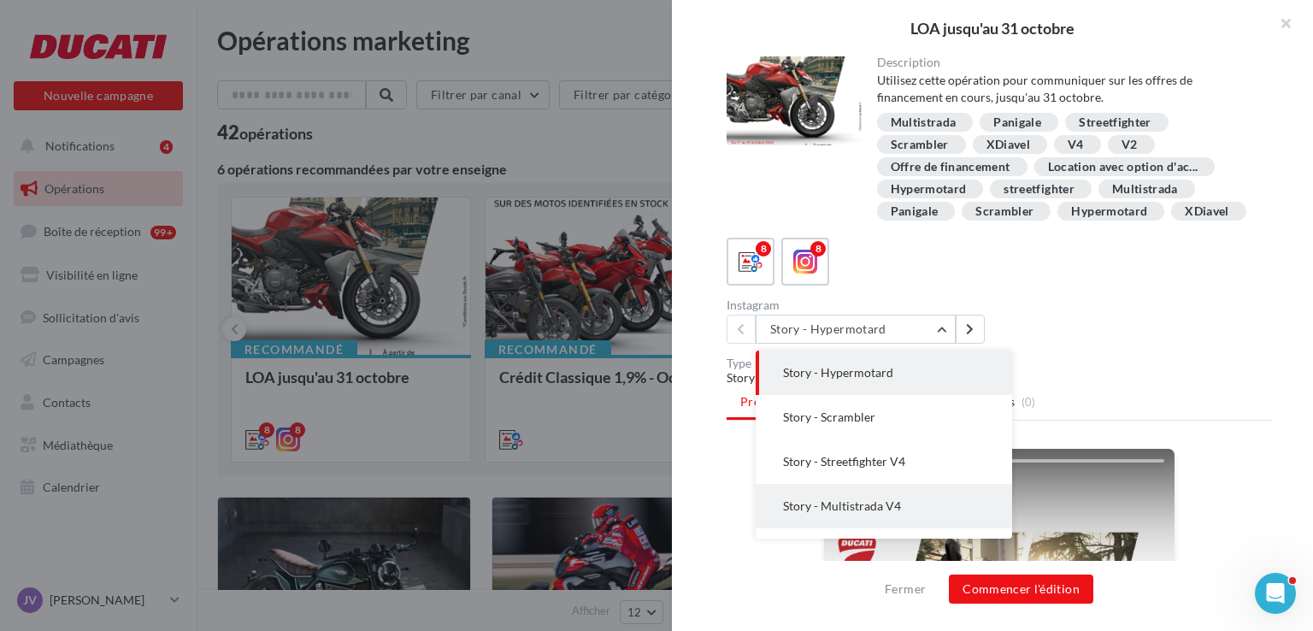
click at [885, 513] on span "Story - Multistrada V4" at bounding box center [842, 505] width 118 height 15
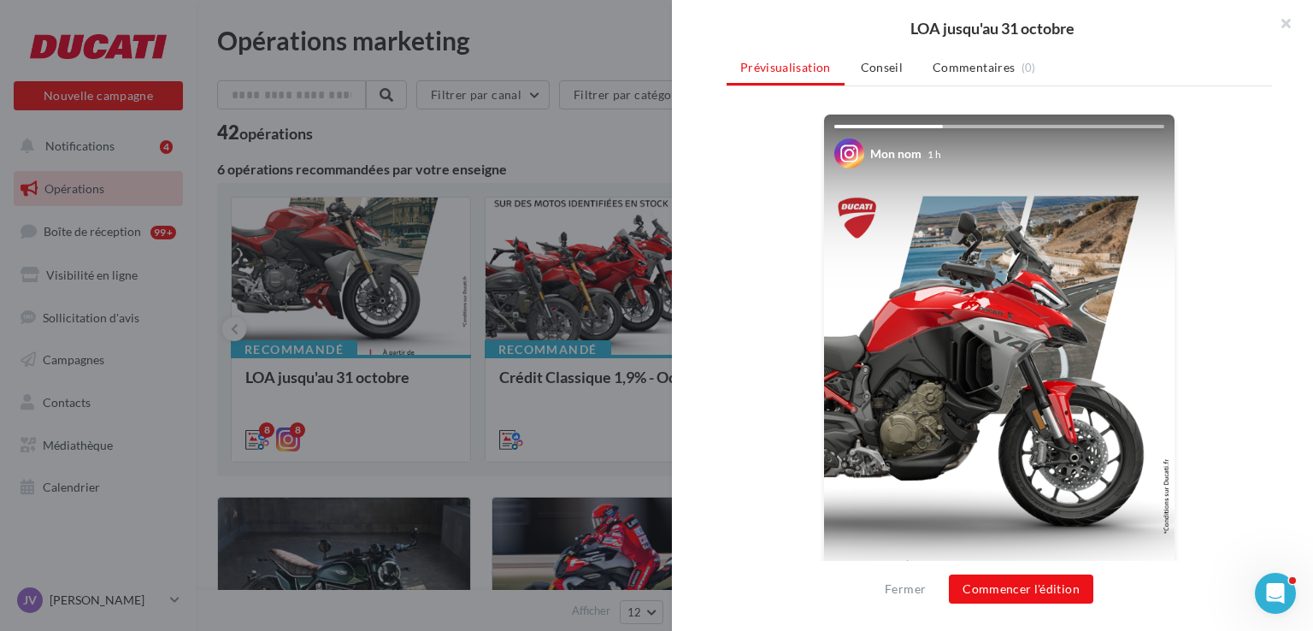
scroll to position [342, 0]
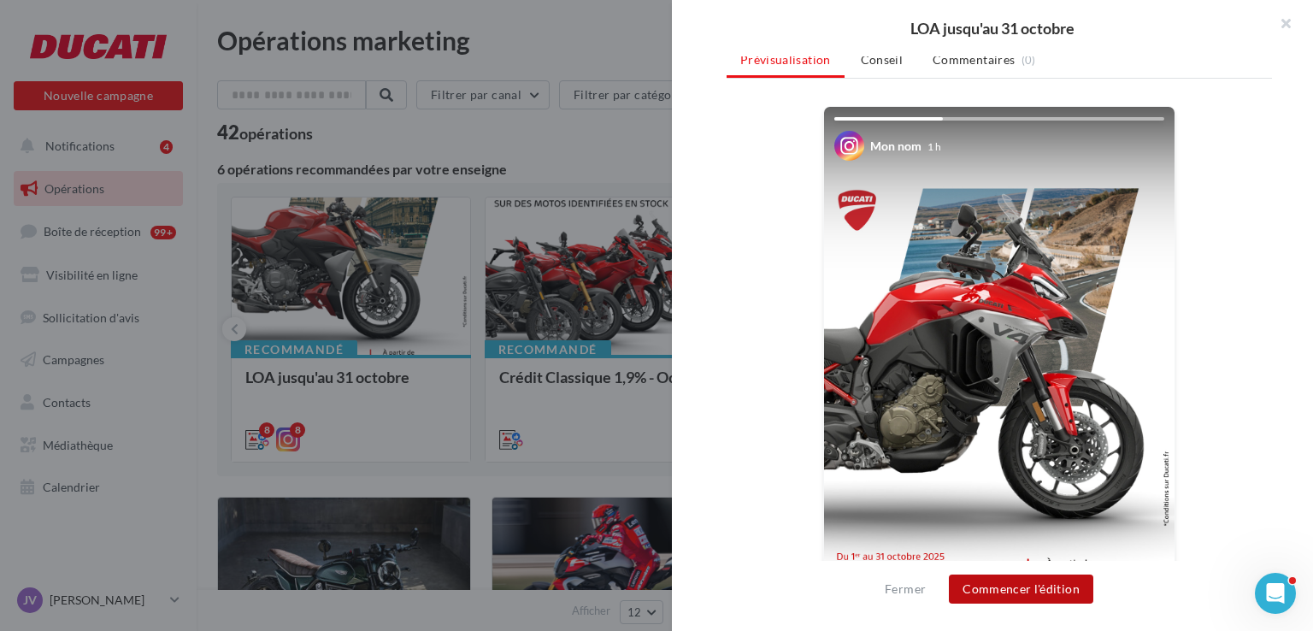
click at [1010, 586] on button "Commencer l'édition" at bounding box center [1021, 588] width 144 height 29
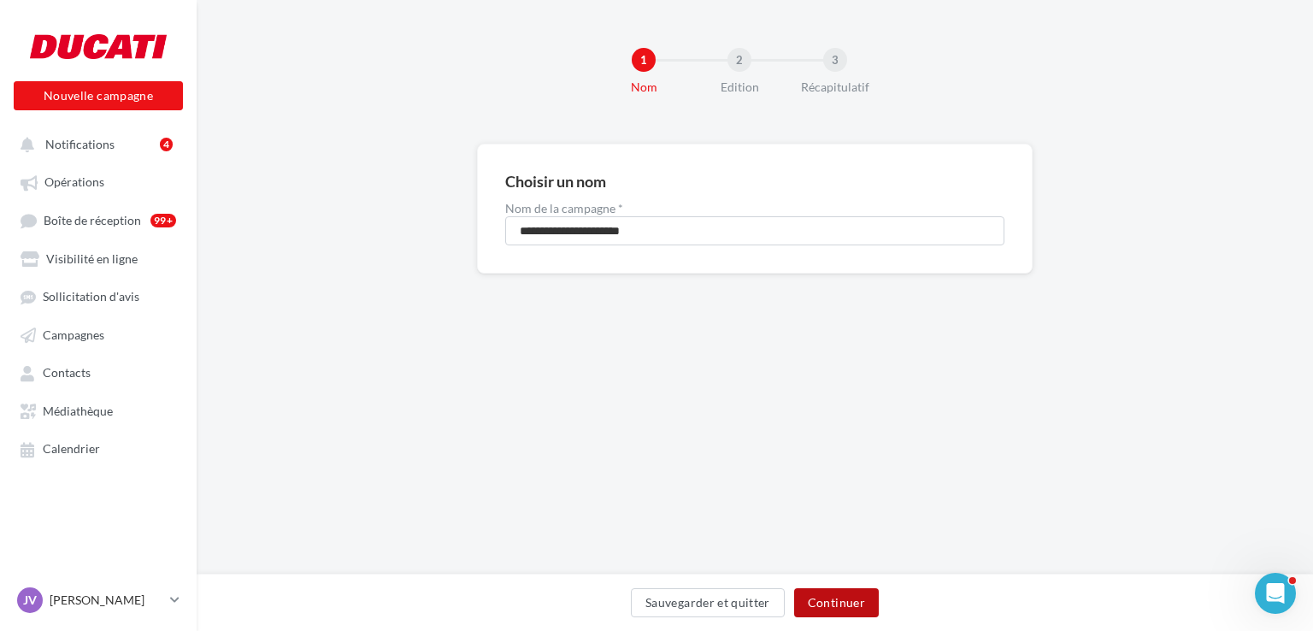
click at [815, 595] on button "Continuer" at bounding box center [836, 602] width 85 height 29
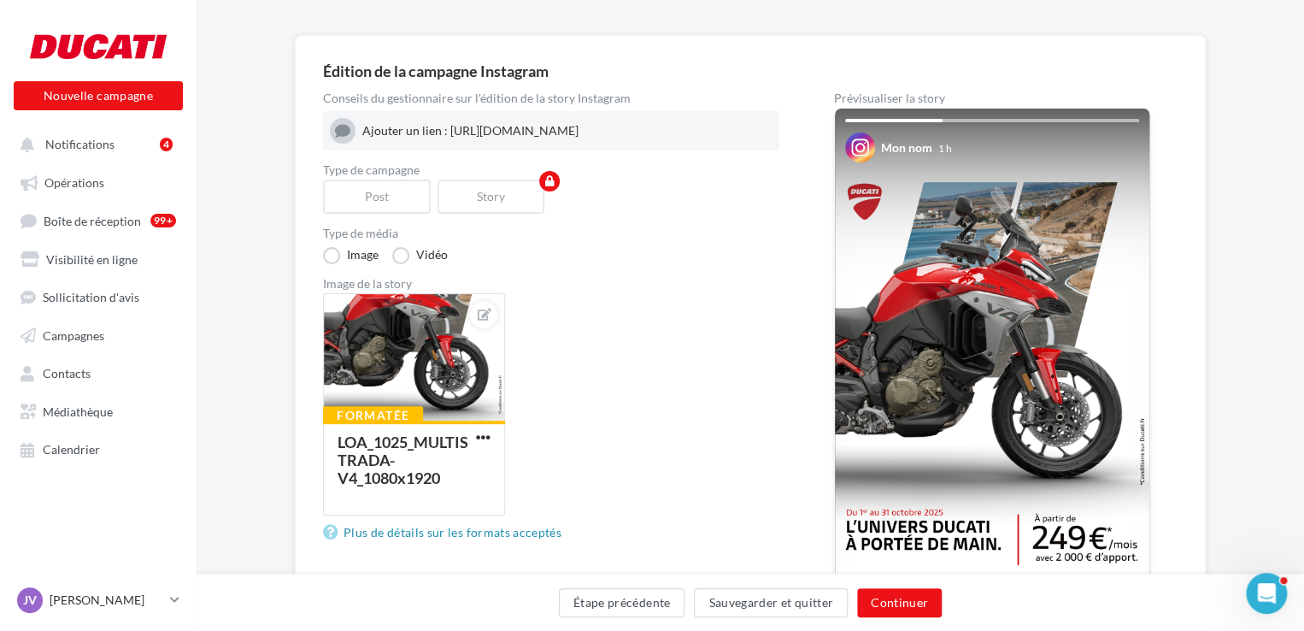
scroll to position [256, 0]
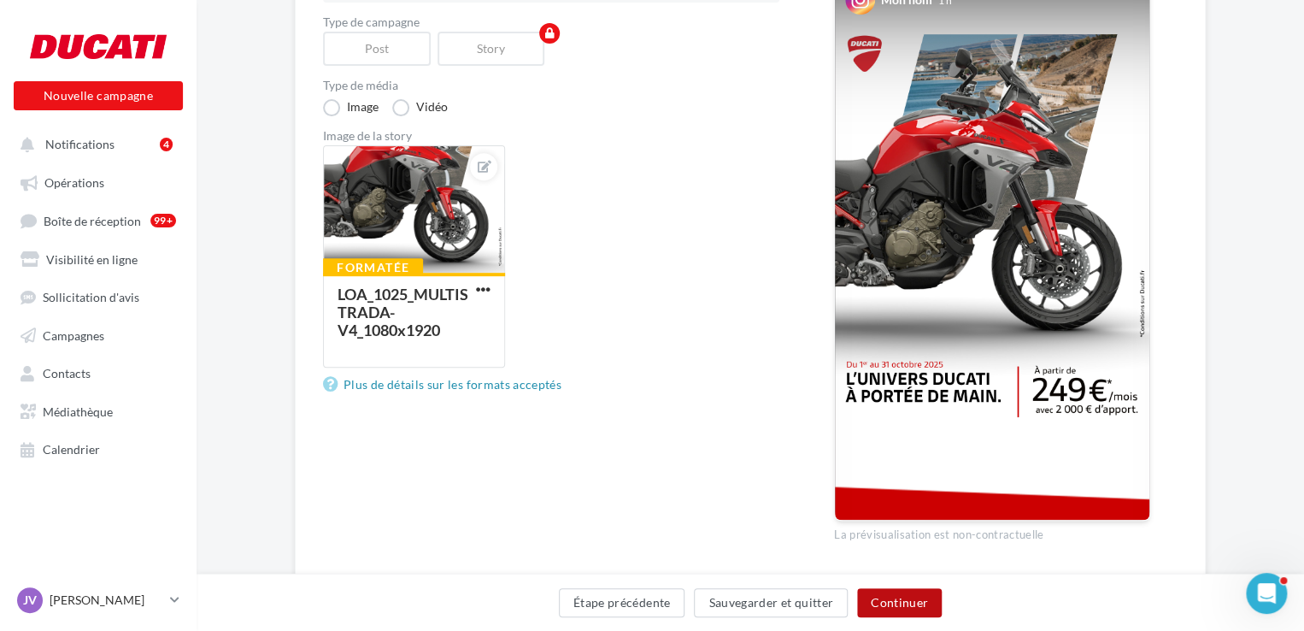
click at [901, 589] on button "Continuer" at bounding box center [899, 602] width 85 height 29
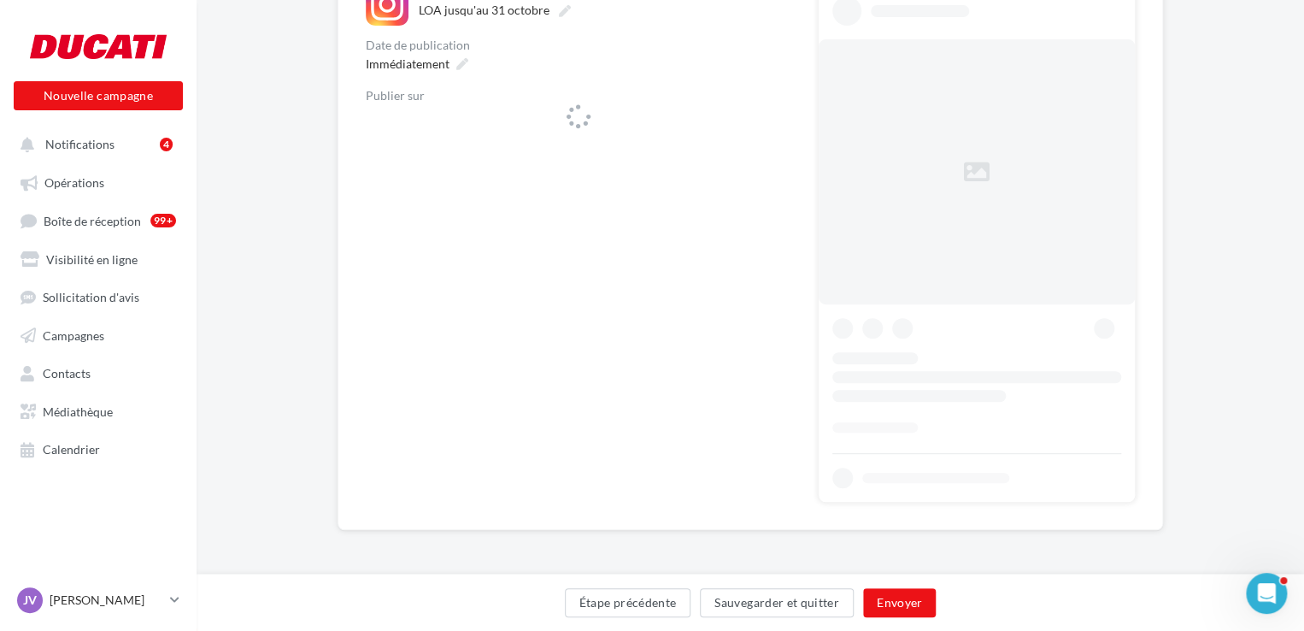
scroll to position [218, 0]
click at [762, 115] on span "ducati_metz" at bounding box center [573, 125] width 388 height 26
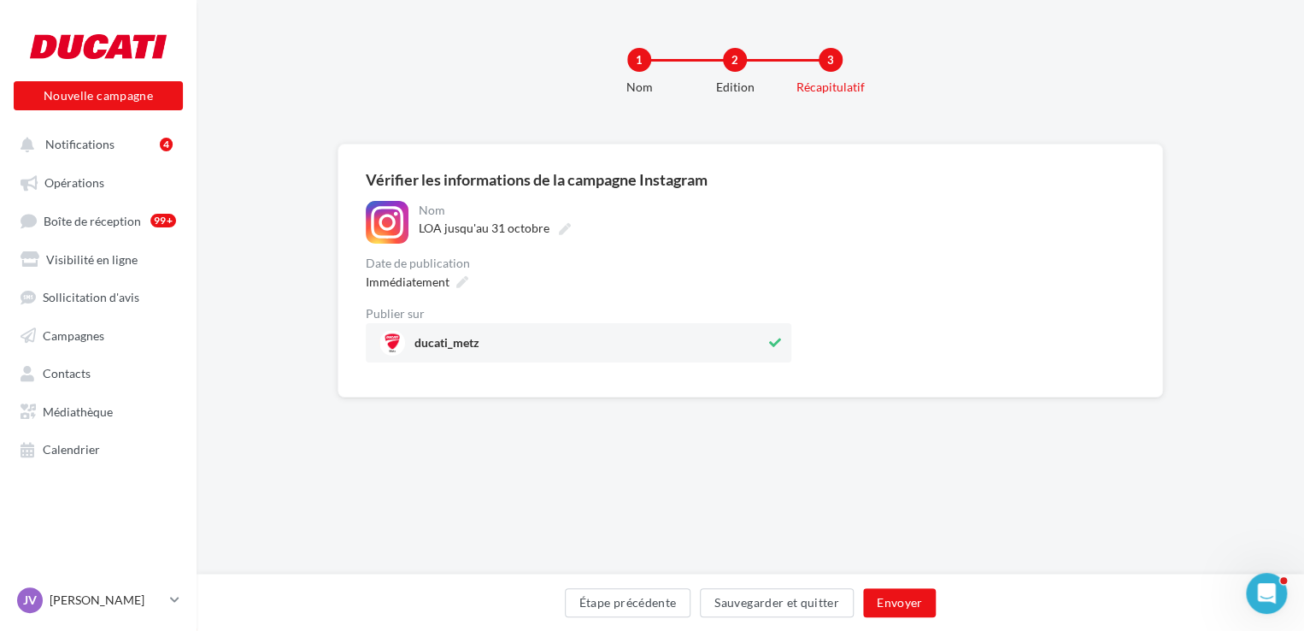
scroll to position [0, 0]
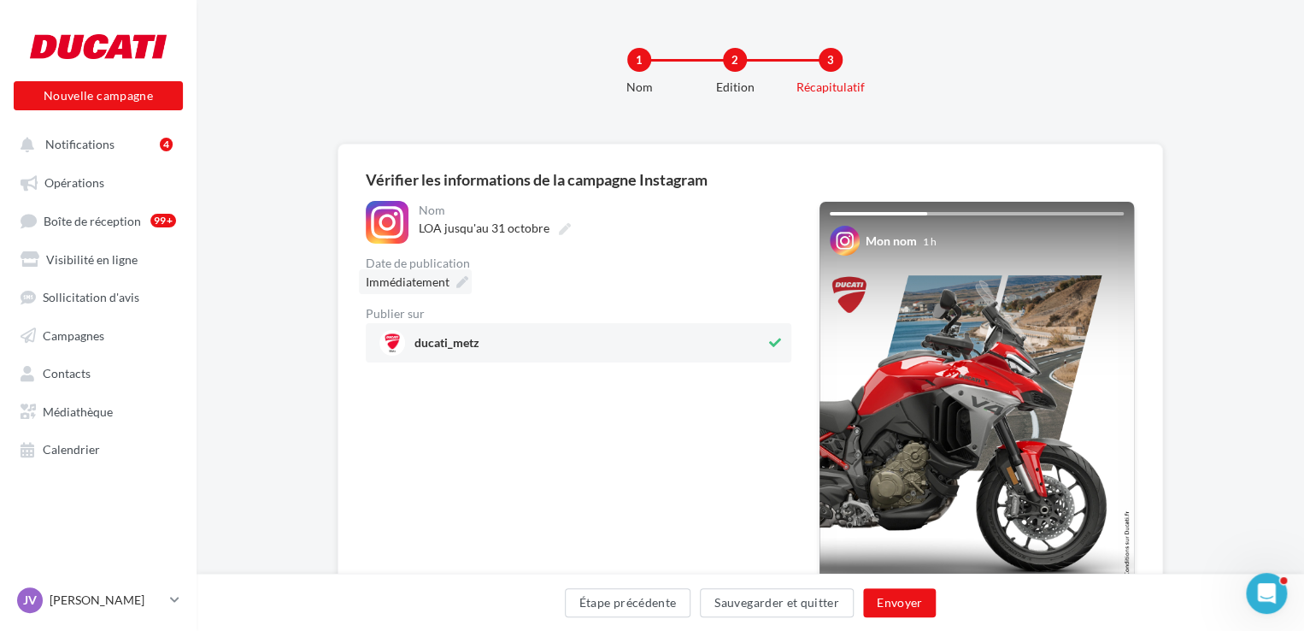
click at [431, 278] on span "Immédiatement" at bounding box center [408, 281] width 84 height 15
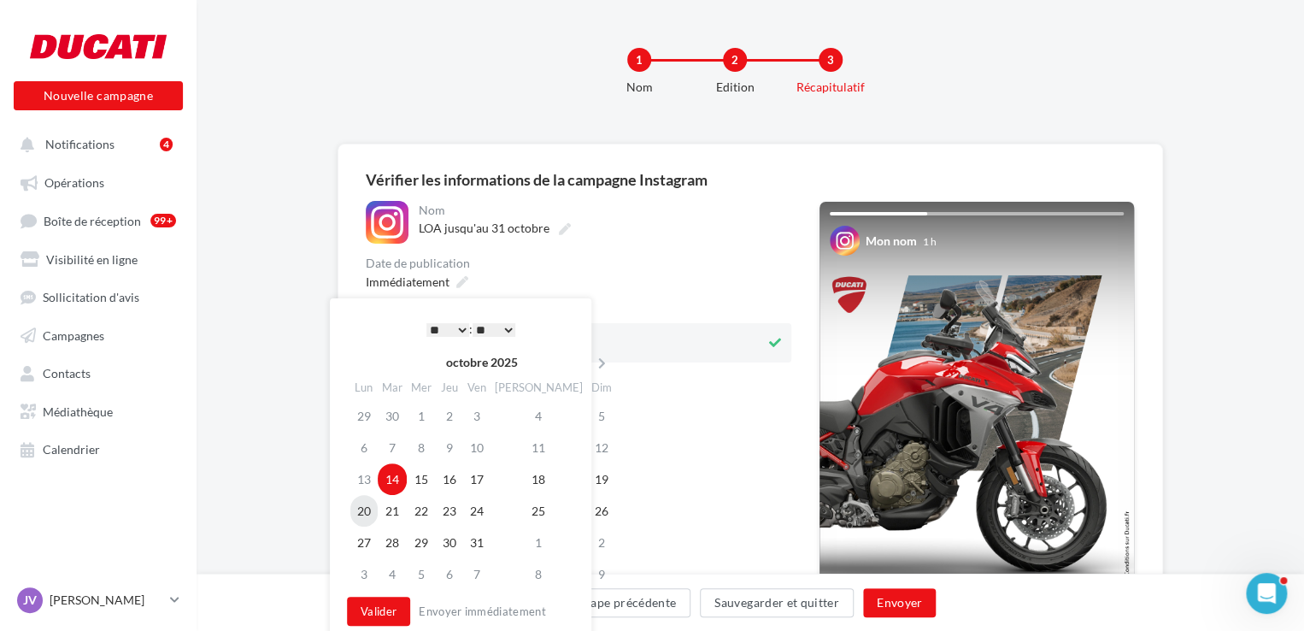
click at [370, 514] on td "20" at bounding box center [363, 511] width 27 height 32
click at [455, 338] on div "* * * * * * * * * * ** ** ** ** ** ** ** ** ** ** ** ** ** ** : ** ** ** ** ** …" at bounding box center [471, 329] width 173 height 26
click at [447, 331] on select "* * * * * * * * * * ** ** ** ** ** ** ** ** ** ** ** ** ** **" at bounding box center [447, 330] width 43 height 14
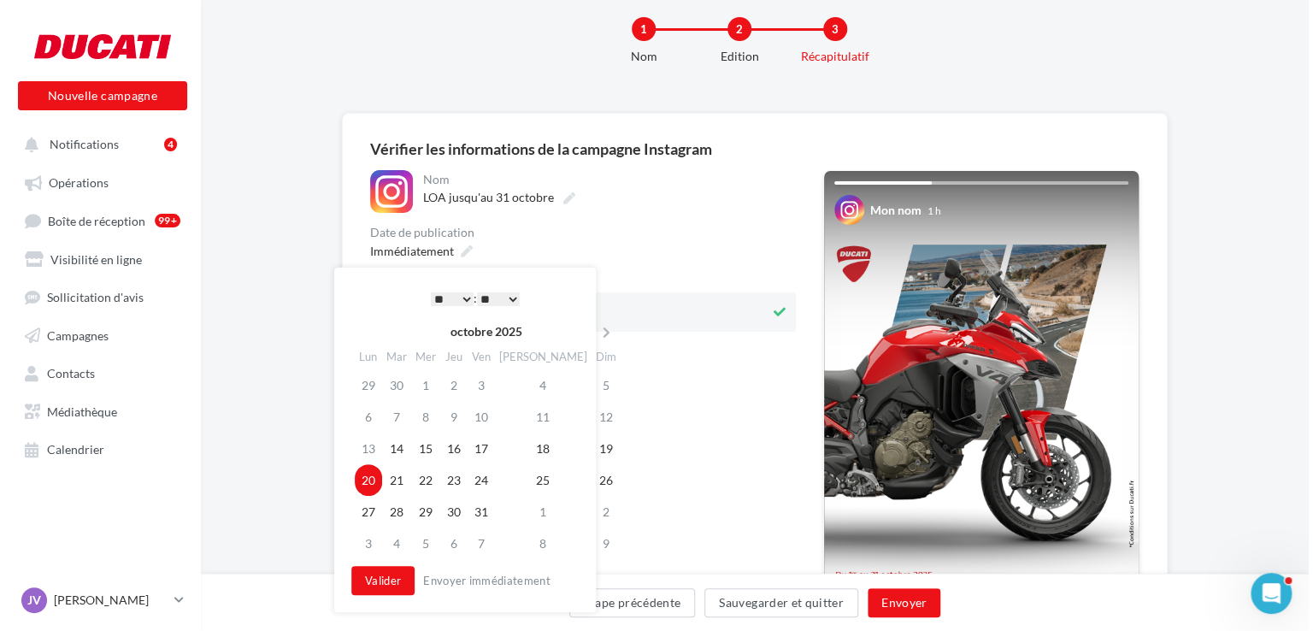
scroll to position [85, 0]
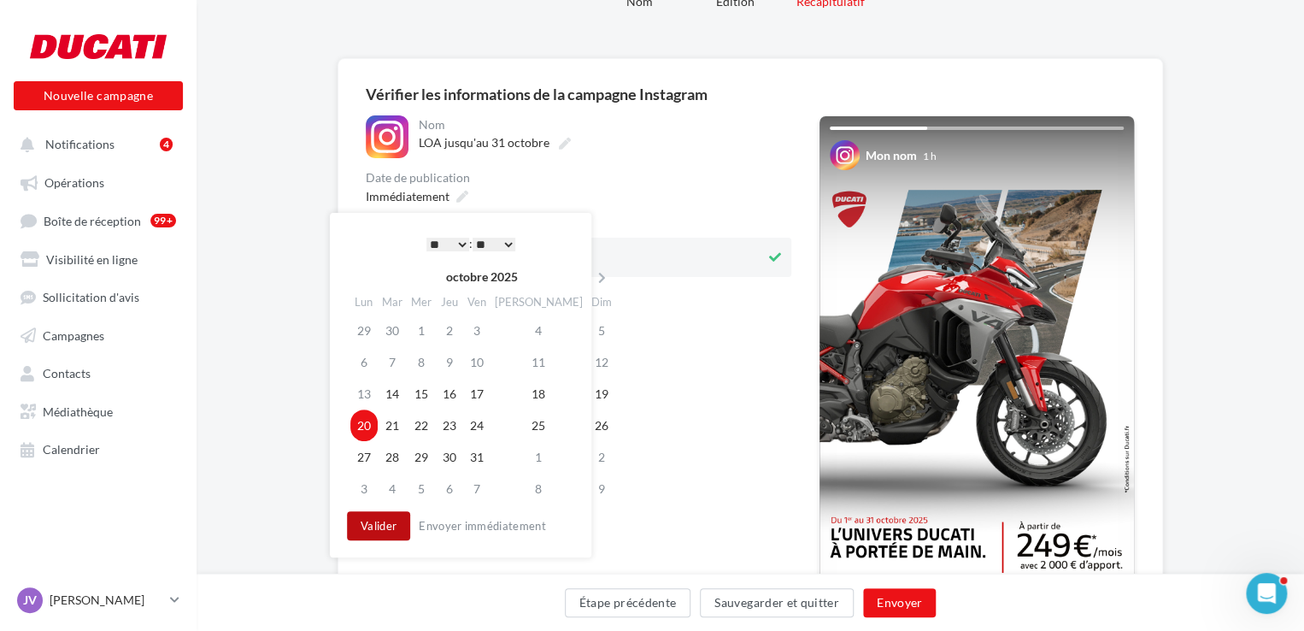
click at [399, 517] on button "Valider" at bounding box center [378, 525] width 63 height 29
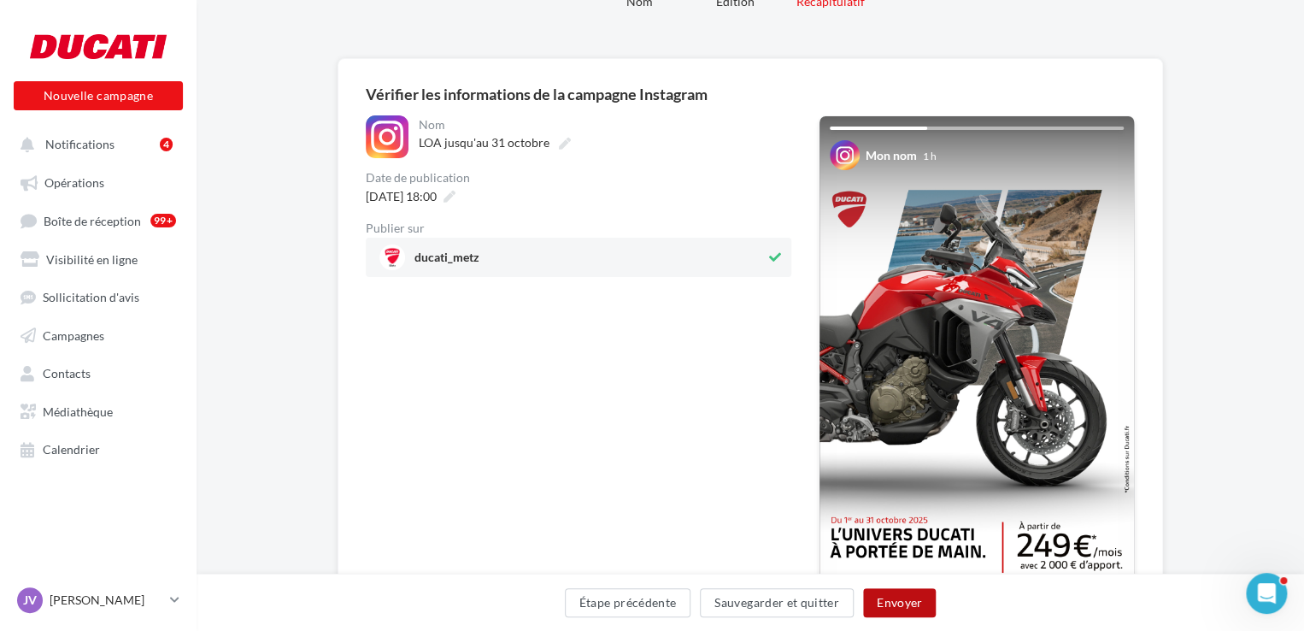
click at [909, 591] on button "Envoyer" at bounding box center [899, 602] width 73 height 29
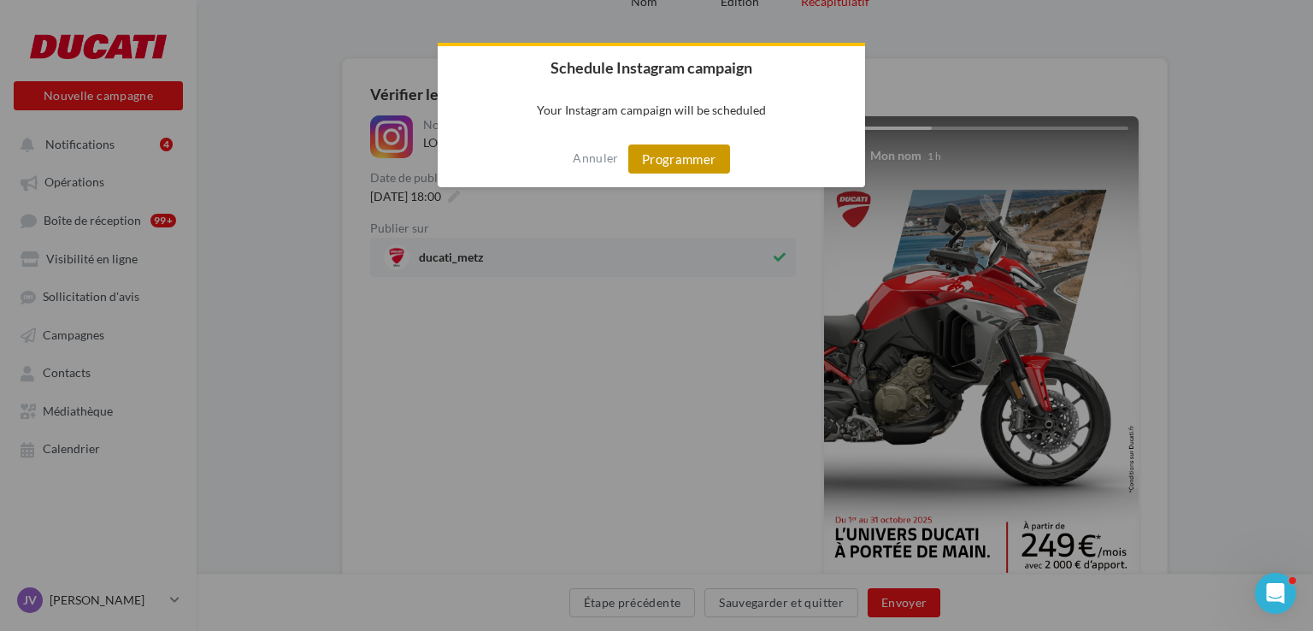
click at [679, 168] on button "Programmer" at bounding box center [679, 158] width 102 height 29
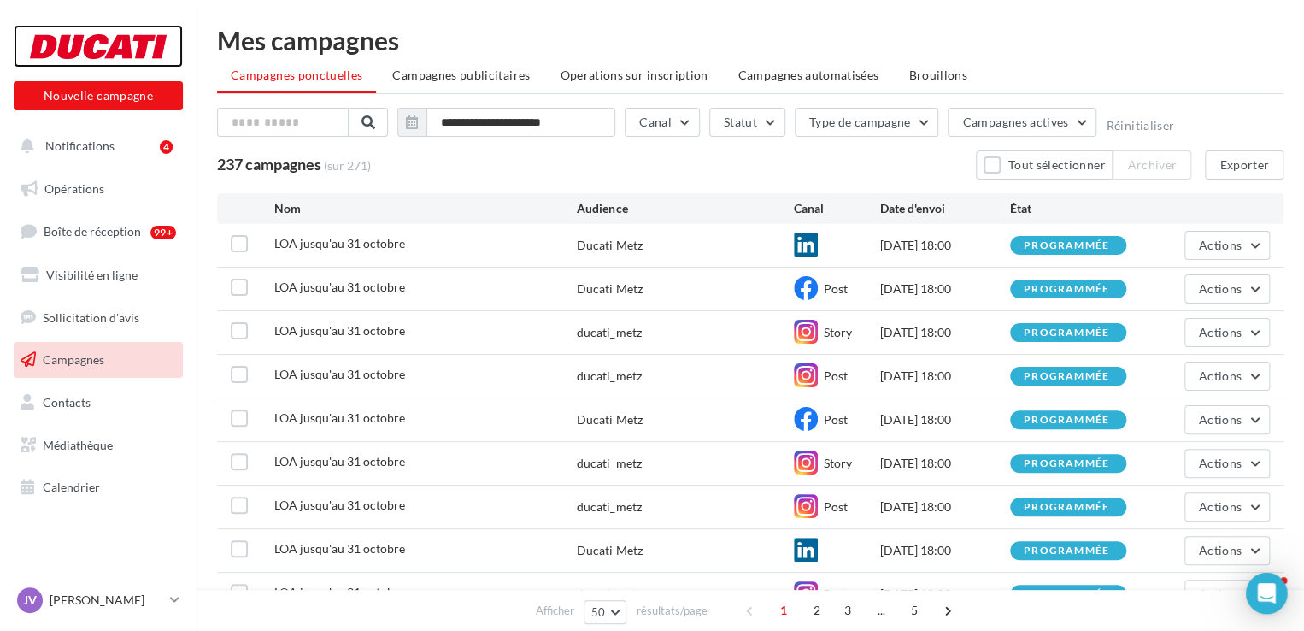
click at [85, 32] on div at bounding box center [98, 46] width 137 height 43
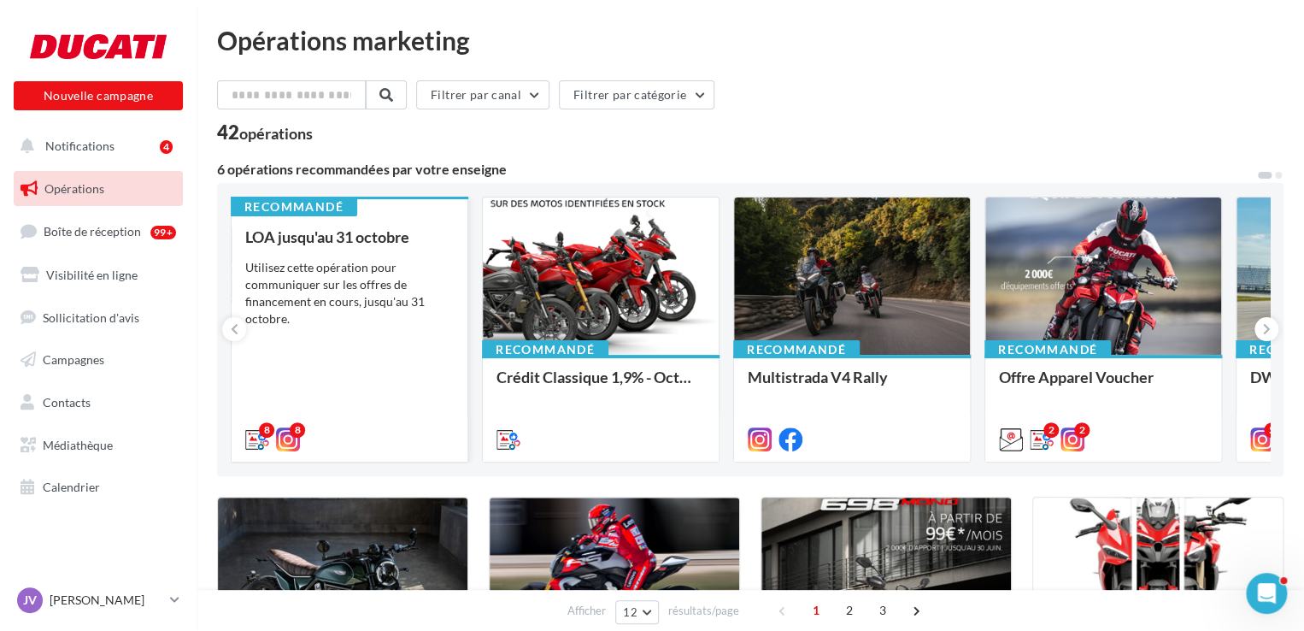
click at [336, 307] on div "Utilisez cette opération pour communiquer sur les offres de financement en cour…" at bounding box center [349, 293] width 209 height 68
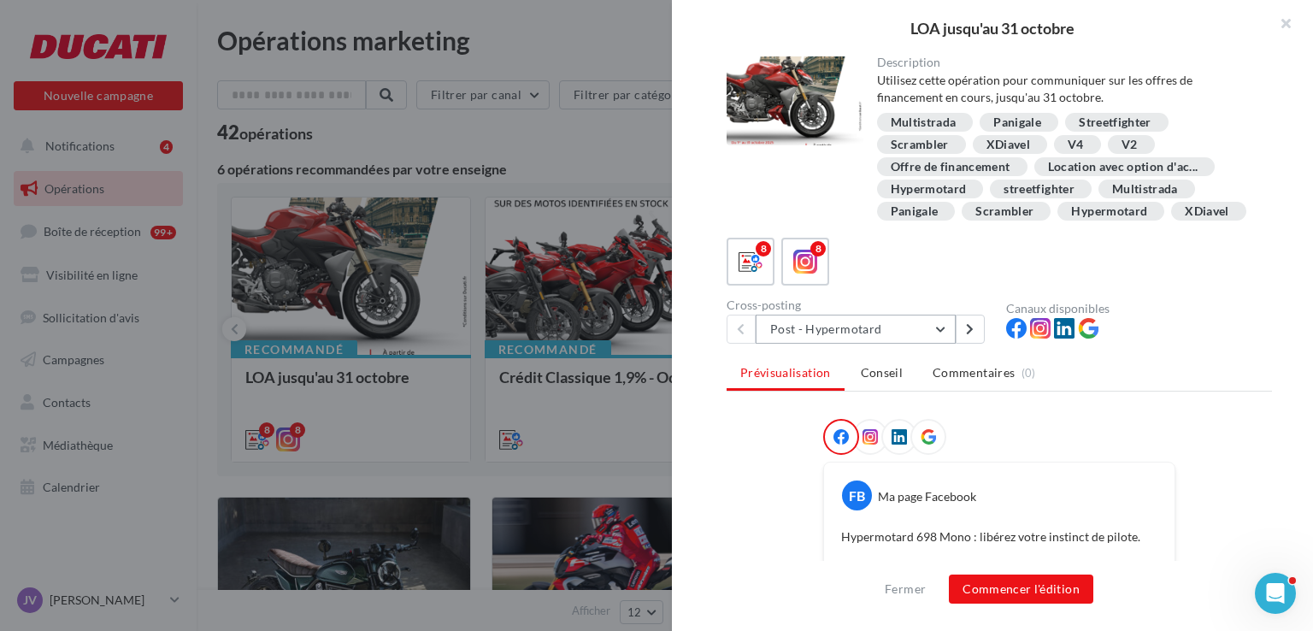
click at [819, 344] on button "Post - Hypermotard" at bounding box center [856, 329] width 200 height 29
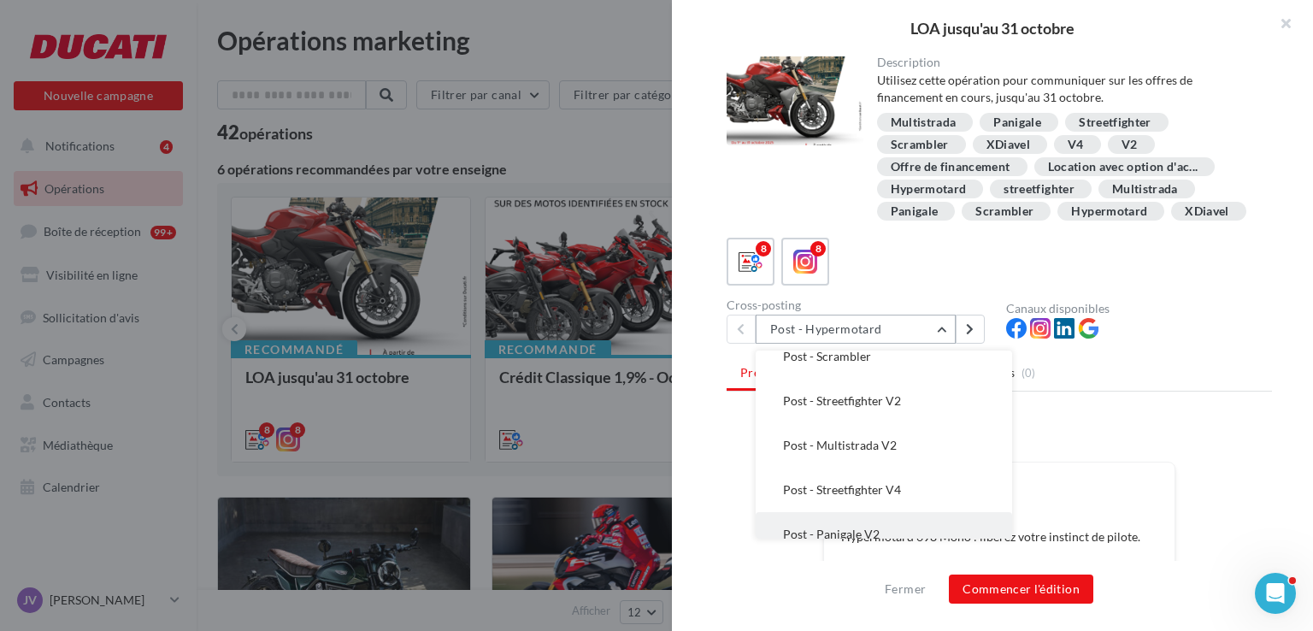
scroll to position [168, 0]
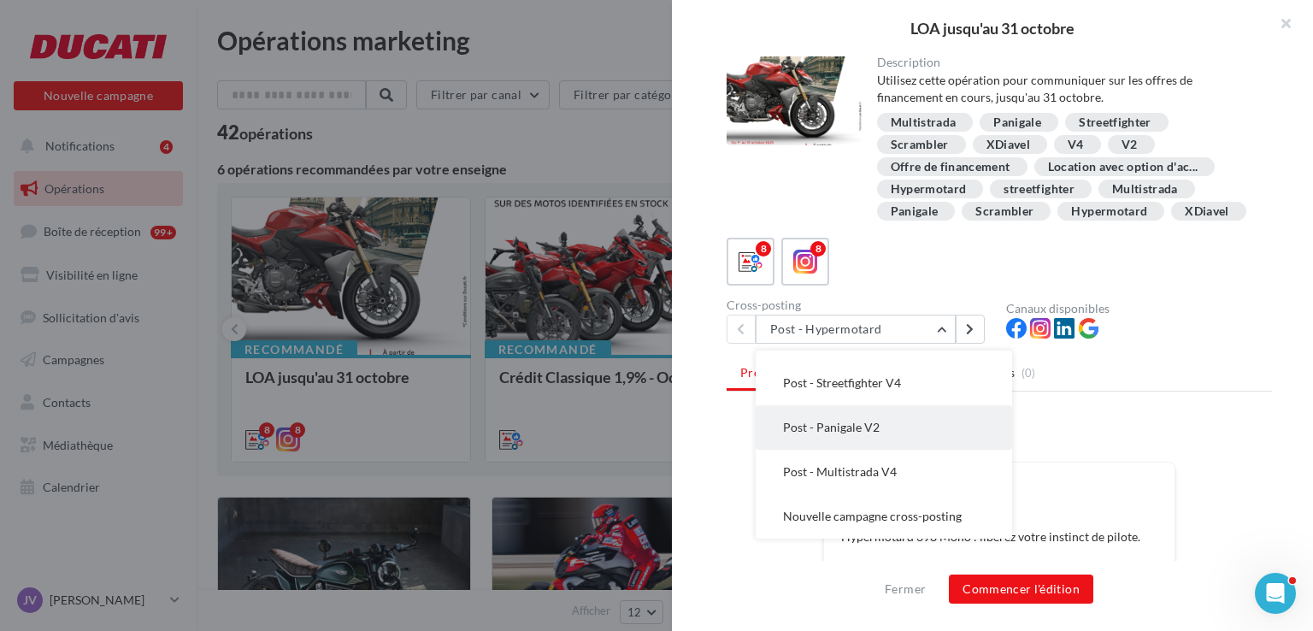
click at [838, 450] on button "Post - Panigale V2" at bounding box center [884, 427] width 256 height 44
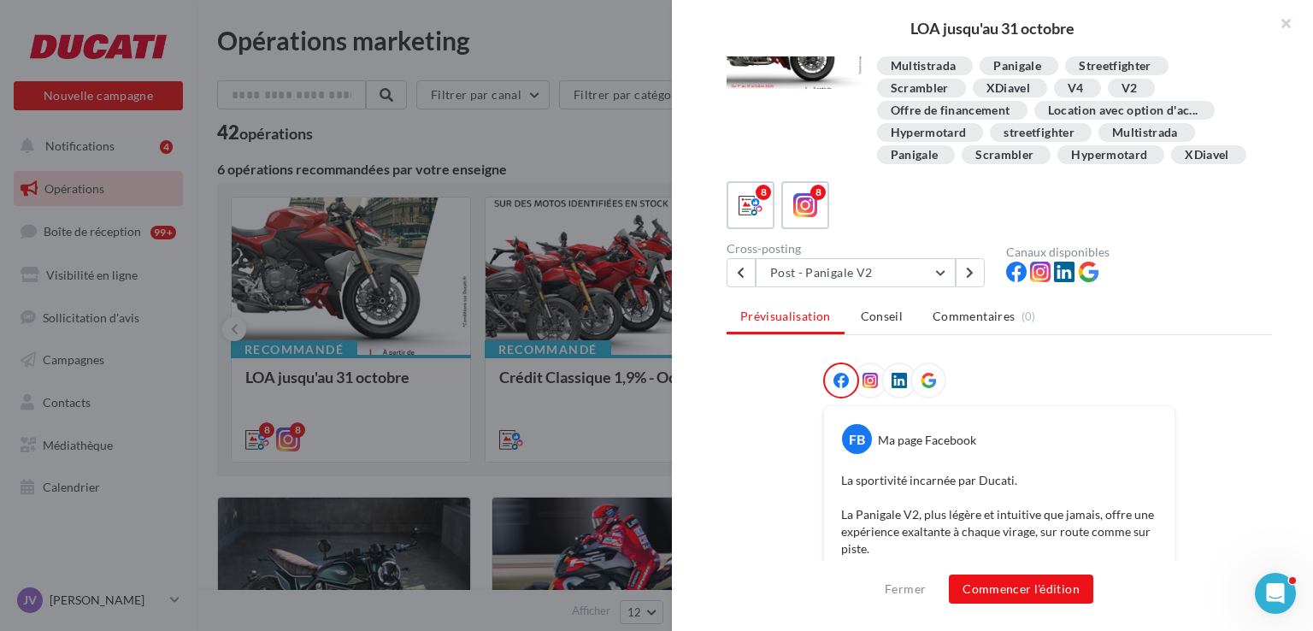
scroll to position [171, 0]
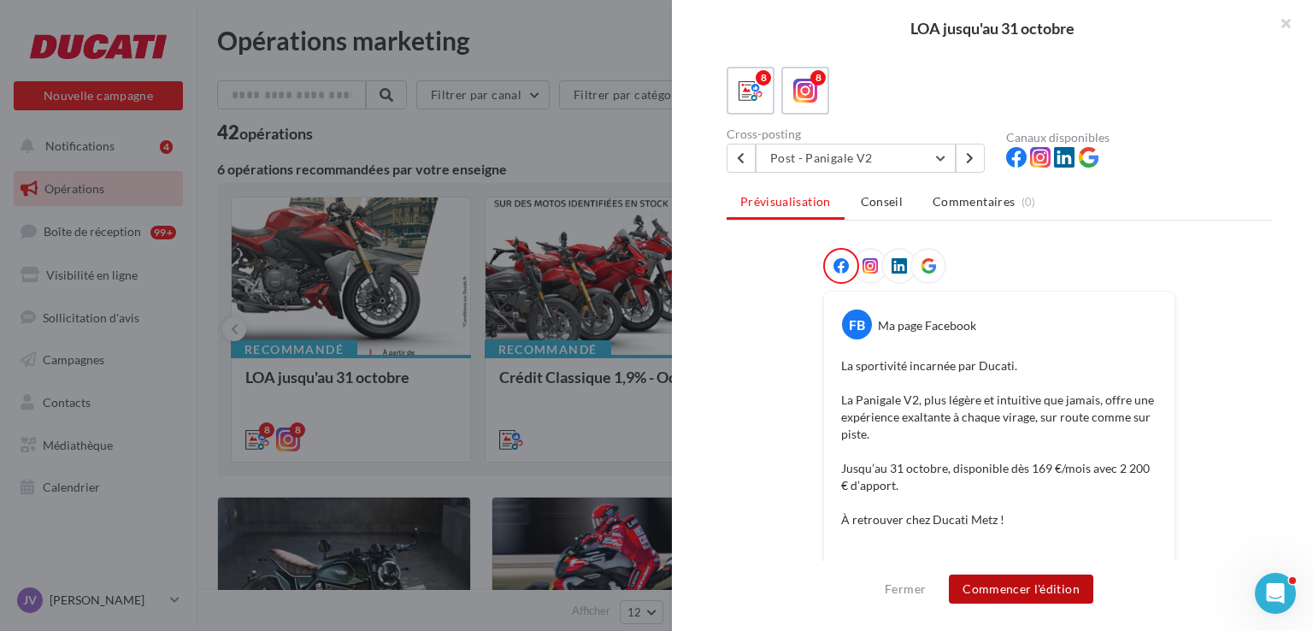
click at [1042, 591] on button "Commencer l'édition" at bounding box center [1021, 588] width 144 height 29
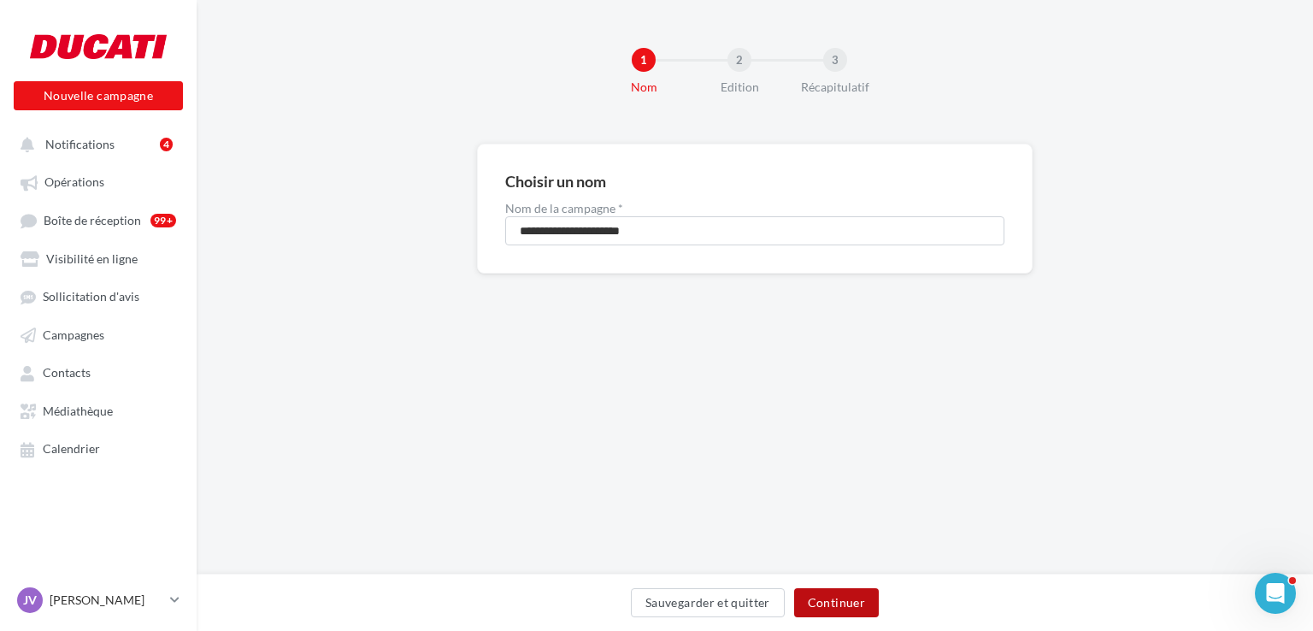
click at [834, 601] on button "Continuer" at bounding box center [836, 602] width 85 height 29
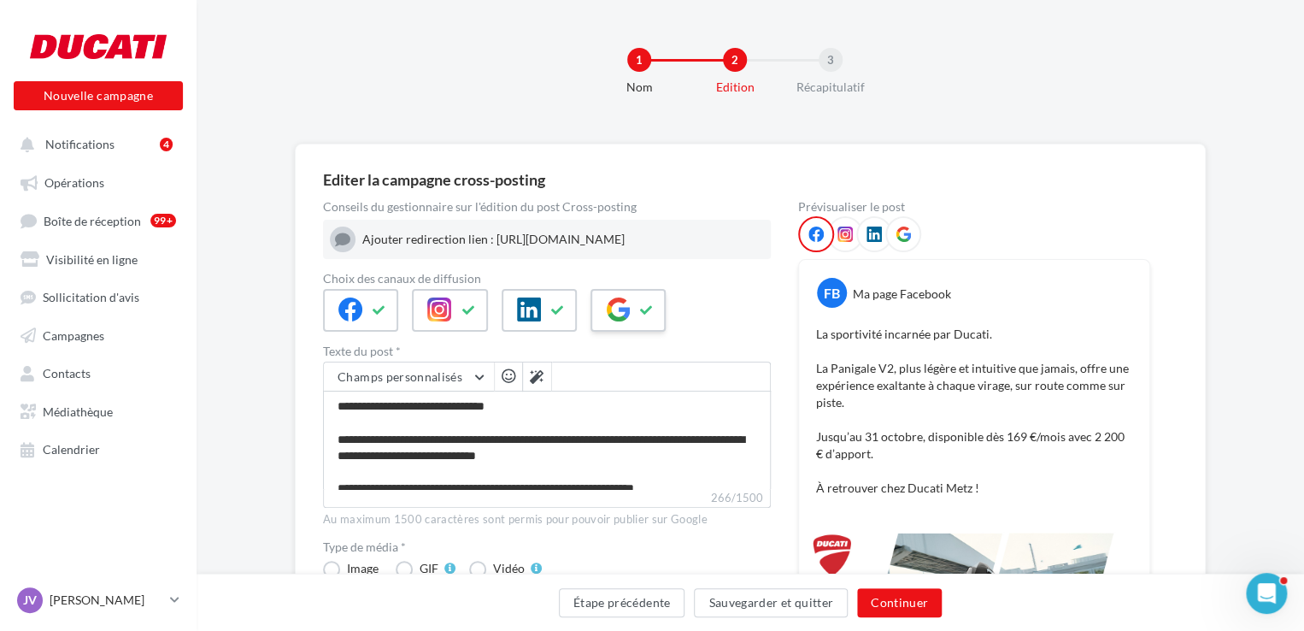
click at [631, 303] on div at bounding box center [628, 310] width 75 height 43
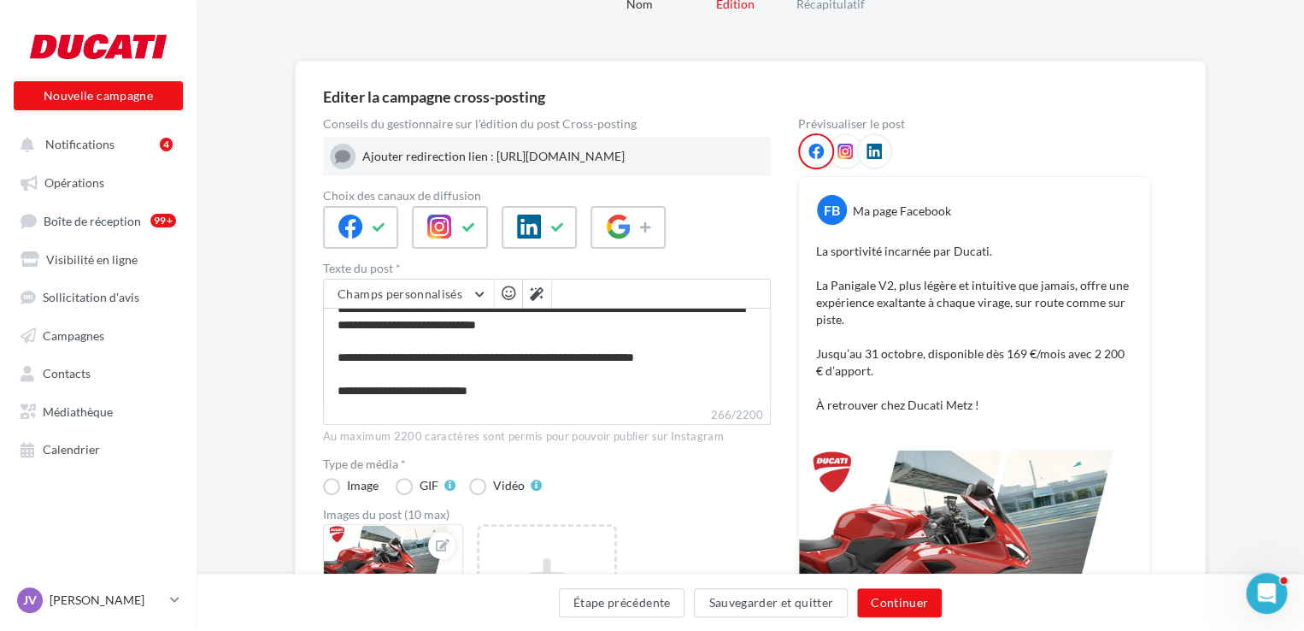
scroll to position [85, 0]
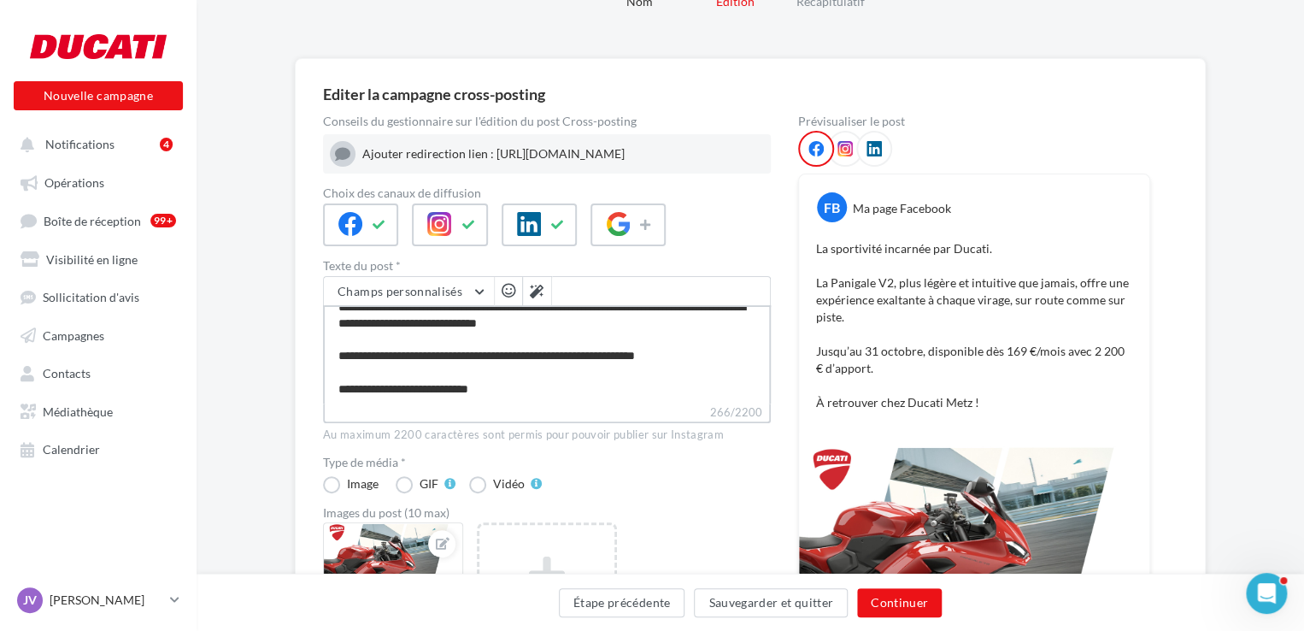
click at [516, 401] on textarea "**********" at bounding box center [547, 354] width 448 height 98
type textarea "**********"
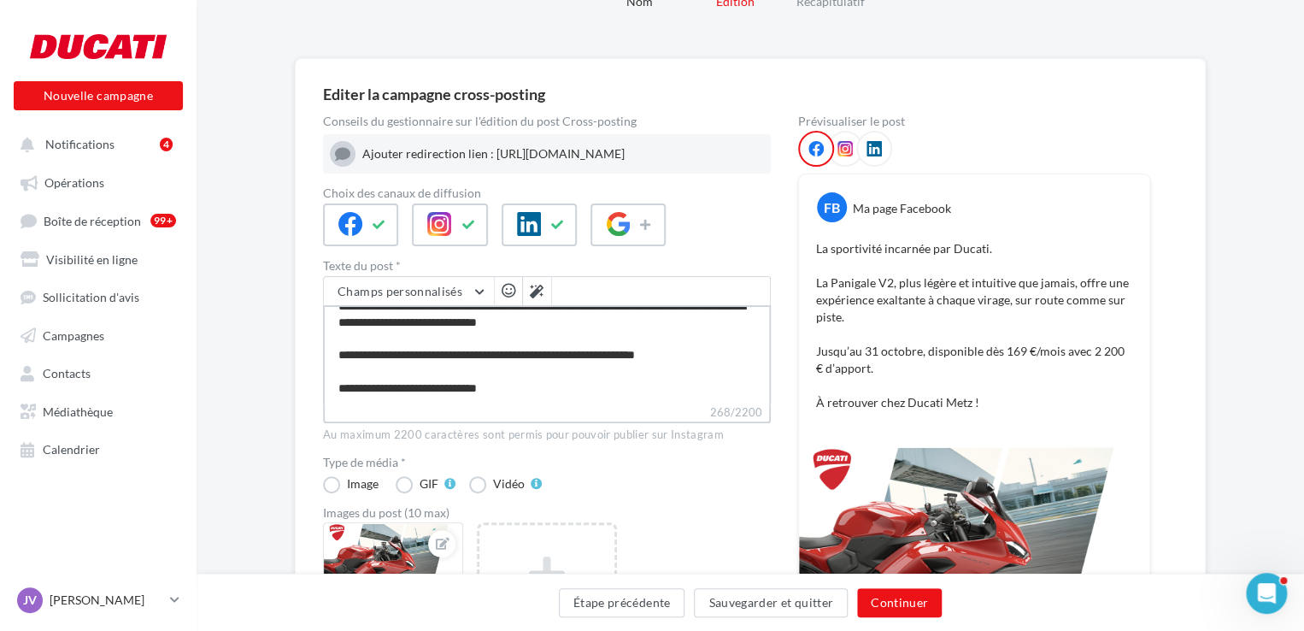
paste textarea "**********"
type textarea "**********"
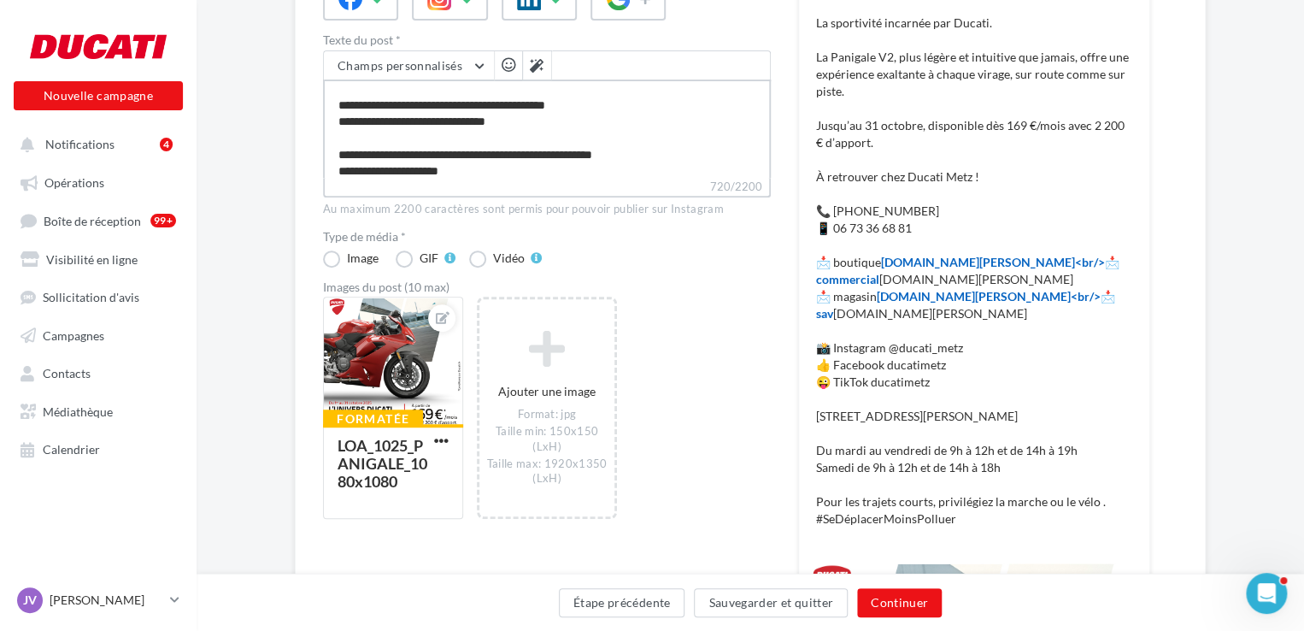
scroll to position [342, 0]
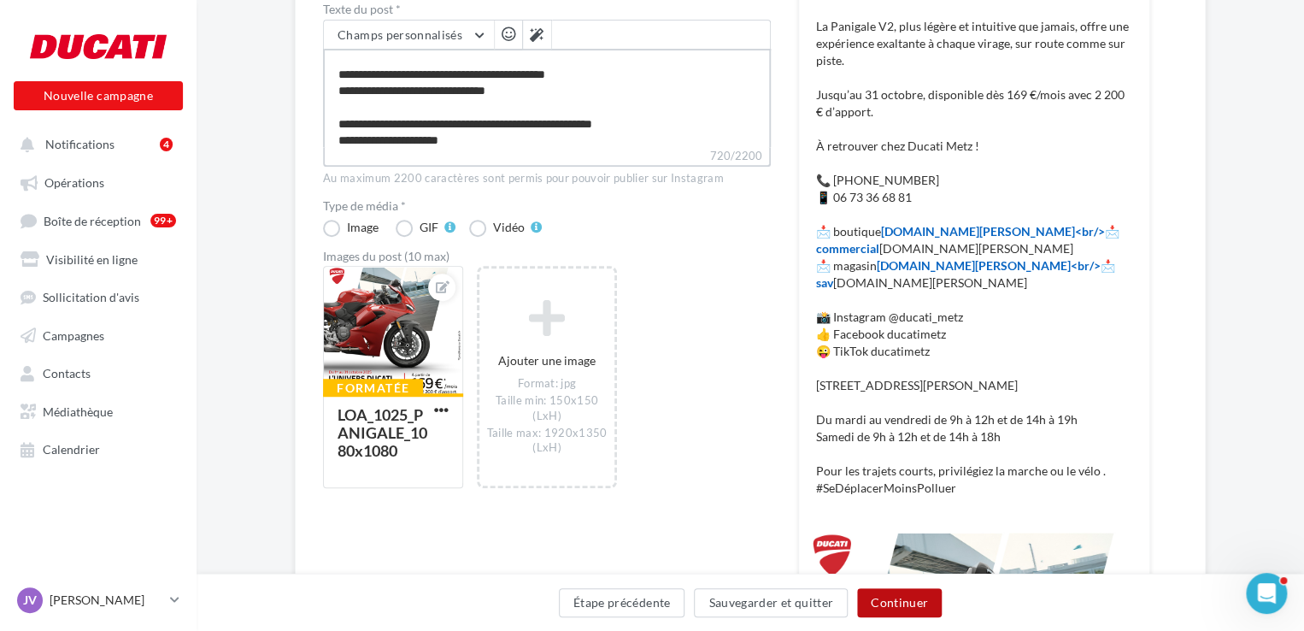
type textarea "**********"
click at [906, 603] on button "Continuer" at bounding box center [899, 602] width 85 height 29
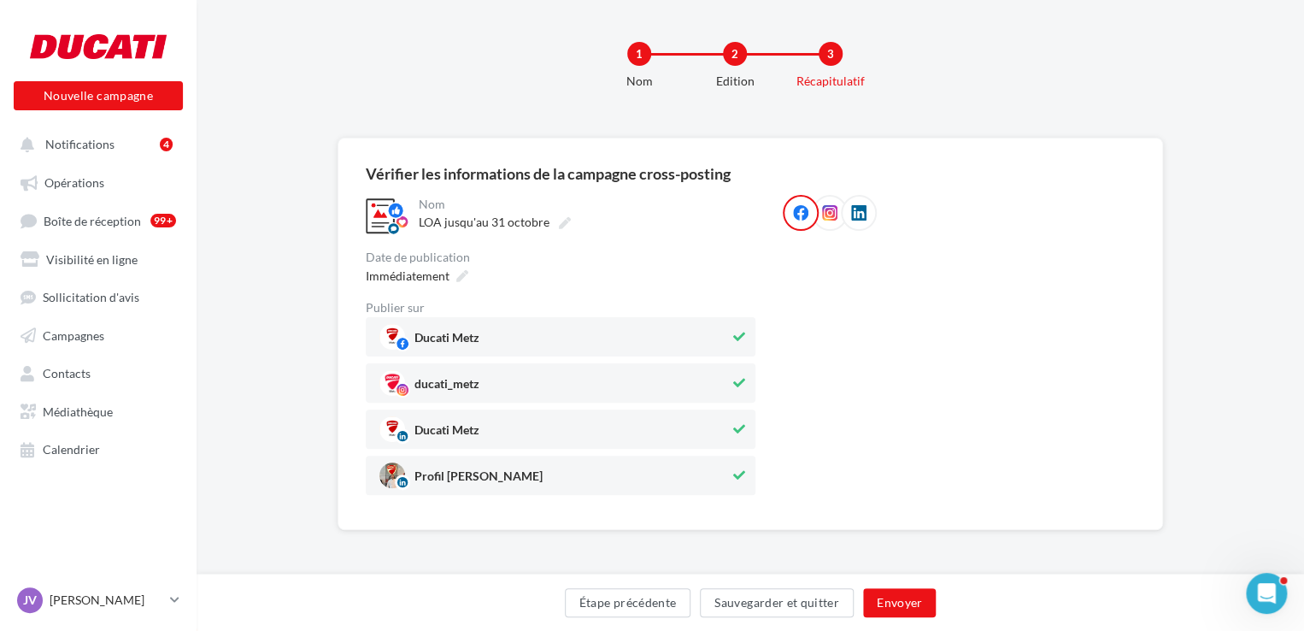
scroll to position [79, 0]
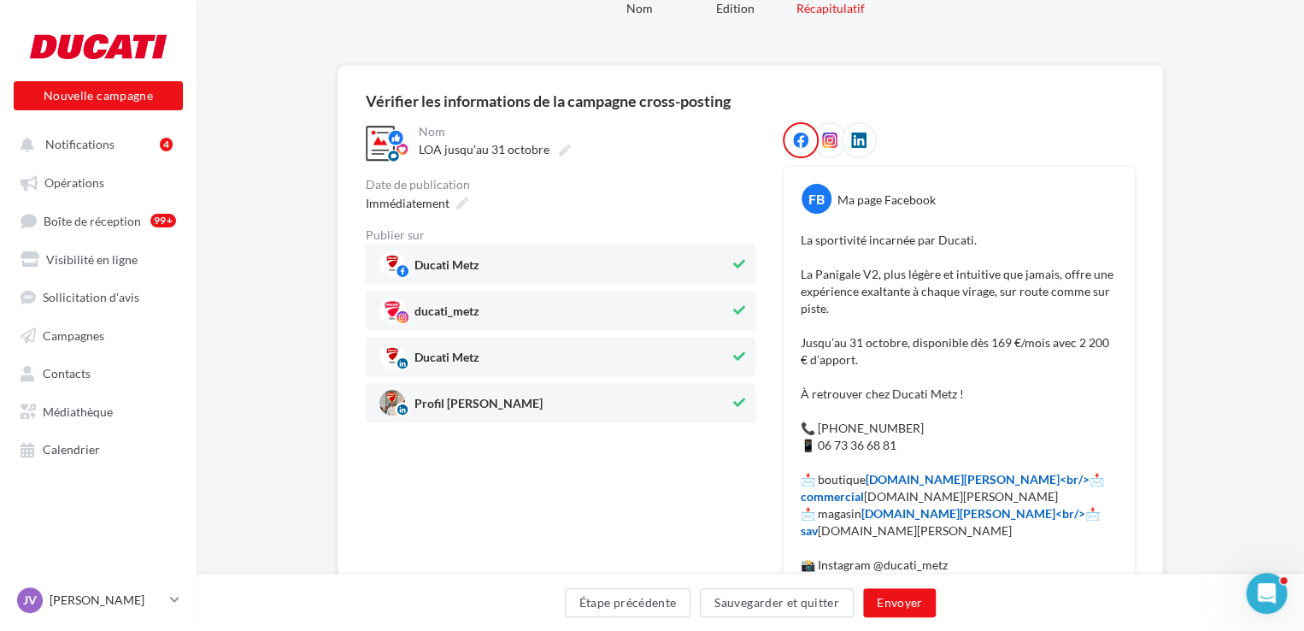
click at [667, 390] on span "Profil [PERSON_NAME]" at bounding box center [554, 403] width 350 height 26
click at [410, 198] on span "Immédiatement" at bounding box center [408, 203] width 84 height 15
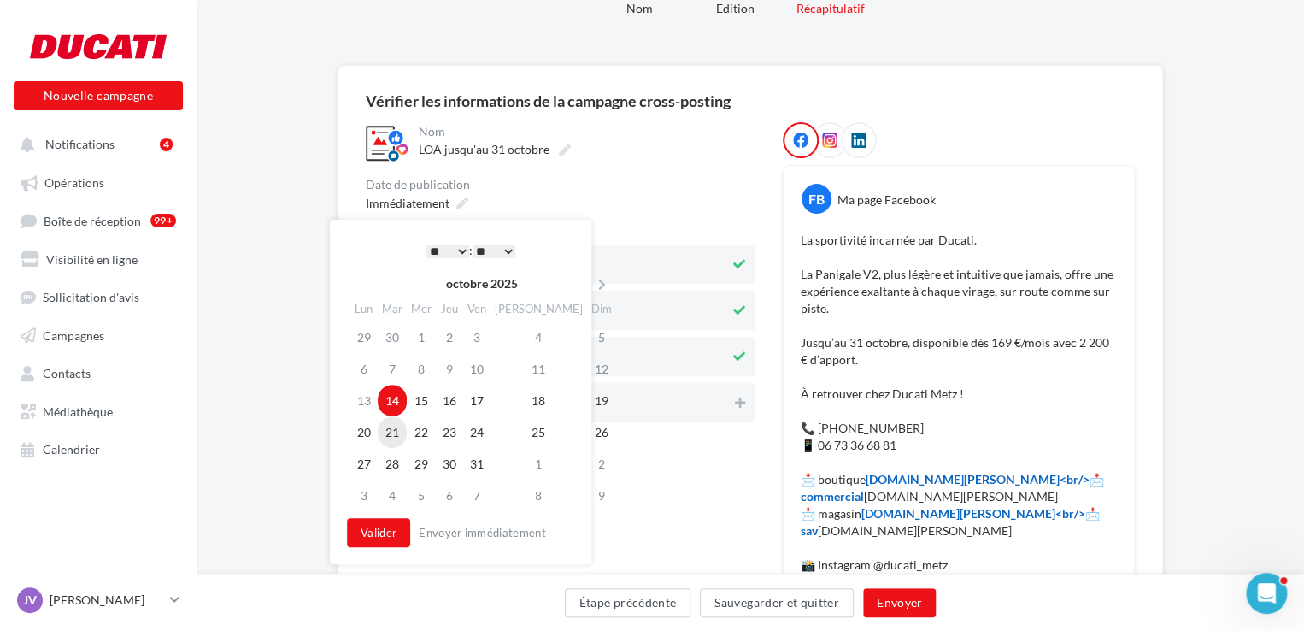
click at [393, 425] on td "21" at bounding box center [392, 432] width 29 height 32
click at [441, 244] on select "* * * * * * * * * * ** ** ** ** ** ** ** ** ** ** ** ** ** **" at bounding box center [447, 251] width 43 height 14
click at [383, 537] on button "Valider" at bounding box center [378, 532] width 63 height 29
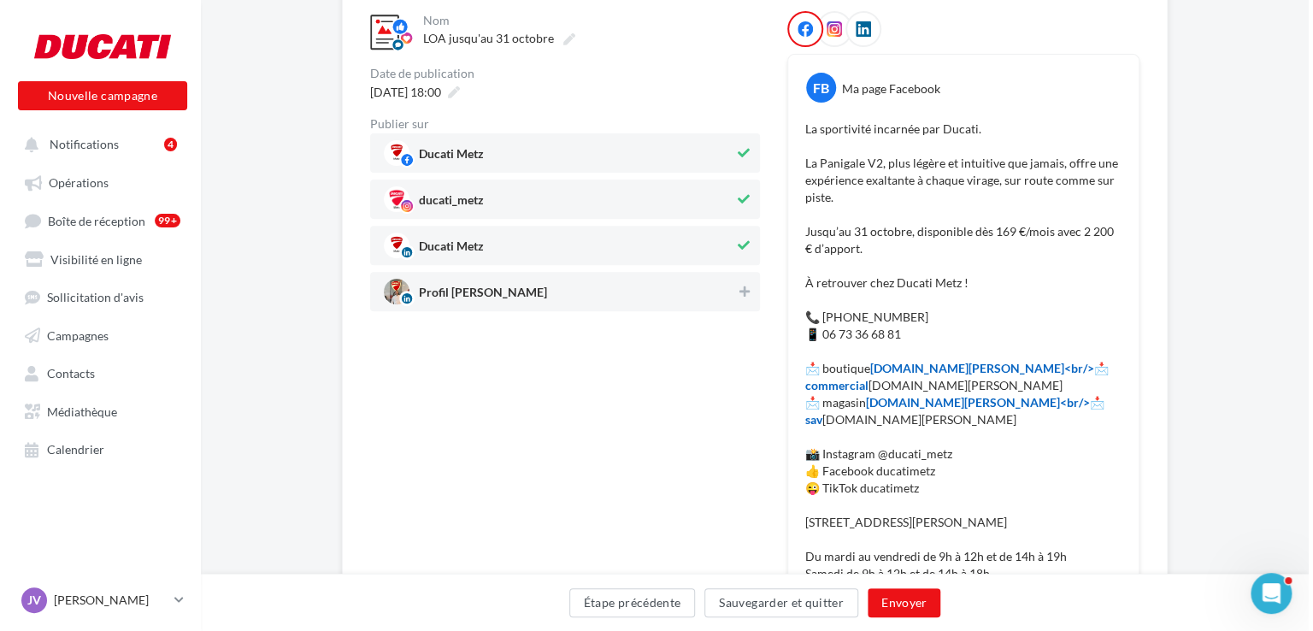
scroll to position [250, 0]
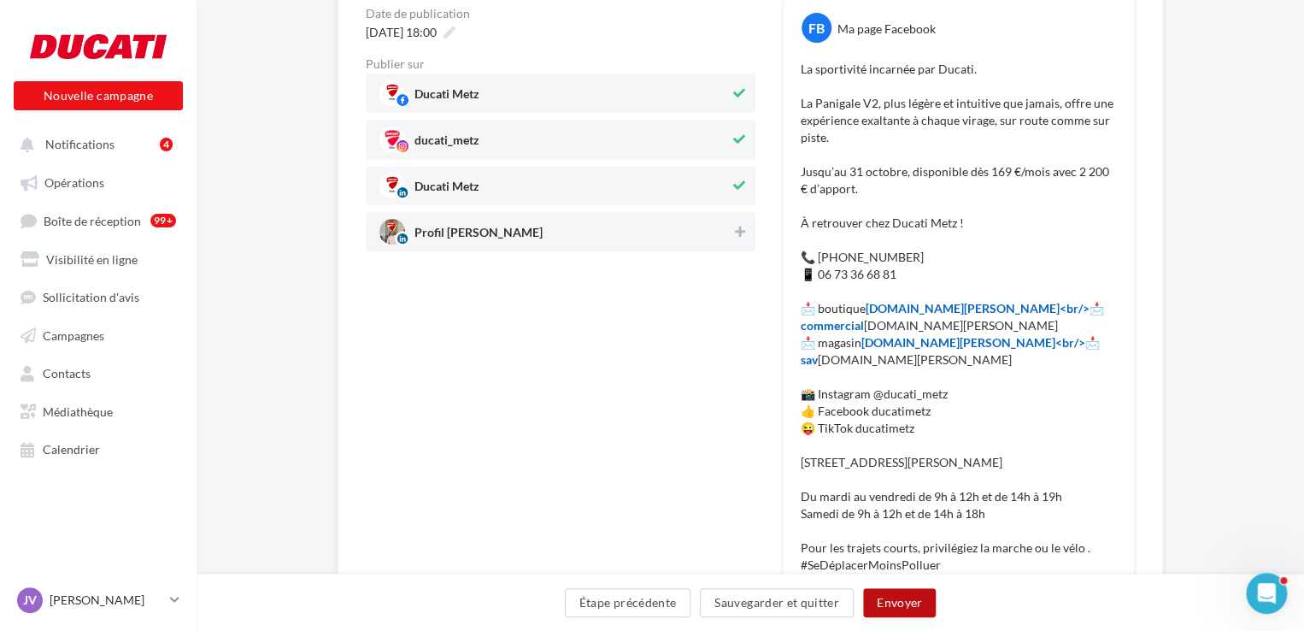
click at [899, 604] on button "Envoyer" at bounding box center [899, 602] width 73 height 29
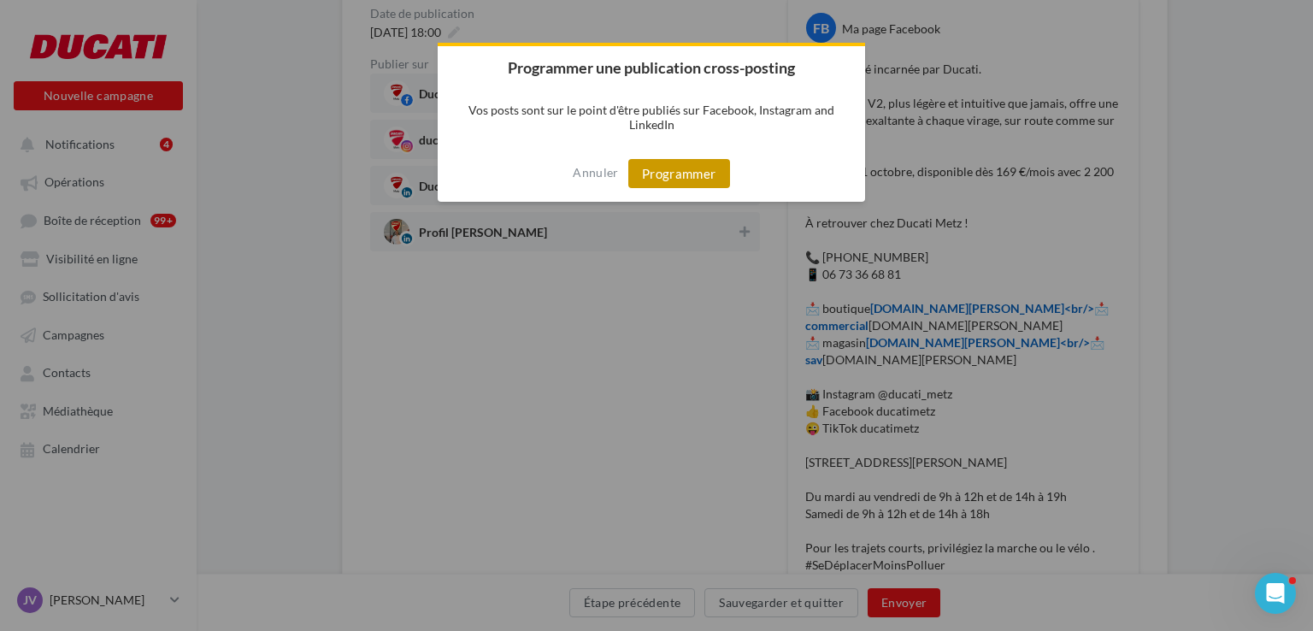
click at [698, 172] on button "Programmer" at bounding box center [679, 173] width 102 height 29
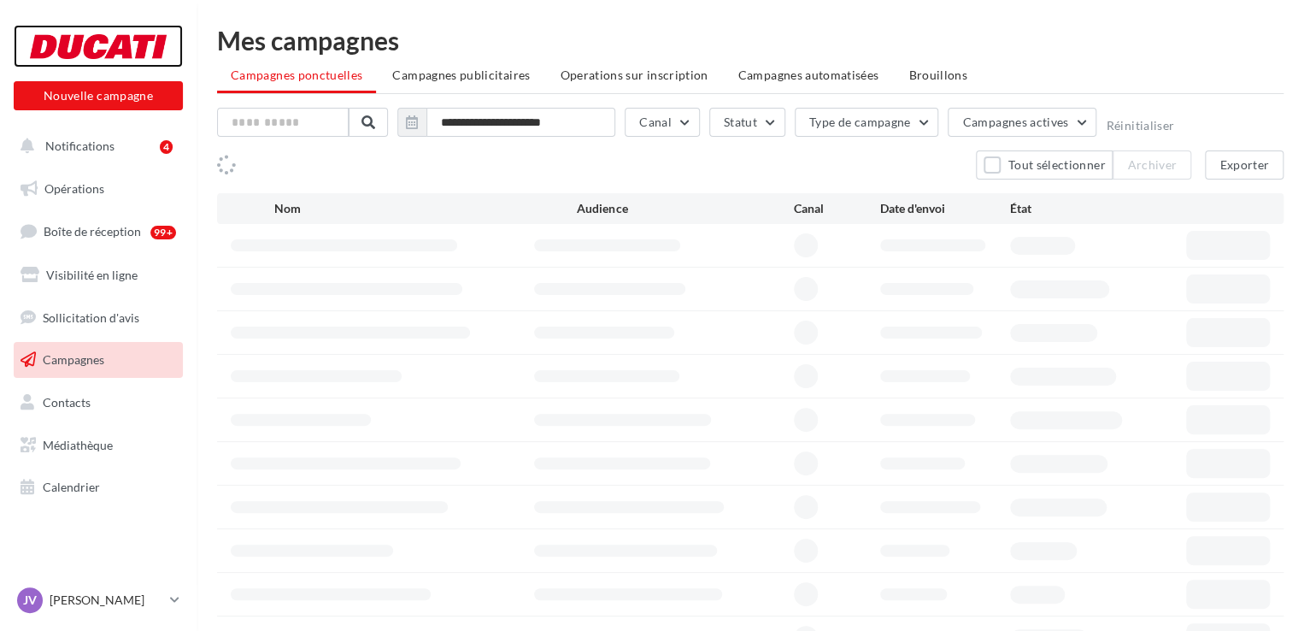
click at [127, 30] on div at bounding box center [98, 46] width 137 height 43
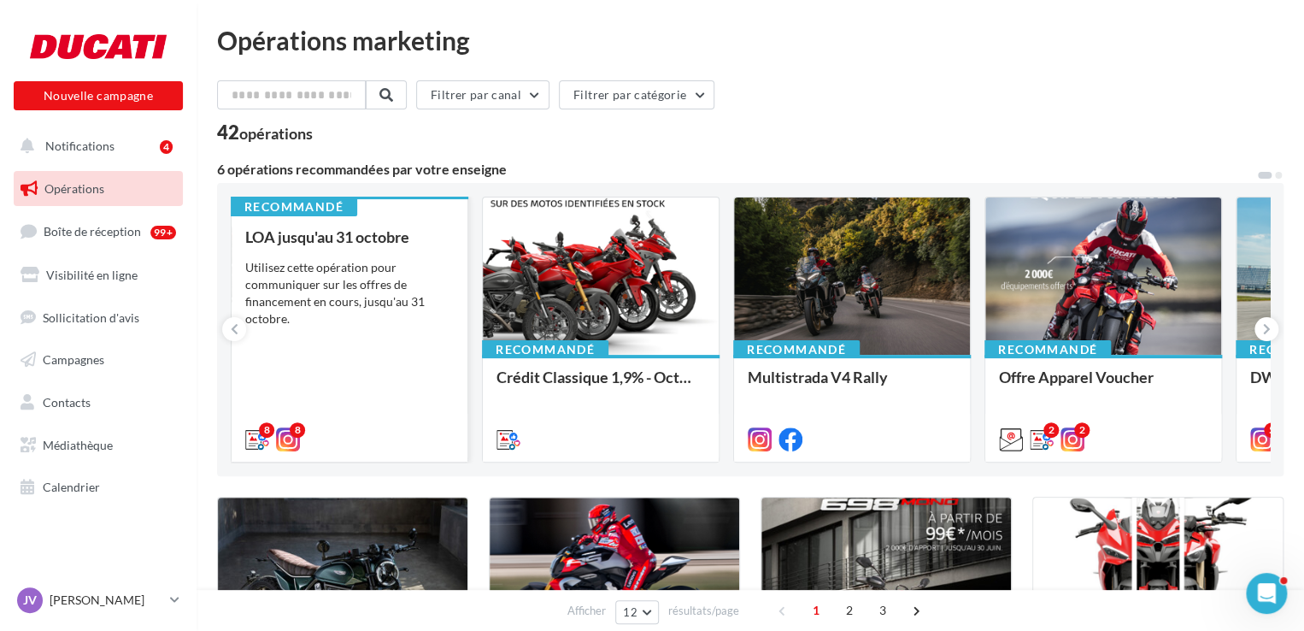
click at [317, 315] on div "Utilisez cette opération pour communiquer sur les offres de financement en cour…" at bounding box center [349, 293] width 209 height 68
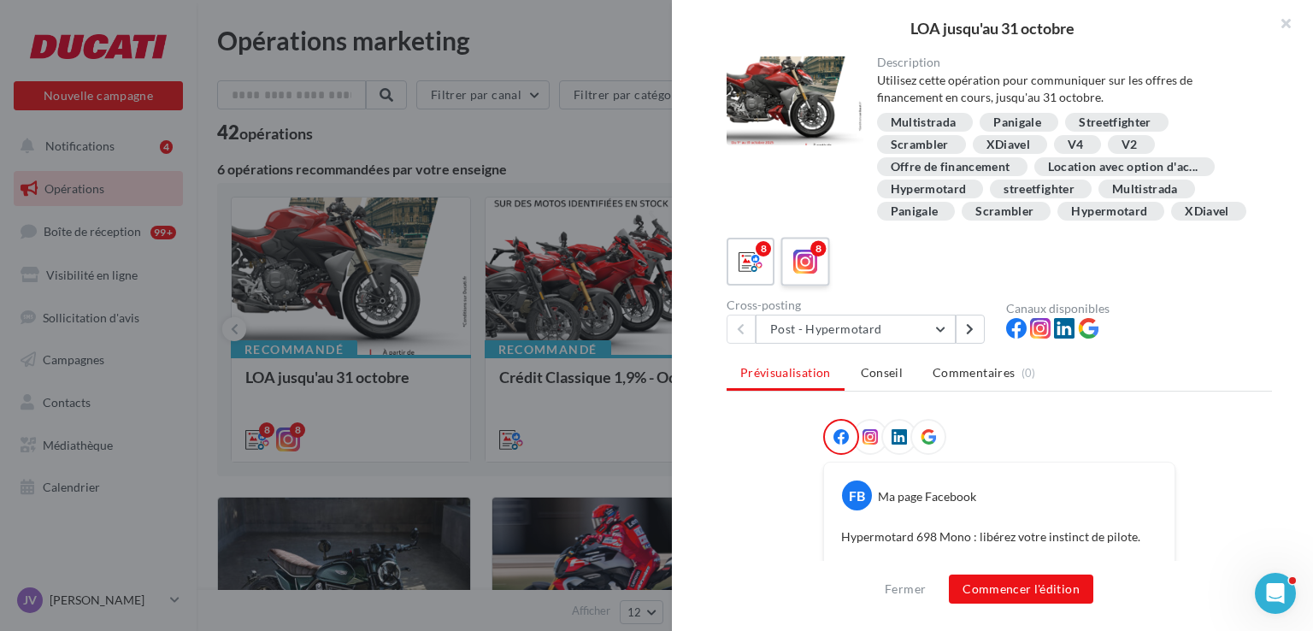
click at [800, 274] on icon at bounding box center [805, 262] width 25 height 25
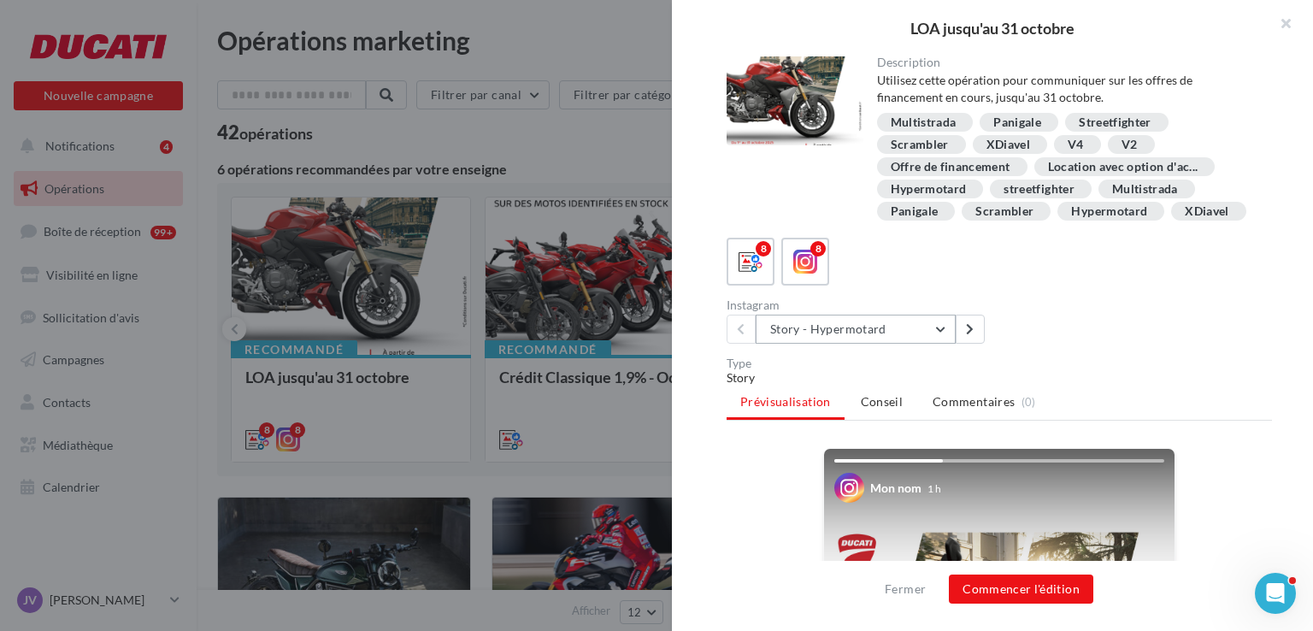
click at [832, 344] on button "Story - Hypermotard" at bounding box center [856, 329] width 200 height 29
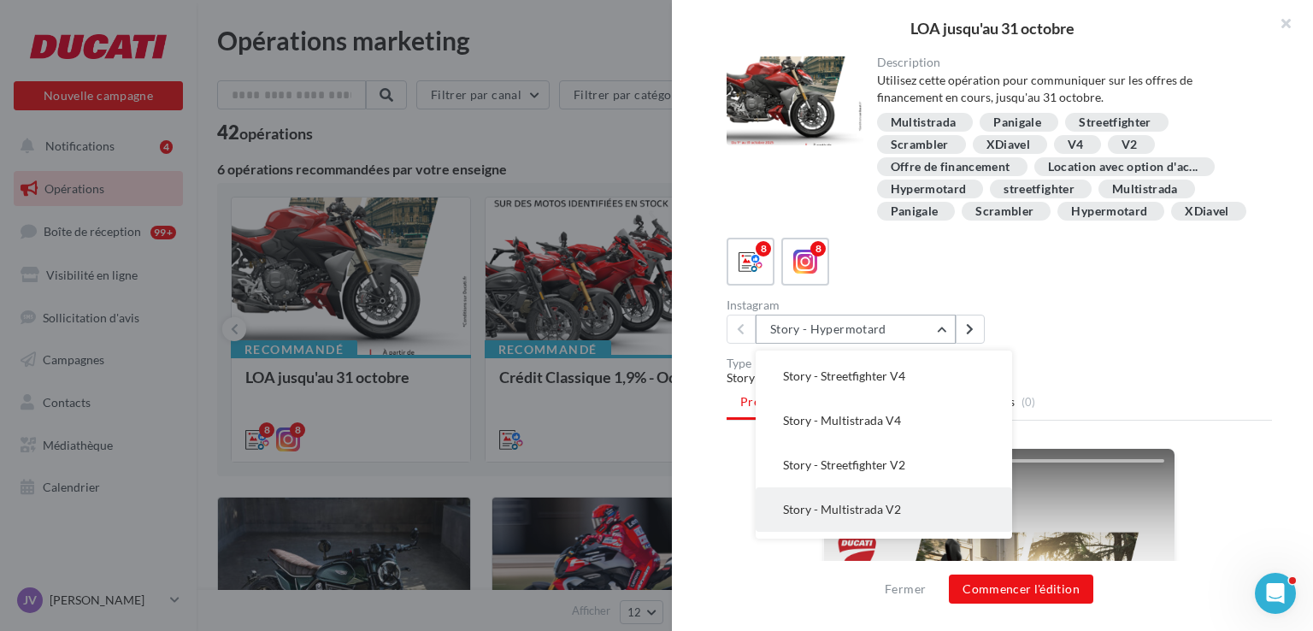
scroll to position [168, 0]
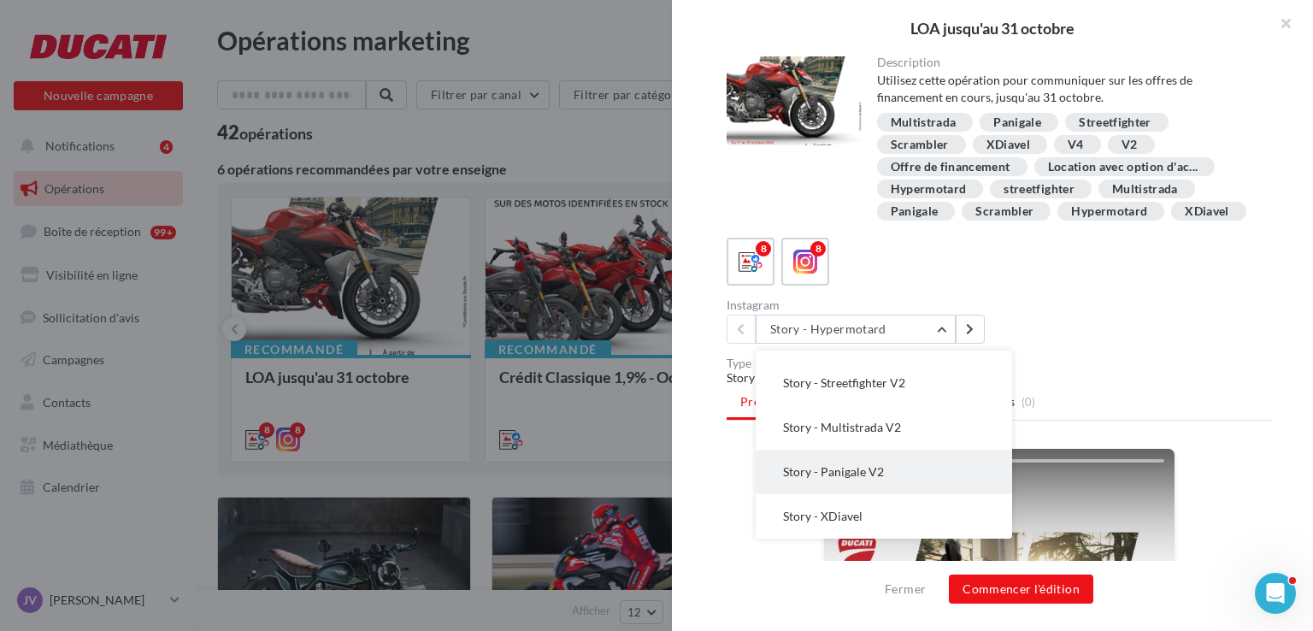
click at [862, 494] on button "Story - Panigale V2" at bounding box center [884, 472] width 256 height 44
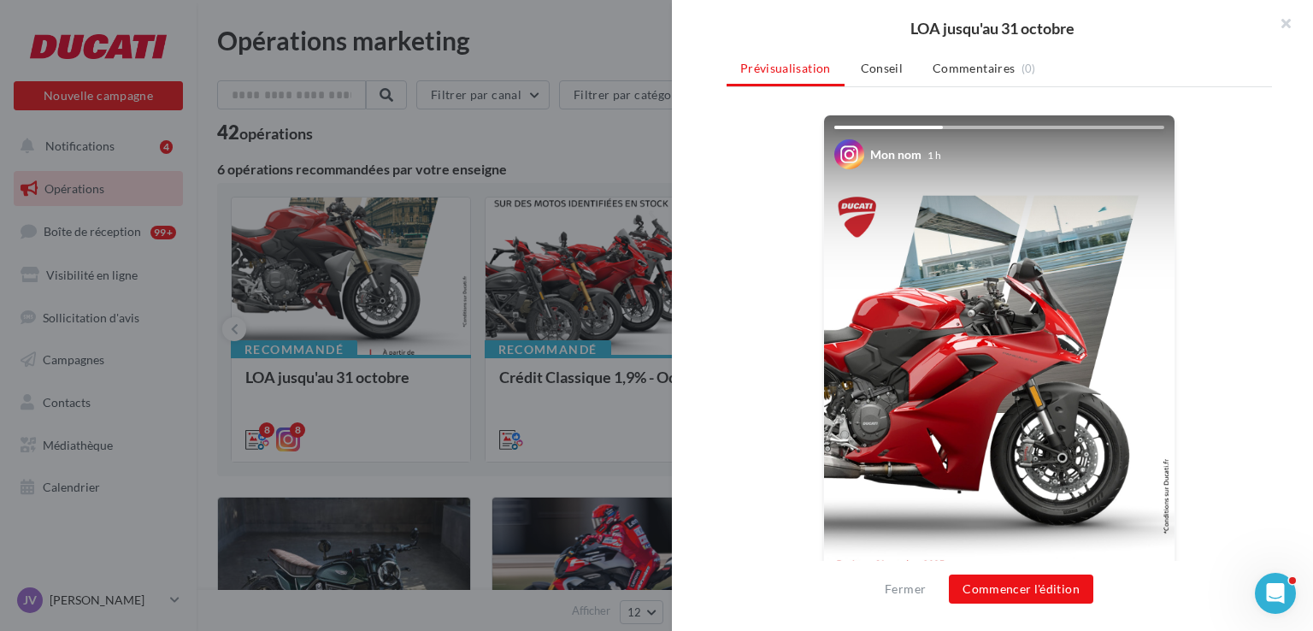
scroll to position [342, 0]
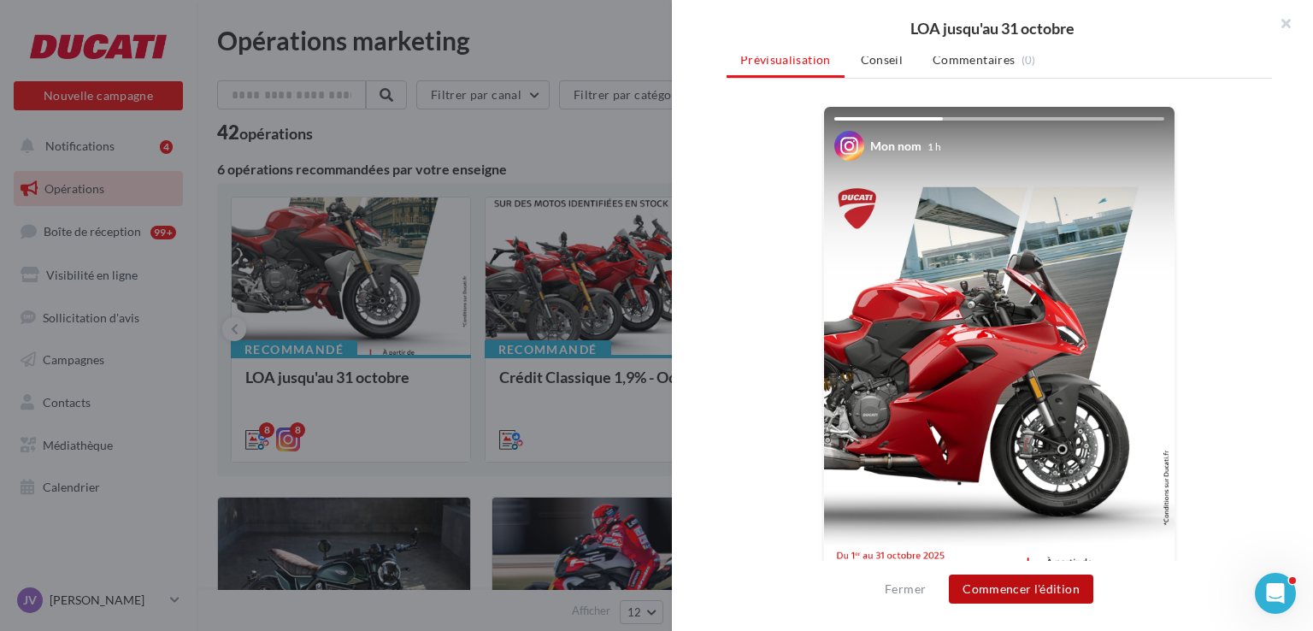
click at [1006, 588] on button "Commencer l'édition" at bounding box center [1021, 588] width 144 height 29
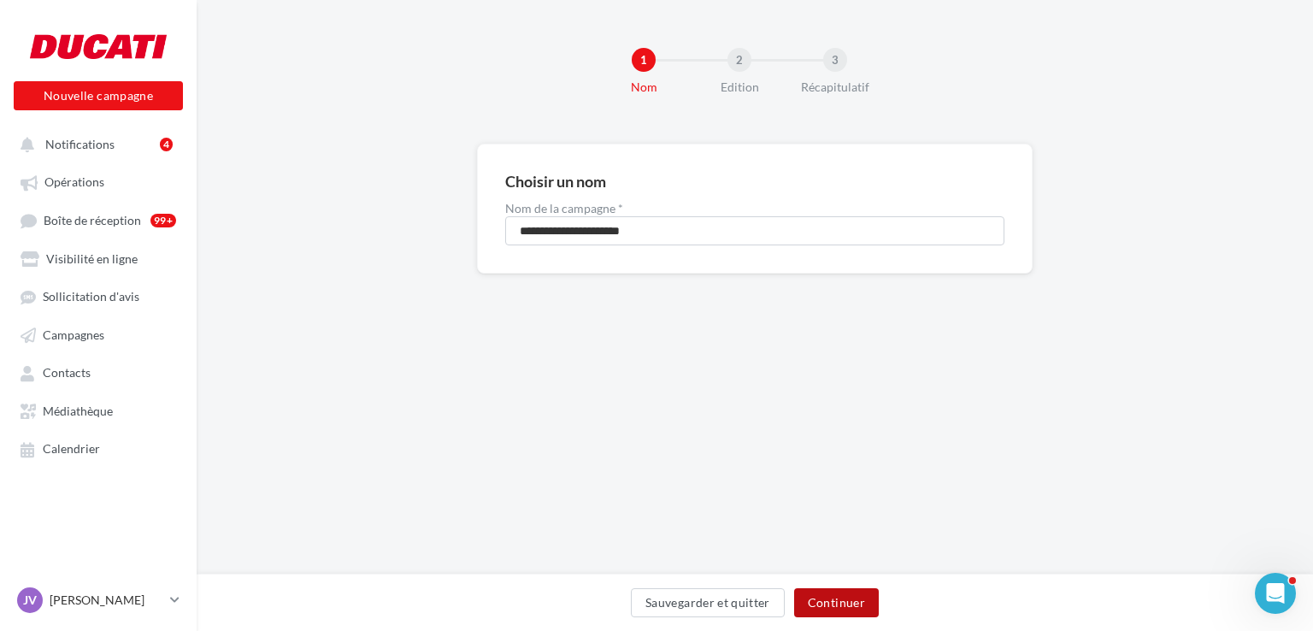
click at [799, 607] on button "Continuer" at bounding box center [836, 602] width 85 height 29
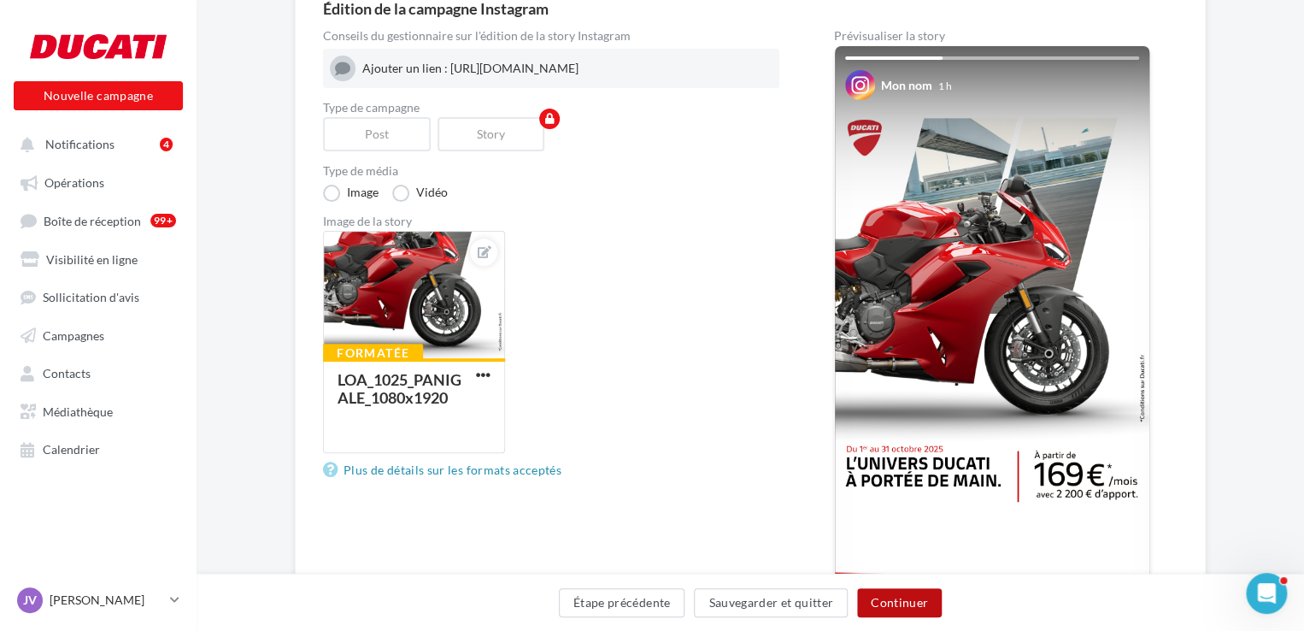
click at [901, 609] on button "Continuer" at bounding box center [899, 602] width 85 height 29
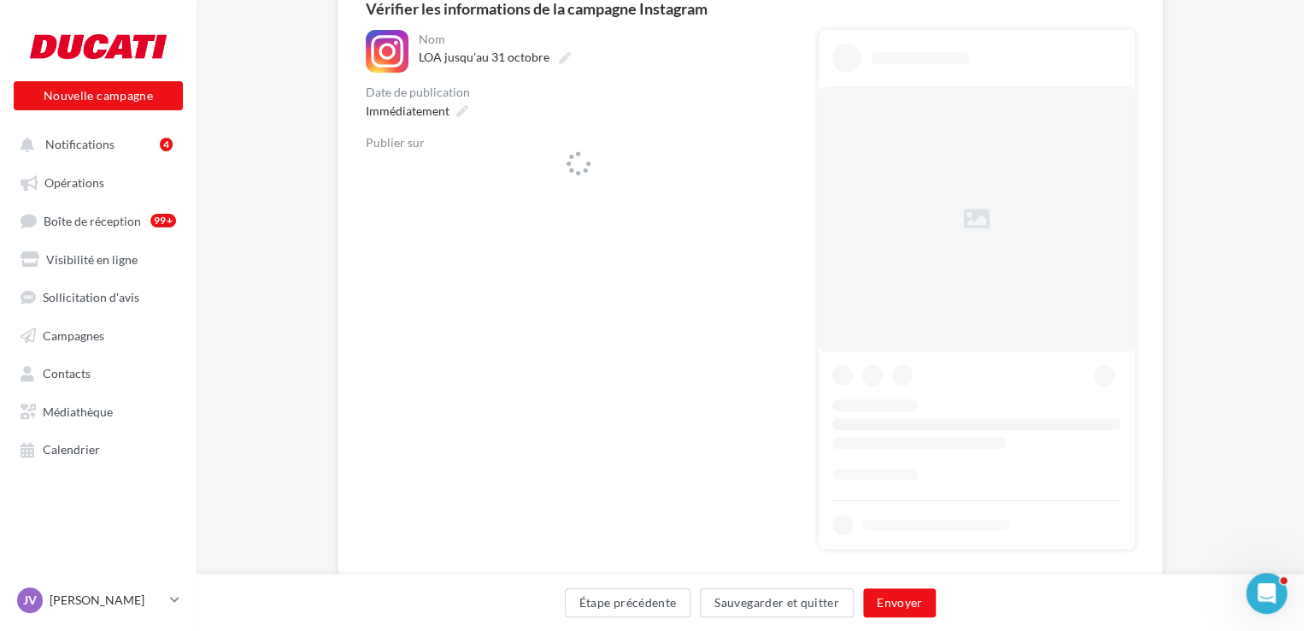
scroll to position [218, 0]
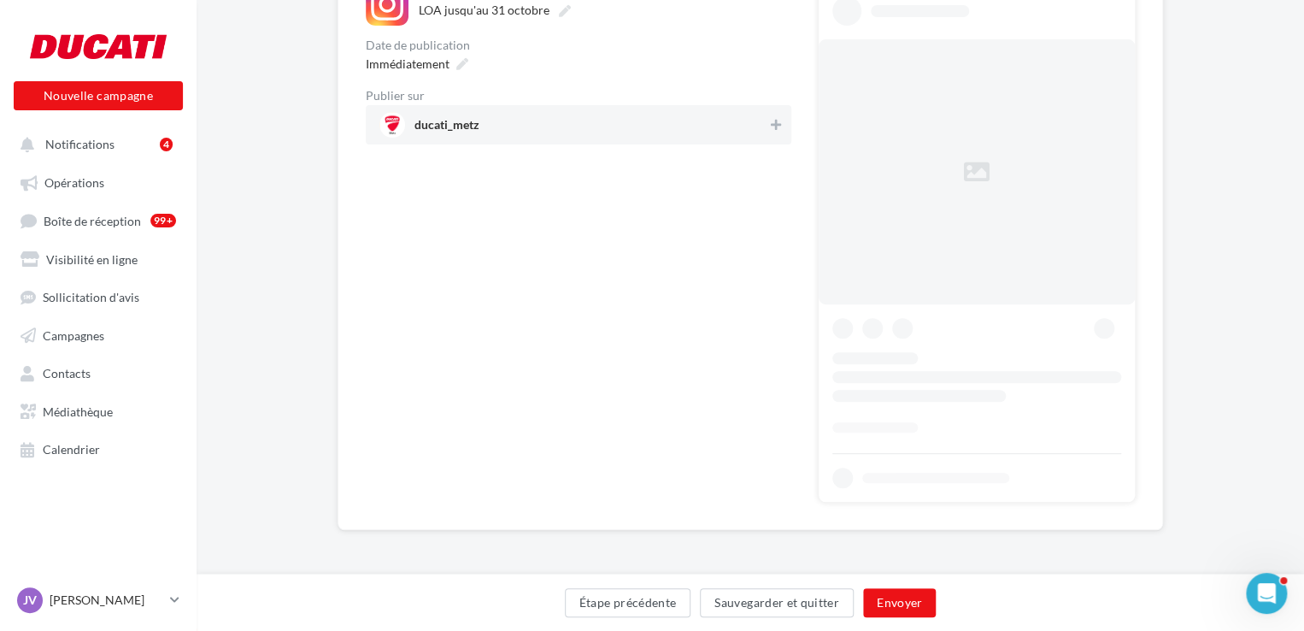
click at [549, 141] on div "ducati_metz" at bounding box center [579, 124] width 426 height 39
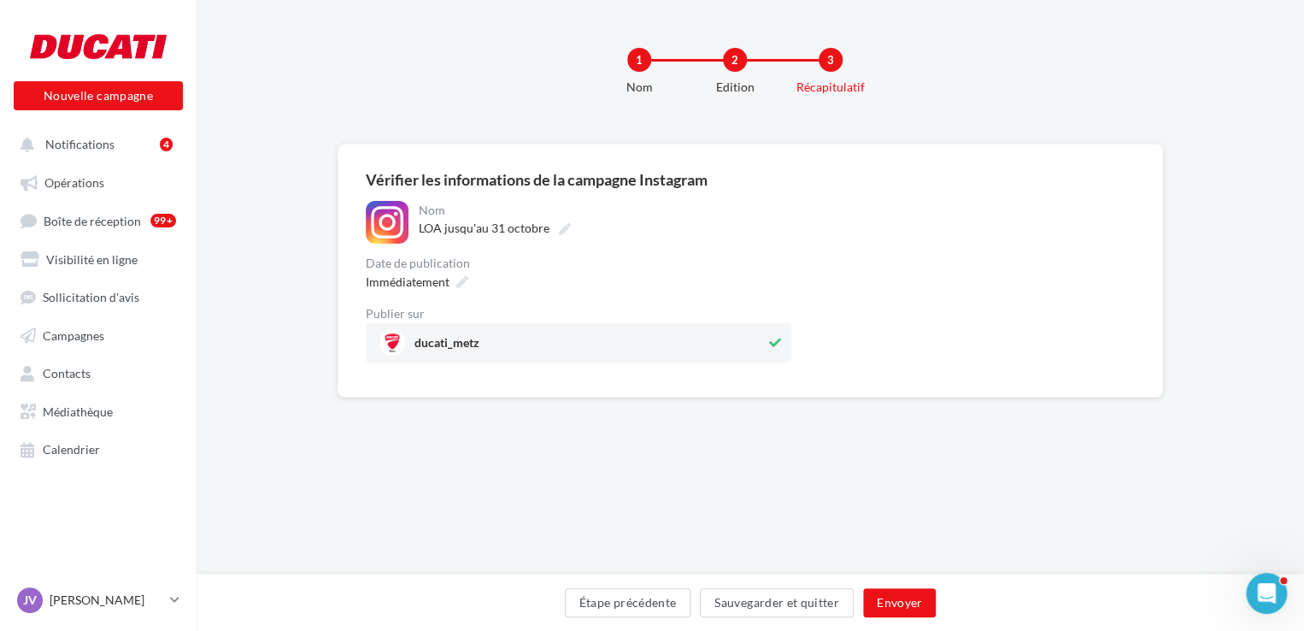
scroll to position [0, 0]
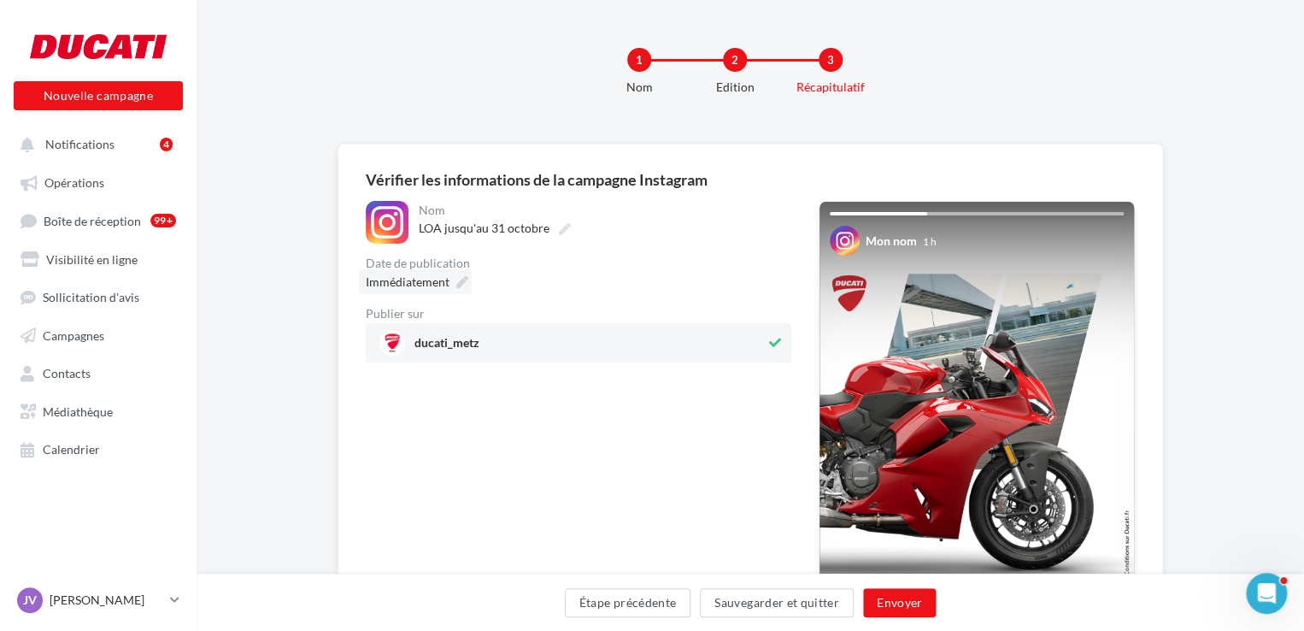
click at [439, 280] on span "Immédiatement" at bounding box center [408, 281] width 84 height 15
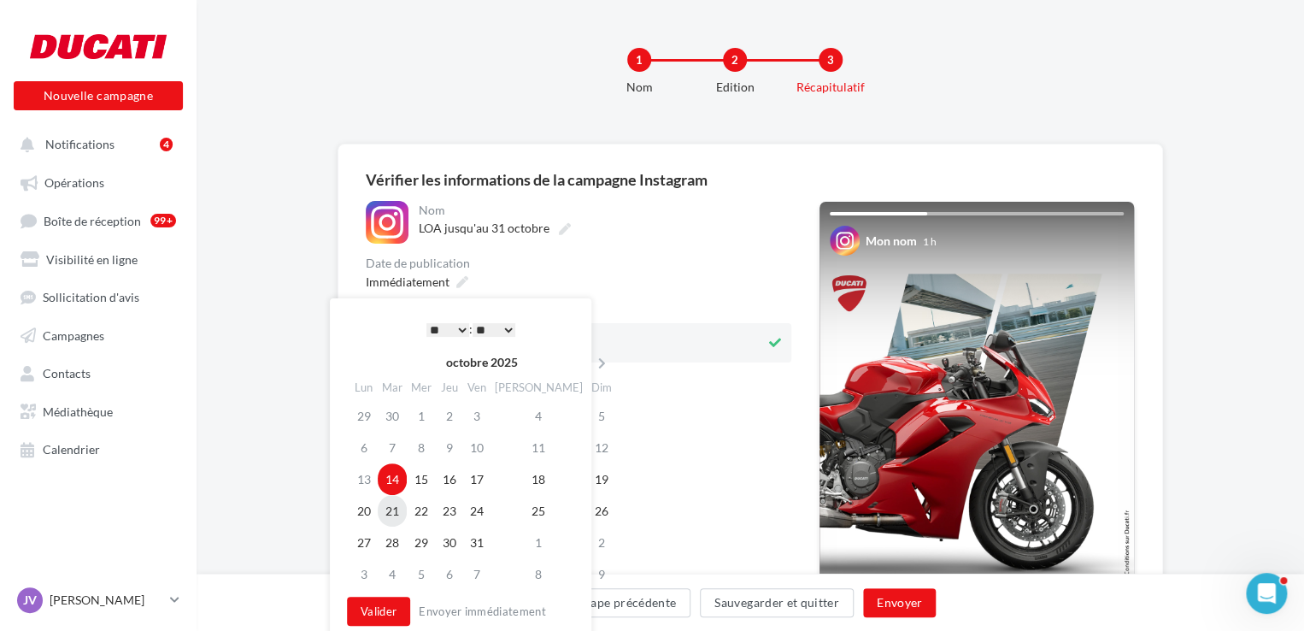
click at [388, 511] on td "21" at bounding box center [392, 511] width 29 height 32
click at [458, 330] on select "* * * * * * * * * * ** ** ** ** ** ** ** ** ** ** ** ** ** **" at bounding box center [447, 330] width 43 height 14
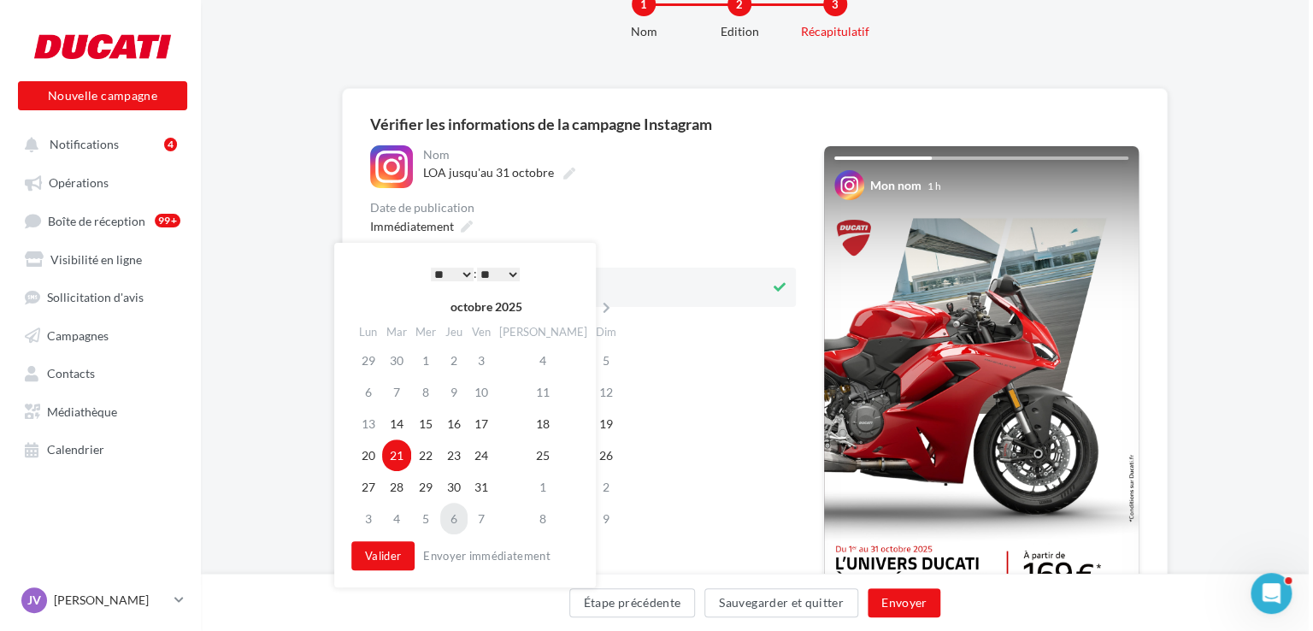
scroll to position [85, 0]
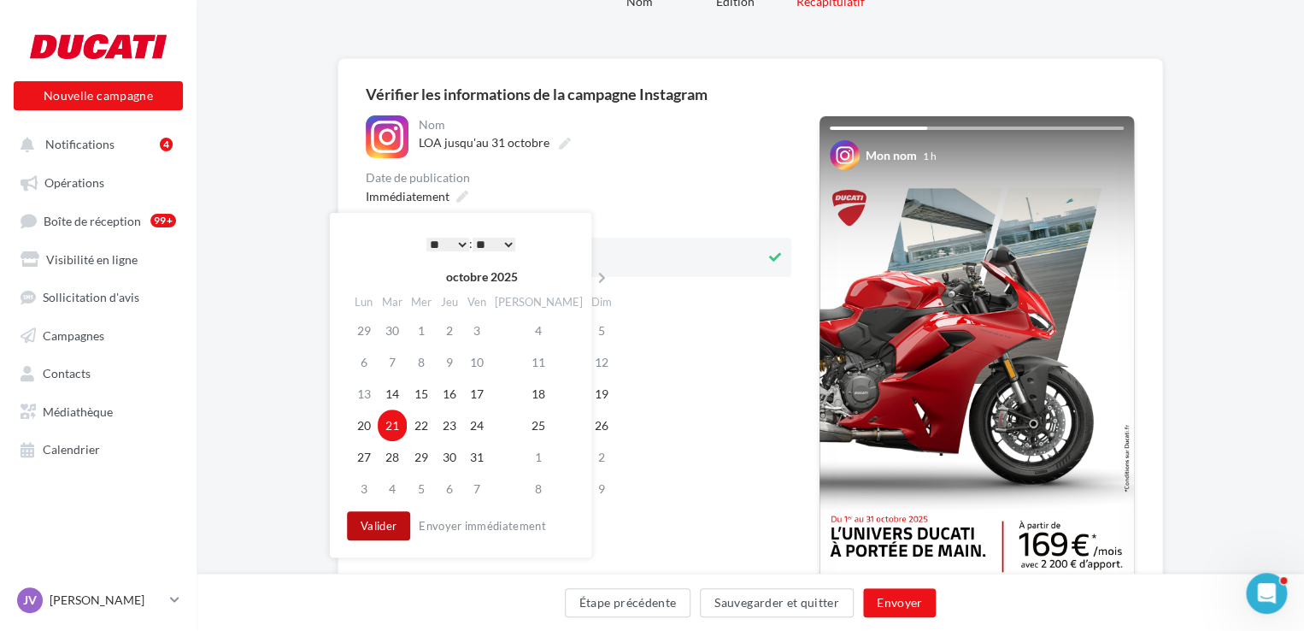
click at [373, 527] on button "Valider" at bounding box center [378, 525] width 63 height 29
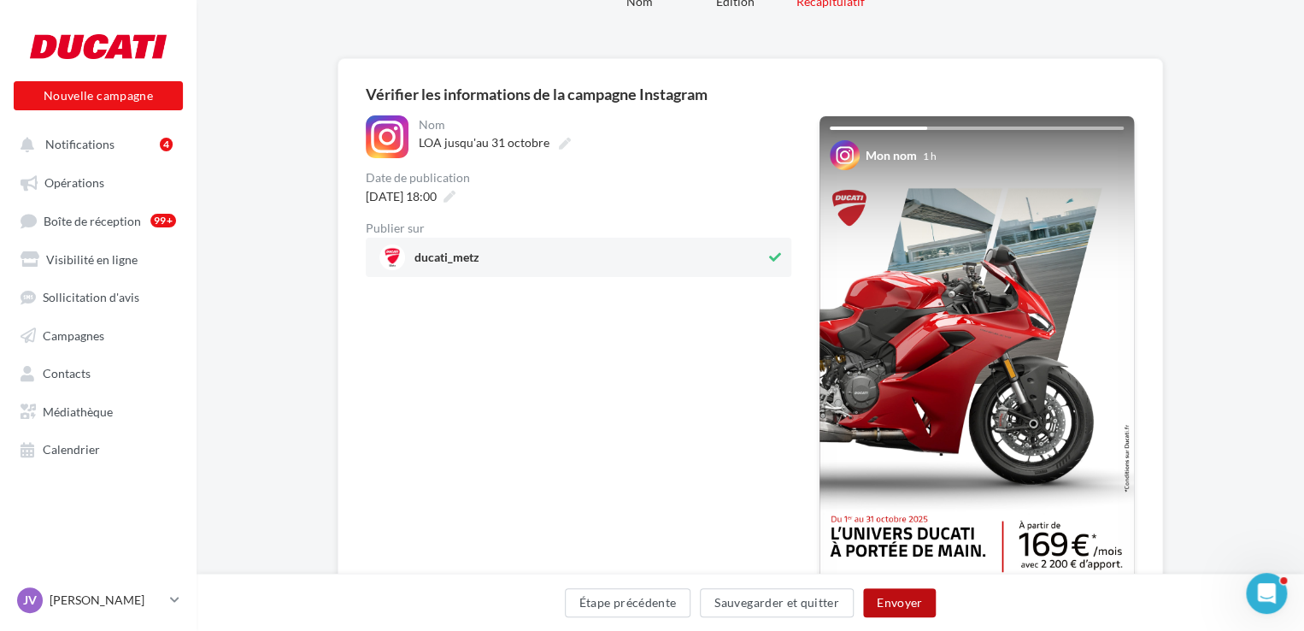
click at [865, 602] on button "Envoyer" at bounding box center [899, 602] width 73 height 29
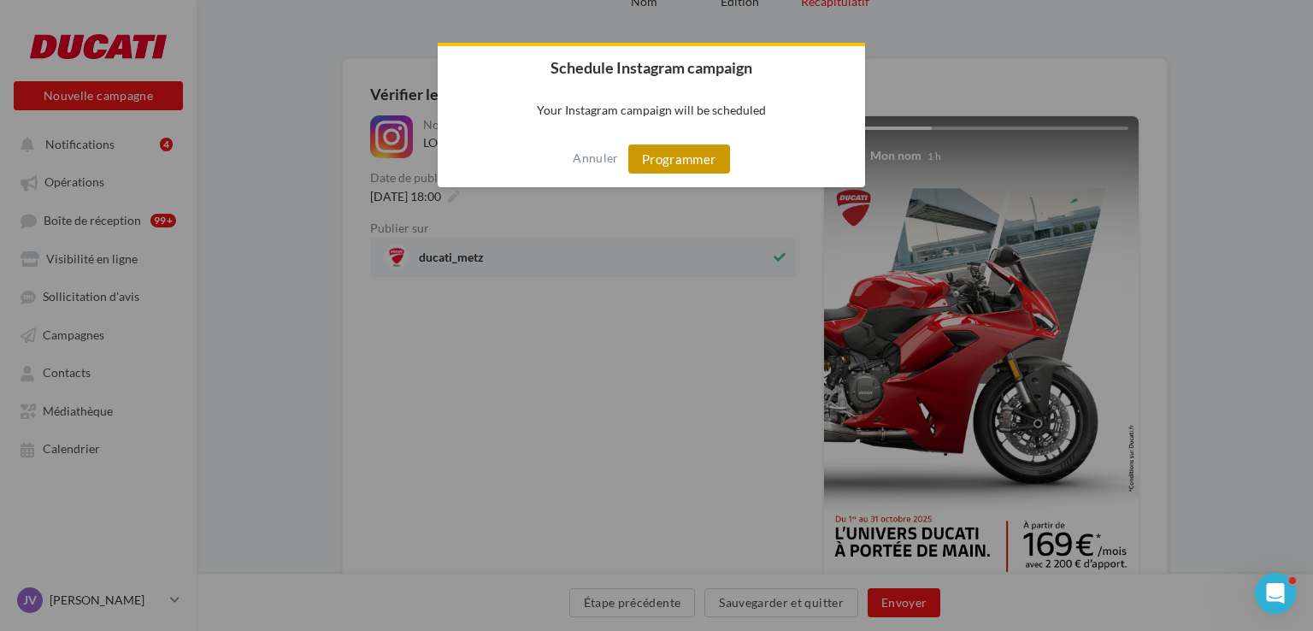
click at [697, 151] on button "Programmer" at bounding box center [679, 158] width 102 height 29
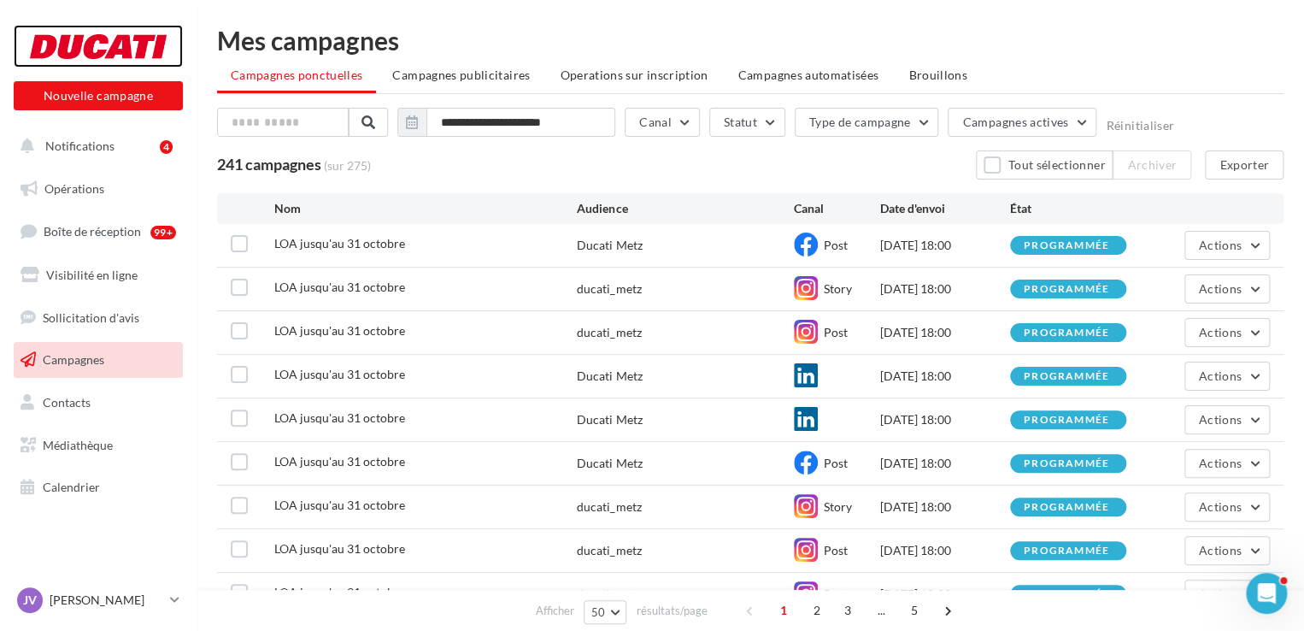
click at [82, 45] on div at bounding box center [98, 46] width 137 height 43
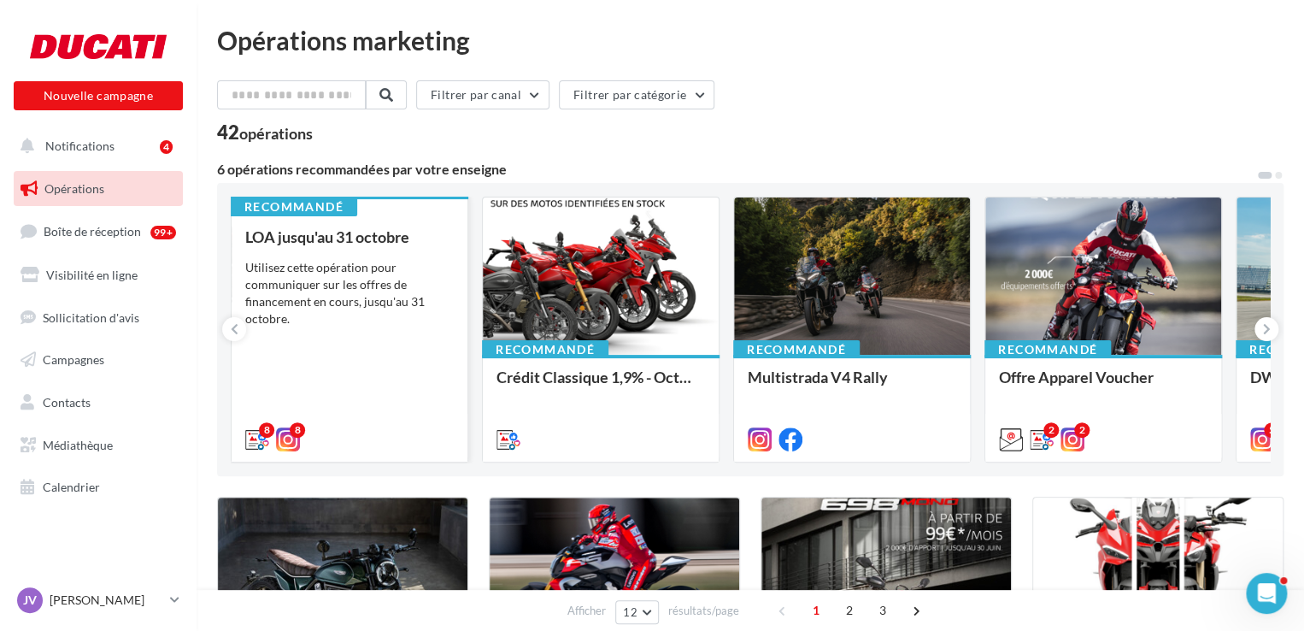
click at [362, 332] on div "LOA jusqu'au [DATE] Utilisez cette opération pour communiquer sur les offres de…" at bounding box center [349, 337] width 209 height 218
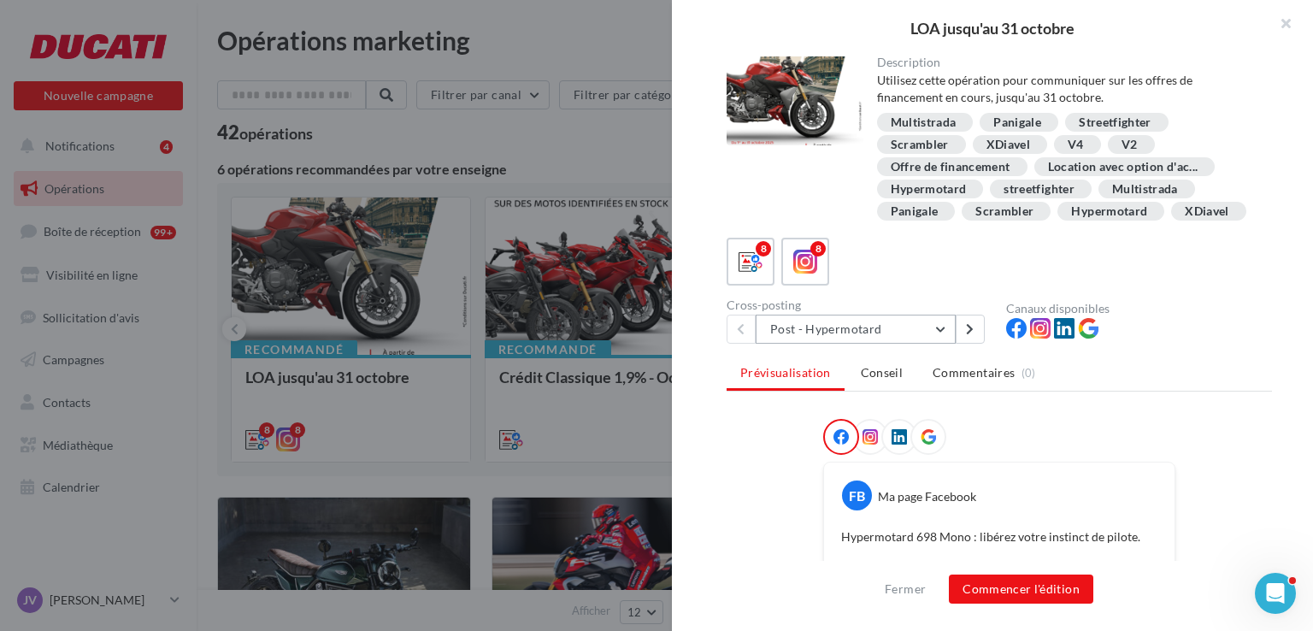
click at [843, 344] on button "Post - Hypermotard" at bounding box center [856, 329] width 200 height 29
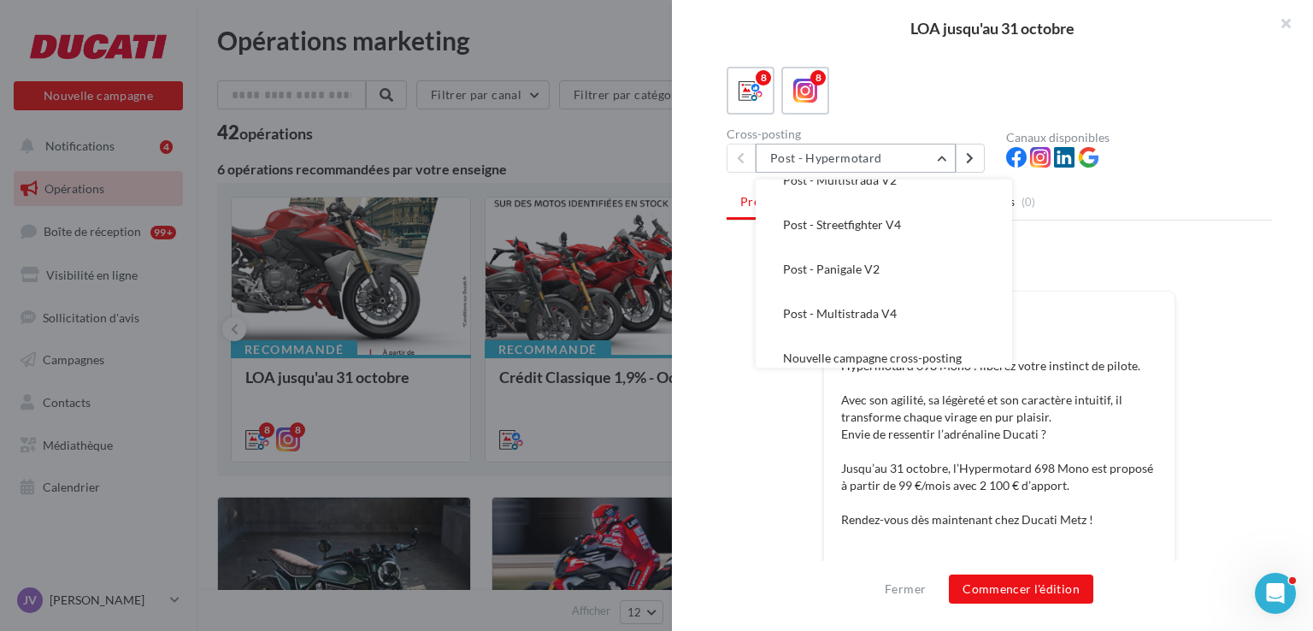
scroll to position [168, 0]
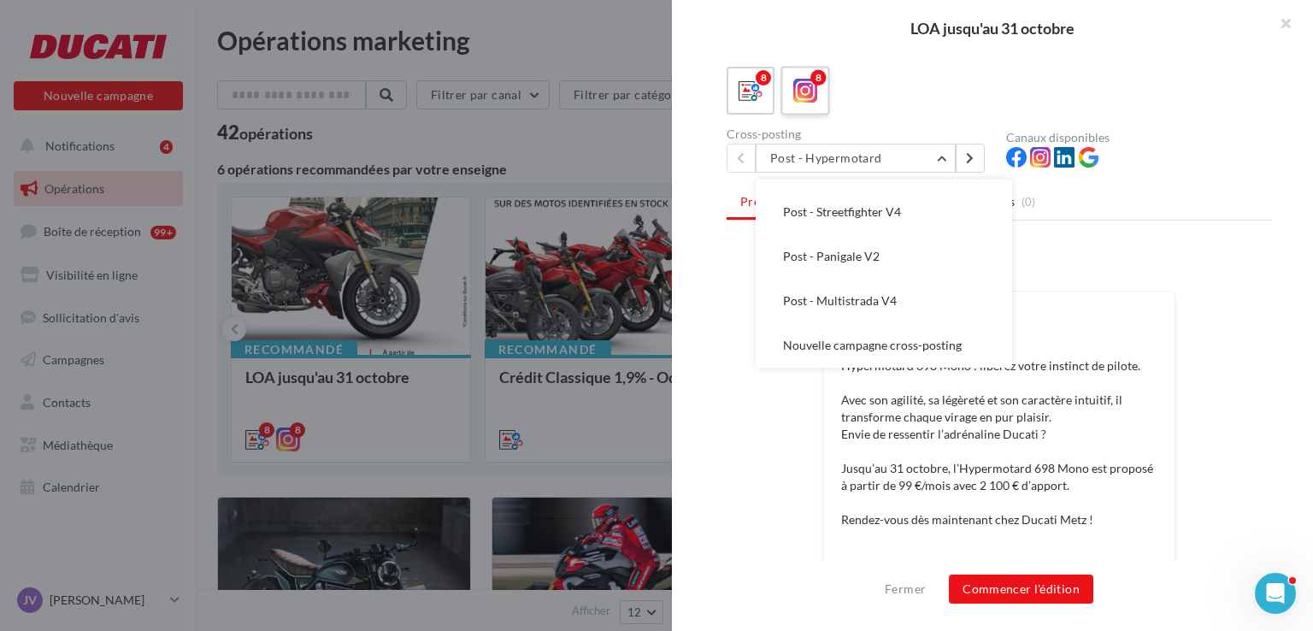
click at [817, 85] on div "8" at bounding box center [817, 77] width 15 height 15
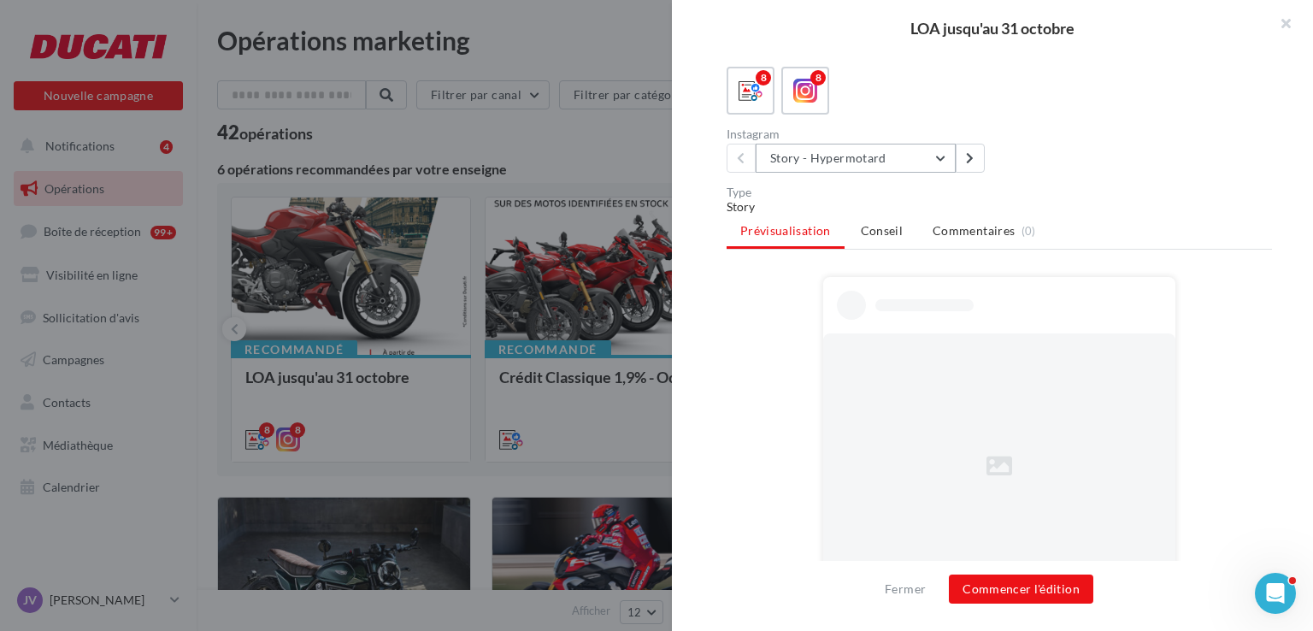
click at [860, 173] on button "Story - Hypermotard" at bounding box center [856, 158] width 200 height 29
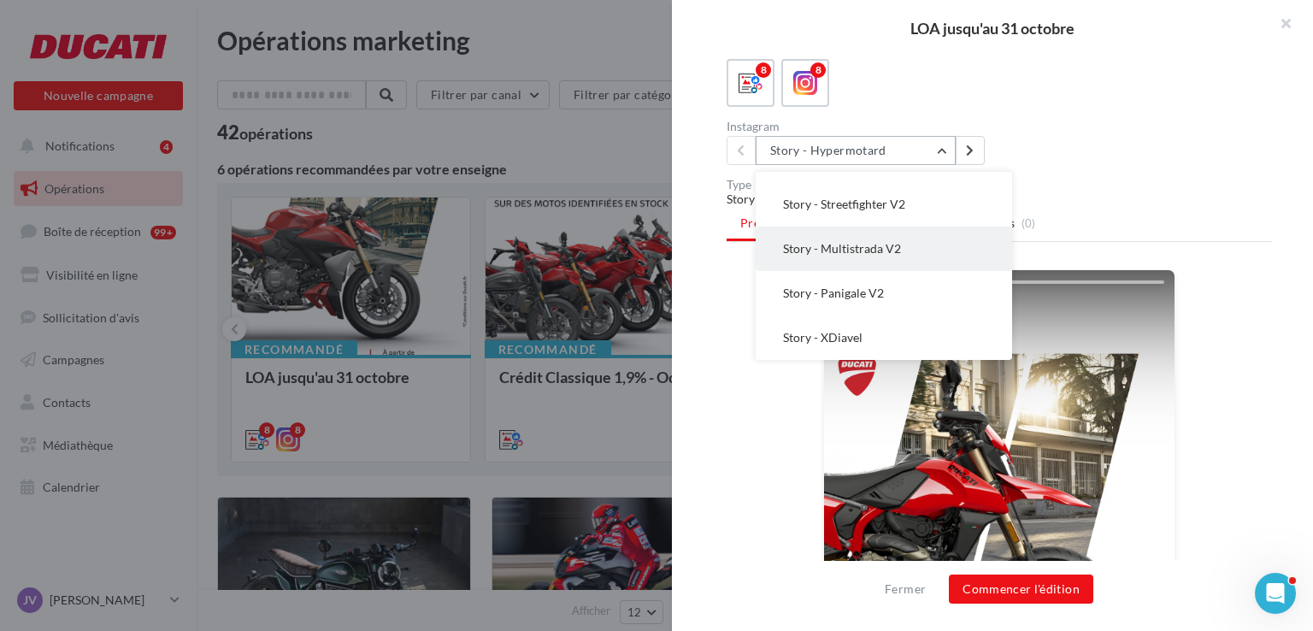
scroll to position [171, 0]
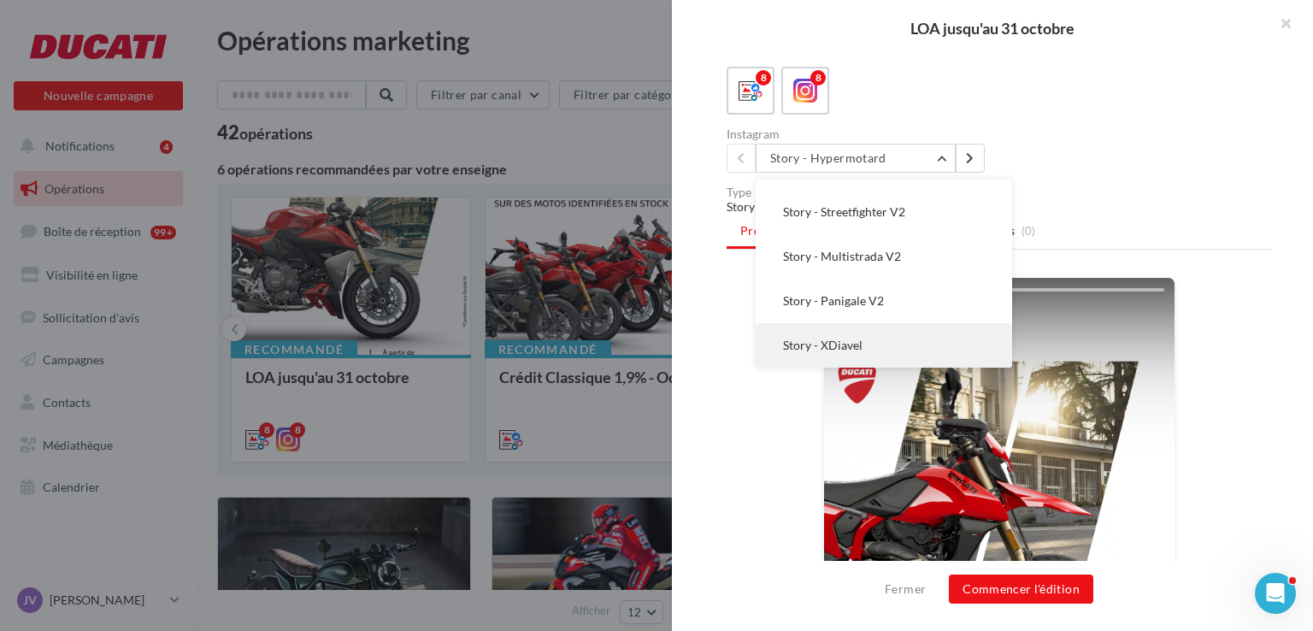
click at [873, 368] on button "Story - XDiavel" at bounding box center [884, 345] width 256 height 44
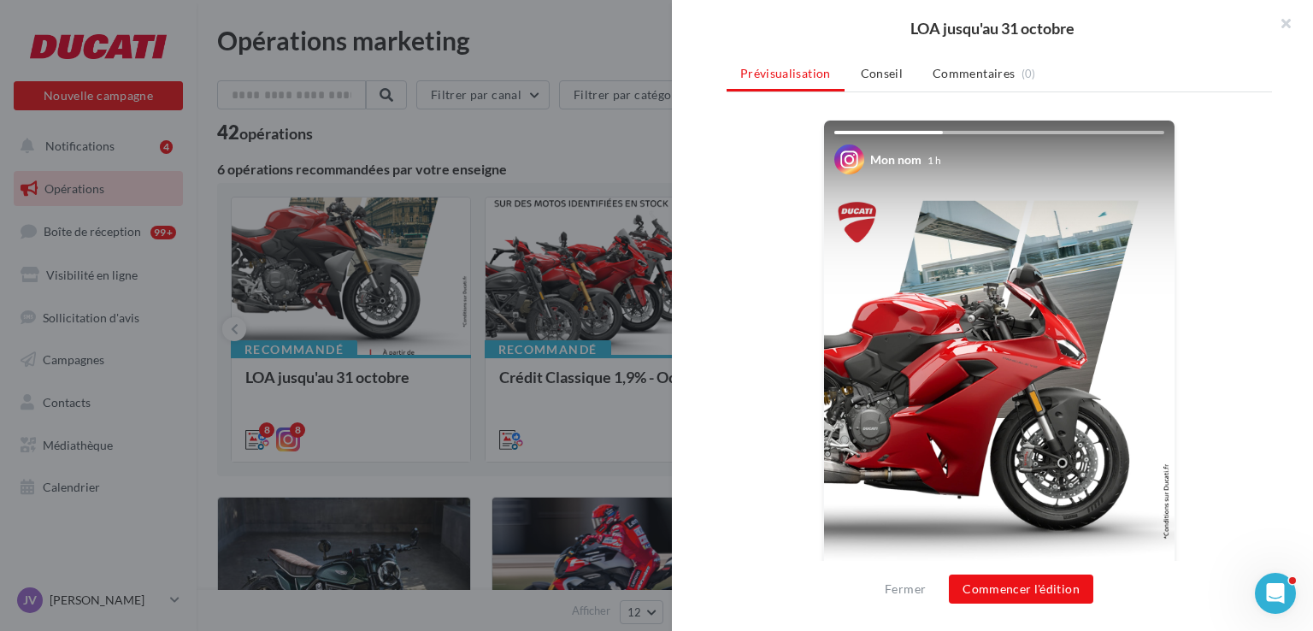
scroll to position [197, 0]
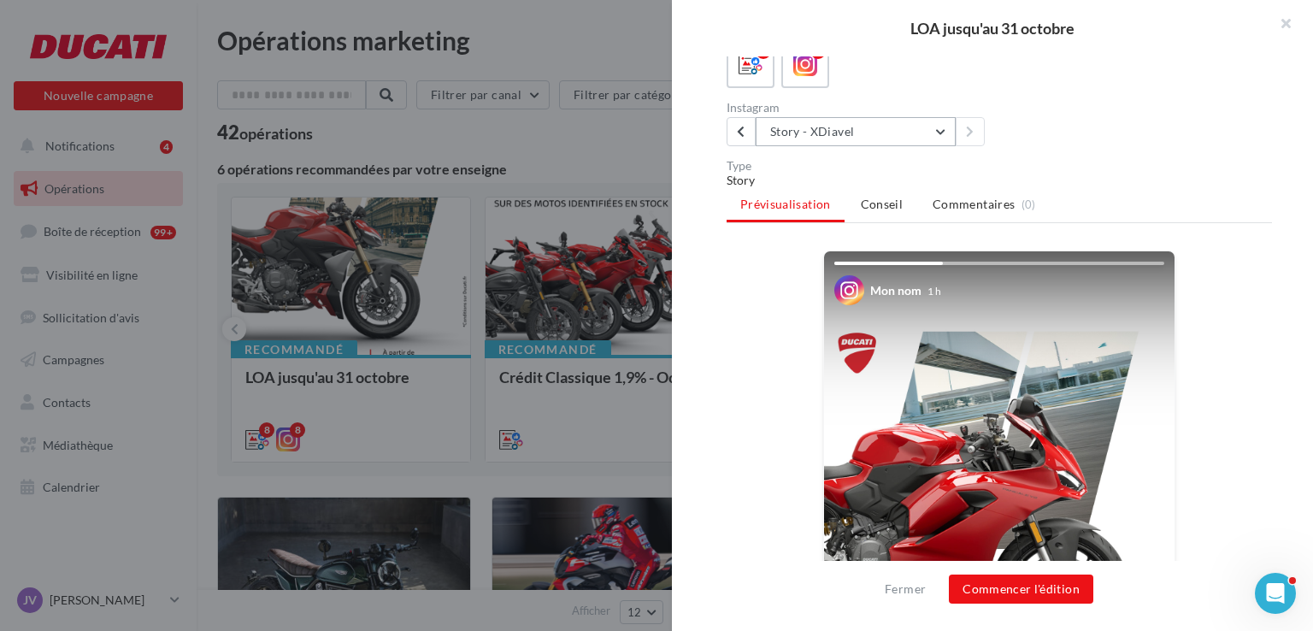
click at [808, 144] on button "Story - XDiavel" at bounding box center [856, 131] width 200 height 29
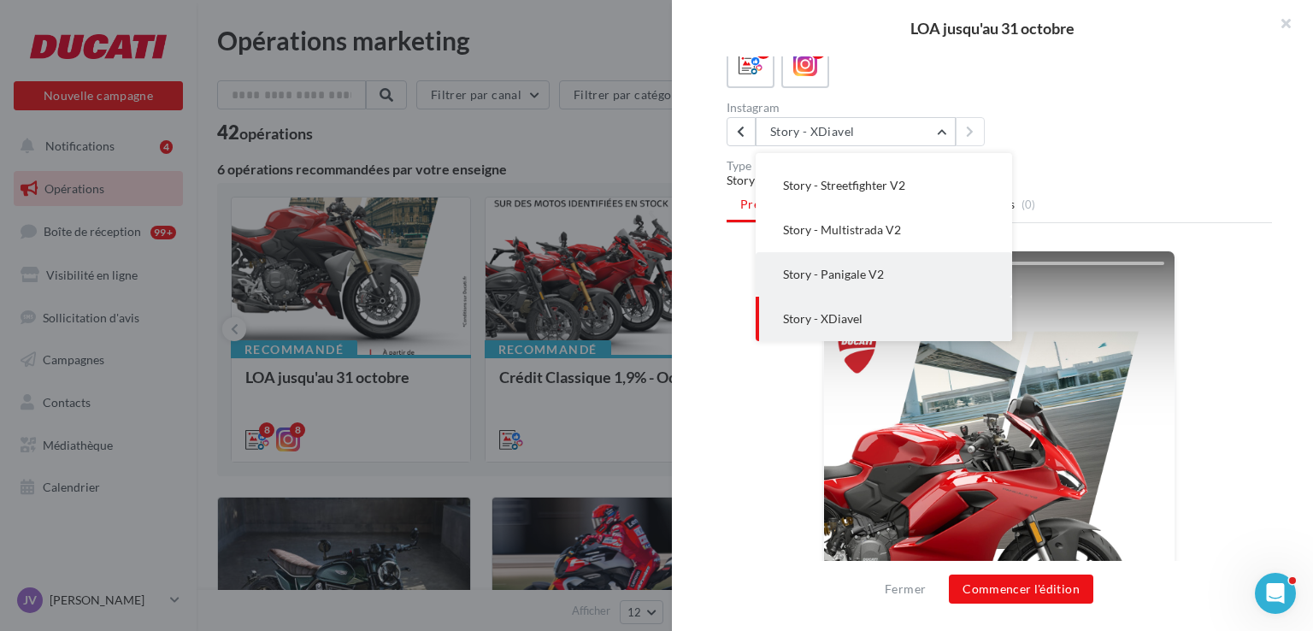
click at [814, 285] on button "Story - Panigale V2" at bounding box center [884, 274] width 256 height 44
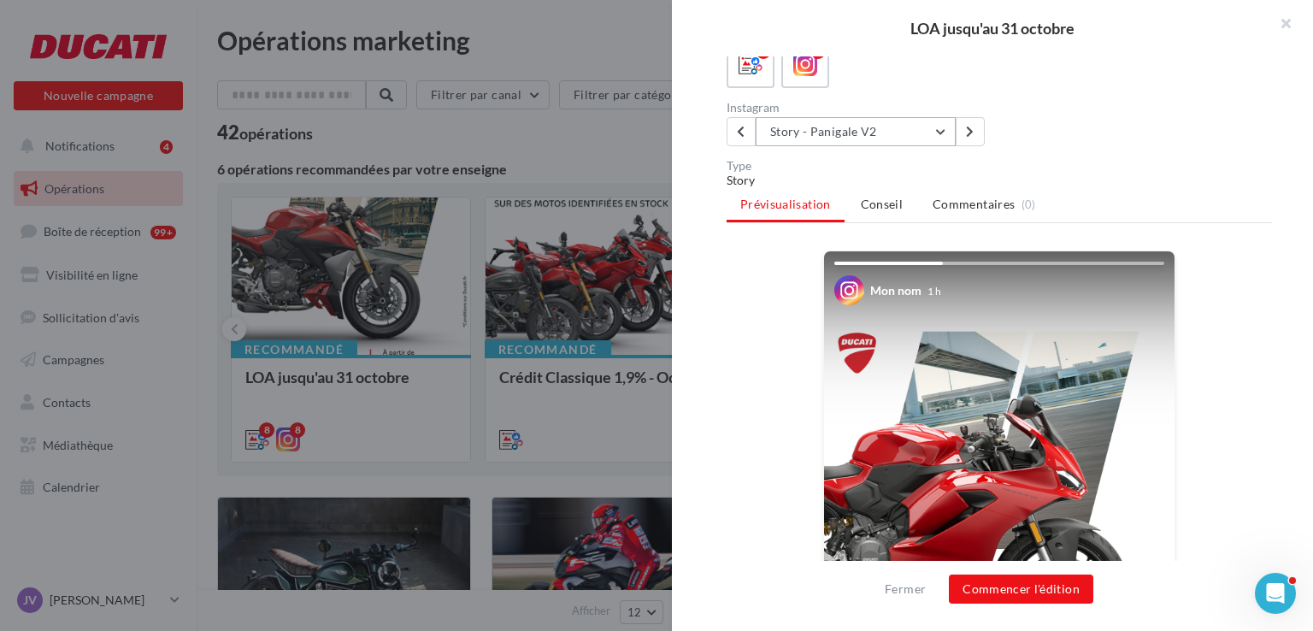
click at [817, 146] on button "Story - Panigale V2" at bounding box center [856, 131] width 200 height 29
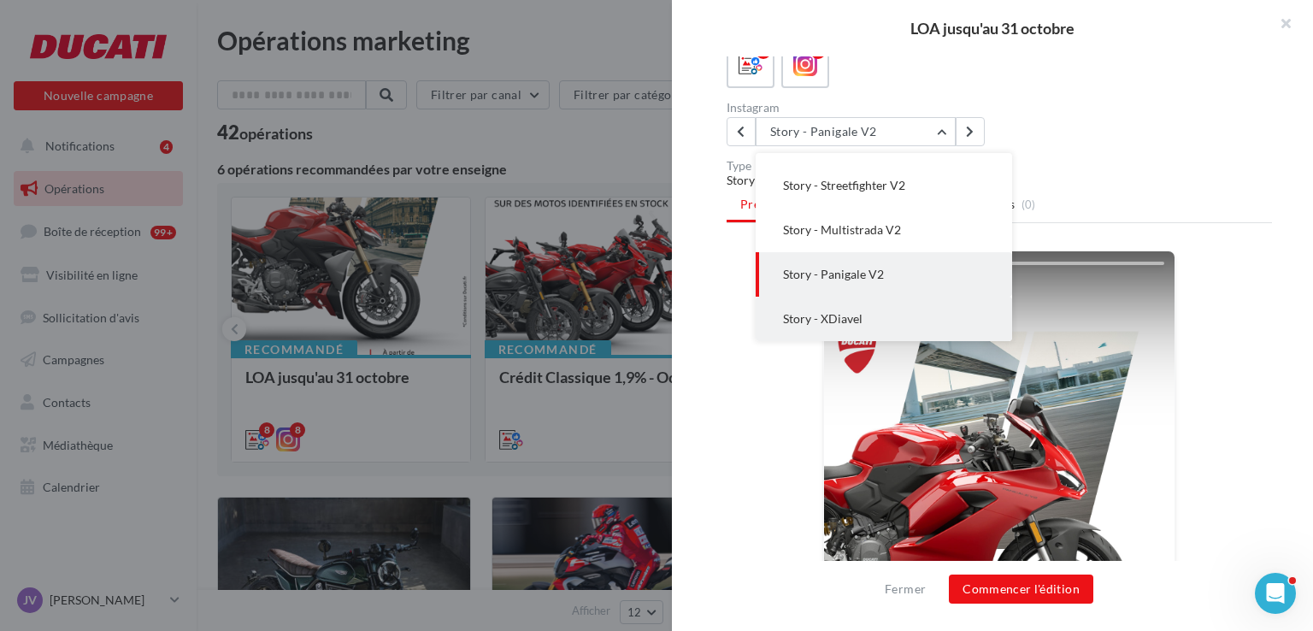
click at [834, 326] on span "Story - XDiavel" at bounding box center [822, 318] width 79 height 15
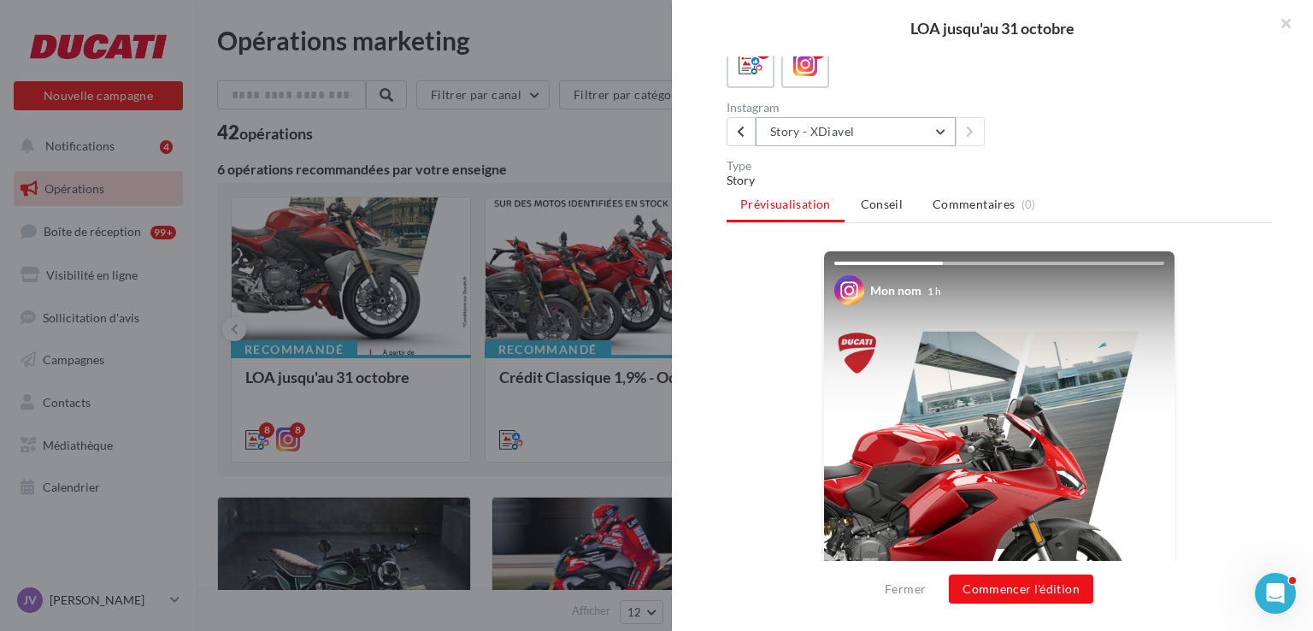
click at [797, 146] on button "Story - XDiavel" at bounding box center [856, 131] width 200 height 29
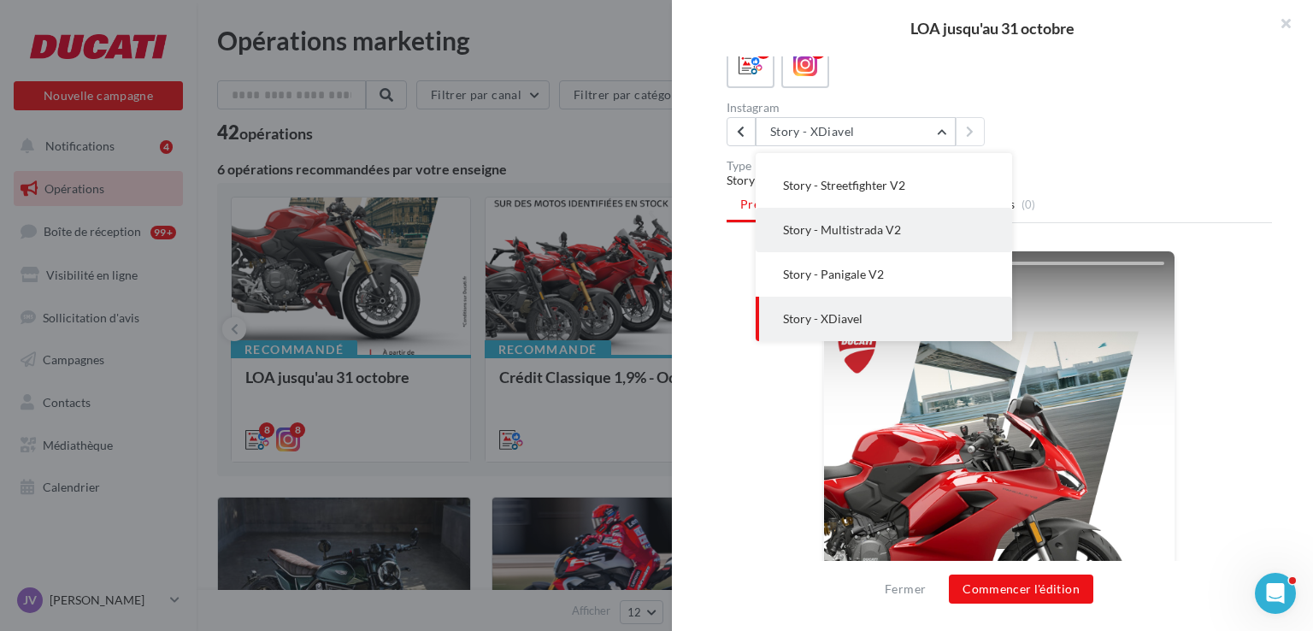
click at [799, 237] on span "Story - Multistrada V2" at bounding box center [842, 229] width 118 height 15
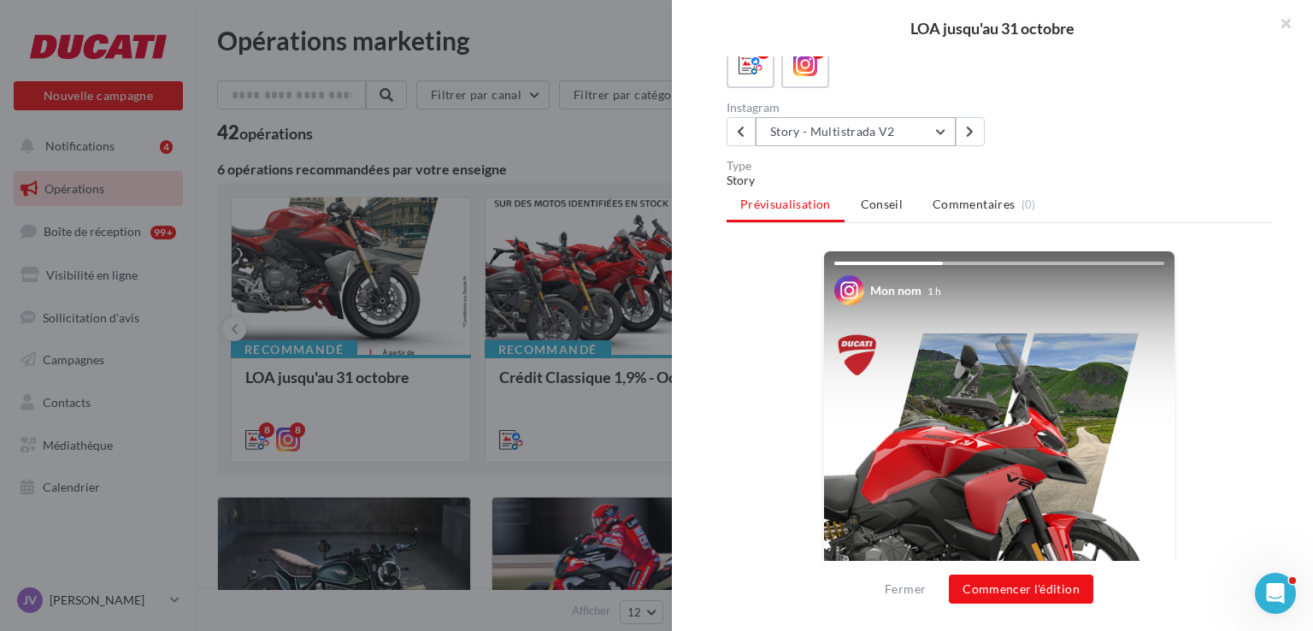
click at [818, 146] on button "Story - Multistrada V2" at bounding box center [856, 131] width 200 height 29
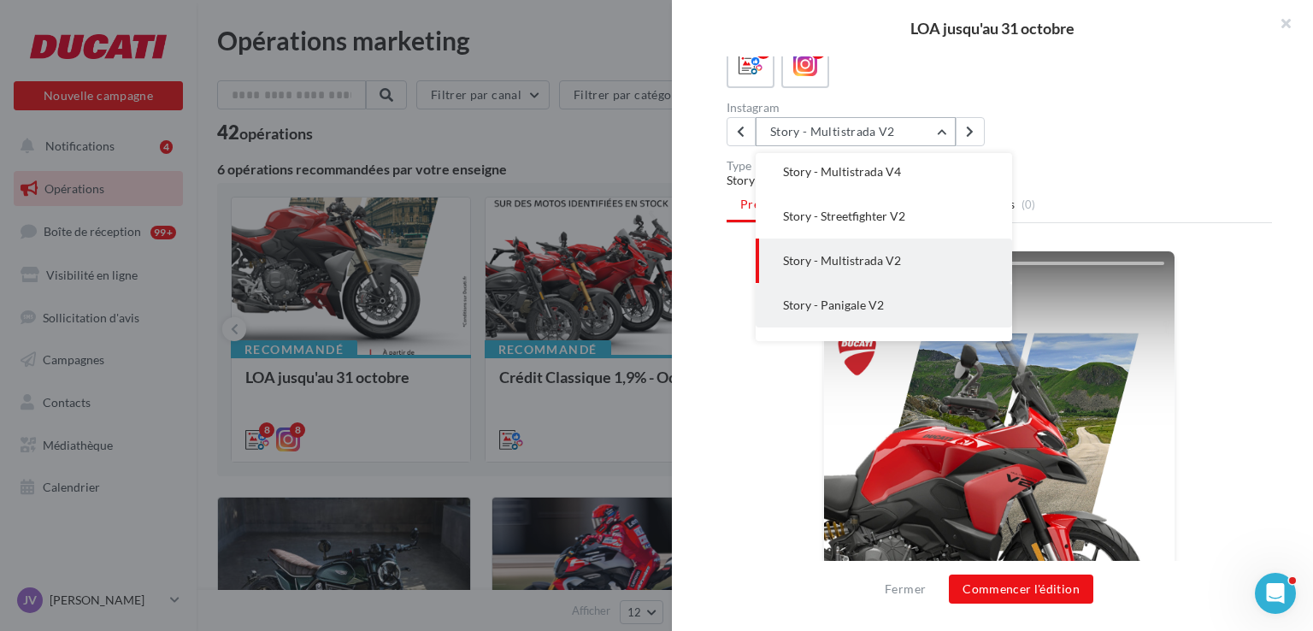
scroll to position [168, 0]
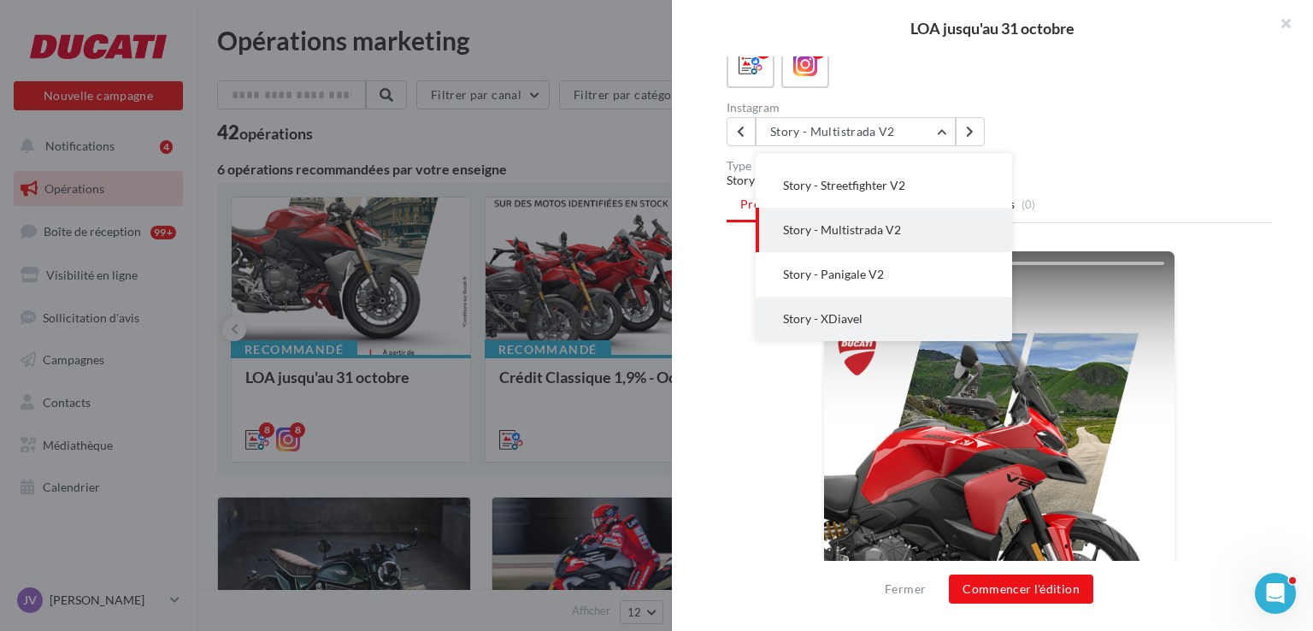
click at [820, 326] on span "Story - XDiavel" at bounding box center [822, 318] width 79 height 15
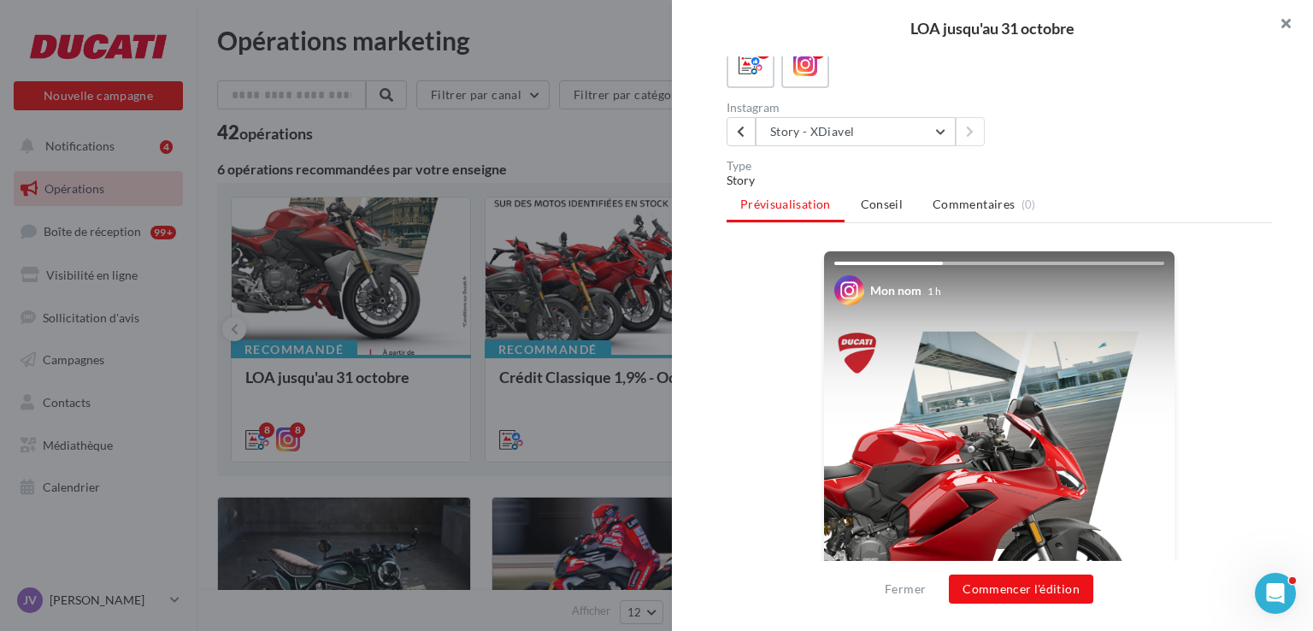
click at [1292, 30] on button "button" at bounding box center [1278, 25] width 68 height 51
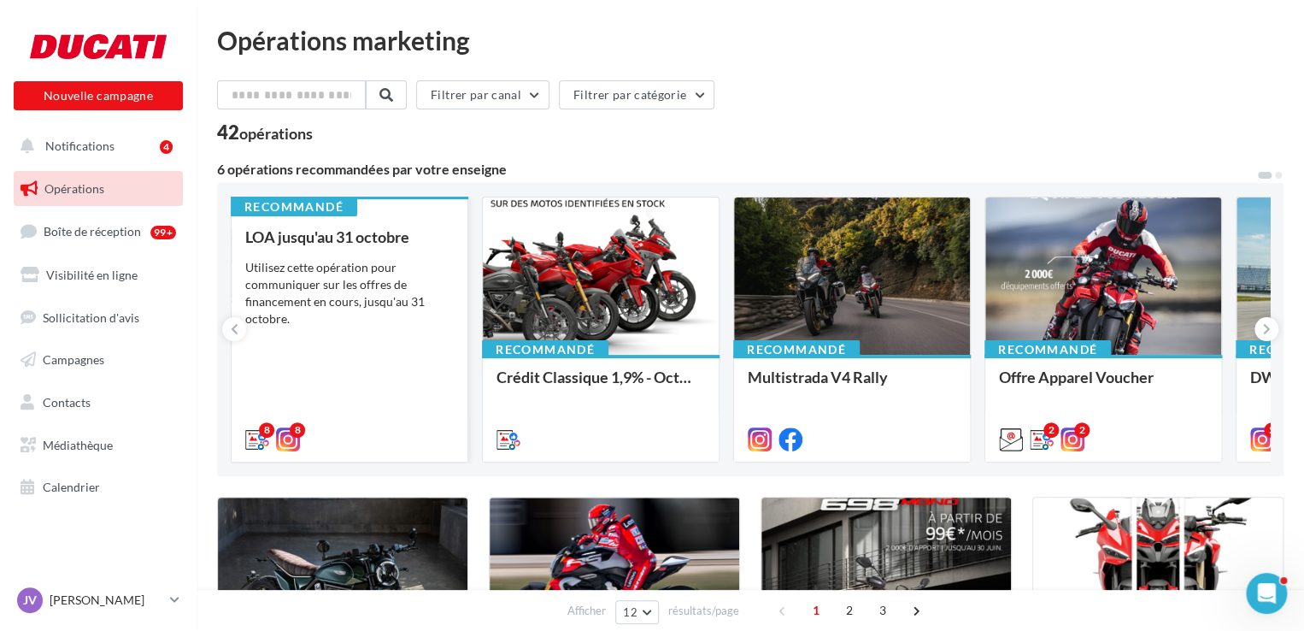
click at [410, 273] on div "Utilisez cette opération pour communiquer sur les offres de financement en cour…" at bounding box center [349, 293] width 209 height 68
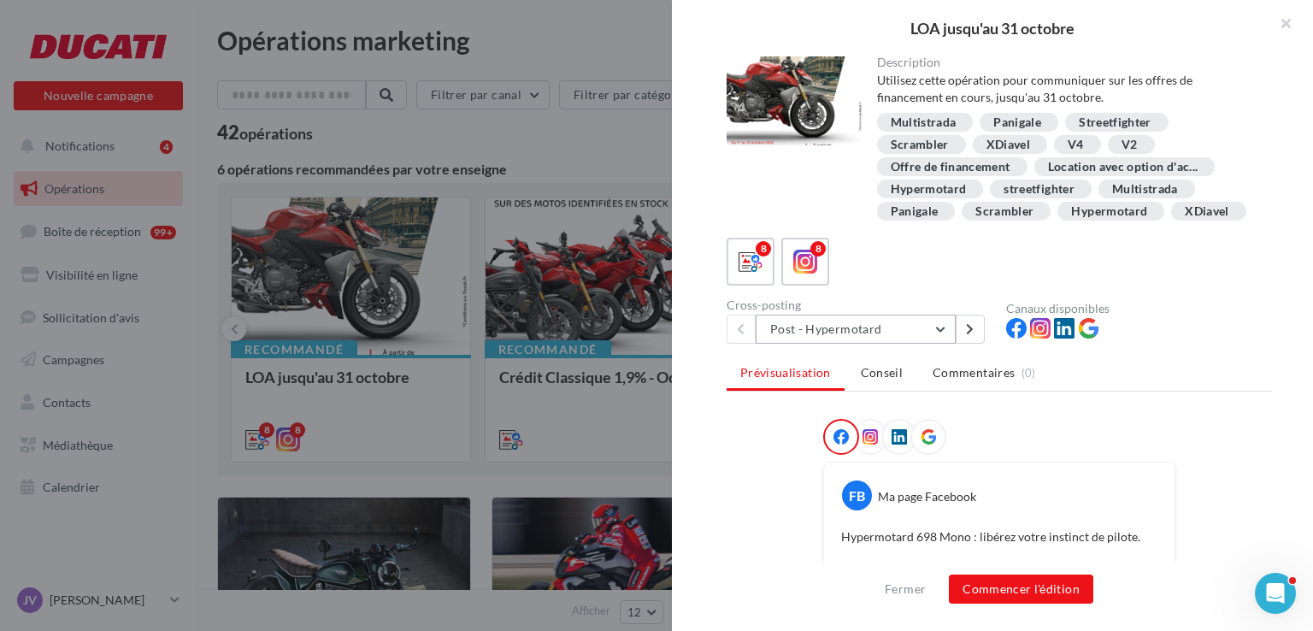
click at [832, 344] on button "Post - Hypermotard" at bounding box center [856, 329] width 200 height 29
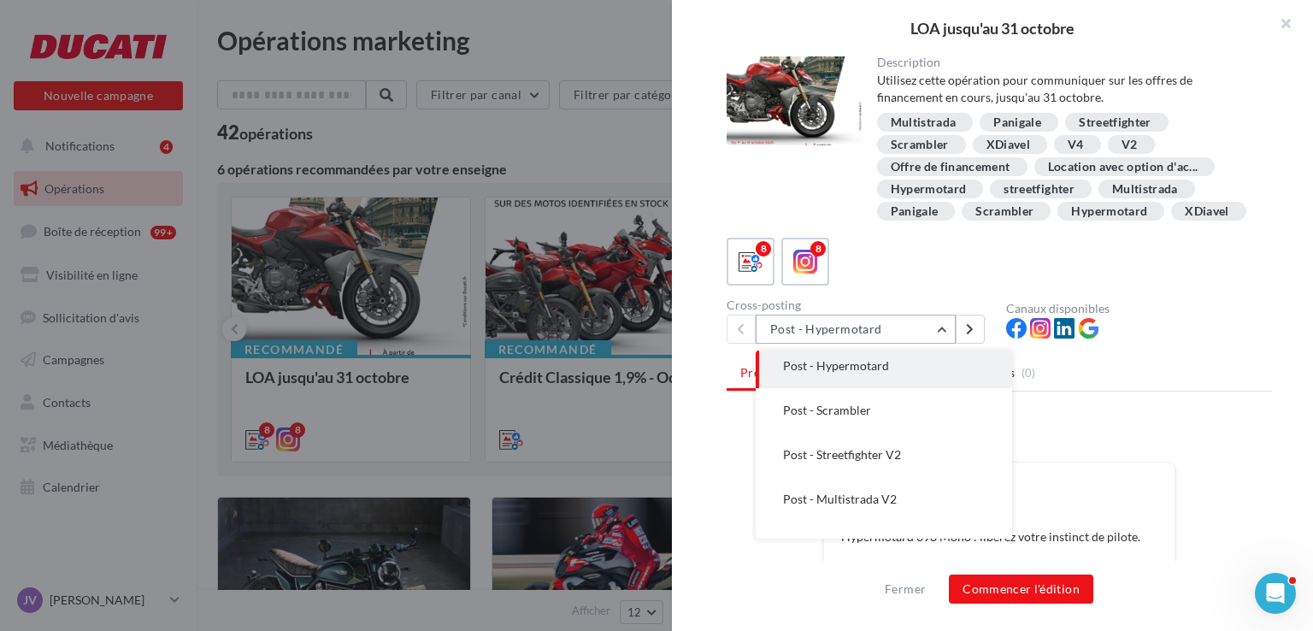
scroll to position [0, 0]
click at [860, 311] on div "Cross-posting" at bounding box center [859, 305] width 266 height 12
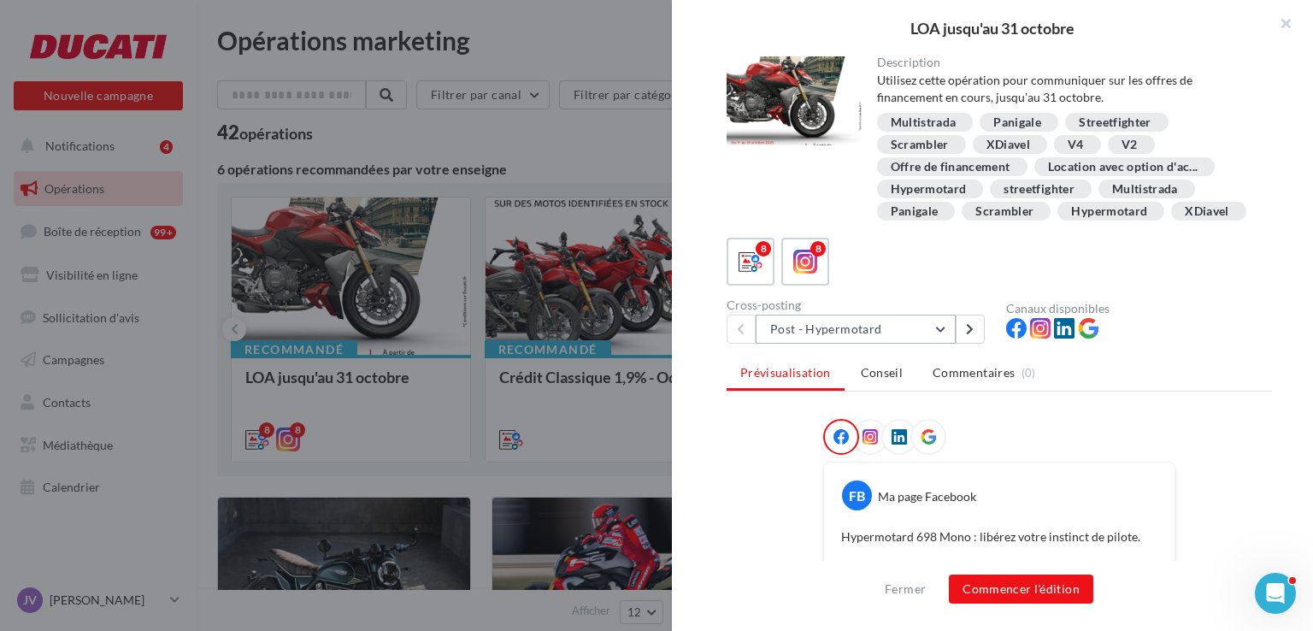
click at [856, 344] on button "Post - Hypermotard" at bounding box center [856, 329] width 200 height 29
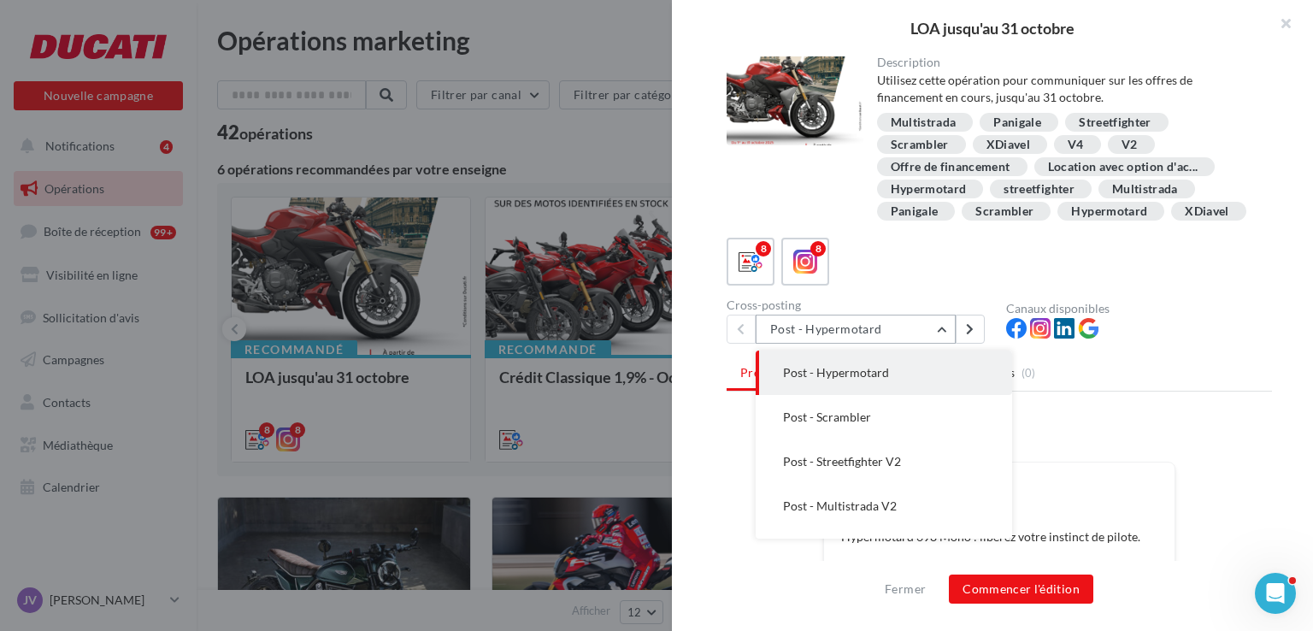
click at [856, 344] on button "Post - Hypermotard" at bounding box center [856, 329] width 200 height 29
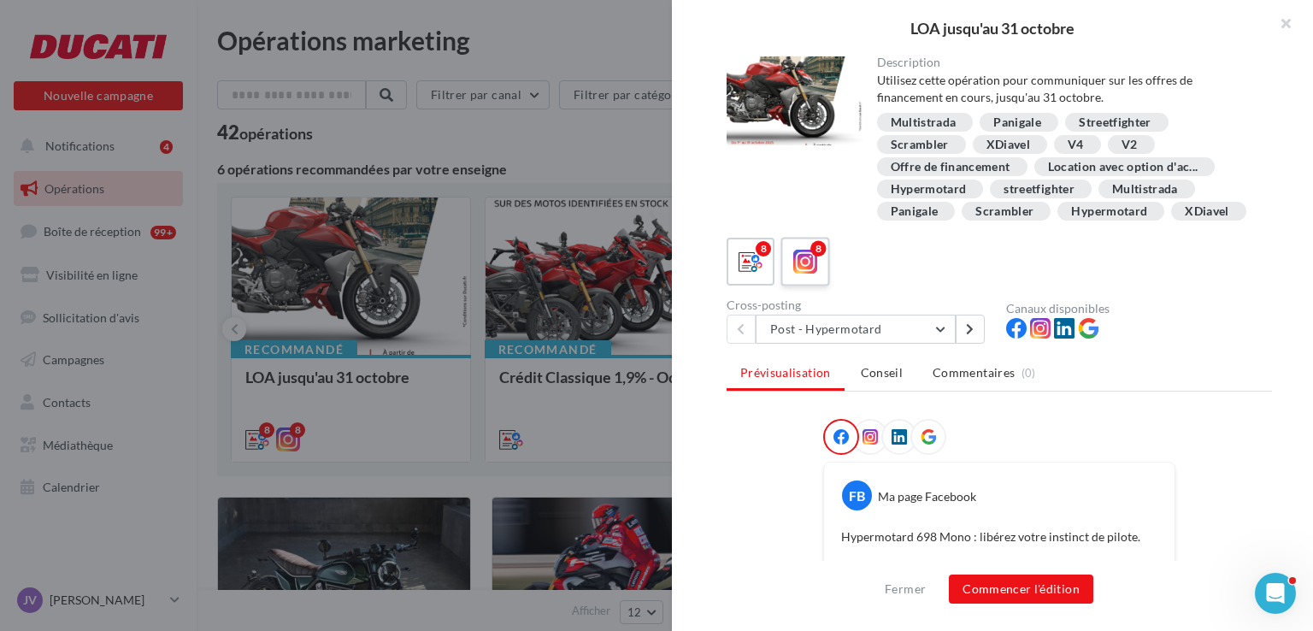
click at [790, 277] on div "8" at bounding box center [806, 262] width 32 height 32
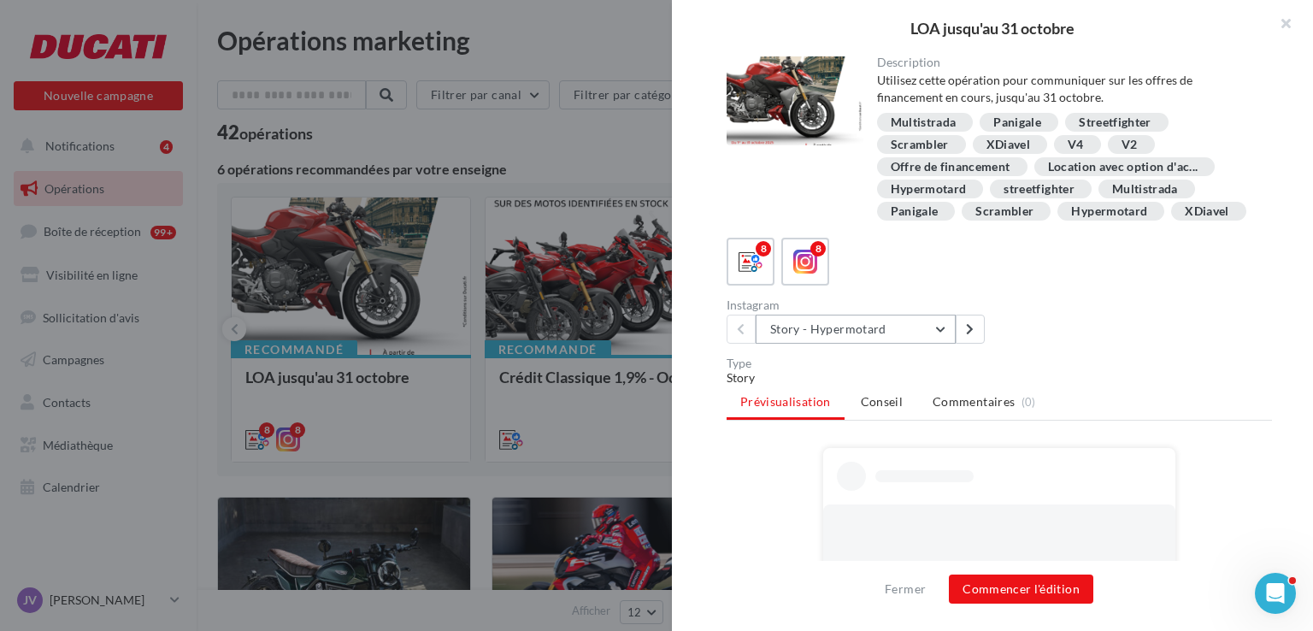
click at [872, 344] on button "Story - Hypermotard" at bounding box center [856, 329] width 200 height 29
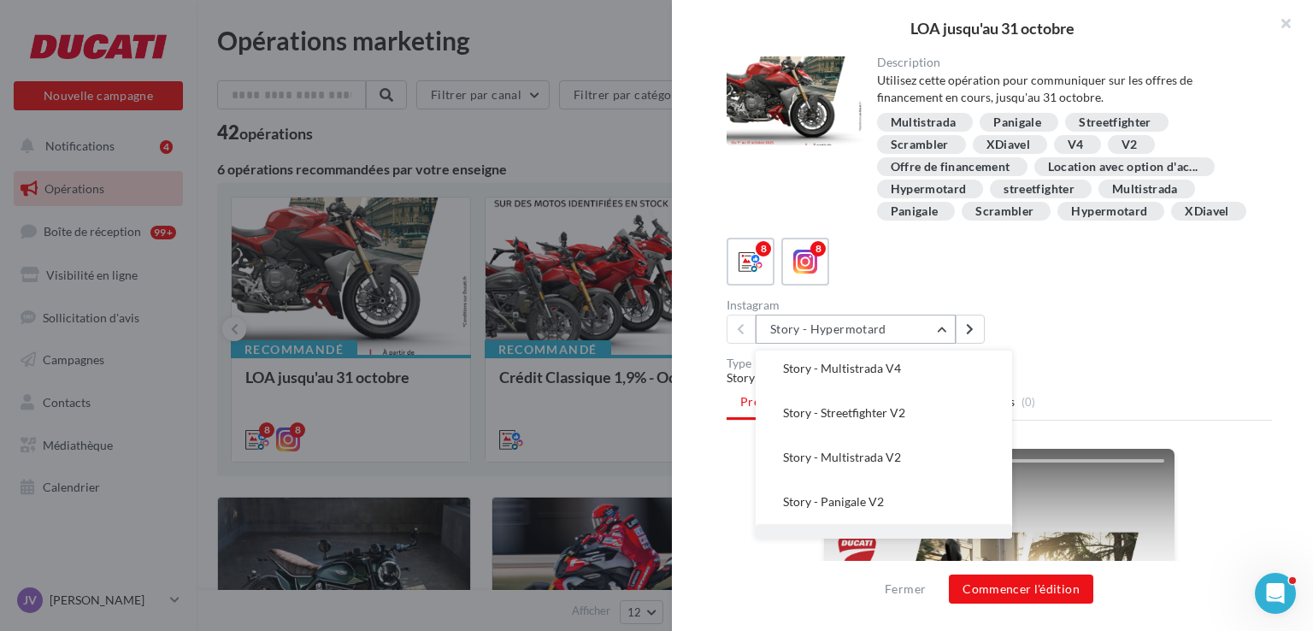
scroll to position [168, 0]
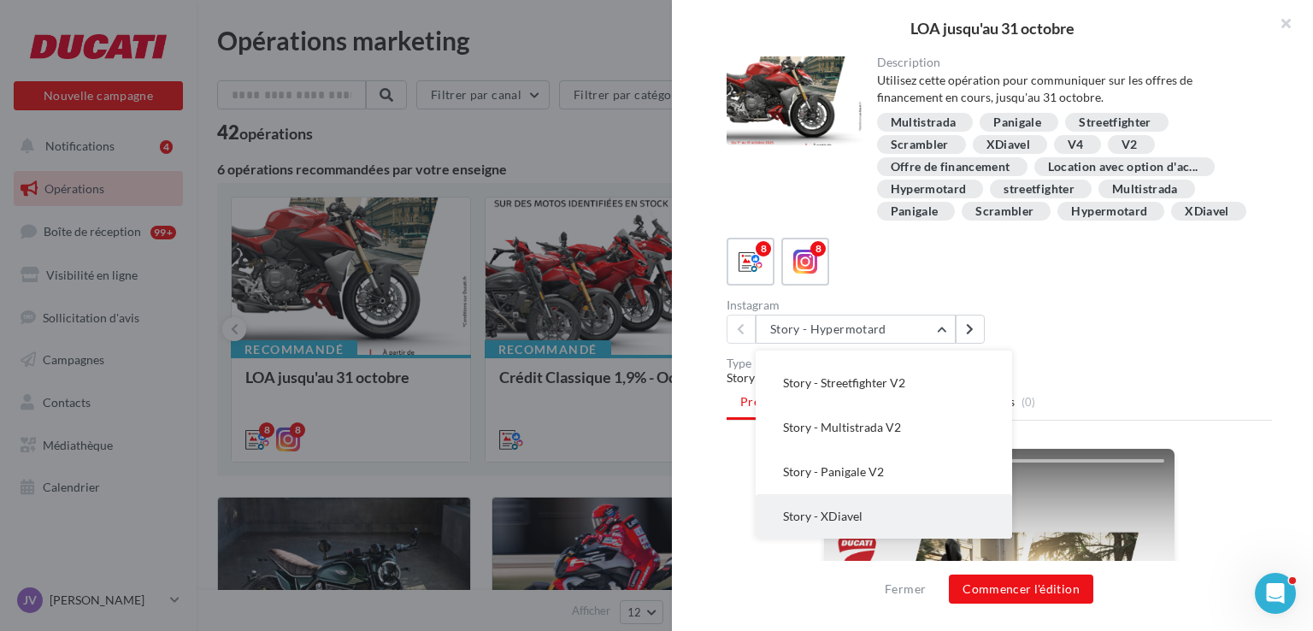
click at [840, 523] on span "Story - XDiavel" at bounding box center [822, 516] width 79 height 15
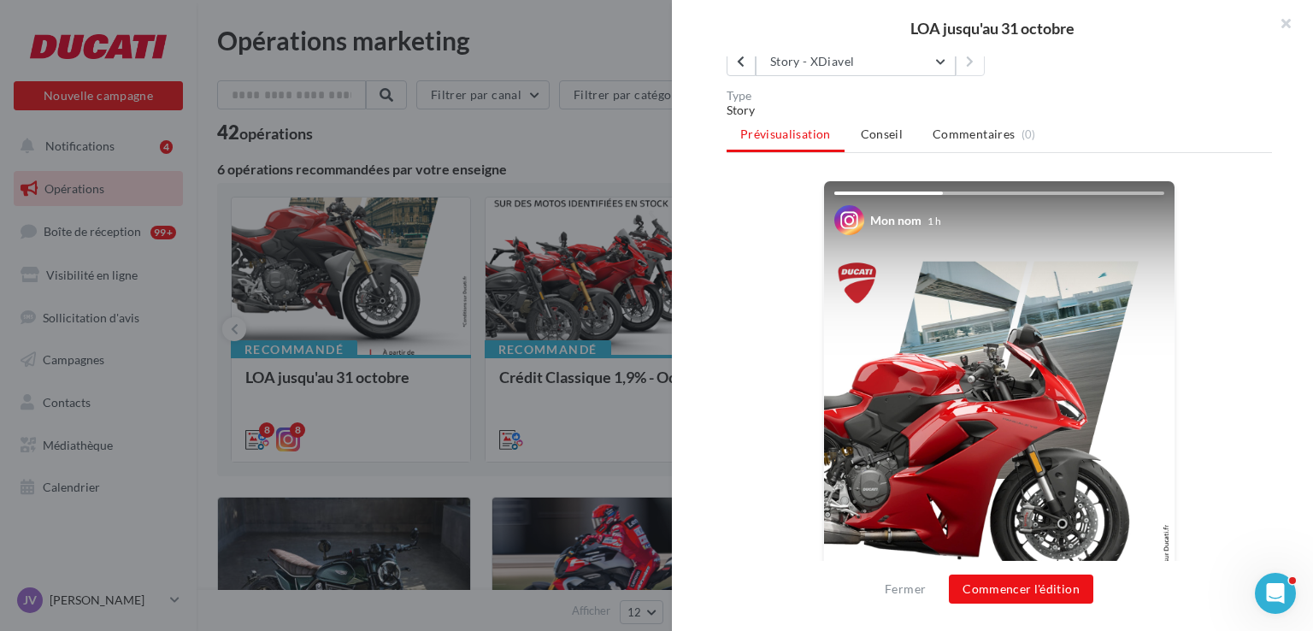
scroll to position [27, 0]
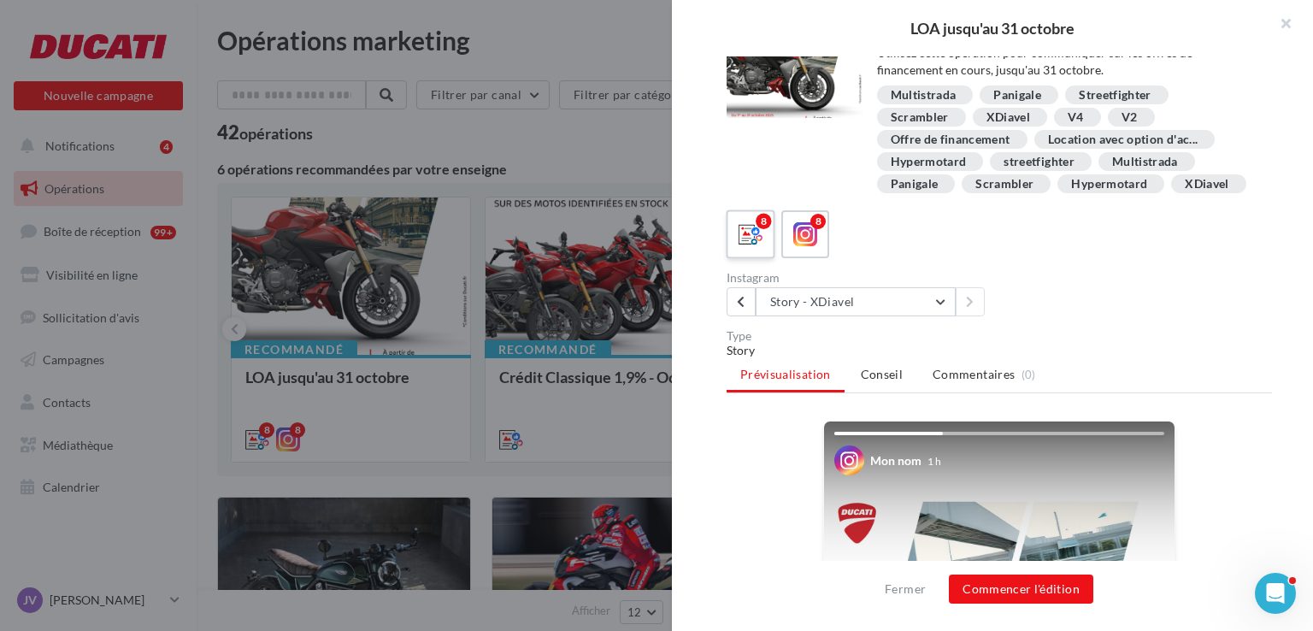
click at [747, 247] on icon at bounding box center [750, 234] width 25 height 25
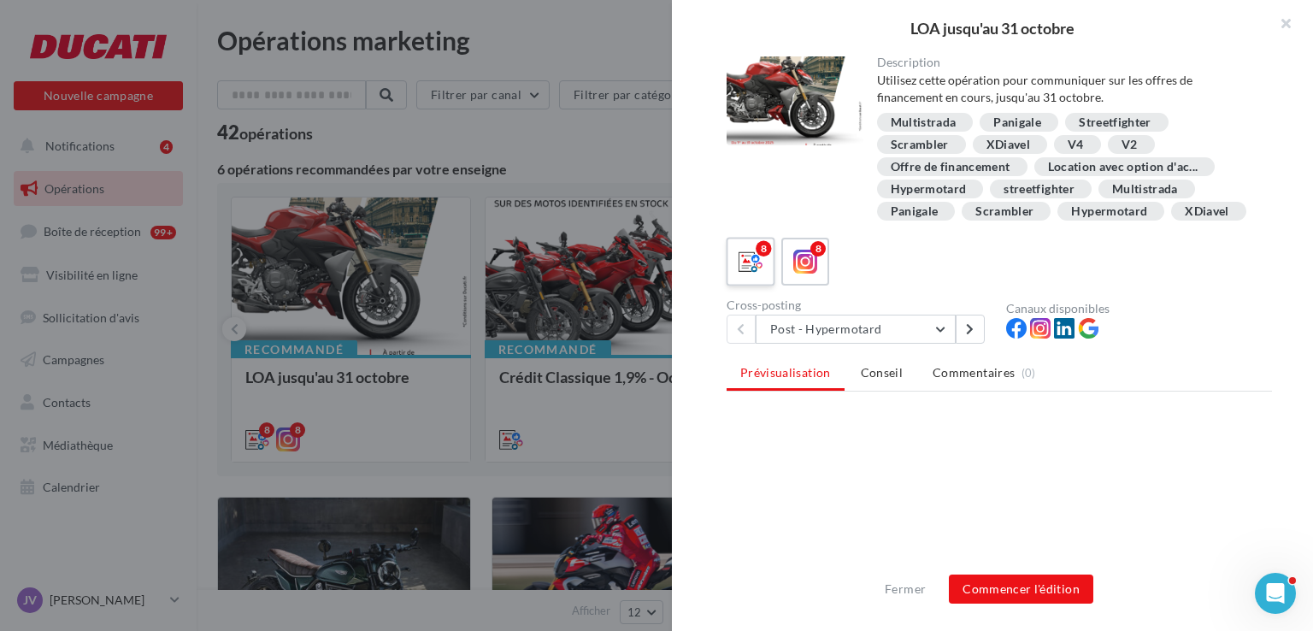
scroll to position [0, 0]
click at [879, 344] on button "Post - Hypermotard" at bounding box center [856, 329] width 200 height 29
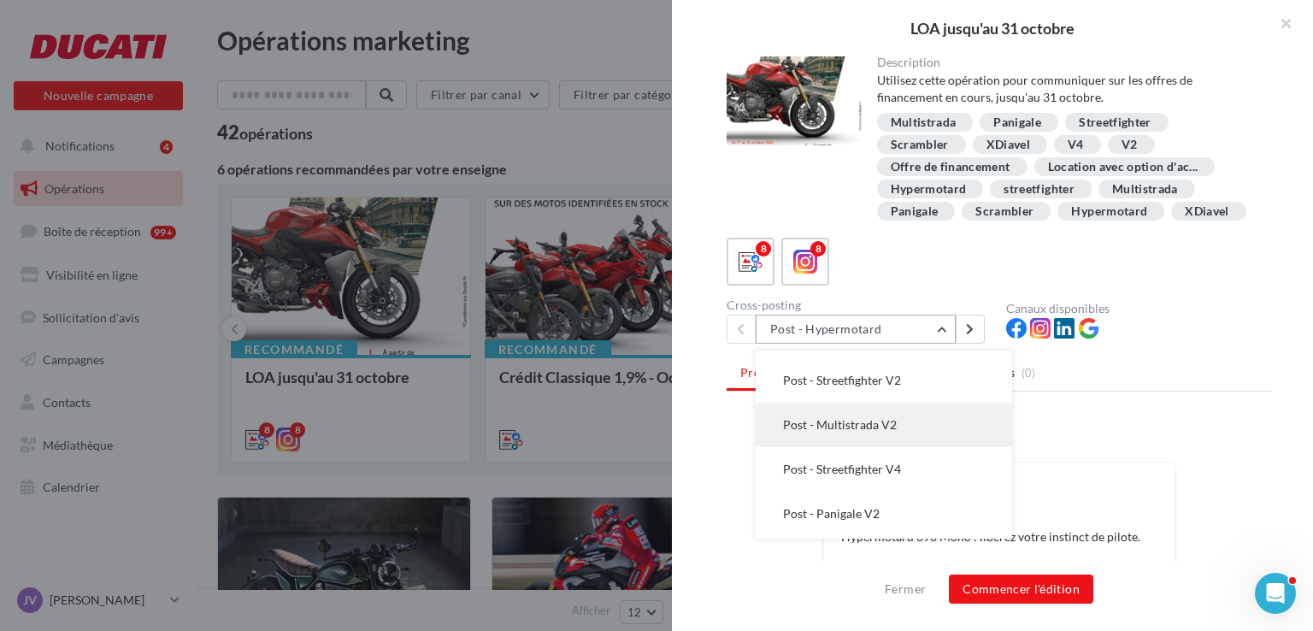
scroll to position [168, 0]
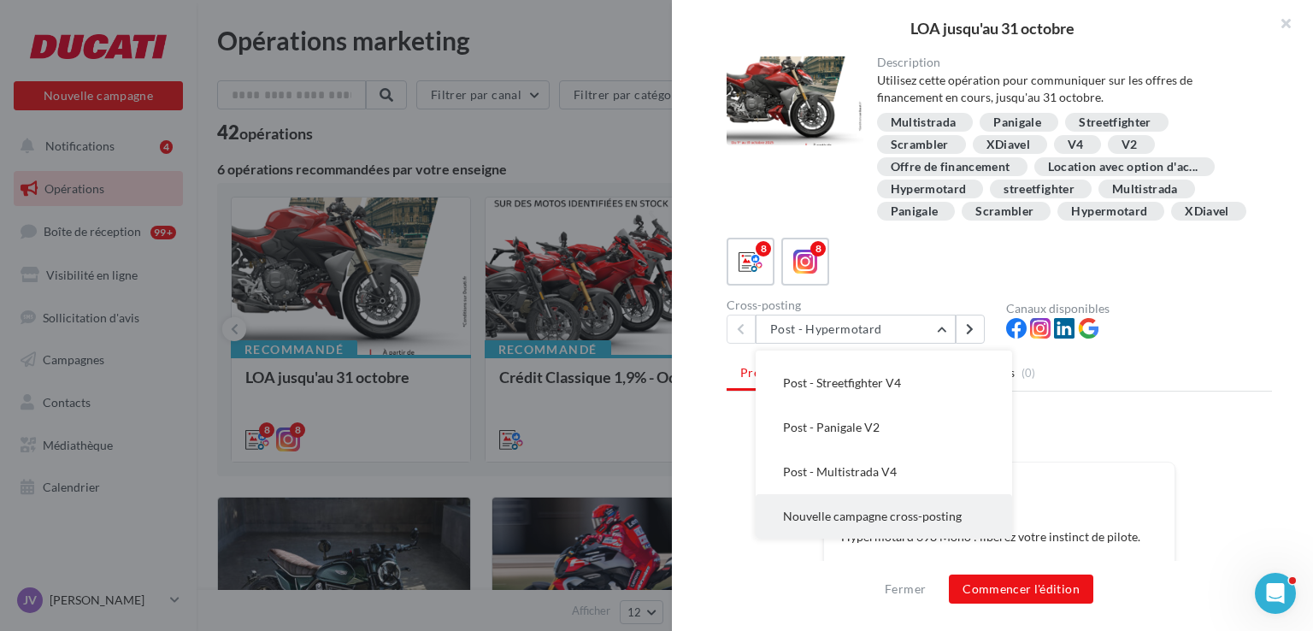
click at [844, 523] on span "Nouvelle campagne cross-posting" at bounding box center [872, 516] width 179 height 15
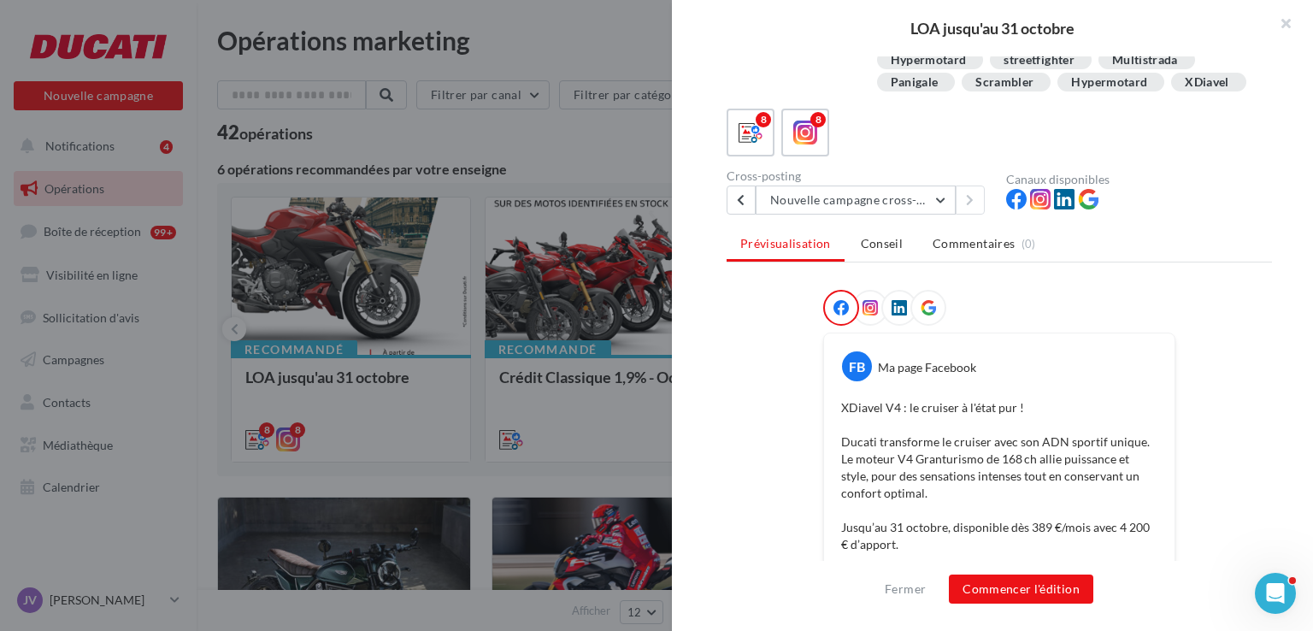
scroll to position [44, 0]
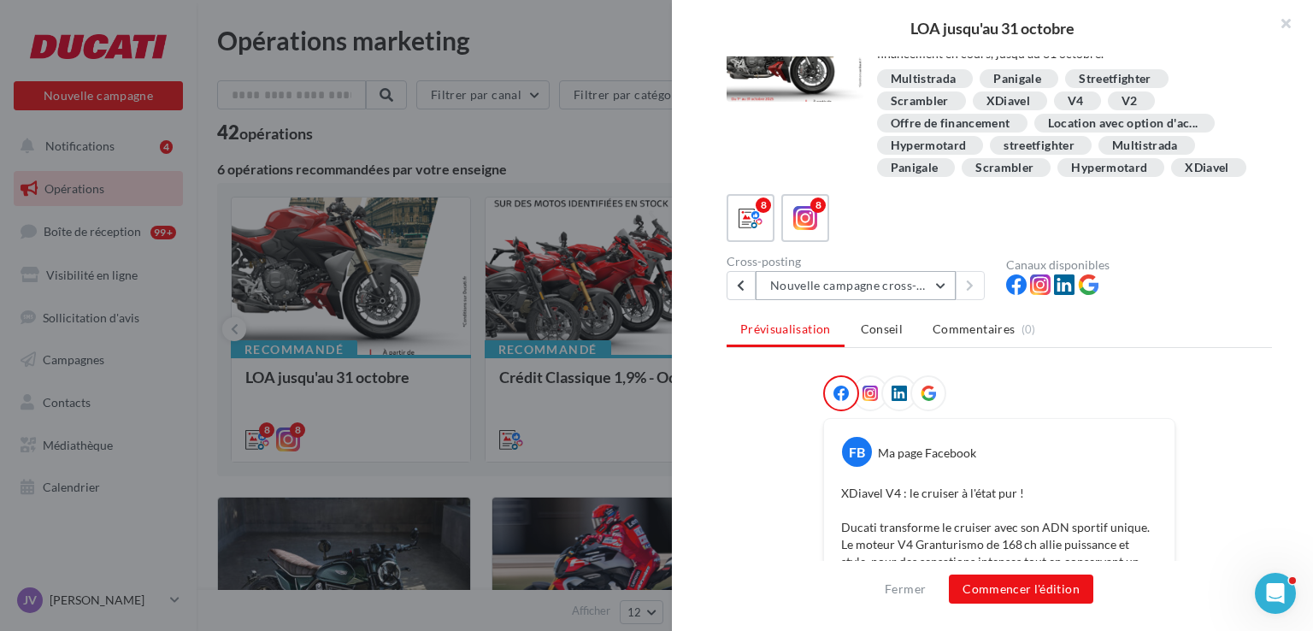
click at [842, 300] on button "Nouvelle campagne cross-posting" at bounding box center [856, 285] width 200 height 29
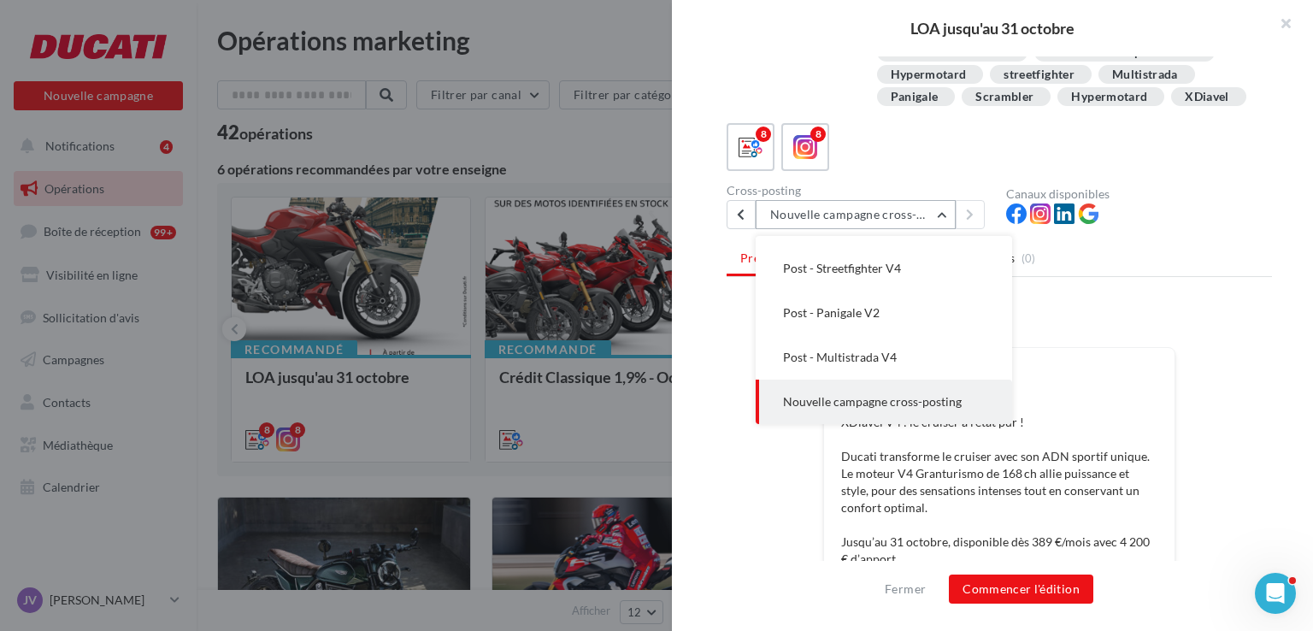
scroll to position [215, 0]
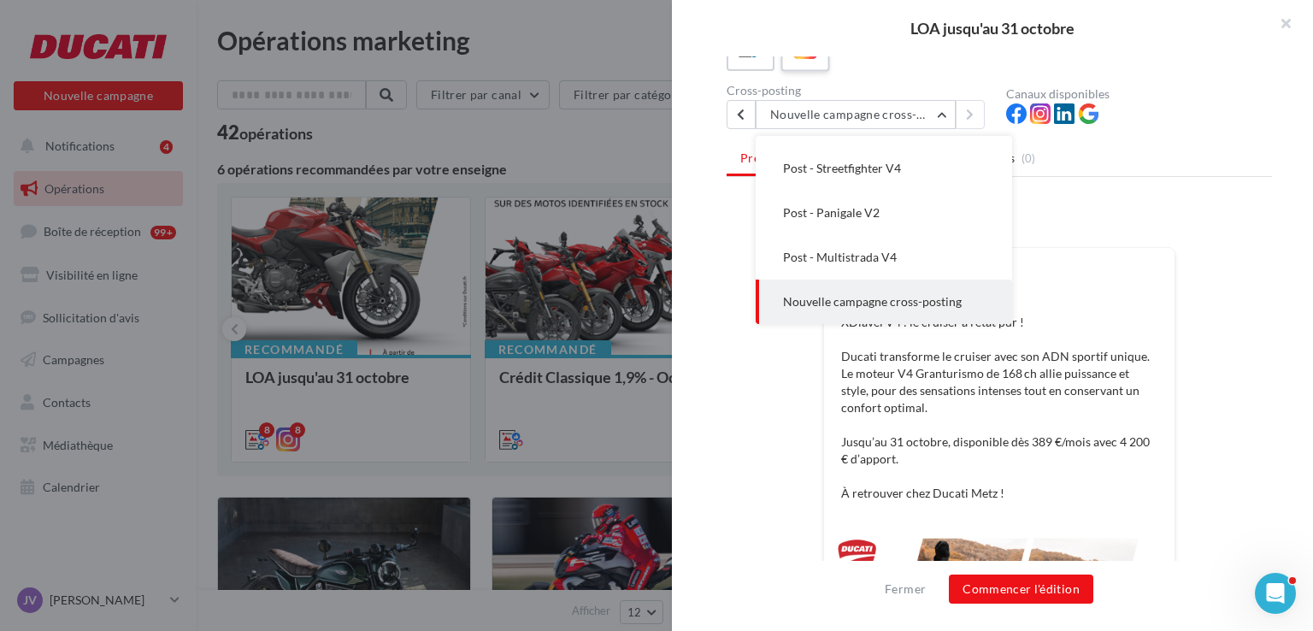
click at [800, 60] on icon at bounding box center [805, 47] width 25 height 25
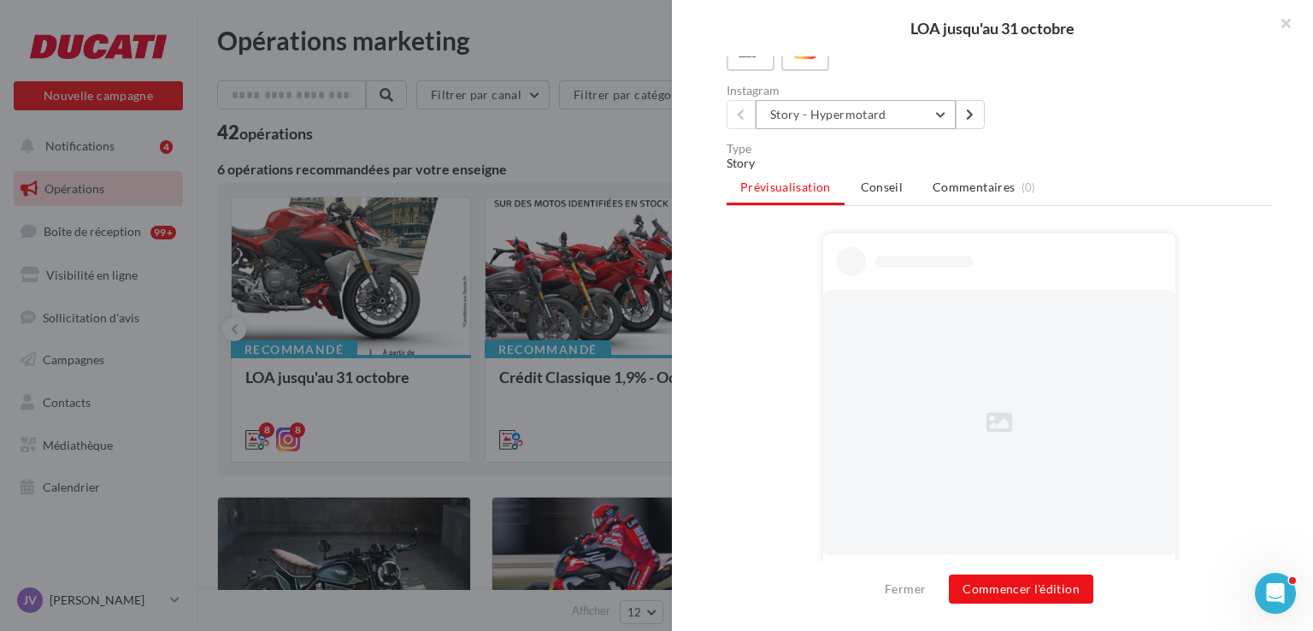
click at [844, 129] on button "Story - Hypermotard" at bounding box center [856, 114] width 200 height 29
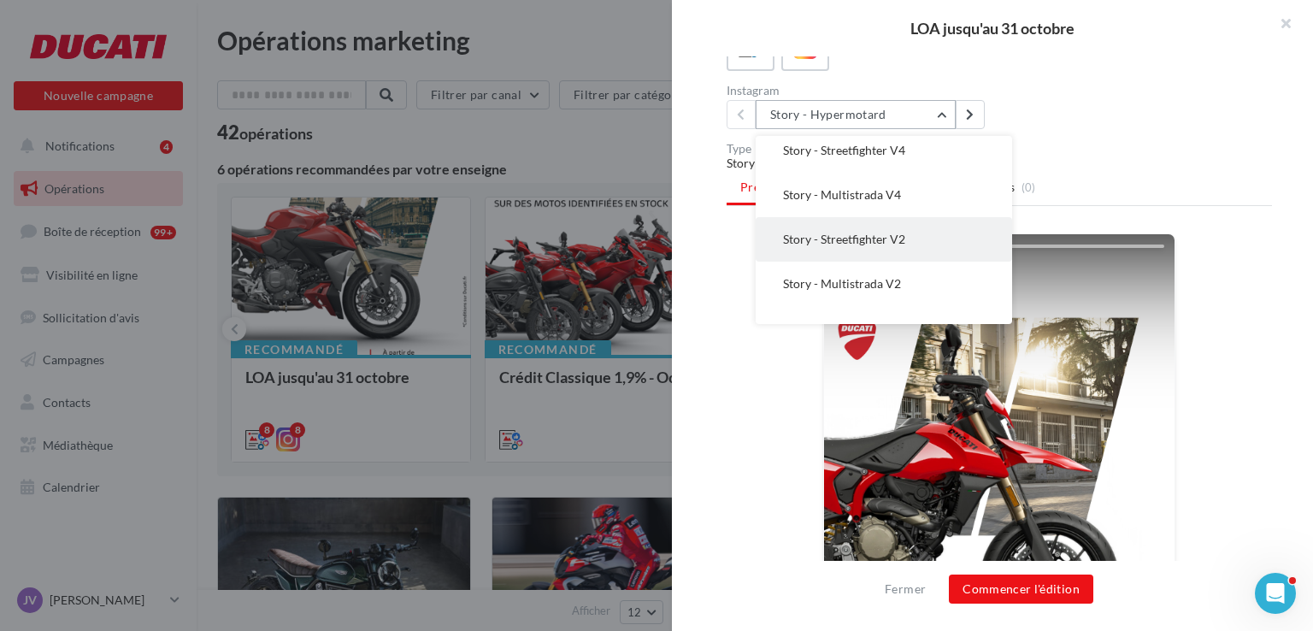
scroll to position [168, 0]
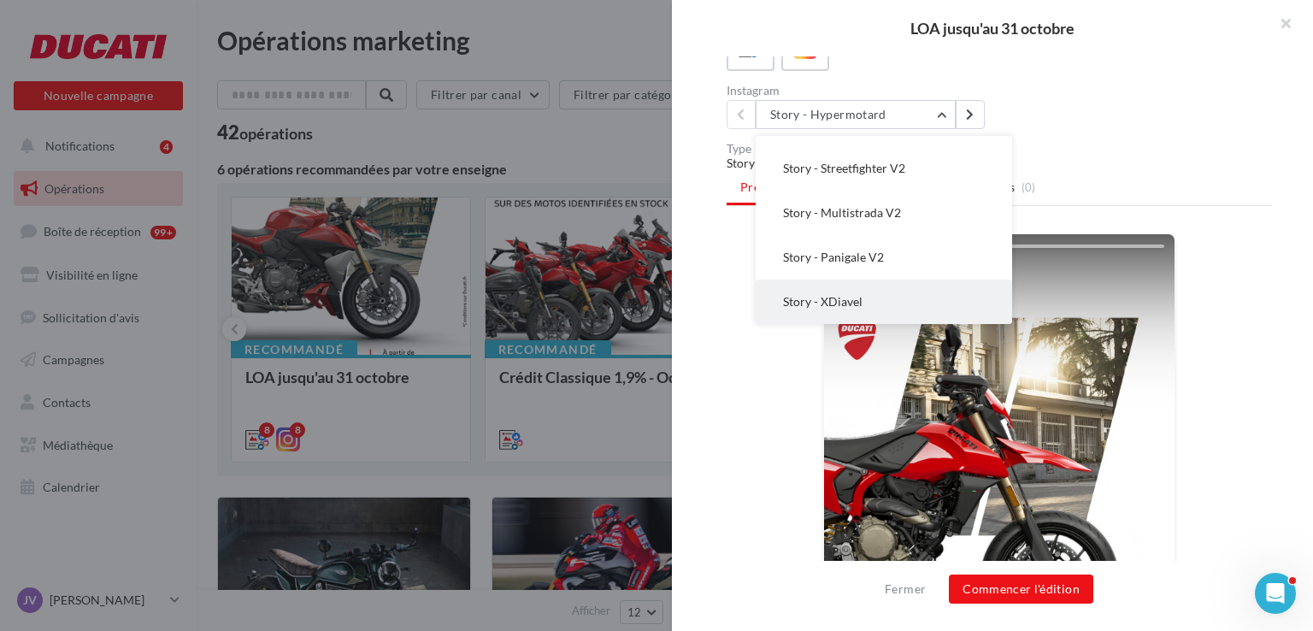
click at [835, 309] on span "Story - XDiavel" at bounding box center [822, 301] width 79 height 15
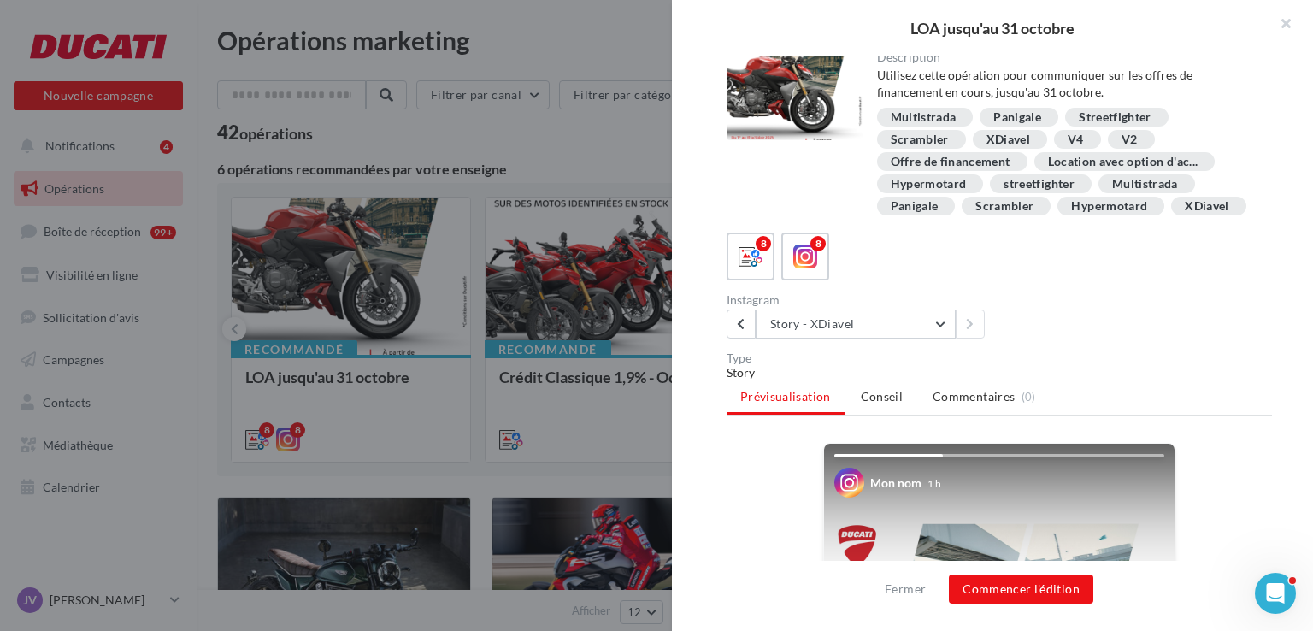
scroll to position [0, 0]
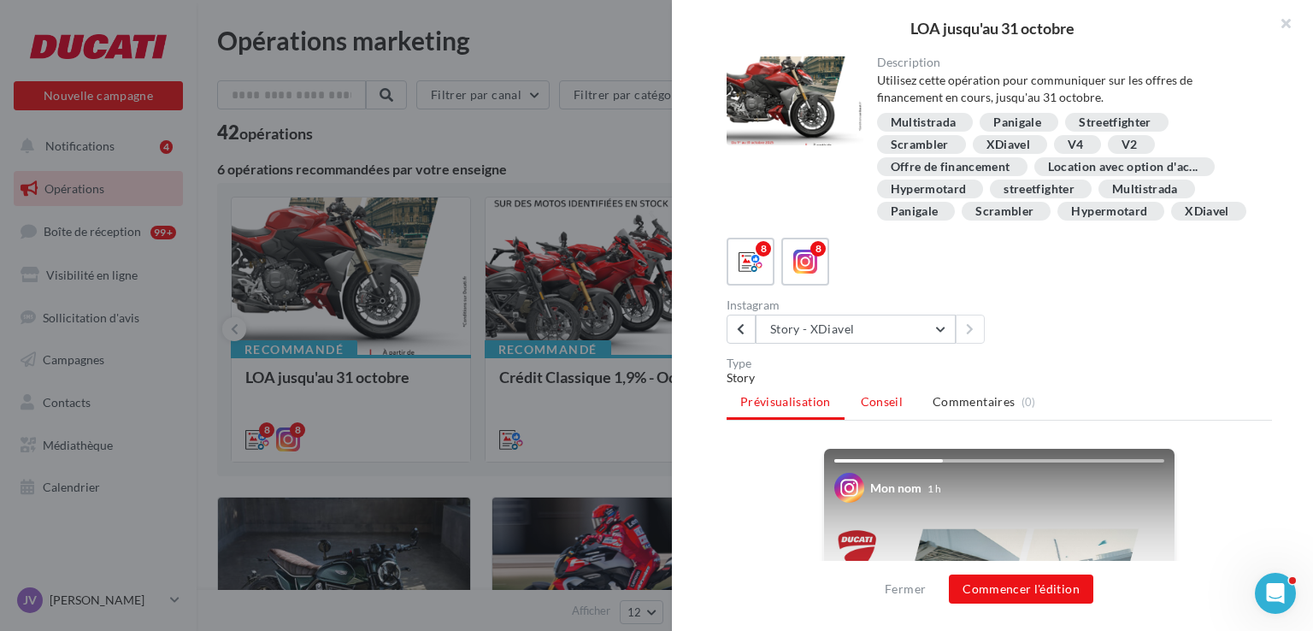
click at [873, 409] on span "Conseil" at bounding box center [882, 401] width 42 height 15
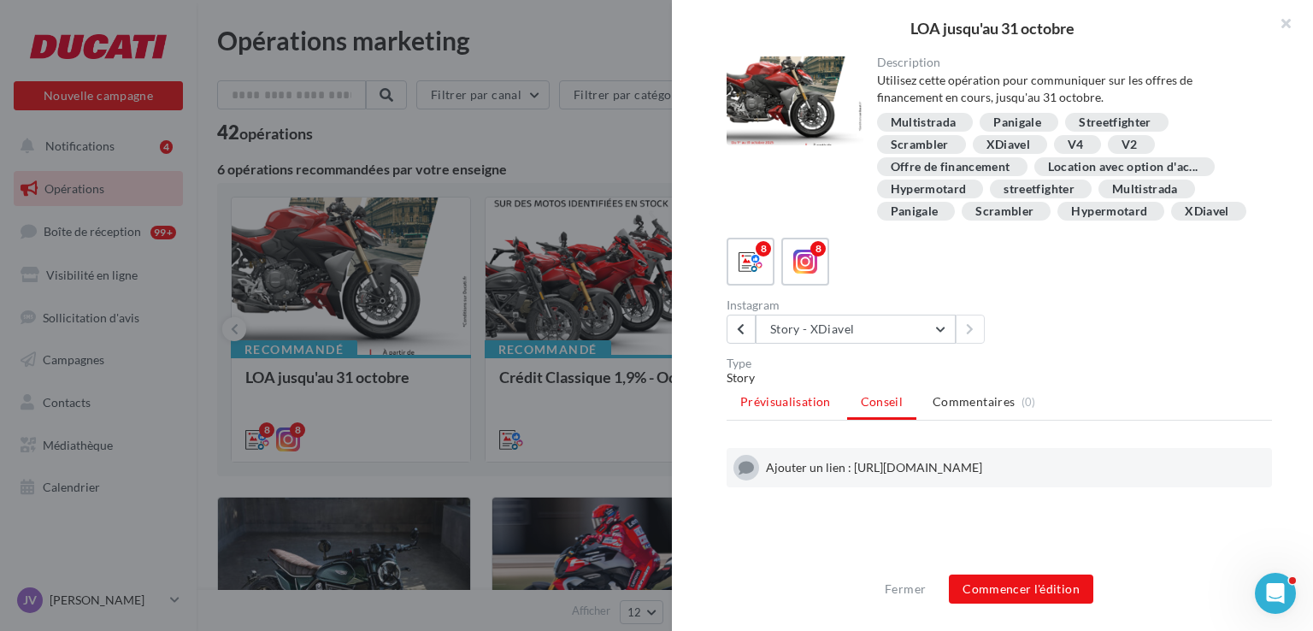
click at [785, 411] on li "Prévisualisation" at bounding box center [785, 401] width 118 height 31
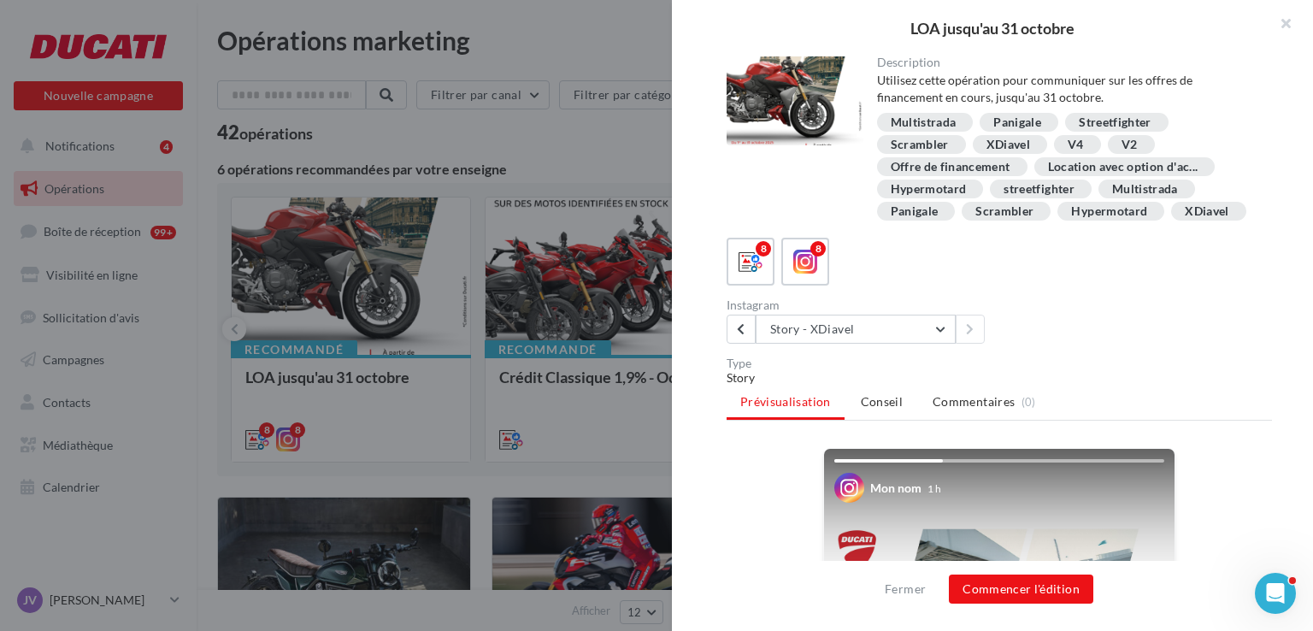
click at [1070, 344] on div "Instagram Story - XDiavel Story - Hypermotard Story - Scrambler Story - Streetf…" at bounding box center [1005, 321] width 559 height 44
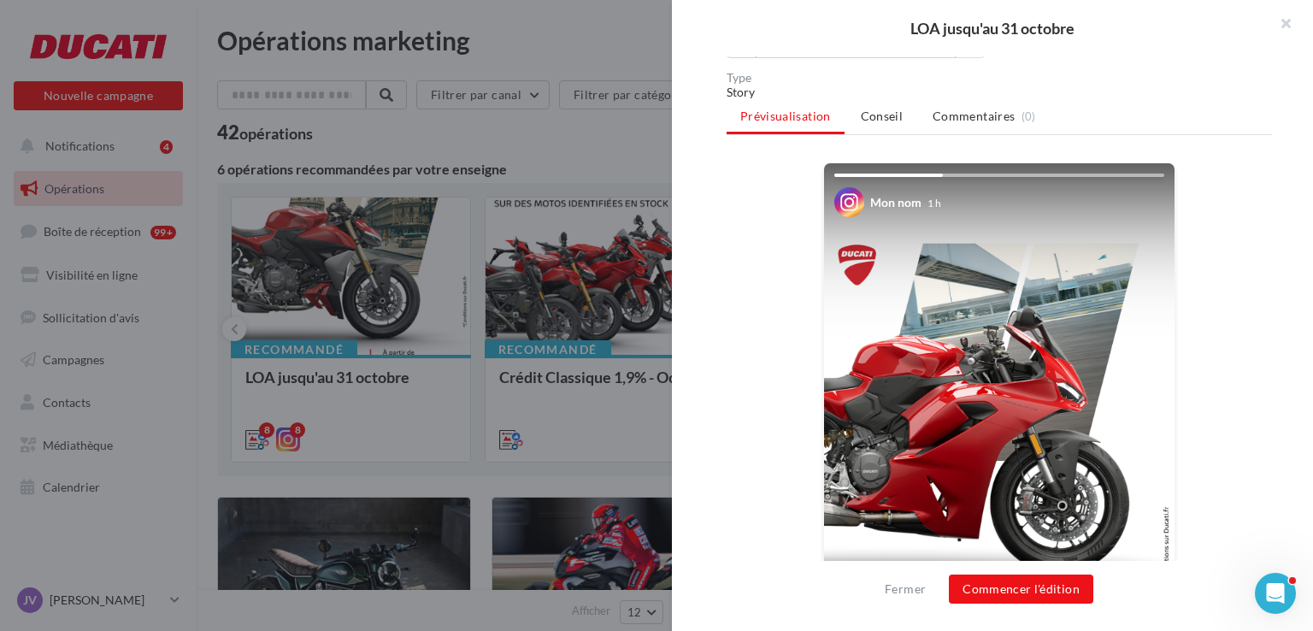
scroll to position [256, 0]
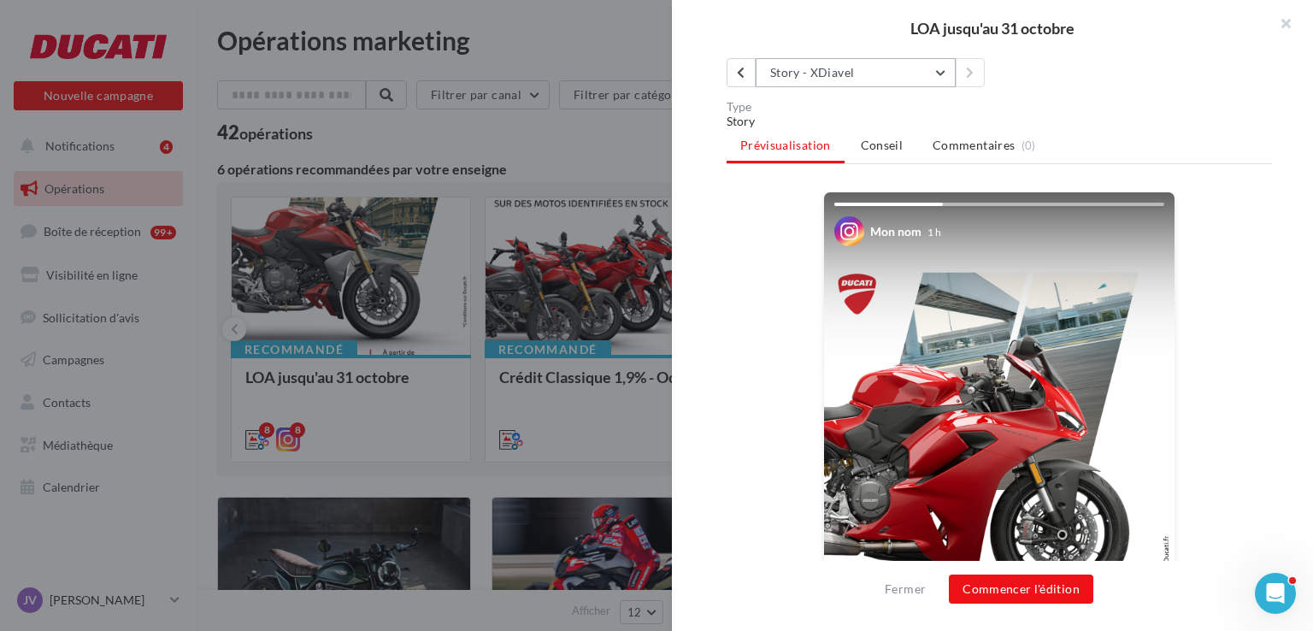
click at [888, 87] on button "Story - XDiavel" at bounding box center [856, 72] width 200 height 29
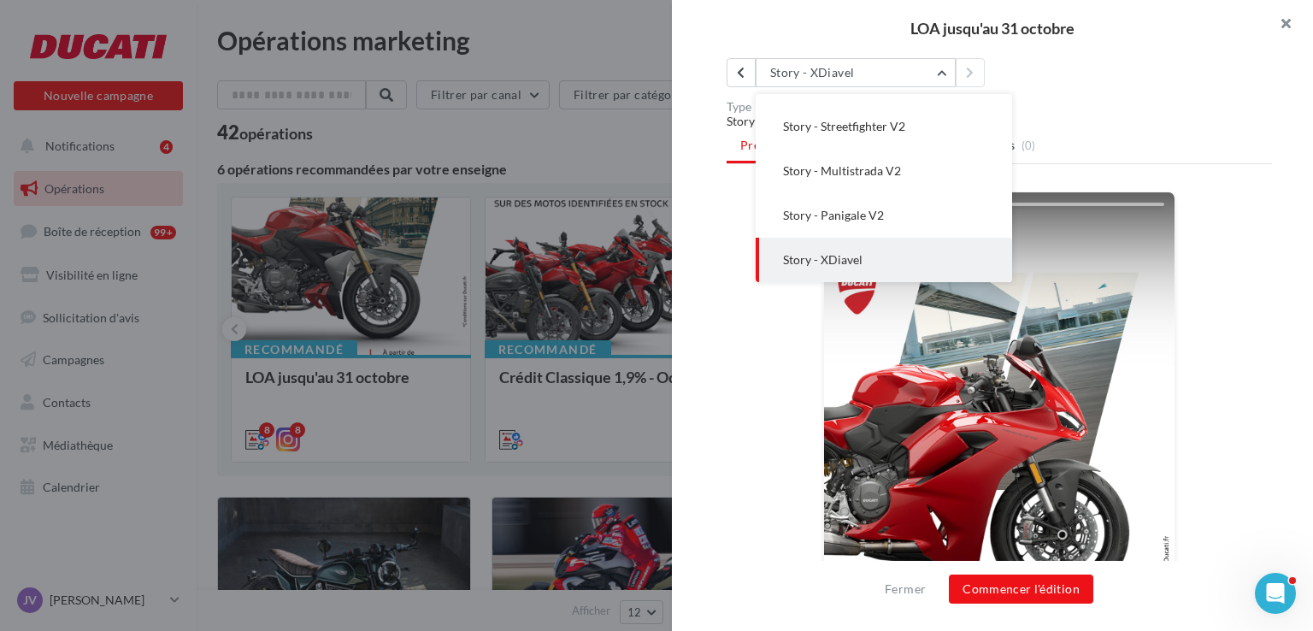
click at [1248, 25] on button "button" at bounding box center [1278, 25] width 68 height 51
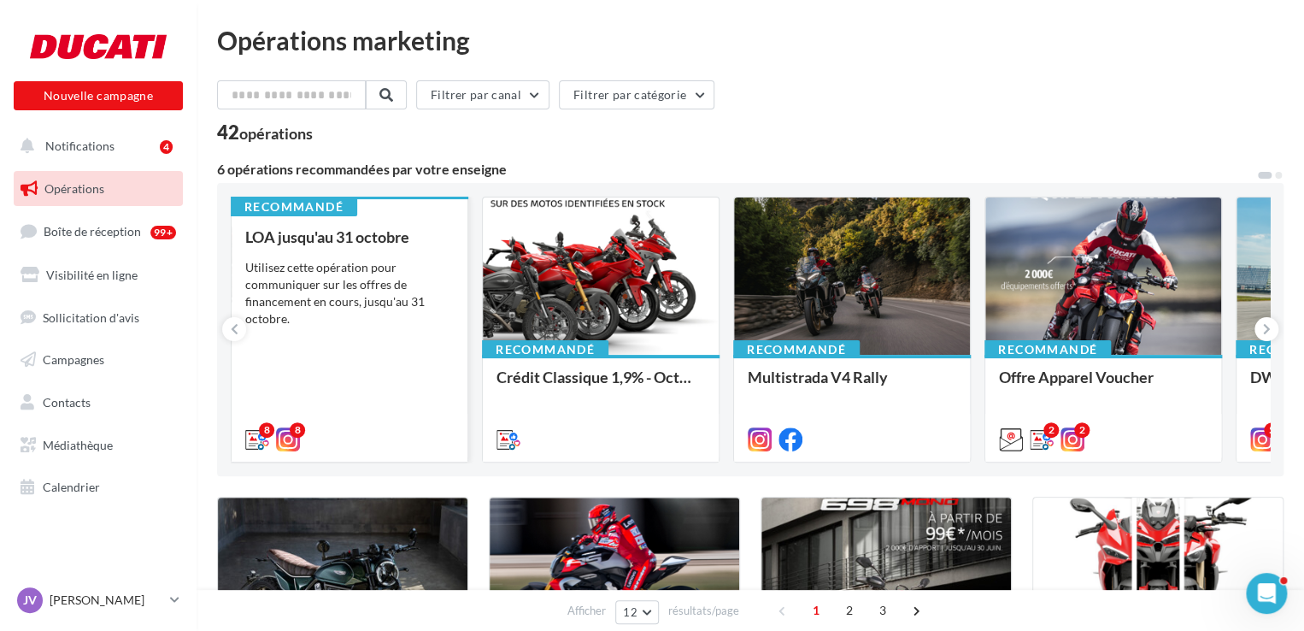
click at [414, 276] on div "Utilisez cette opération pour communiquer sur les offres de financement en cour…" at bounding box center [349, 293] width 209 height 68
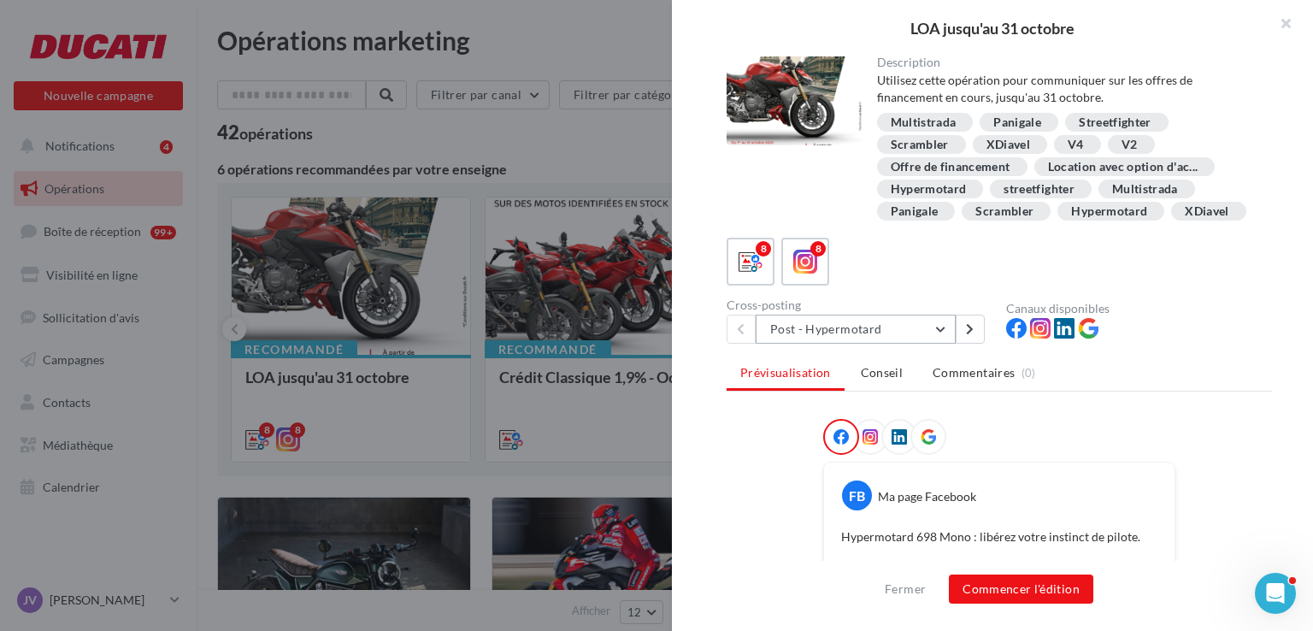
click at [823, 338] on button "Post - Hypermotard" at bounding box center [856, 329] width 200 height 29
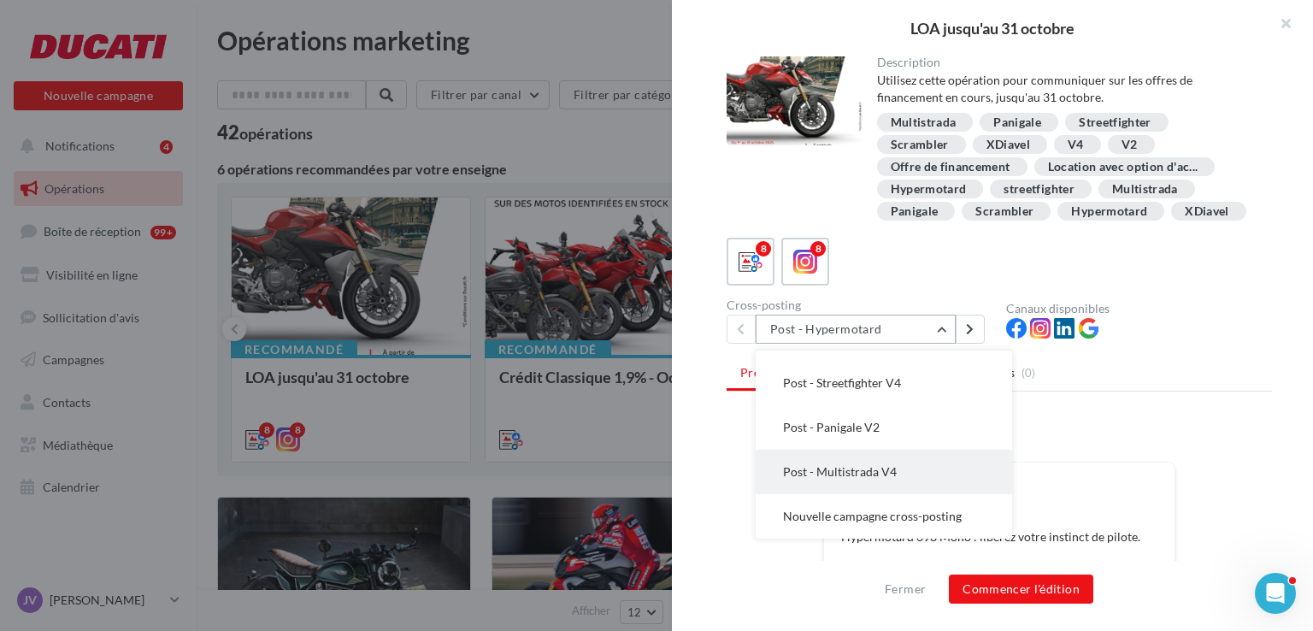
scroll to position [171, 0]
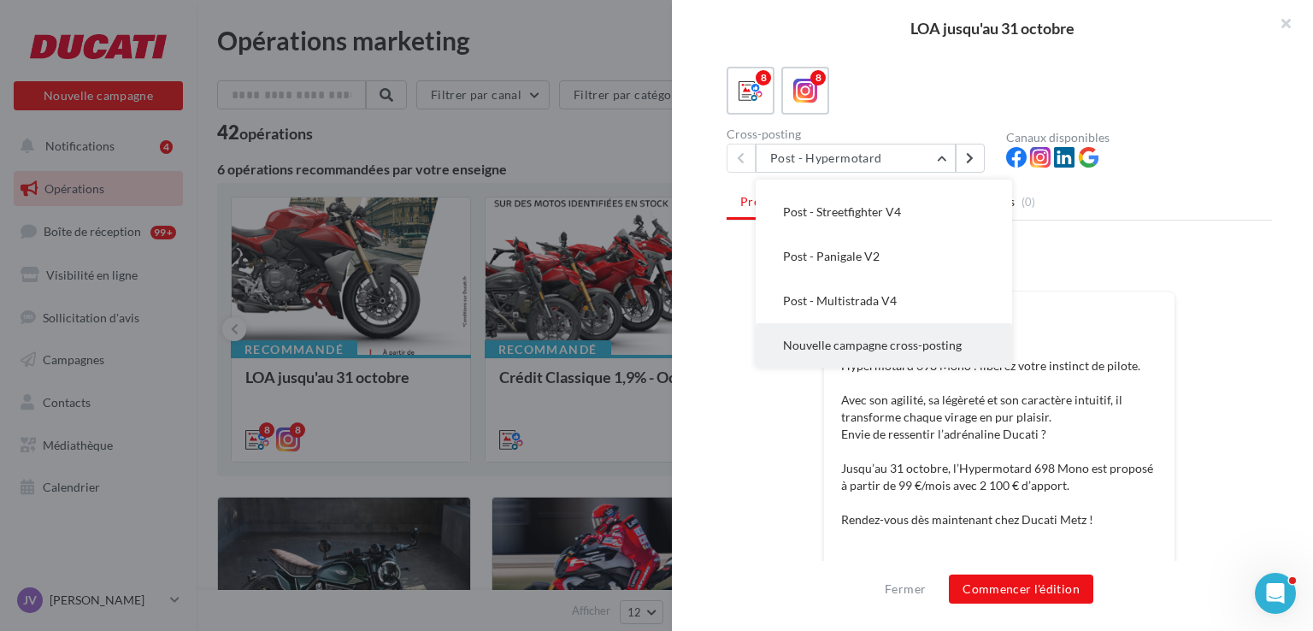
click at [844, 352] on span "Nouvelle campagne cross-posting" at bounding box center [872, 345] width 179 height 15
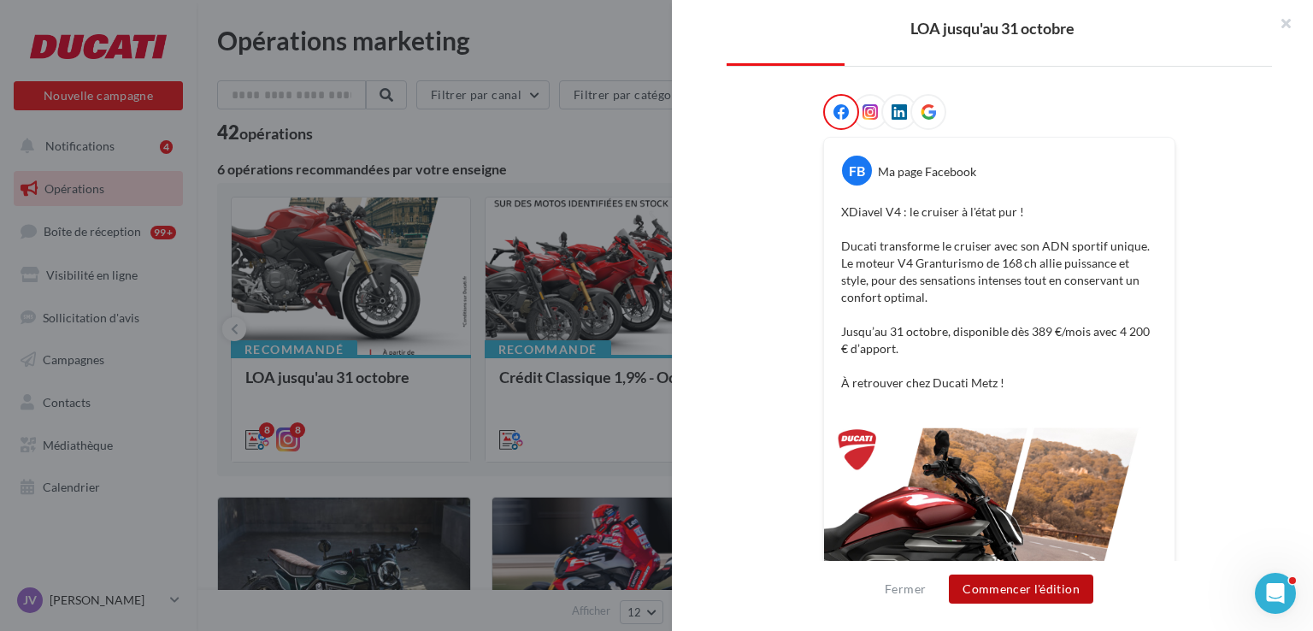
scroll to position [342, 0]
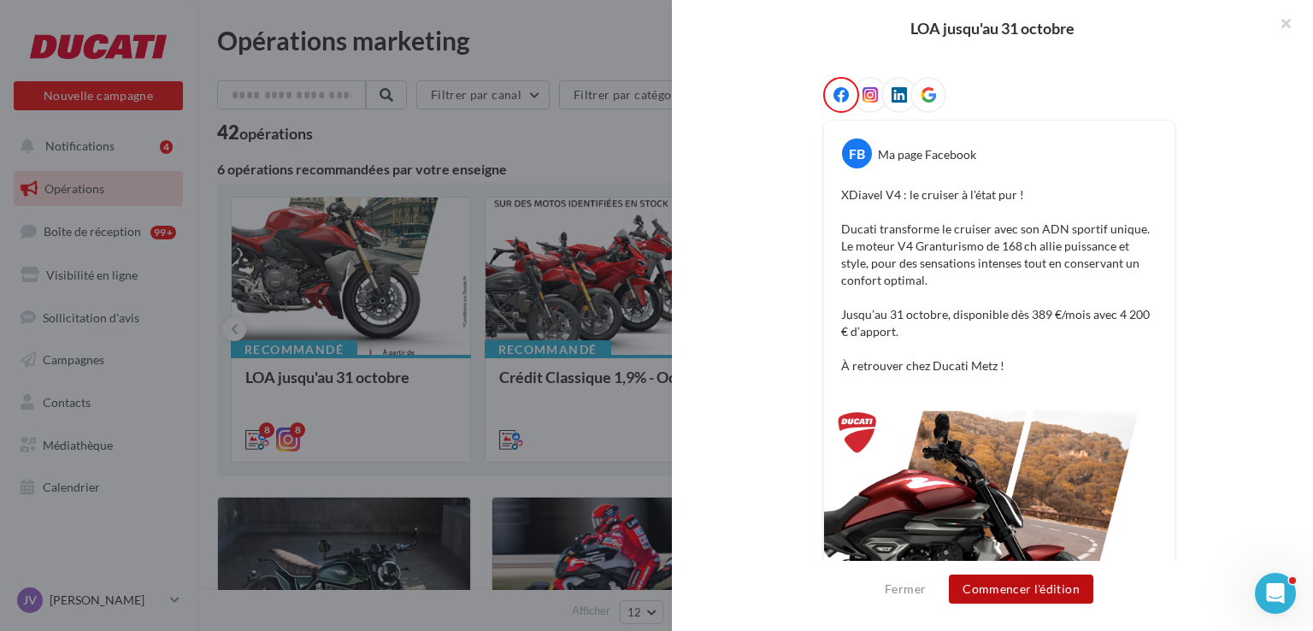
click at [991, 591] on button "Commencer l'édition" at bounding box center [1021, 588] width 144 height 29
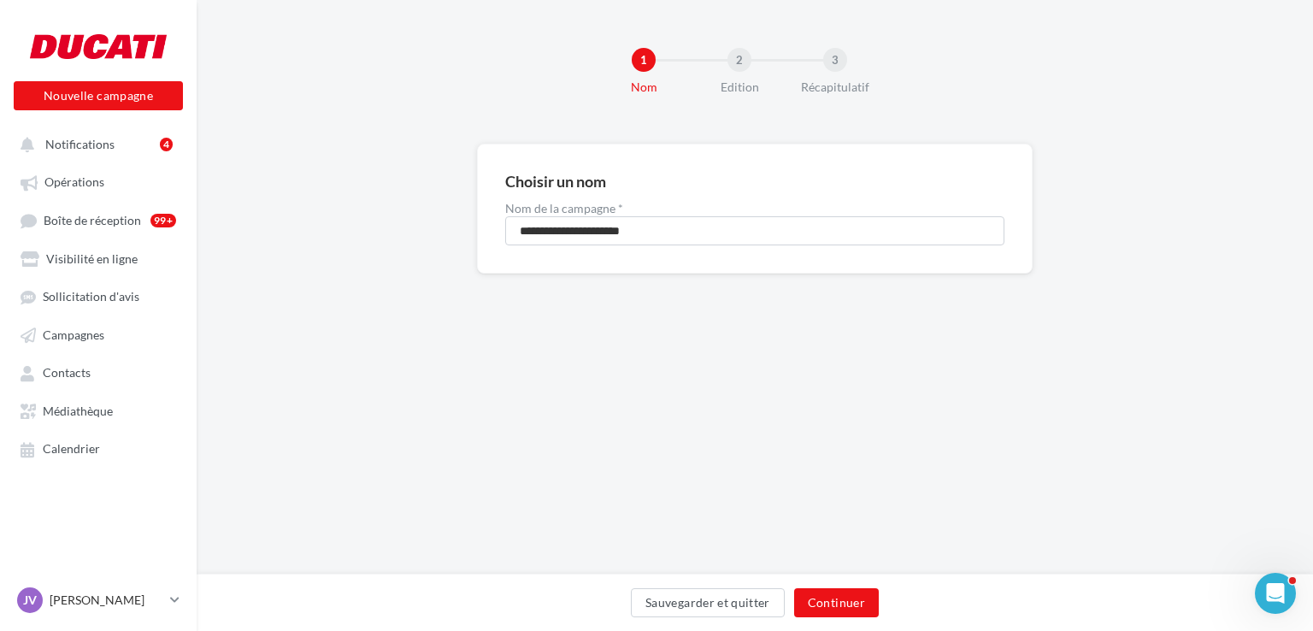
click at [737, 59] on div "2" at bounding box center [739, 60] width 24 height 24
click at [834, 613] on button "Continuer" at bounding box center [836, 602] width 85 height 29
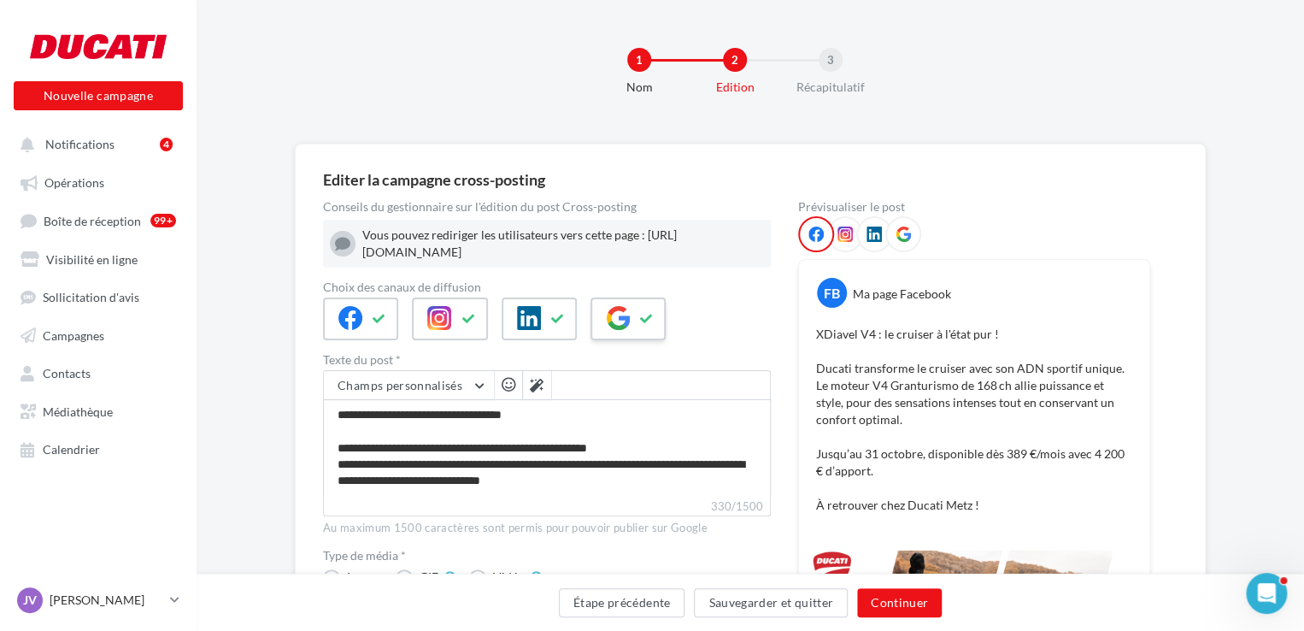
click at [632, 316] on div at bounding box center [628, 318] width 75 height 43
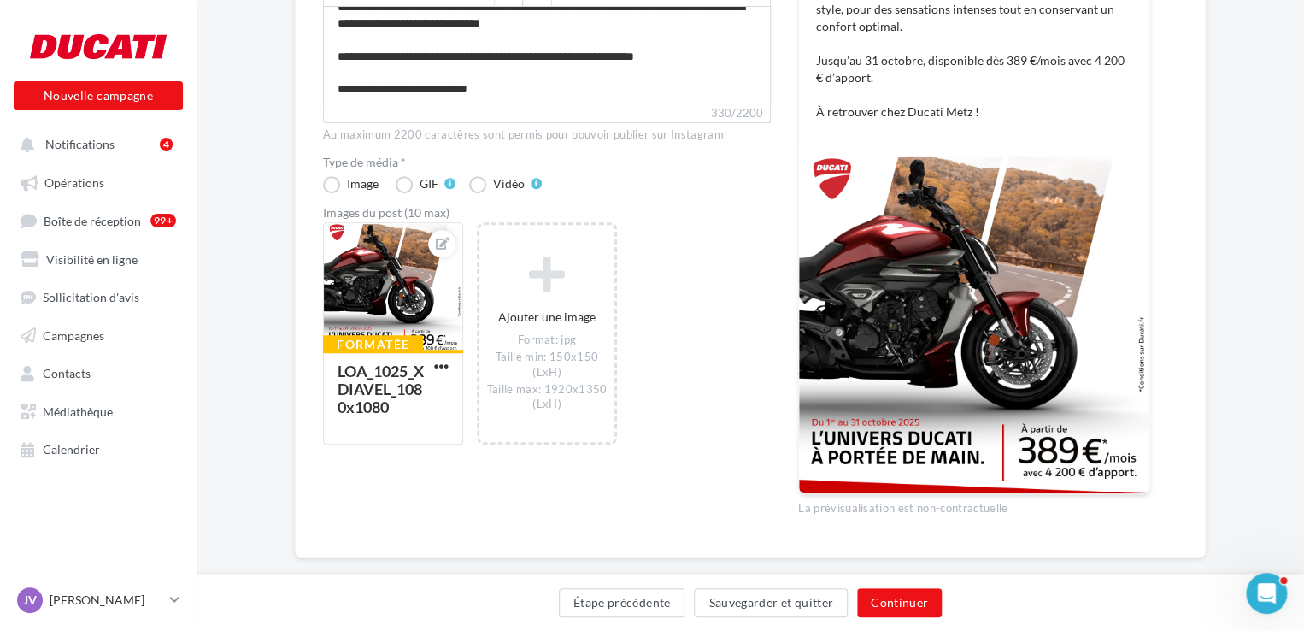
scroll to position [421, 0]
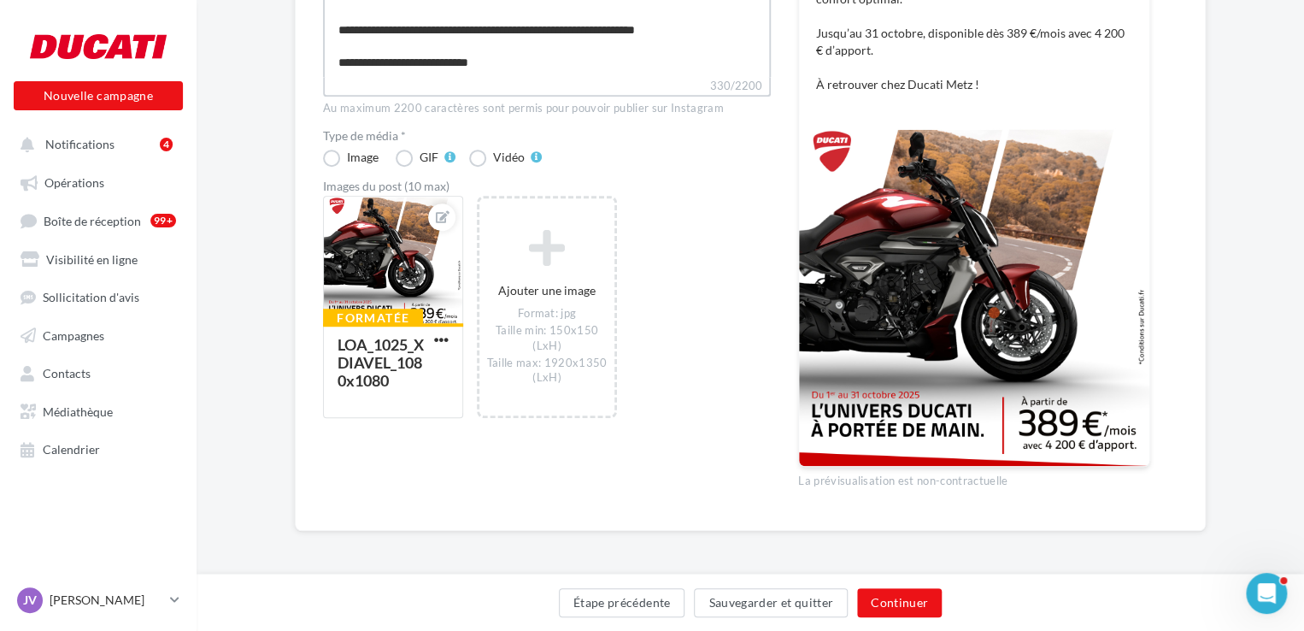
click at [556, 62] on textarea "**********" at bounding box center [547, 28] width 448 height 98
type textarea "**********"
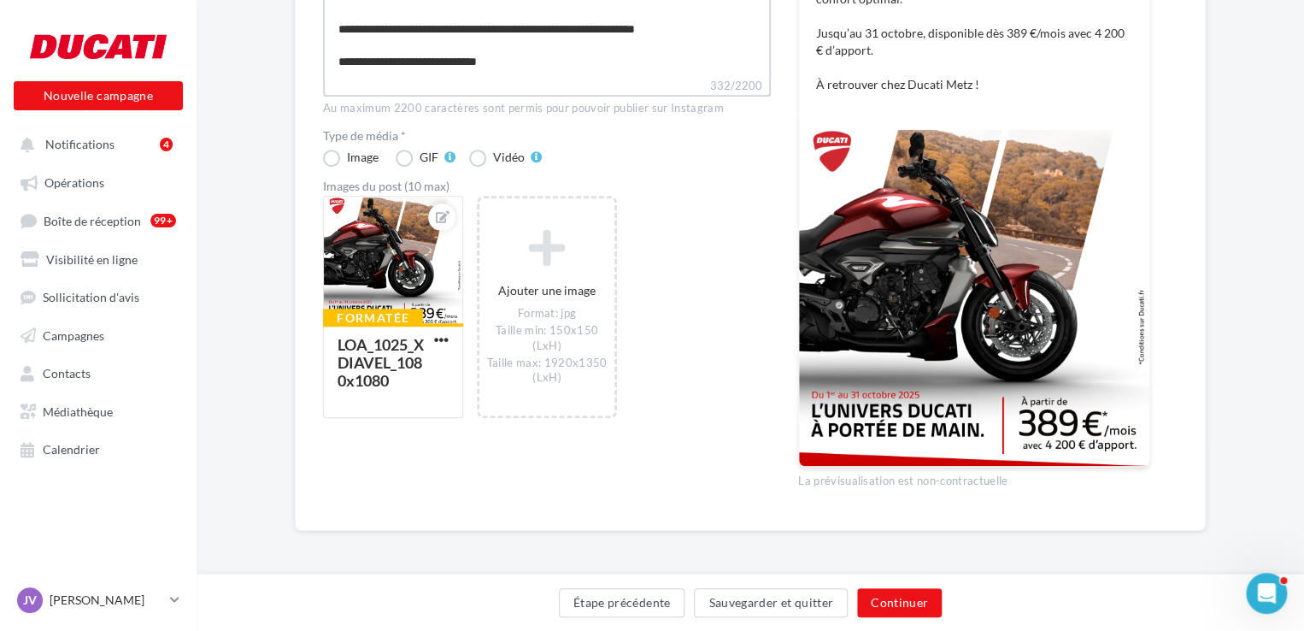
paste textarea "**********"
type textarea "**********"
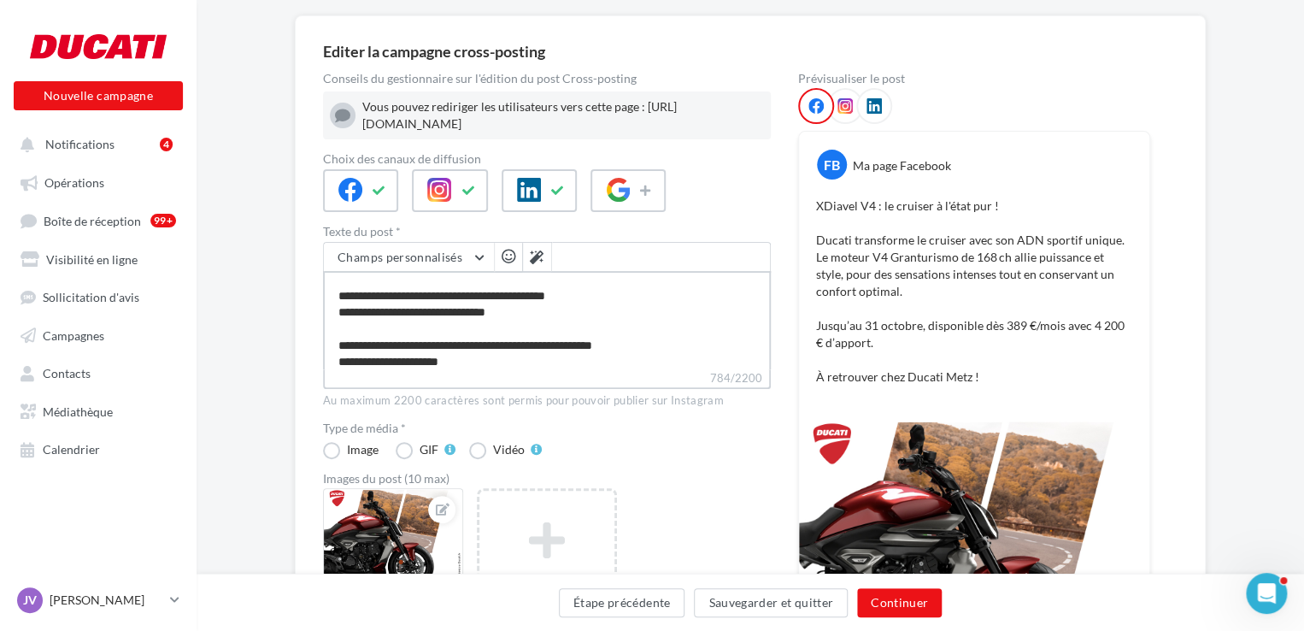
scroll to position [79, 0]
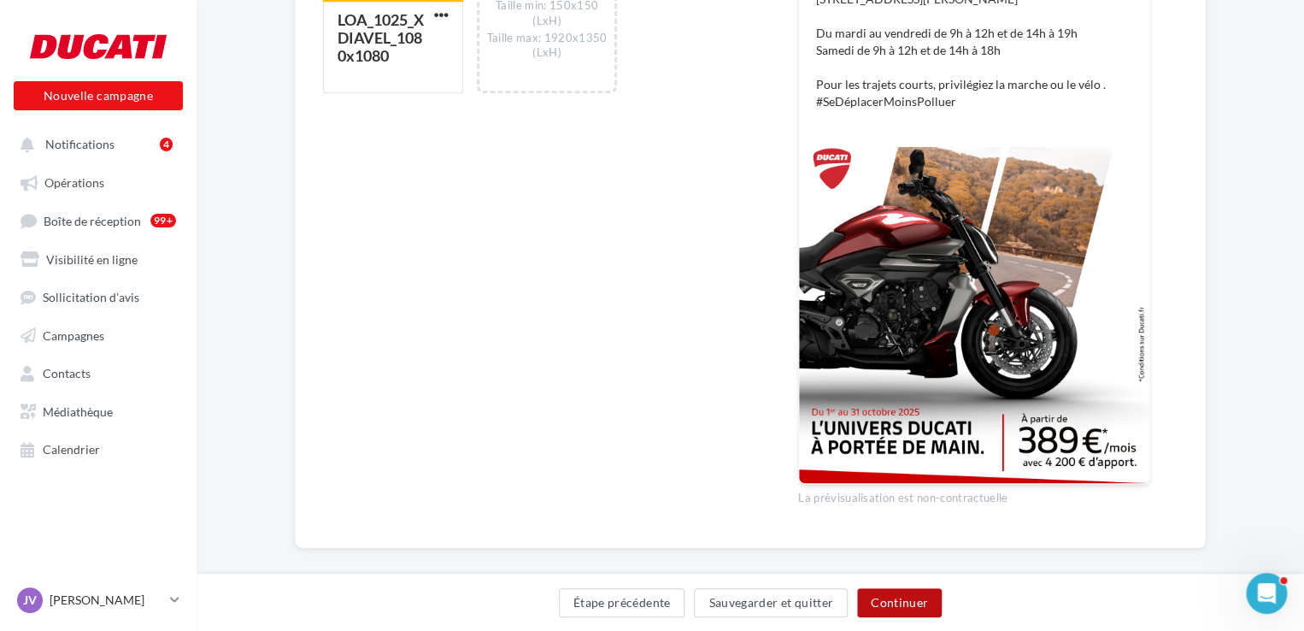
type textarea "**********"
click at [875, 599] on button "Continuer" at bounding box center [899, 602] width 85 height 29
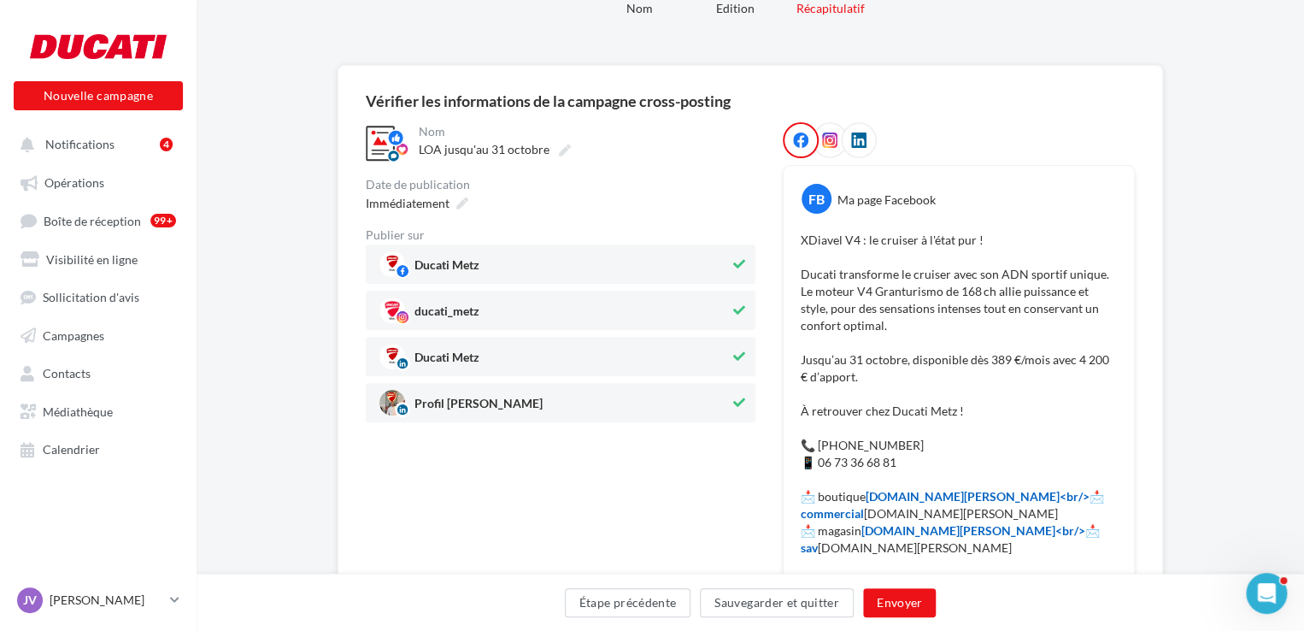
click at [732, 477] on div "**********" at bounding box center [561, 639] width 390 height 1035
click at [710, 398] on span "Profil Jimmy Viklovszki" at bounding box center [554, 403] width 350 height 26
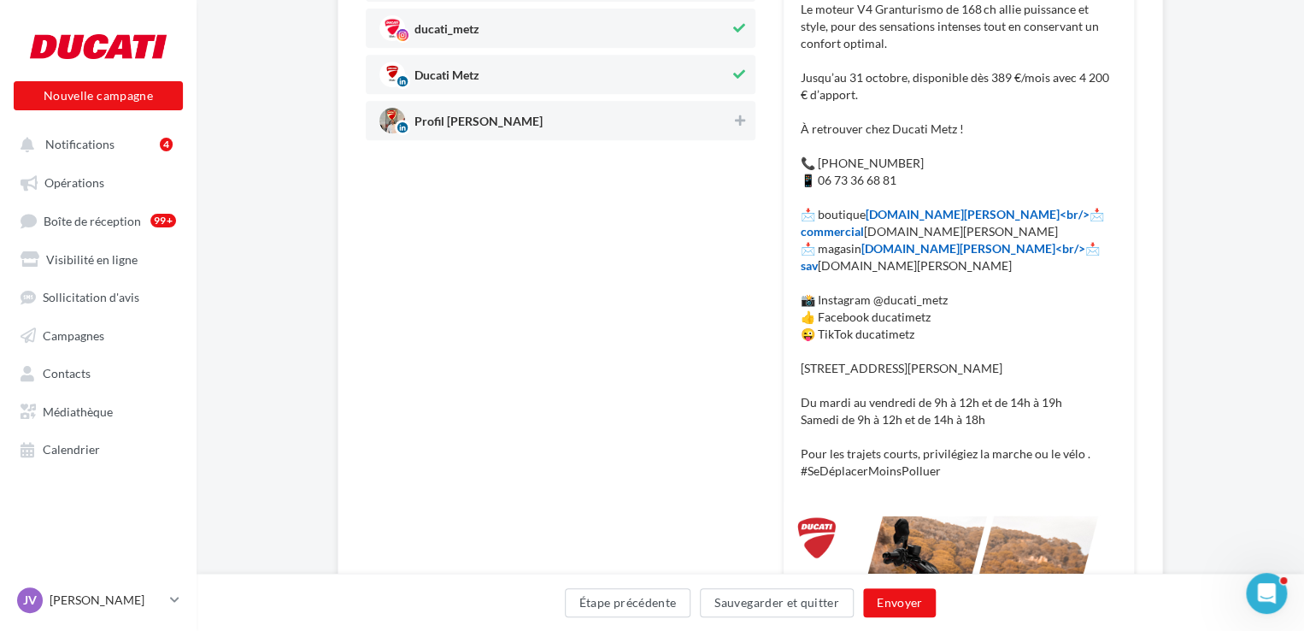
scroll to position [506, 0]
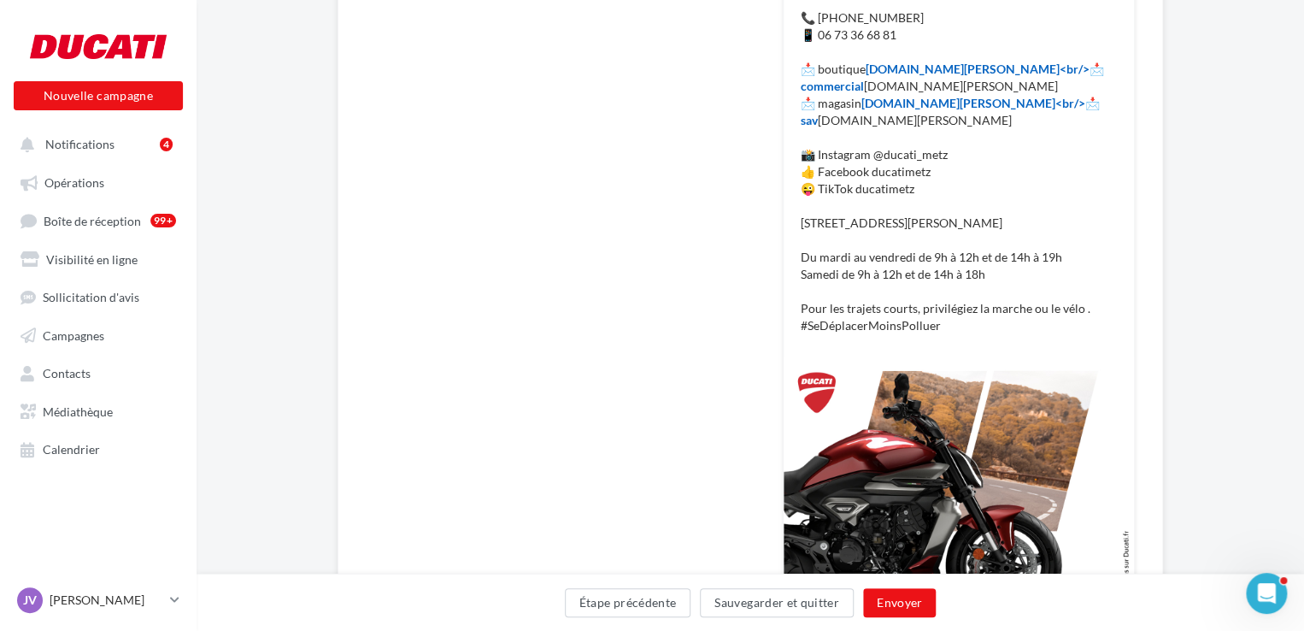
click at [935, 608] on div "Étape précédente Sauvegarder et quitter Envoyer" at bounding box center [750, 606] width 1080 height 36
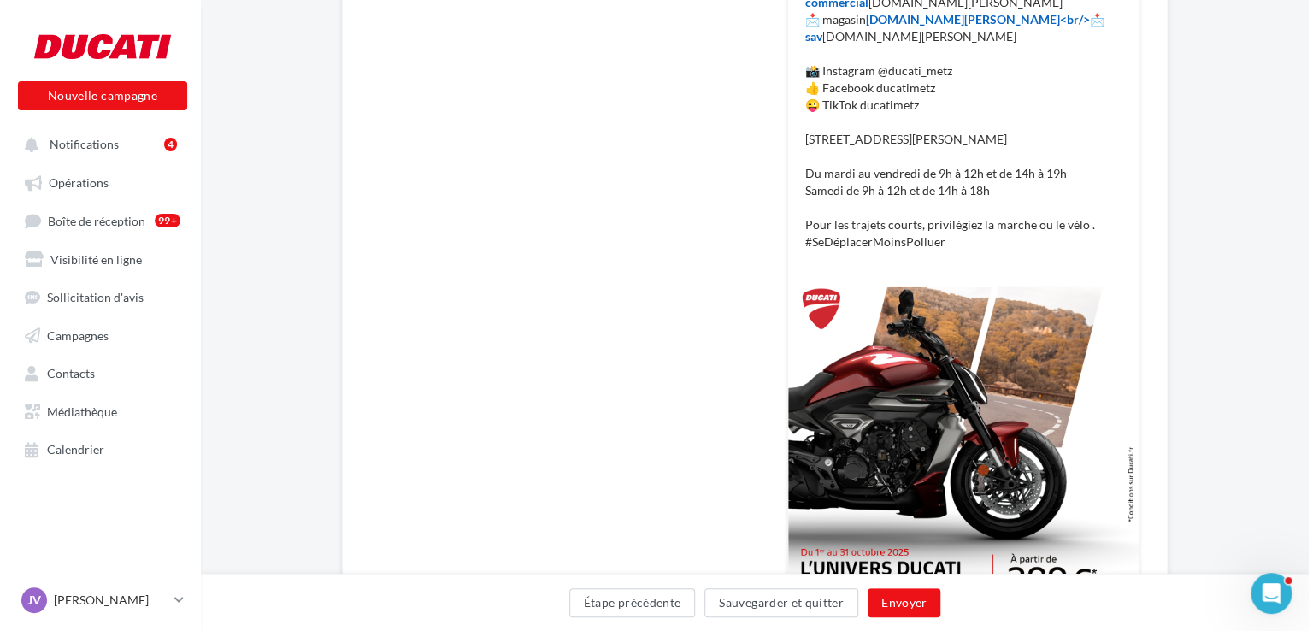
scroll to position [591, 0]
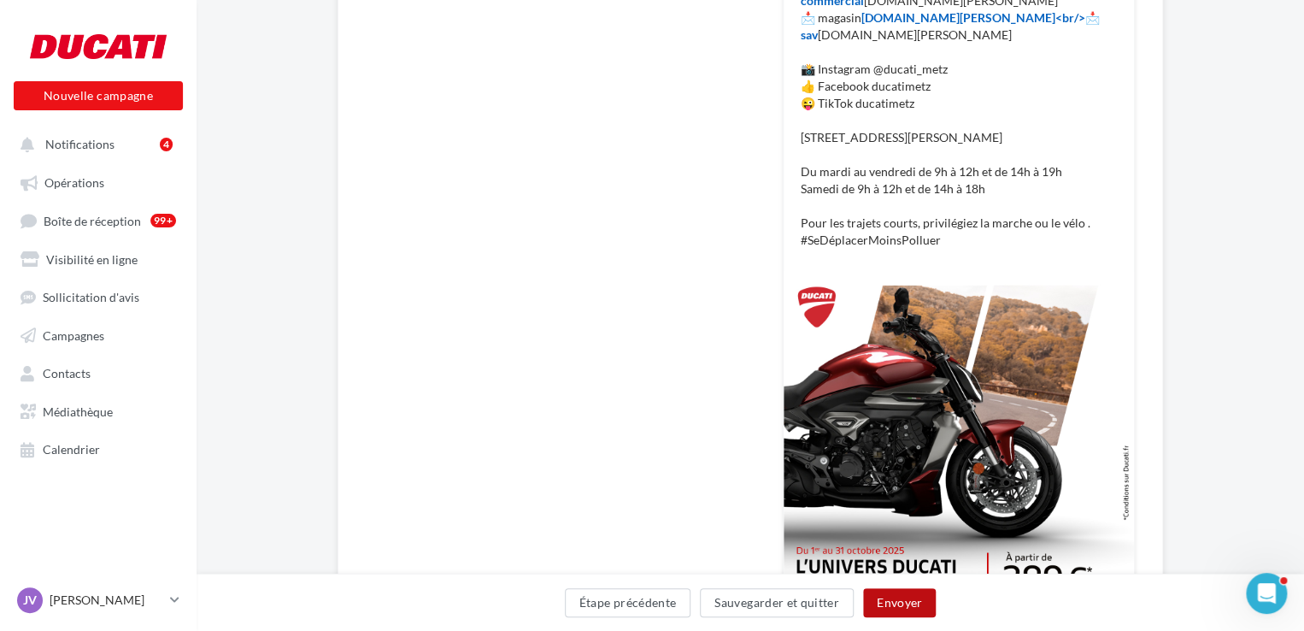
click at [891, 596] on button "Envoyer" at bounding box center [899, 602] width 73 height 29
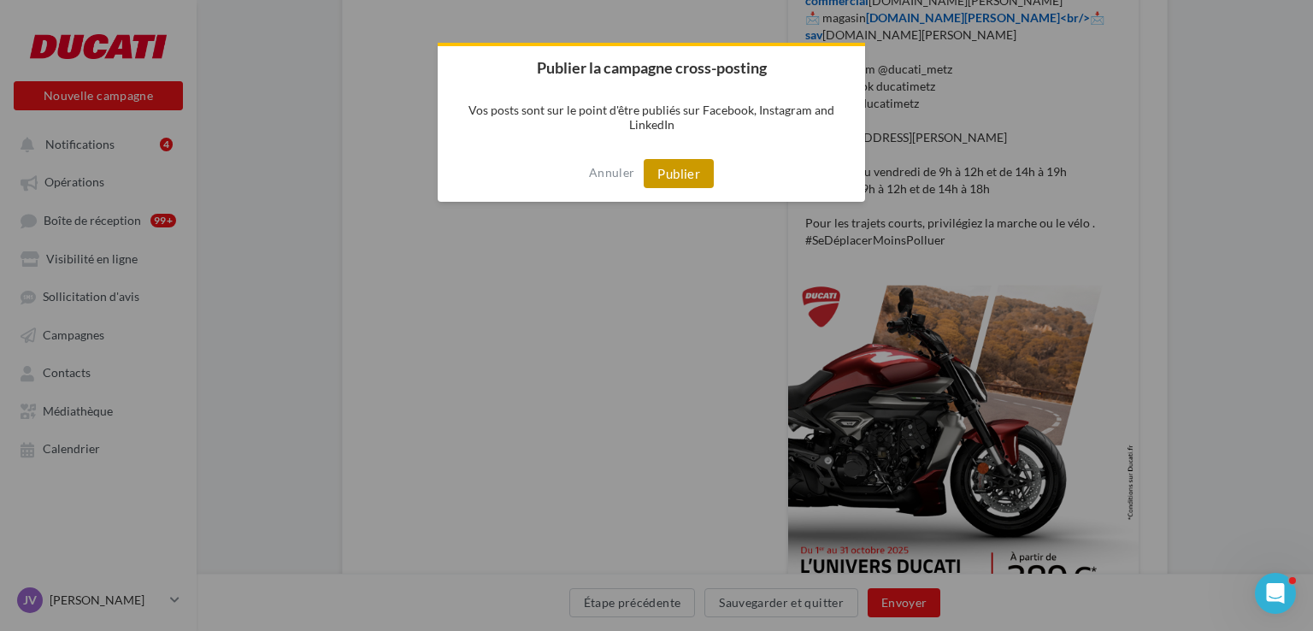
click at [676, 177] on button "Publier" at bounding box center [679, 173] width 70 height 29
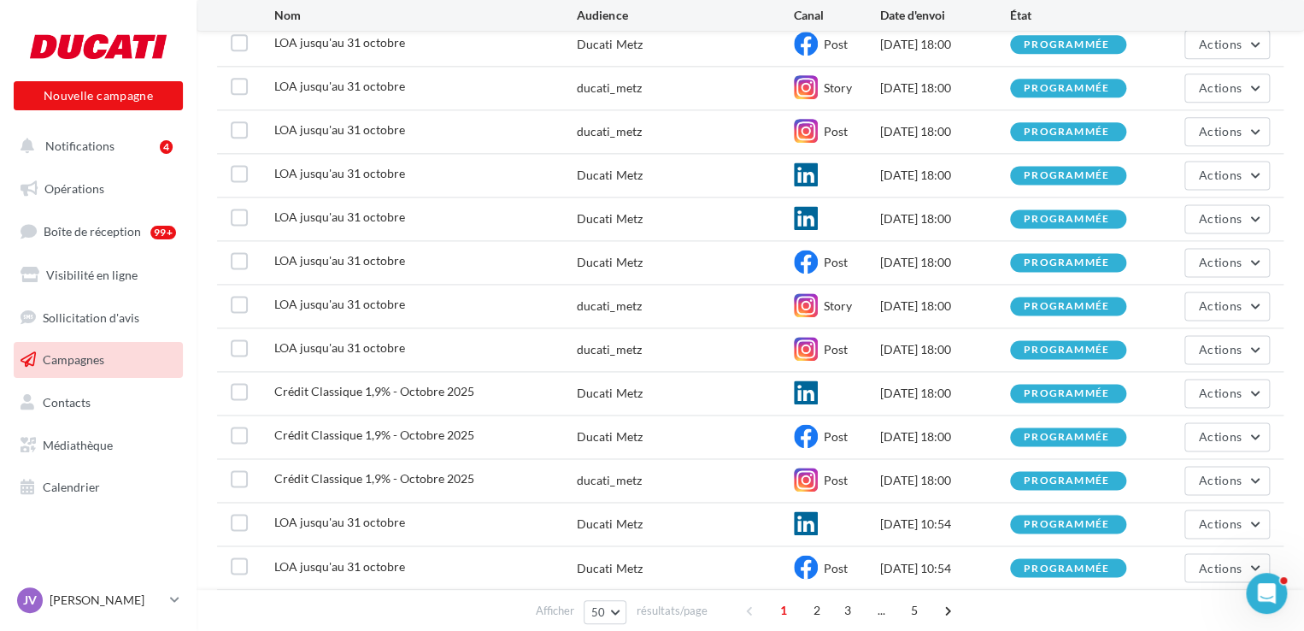
scroll to position [1197, 0]
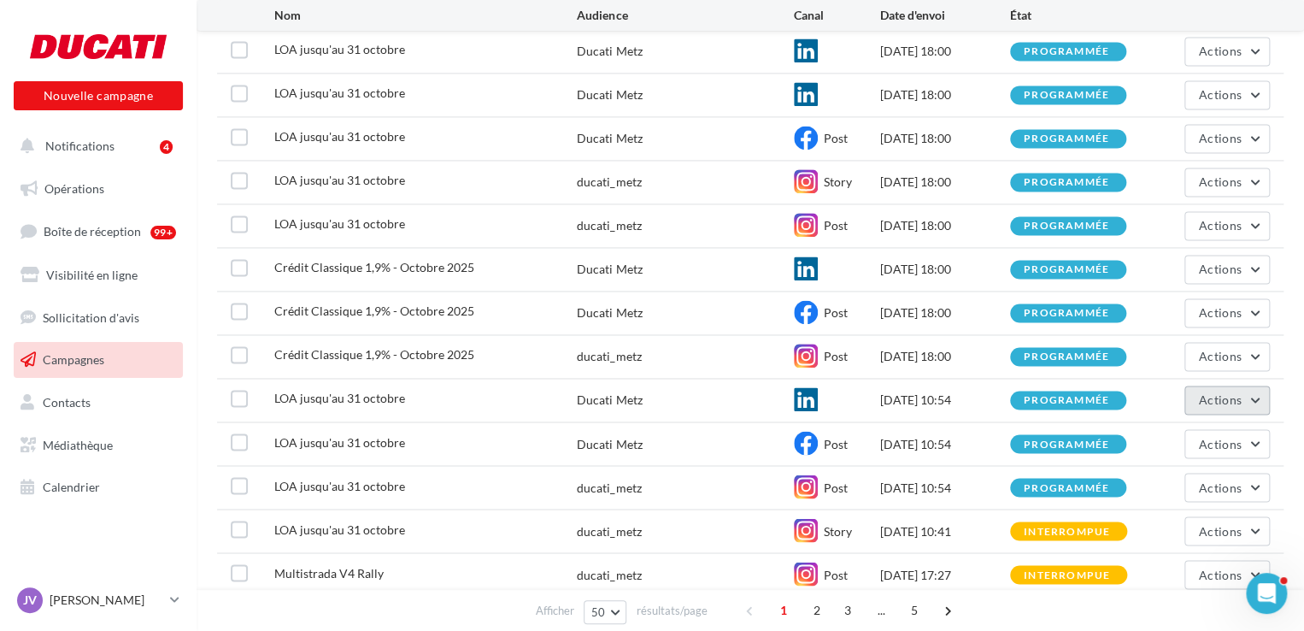
click at [1244, 397] on button "Actions" at bounding box center [1227, 399] width 85 height 29
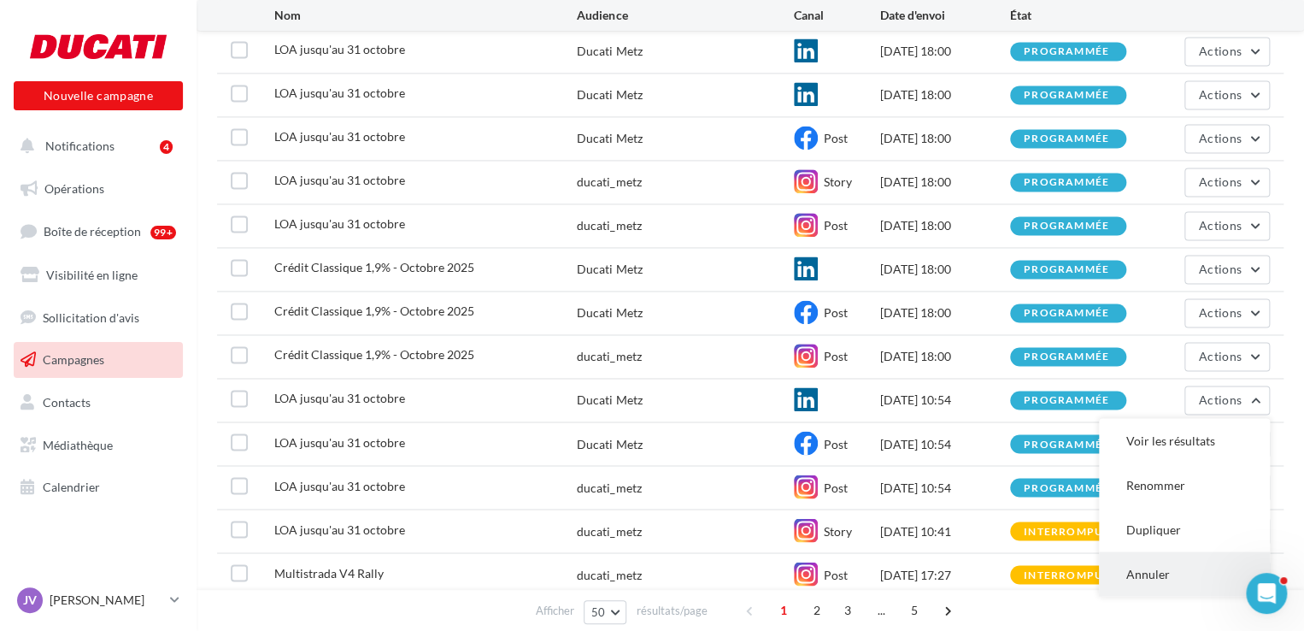
click at [1150, 558] on button "Annuler" at bounding box center [1184, 573] width 171 height 44
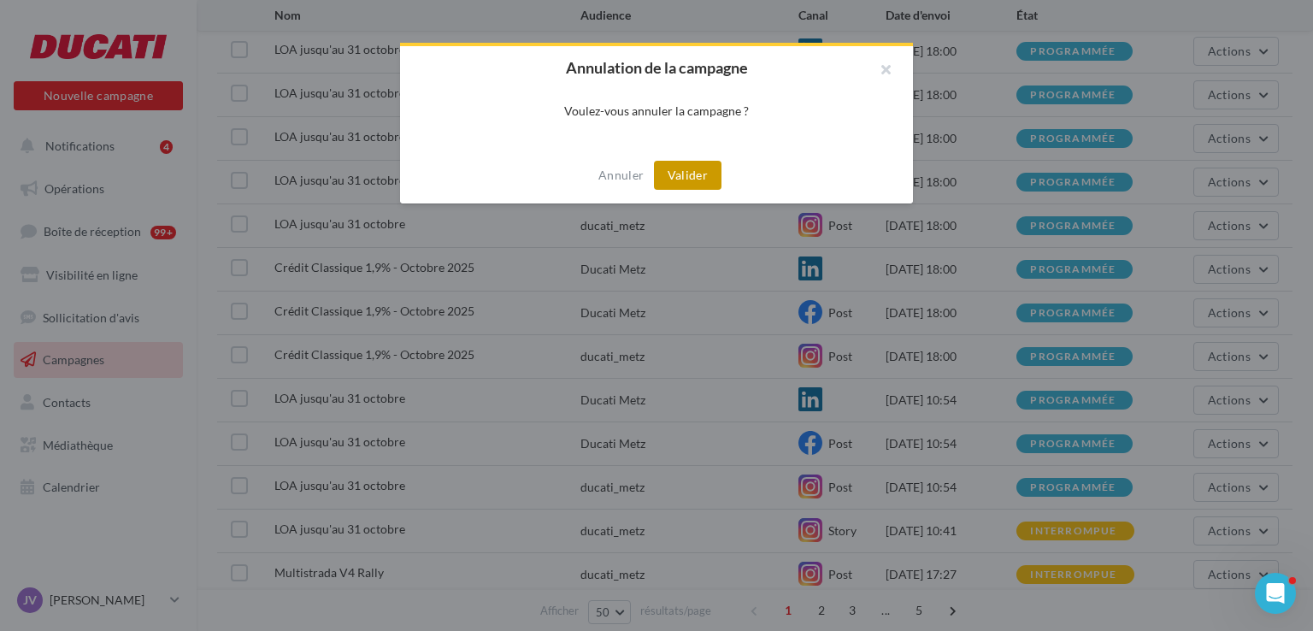
click at [675, 171] on button "Valider" at bounding box center [688, 175] width 68 height 29
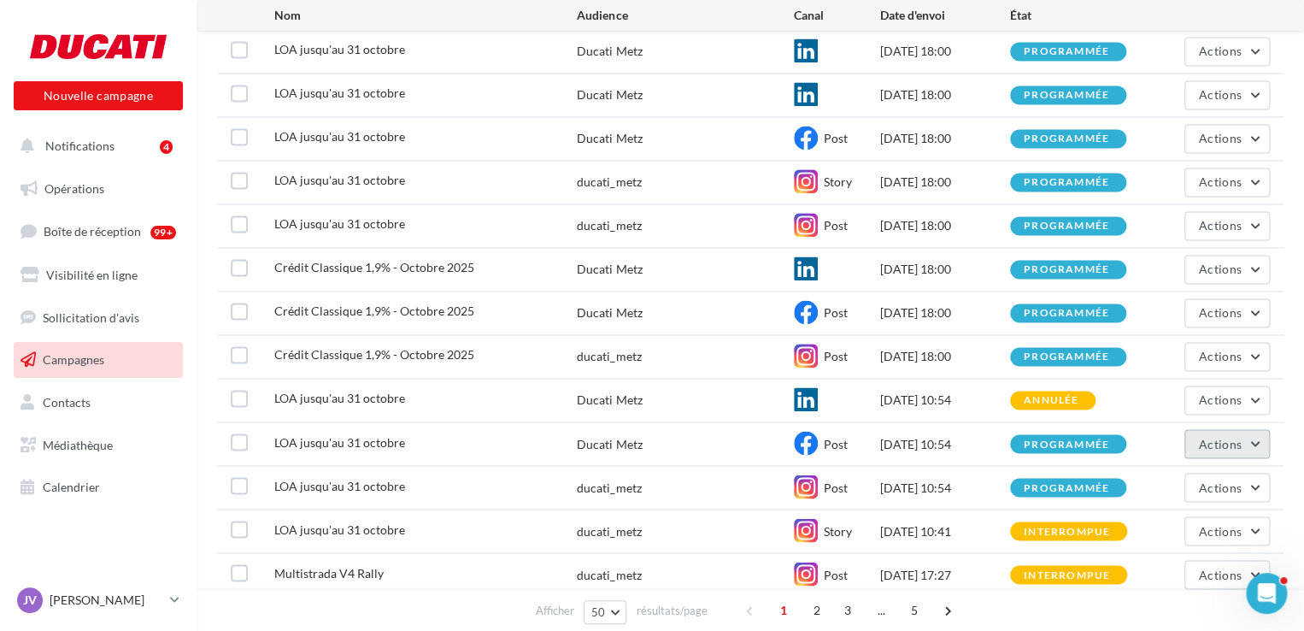
click at [1218, 440] on span "Actions" at bounding box center [1220, 443] width 43 height 15
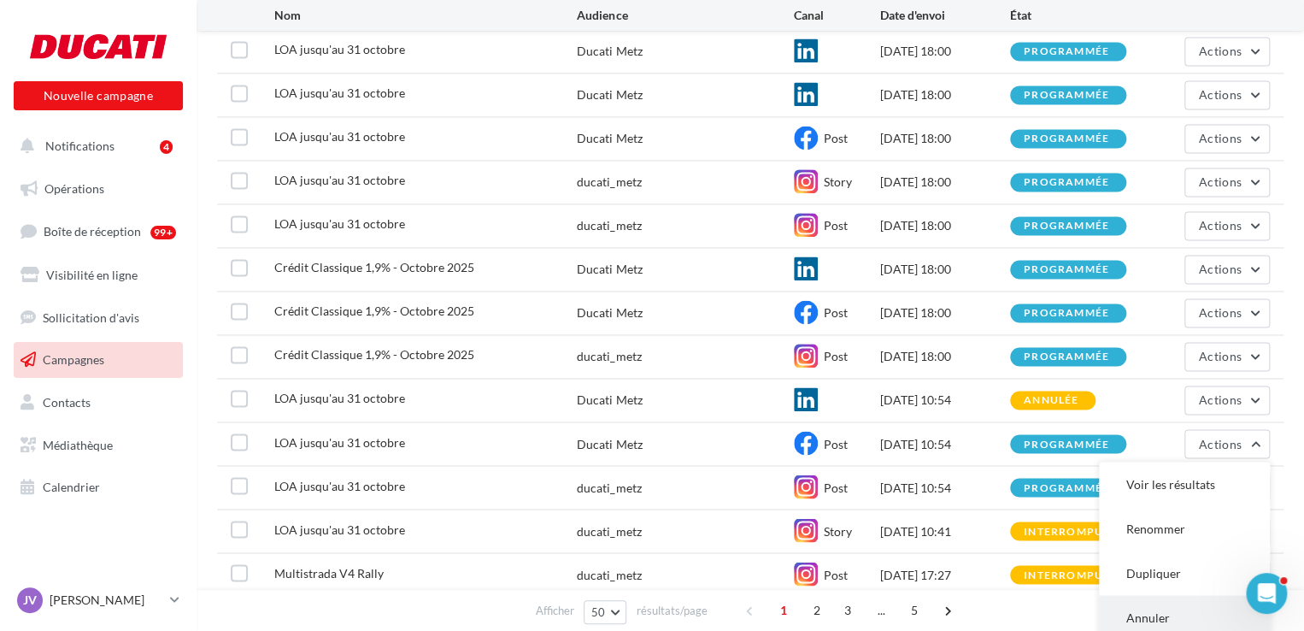
click at [1147, 610] on button "Annuler" at bounding box center [1184, 617] width 171 height 44
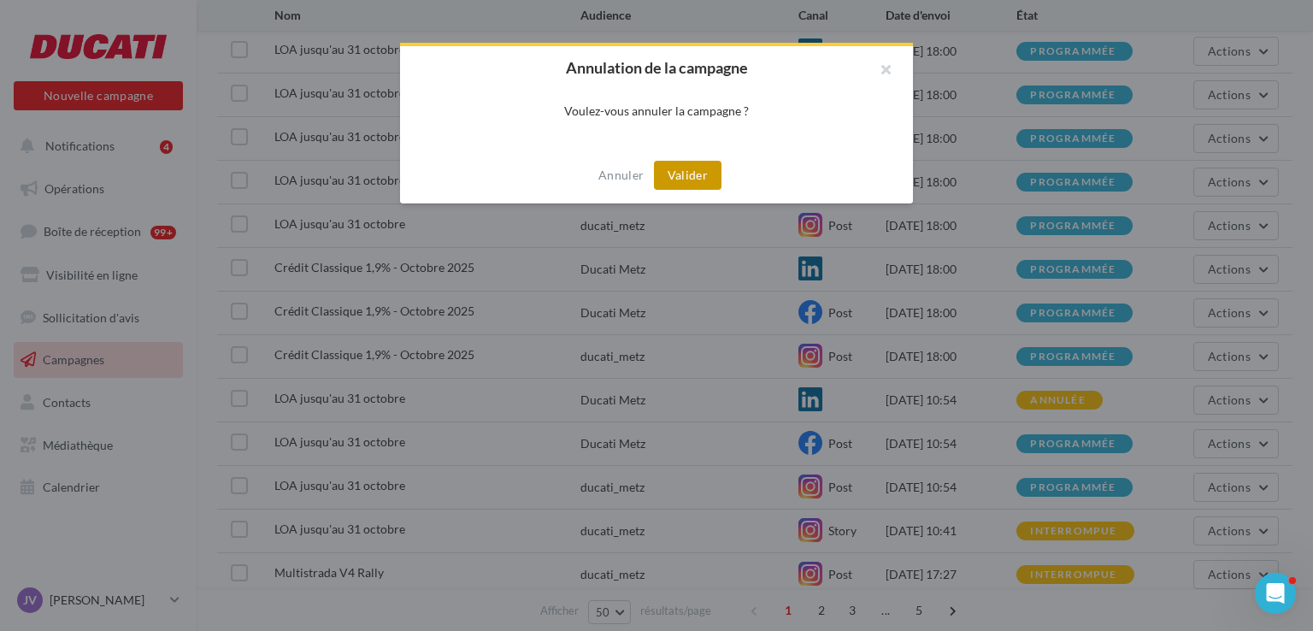
click at [678, 181] on button "Valider" at bounding box center [688, 175] width 68 height 29
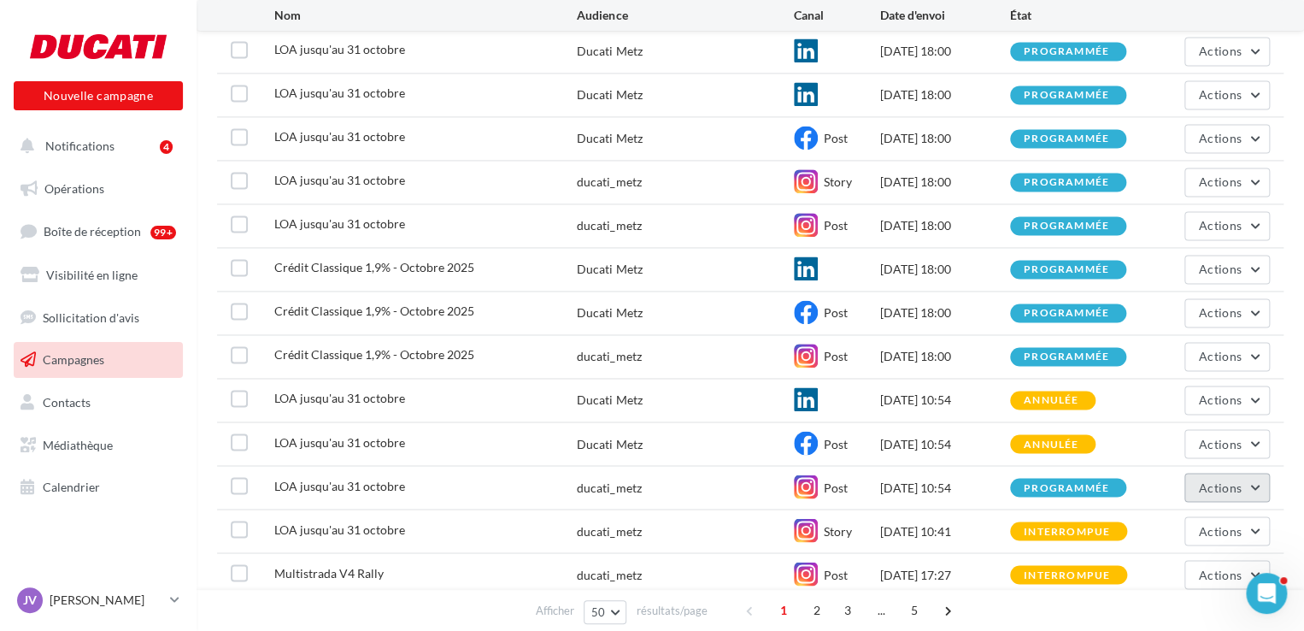
click at [1223, 479] on span "Actions" at bounding box center [1220, 486] width 43 height 15
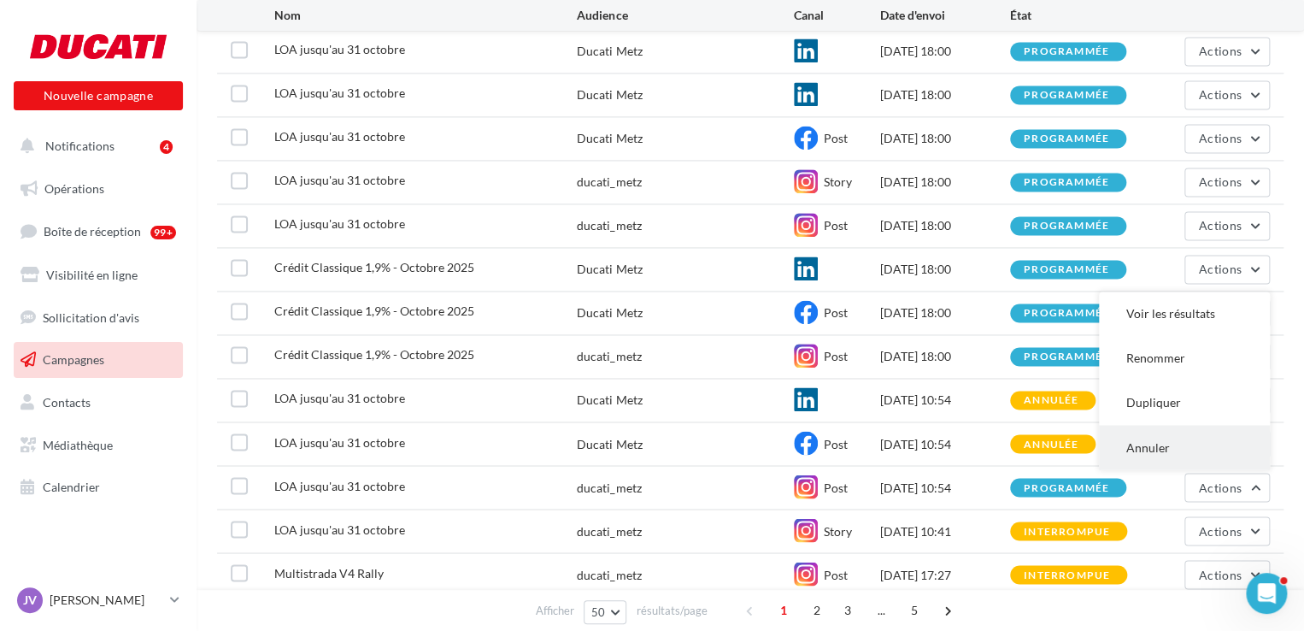
click at [1137, 440] on button "Annuler" at bounding box center [1184, 447] width 171 height 44
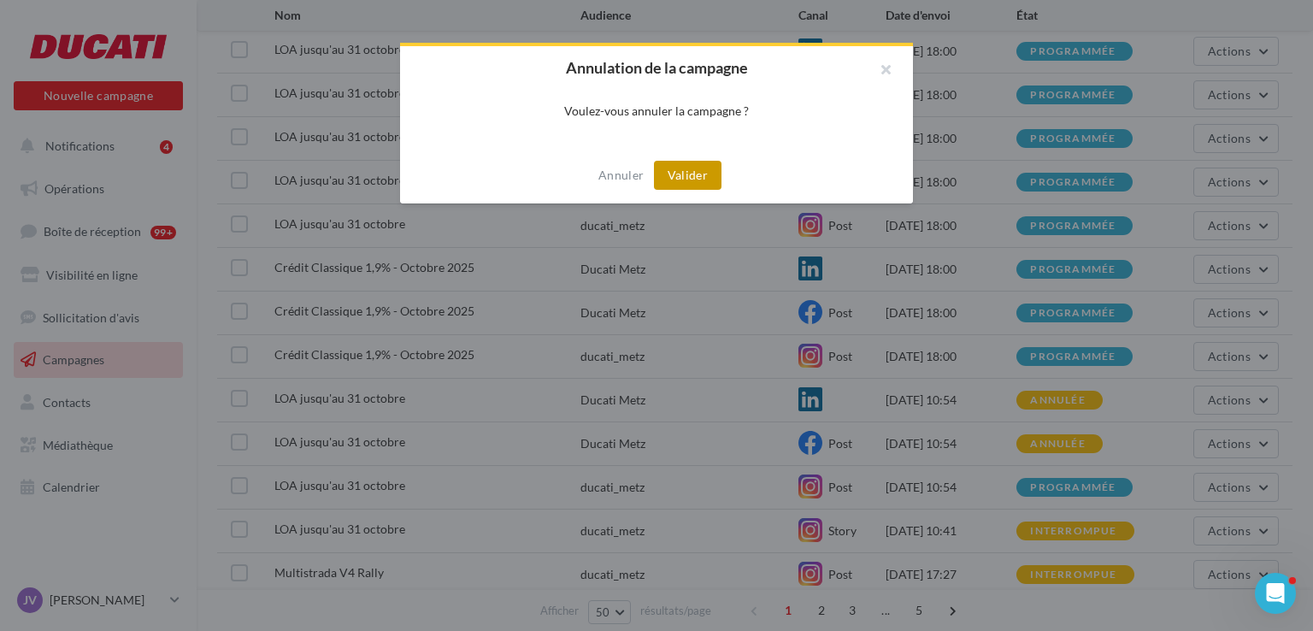
click at [668, 161] on div "Annuler Valider" at bounding box center [656, 175] width 513 height 56
click at [672, 174] on button "Valider" at bounding box center [688, 175] width 68 height 29
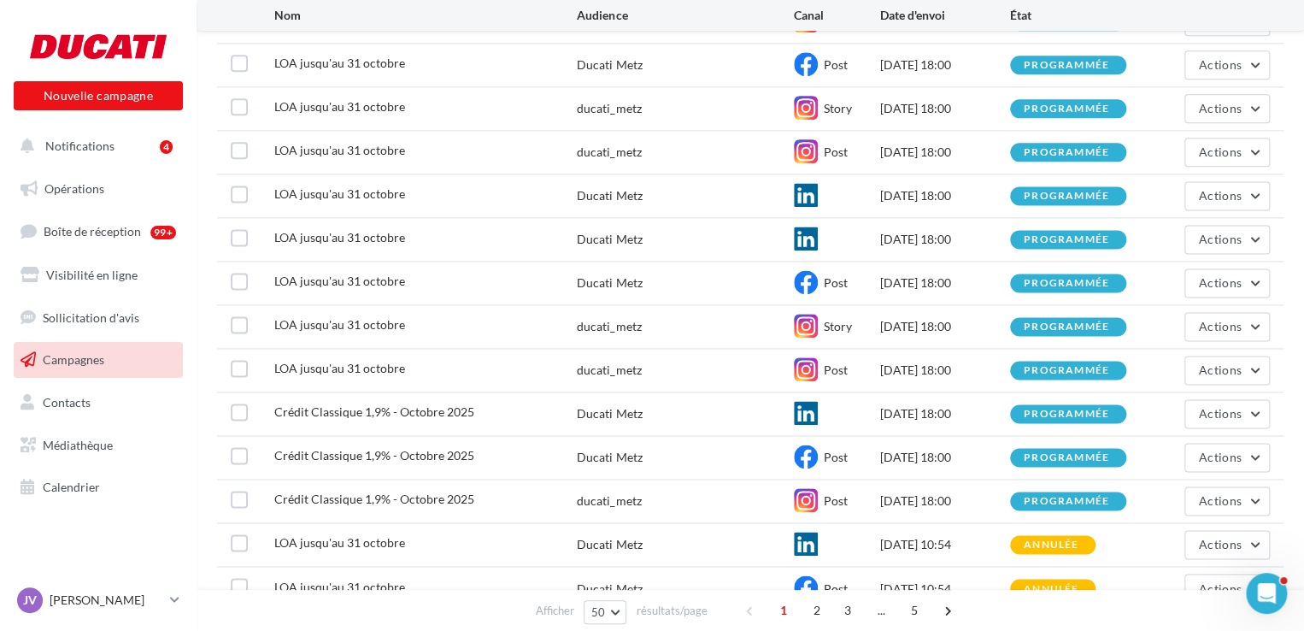
scroll to position [940, 0]
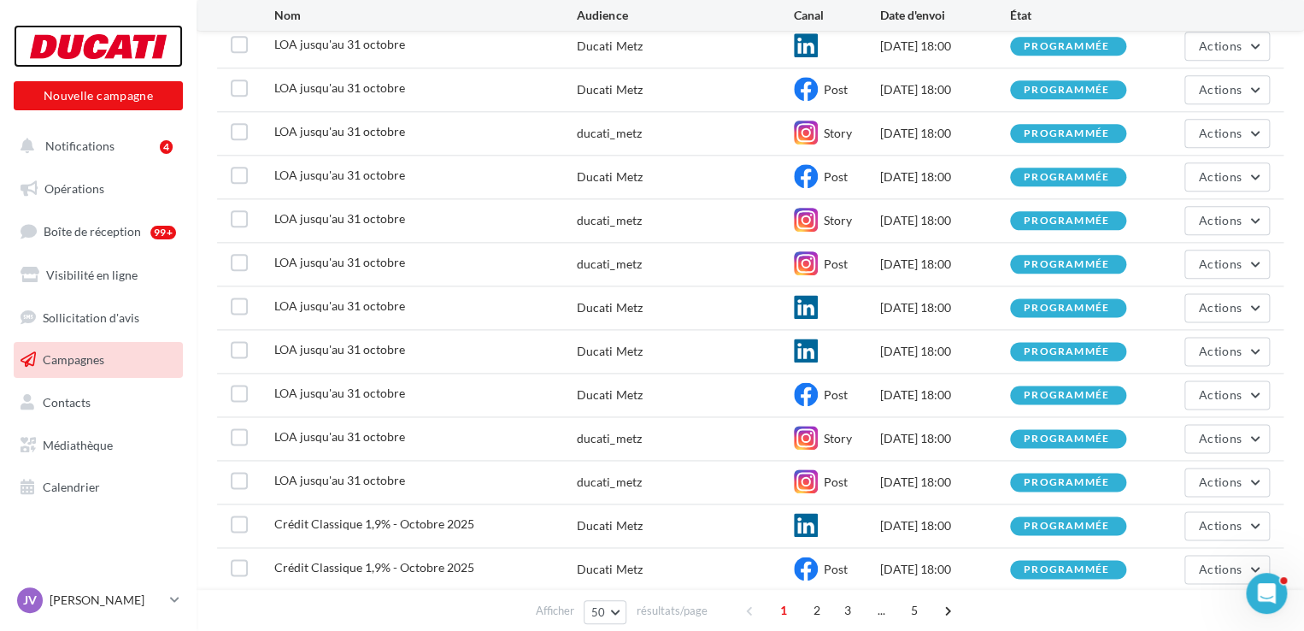
click at [93, 38] on div at bounding box center [98, 46] width 137 height 43
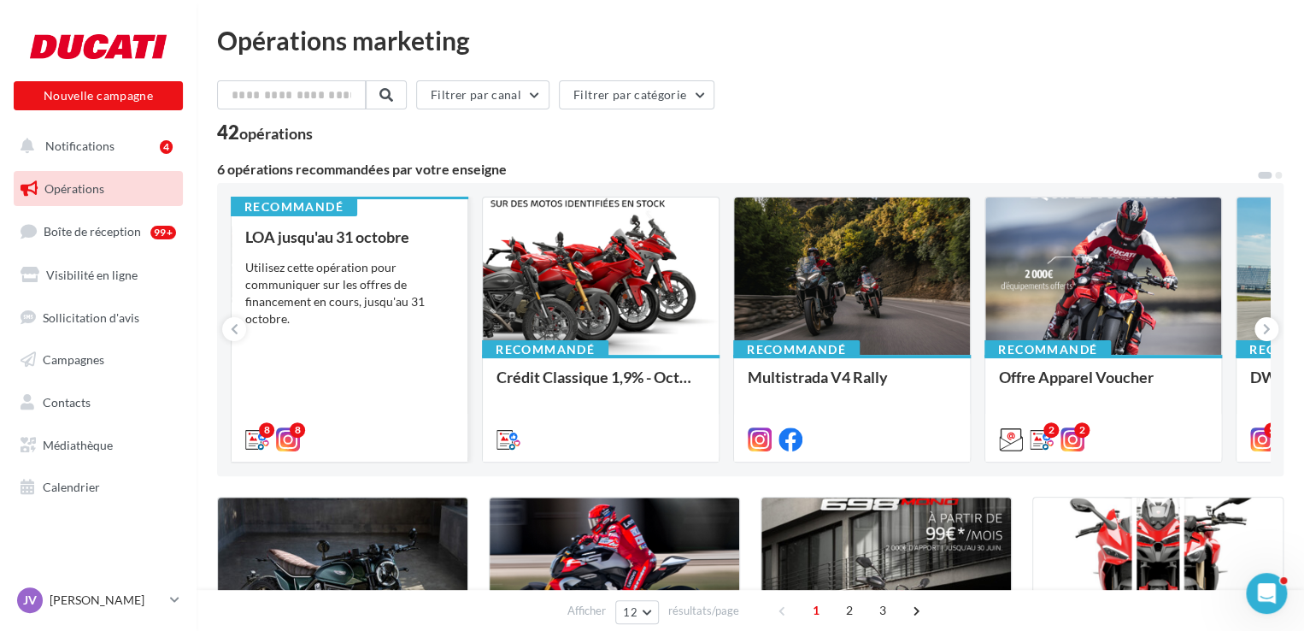
click at [324, 279] on div "Utilisez cette opération pour communiquer sur les offres de financement en cour…" at bounding box center [349, 293] width 209 height 68
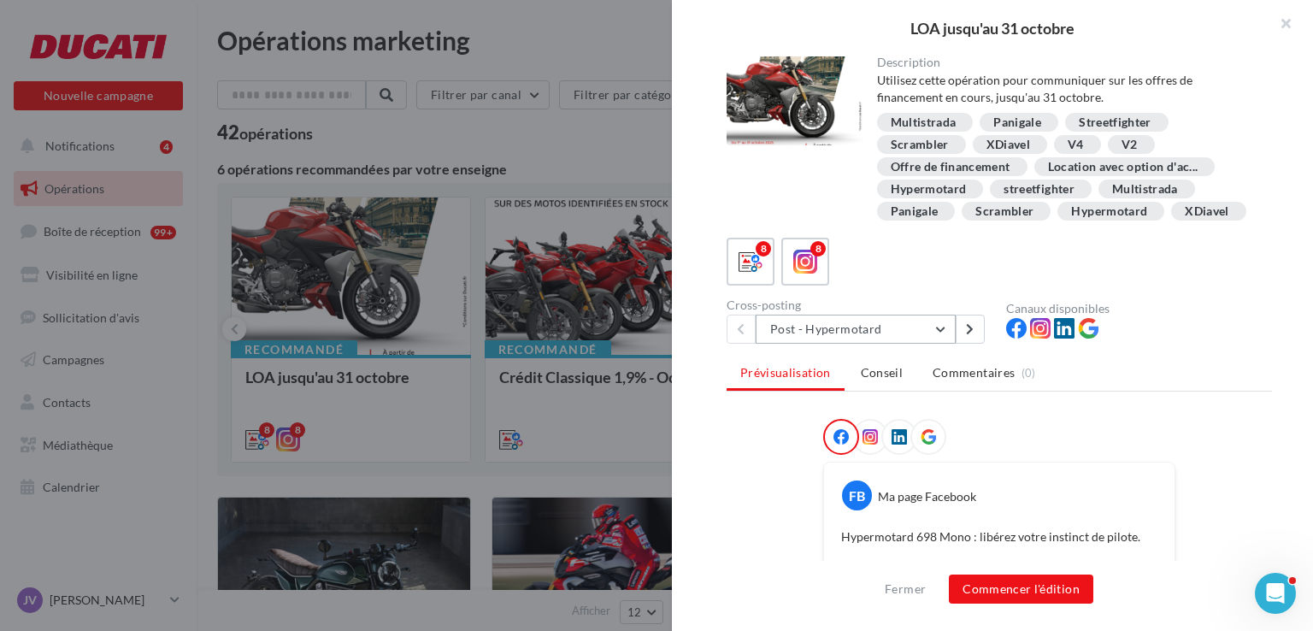
click at [811, 344] on button "Post - Hypermotard" at bounding box center [856, 329] width 200 height 29
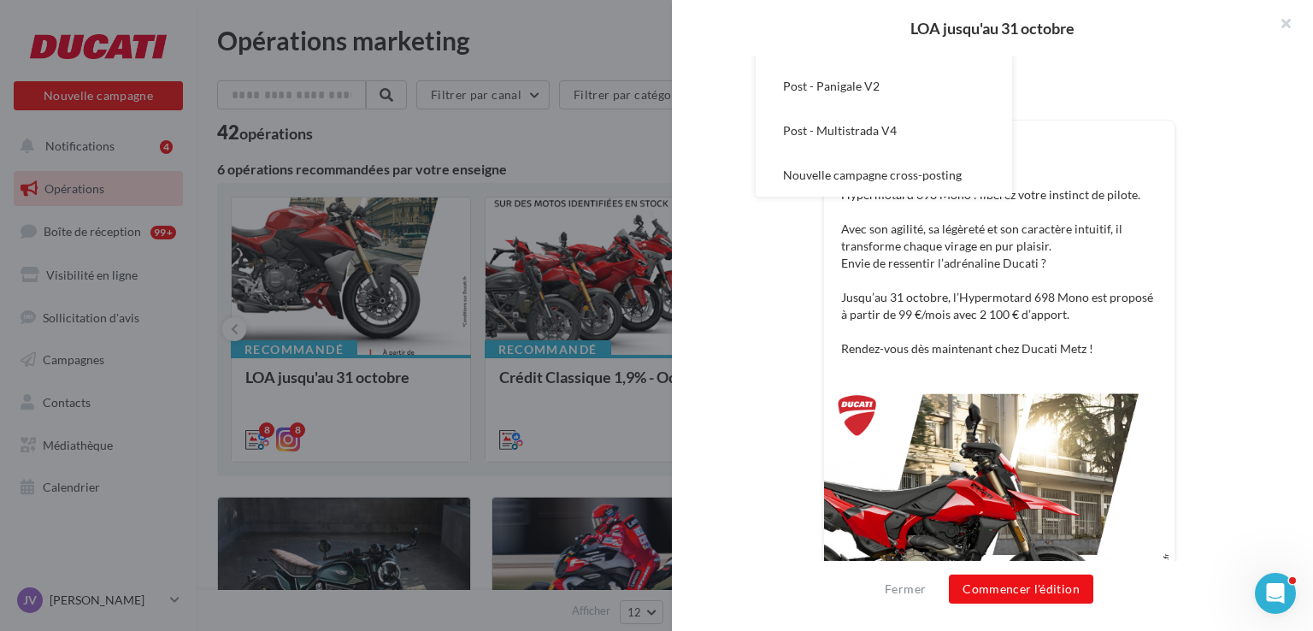
scroll to position [168, 0]
click at [820, 181] on span "Nouvelle campagne cross-posting" at bounding box center [872, 174] width 179 height 15
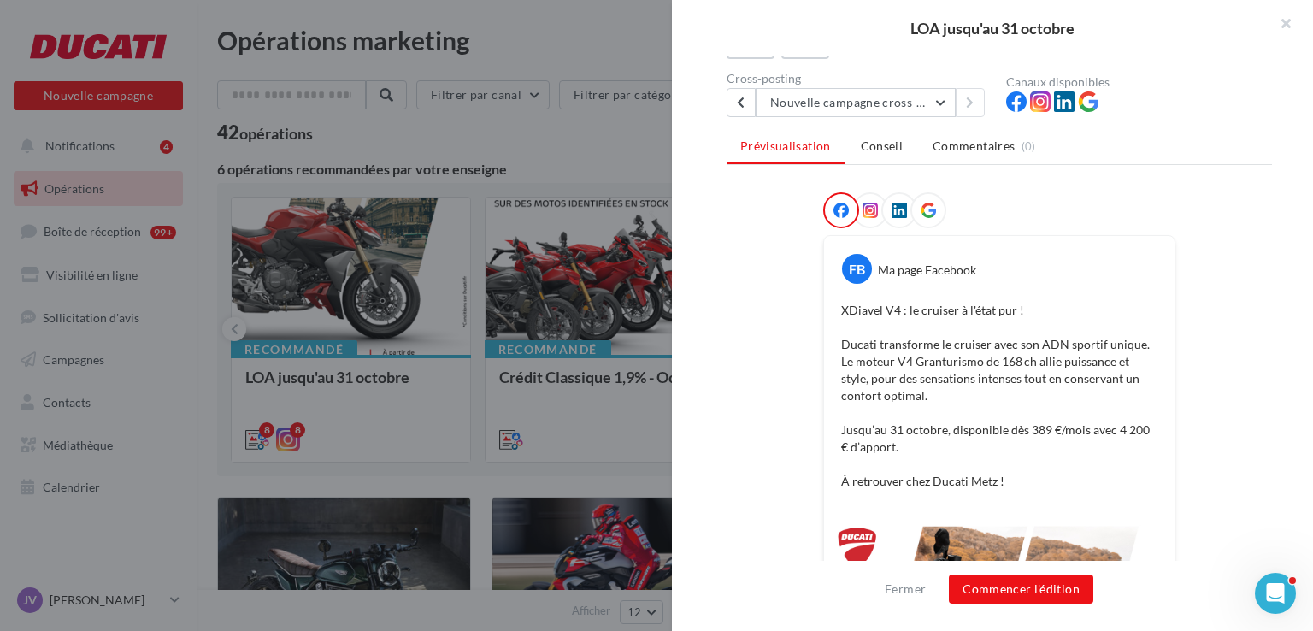
scroll to position [256, 0]
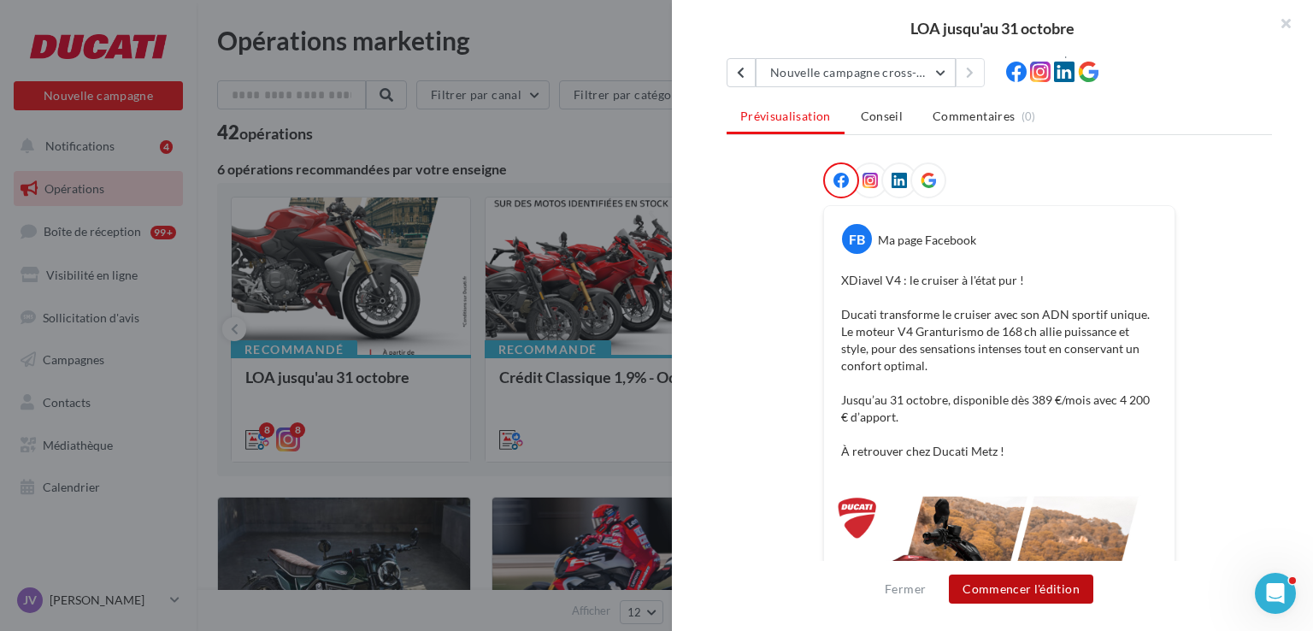
click at [1048, 576] on button "Commencer l'édition" at bounding box center [1021, 588] width 144 height 29
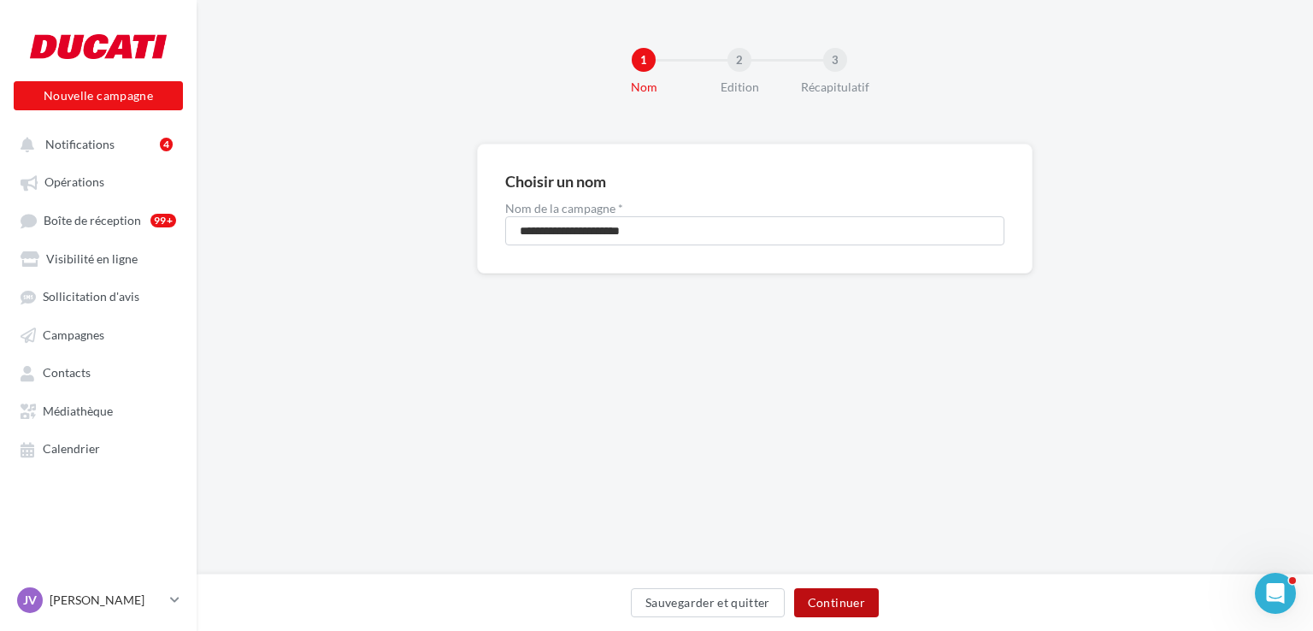
click at [815, 605] on button "Continuer" at bounding box center [836, 602] width 85 height 29
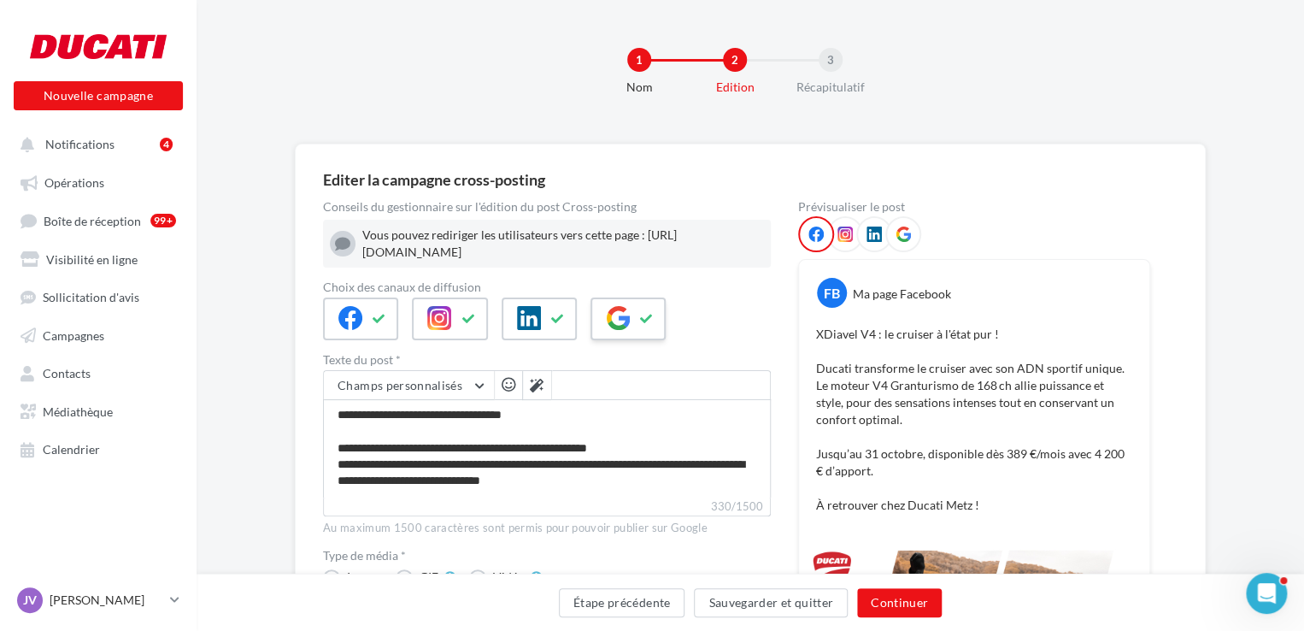
click at [626, 325] on icon at bounding box center [618, 318] width 24 height 24
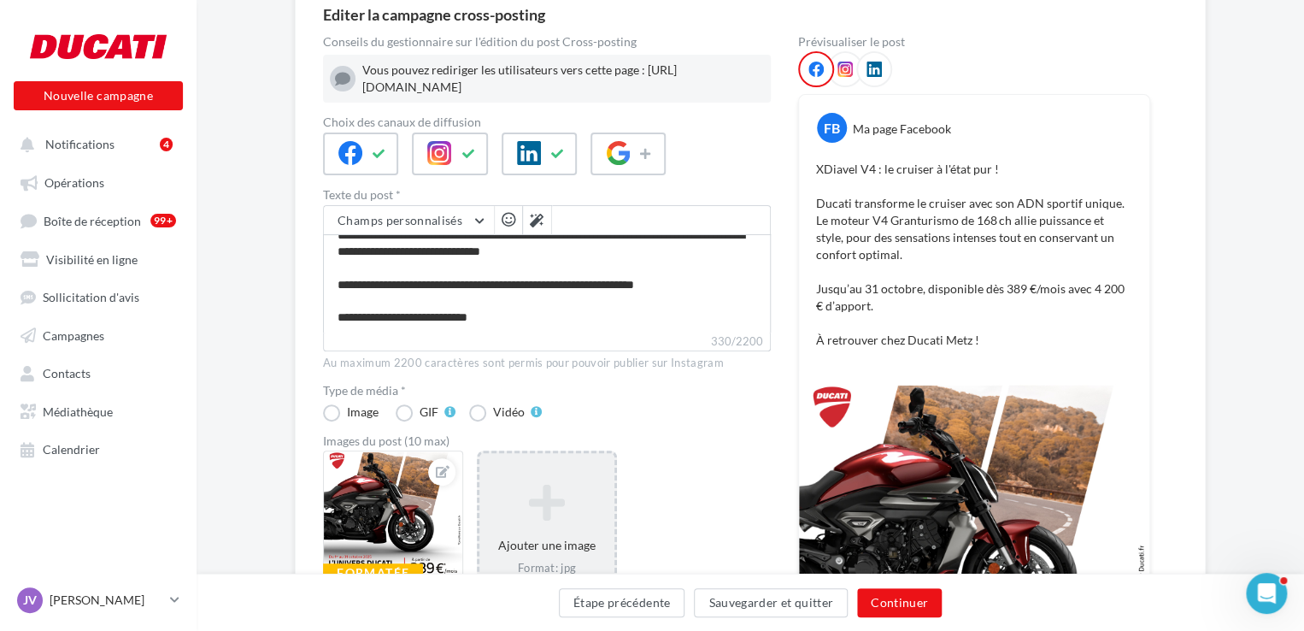
scroll to position [256, 0]
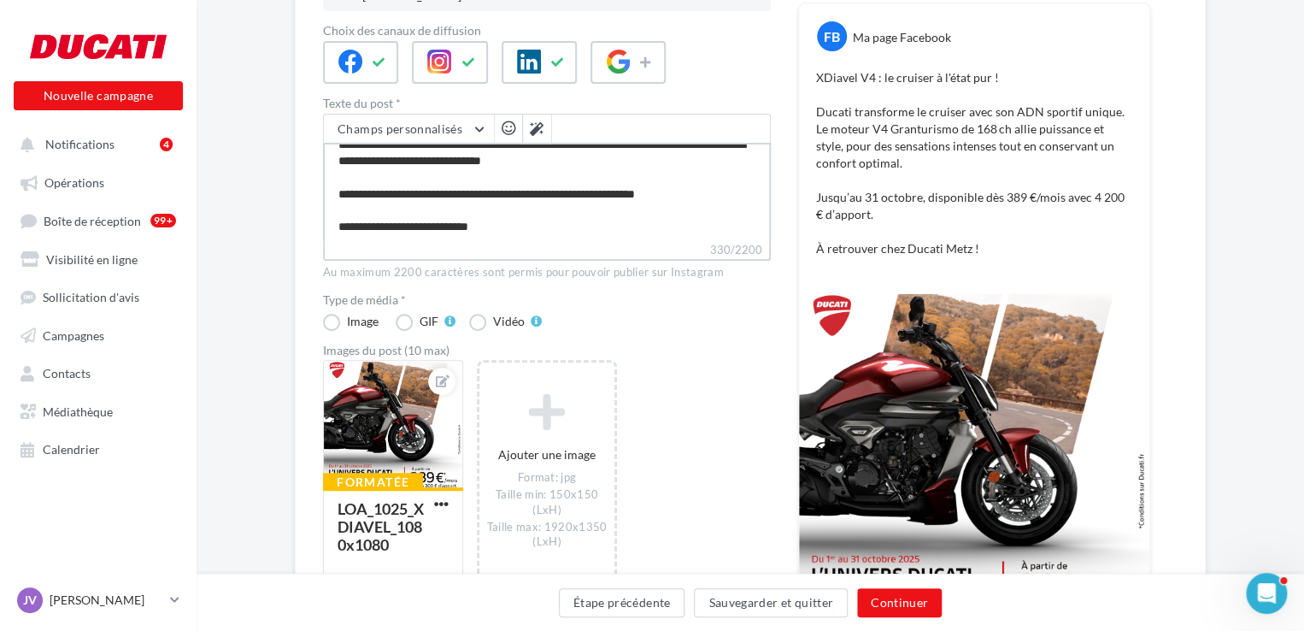
click at [536, 236] on textarea "**********" at bounding box center [547, 192] width 448 height 98
type textarea "**********"
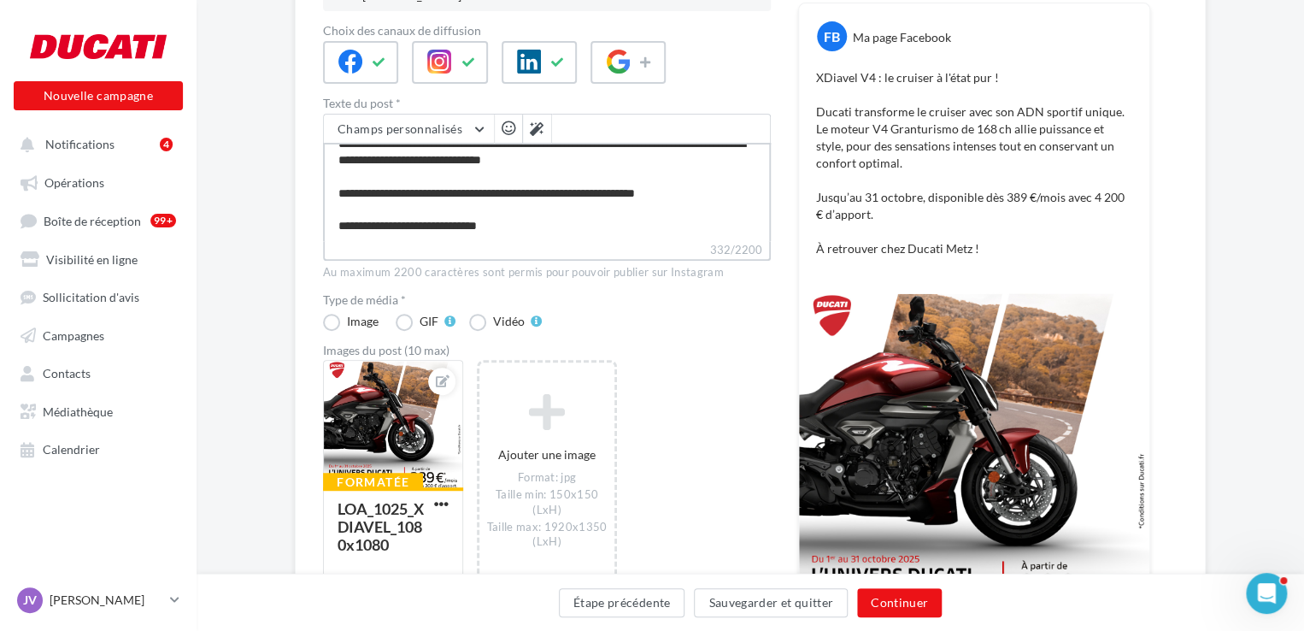
paste textarea "**********"
type textarea "**********"
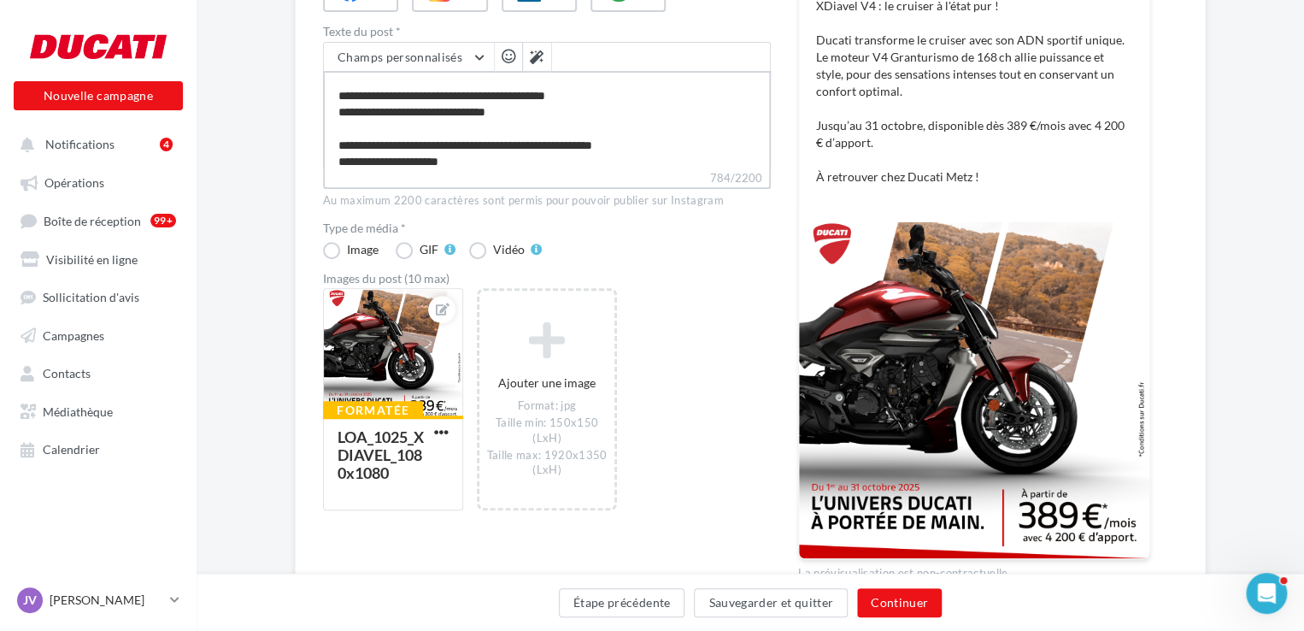
scroll to position [421, 0]
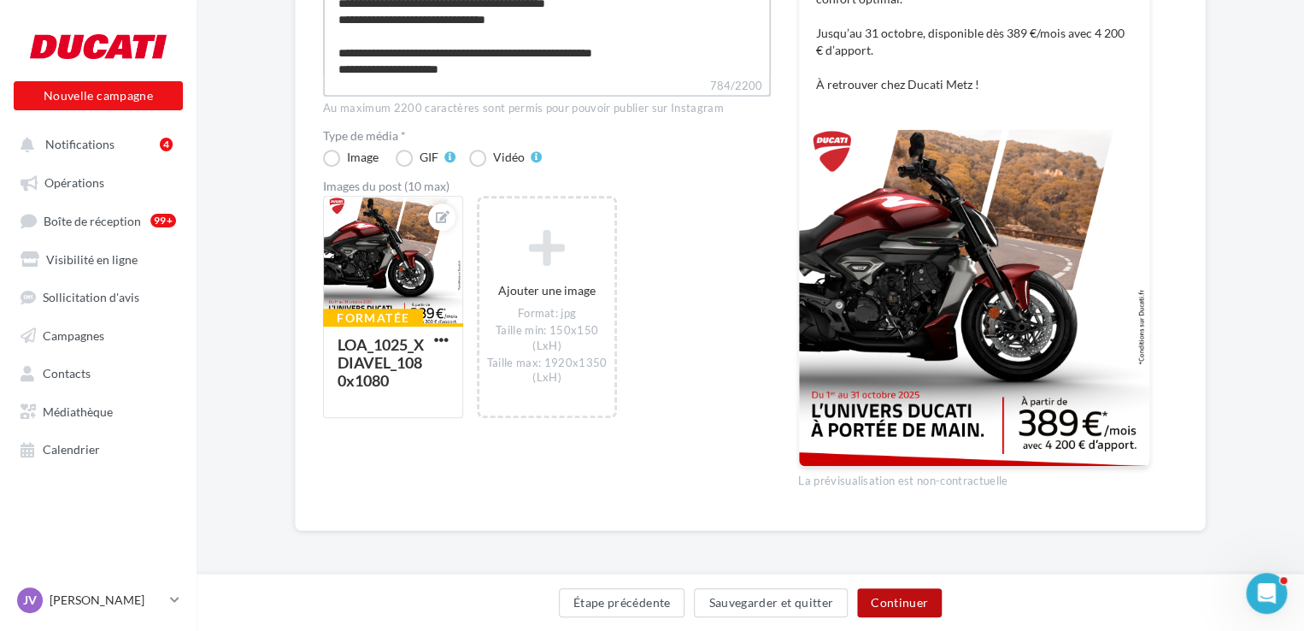
type textarea "**********"
click at [883, 592] on button "Continuer" at bounding box center [899, 602] width 85 height 29
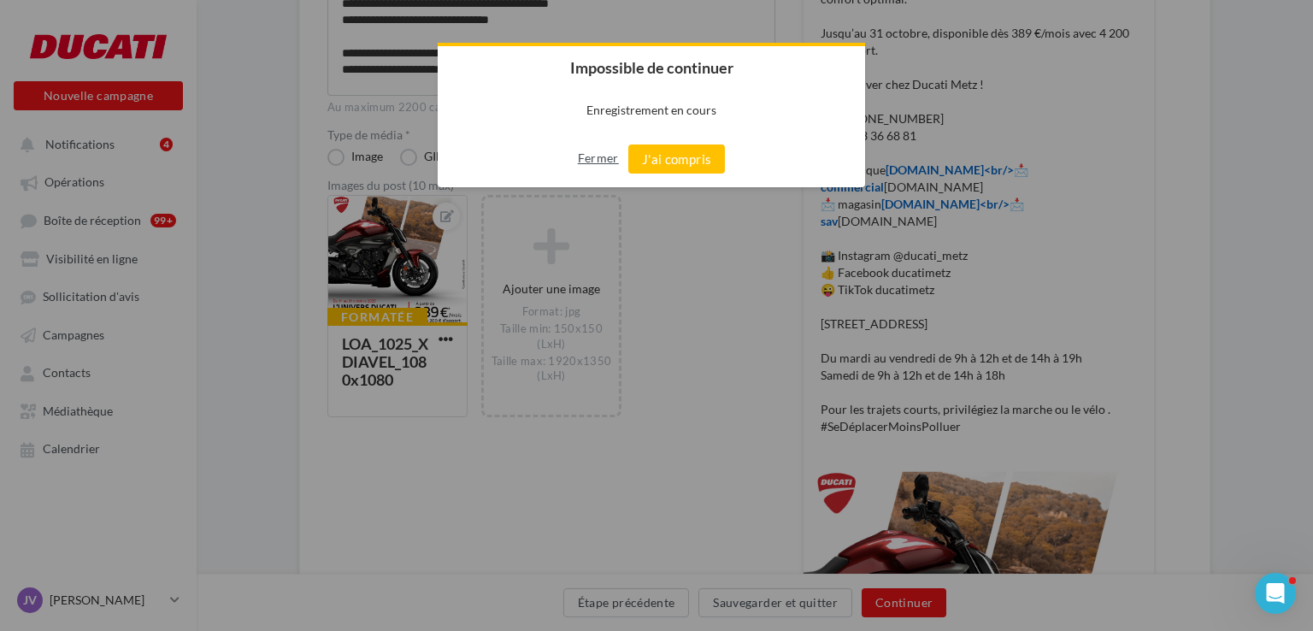
click at [581, 162] on button "Fermer" at bounding box center [598, 157] width 41 height 27
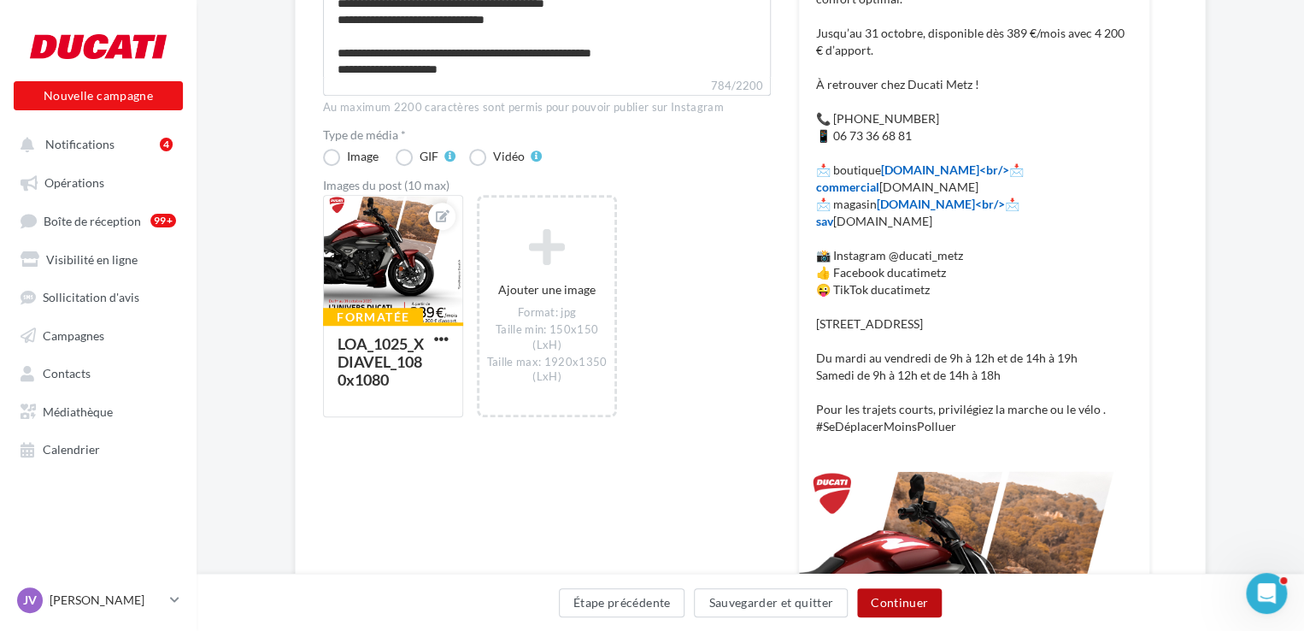
click at [879, 609] on button "Continuer" at bounding box center [899, 602] width 85 height 29
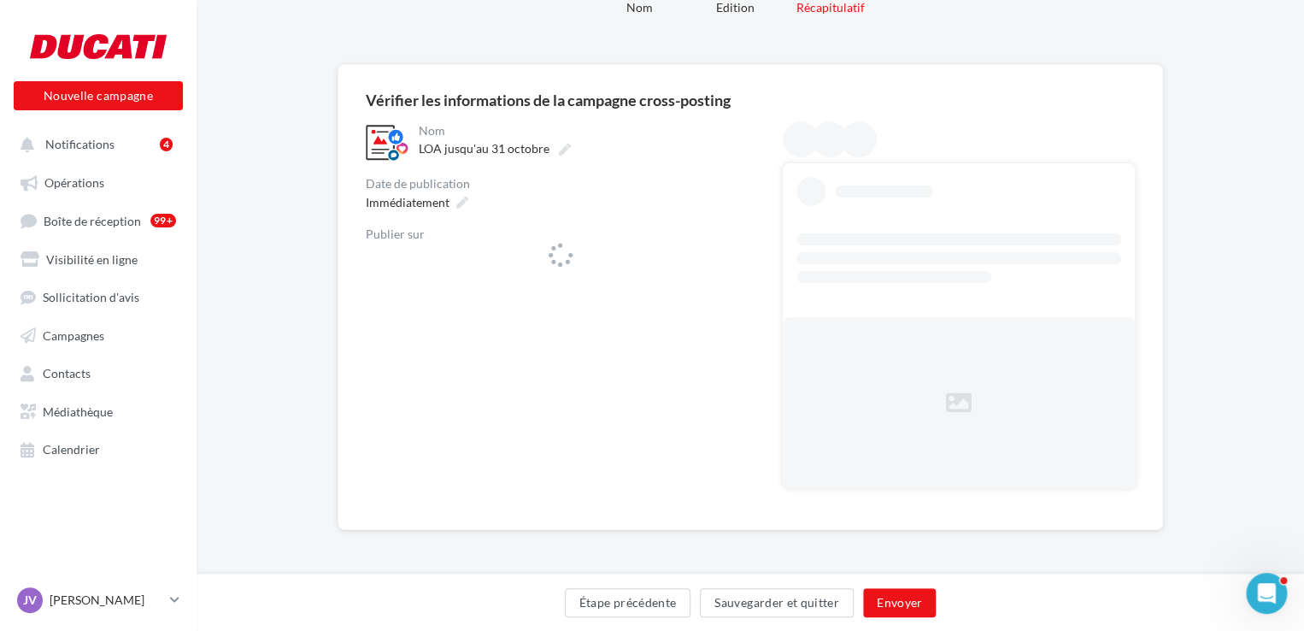
scroll to position [79, 0]
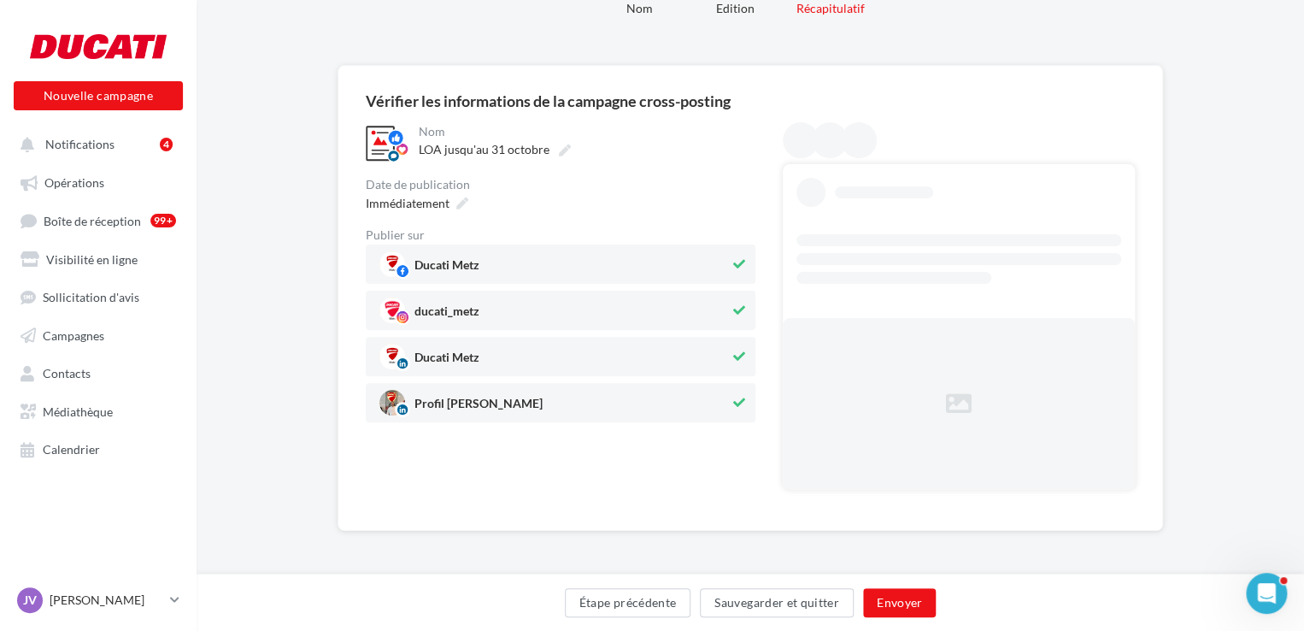
click at [575, 396] on span "Profil Jimmy Viklovszki" at bounding box center [554, 403] width 350 height 26
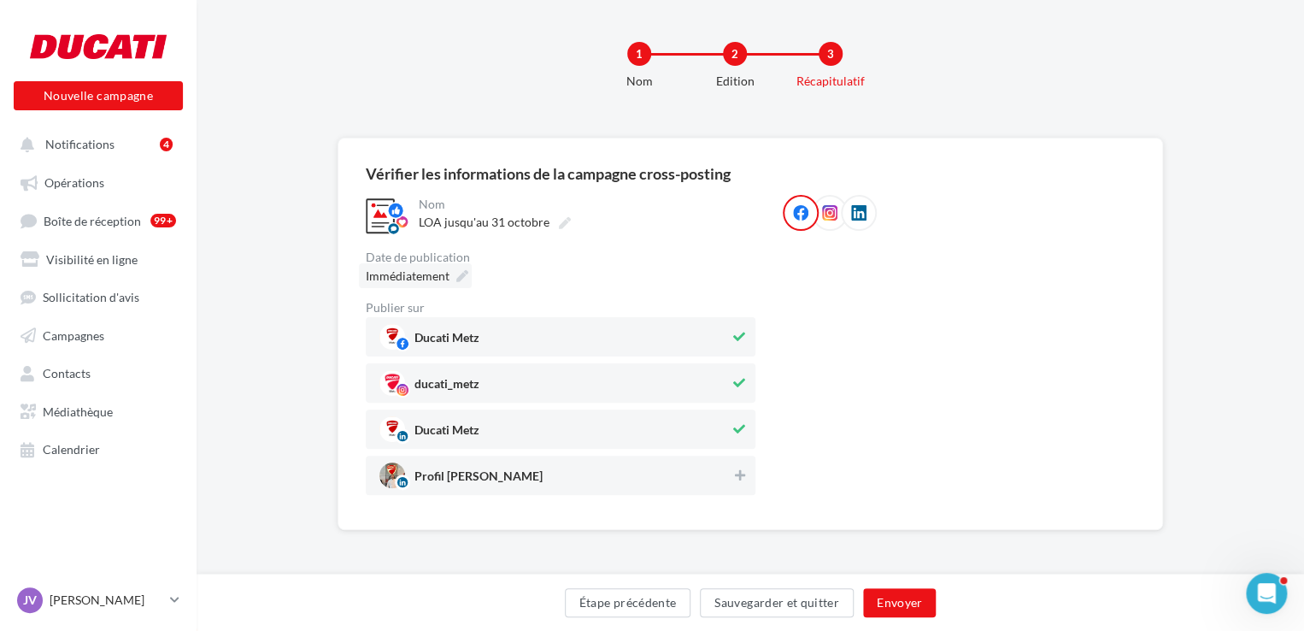
click at [435, 206] on div "Nom" at bounding box center [585, 204] width 333 height 12
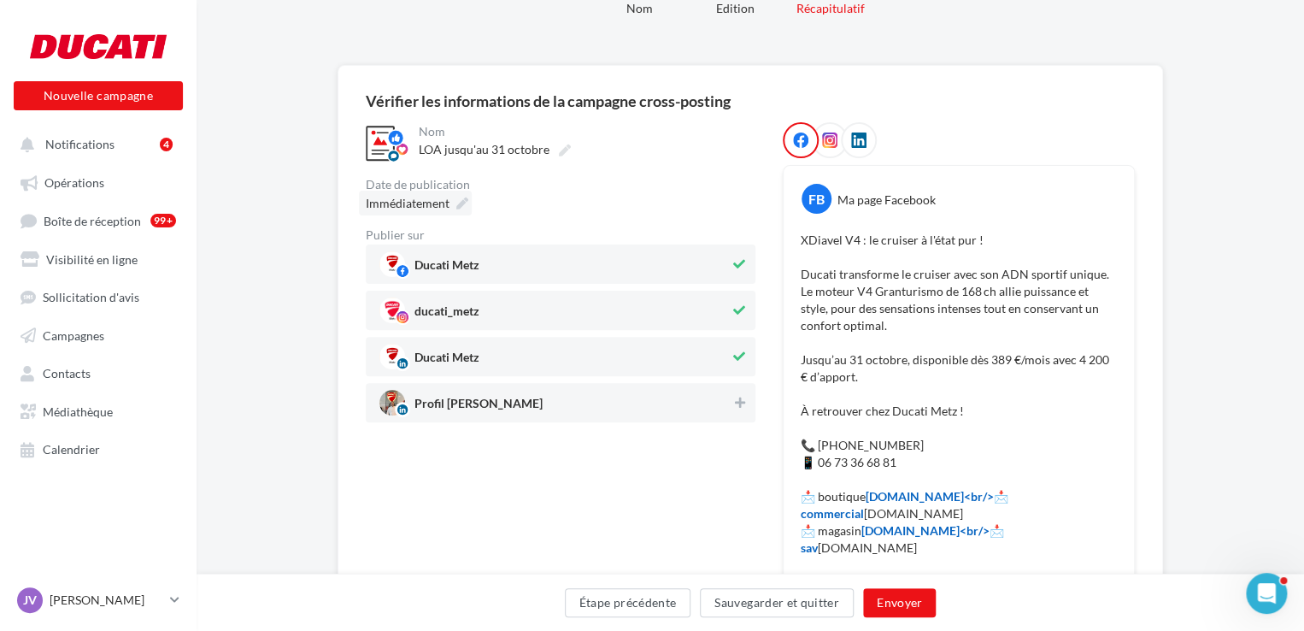
click at [433, 212] on div "Immédiatement" at bounding box center [415, 203] width 113 height 25
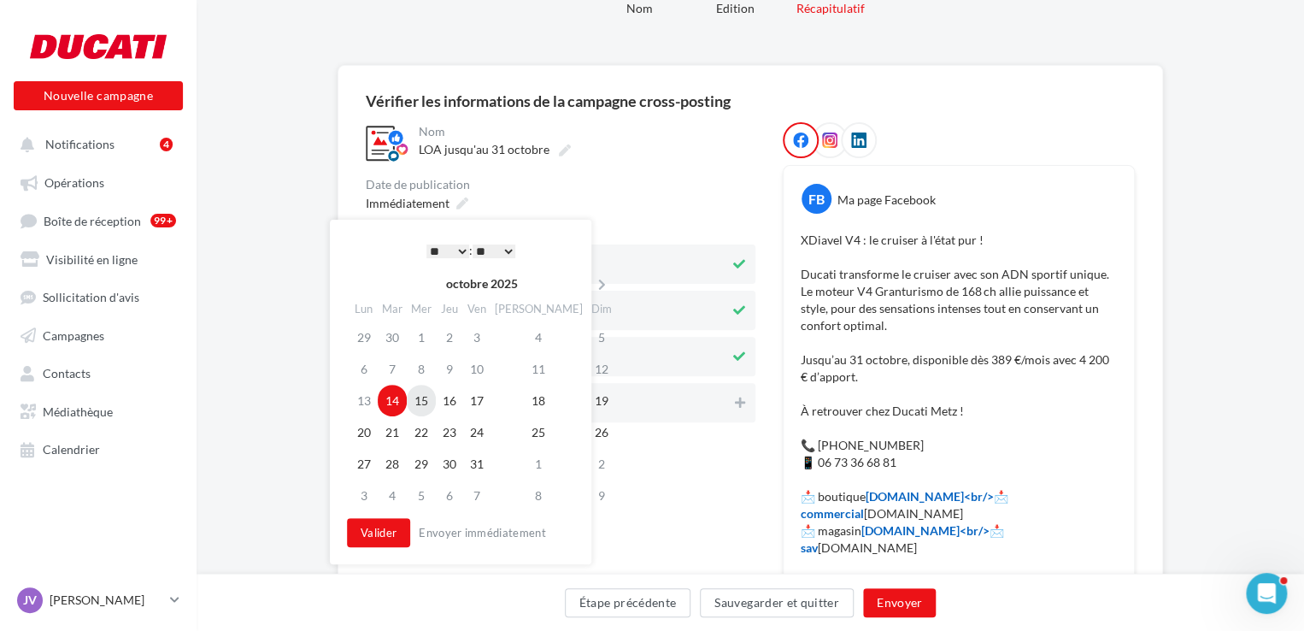
click at [421, 413] on td "15" at bounding box center [421, 401] width 29 height 32
click at [427, 431] on td "22" at bounding box center [421, 432] width 29 height 32
click at [447, 247] on select "* * * * * * * * * * ** ** ** ** ** ** ** ** ** ** ** ** ** **" at bounding box center [447, 251] width 43 height 14
click at [380, 529] on button "Valider" at bounding box center [378, 532] width 63 height 29
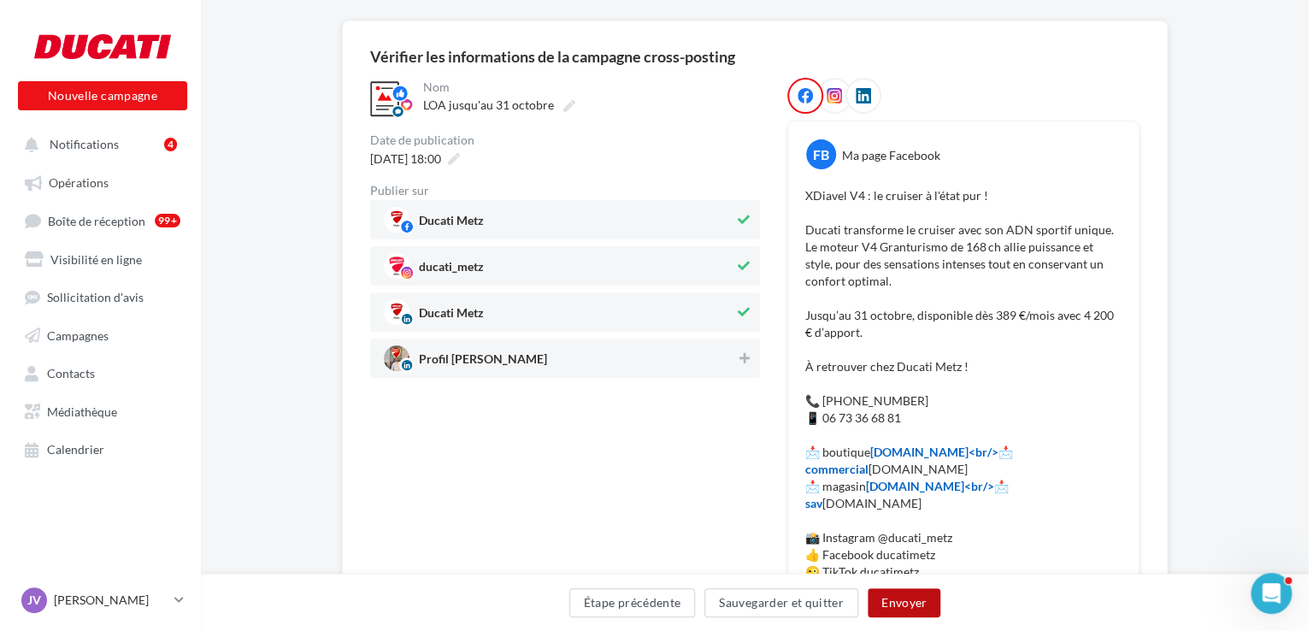
scroll to position [164, 0]
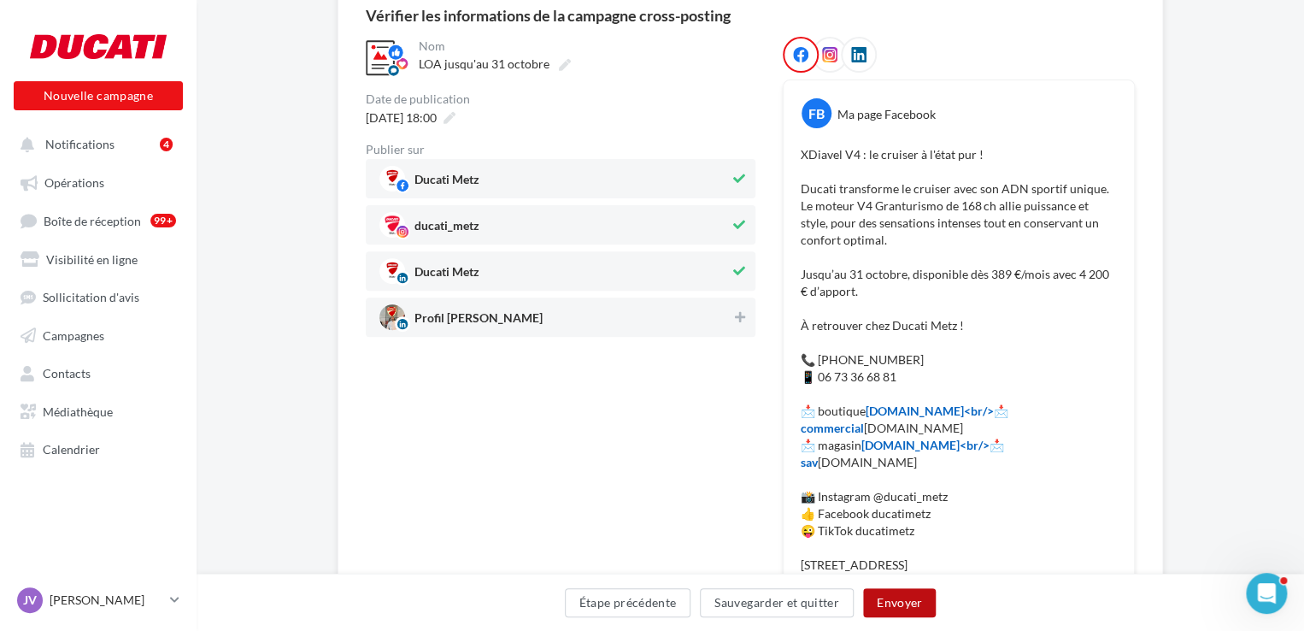
click at [891, 597] on button "Envoyer" at bounding box center [899, 602] width 73 height 29
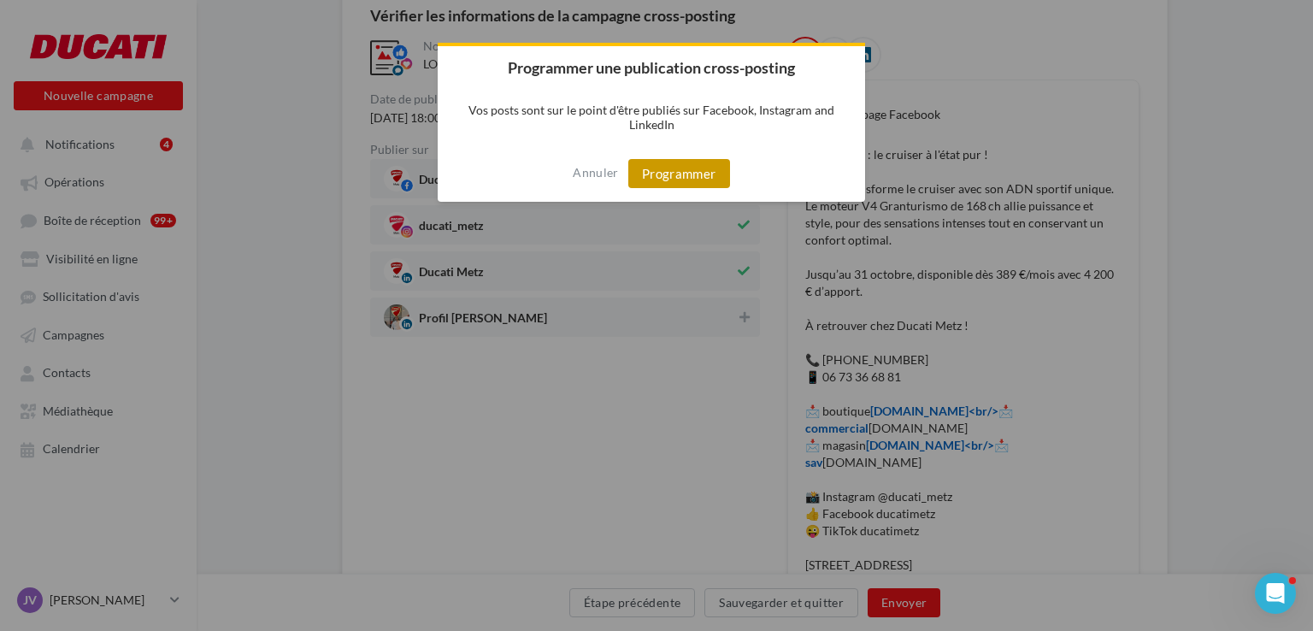
click at [649, 179] on button "Programmer" at bounding box center [679, 173] width 102 height 29
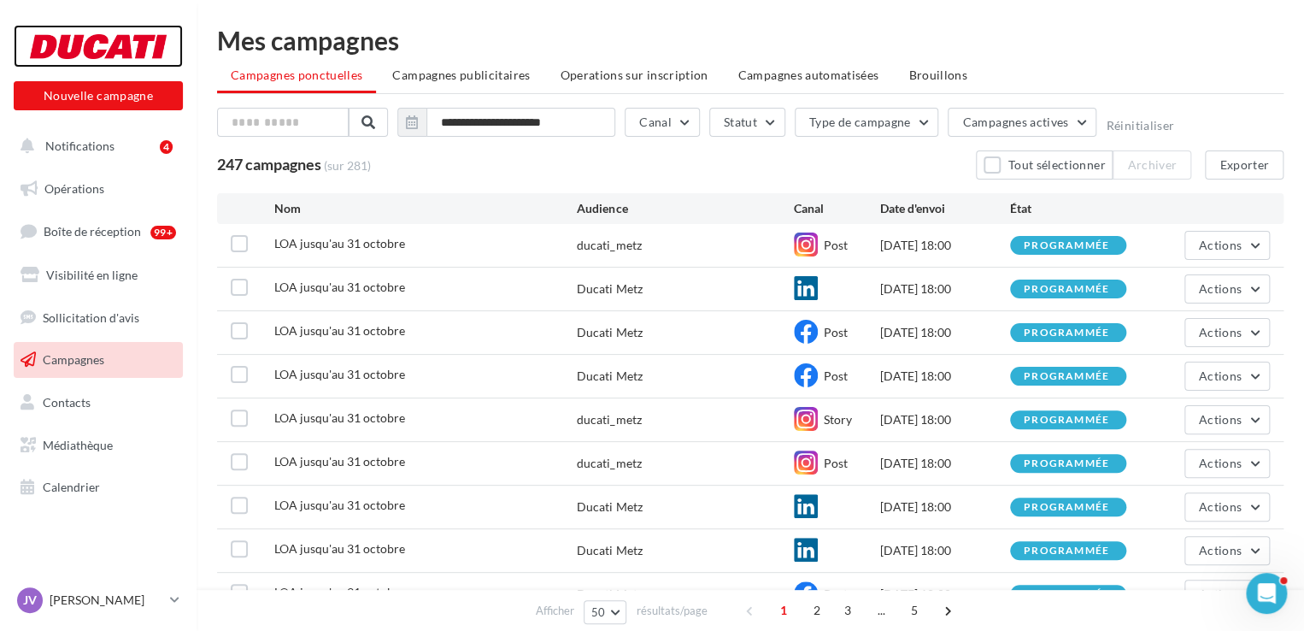
click at [51, 49] on div at bounding box center [98, 46] width 137 height 43
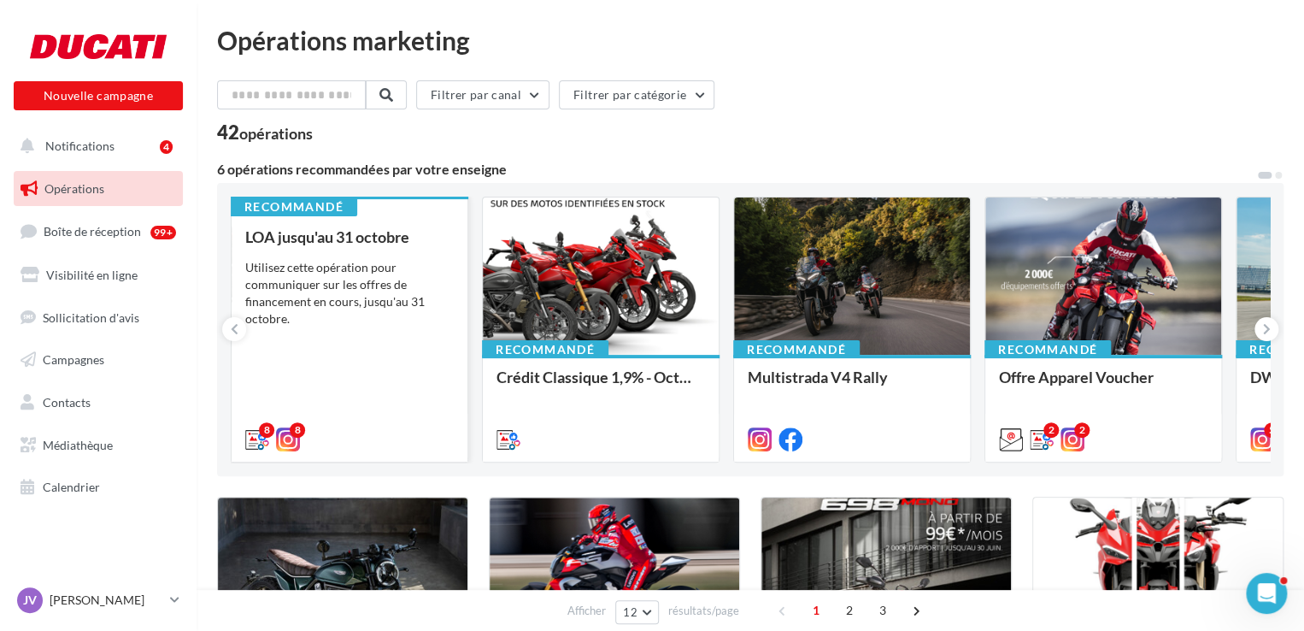
click at [375, 265] on div "Utilisez cette opération pour communiquer sur les offres de financement en cour…" at bounding box center [349, 293] width 209 height 68
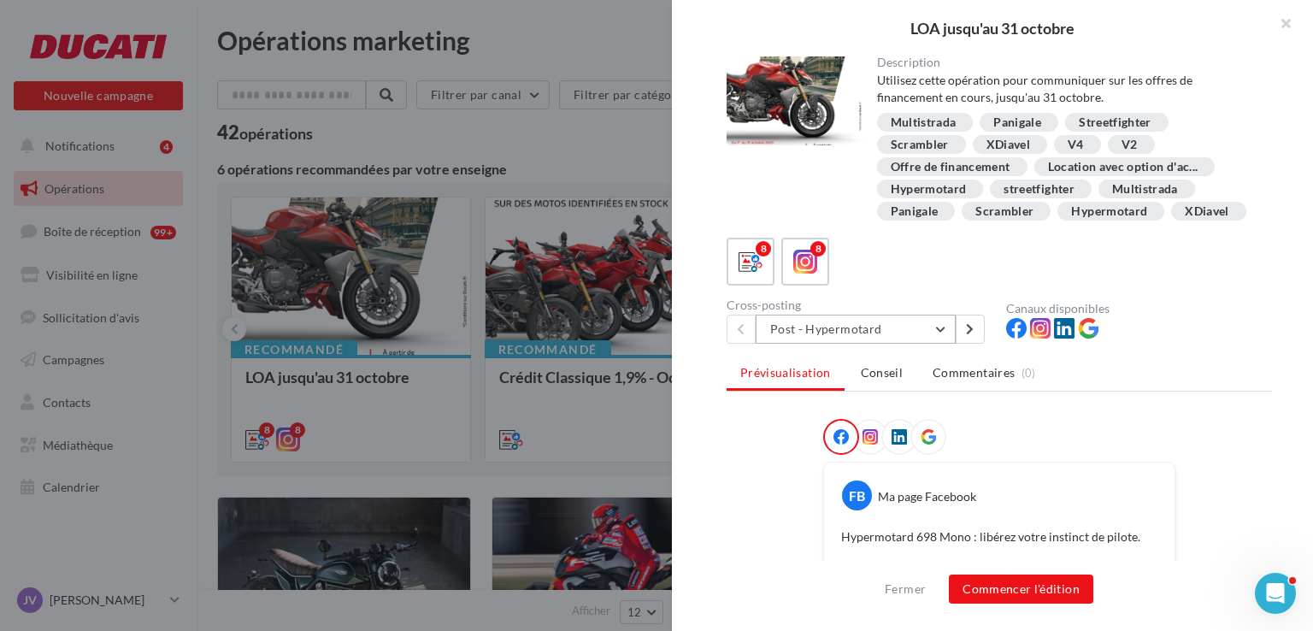
click at [841, 344] on button "Post - Hypermotard" at bounding box center [856, 329] width 200 height 29
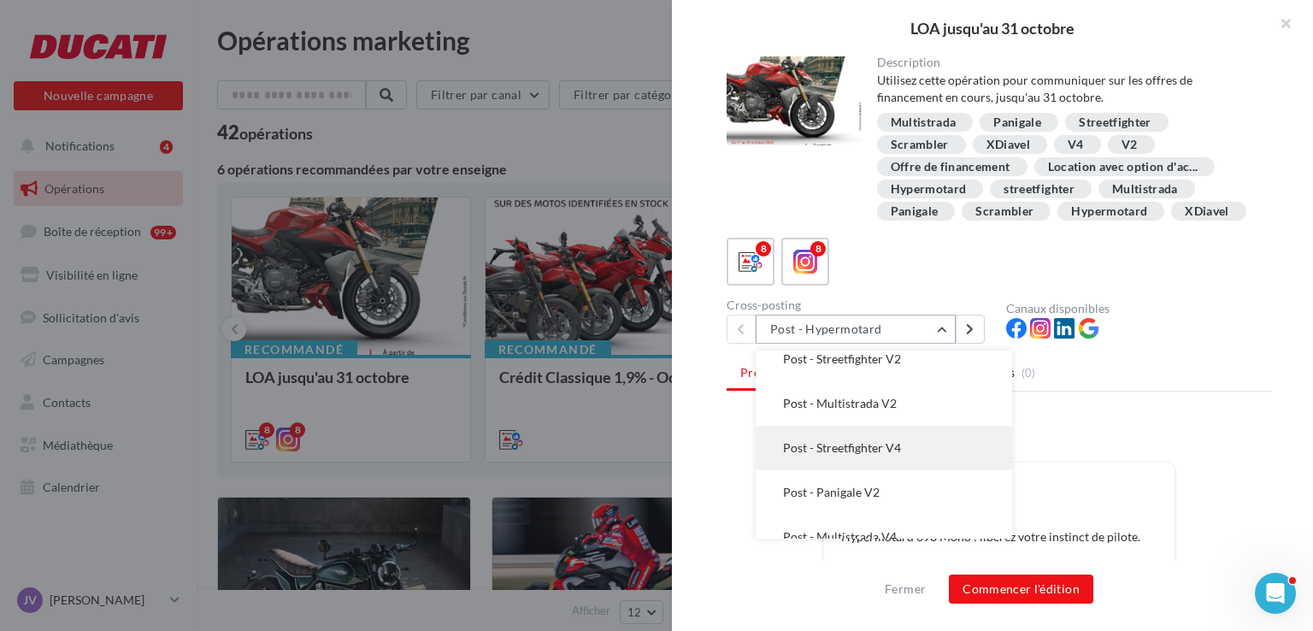
scroll to position [168, 0]
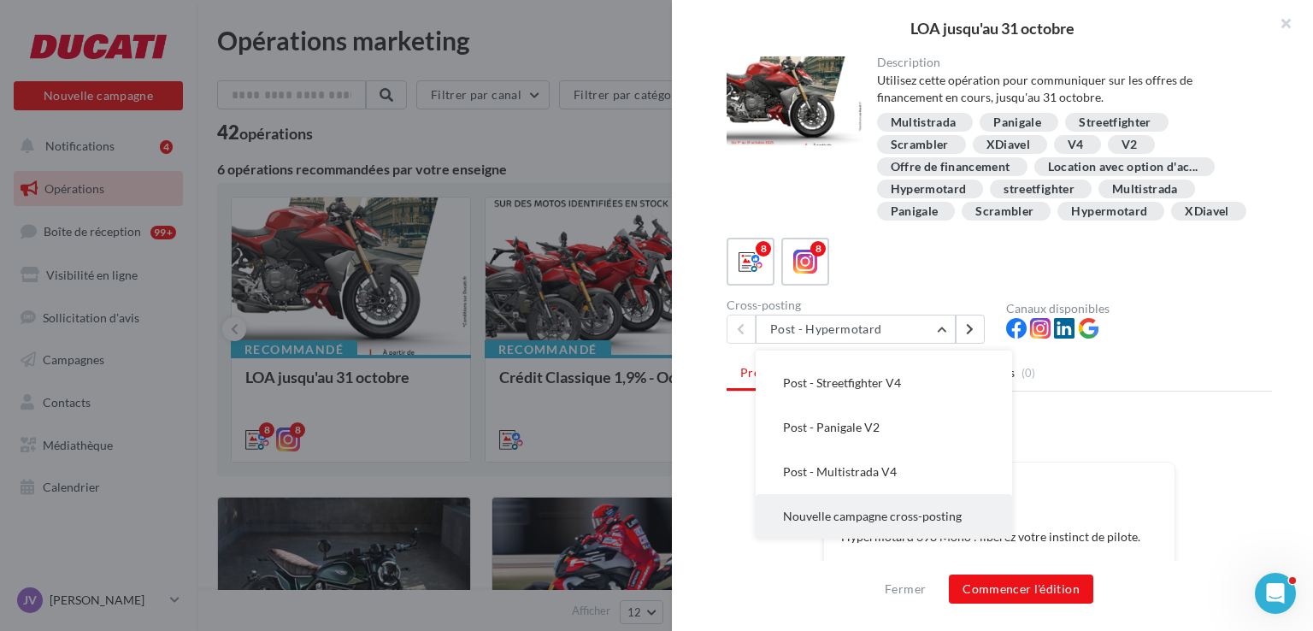
click at [870, 524] on button "Nouvelle campagne cross-posting" at bounding box center [884, 516] width 256 height 44
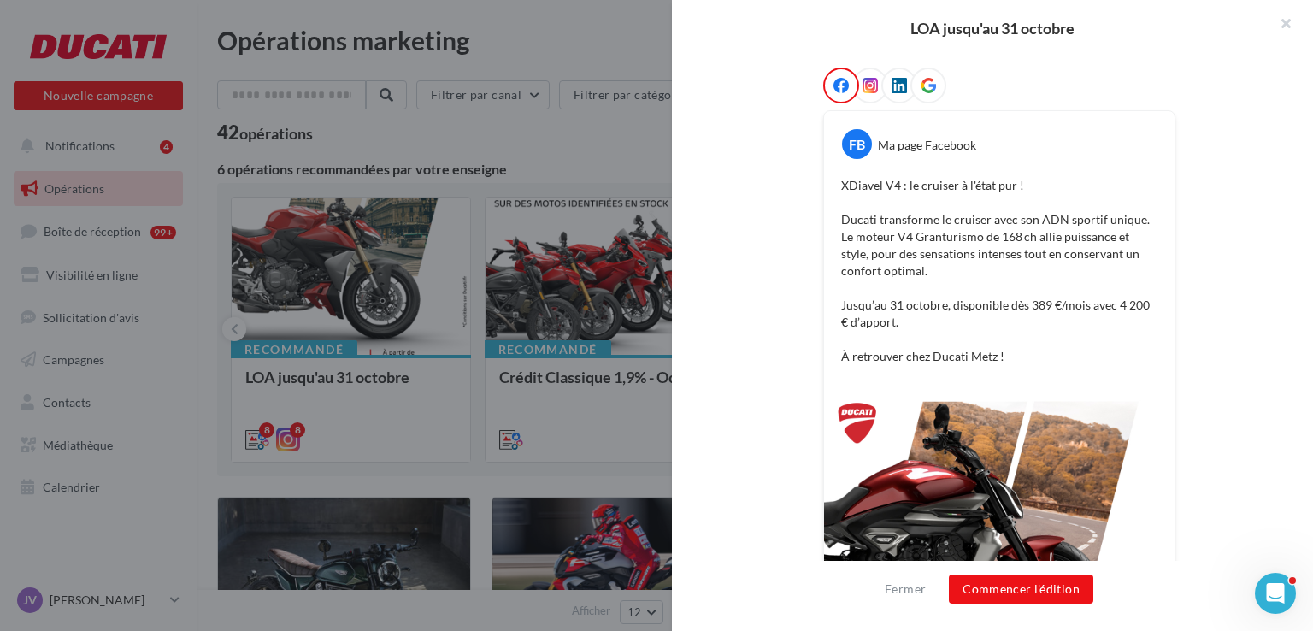
scroll to position [0, 0]
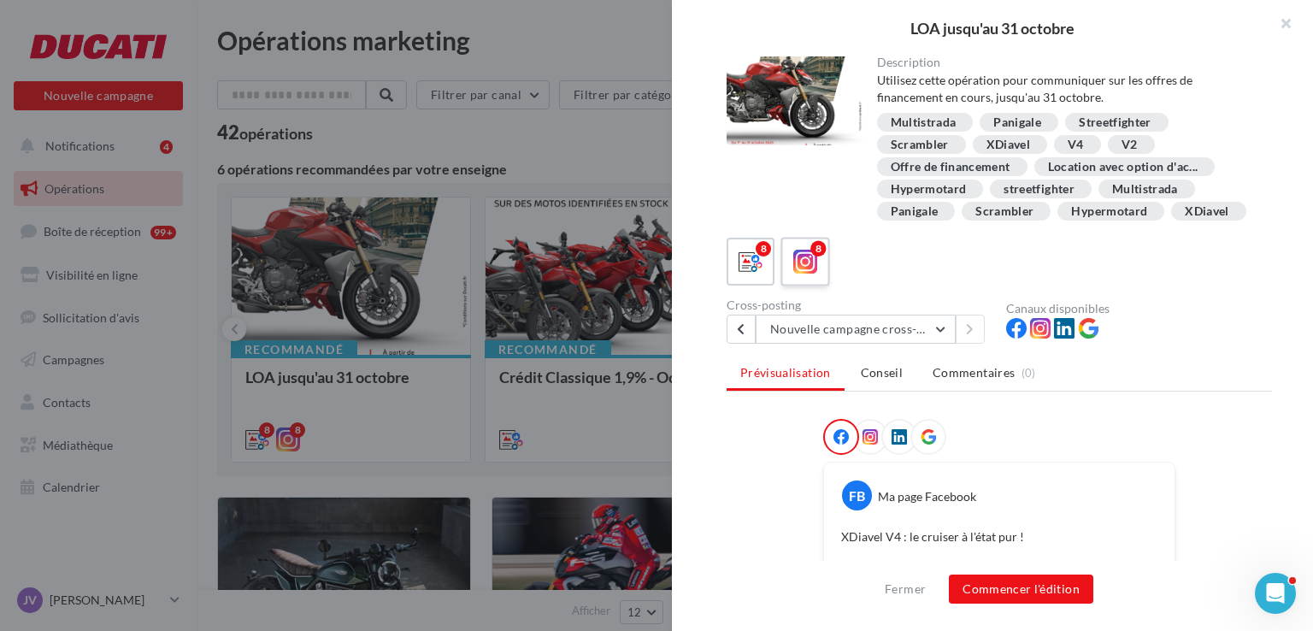
click at [808, 274] on icon at bounding box center [805, 262] width 25 height 25
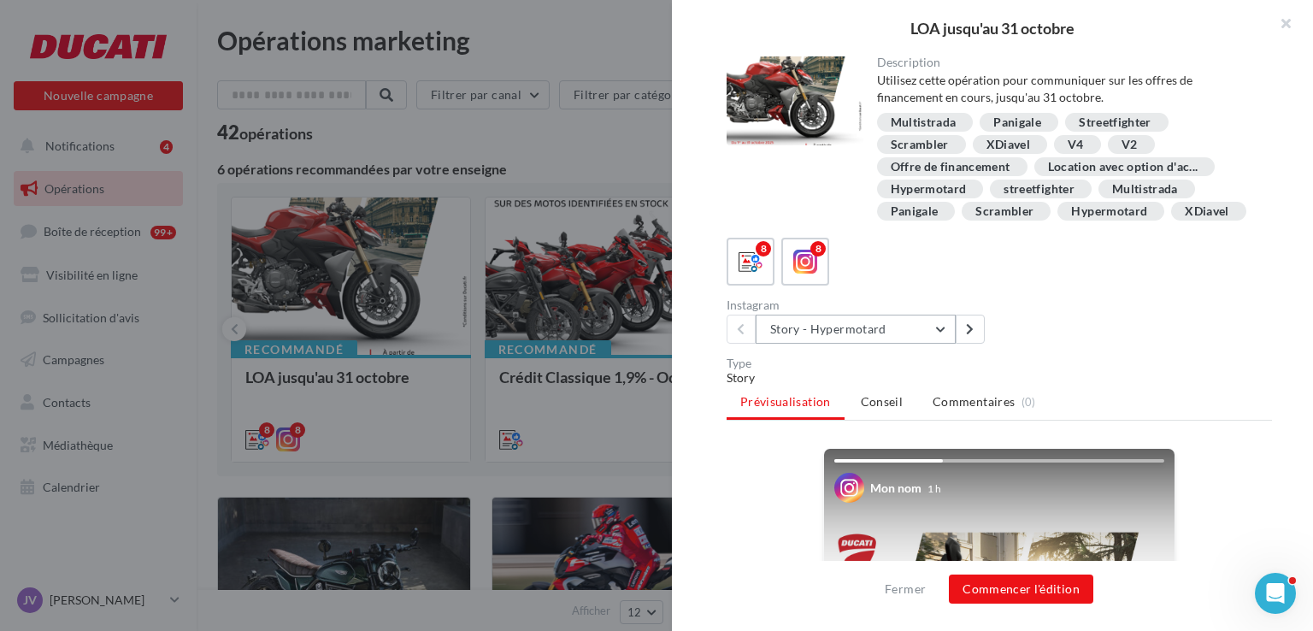
click at [868, 344] on button "Story - Hypermotard" at bounding box center [856, 329] width 200 height 29
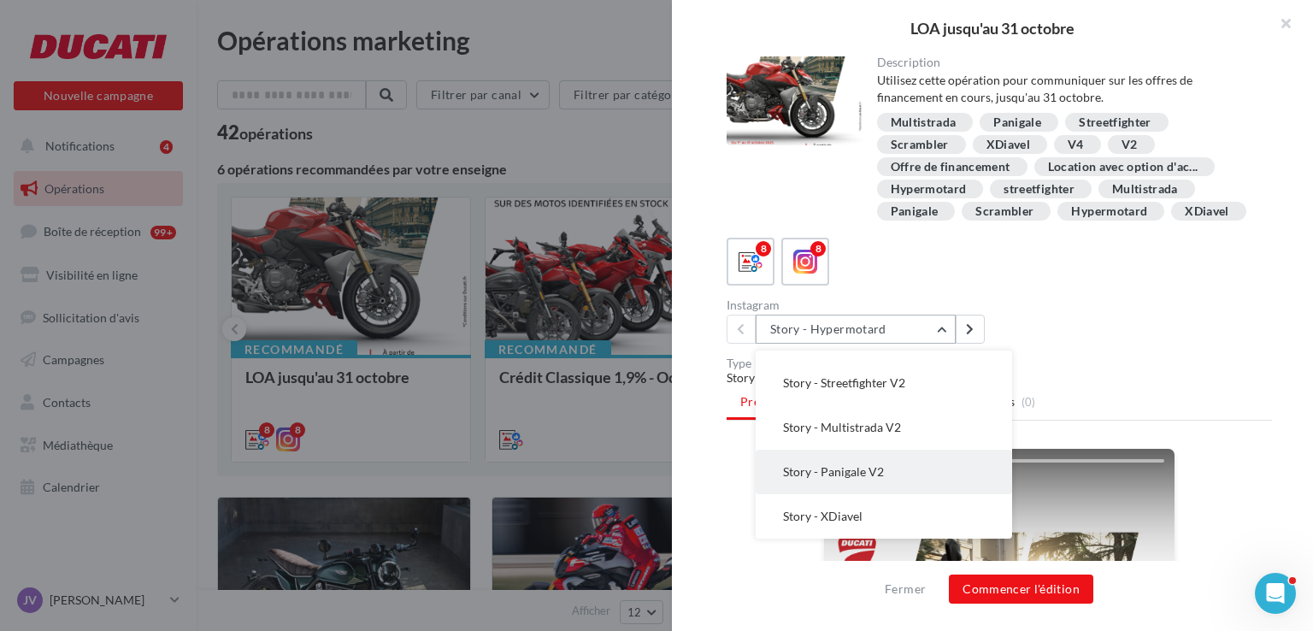
scroll to position [256, 0]
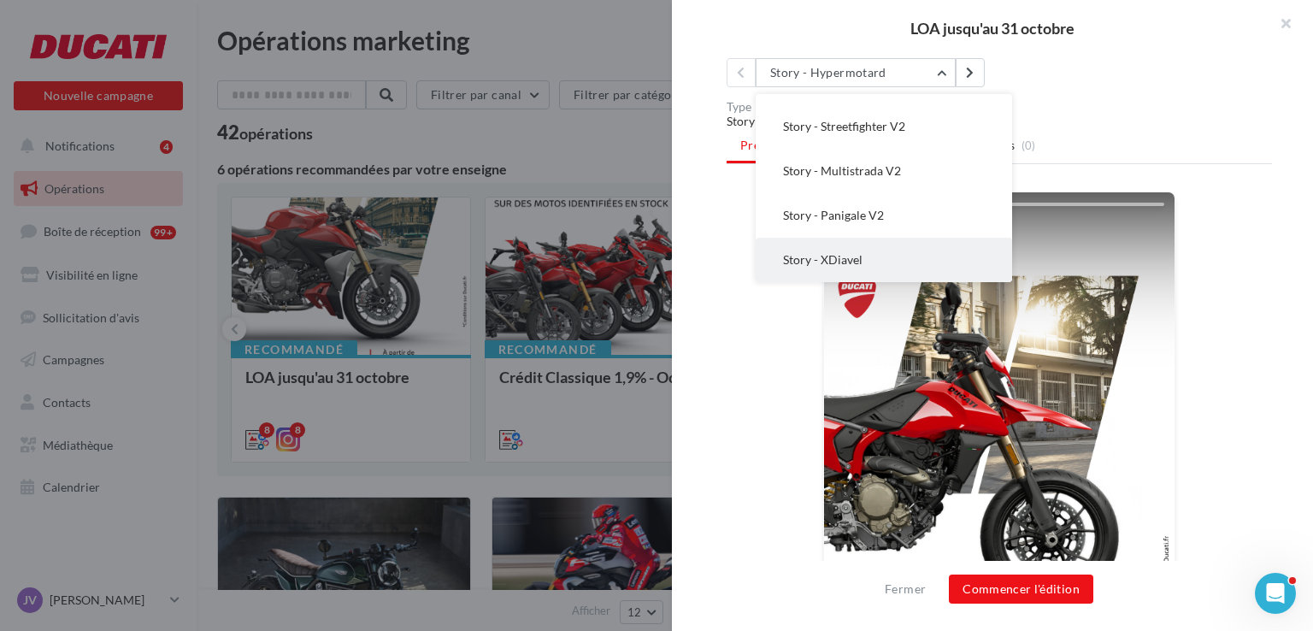
click at [855, 282] on button "Story - XDiavel" at bounding box center [884, 260] width 256 height 44
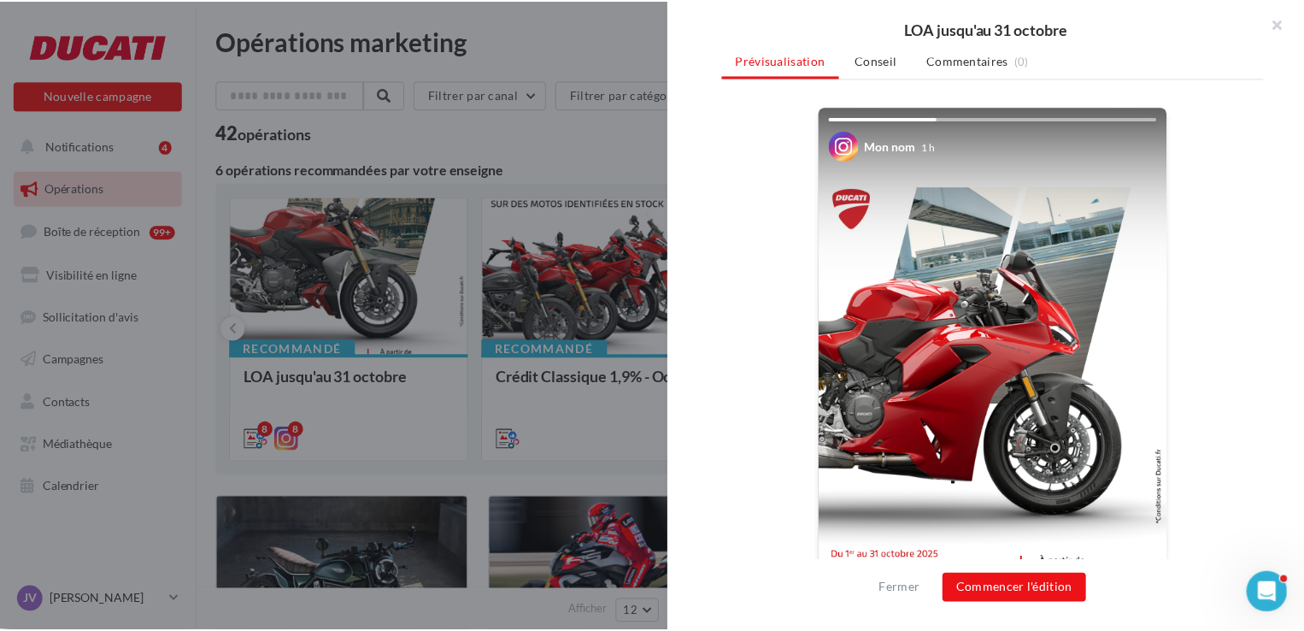
scroll to position [427, 0]
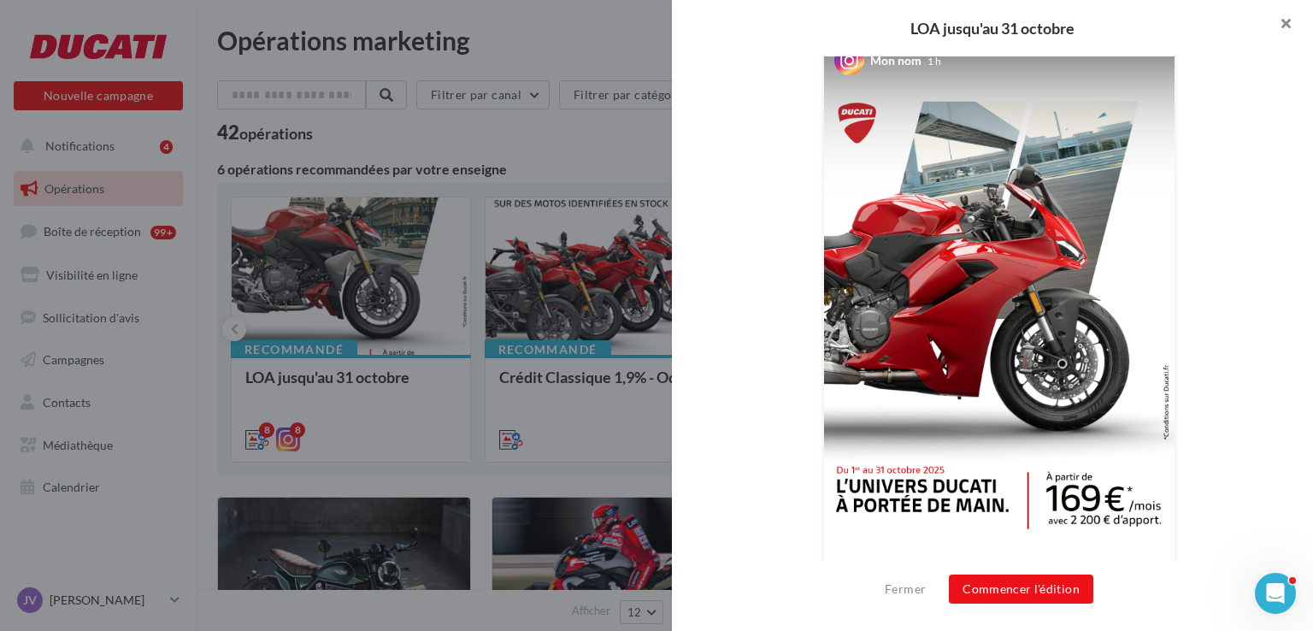
click at [1288, 28] on button "button" at bounding box center [1278, 25] width 68 height 51
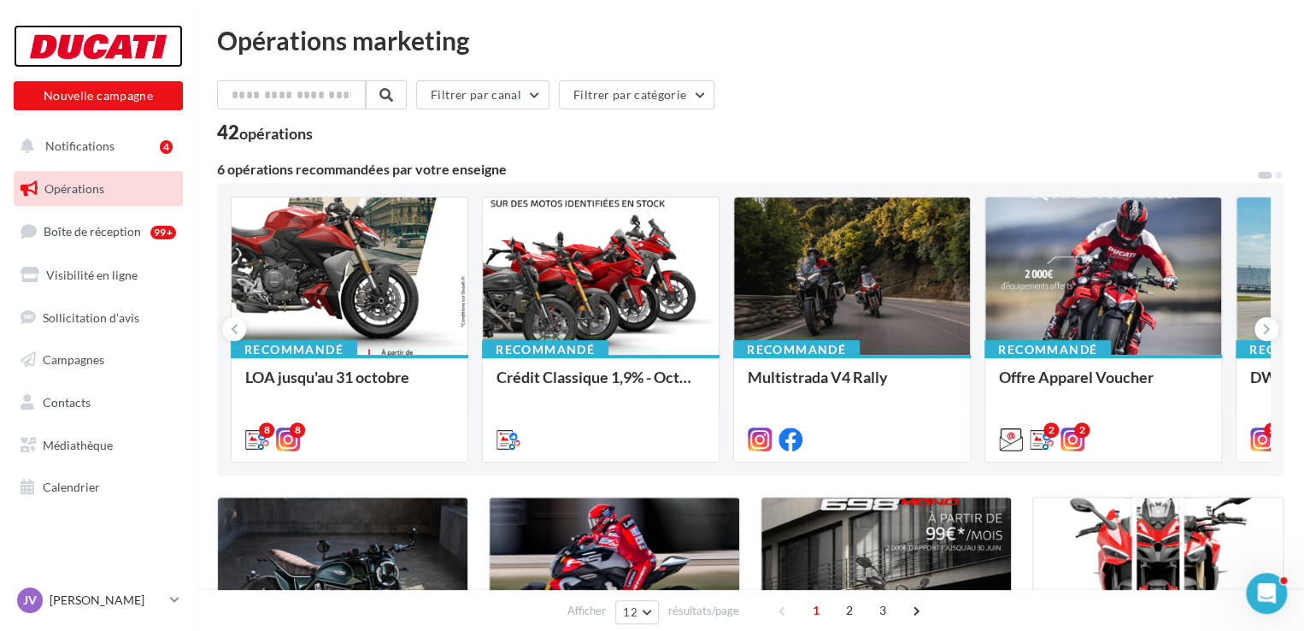
click at [67, 29] on div at bounding box center [98, 46] width 137 height 43
click at [82, 361] on span "Campagnes" at bounding box center [74, 359] width 62 height 15
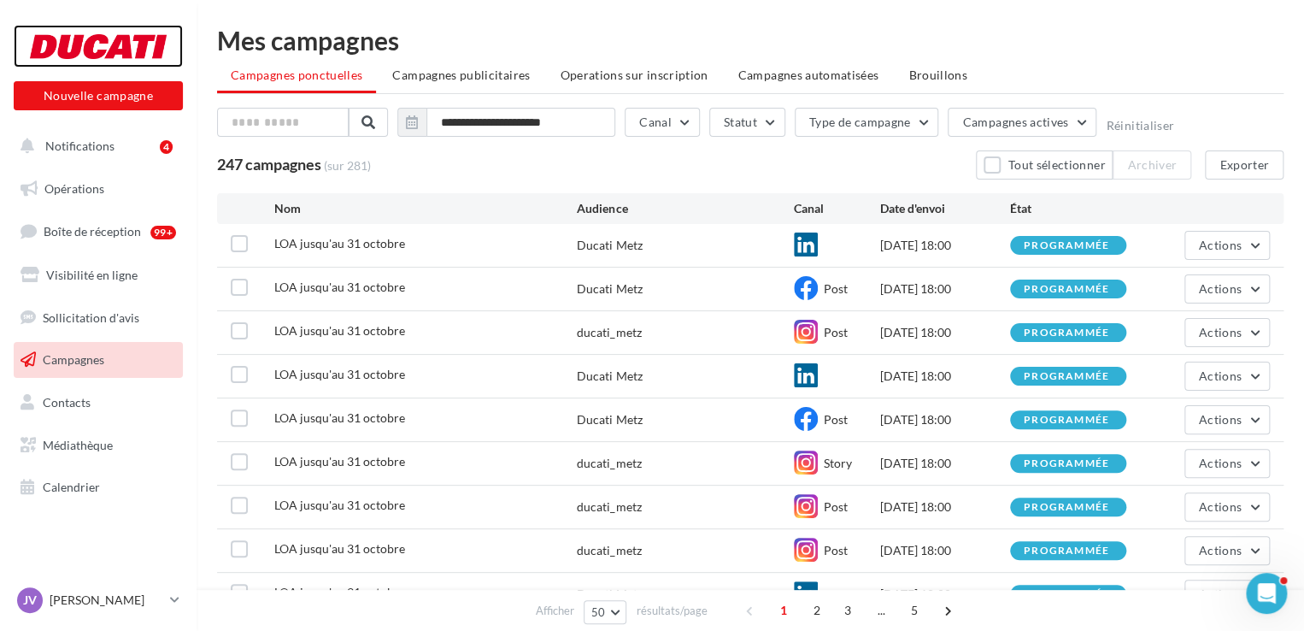
click at [72, 36] on div at bounding box center [98, 46] width 137 height 43
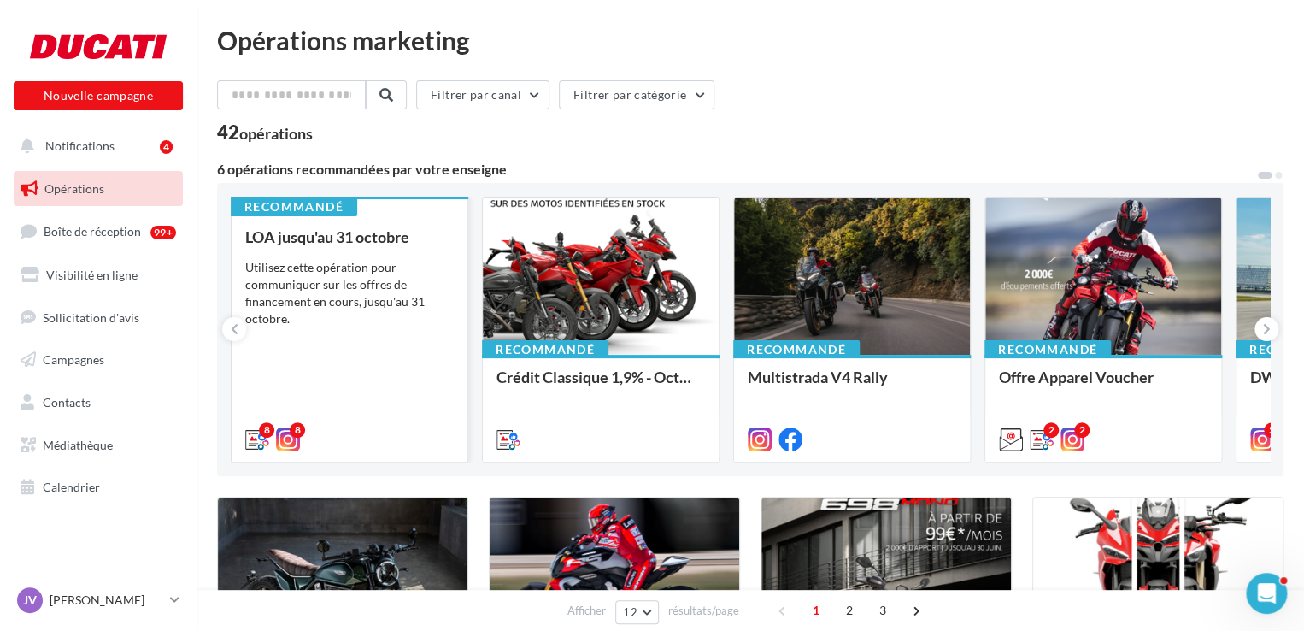
click at [305, 261] on div "Utilisez cette opération pour communiquer sur les offres de financement en cour…" at bounding box center [349, 293] width 209 height 68
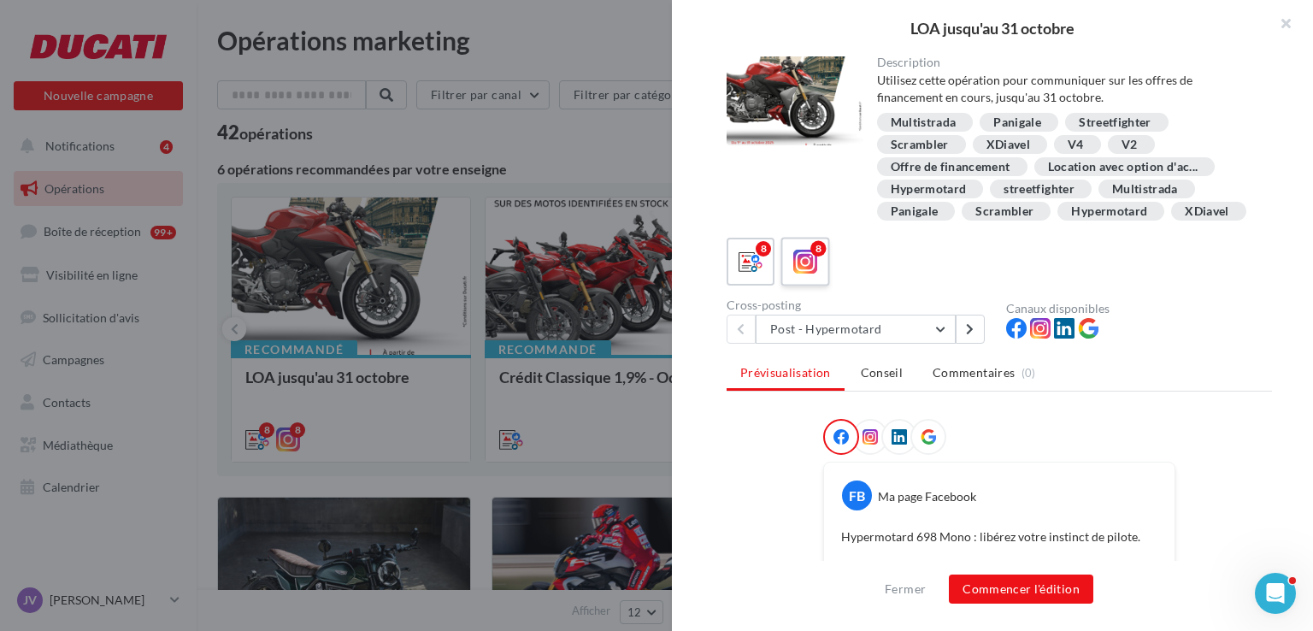
click at [810, 274] on icon at bounding box center [805, 262] width 25 height 25
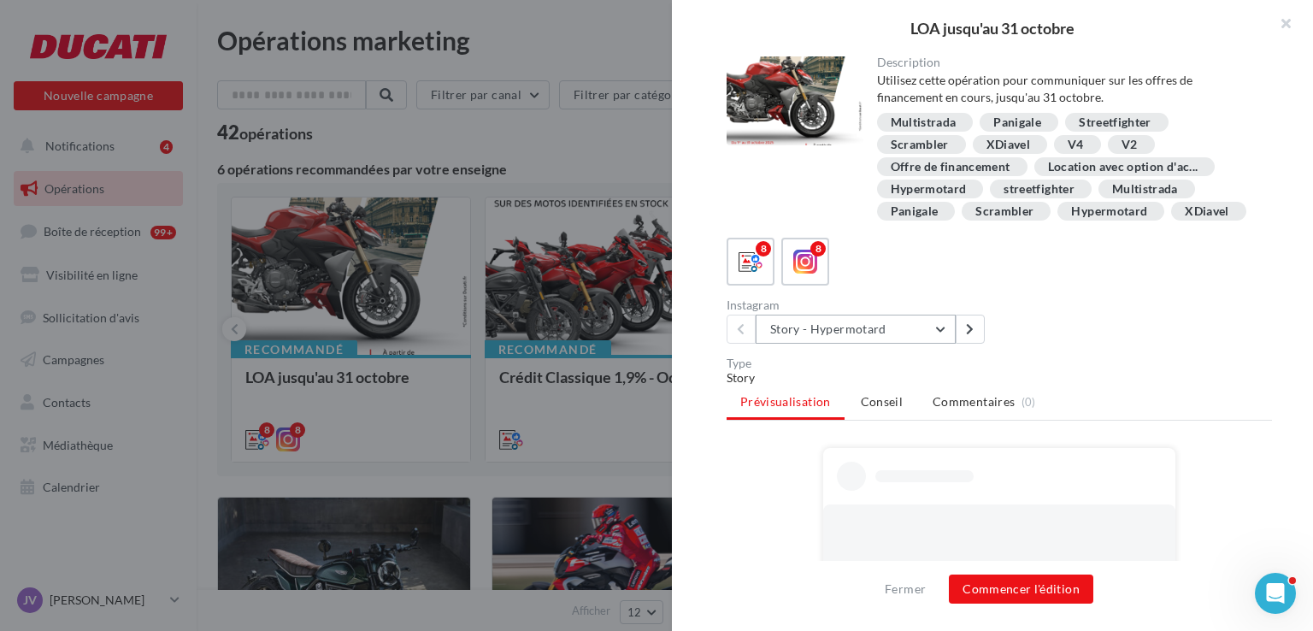
click at [841, 344] on button "Story - Hypermotard" at bounding box center [856, 329] width 200 height 29
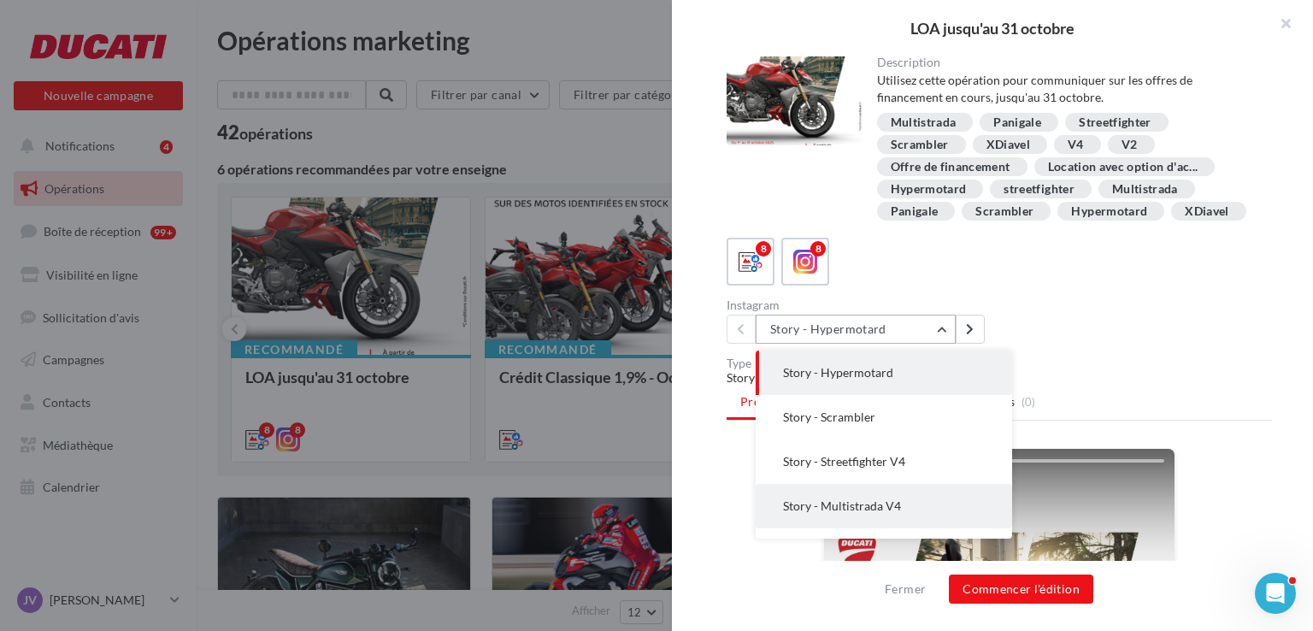
scroll to position [168, 0]
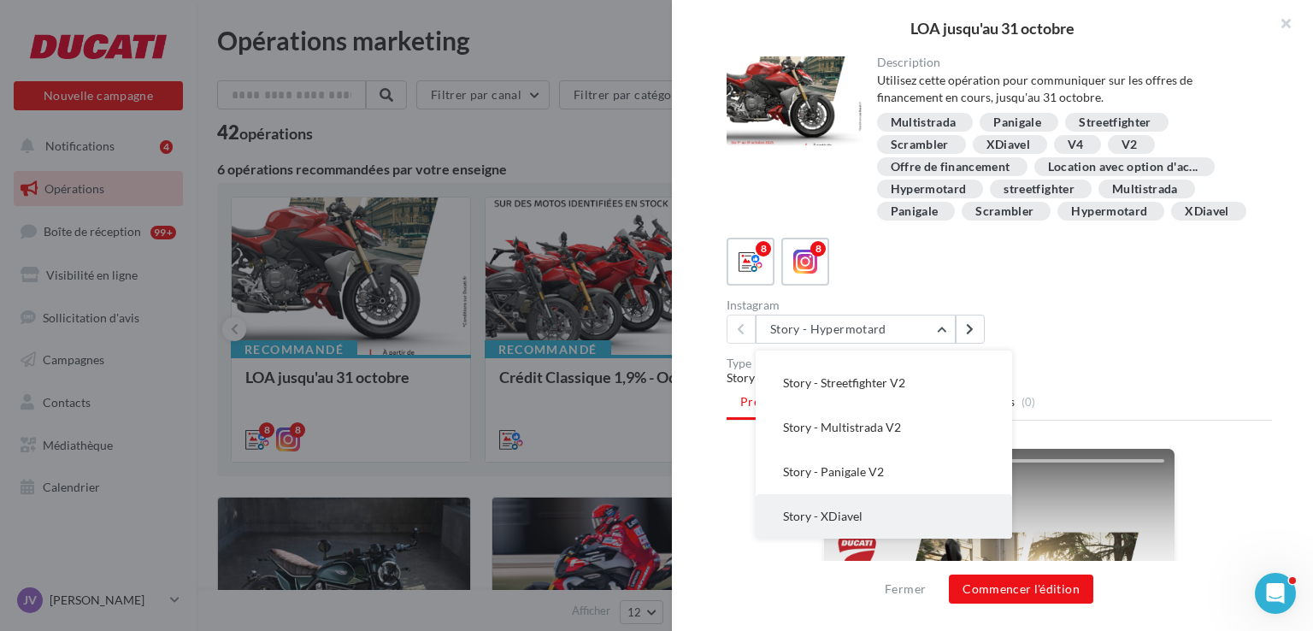
click at [838, 520] on button "Story - XDiavel" at bounding box center [884, 516] width 256 height 44
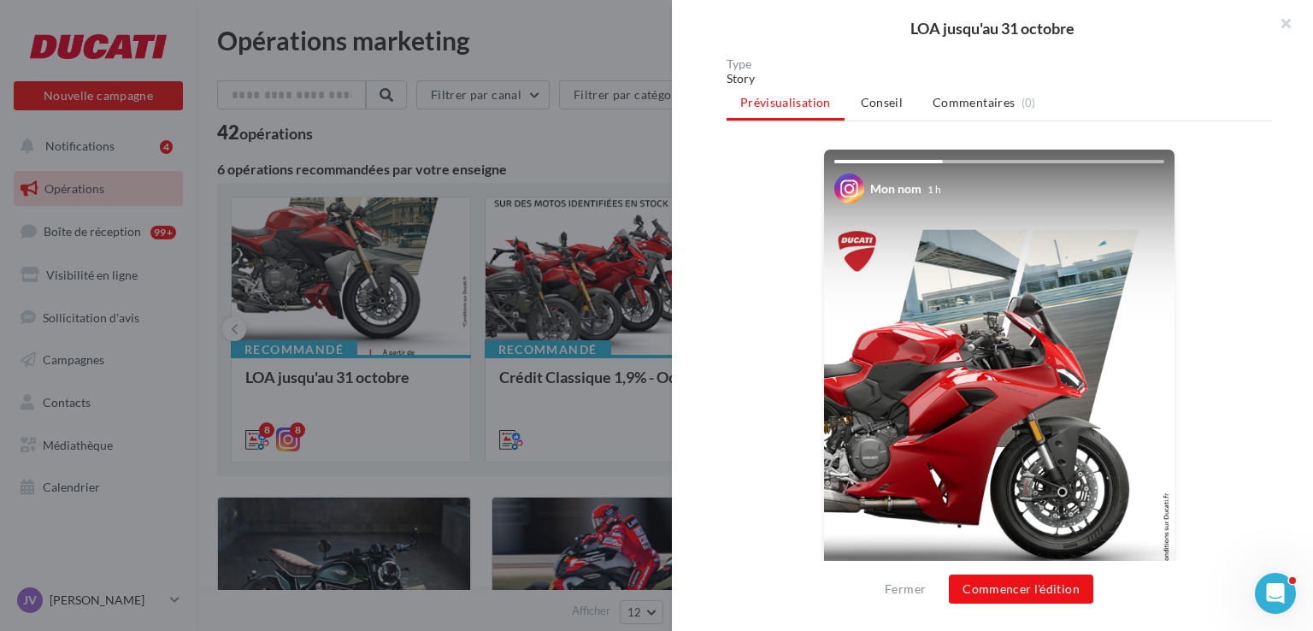
scroll to position [171, 0]
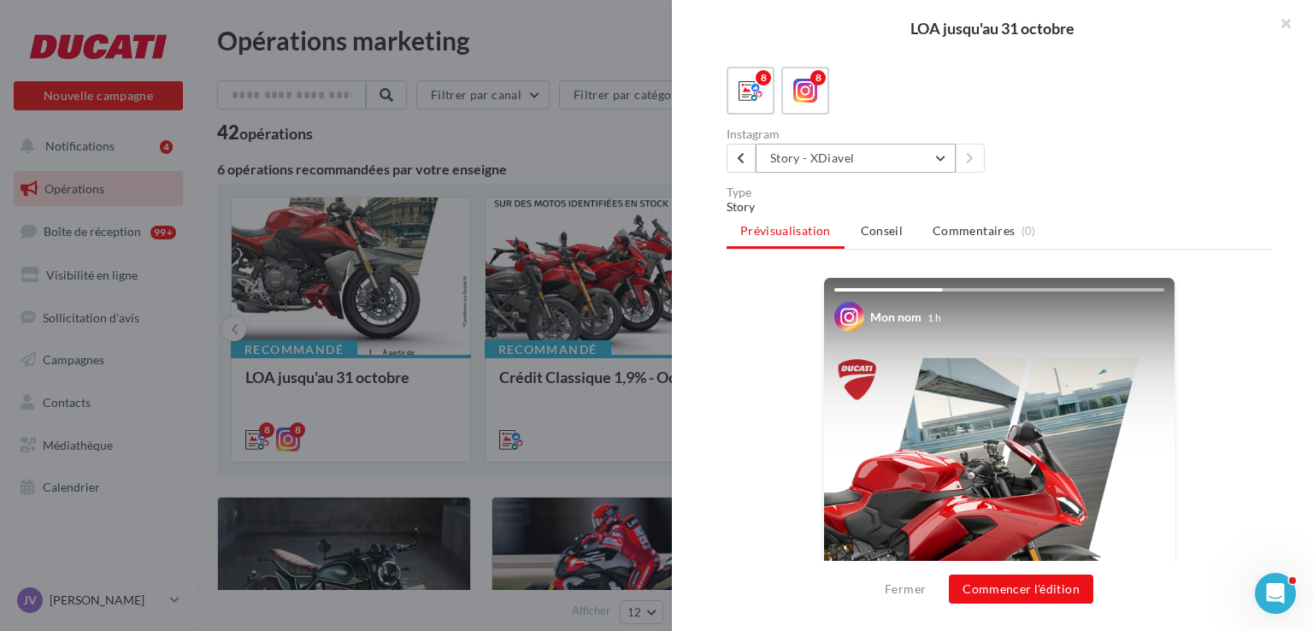
click at [838, 173] on button "Story - XDiavel" at bounding box center [856, 158] width 200 height 29
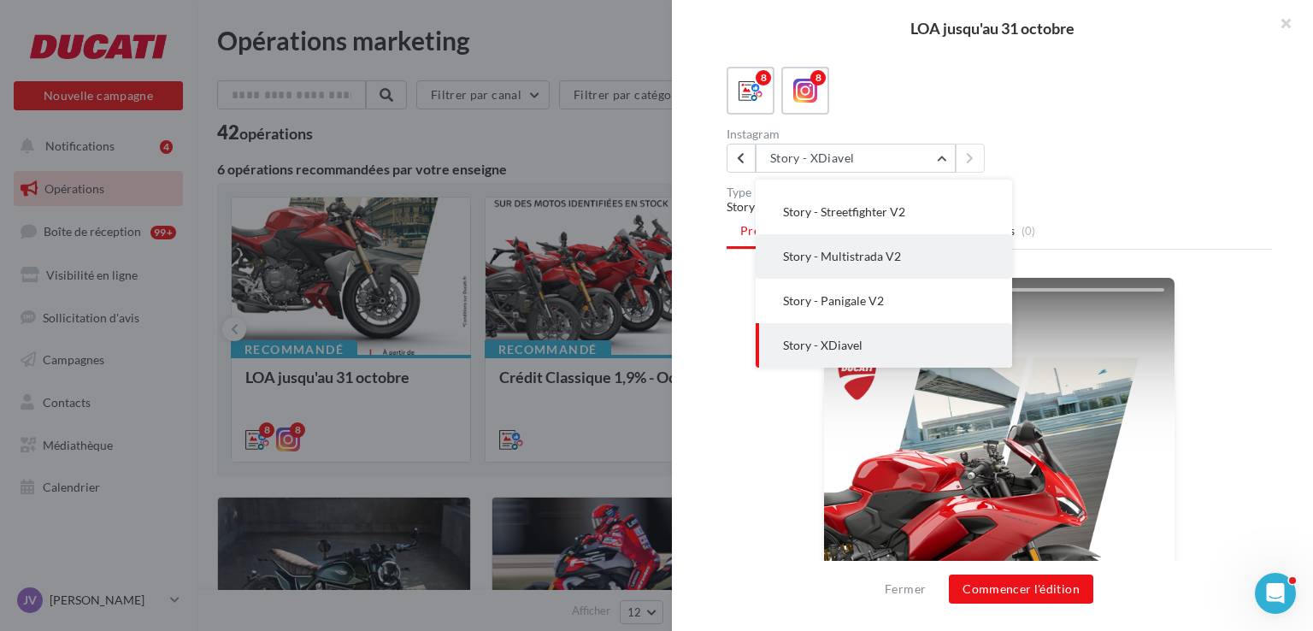
click at [886, 261] on button "Story - Multistrada V2" at bounding box center [884, 256] width 256 height 44
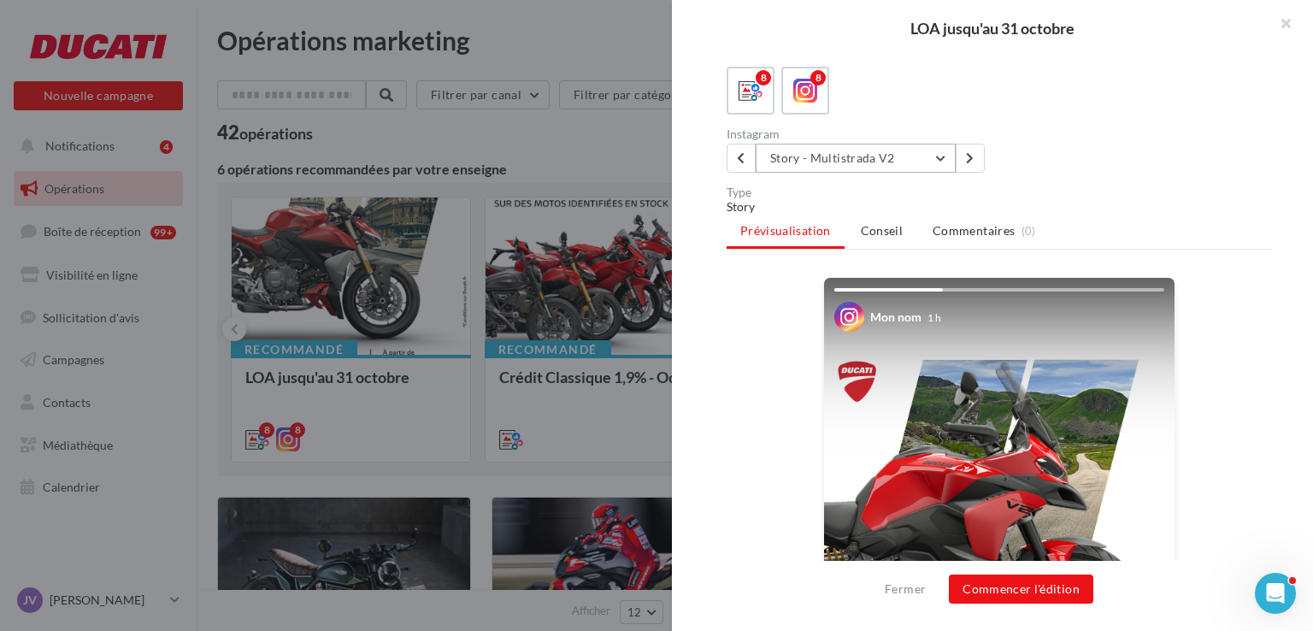
click at [814, 173] on button "Story - Multistrada V2" at bounding box center [856, 158] width 200 height 29
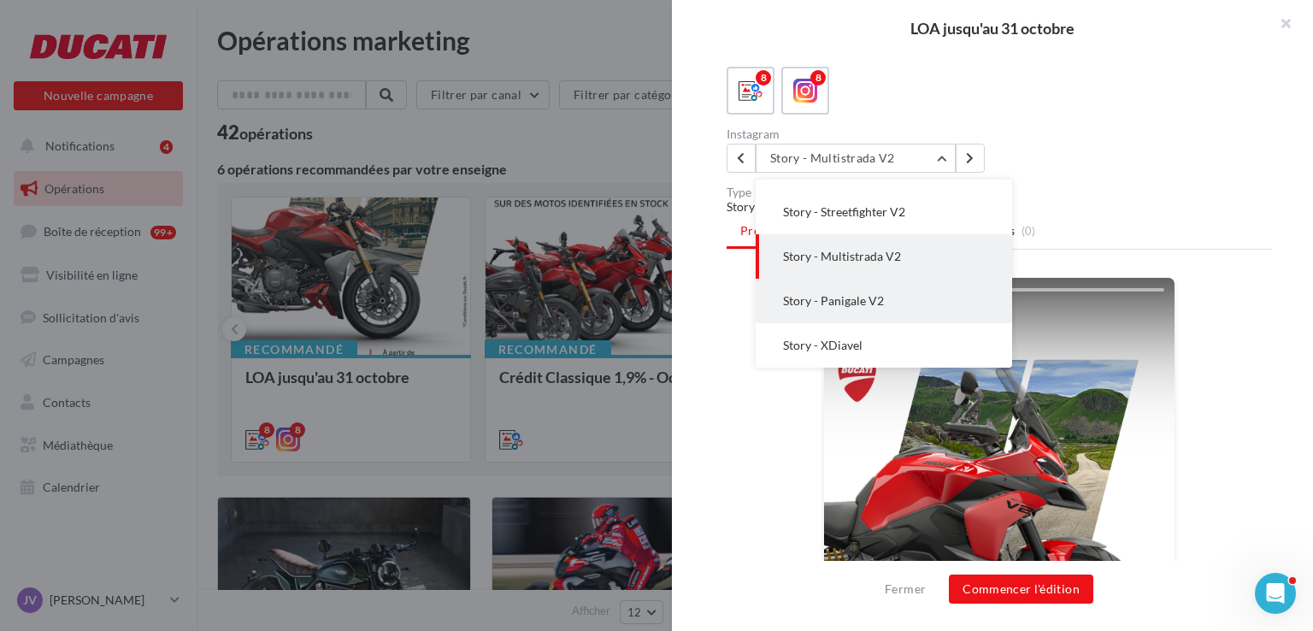
click at [844, 323] on button "Story - Panigale V2" at bounding box center [884, 301] width 256 height 44
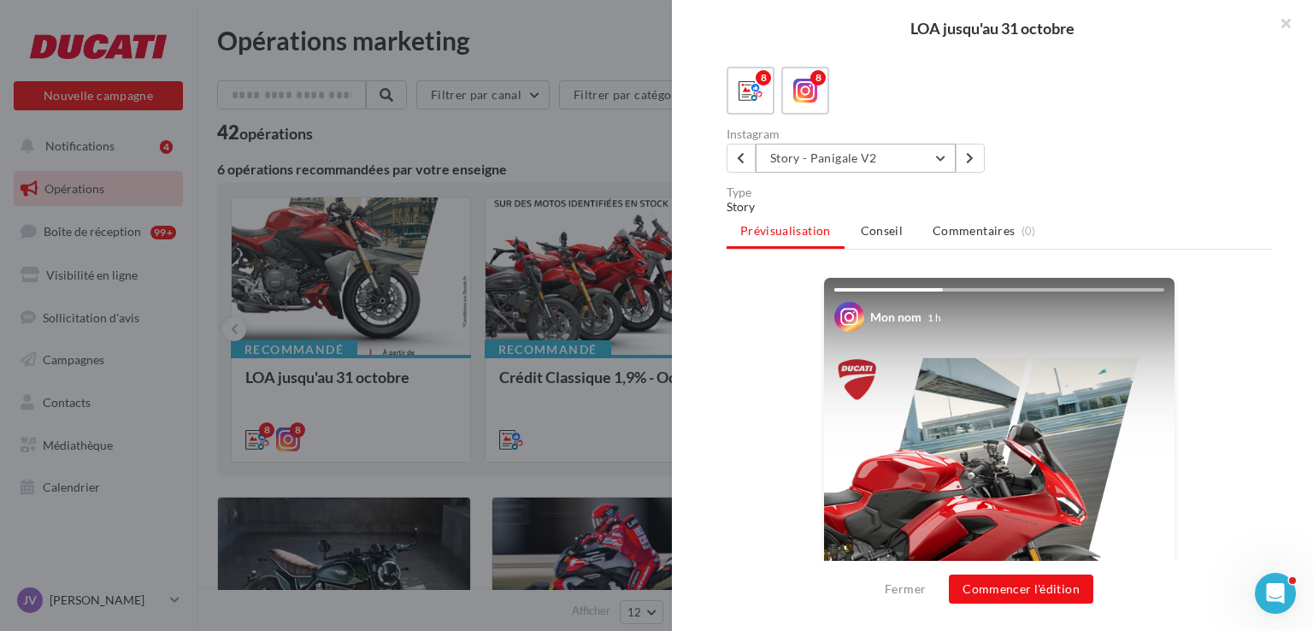
click at [838, 173] on button "Story - Panigale V2" at bounding box center [856, 158] width 200 height 29
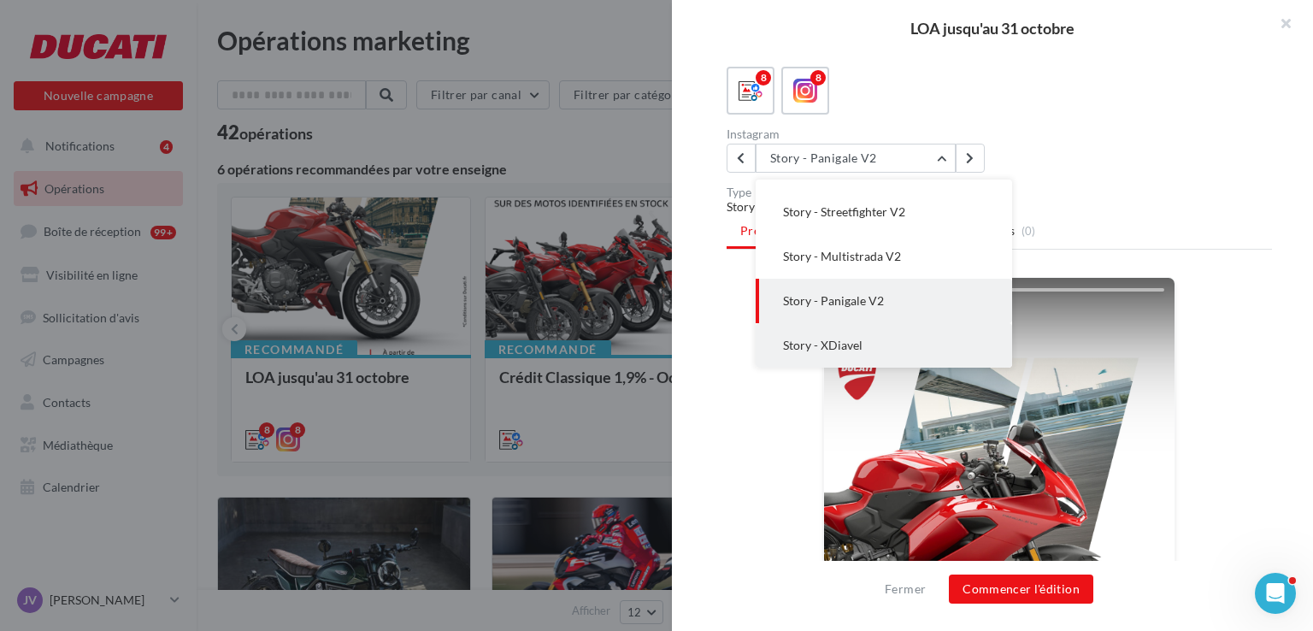
click at [828, 352] on span "Story - XDiavel" at bounding box center [822, 345] width 79 height 15
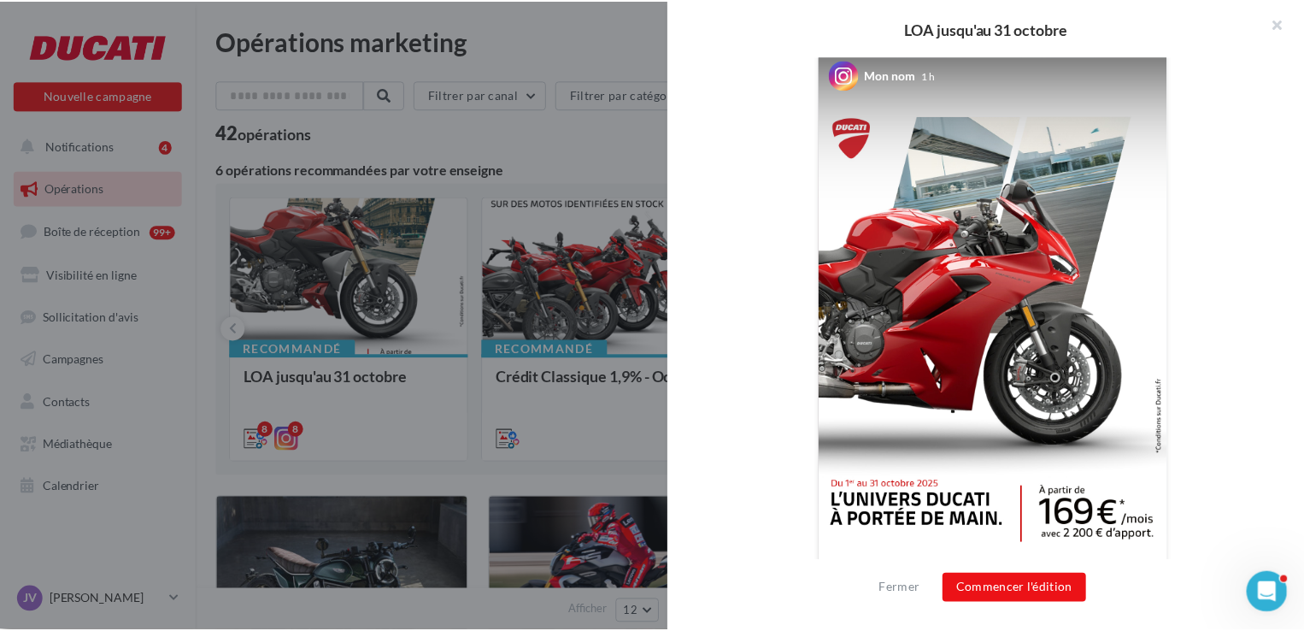
scroll to position [539, 0]
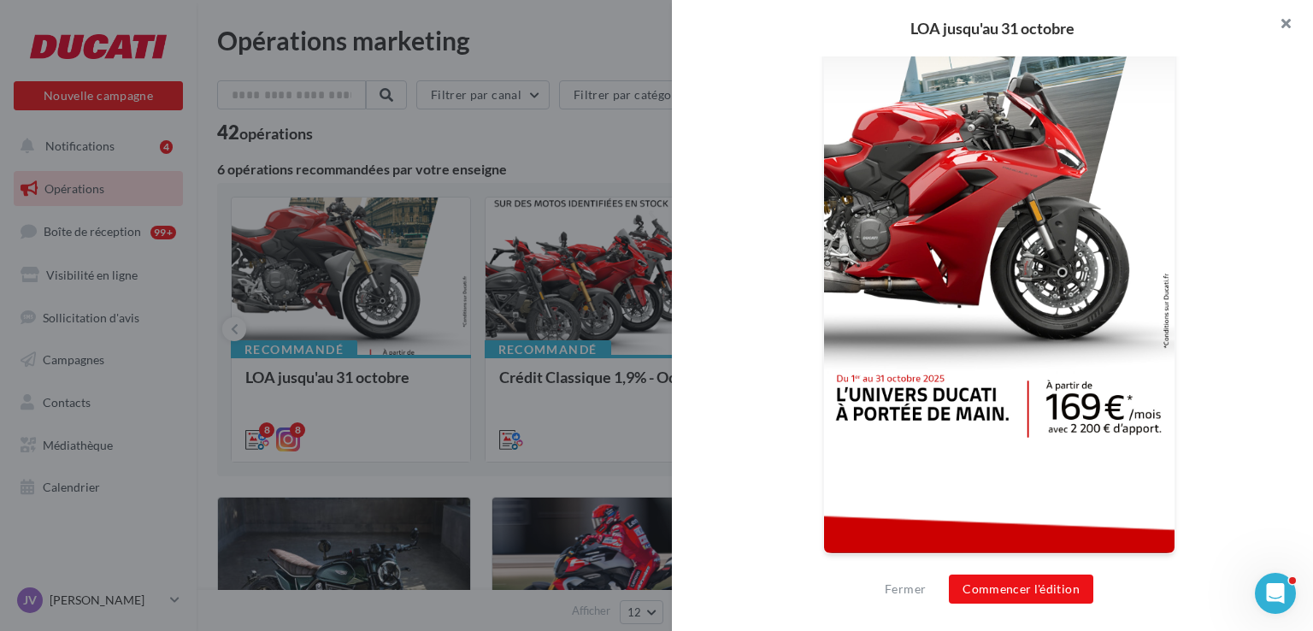
click at [1291, 18] on button "button" at bounding box center [1278, 25] width 68 height 51
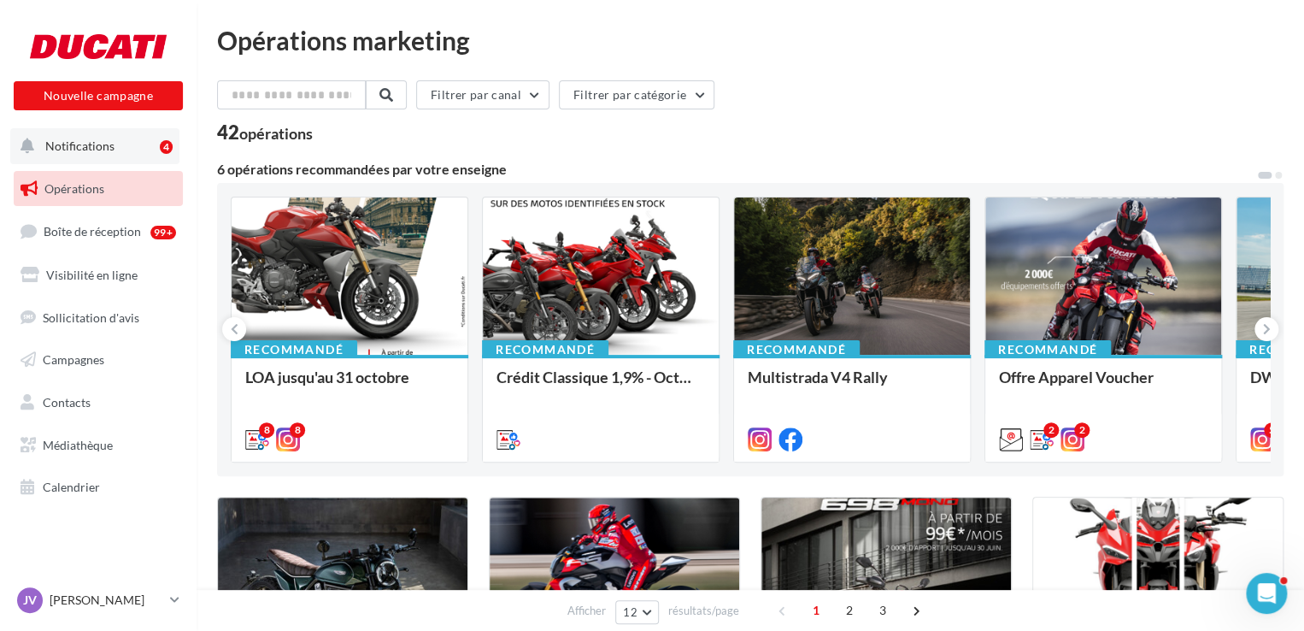
click at [92, 144] on span "Notifications" at bounding box center [79, 145] width 69 height 15
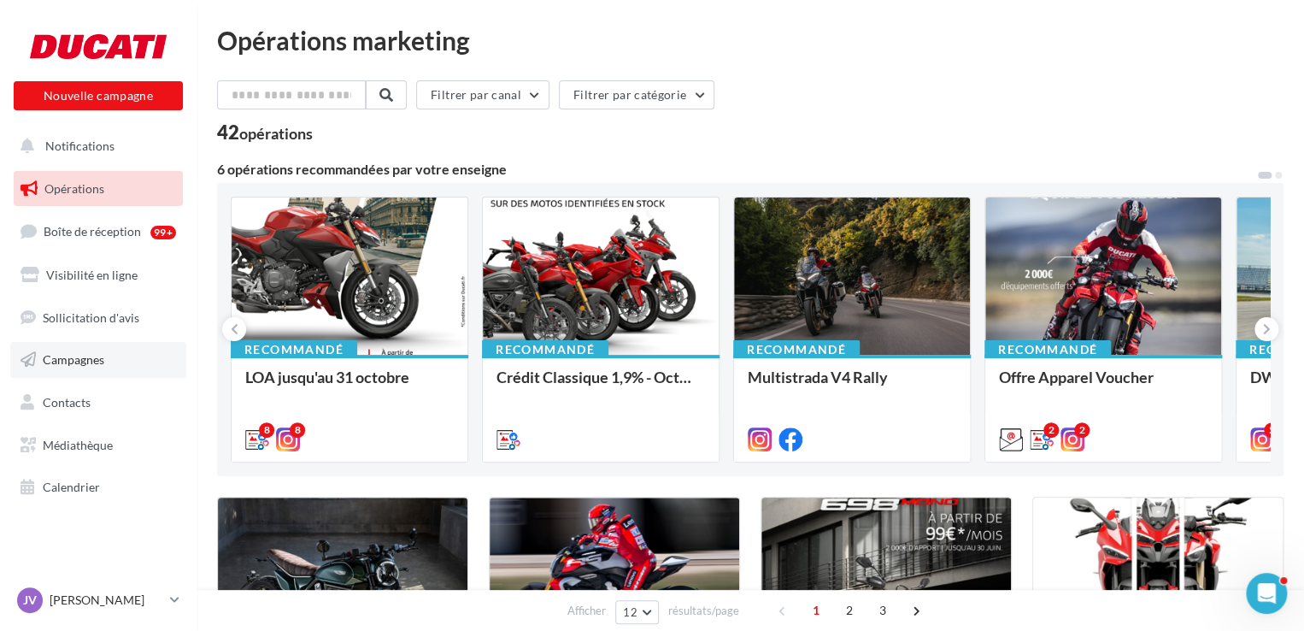
click at [85, 358] on span "Campagnes" at bounding box center [74, 359] width 62 height 15
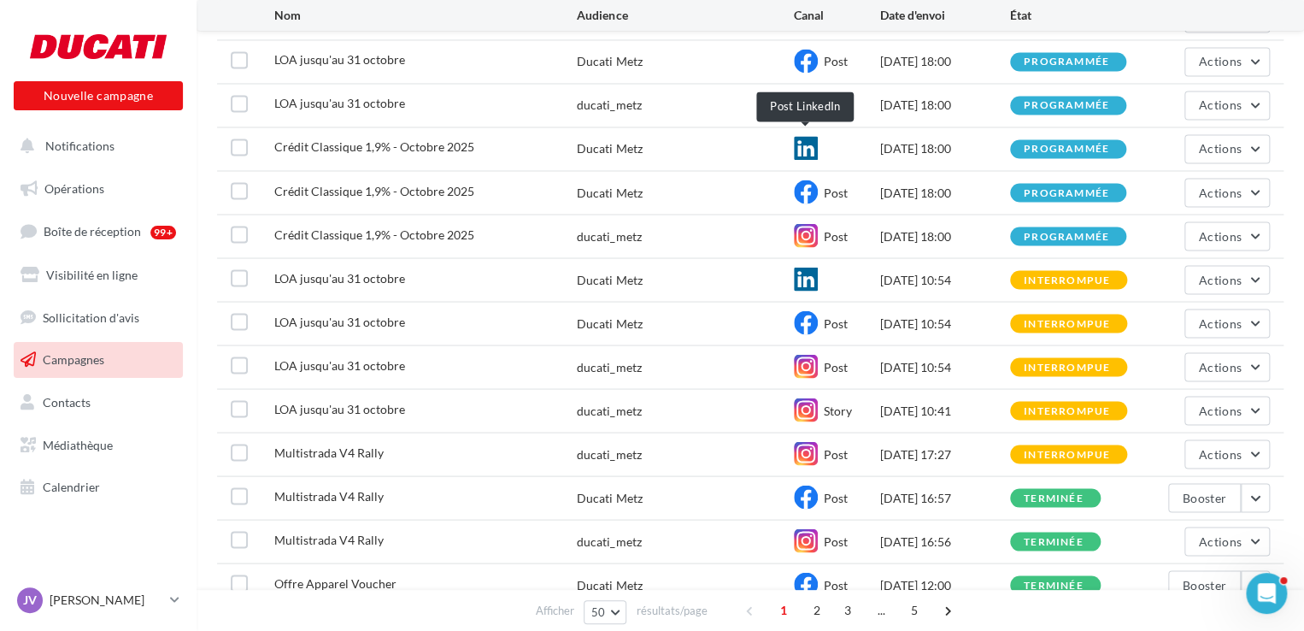
scroll to position [1624, 0]
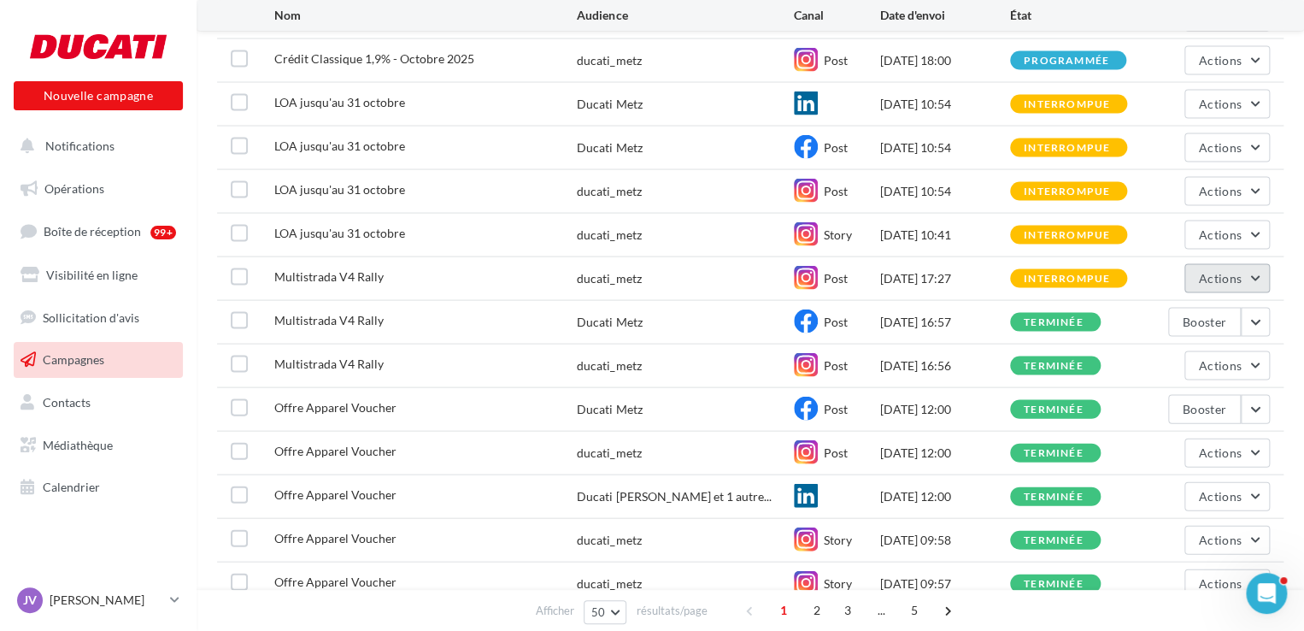
click at [1226, 274] on span "Actions" at bounding box center [1220, 277] width 43 height 15
click at [1250, 228] on button "Actions" at bounding box center [1227, 234] width 85 height 29
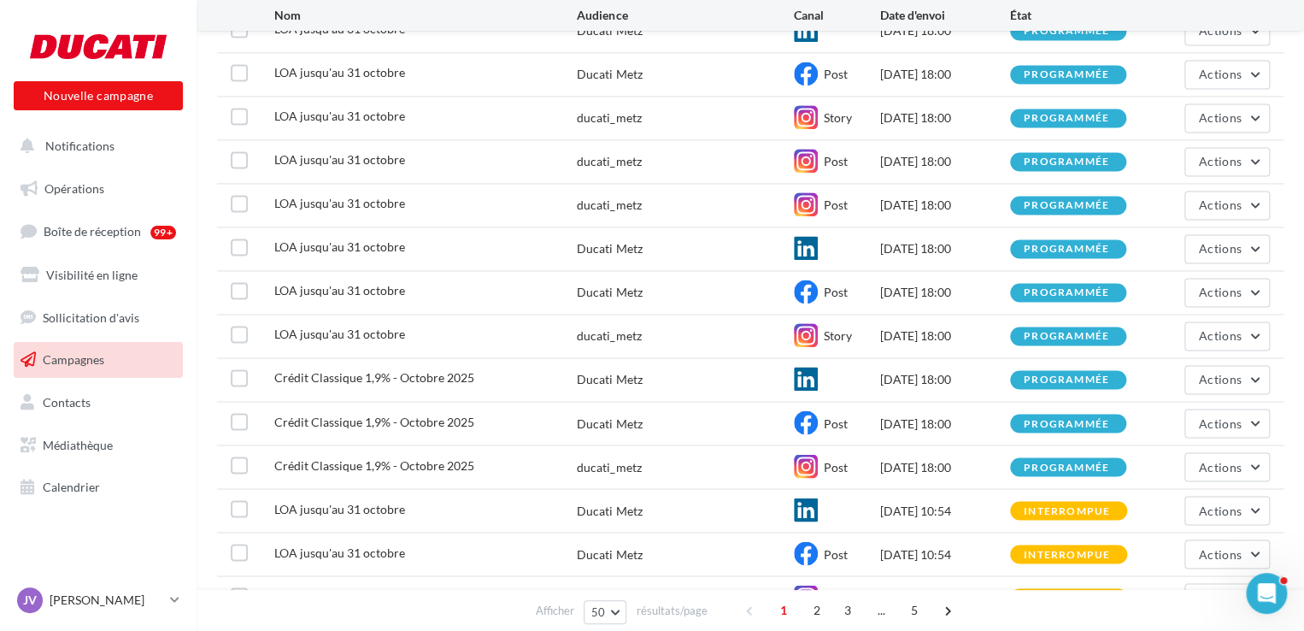
scroll to position [1538, 0]
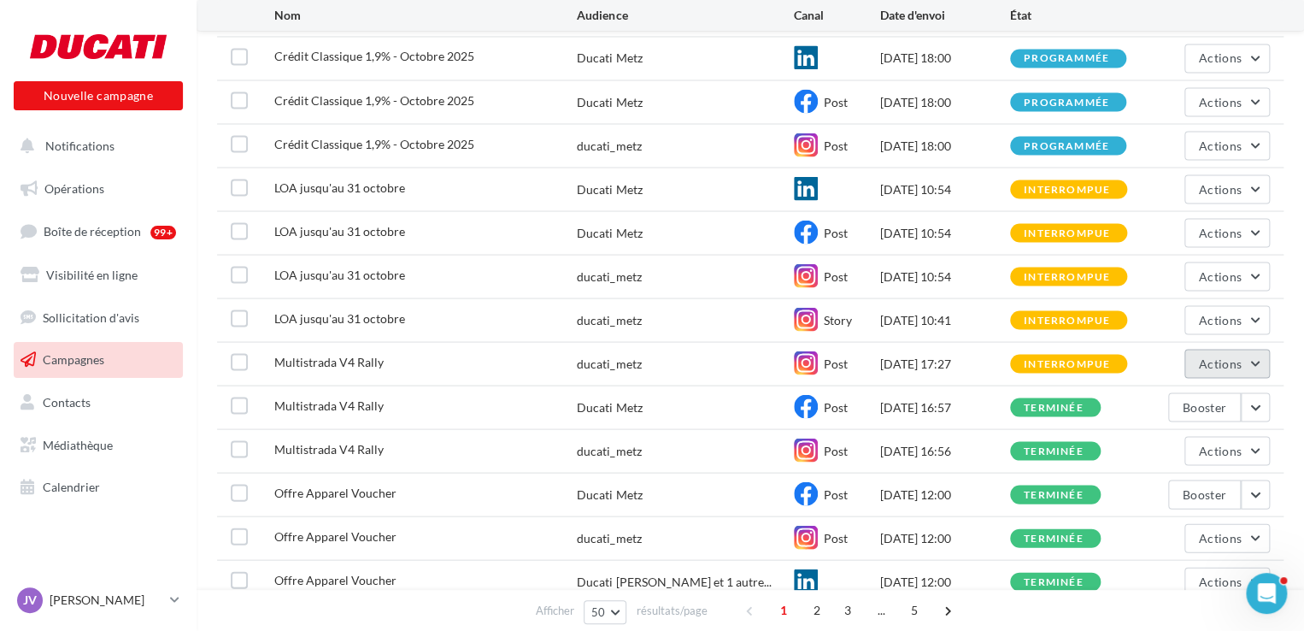
click at [1231, 362] on span "Actions" at bounding box center [1220, 363] width 43 height 15
click at [1173, 406] on button "Voir les résultats" at bounding box center [1184, 403] width 171 height 44
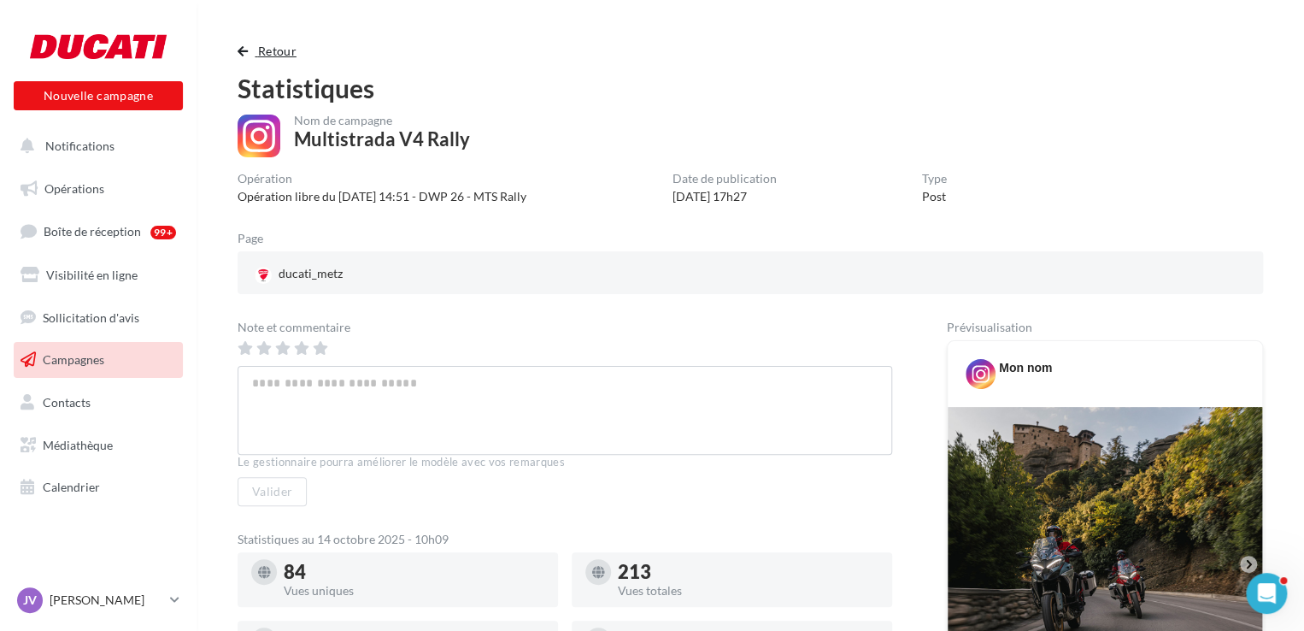
click at [245, 47] on span "button" at bounding box center [243, 51] width 10 height 12
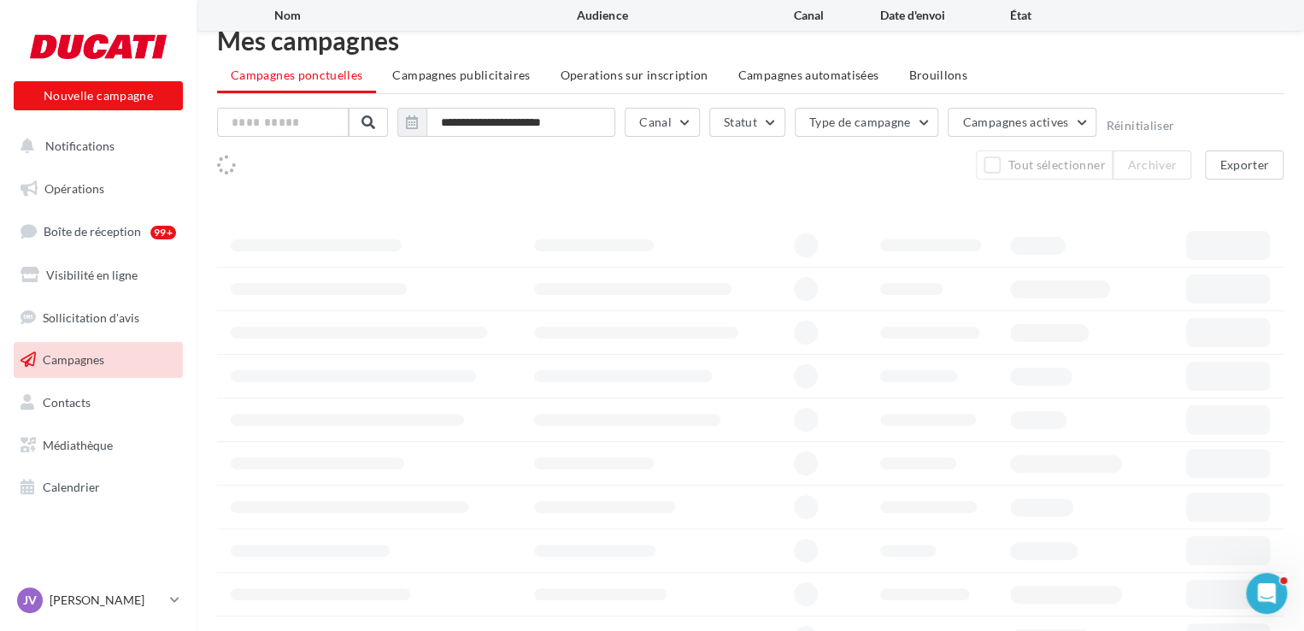
scroll to position [1538, 0]
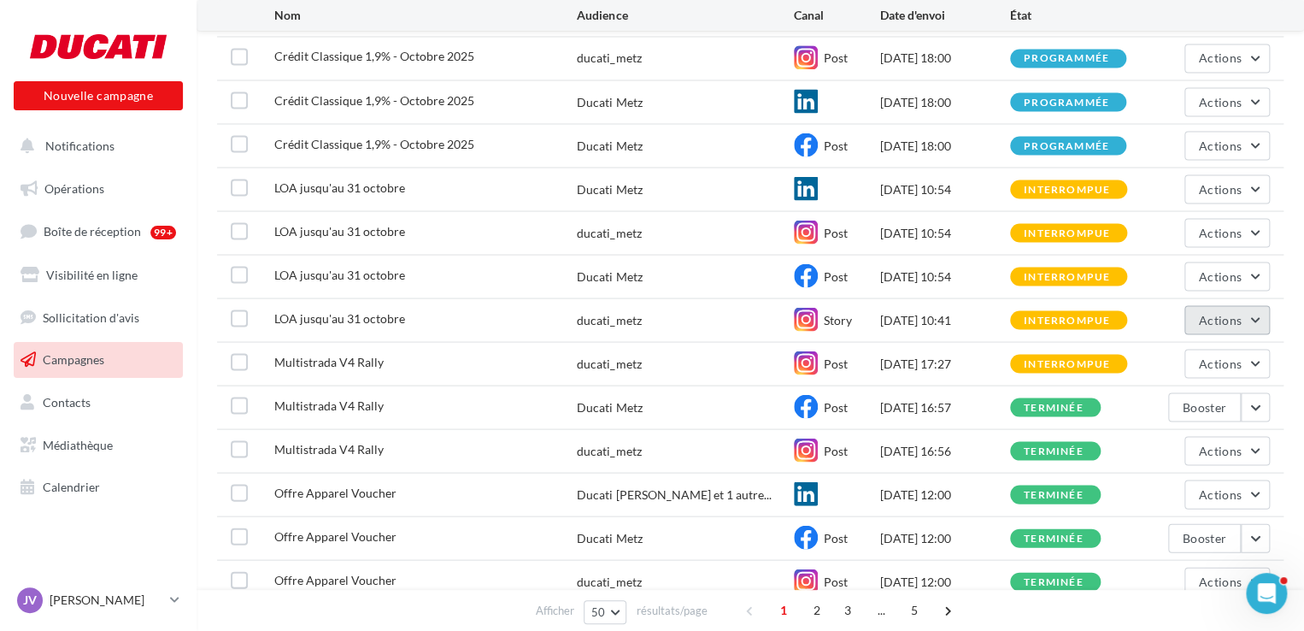
click at [1255, 309] on button "Actions" at bounding box center [1227, 319] width 85 height 29
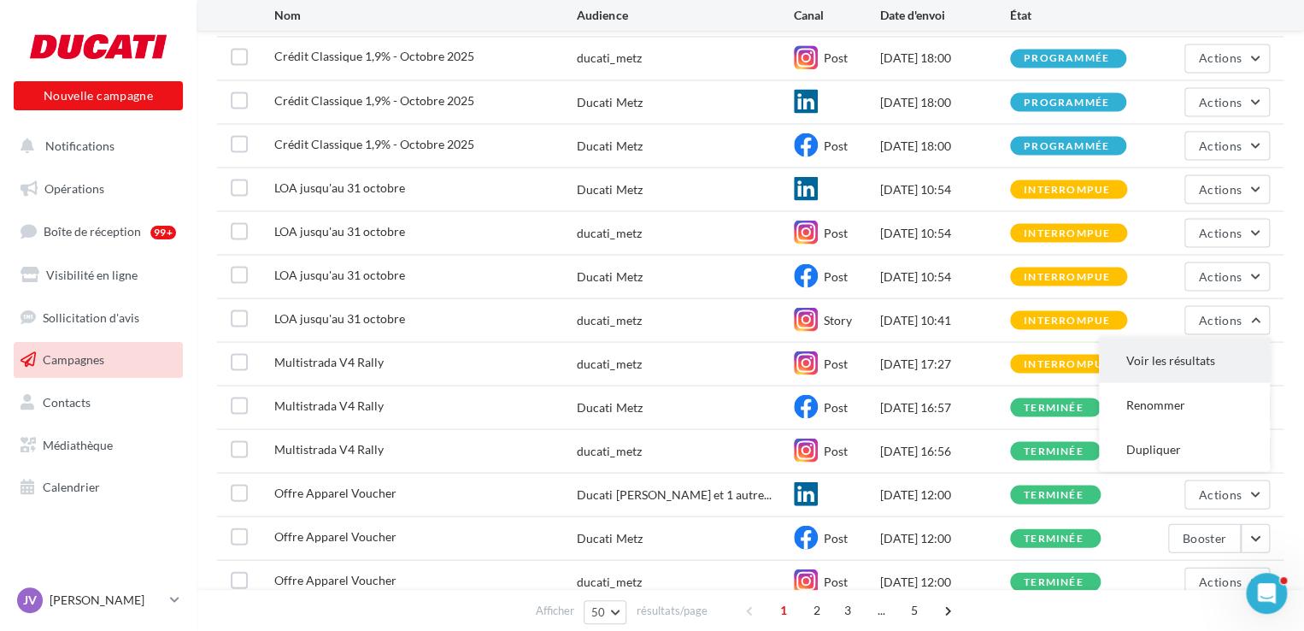
click at [1214, 364] on button "Voir les résultats" at bounding box center [1184, 360] width 171 height 44
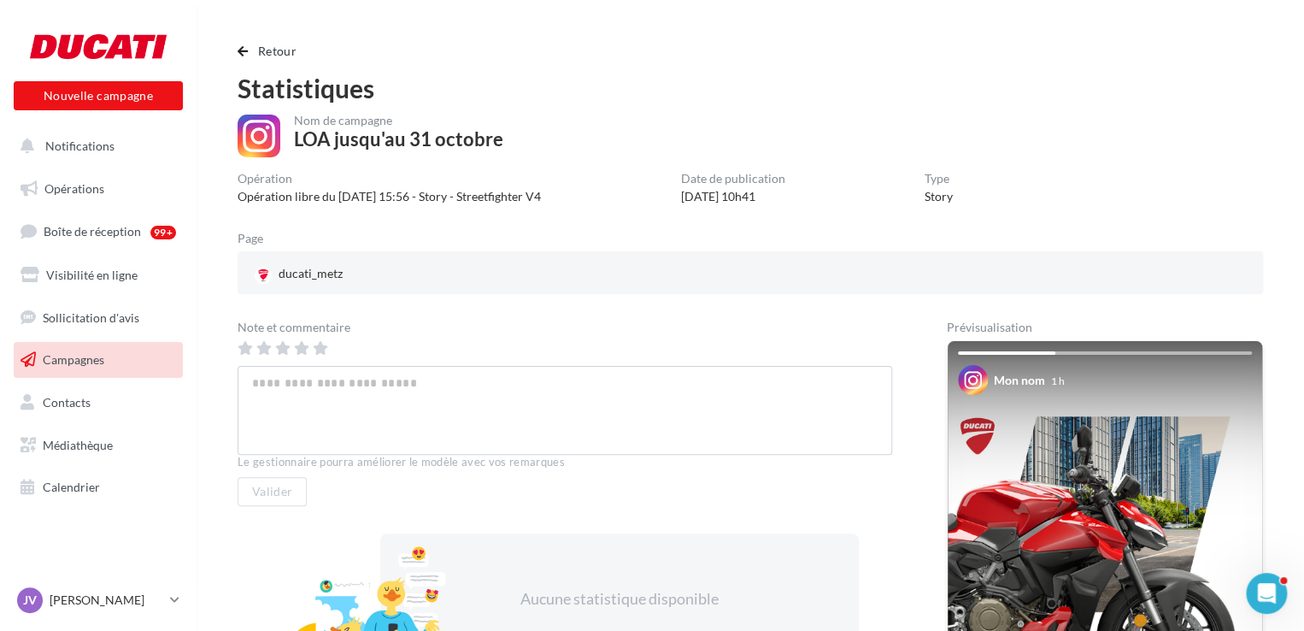
click at [233, 53] on div "Retour Statistiques Nom de campagne LOA jusqu'au 31 octobre Opération Opération…" at bounding box center [750, 482] width 1067 height 882
click at [244, 52] on span "button" at bounding box center [243, 51] width 10 height 12
